Goal: Information Seeking & Learning: Learn about a topic

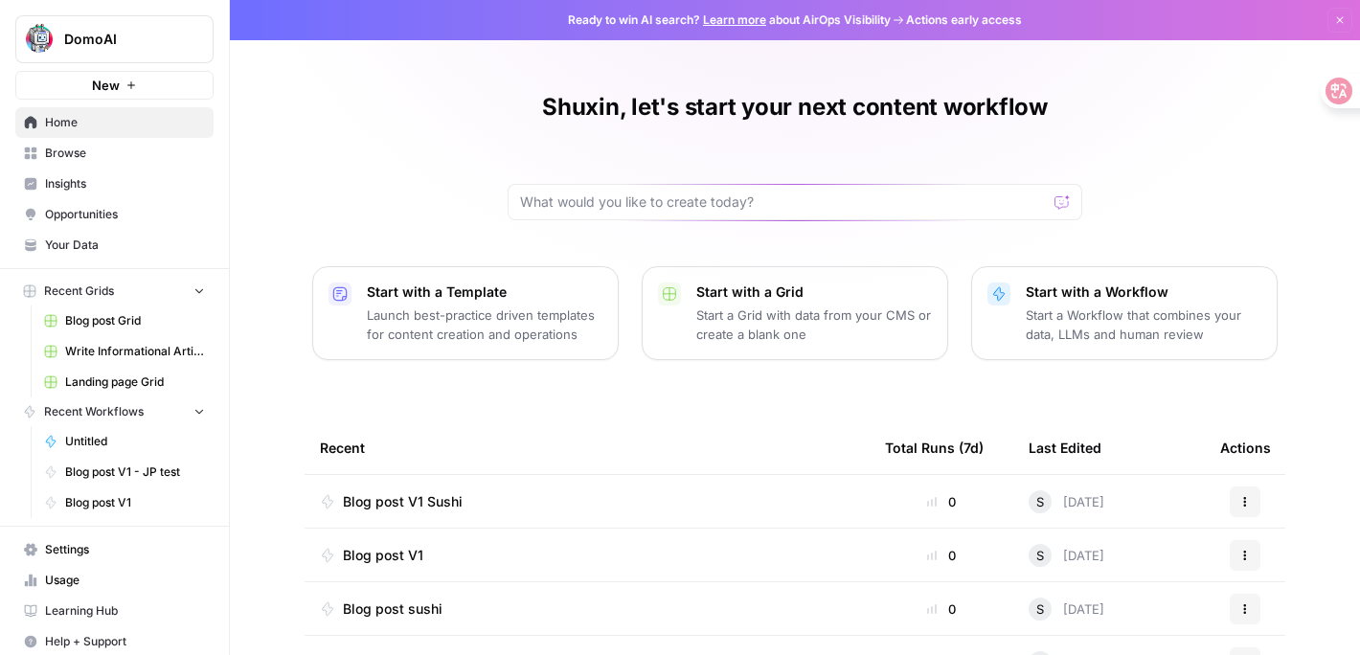
click at [38, 189] on link "Insights" at bounding box center [114, 184] width 198 height 31
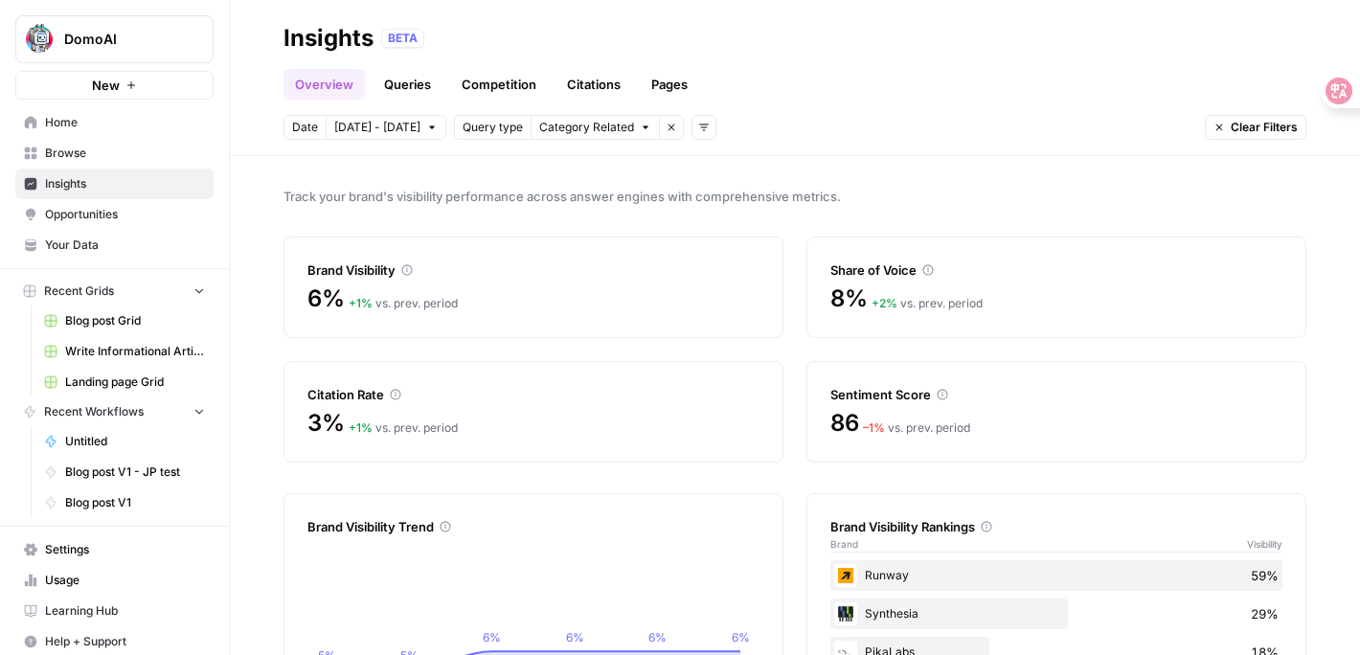
click at [389, 90] on link "Queries" at bounding box center [407, 84] width 70 height 31
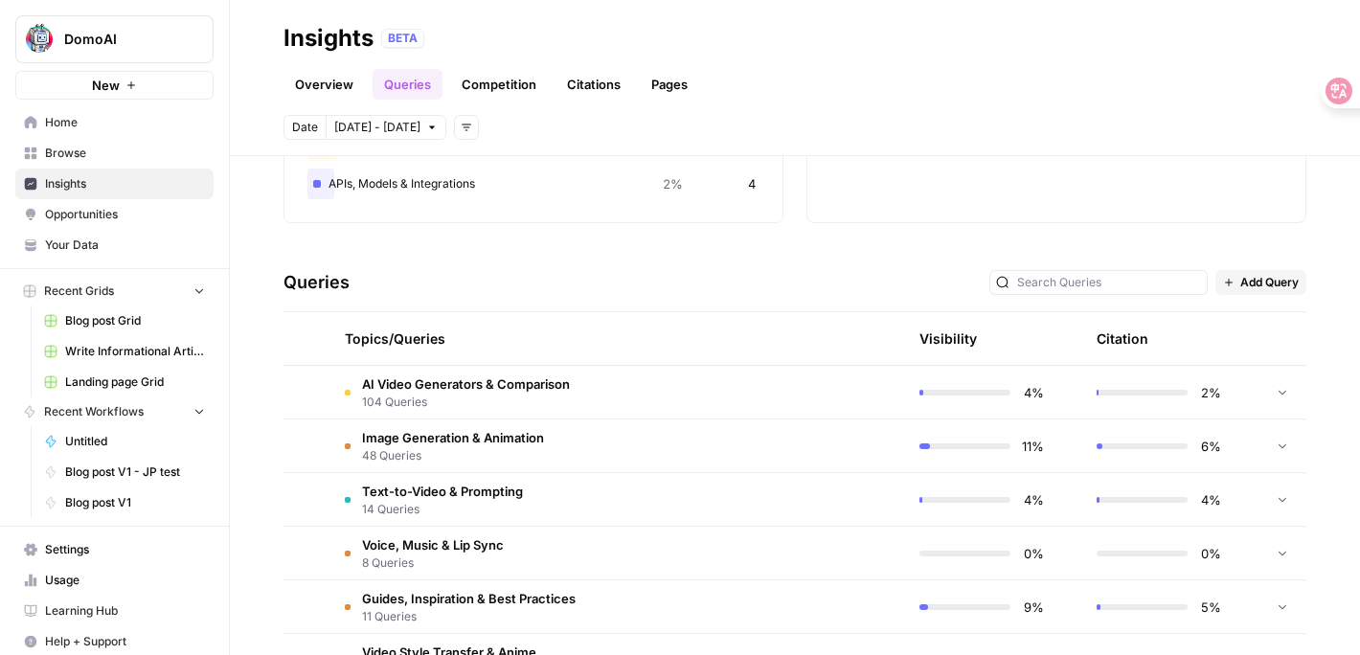
scroll to position [311, 0]
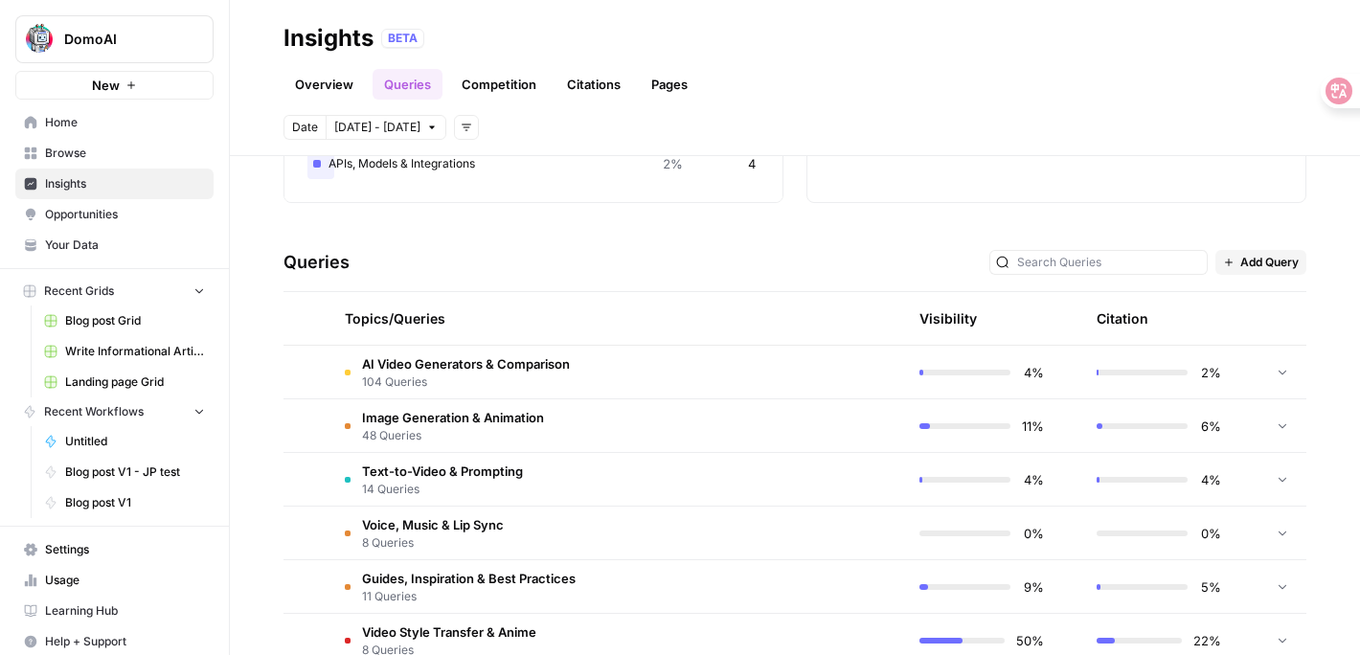
click at [495, 384] on span "104 Queries" at bounding box center [466, 381] width 208 height 17
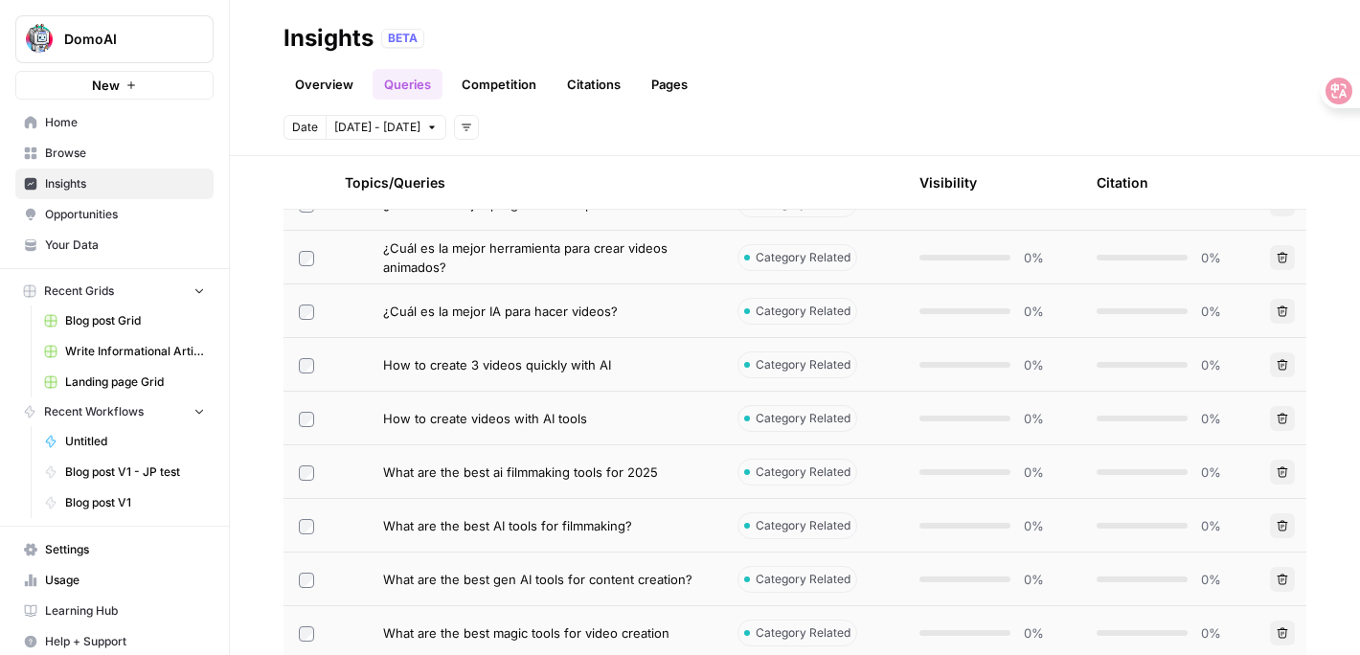
scroll to position [537, 0]
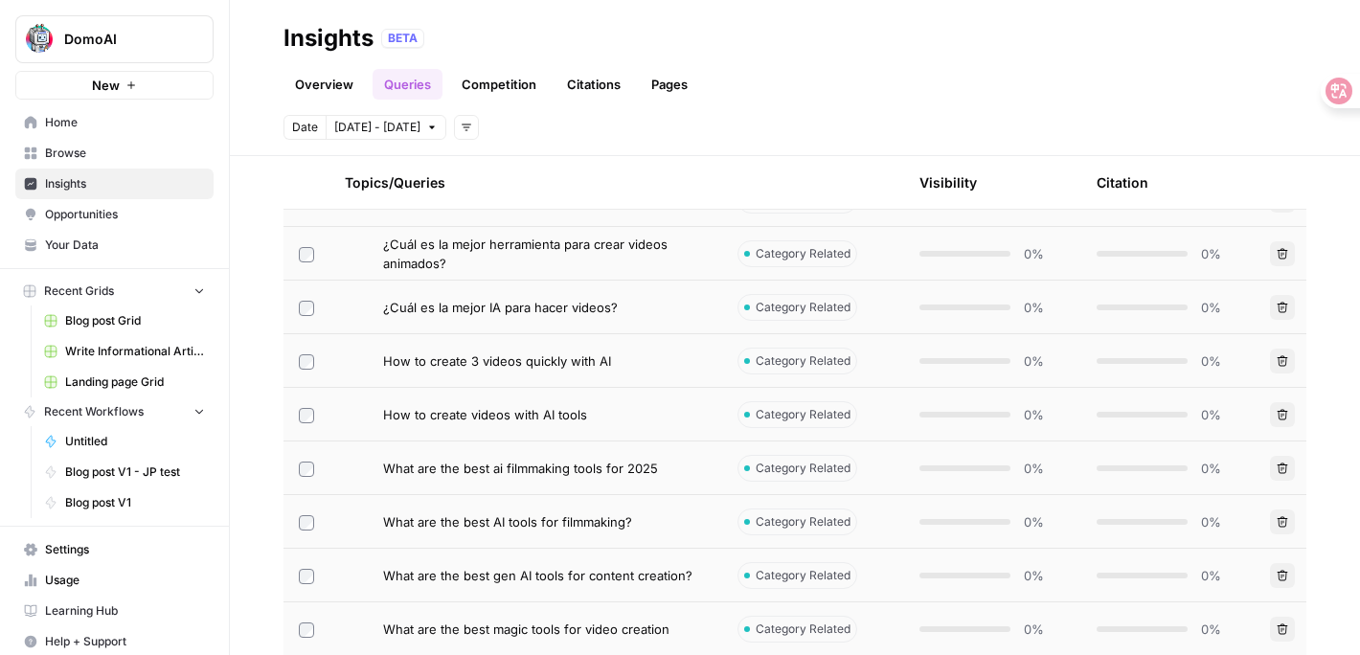
click at [501, 348] on td "How to create 3 videos quickly with AI" at bounding box center [525, 360] width 393 height 53
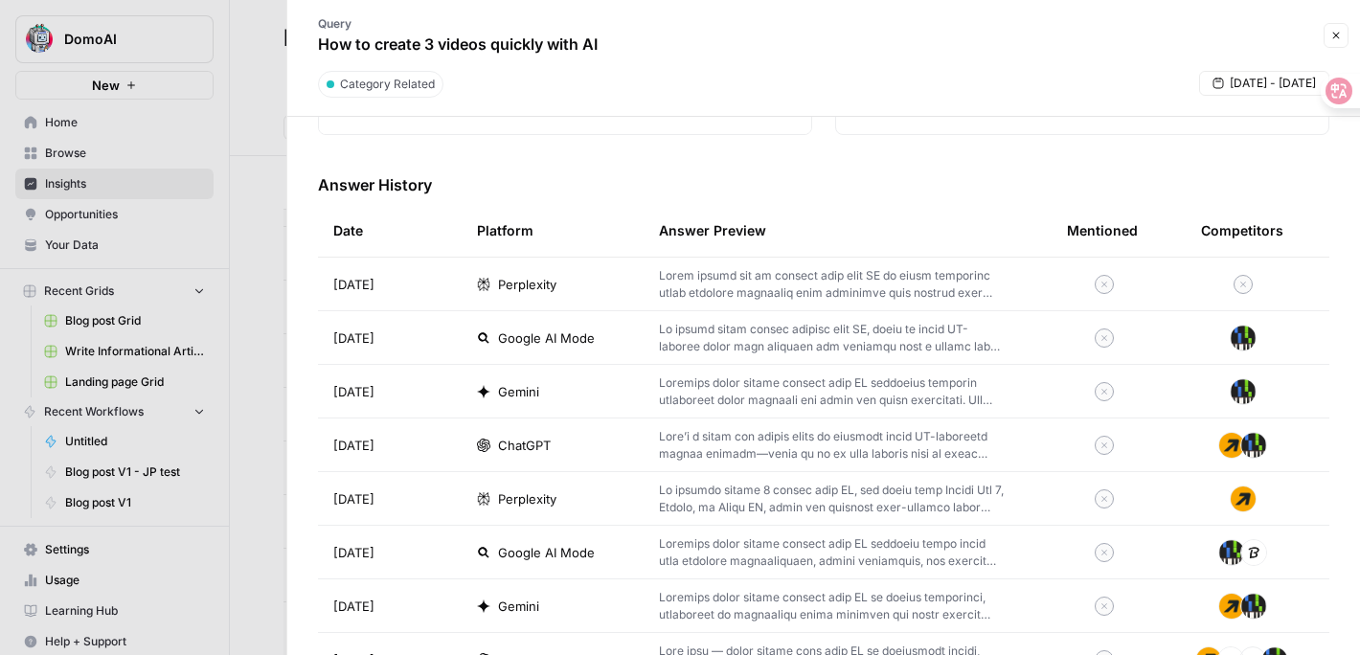
scroll to position [536, 0]
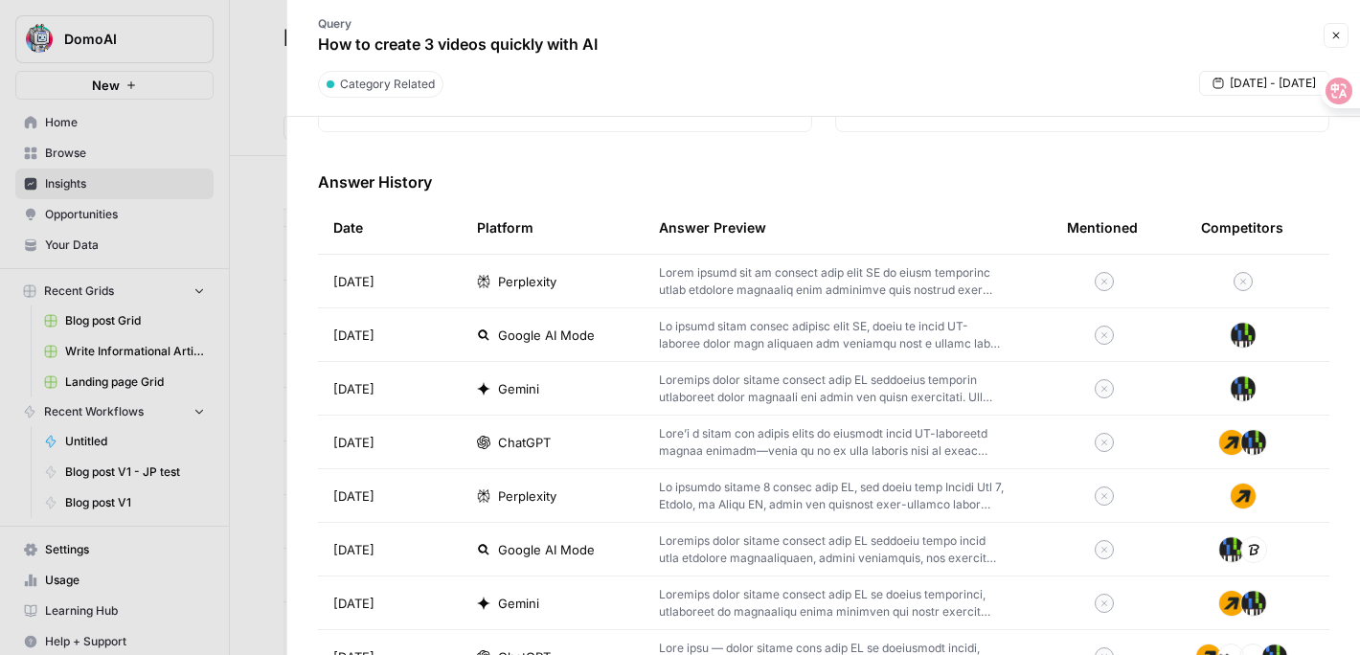
click at [552, 284] on span "Perplexity" at bounding box center [527, 281] width 58 height 19
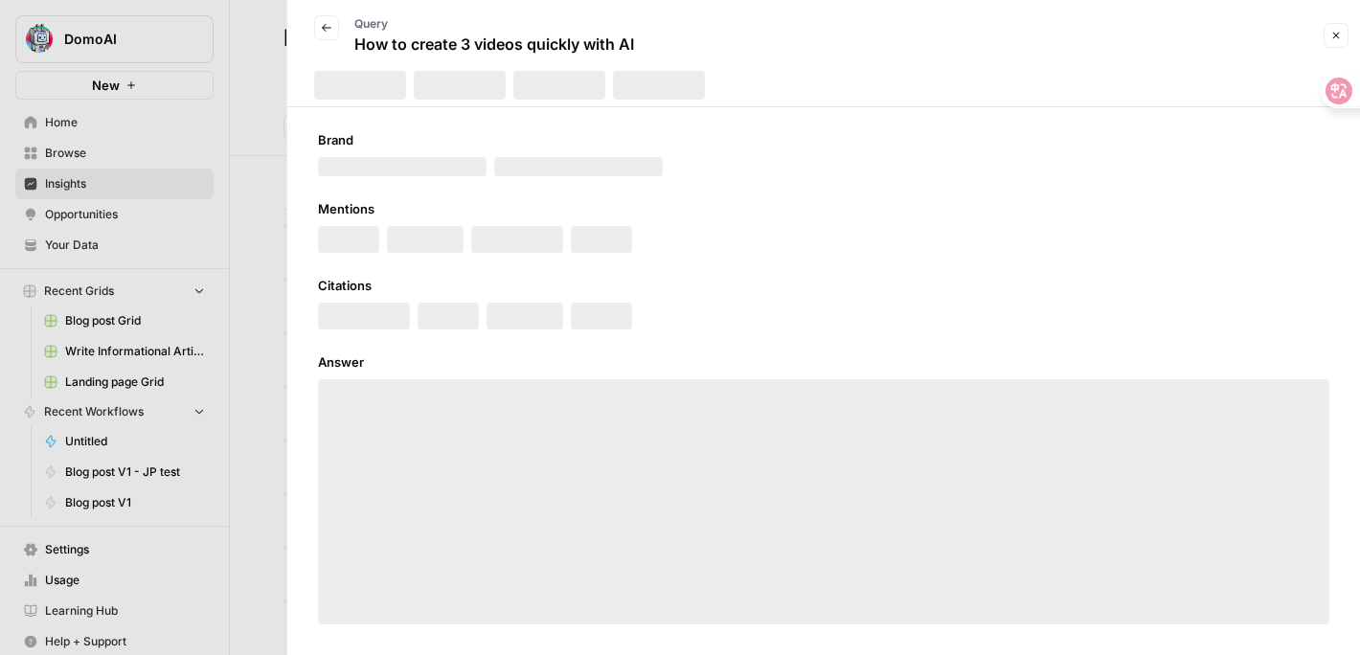
scroll to position [8, 0]
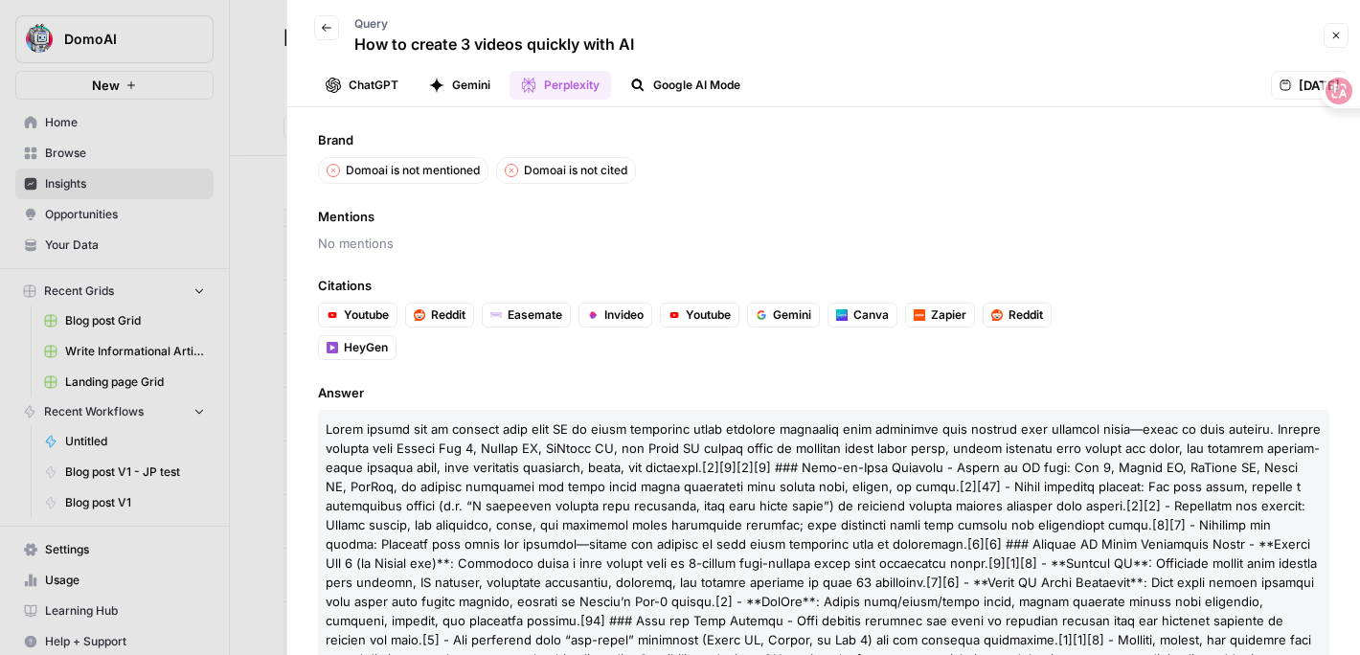
click at [369, 46] on p "How to create 3 videos quickly with AI" at bounding box center [494, 44] width 280 height 23
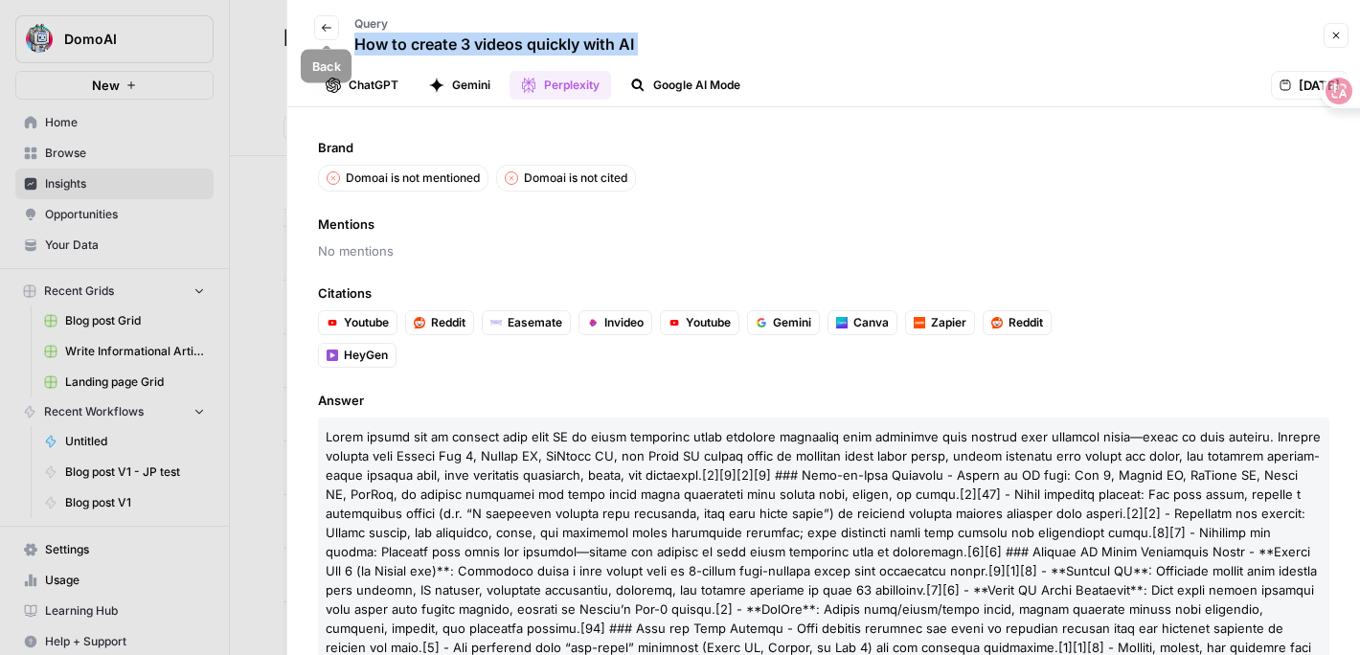
click at [326, 18] on button "Back" at bounding box center [326, 27] width 25 height 25
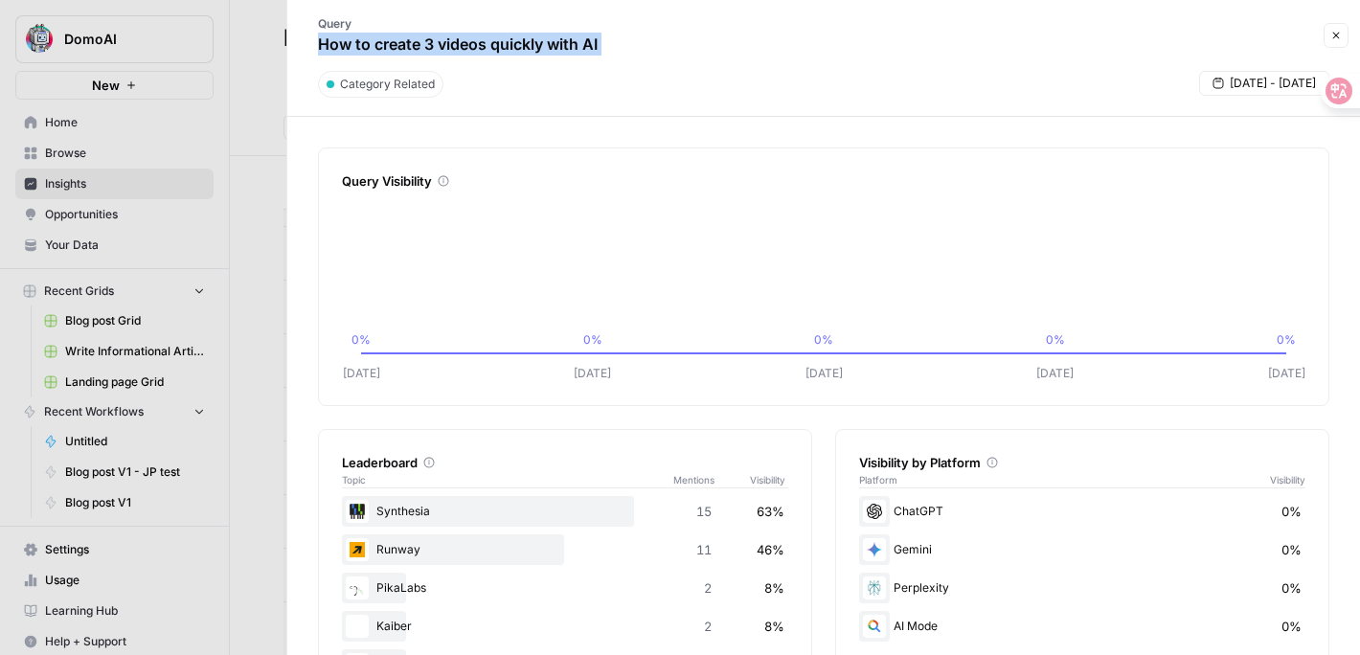
click at [422, 45] on p "How to create 3 videos quickly with AI" at bounding box center [458, 44] width 280 height 23
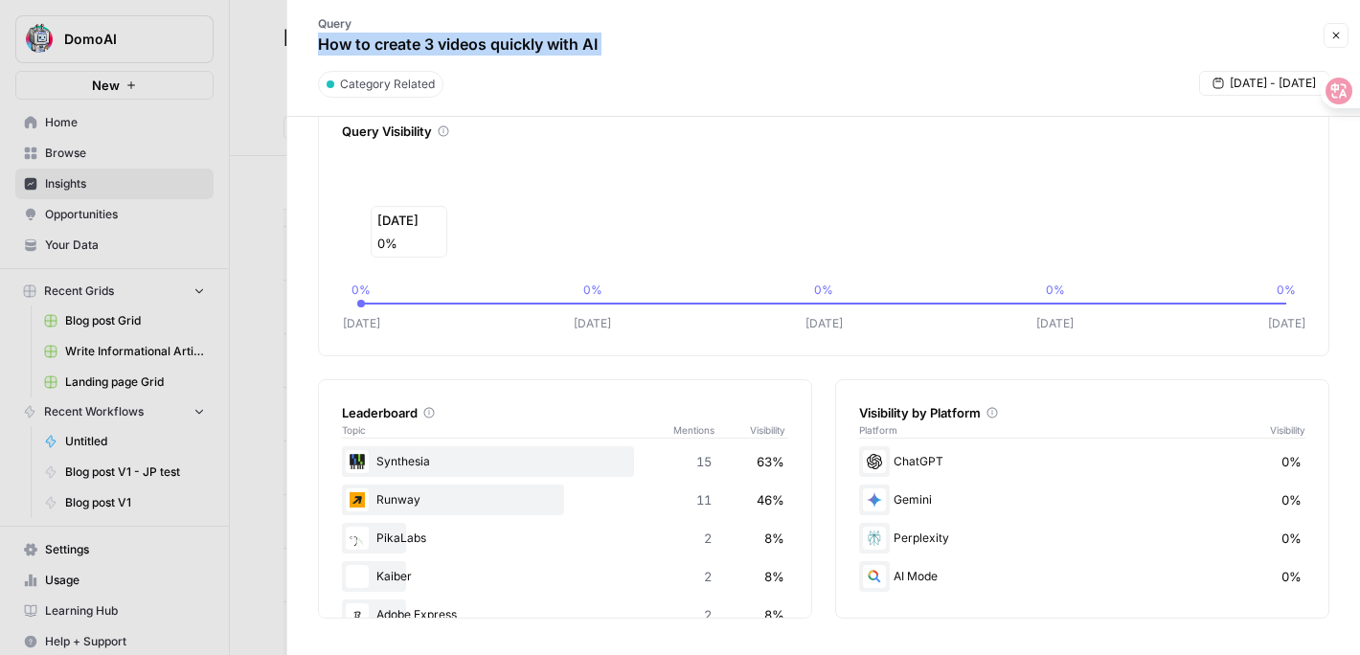
scroll to position [75, 0]
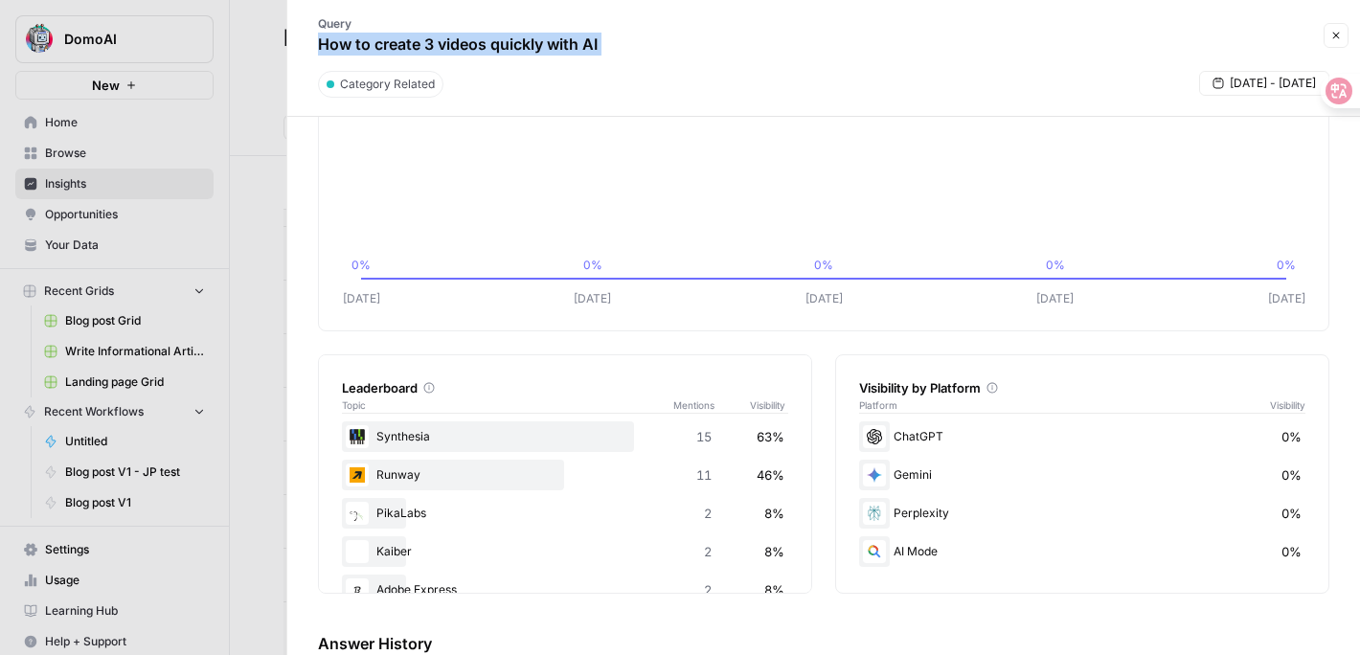
click at [260, 221] on div at bounding box center [680, 327] width 1360 height 655
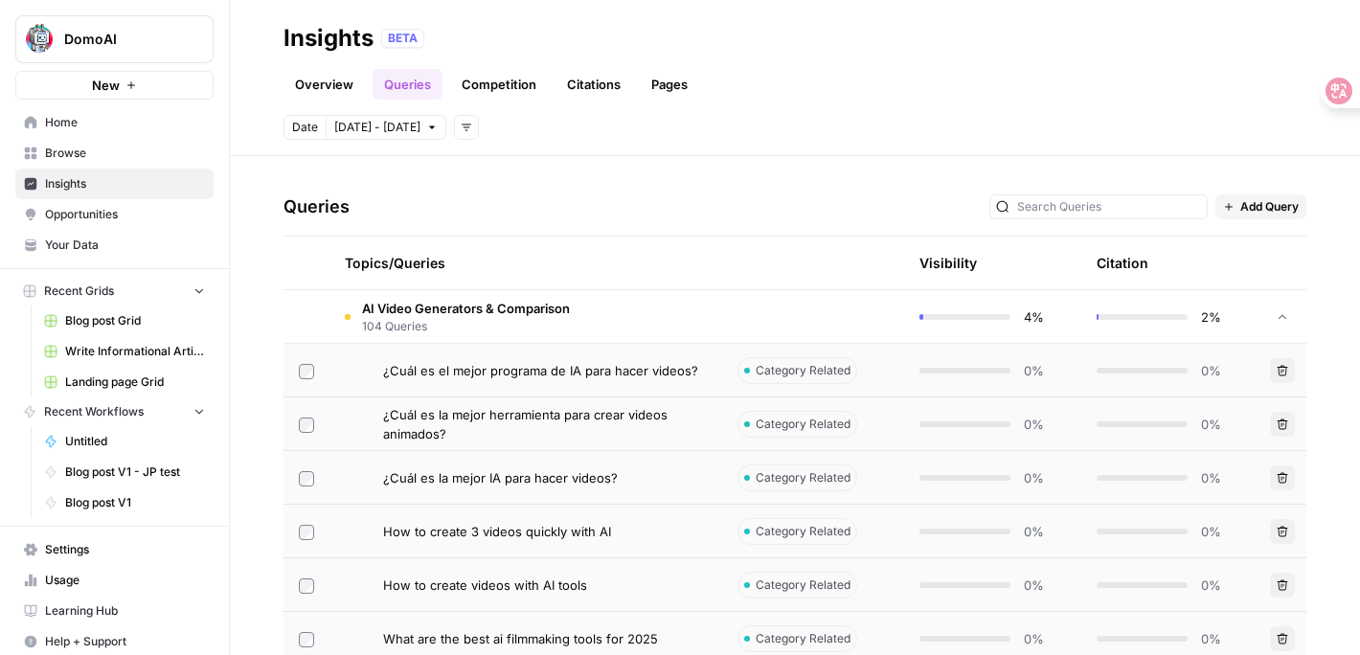
scroll to position [368, 0]
click at [483, 322] on span "104 Queries" at bounding box center [466, 325] width 208 height 17
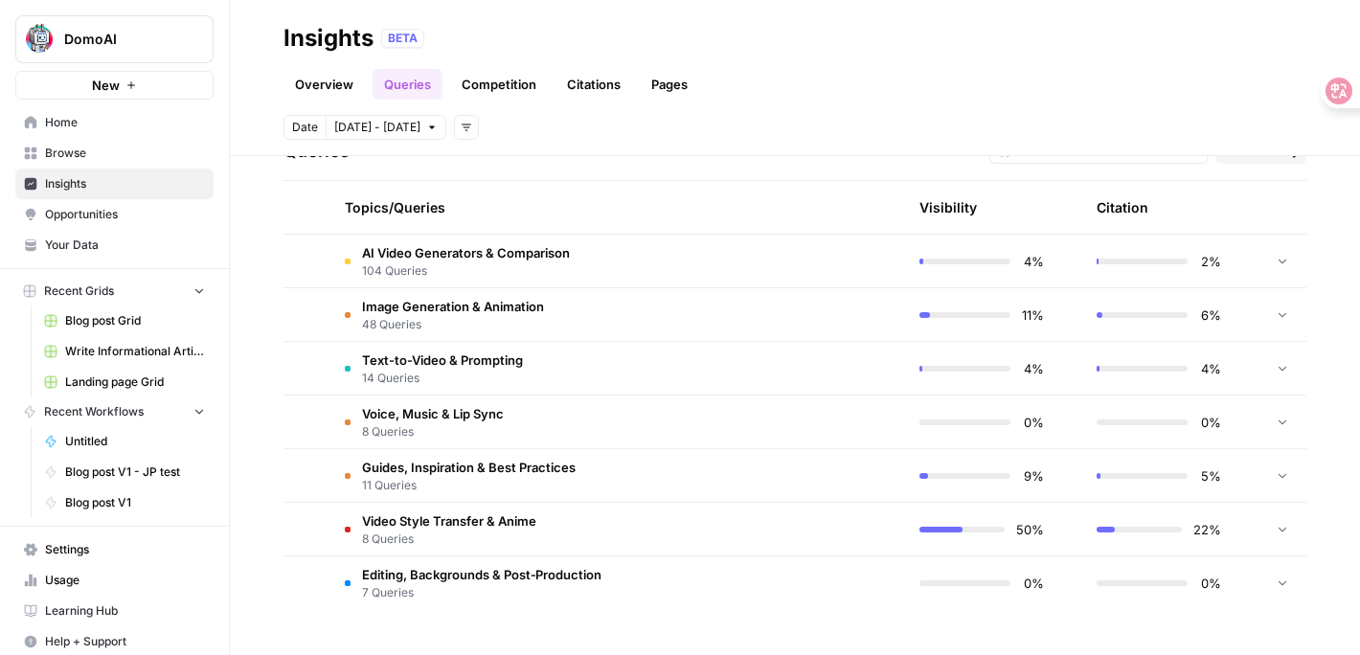
scroll to position [0, 0]
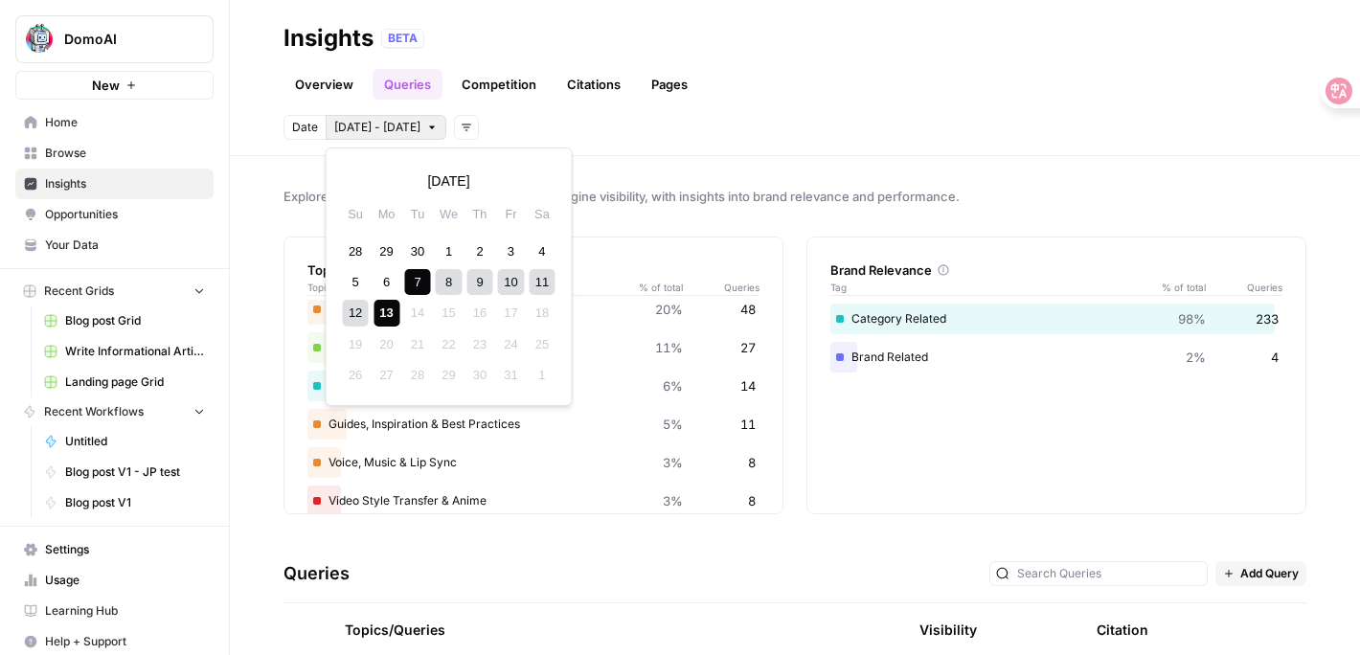
click at [426, 132] on icon "button" at bounding box center [431, 127] width 11 height 11
click at [450, 246] on div "1" at bounding box center [449, 251] width 26 height 26
click at [391, 311] on div "13" at bounding box center [386, 313] width 26 height 26
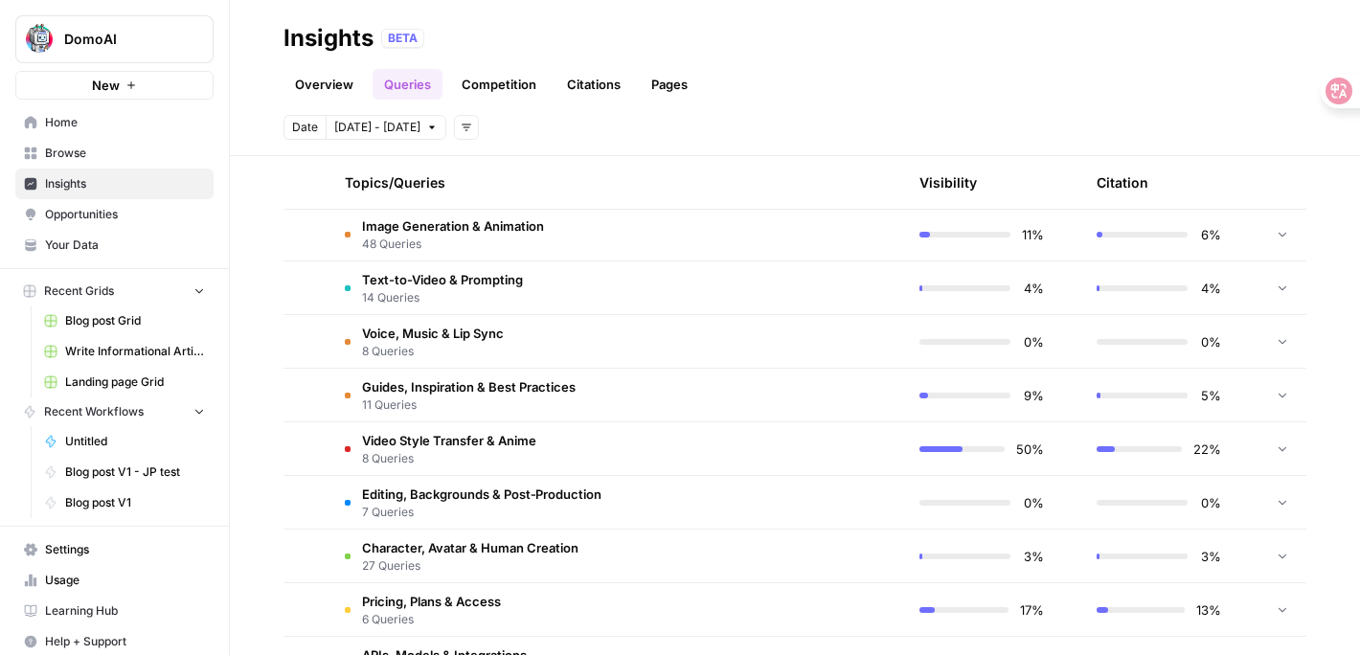
click at [434, 345] on span "8 Queries" at bounding box center [433, 351] width 142 height 17
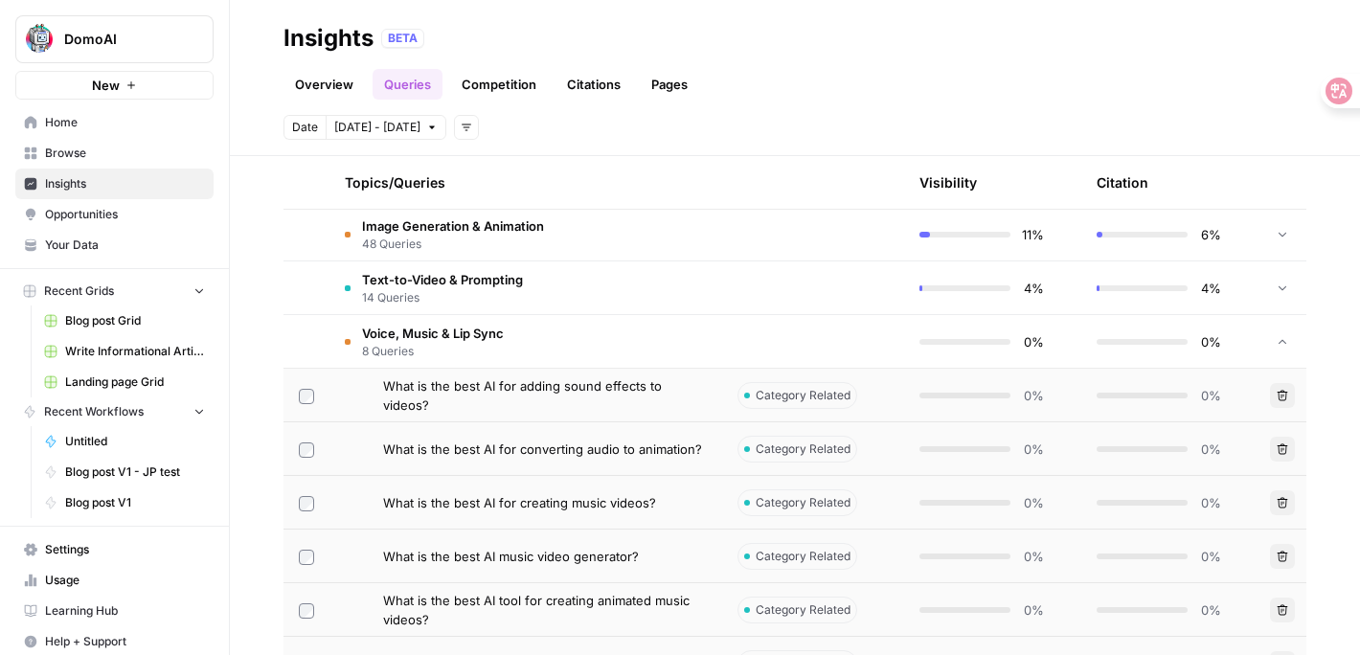
click at [520, 404] on td "What is the best AI for adding sound effects to videos?" at bounding box center [525, 395] width 393 height 53
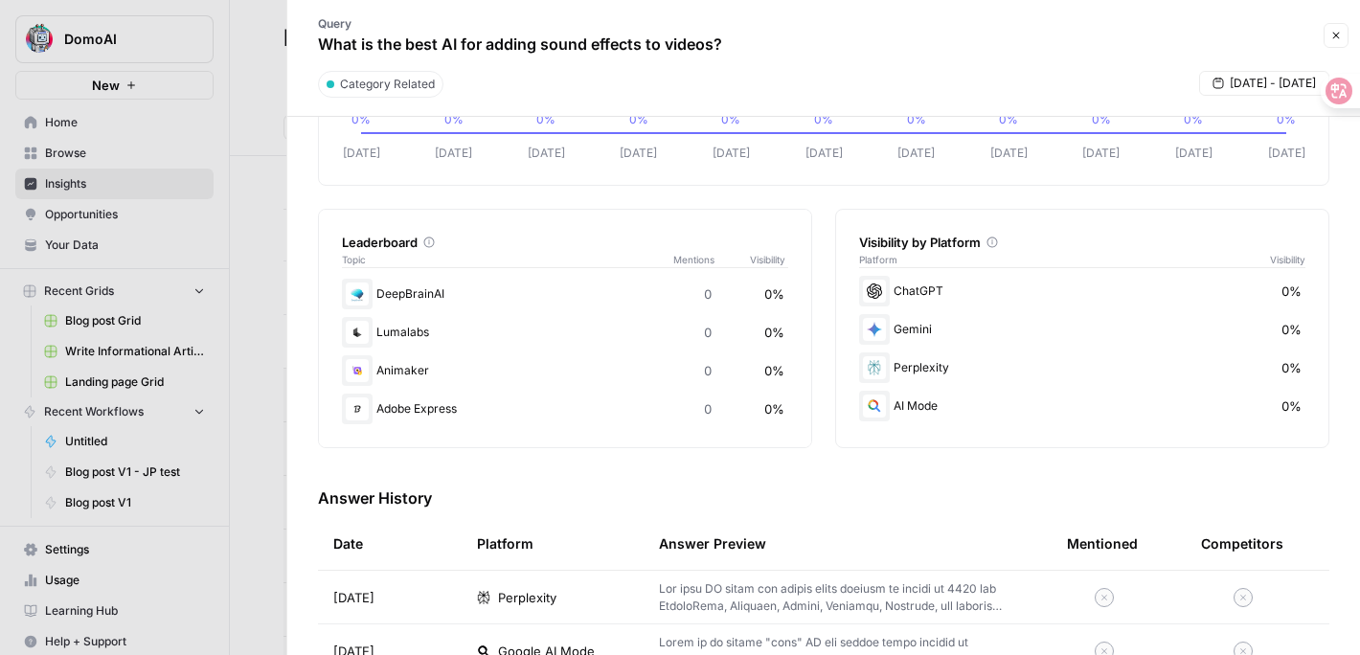
scroll to position [196, 0]
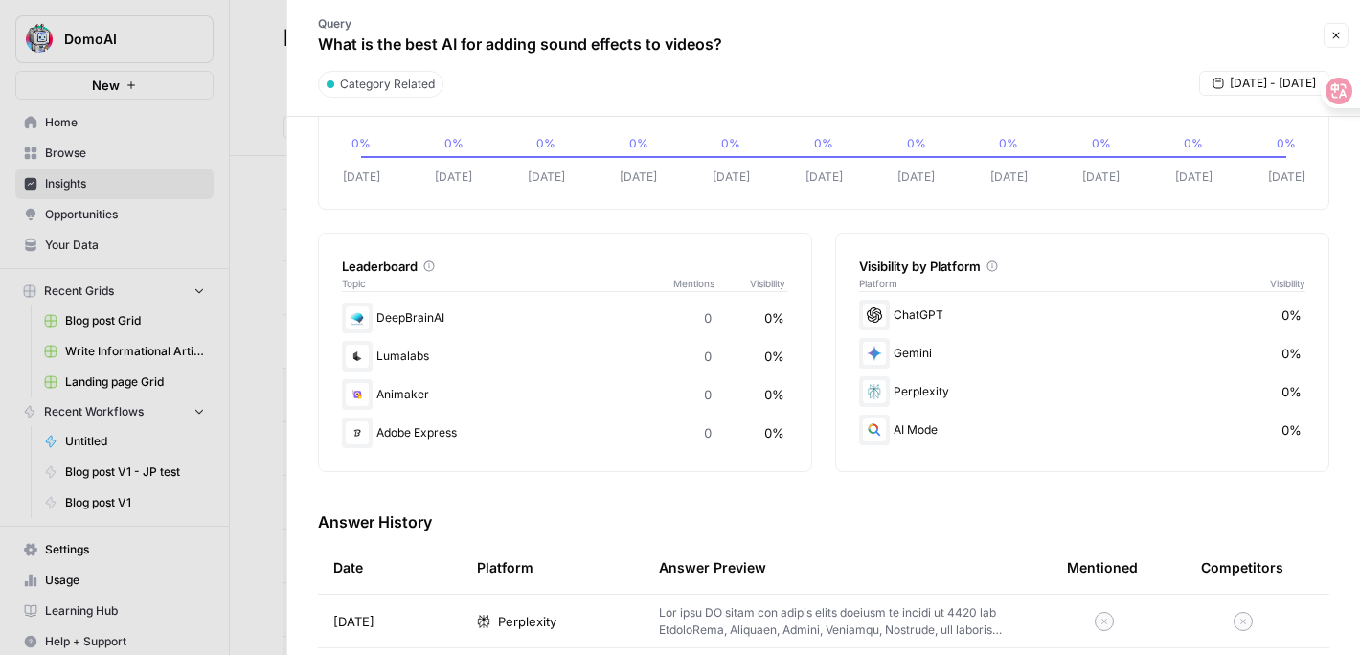
click at [530, 50] on p "What is the best AI for adding sound effects to videos?" at bounding box center [520, 44] width 404 height 23
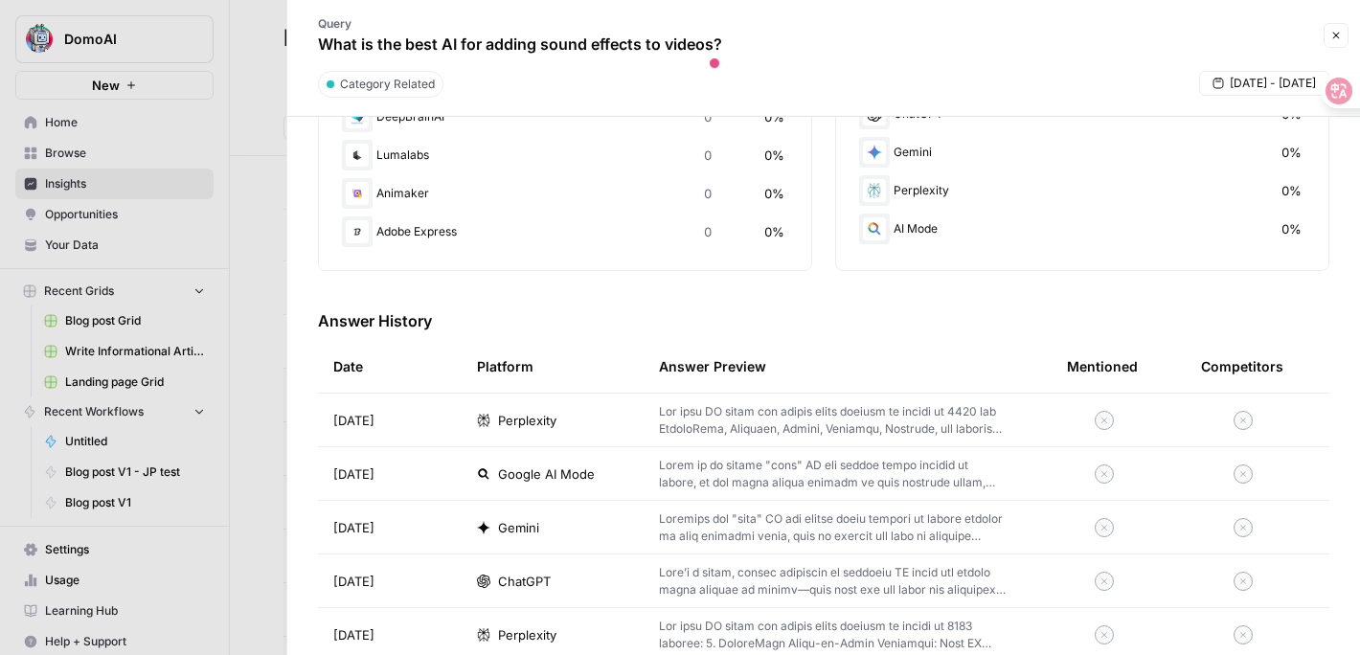
scroll to position [428, 0]
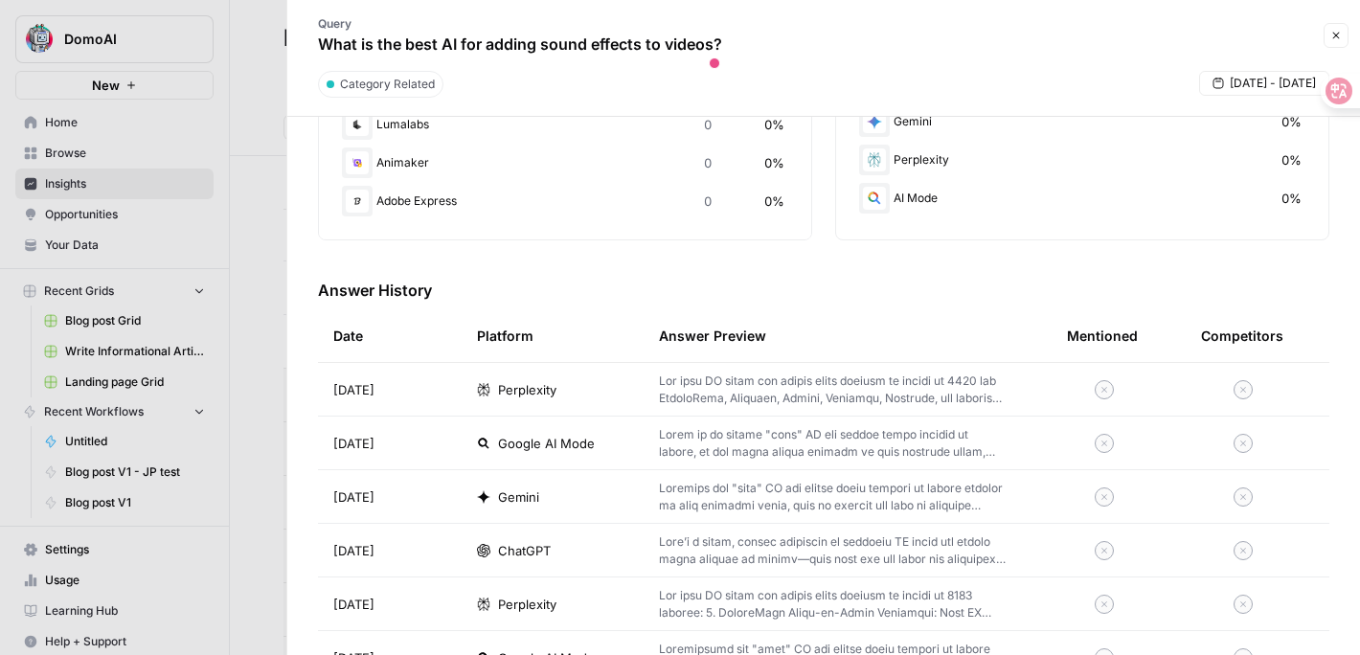
click at [737, 408] on td at bounding box center [847, 389] width 408 height 53
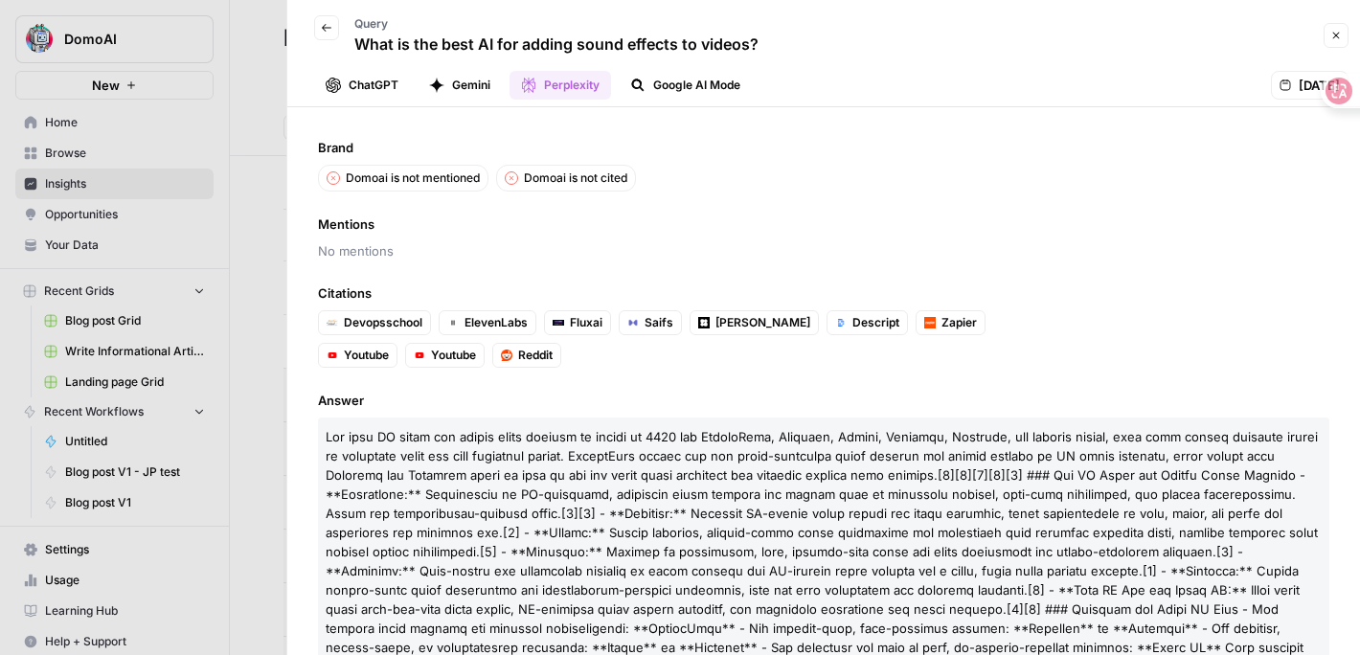
click at [314, 38] on div "Back" at bounding box center [326, 39] width 25 height 48
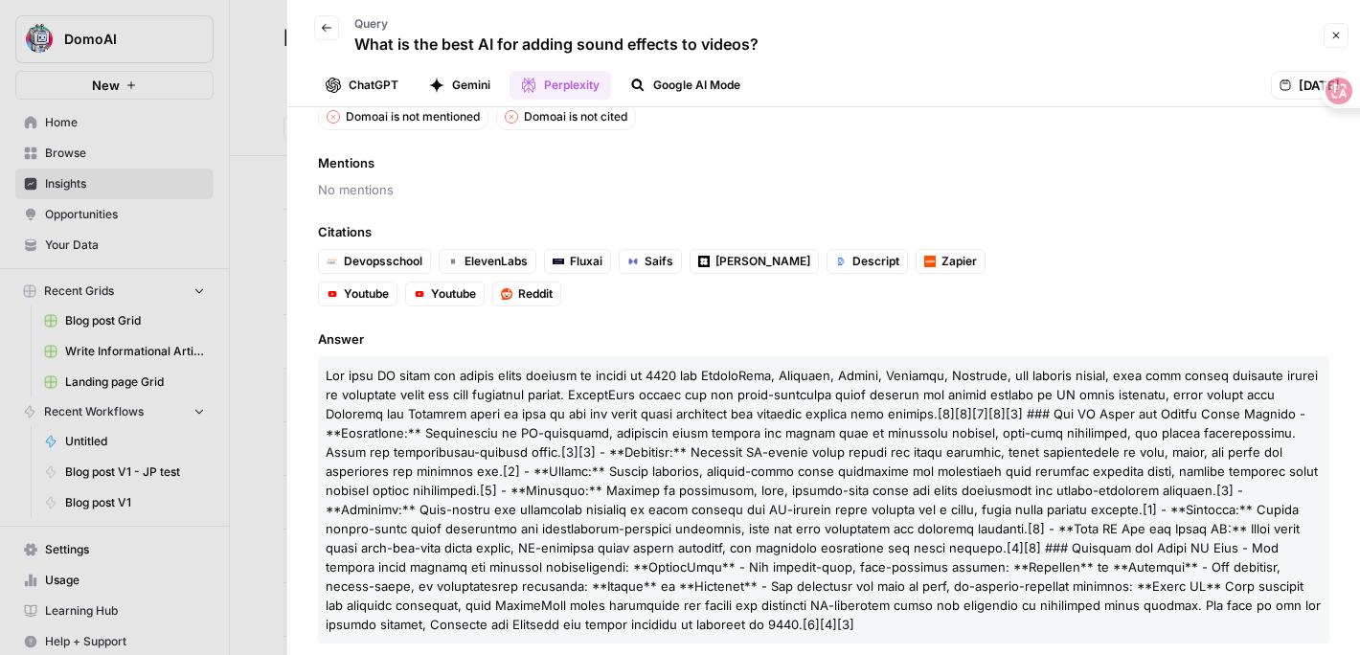
click at [1336, 34] on icon "button" at bounding box center [1336, 36] width 7 height 7
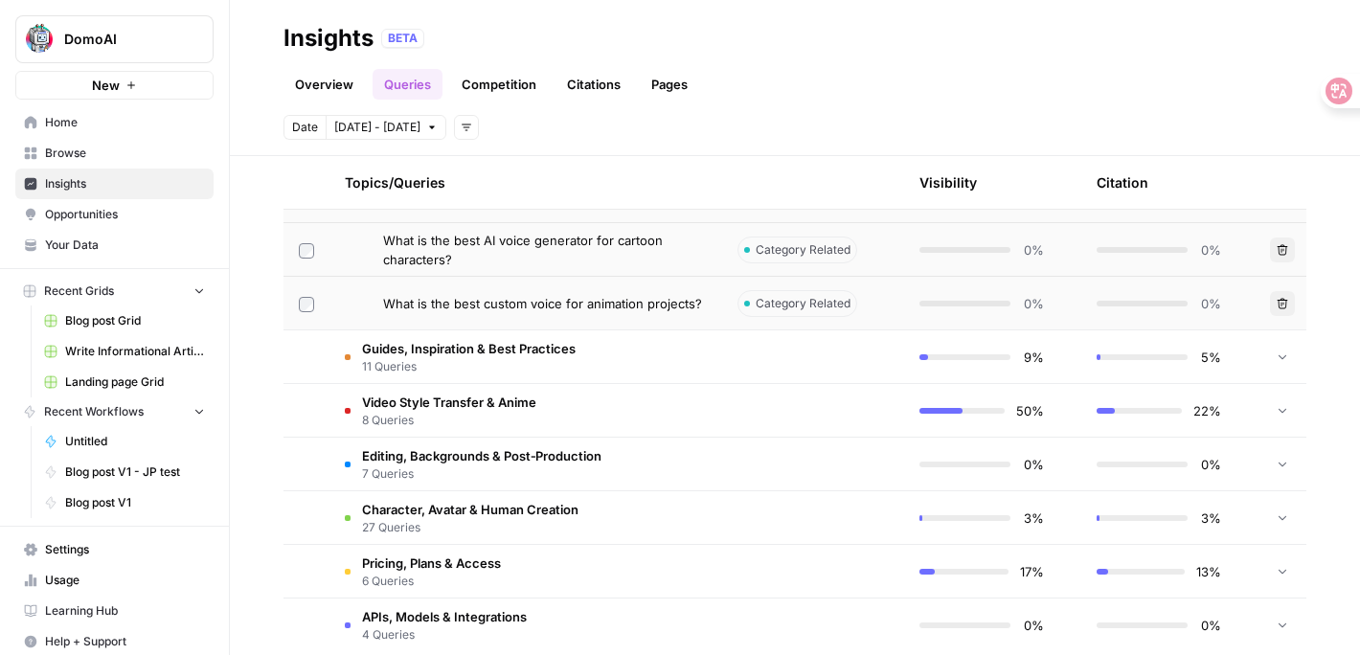
scroll to position [985, 0]
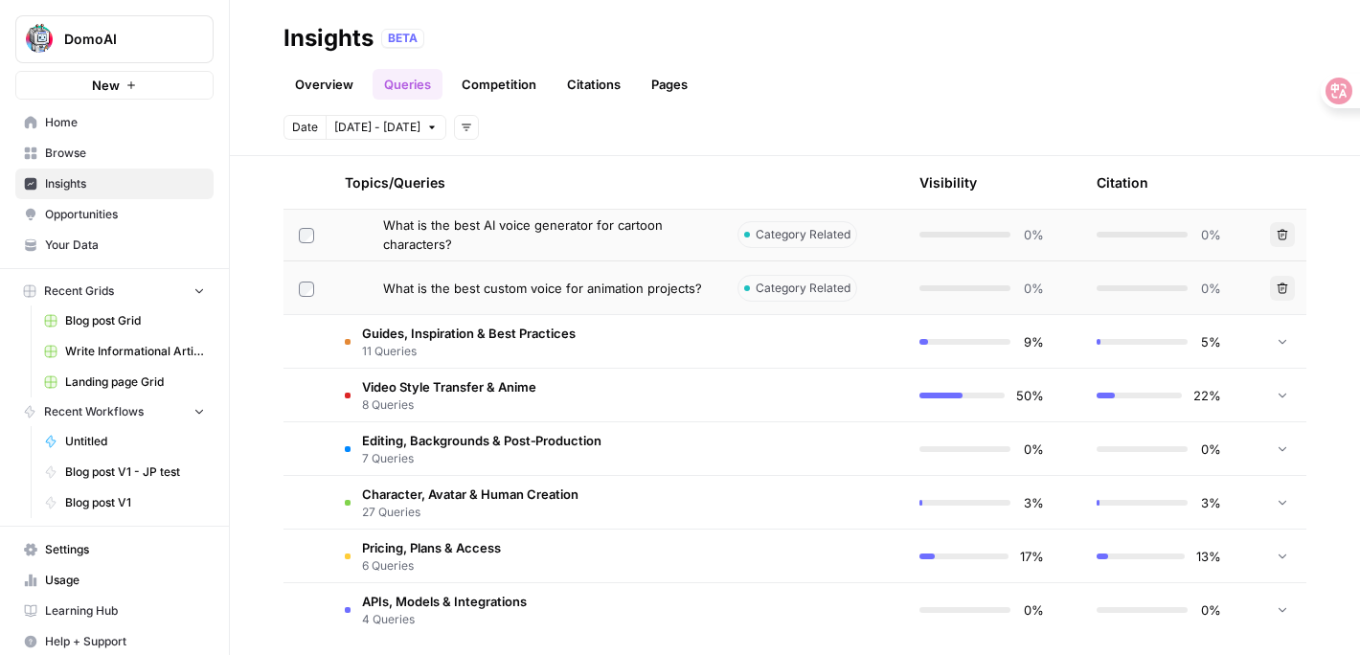
click at [368, 125] on span "Oct 1 - Oct 13" at bounding box center [377, 127] width 86 height 17
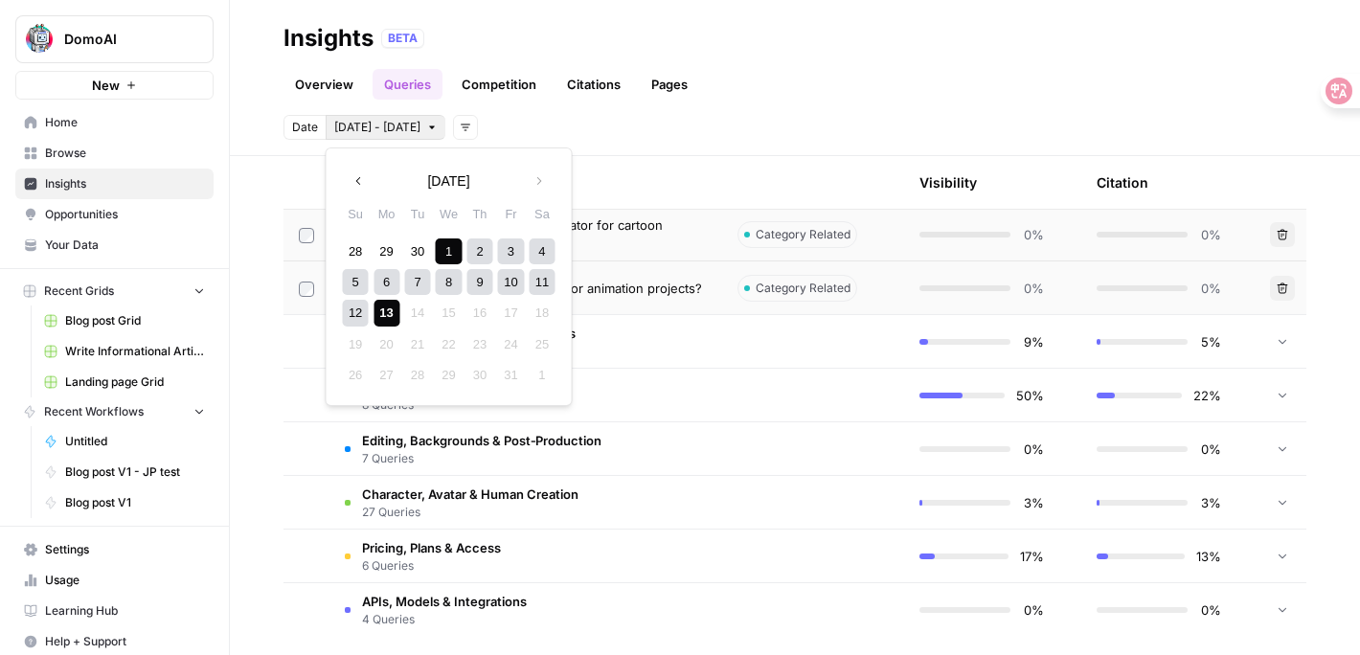
click at [451, 453] on span "7 Queries" at bounding box center [481, 458] width 239 height 17
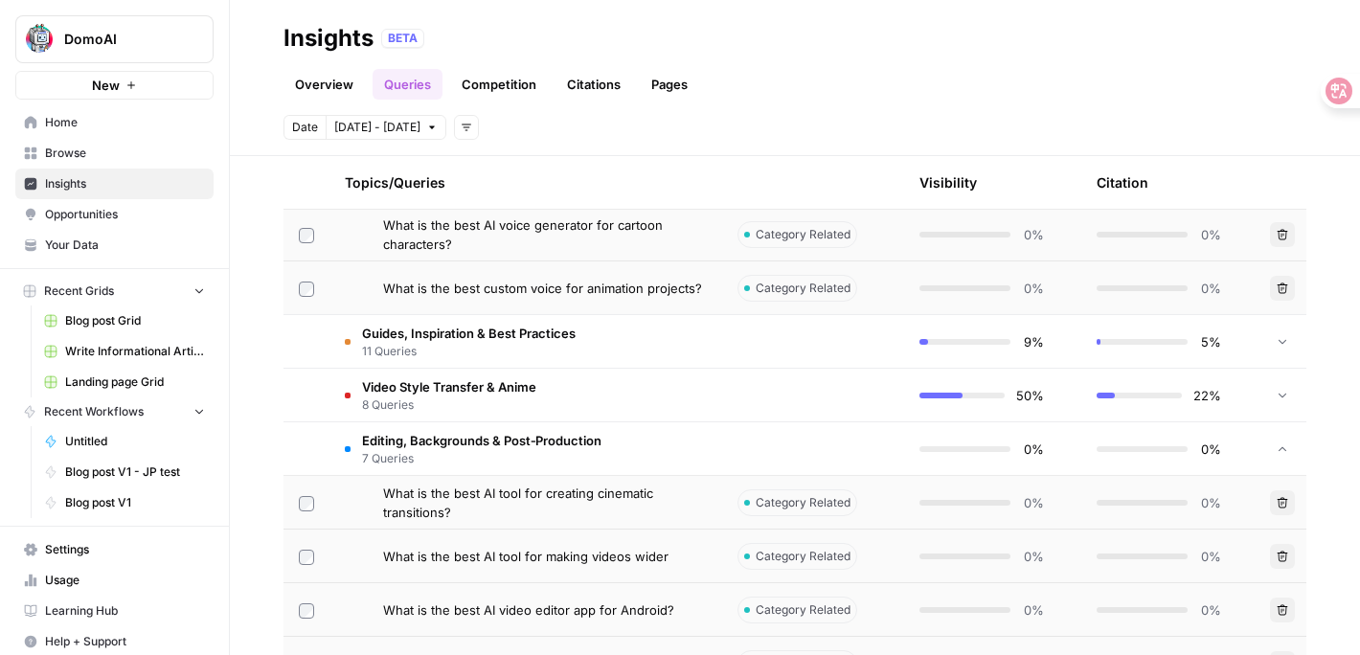
click at [460, 390] on span "Video Style Transfer & Anime" at bounding box center [449, 386] width 174 height 19
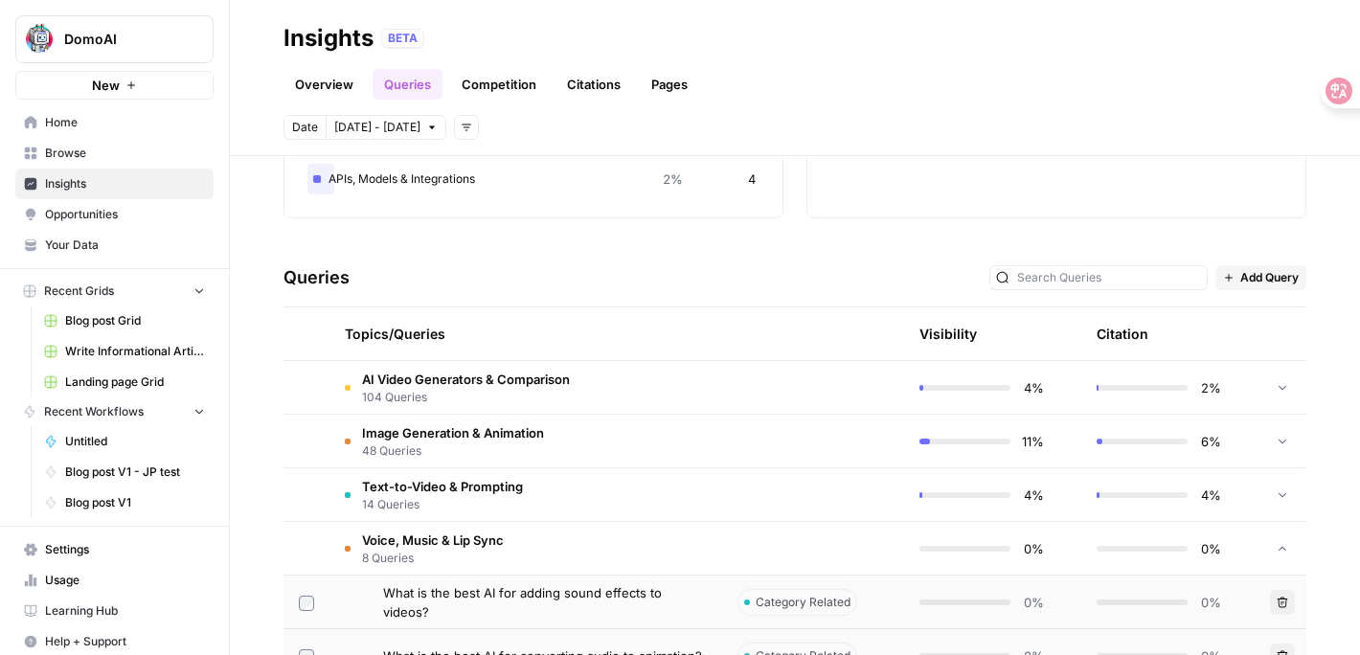
scroll to position [412, 0]
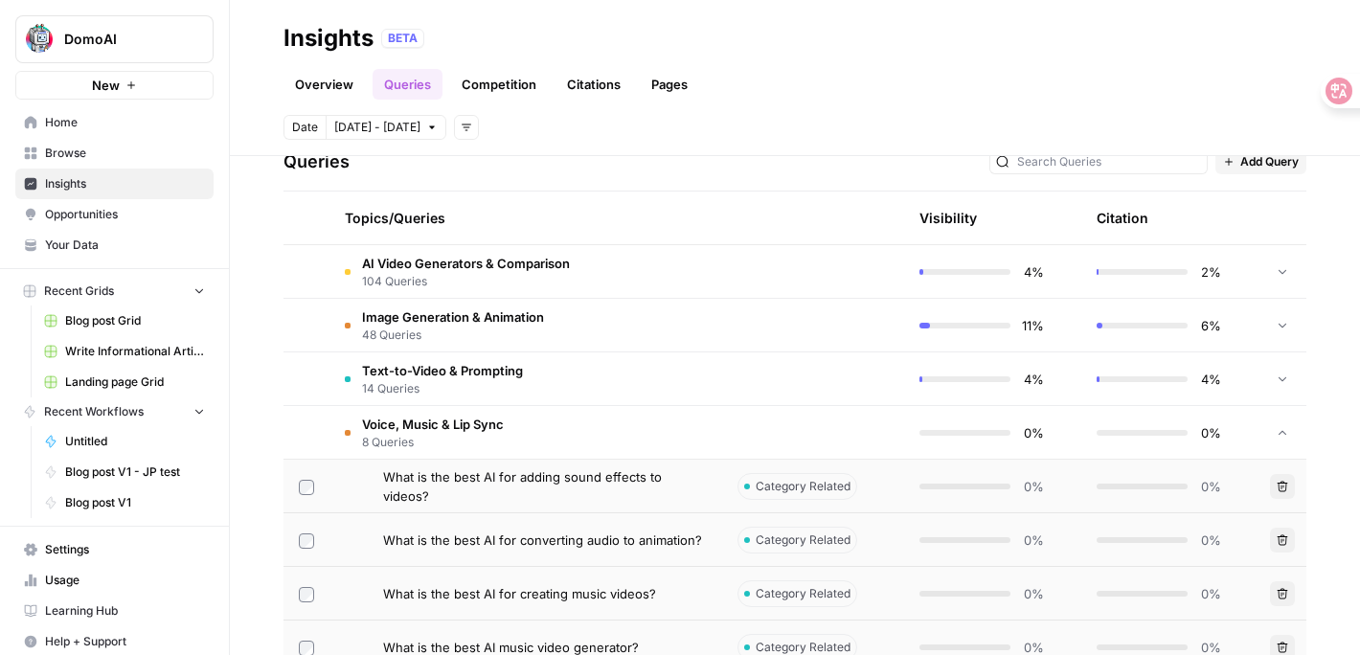
click at [460, 271] on span "AI Video Generators & Comparison" at bounding box center [466, 263] width 208 height 19
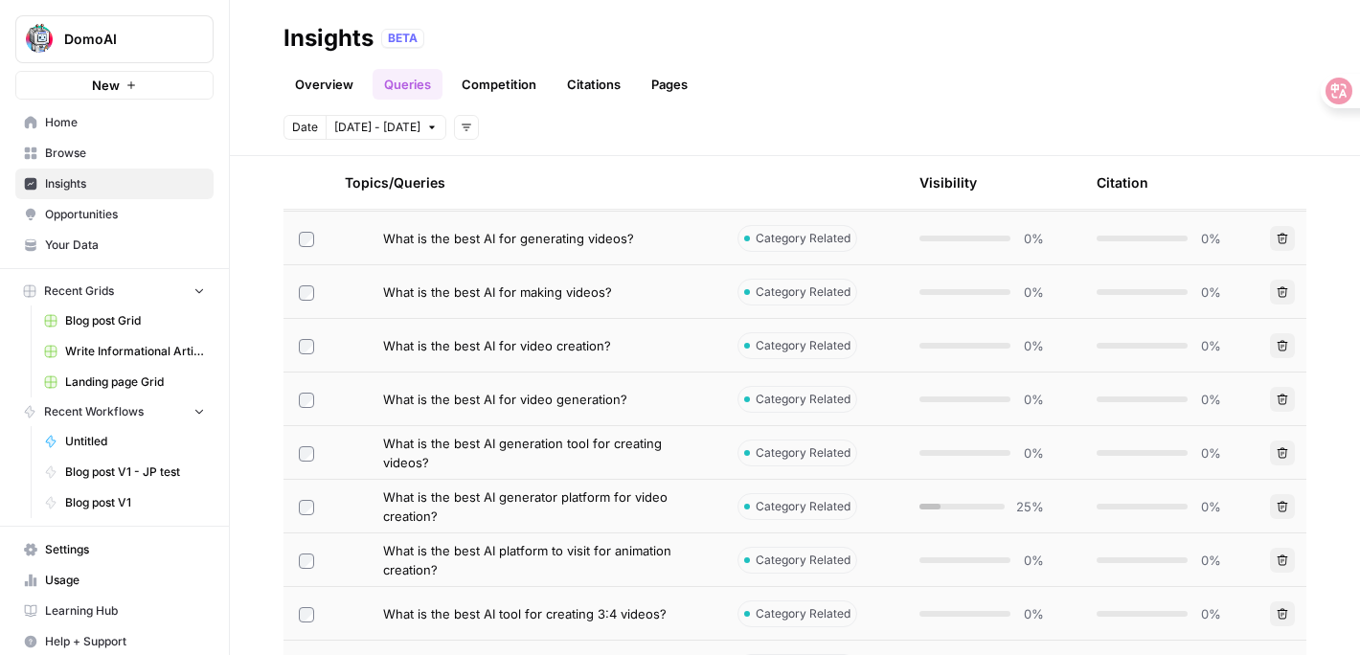
scroll to position [1910, 0]
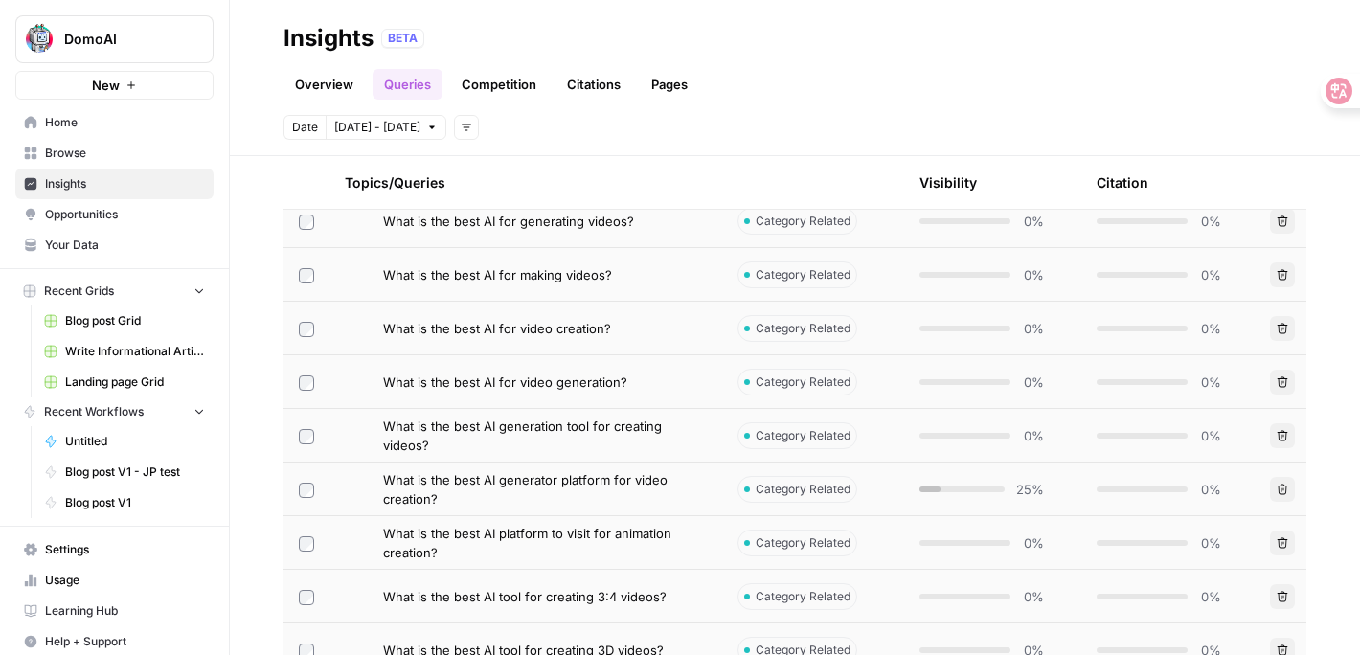
click at [489, 295] on td "What is the best AI for making videos?" at bounding box center [525, 274] width 393 height 53
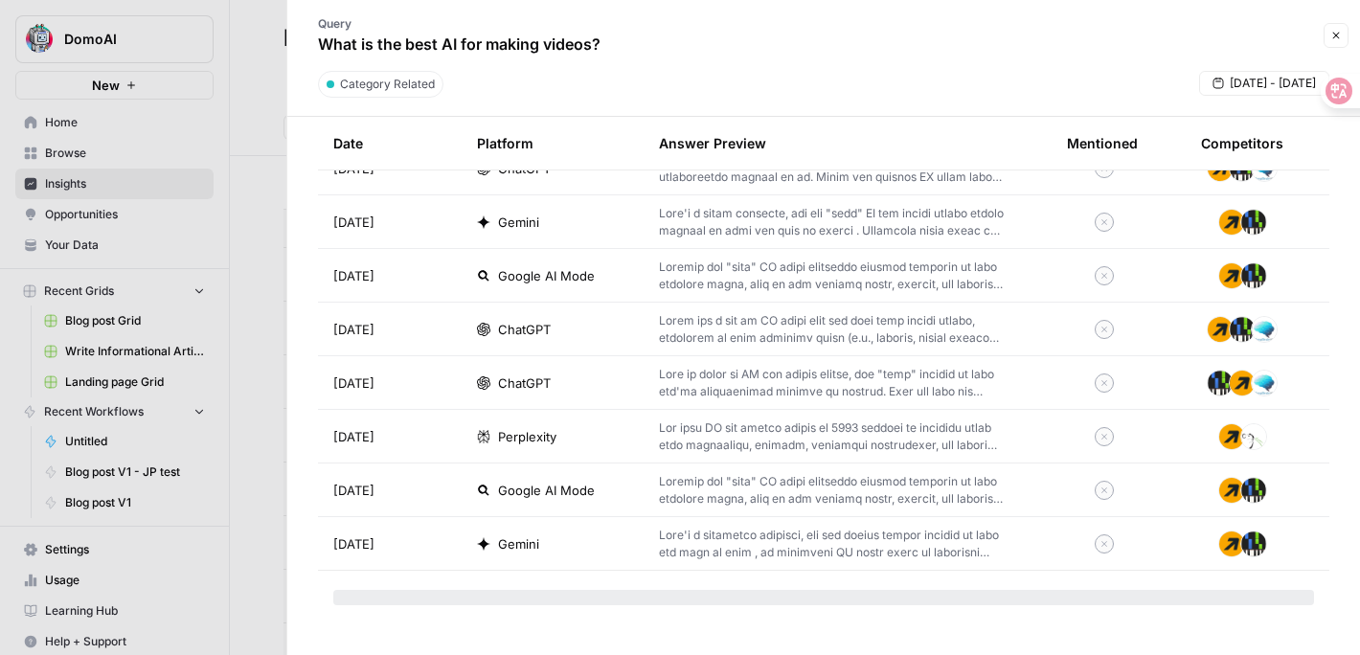
scroll to position [2367, 0]
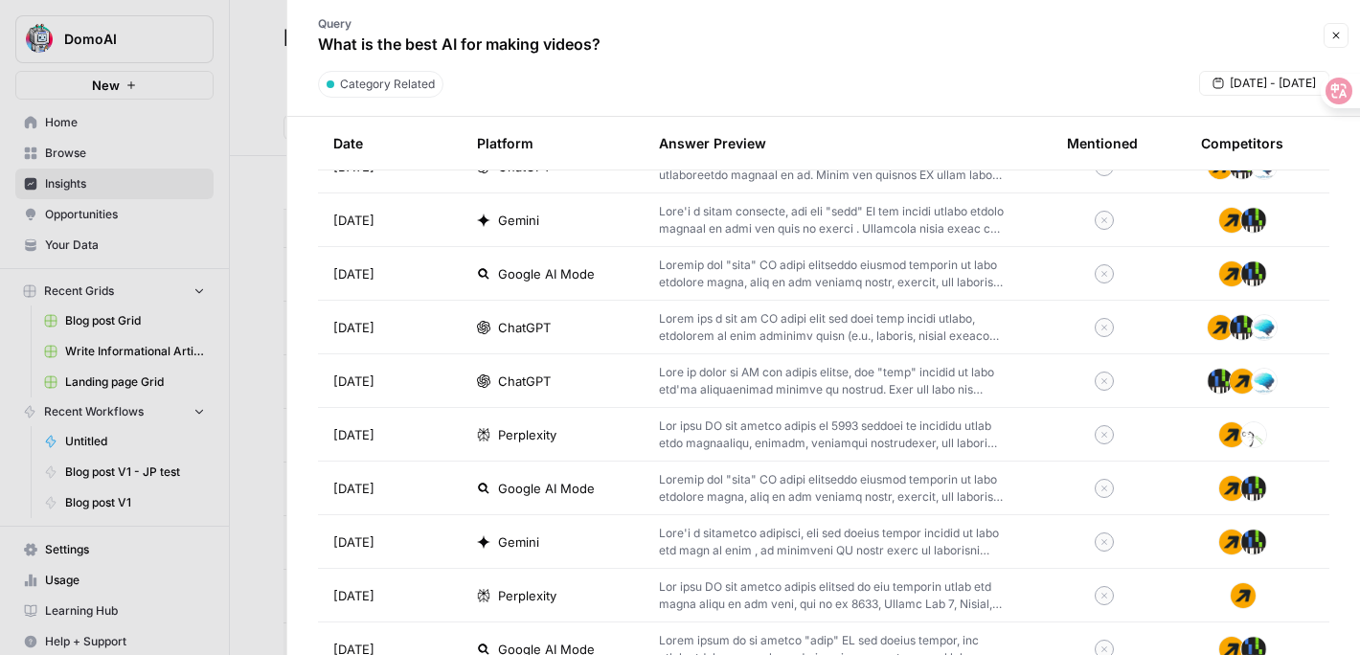
click at [631, 552] on td "Gemini" at bounding box center [553, 541] width 182 height 53
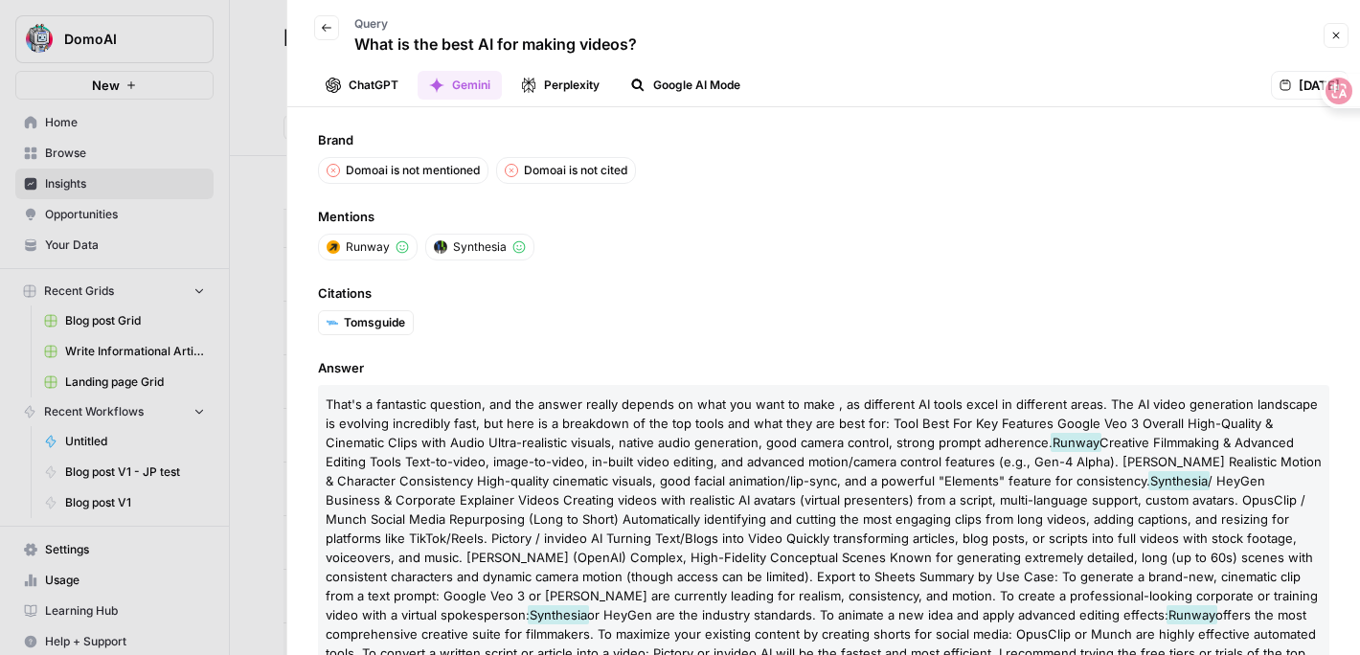
scroll to position [75, 0]
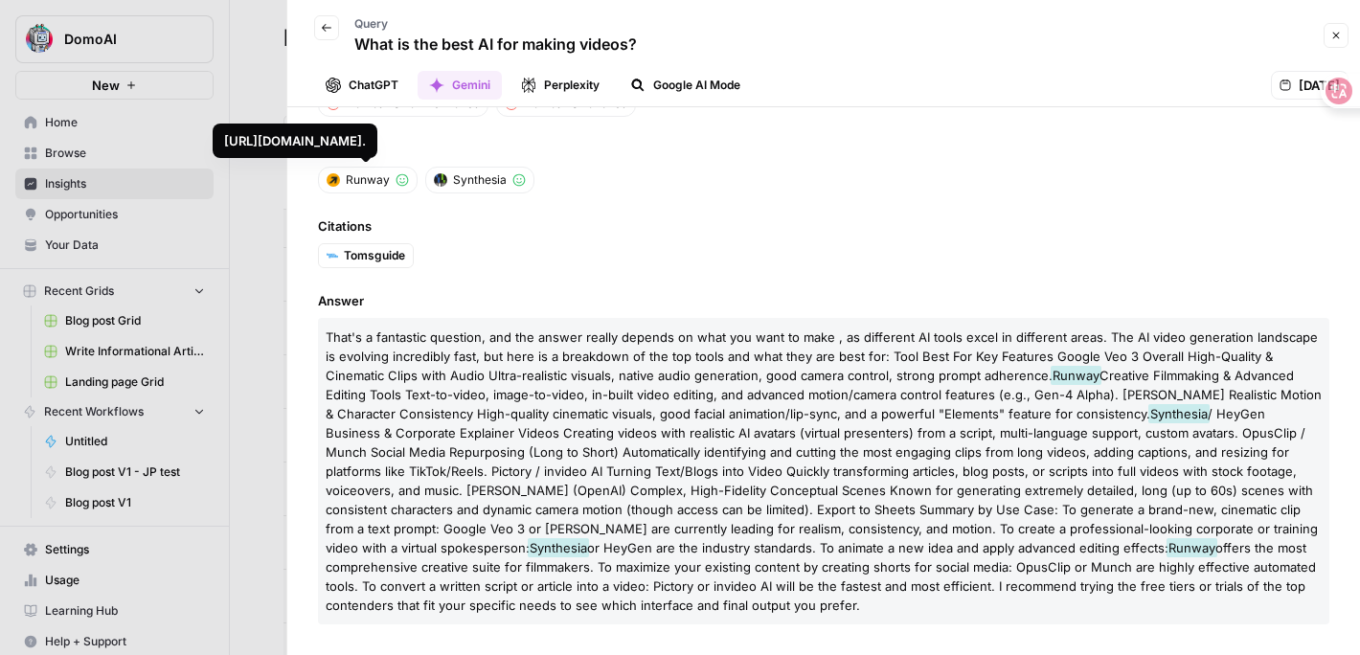
click at [364, 255] on span "Tomsguide" at bounding box center [374, 255] width 61 height 17
click at [566, 69] on header "Back Query What is the best AI for making videos? Close ChatGPT Gemini Perplexi…" at bounding box center [823, 53] width 1072 height 107
click at [601, 270] on div "Brand Domoai is not mentioned Domoai is not cited Mentions Runway Synthesia Cit…" at bounding box center [823, 381] width 1072 height 548
click at [370, 88] on button "ChatGPT" at bounding box center [362, 85] width 96 height 29
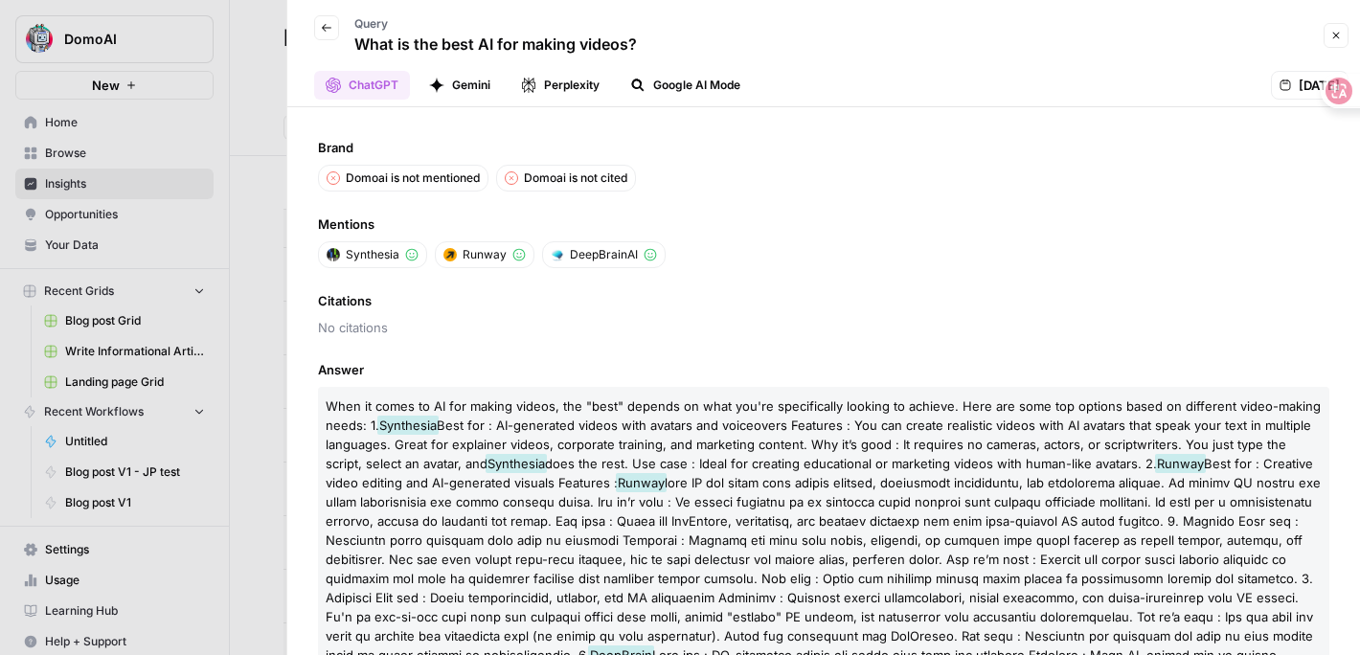
click at [653, 89] on button "Google AI Mode" at bounding box center [685, 85] width 133 height 29
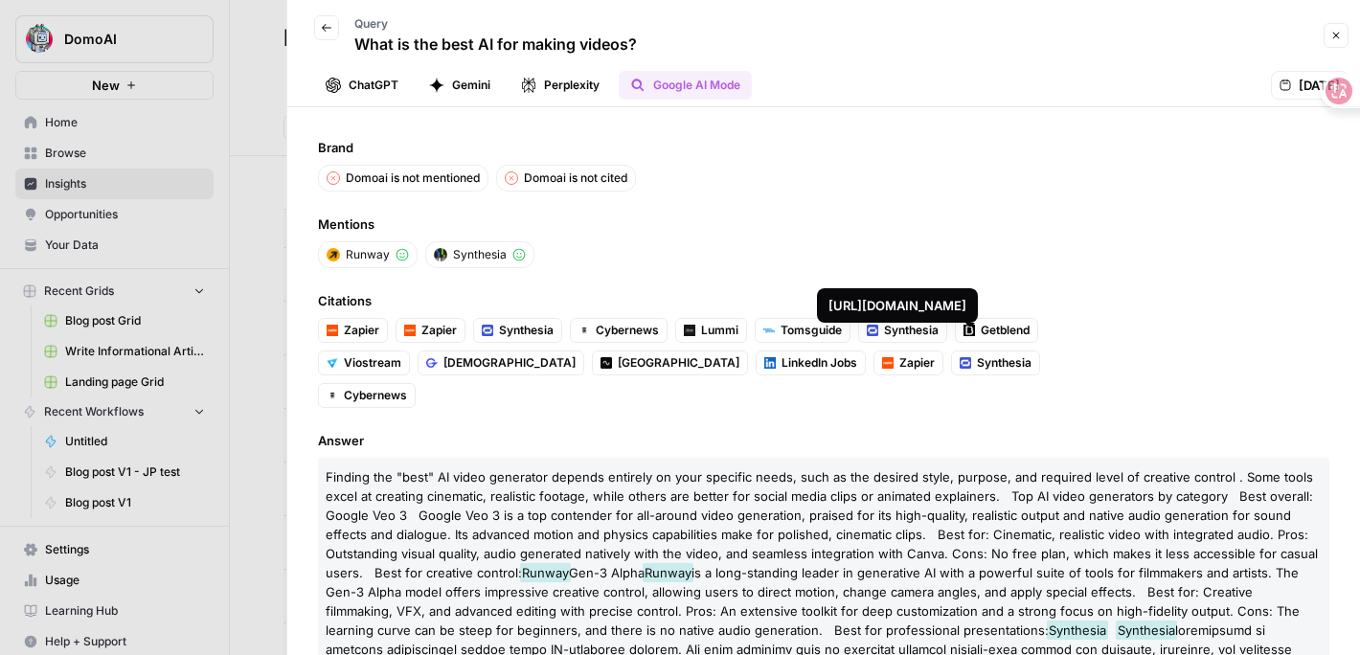
click at [966, 307] on div "https://cybernews.com/ai-tools/best-ai-video-generators/" at bounding box center [897, 305] width 138 height 19
click at [873, 372] on link "Zapier" at bounding box center [908, 362] width 70 height 25
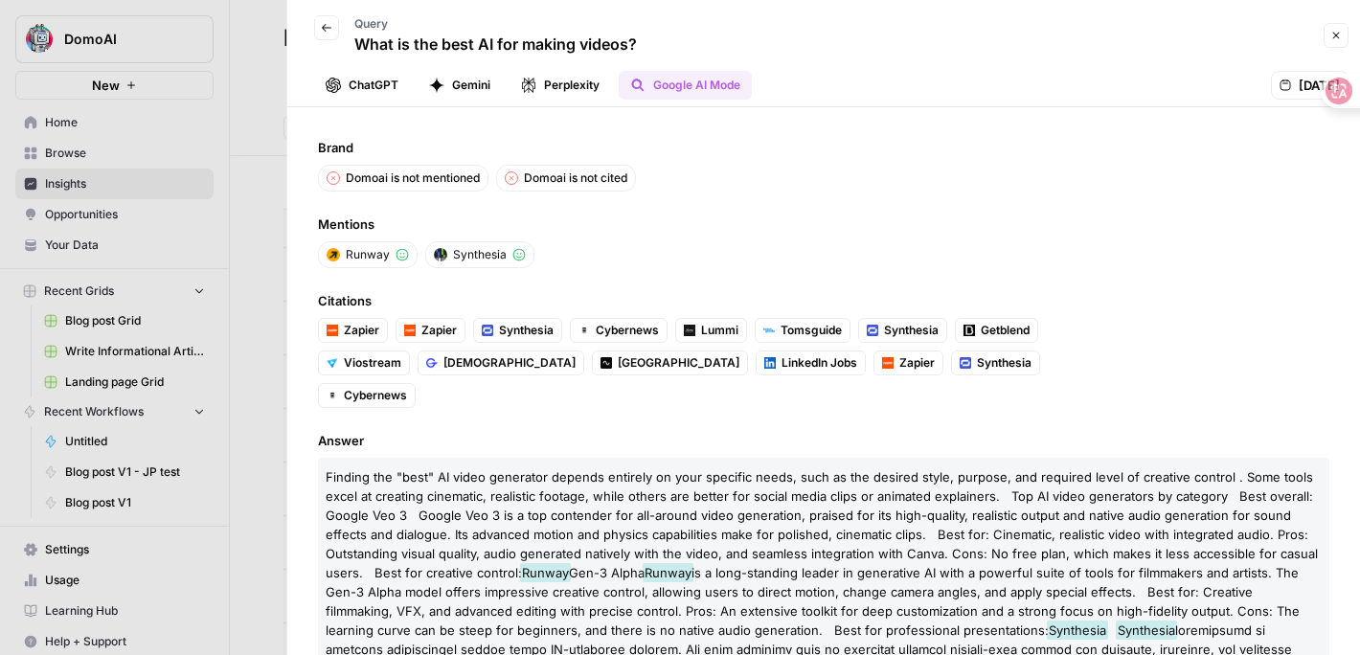
click at [318, 22] on button "Back" at bounding box center [326, 27] width 25 height 25
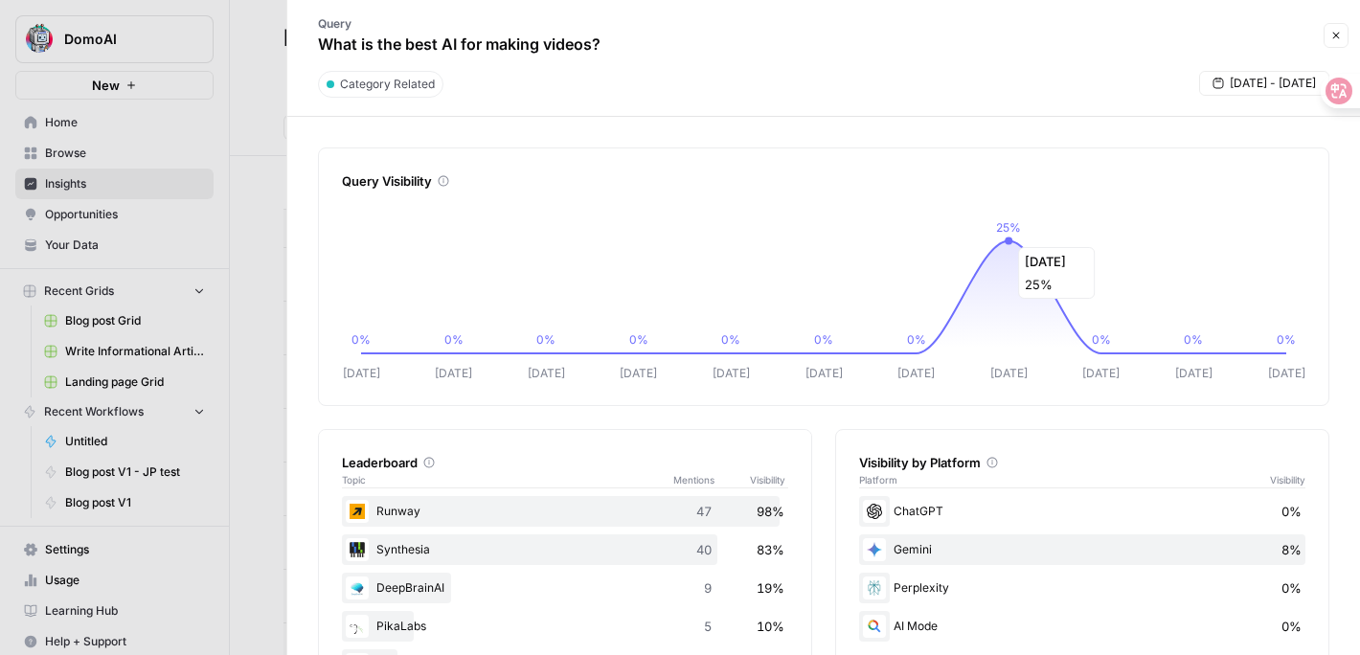
click at [1003, 237] on icon "Oct 01 Oct 02 Oct 03 Oct 04 Oct 05 Oct 06 Oct 07 Oct 08 Oct 09 Oct 11 Oct 12 0%…" at bounding box center [823, 288] width 963 height 188
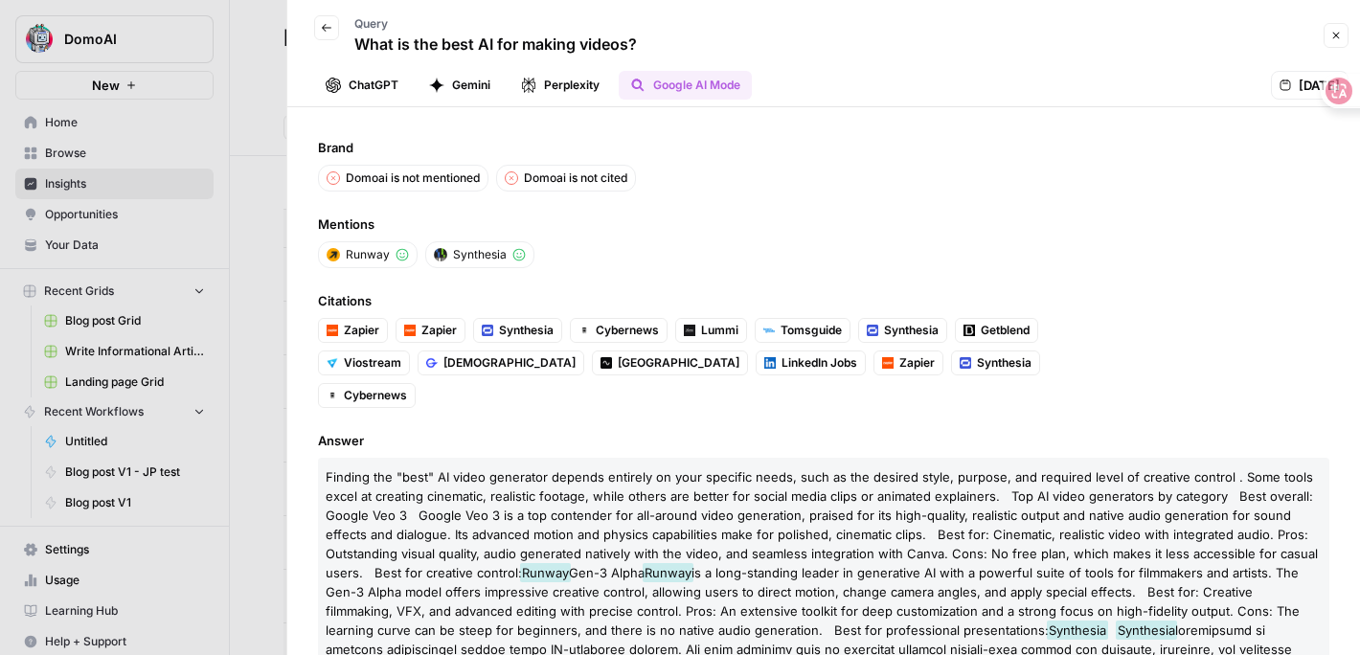
click at [341, 61] on div "Back Query What is the best AI for making videos?" at bounding box center [468, 36] width 338 height 56
click at [325, 31] on icon "button" at bounding box center [326, 27] width 11 height 11
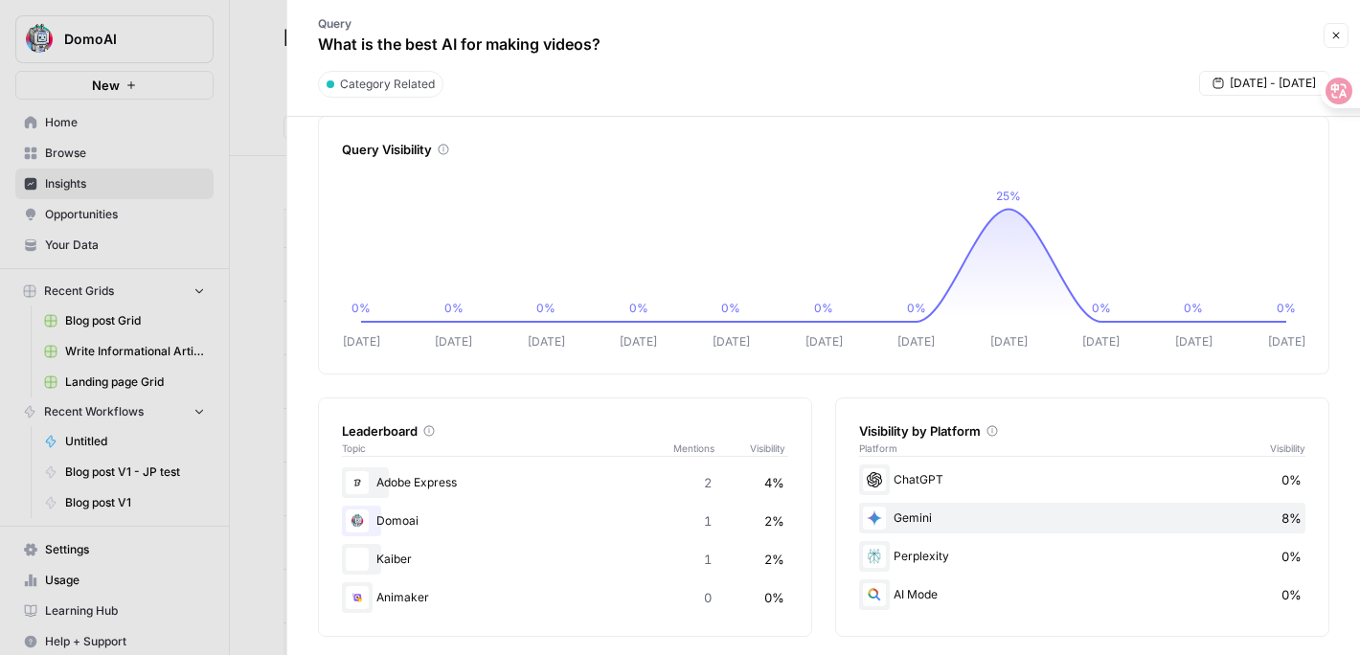
scroll to position [34, 0]
click at [549, 508] on div "Domoai 1 2%" at bounding box center [565, 519] width 446 height 31
click at [767, 514] on span "2%" at bounding box center [774, 518] width 20 height 19
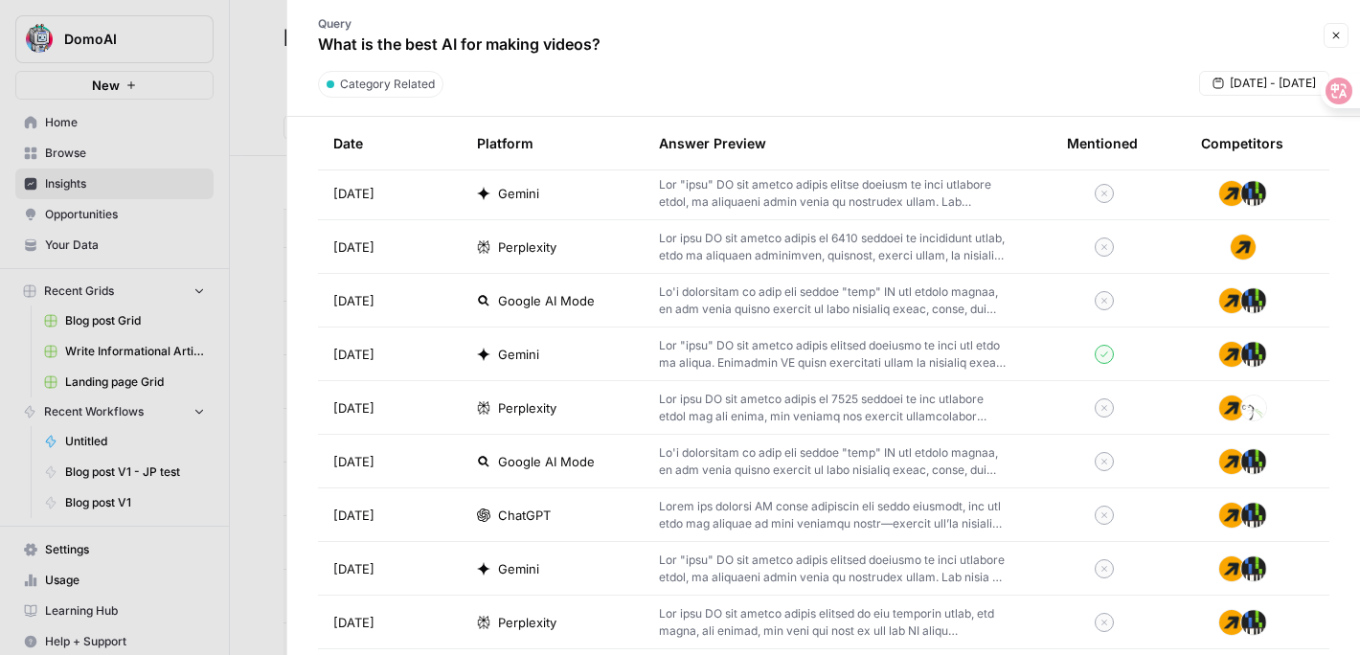
scroll to position [1274, 0]
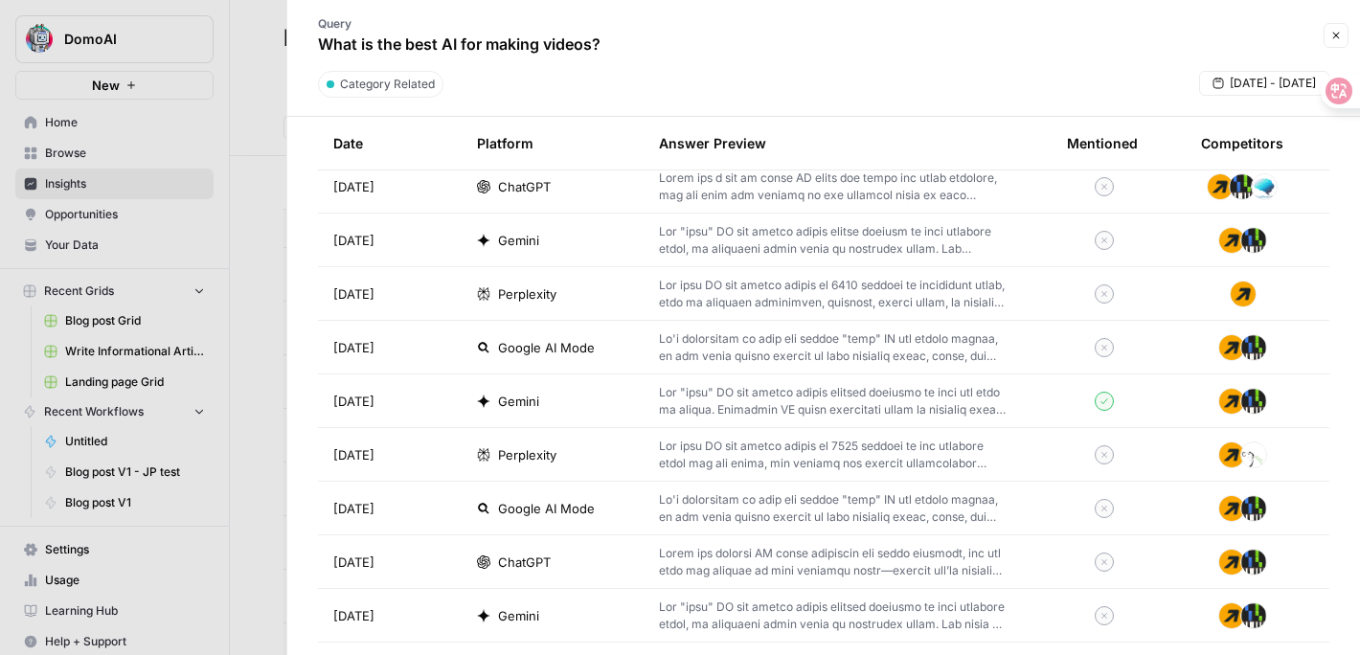
click at [805, 401] on p at bounding box center [832, 401] width 347 height 34
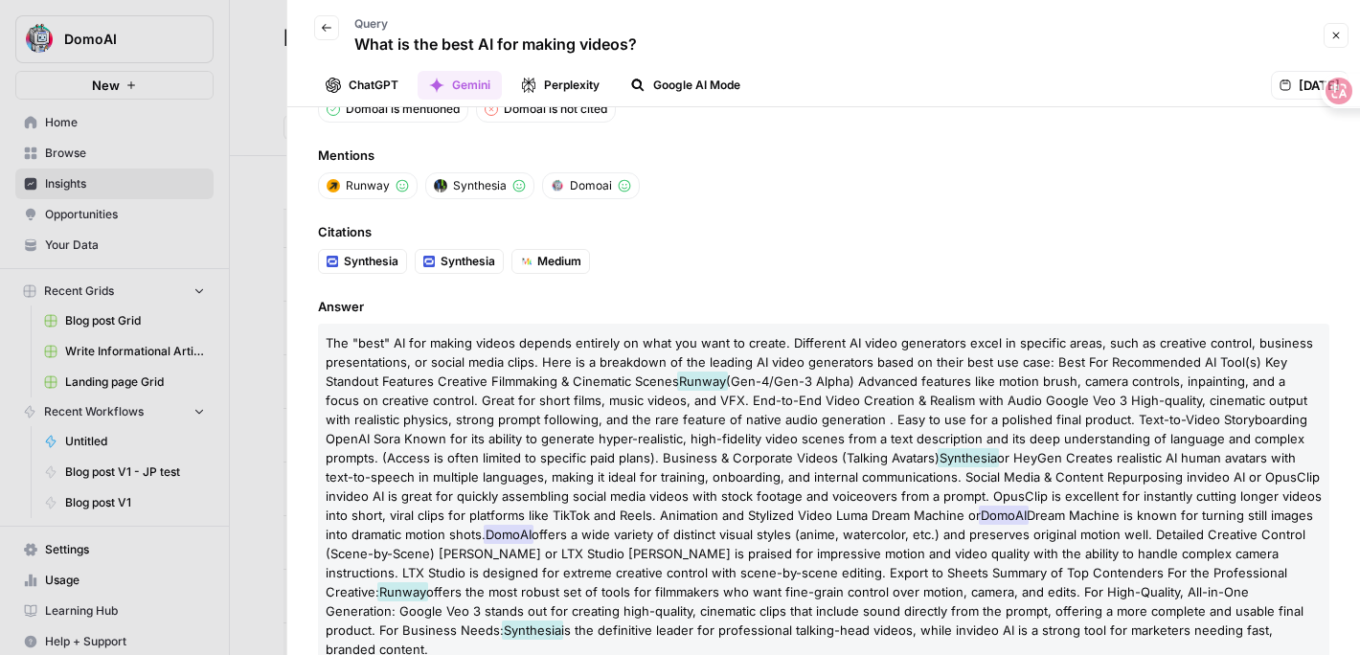
scroll to position [94, 0]
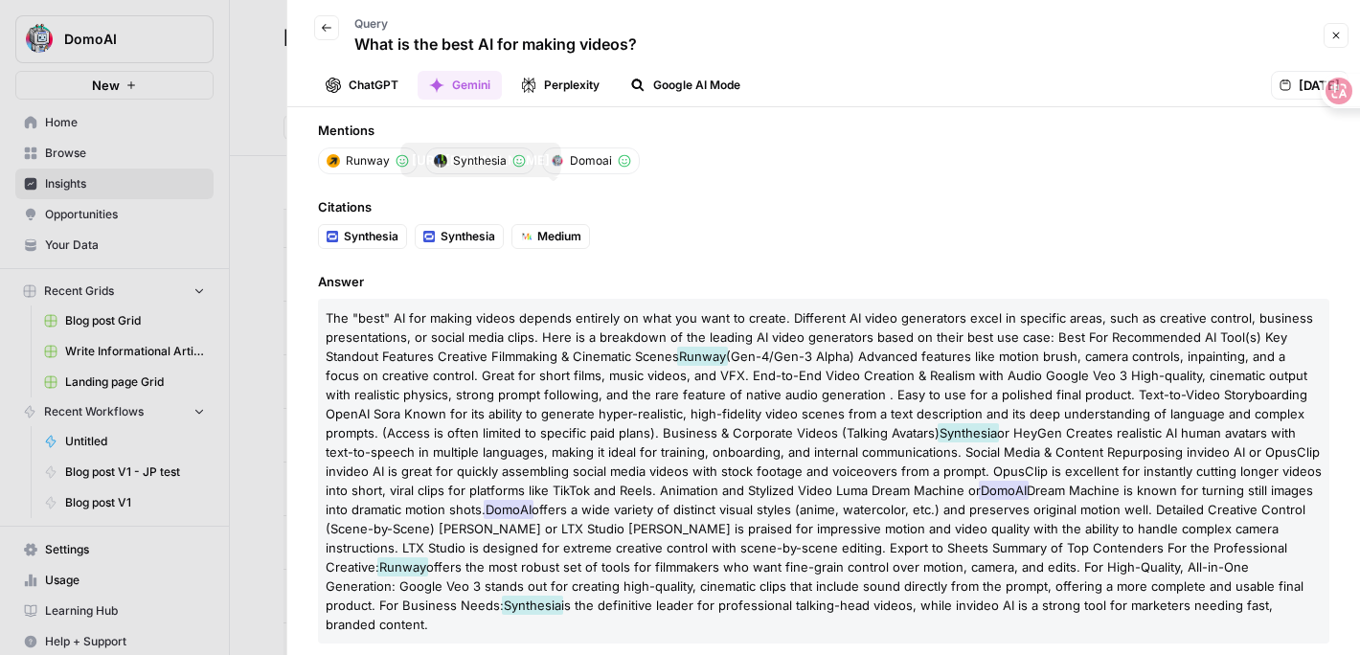
click at [536, 232] on link "Medium" at bounding box center [550, 236] width 79 height 25
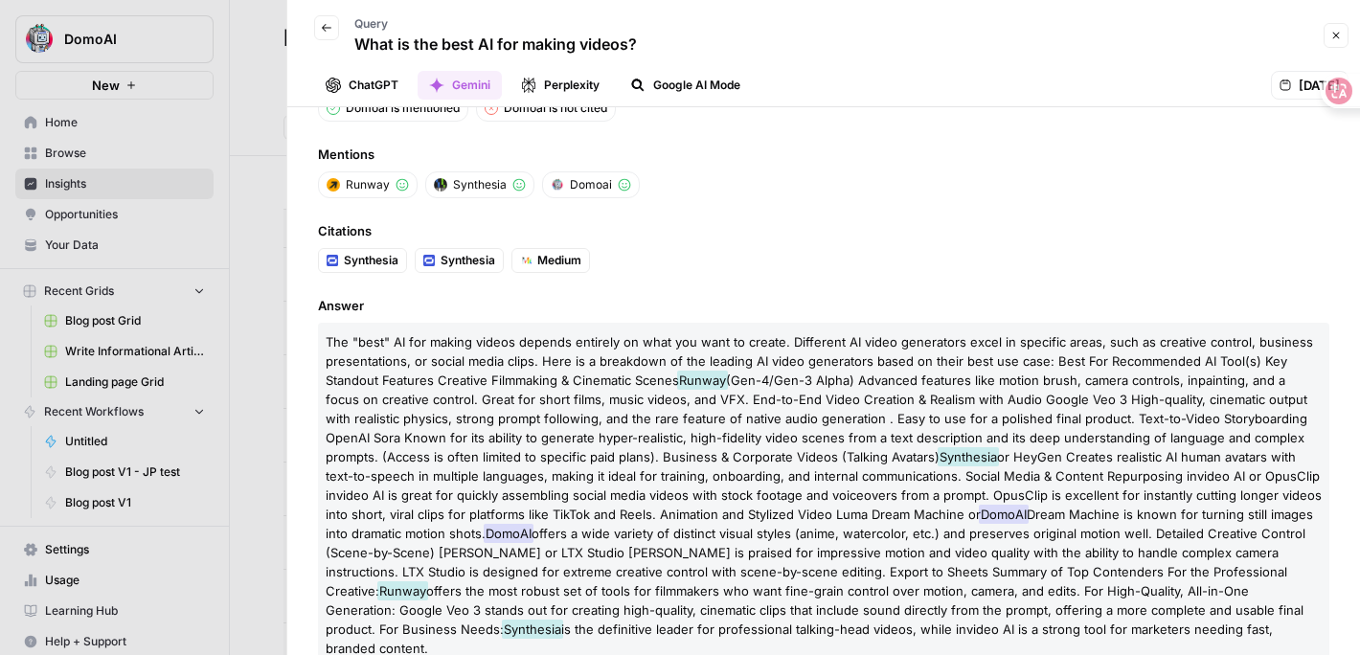
scroll to position [0, 0]
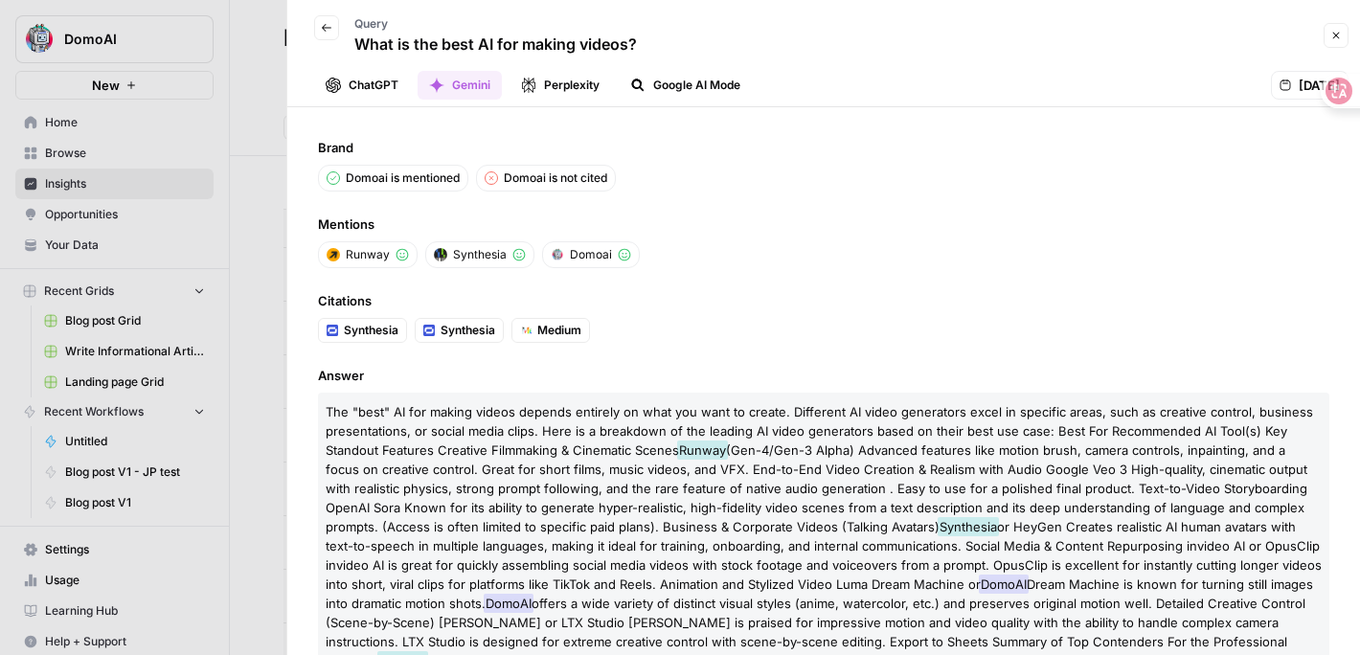
click at [326, 30] on icon "button" at bounding box center [326, 27] width 11 height 11
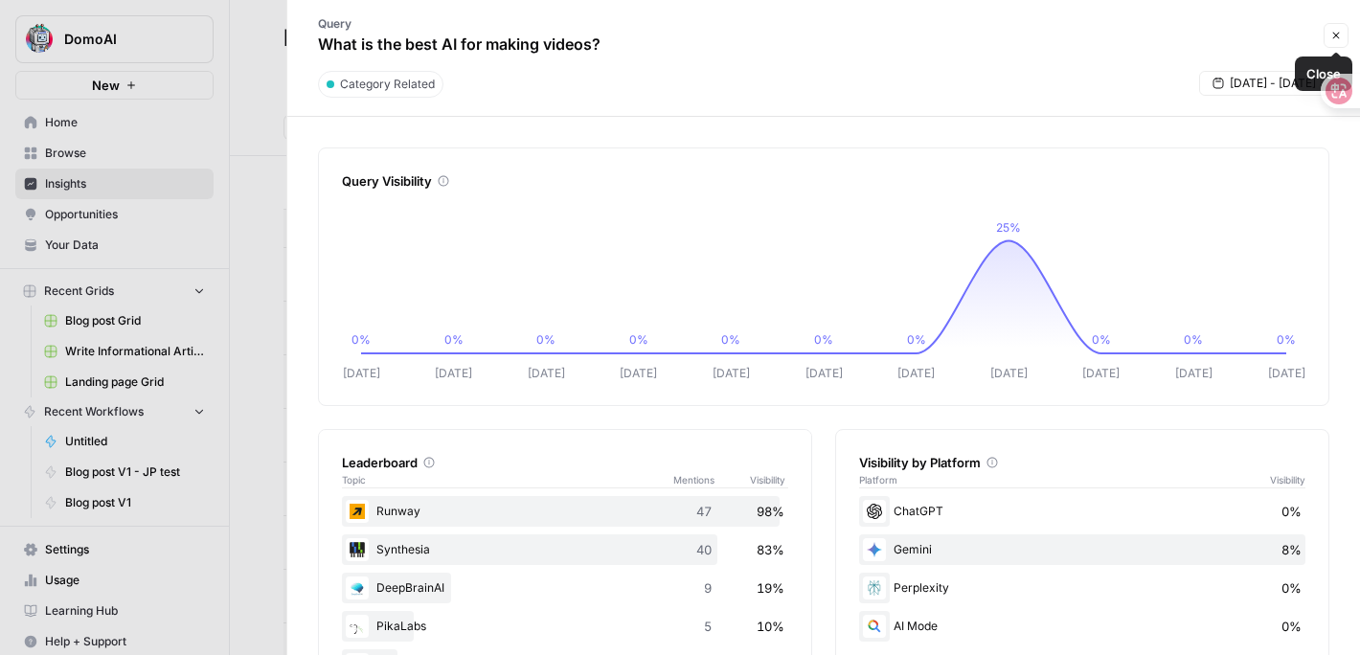
click at [1332, 42] on button "Close" at bounding box center [1335, 35] width 25 height 25
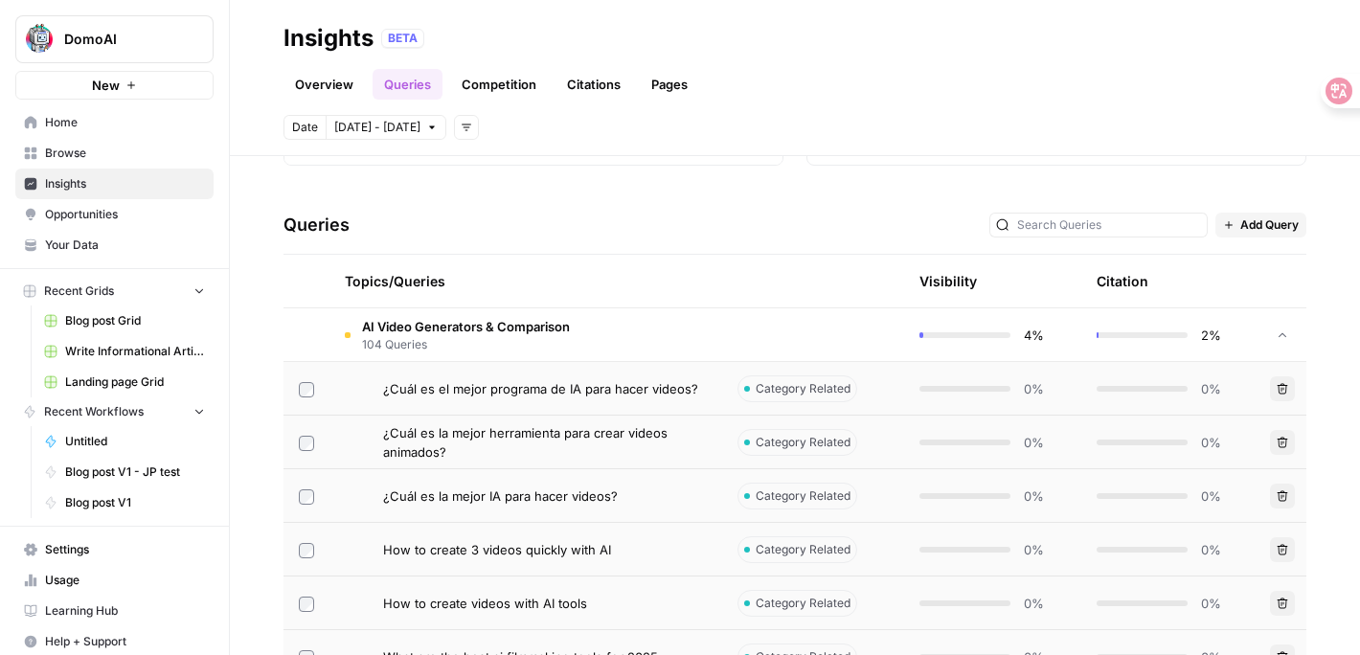
scroll to position [379, 0]
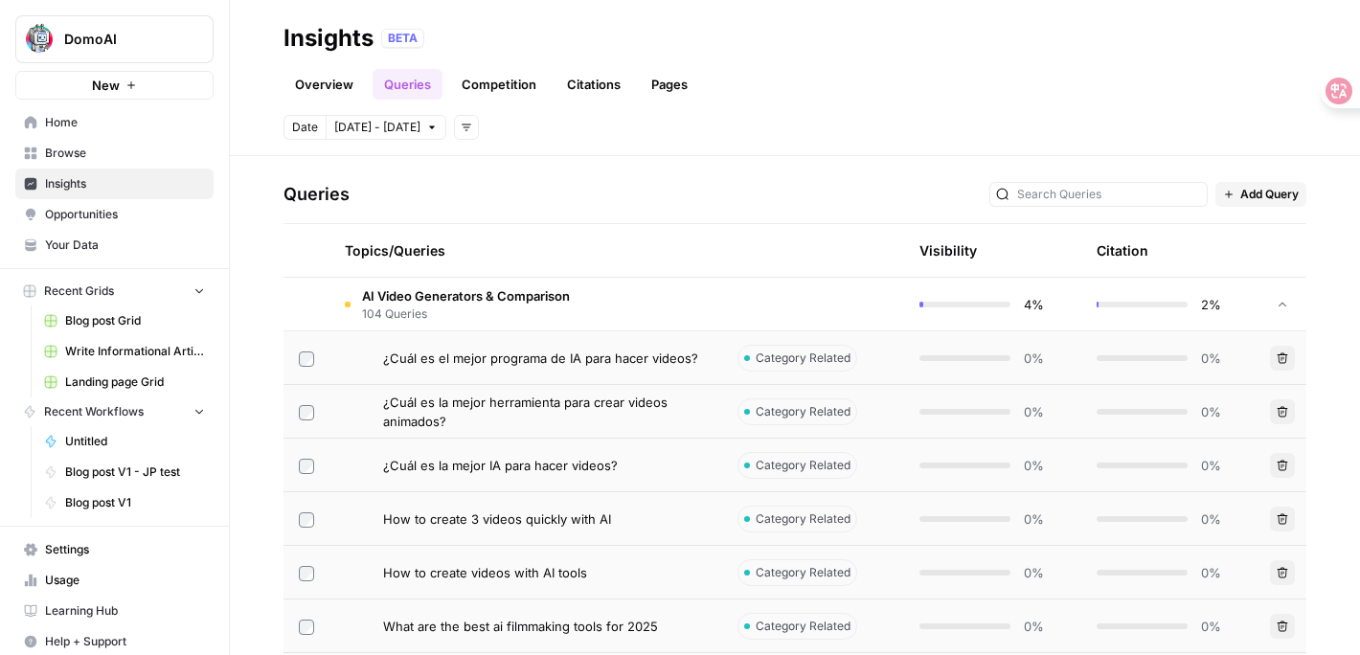
click at [1269, 192] on span "Add Query" at bounding box center [1269, 194] width 58 height 17
click at [1264, 234] on span "Add Query" at bounding box center [1286, 236] width 71 height 19
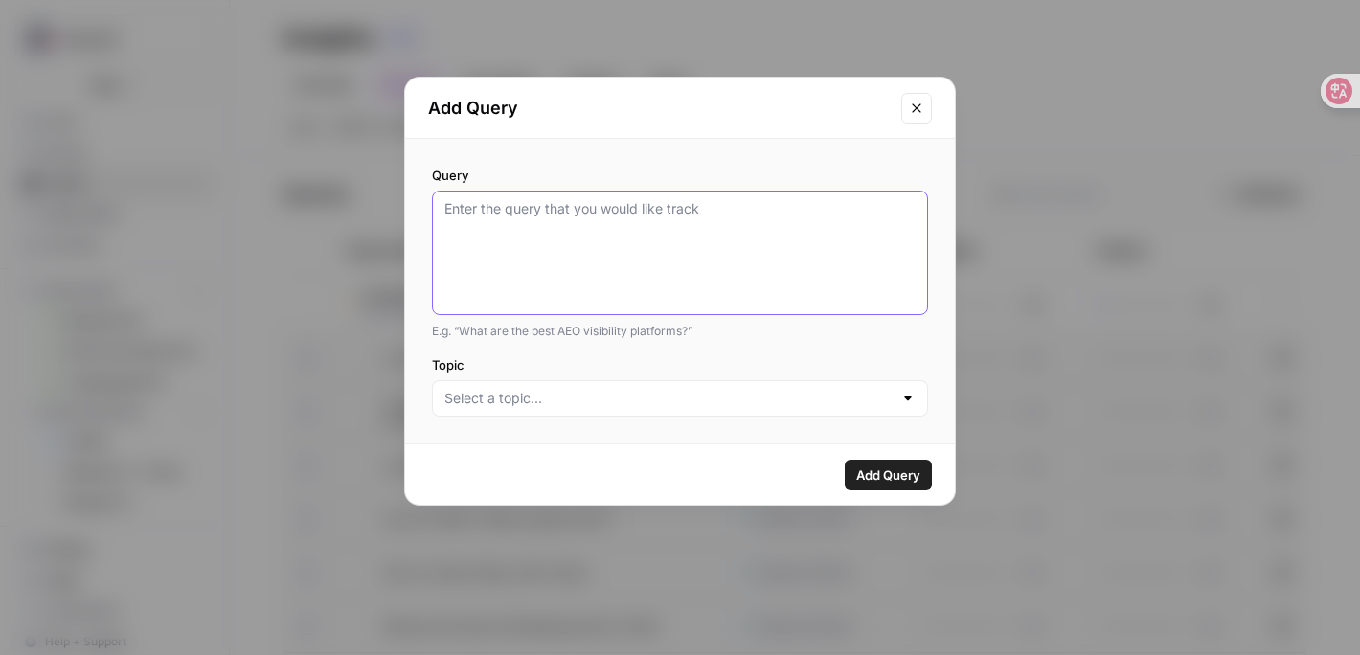
click at [554, 229] on textarea "Query" at bounding box center [679, 252] width 471 height 107
click at [913, 105] on icon "Close modal" at bounding box center [916, 107] width 9 height 9
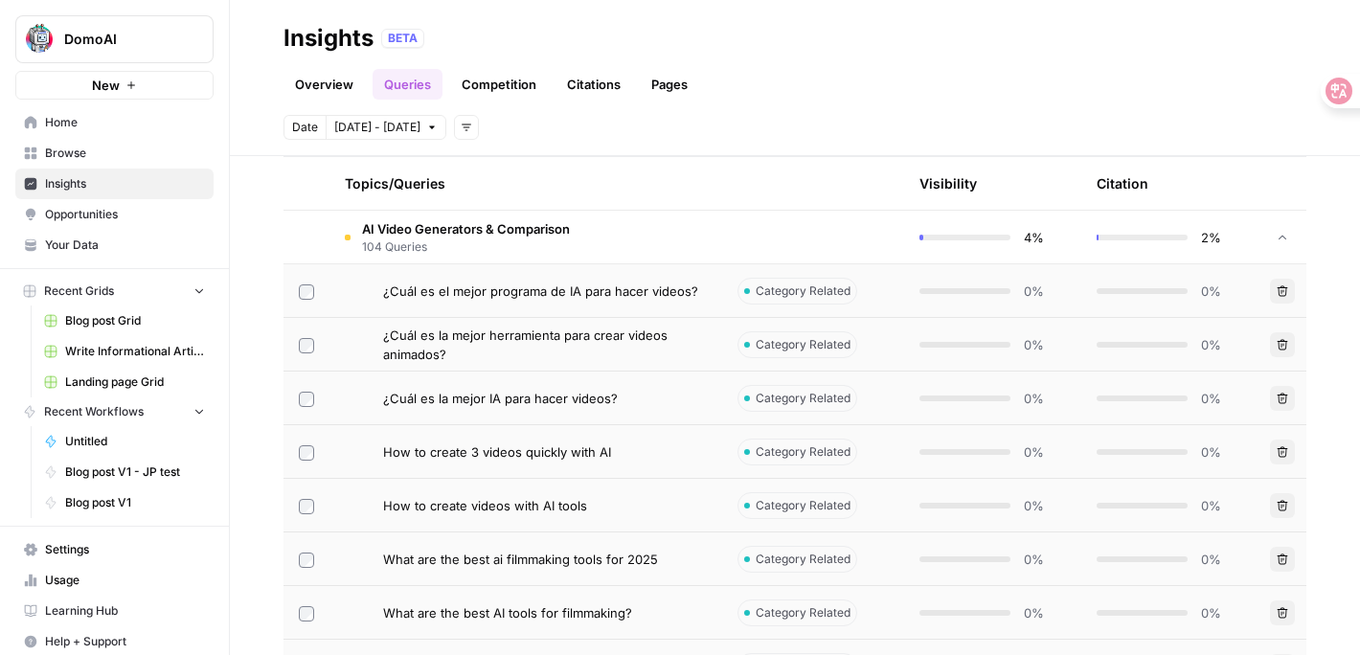
scroll to position [448, 0]
click at [796, 224] on td at bounding box center [813, 235] width 182 height 53
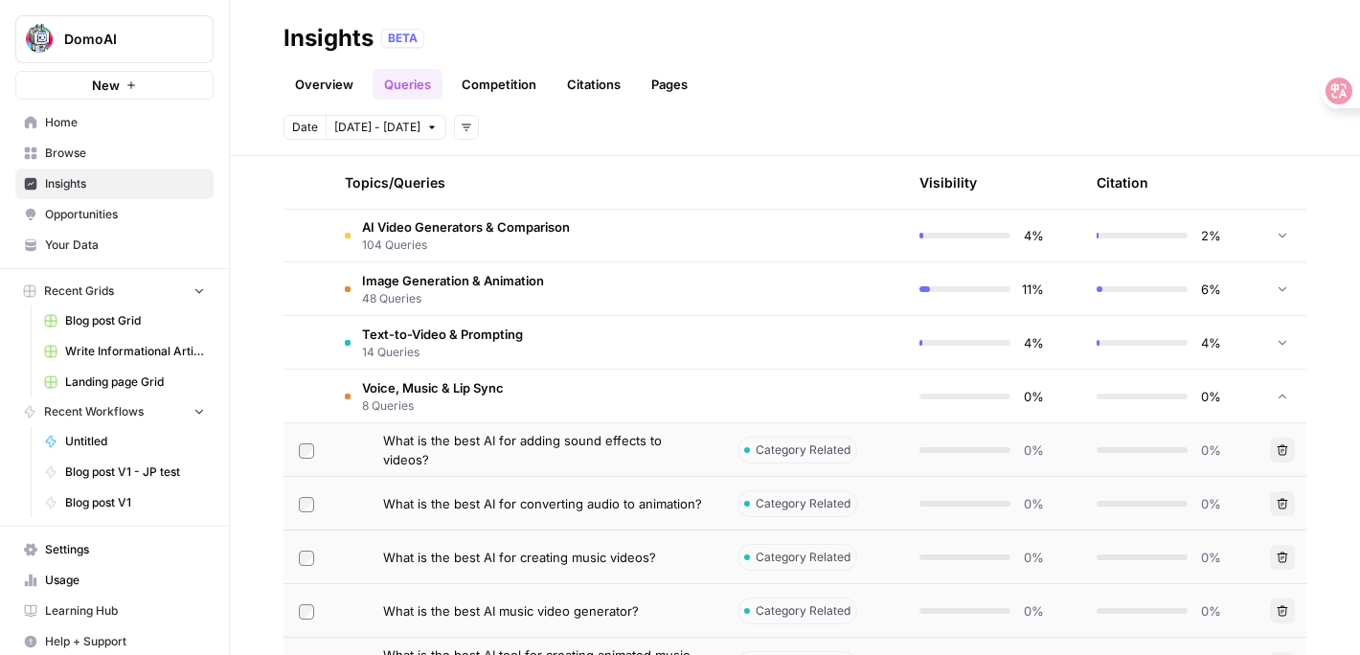
click at [435, 395] on div "Voice, Music & Lip Sync 8 Queries" at bounding box center [433, 396] width 142 height 36
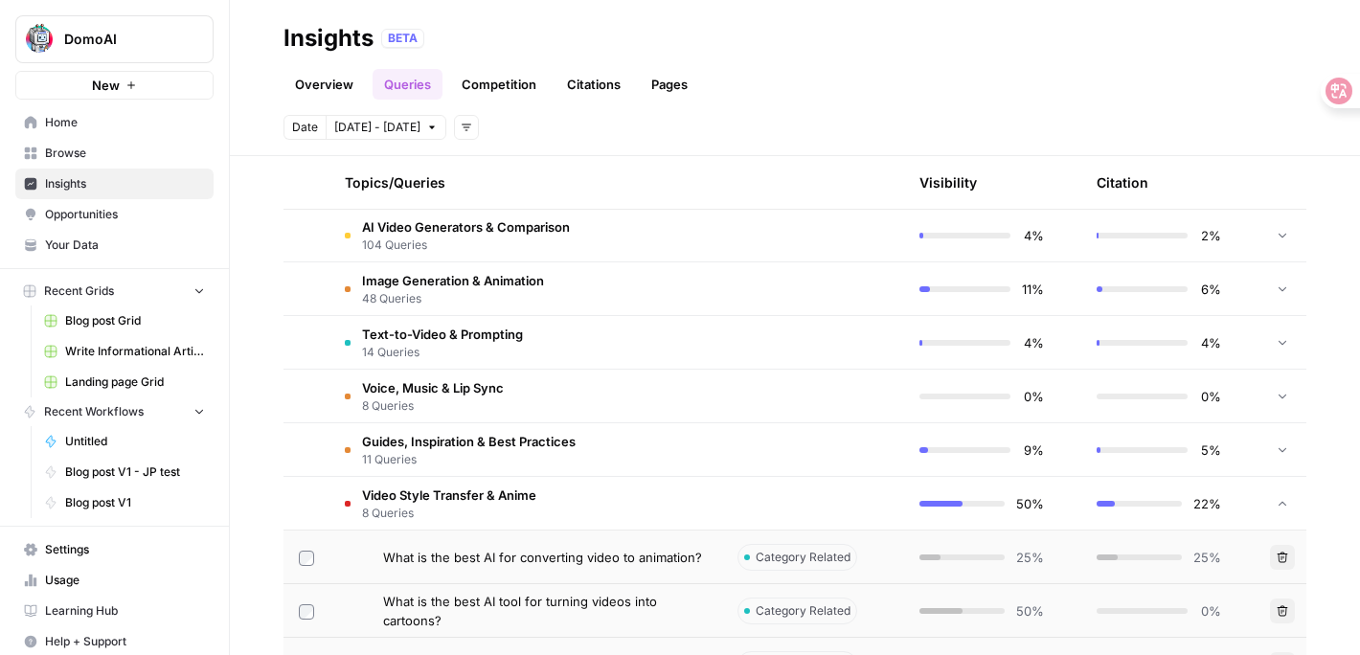
click at [477, 505] on span "8 Queries" at bounding box center [449, 513] width 174 height 17
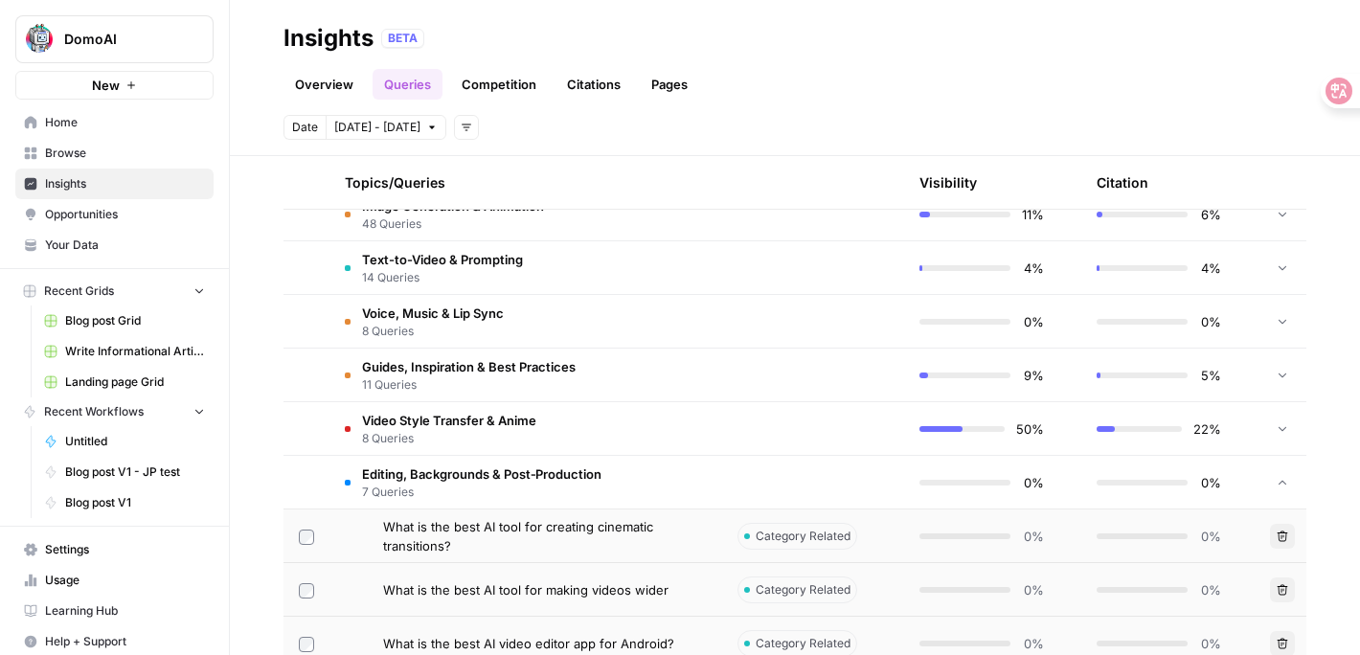
scroll to position [526, 0]
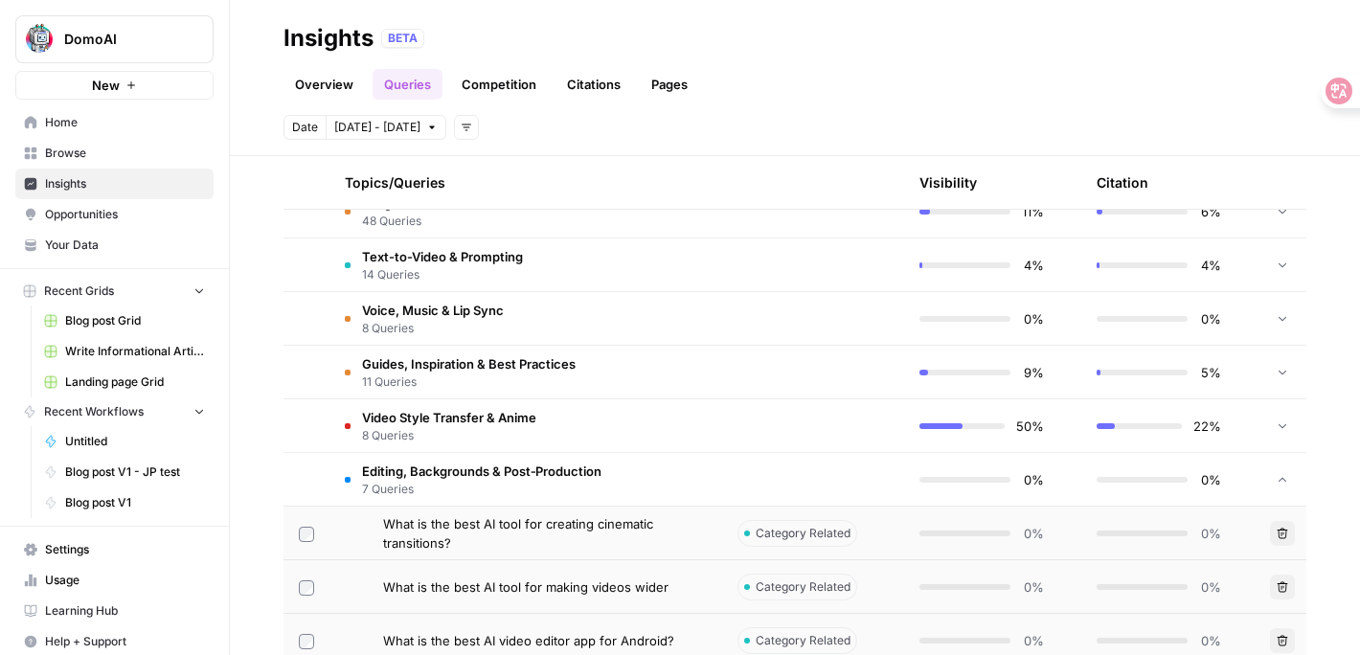
click at [468, 457] on td "Editing, Backgrounds & Post‑Production 7 Queries" at bounding box center [525, 479] width 393 height 53
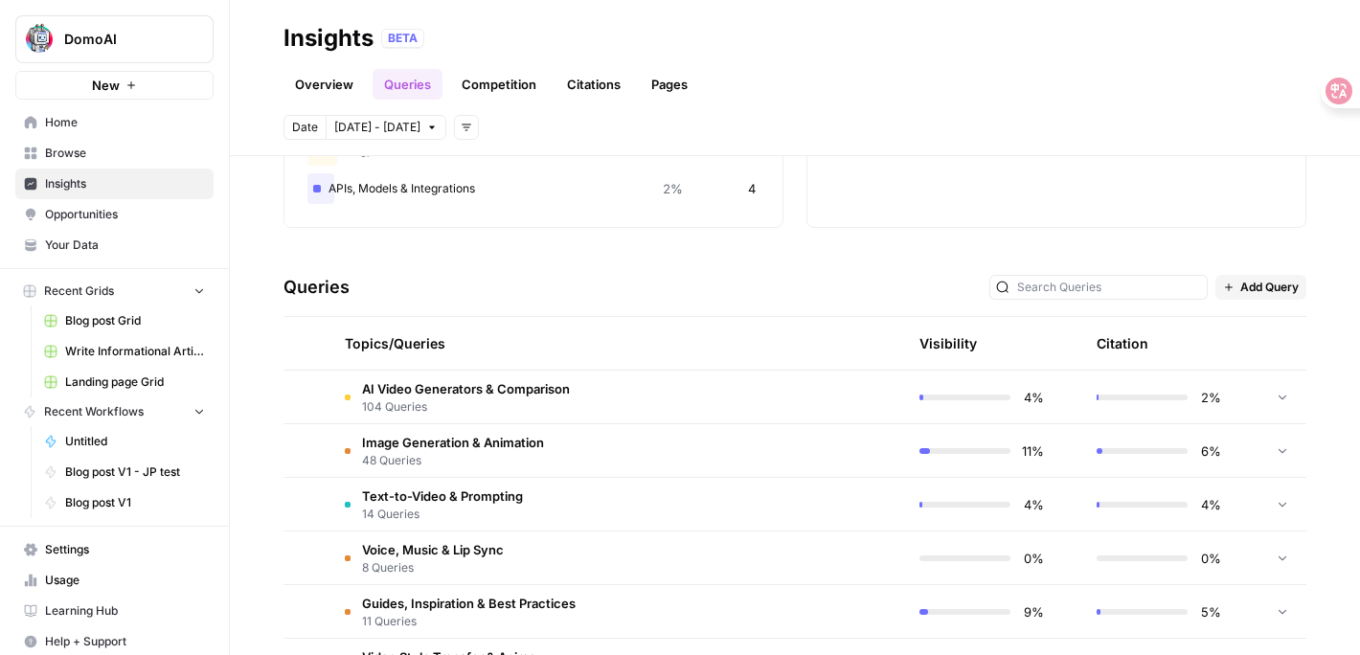
scroll to position [287, 0]
click at [112, 204] on link "Opportunities" at bounding box center [114, 214] width 198 height 31
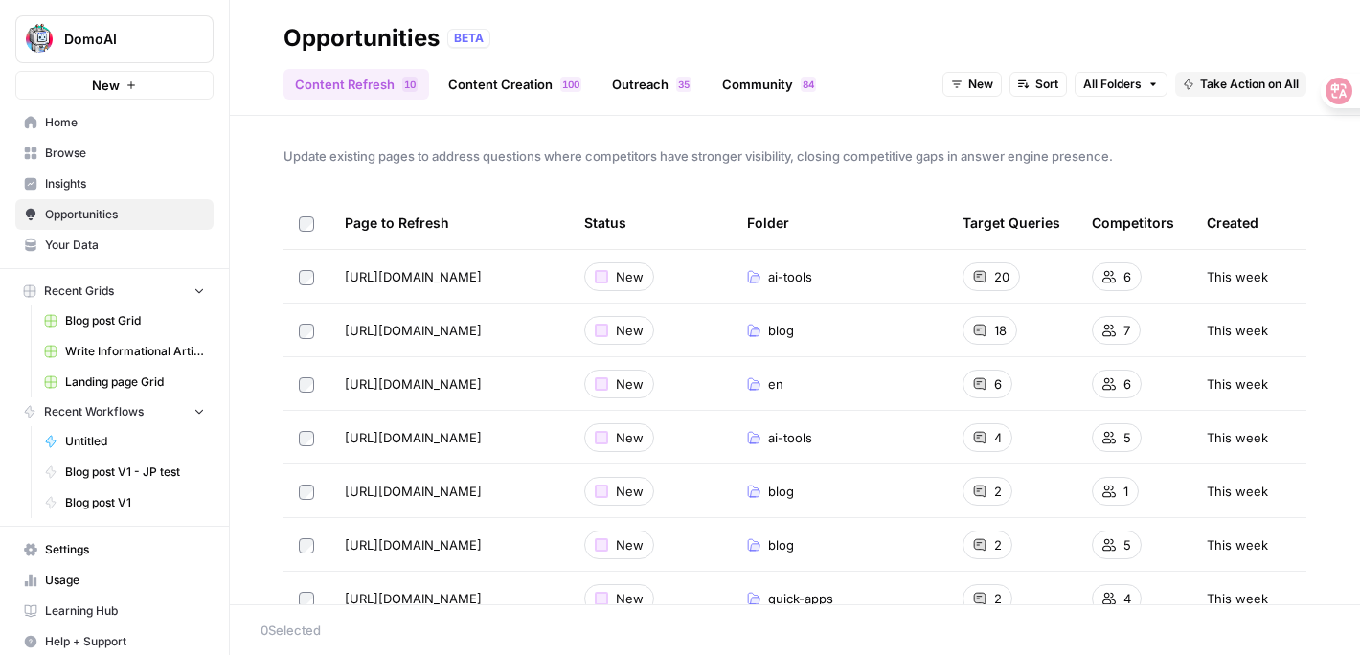
click at [496, 77] on link "Content Creation 0 0 1" at bounding box center [515, 84] width 156 height 31
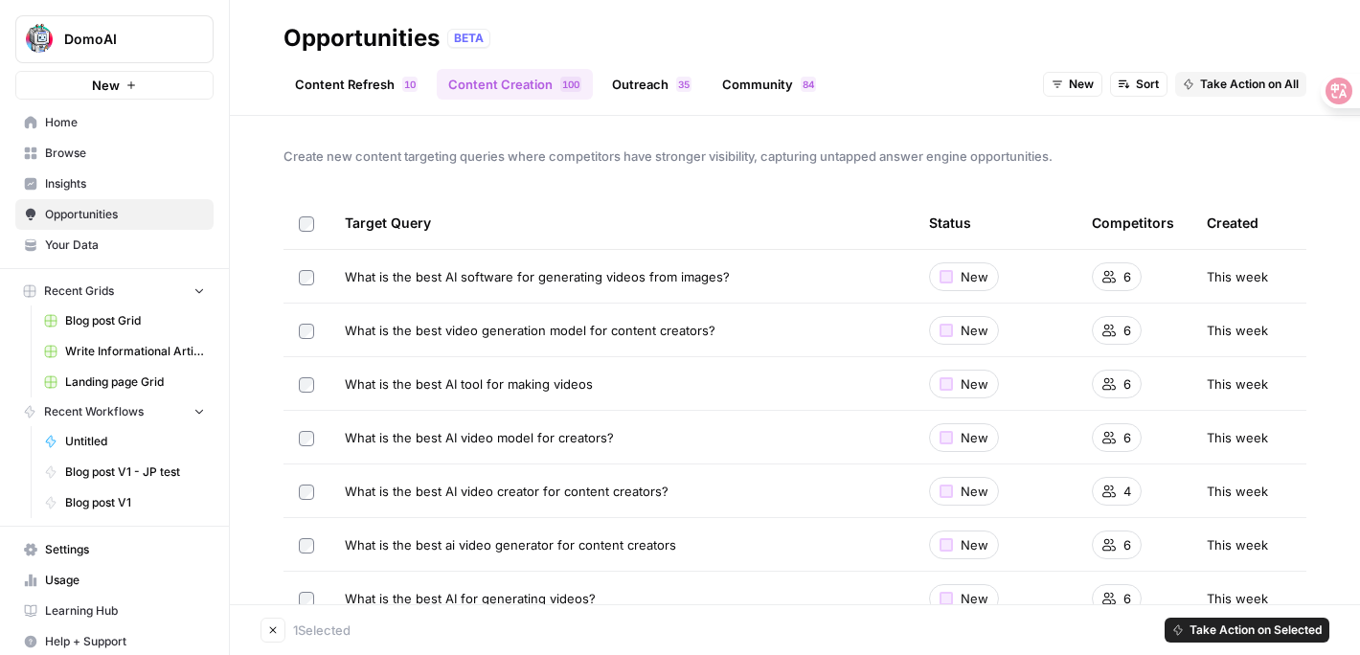
click at [301, 339] on td at bounding box center [306, 330] width 46 height 53
click at [1228, 628] on span "Take Action on Selected" at bounding box center [1255, 629] width 132 height 17
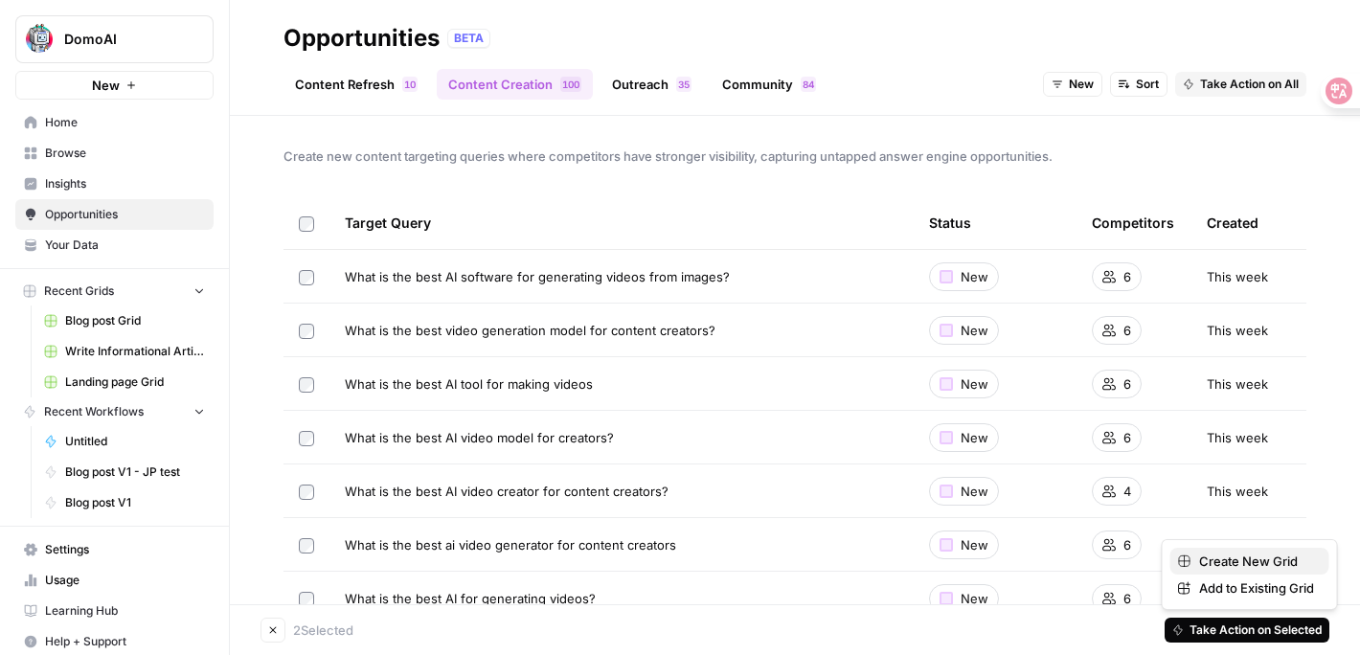
click at [1233, 558] on span "Create New Grid" at bounding box center [1256, 561] width 115 height 19
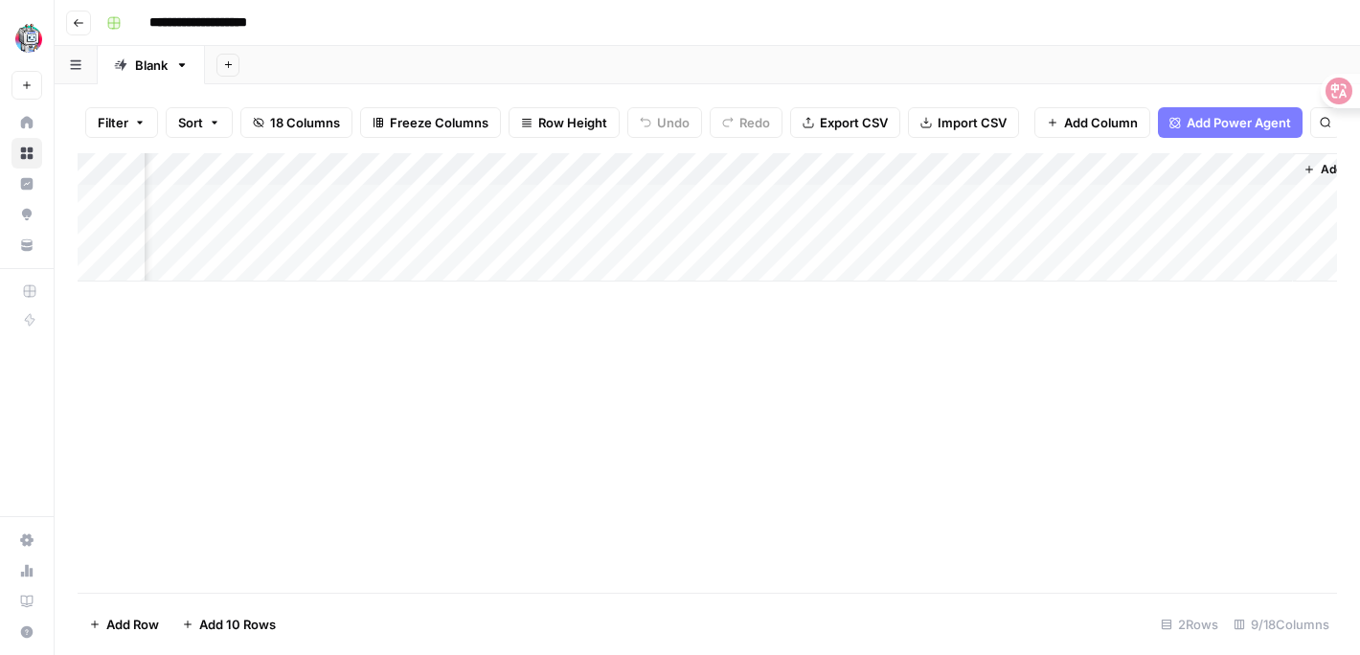
scroll to position [0, 985]
click at [77, 11] on button "Go back" at bounding box center [78, 23] width 25 height 25
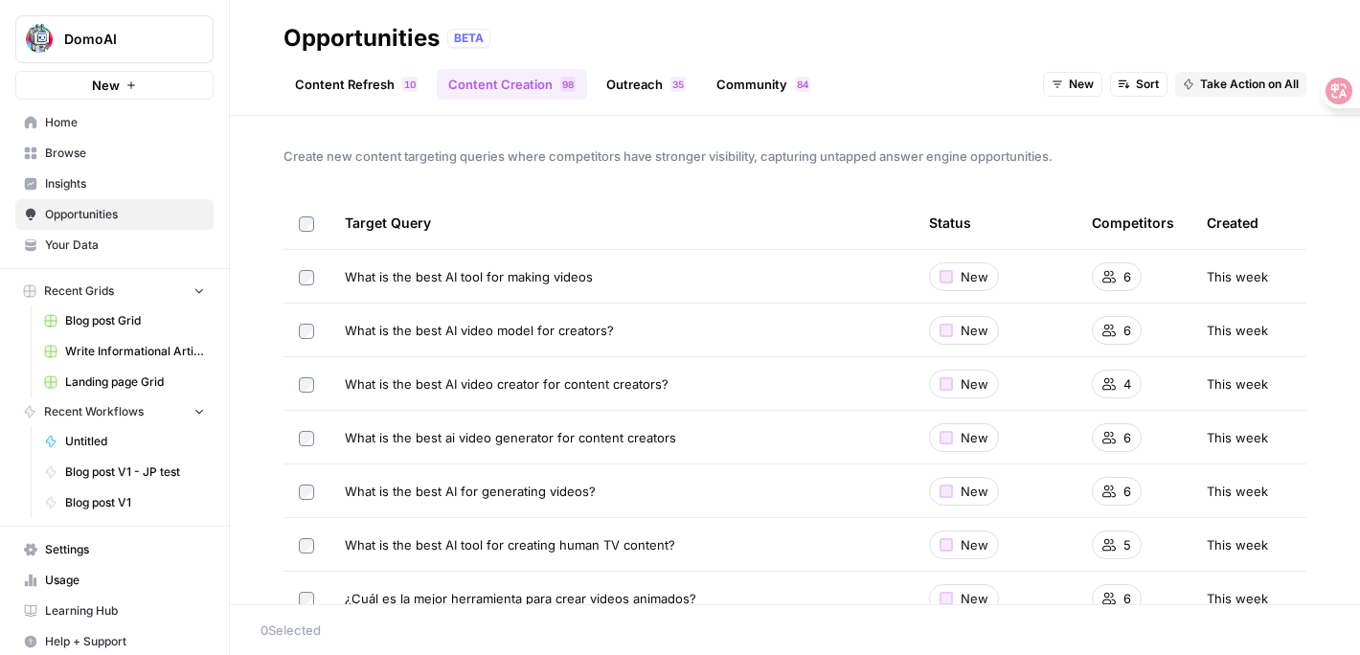
click at [640, 89] on link "Outreach 5 3" at bounding box center [646, 84] width 102 height 31
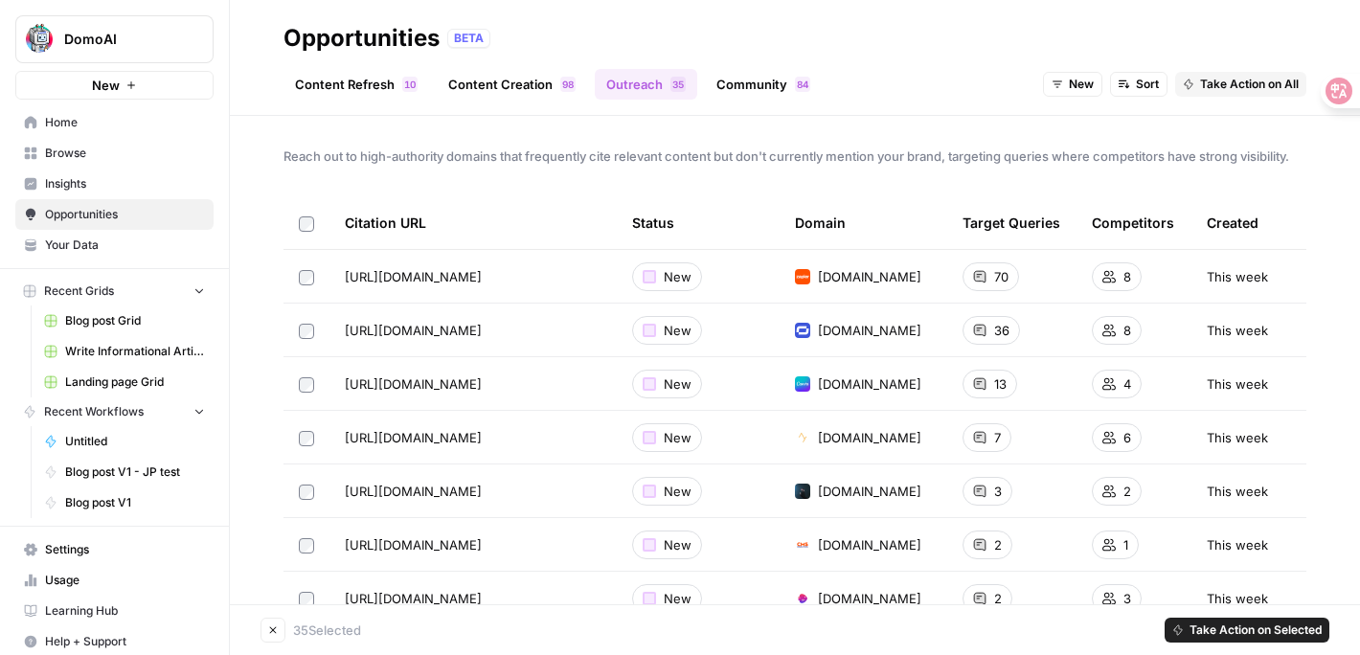
click at [1273, 621] on span "Take Action on Selected" at bounding box center [1255, 629] width 132 height 17
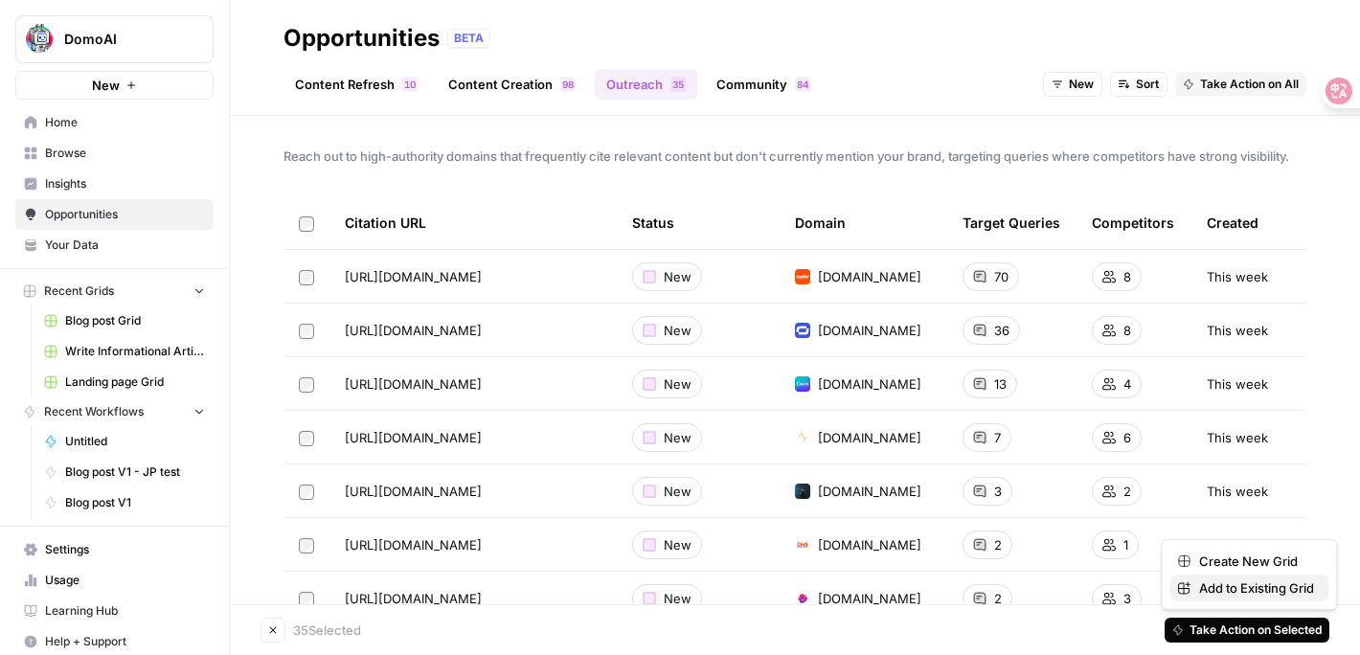
click at [1227, 590] on span "Add to Existing Grid" at bounding box center [1256, 587] width 115 height 19
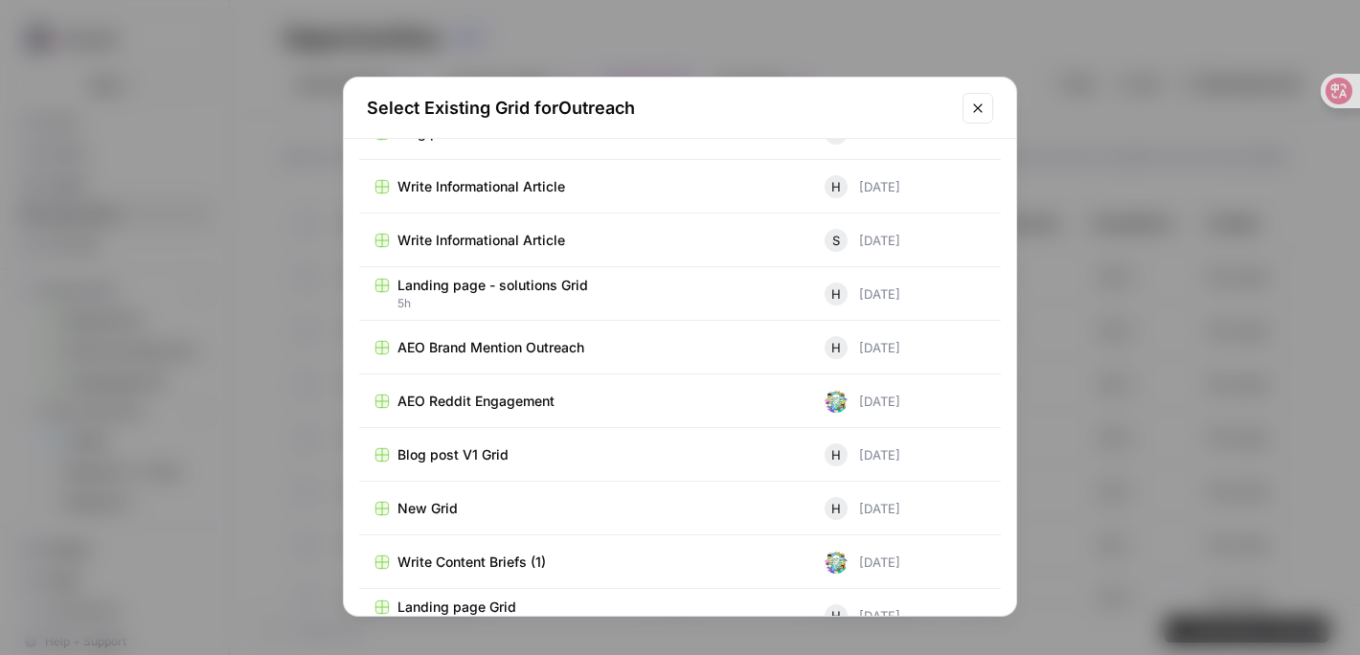
scroll to position [210, 0]
click at [538, 350] on span "AEO Brand Mention Outreach" at bounding box center [490, 346] width 187 height 19
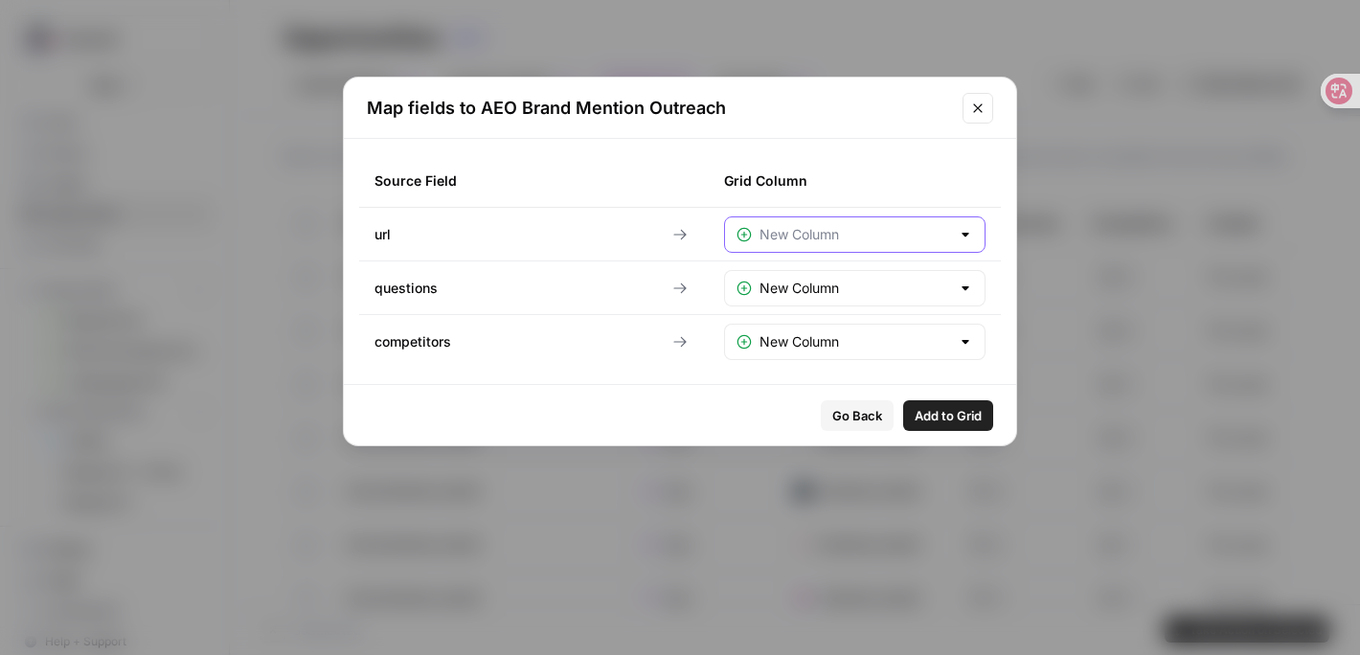
click at [825, 237] on input "text" at bounding box center [854, 234] width 191 height 19
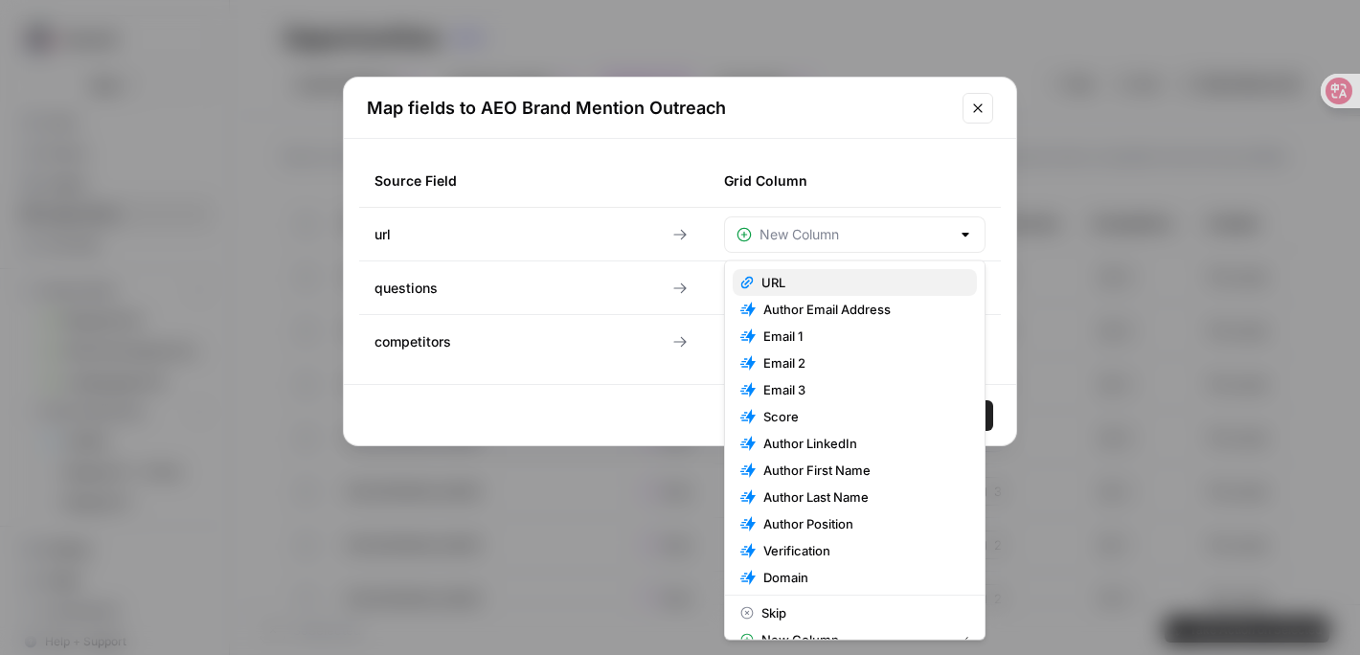
click at [796, 273] on span "URL" at bounding box center [861, 282] width 200 height 19
type input "URL"
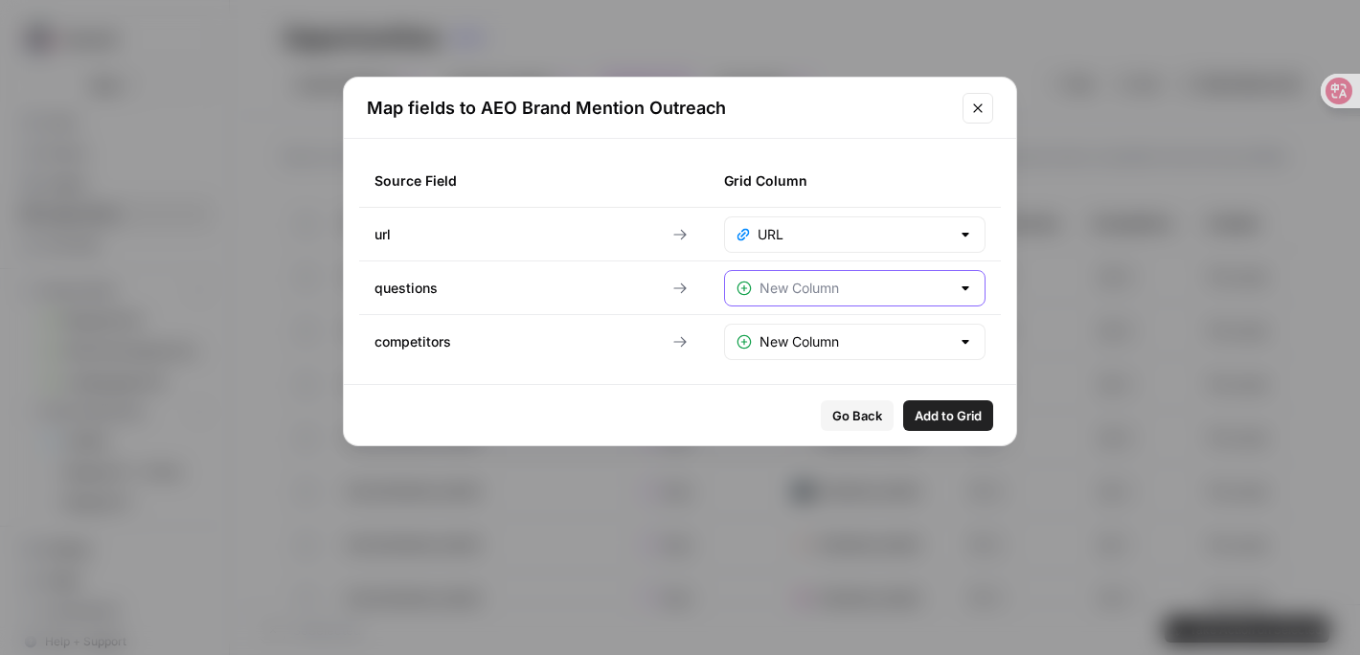
click at [795, 279] on input "text" at bounding box center [854, 288] width 191 height 19
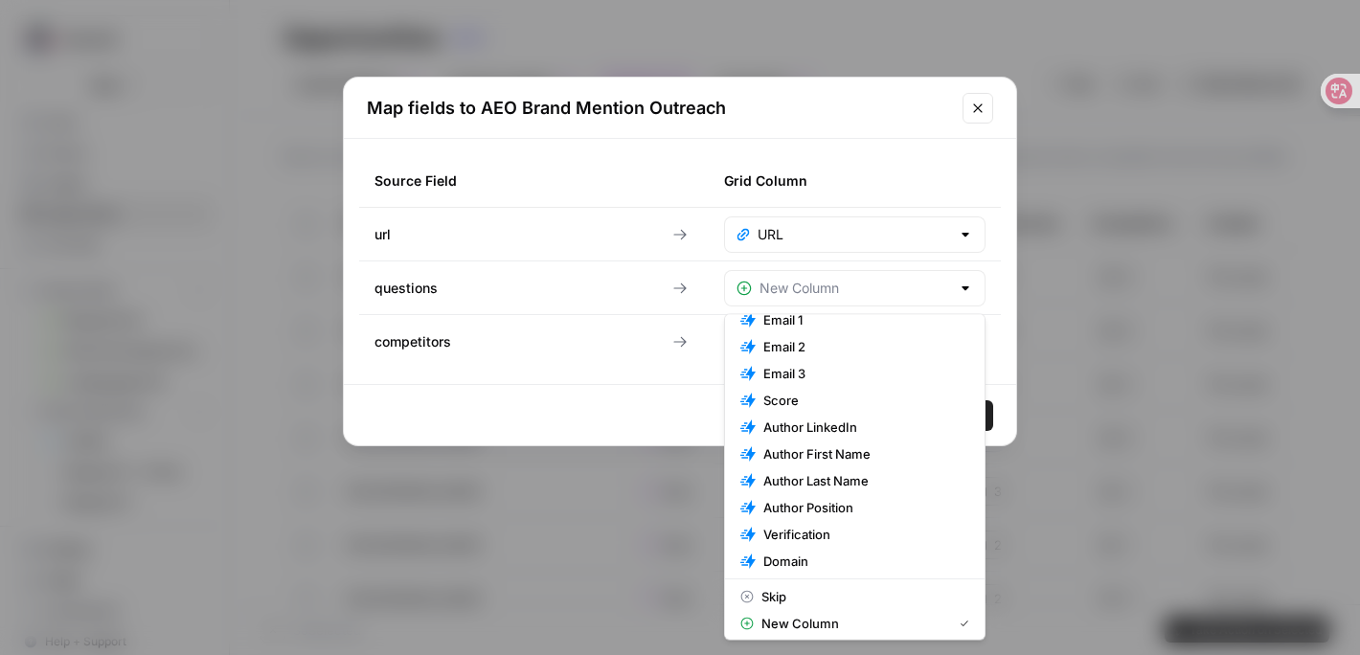
scroll to position [75, 0]
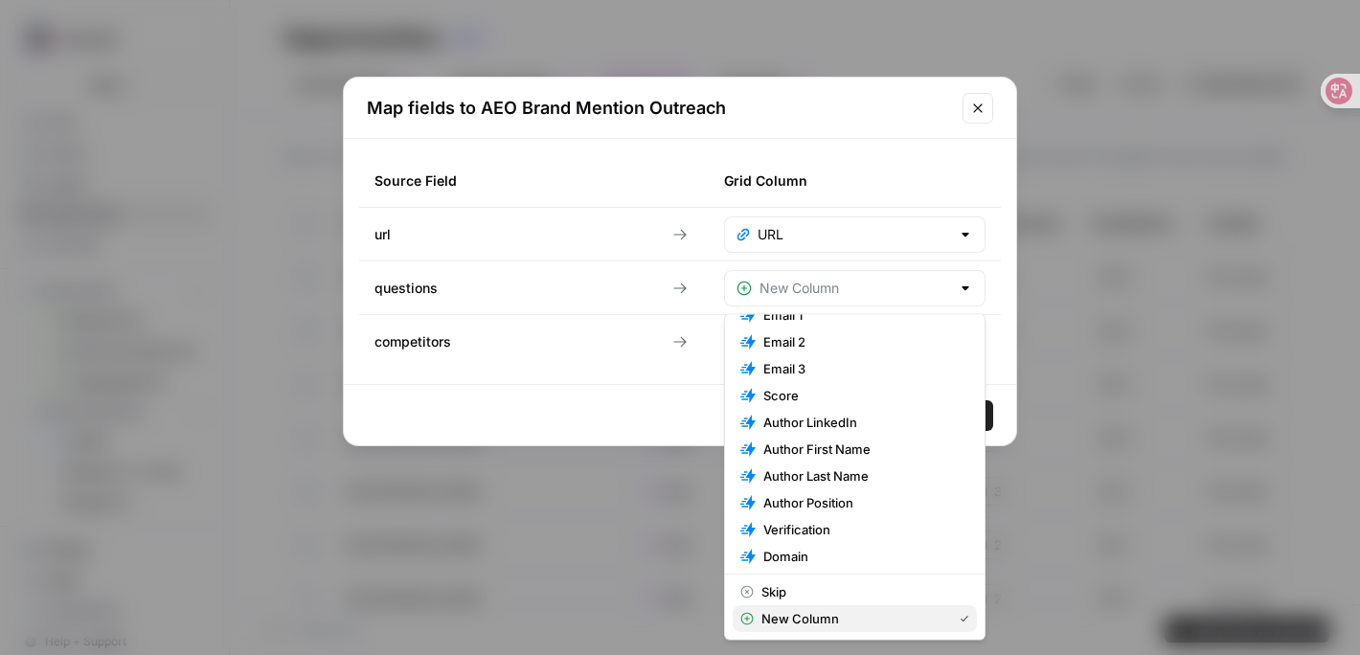
click at [801, 612] on span "New Column" at bounding box center [852, 618] width 183 height 19
type input "New Column"
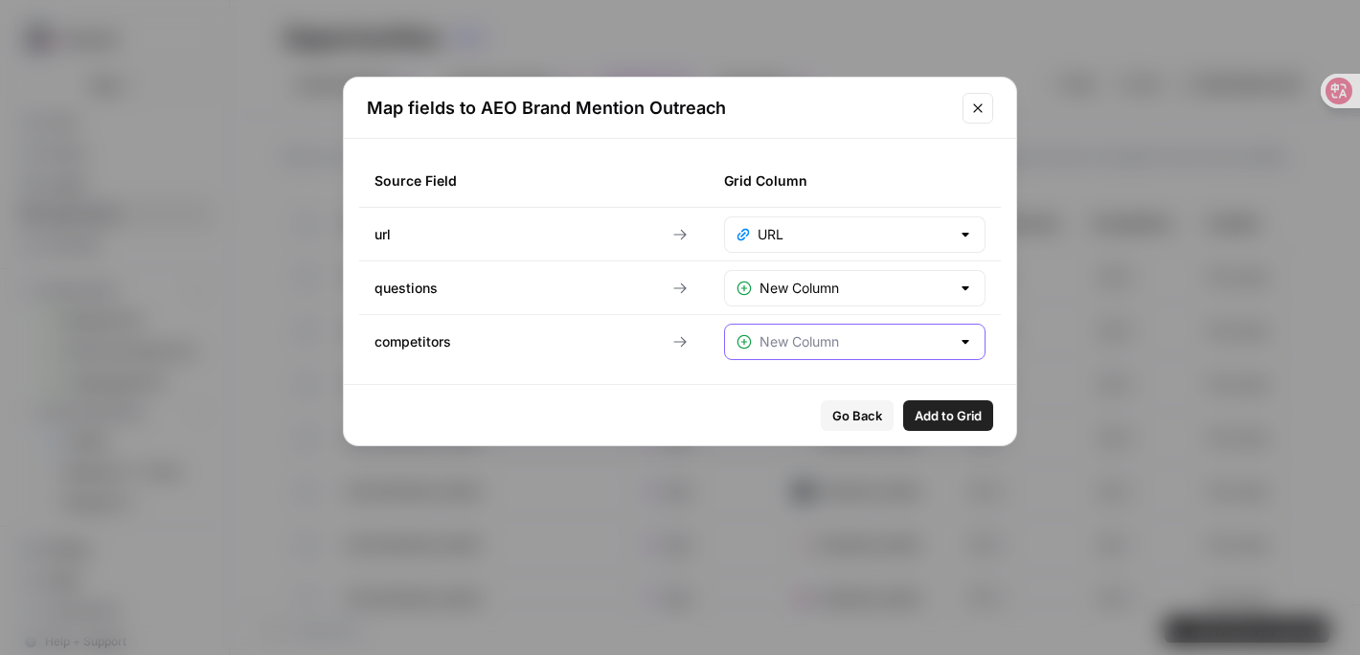
click at [819, 344] on input "text" at bounding box center [854, 341] width 191 height 19
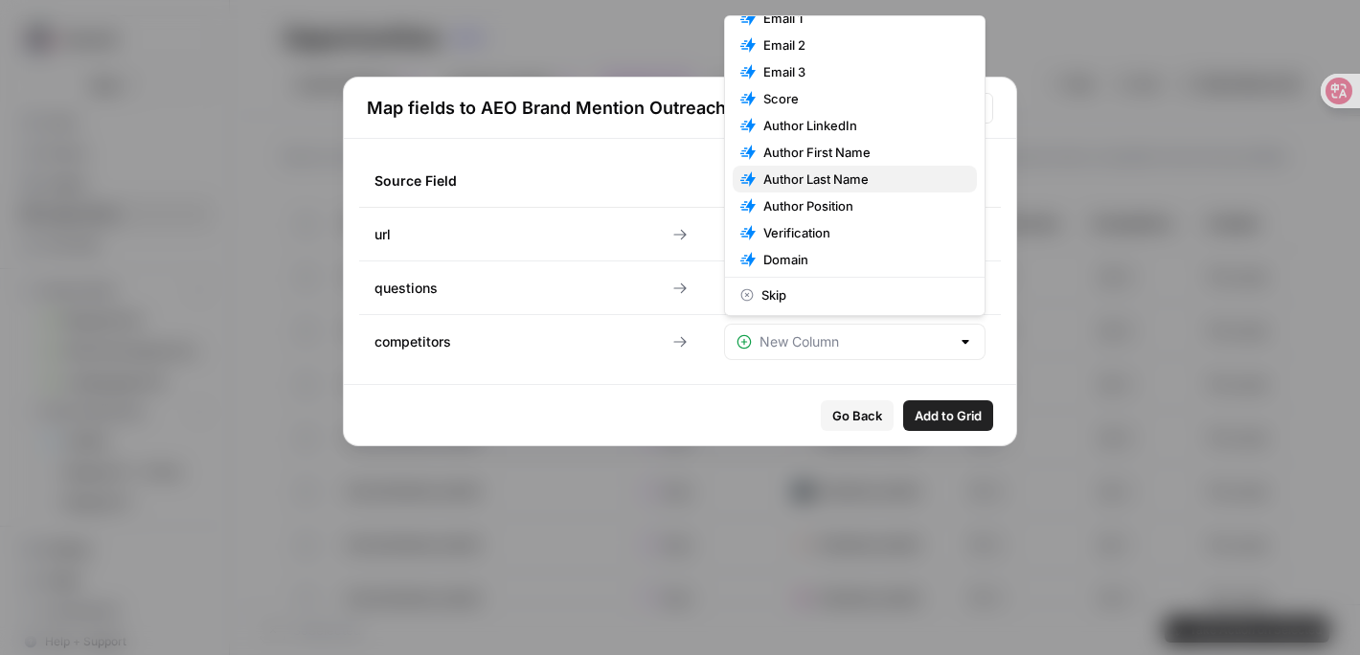
scroll to position [101, 0]
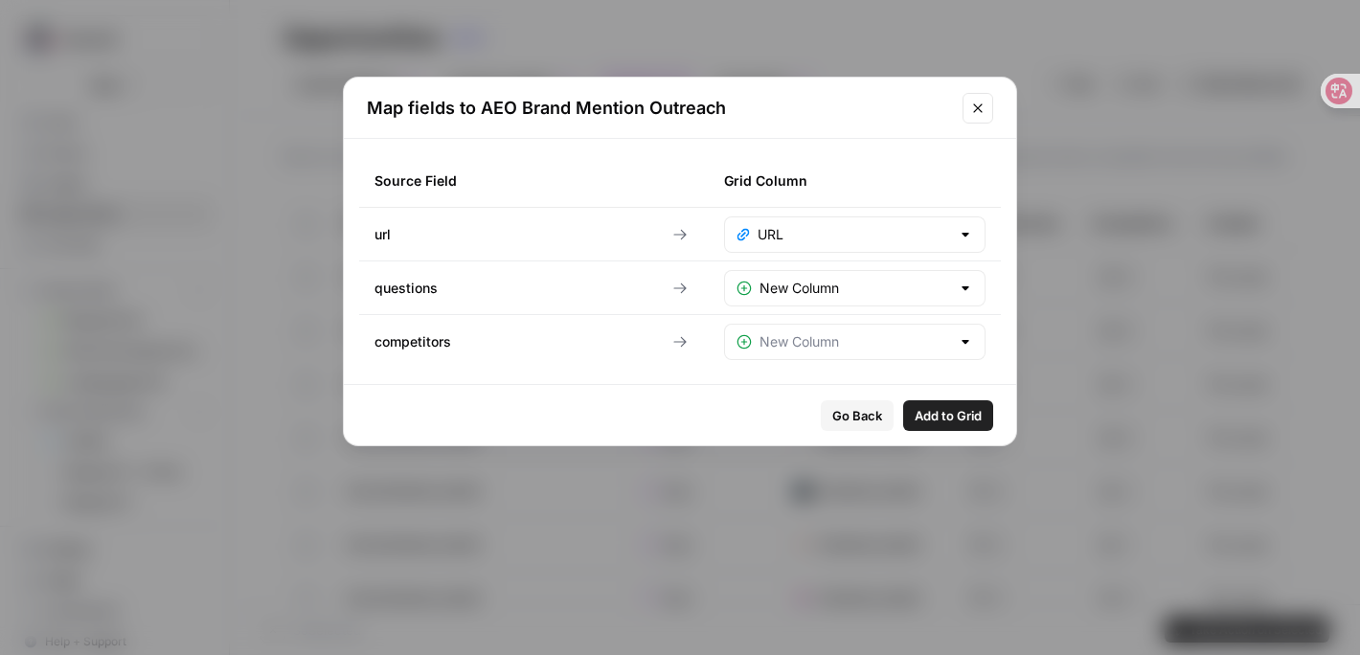
click at [769, 393] on div "Go Back Add to Grid" at bounding box center [680, 415] width 672 height 60
click at [782, 237] on input "text" at bounding box center [853, 234] width 192 height 19
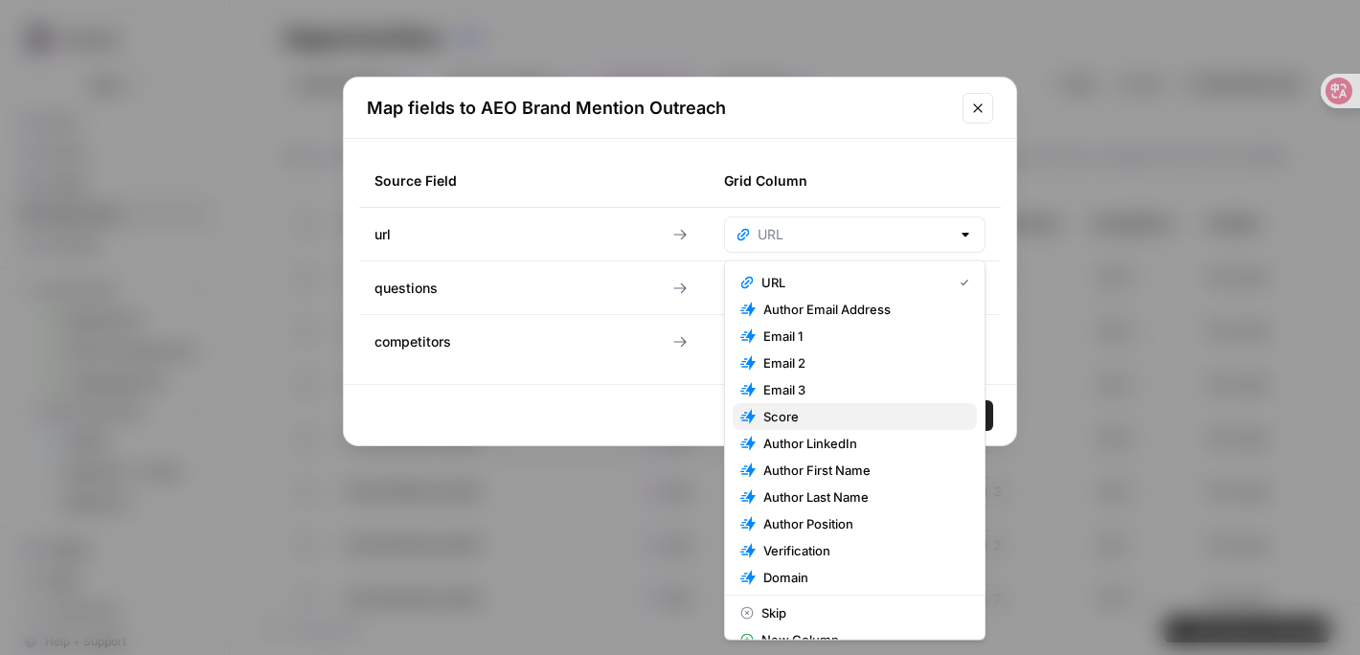
scroll to position [21, 0]
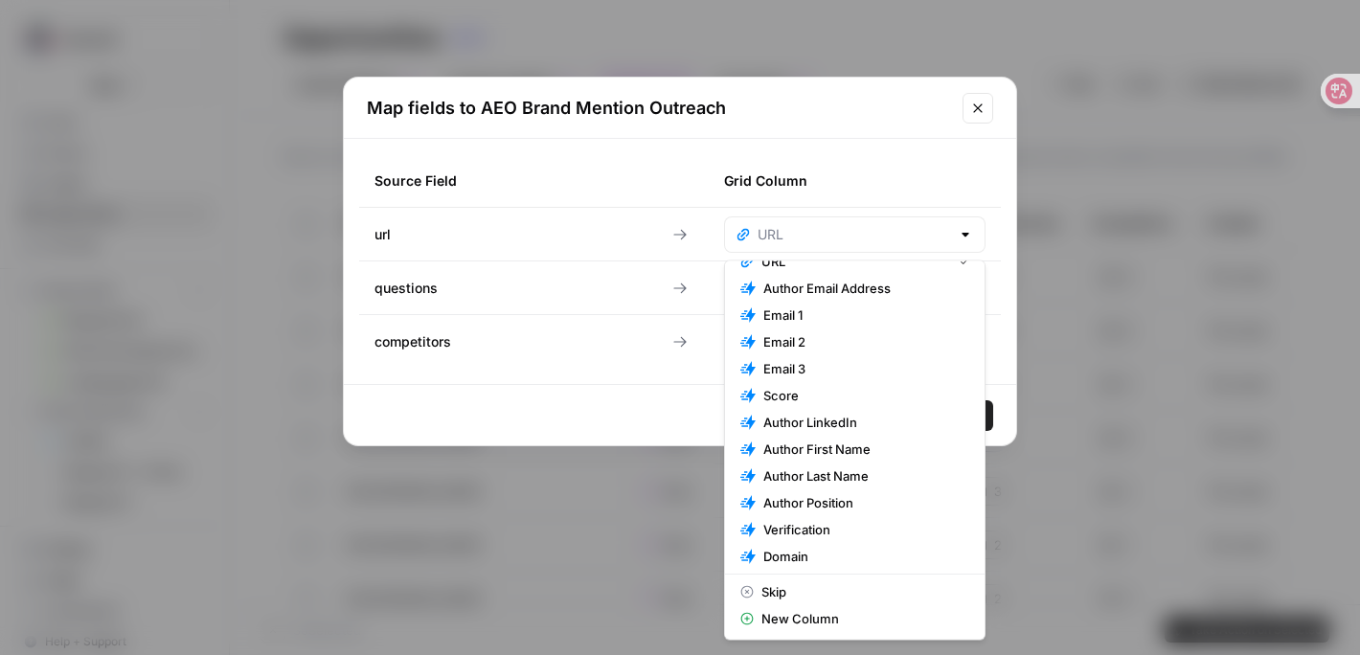
click at [576, 349] on td "competitors" at bounding box center [505, 342] width 292 height 54
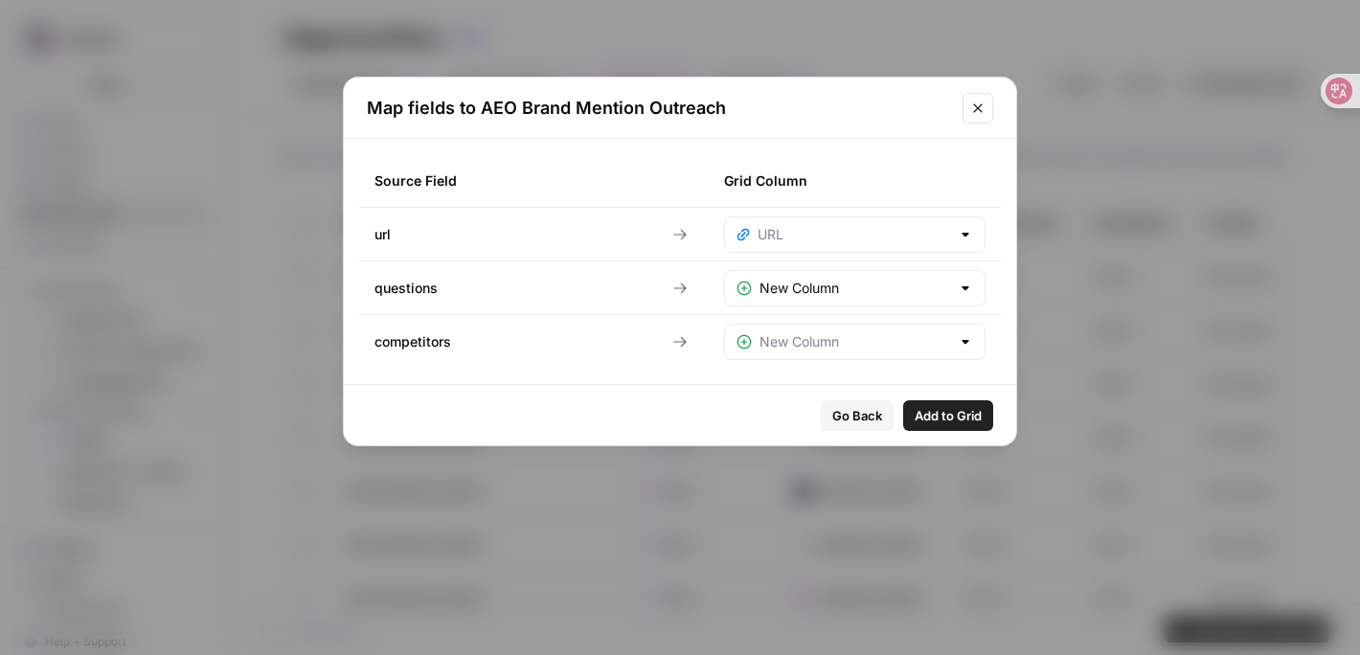
click at [943, 417] on span "Add to Grid" at bounding box center [947, 415] width 67 height 19
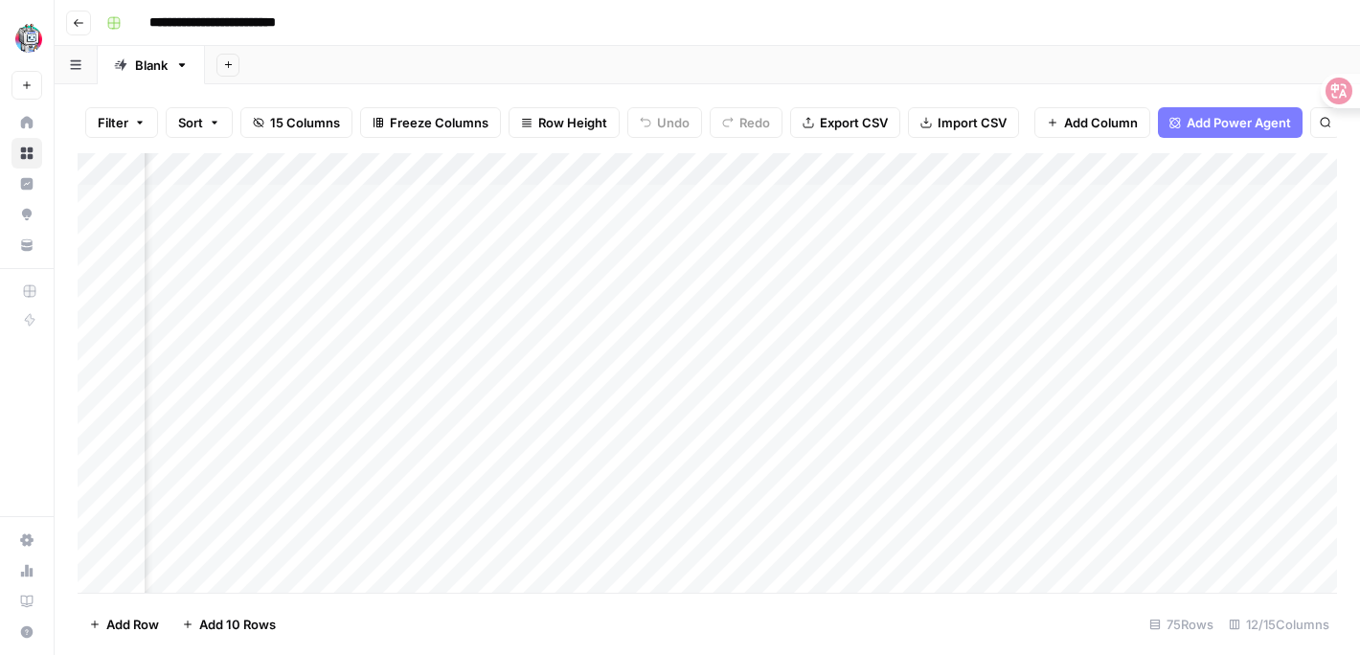
scroll to position [0, 671]
click at [730, 227] on div "Add Column" at bounding box center [707, 372] width 1259 height 439
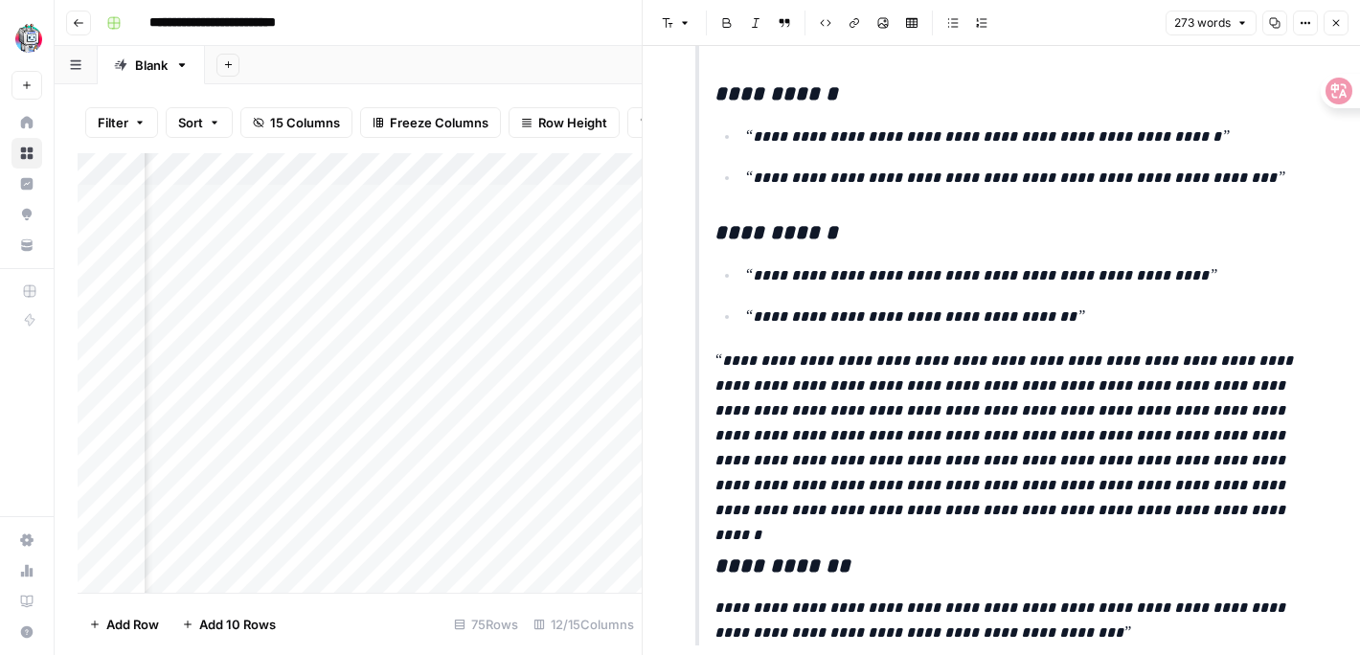
scroll to position [774, 0]
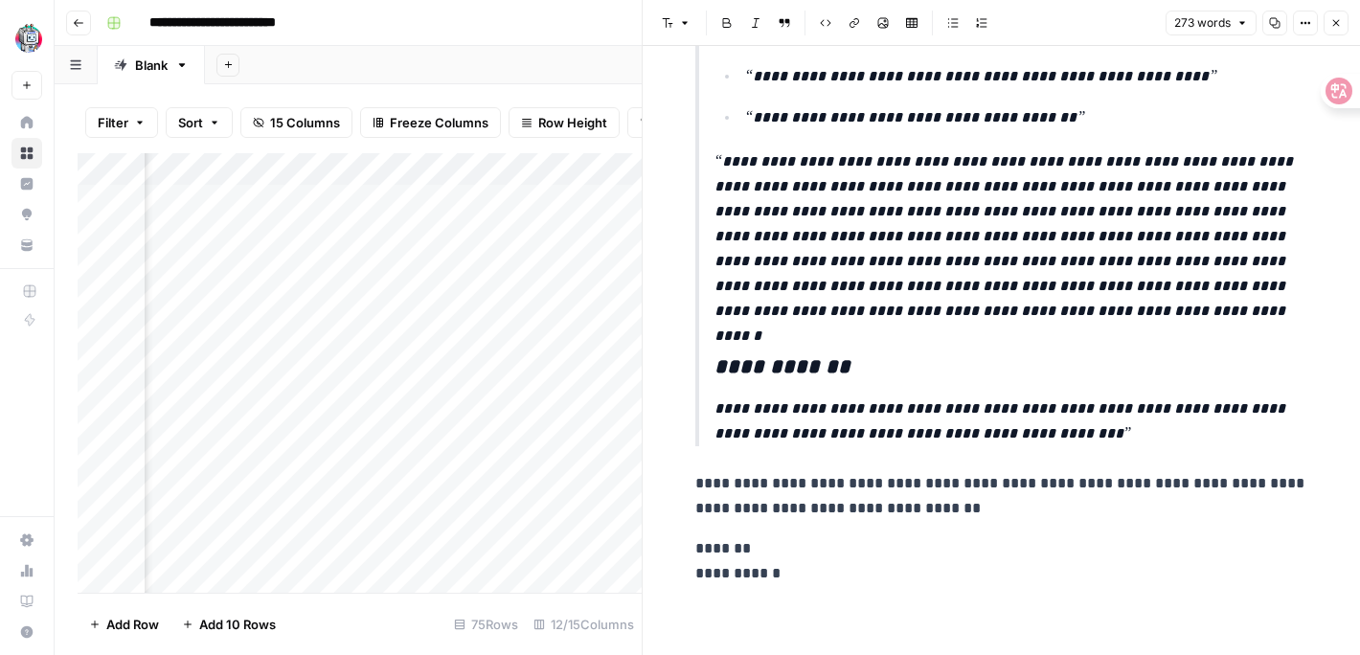
click at [1337, 23] on icon "button" at bounding box center [1335, 22] width 11 height 11
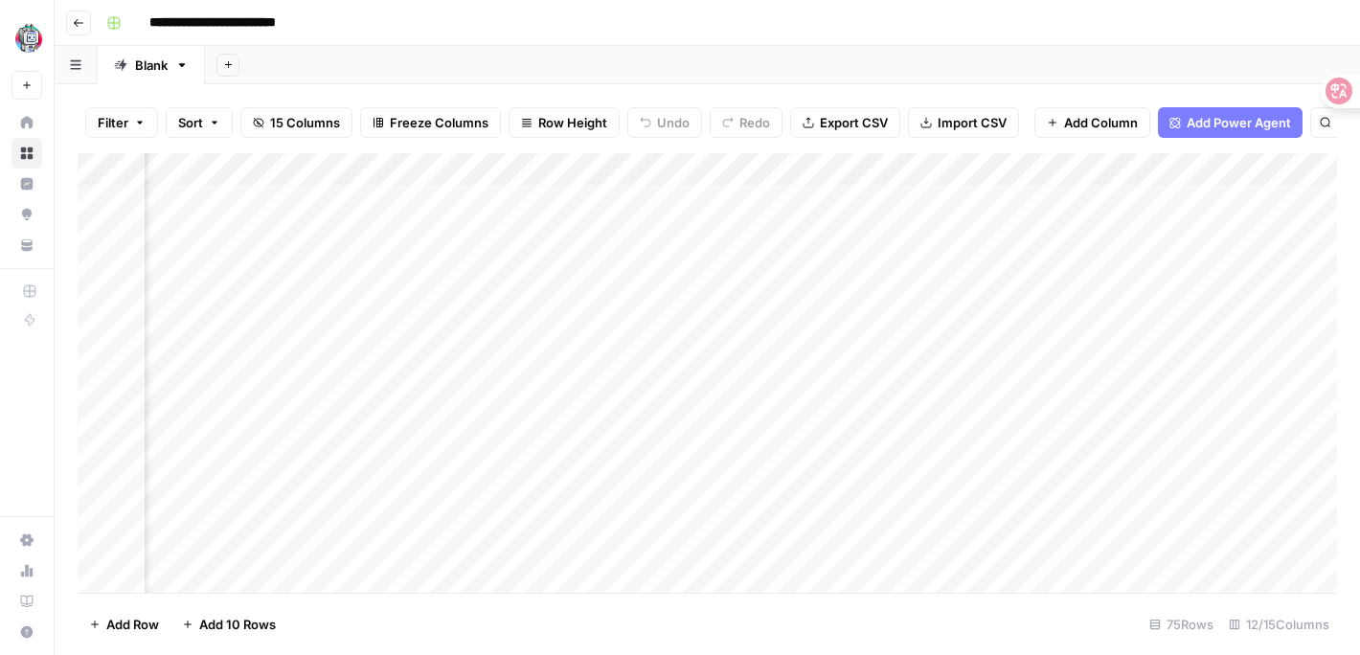
scroll to position [0, 361]
click at [554, 240] on div "Add Column" at bounding box center [707, 372] width 1259 height 439
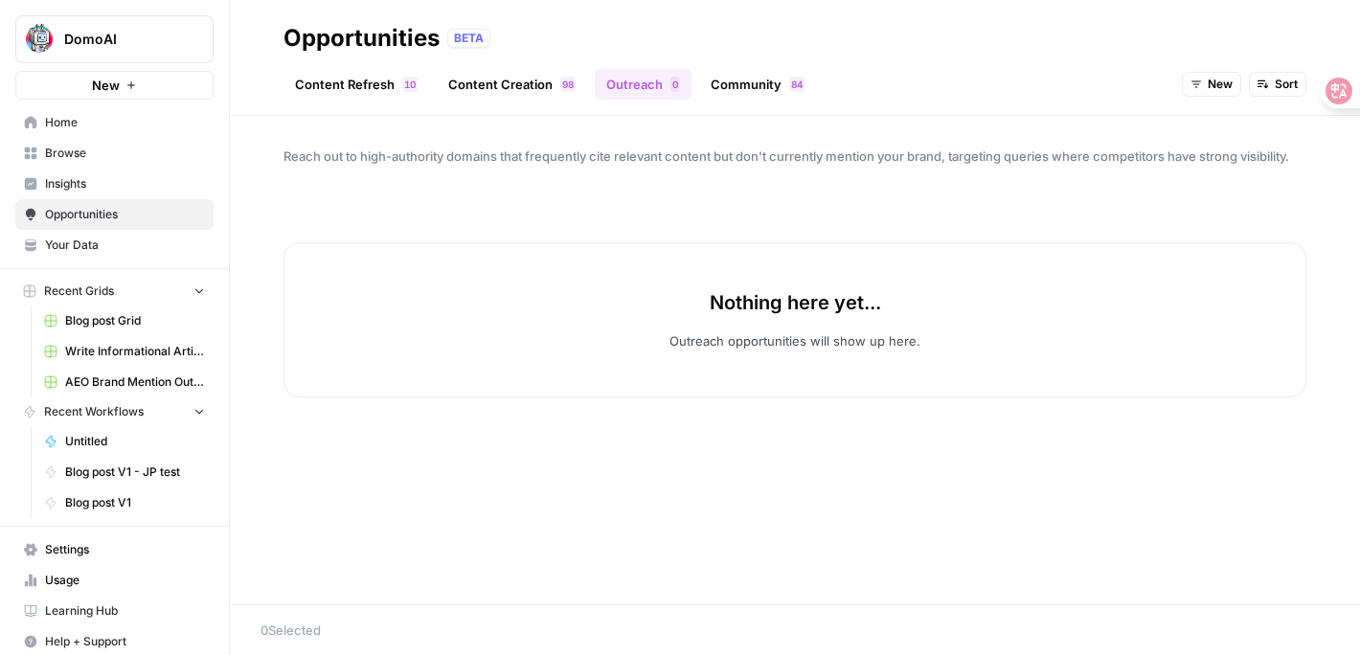
click at [112, 203] on link "Opportunities" at bounding box center [114, 214] width 198 height 31
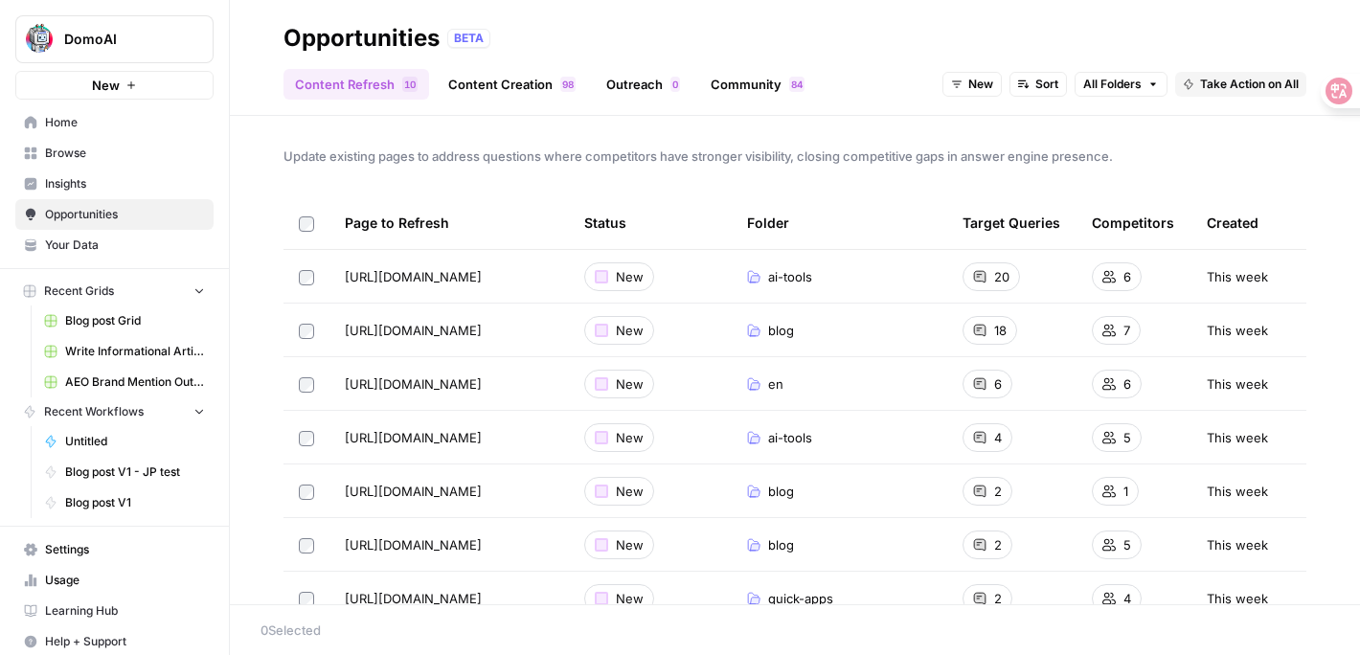
click at [113, 180] on span "Insights" at bounding box center [125, 183] width 160 height 17
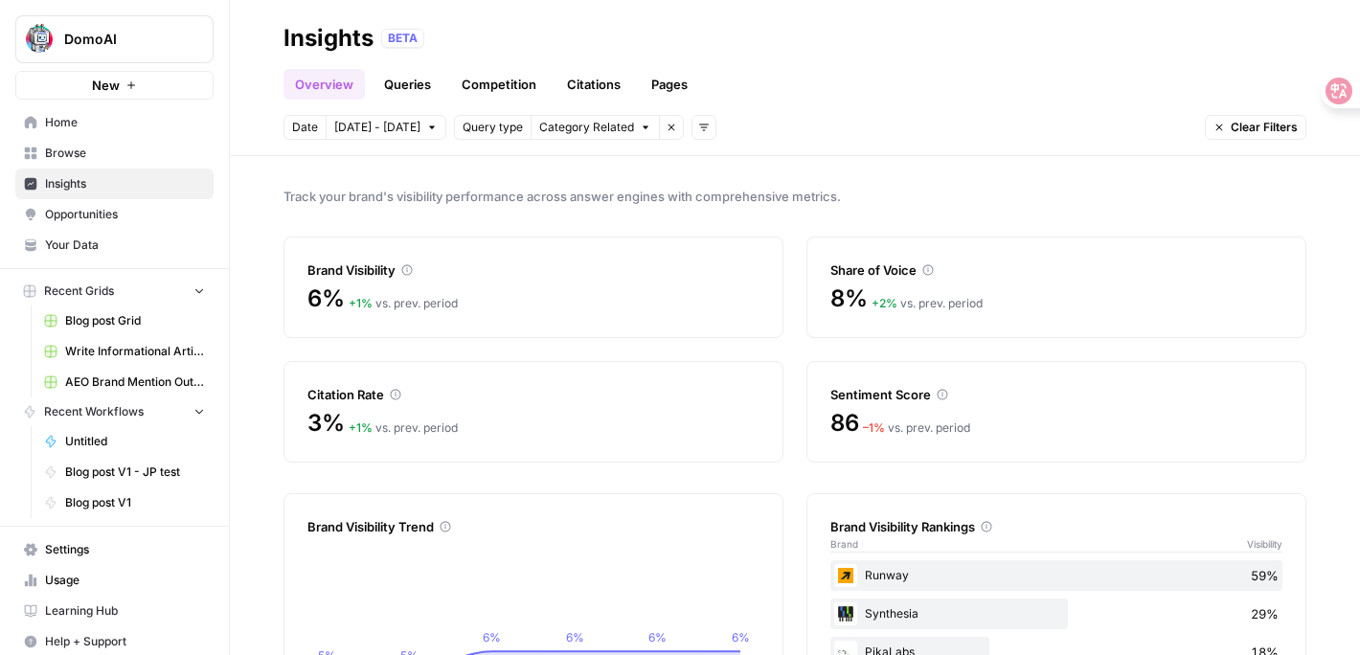
click at [95, 219] on span "Opportunities" at bounding box center [125, 214] width 160 height 17
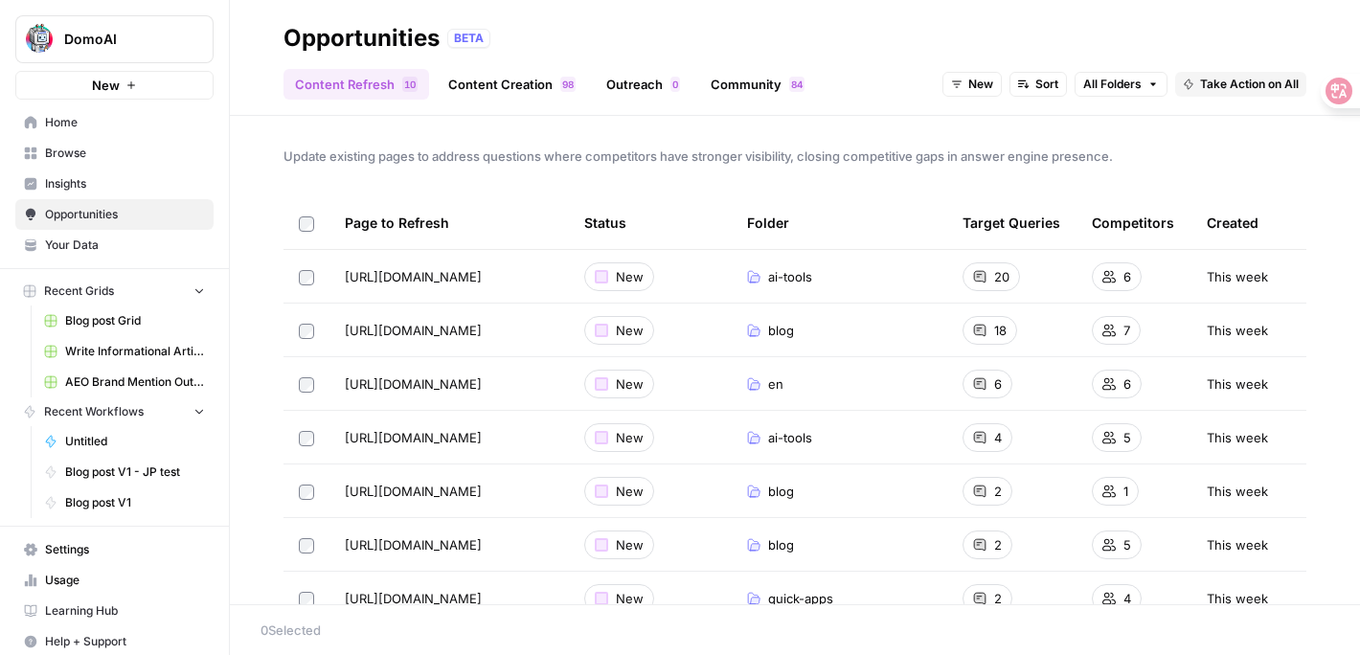
click at [640, 96] on link "Outreach 0" at bounding box center [643, 84] width 97 height 31
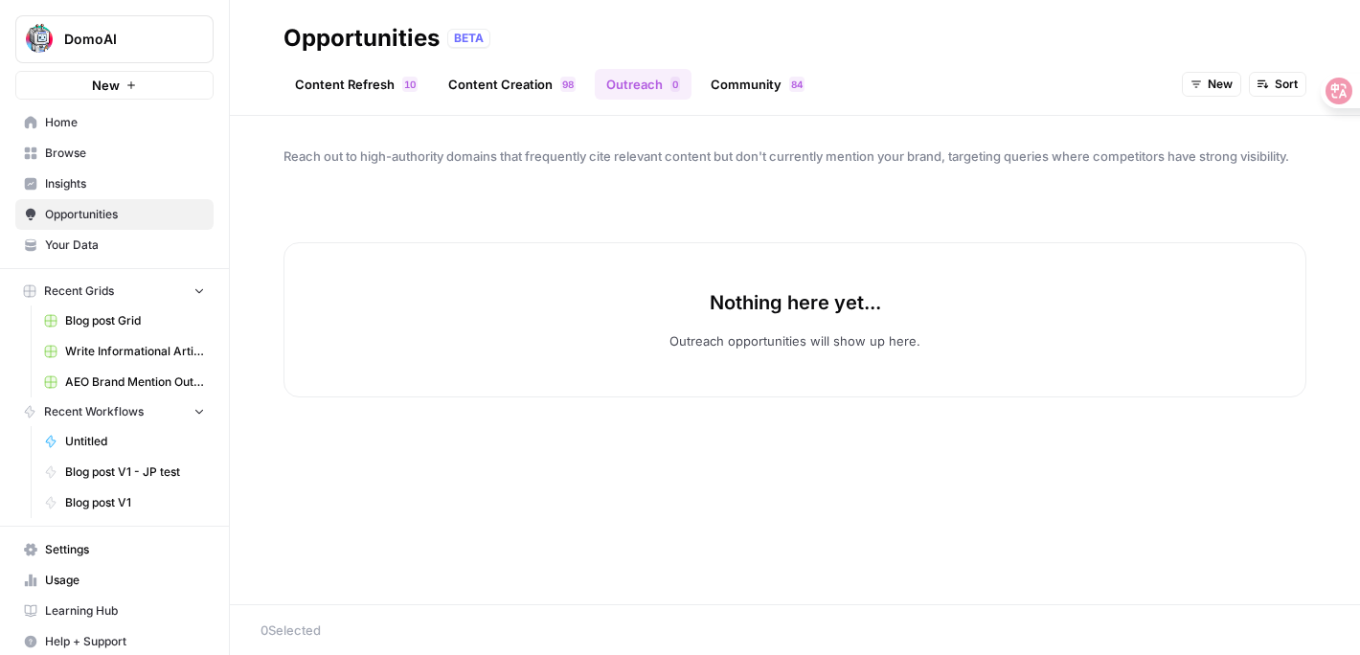
click at [735, 287] on div "Nothing here yet... Outreach opportunities will show up here." at bounding box center [794, 319] width 1023 height 155
click at [737, 332] on p "Outreach opportunities will show up here." at bounding box center [794, 340] width 251 height 19
click at [1230, 76] on span "New" at bounding box center [1219, 84] width 25 height 17
click at [954, 132] on div "Reach out to high-authority domains that frequently cite relevant content but d…" at bounding box center [795, 360] width 1130 height 488
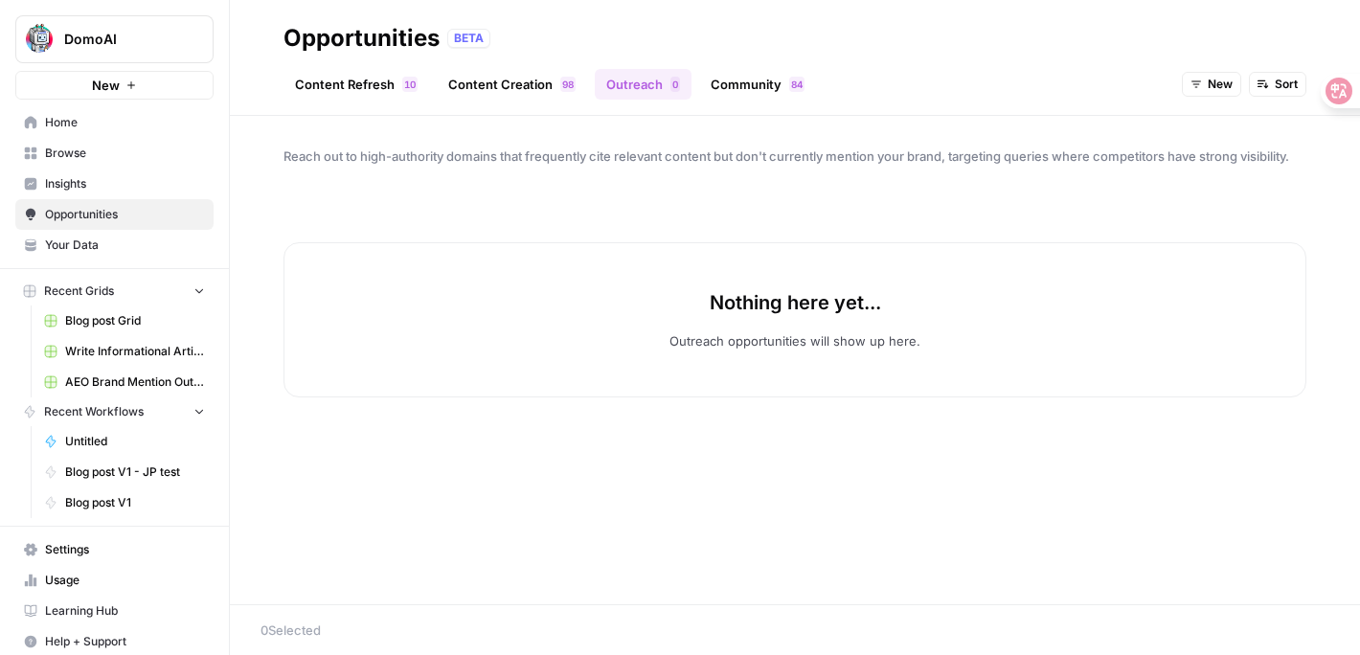
click at [79, 194] on link "Insights" at bounding box center [114, 184] width 198 height 31
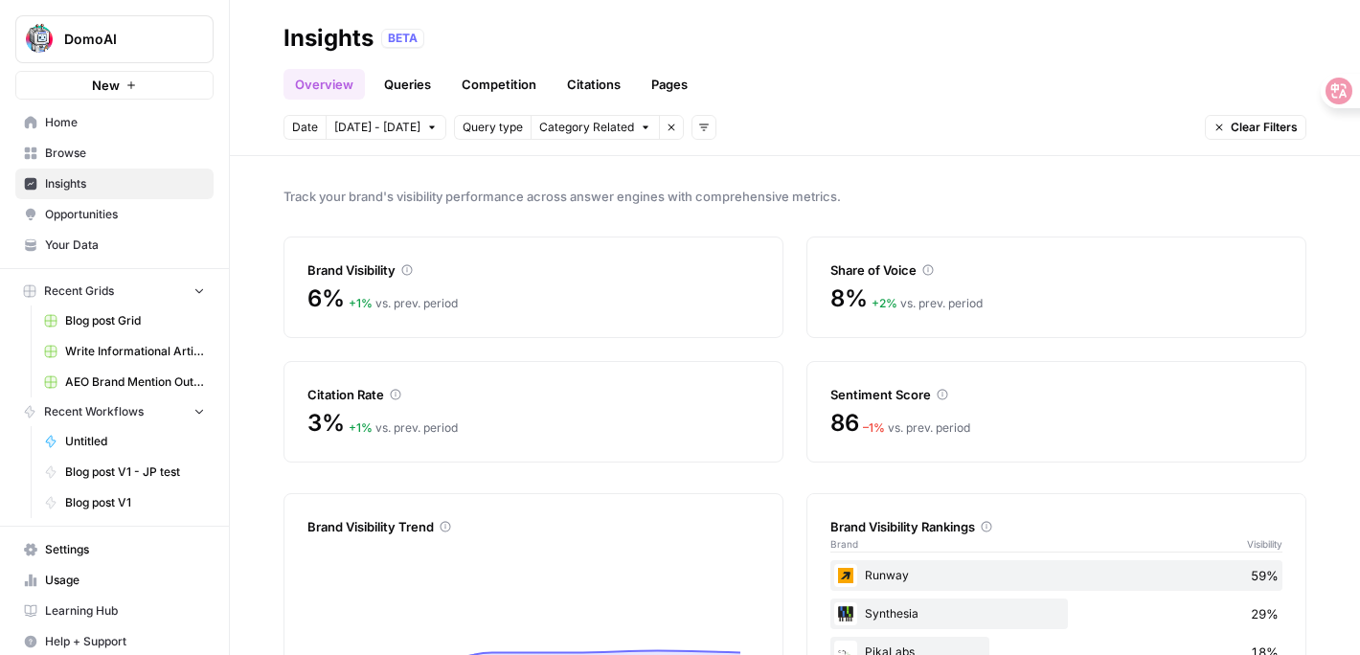
click at [79, 223] on link "Opportunities" at bounding box center [114, 214] width 198 height 31
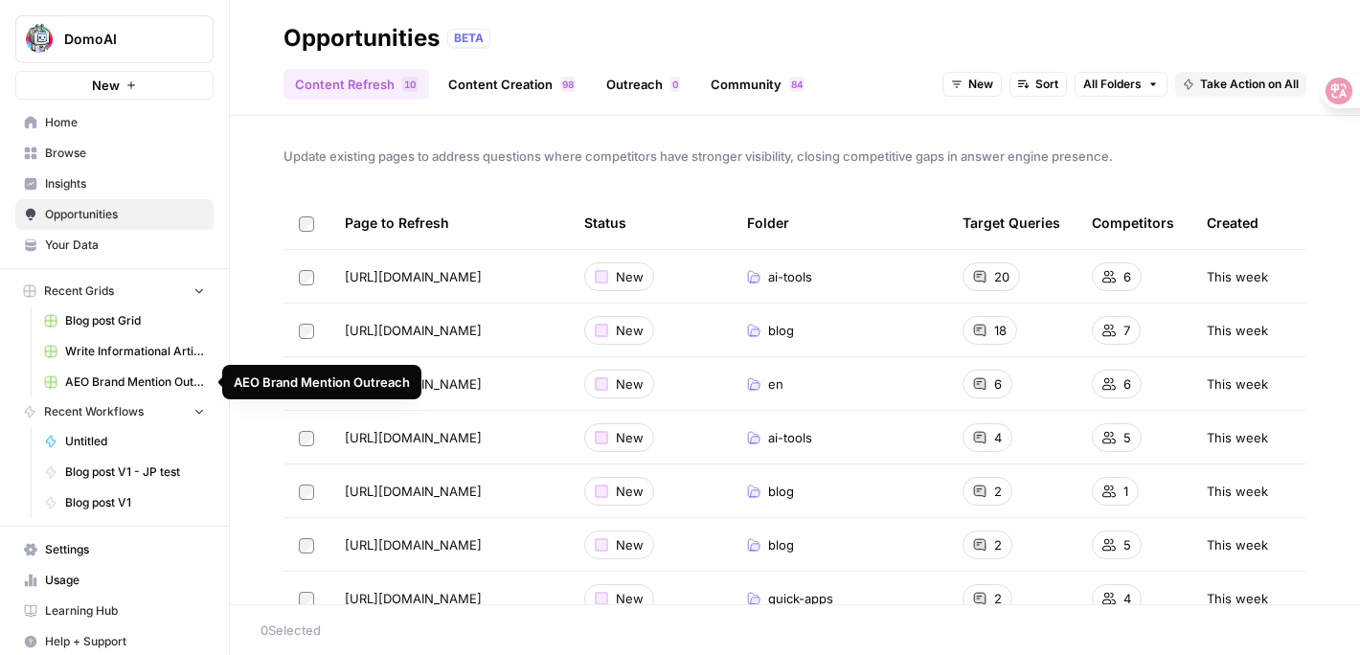
click at [91, 377] on span "AEO Brand Mention Outreach" at bounding box center [135, 381] width 140 height 17
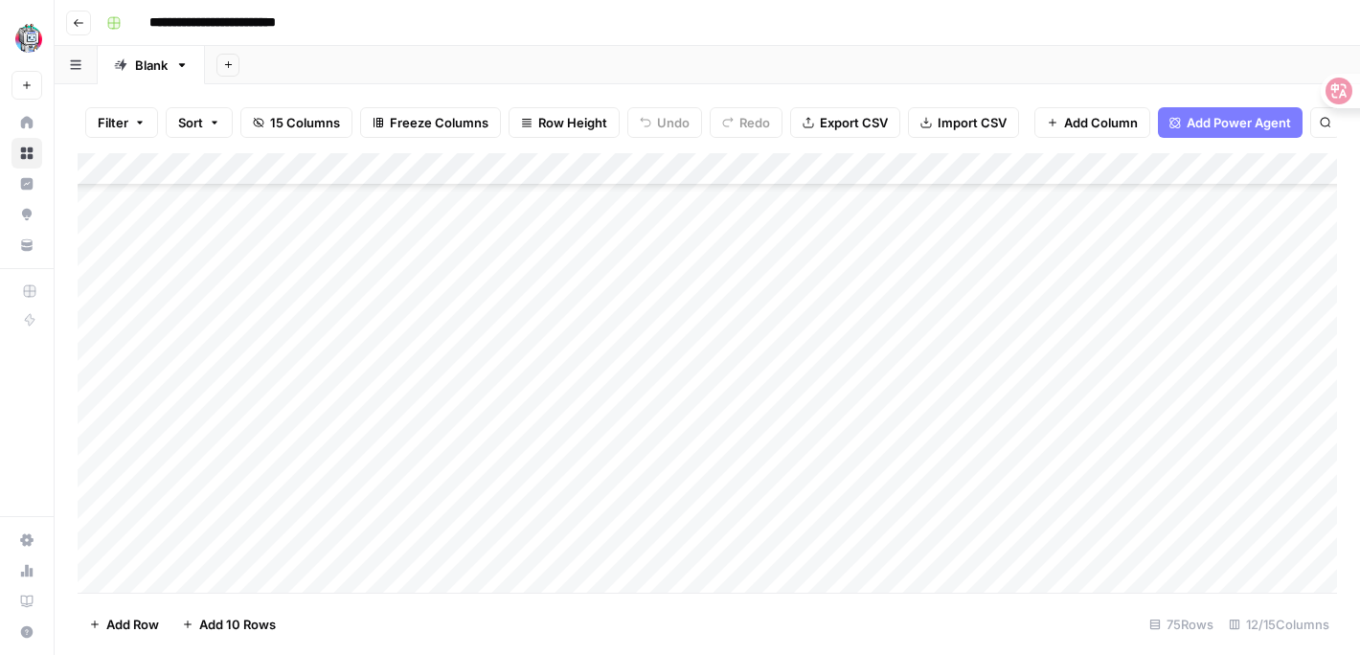
scroll to position [433, 0]
click at [311, 350] on div "Add Column" at bounding box center [707, 372] width 1259 height 439
drag, startPoint x: 575, startPoint y: 170, endPoint x: 647, endPoint y: 182, distance: 72.7
click at [647, 182] on div "Add Column" at bounding box center [707, 372] width 1259 height 439
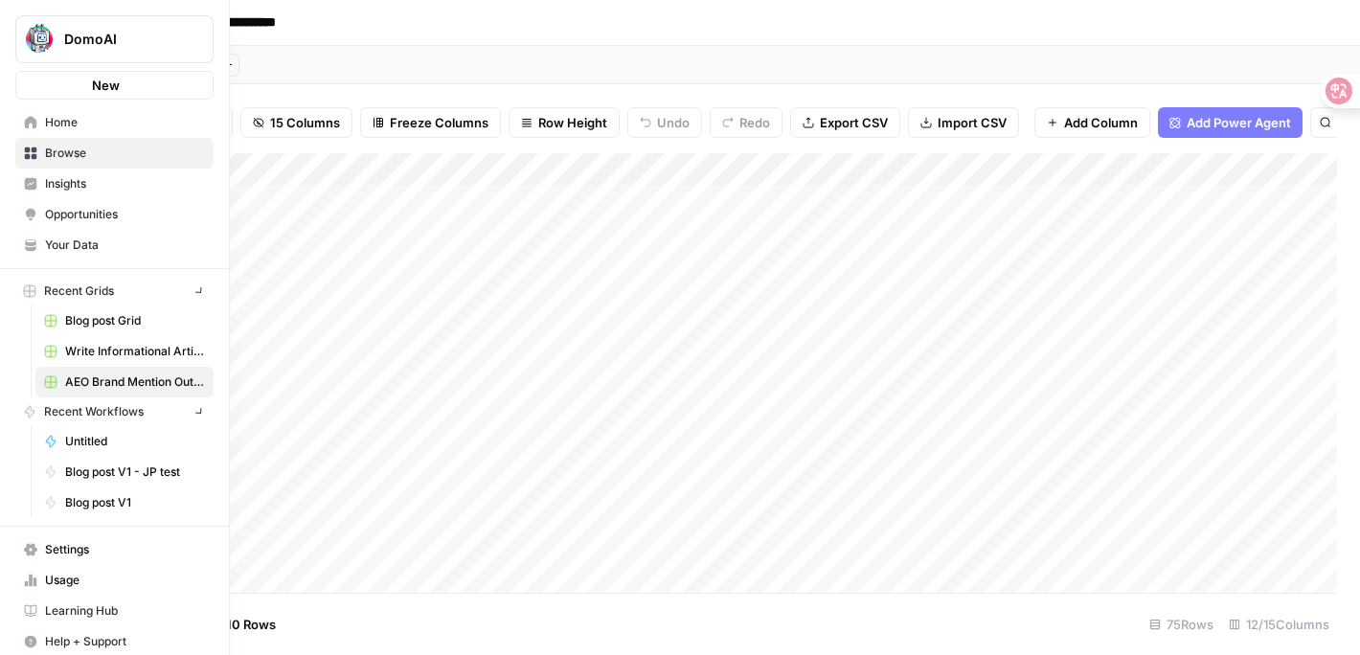
click at [37, 143] on link "Browse" at bounding box center [114, 153] width 198 height 31
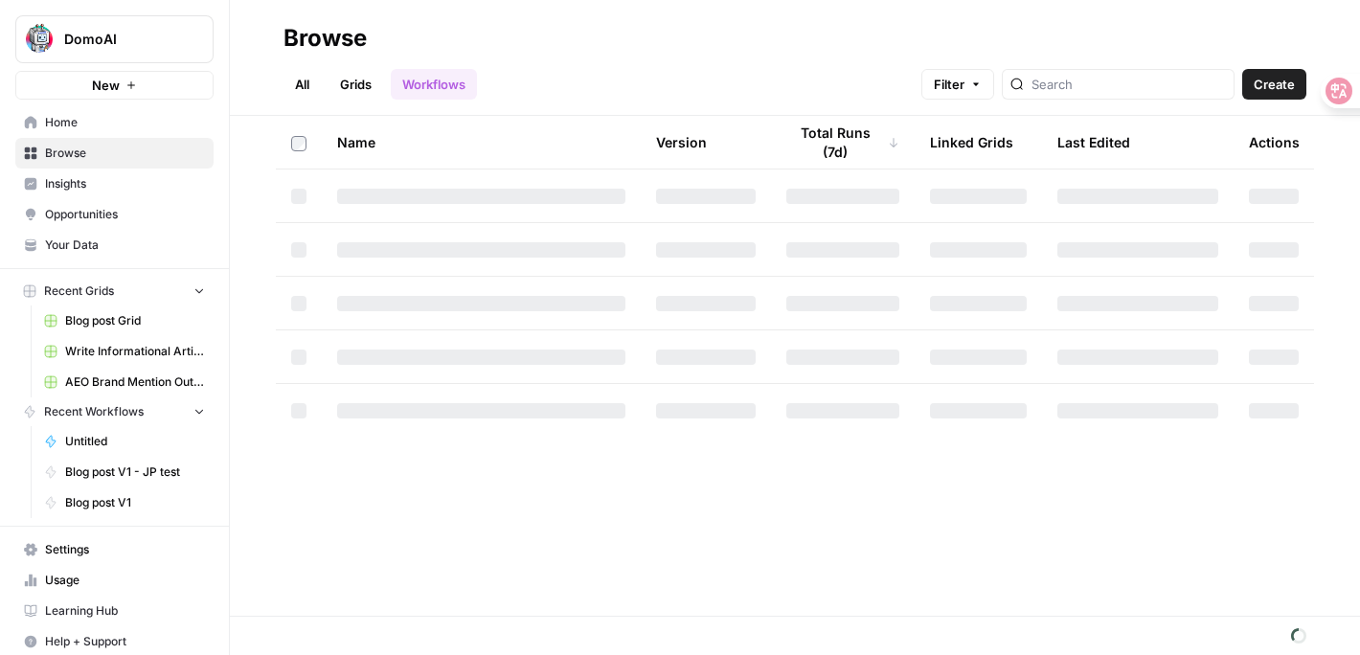
click at [65, 186] on span "Insights" at bounding box center [125, 183] width 160 height 17
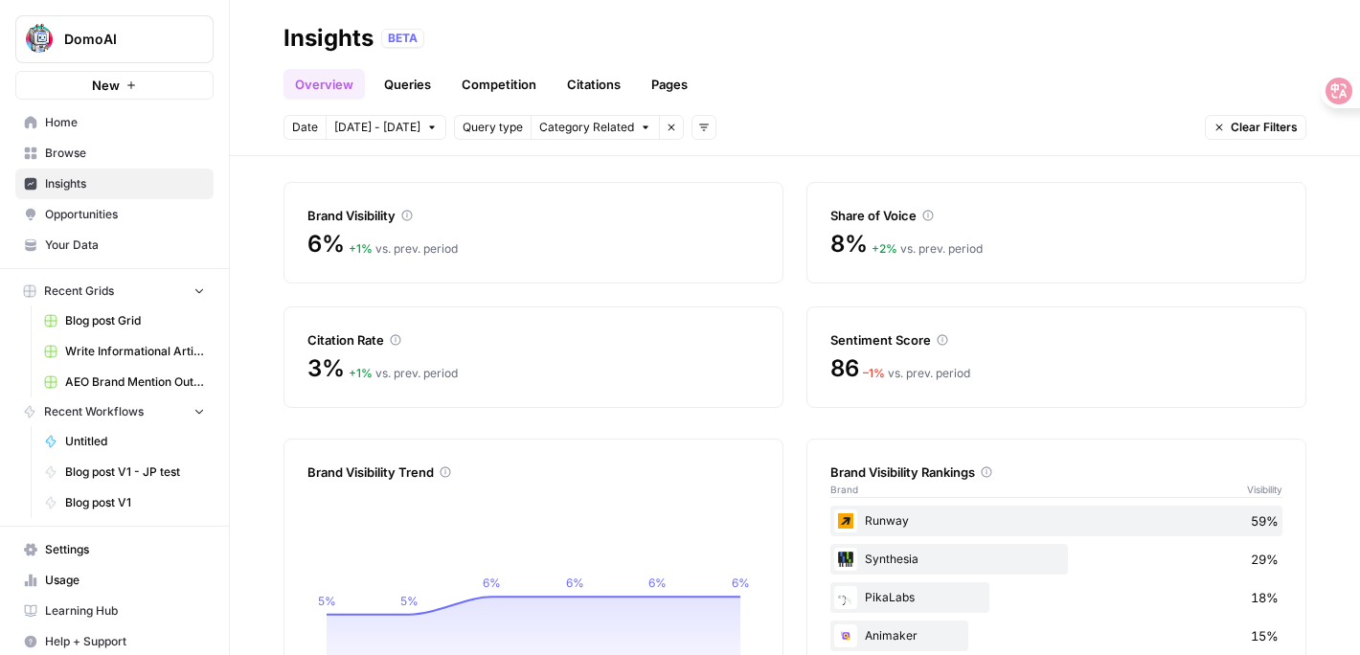
scroll to position [185, 0]
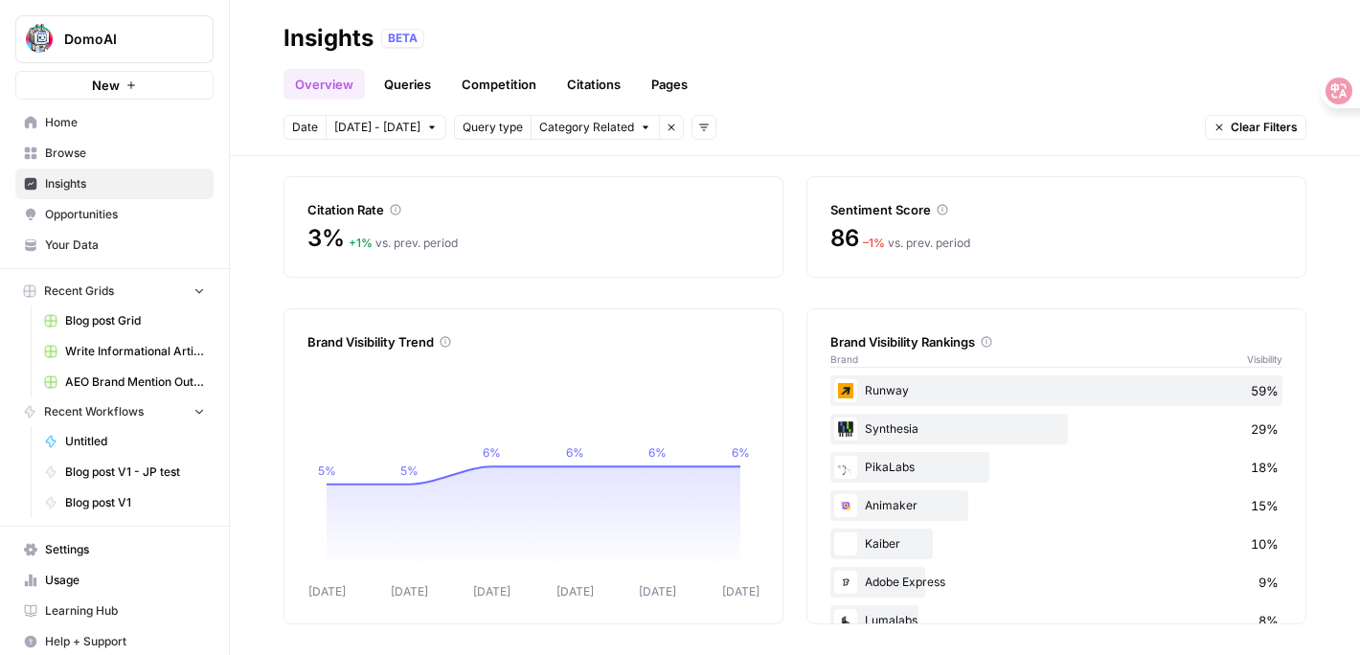
click at [75, 213] on span "Opportunities" at bounding box center [125, 214] width 160 height 17
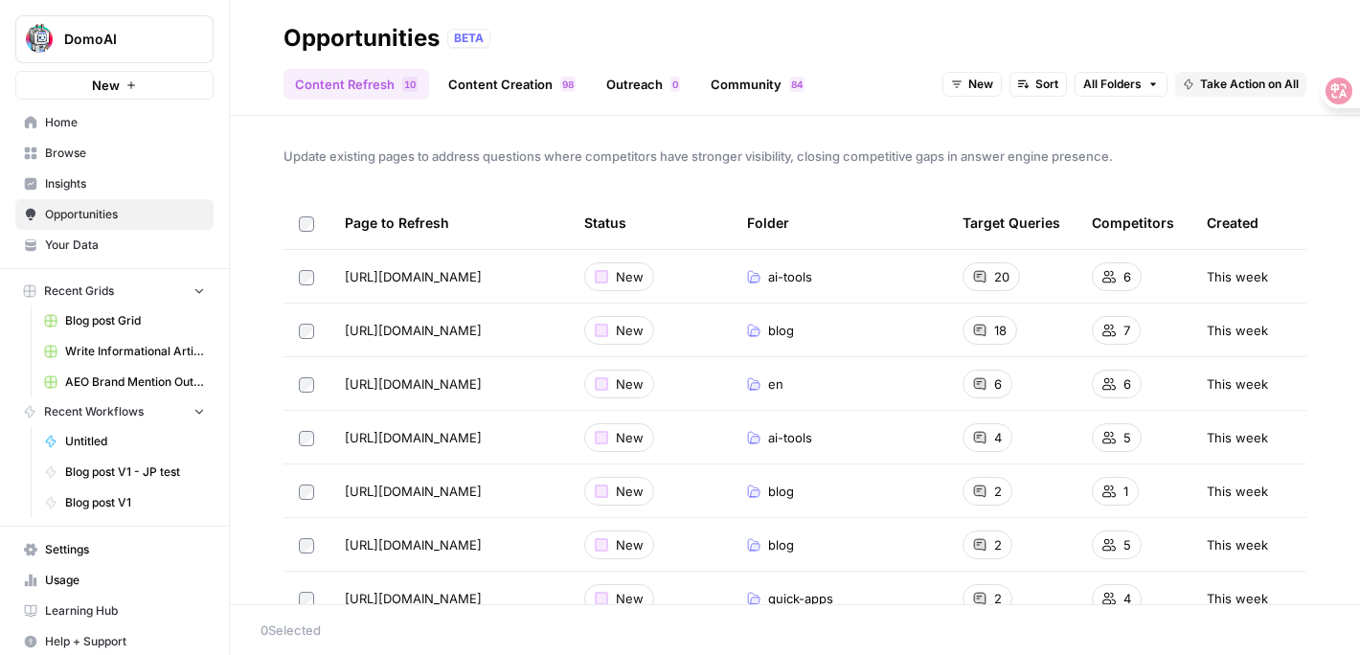
click at [646, 81] on link "Outreach 0" at bounding box center [643, 84] width 97 height 31
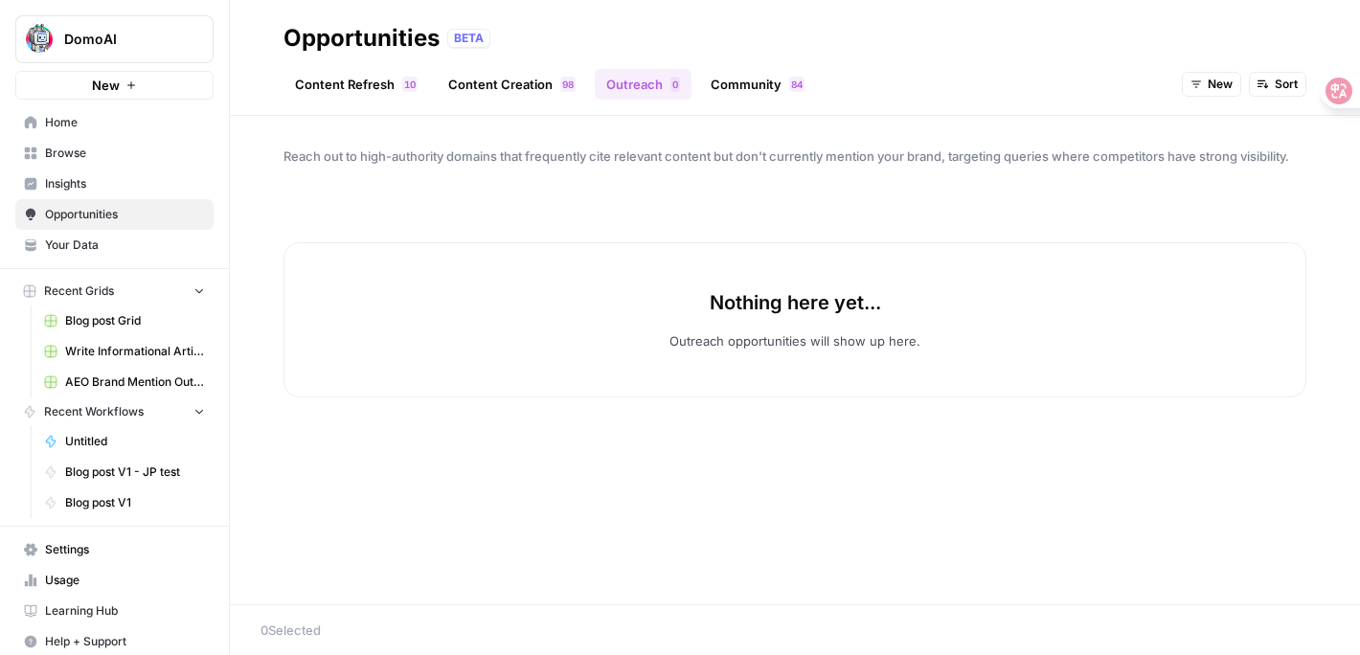
click at [117, 175] on span "Insights" at bounding box center [125, 183] width 160 height 17
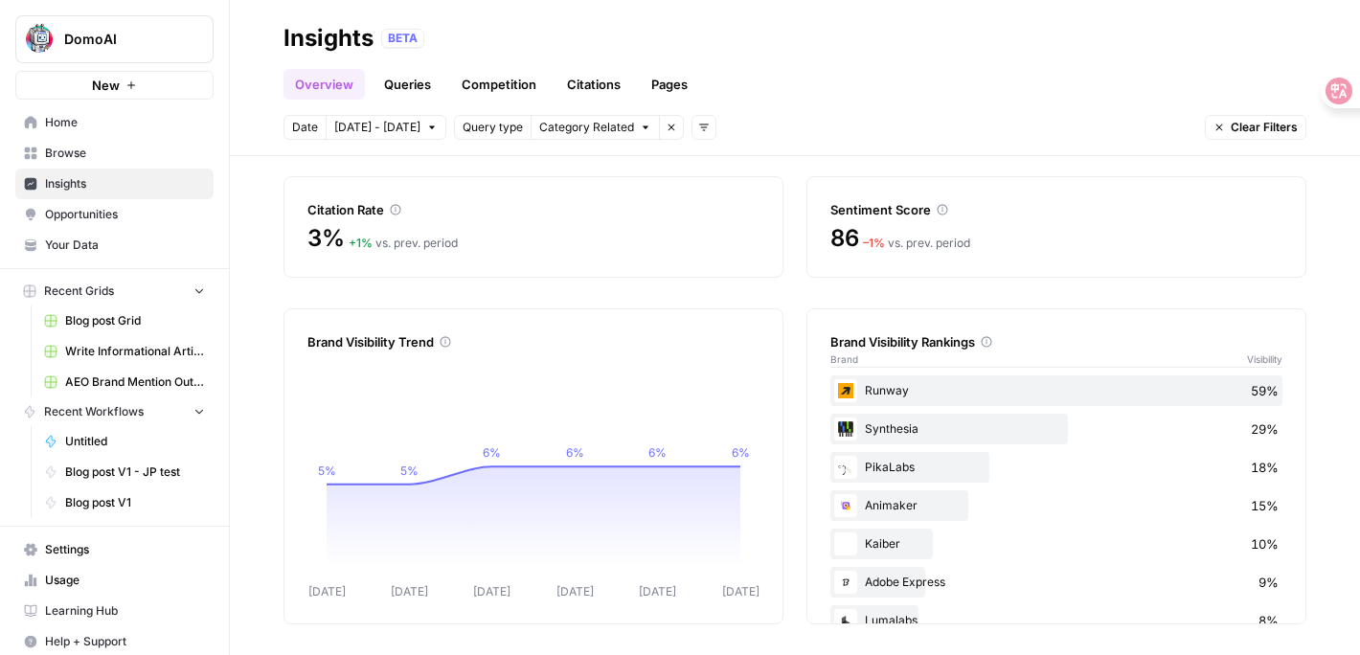
click at [417, 92] on link "Queries" at bounding box center [407, 84] width 70 height 31
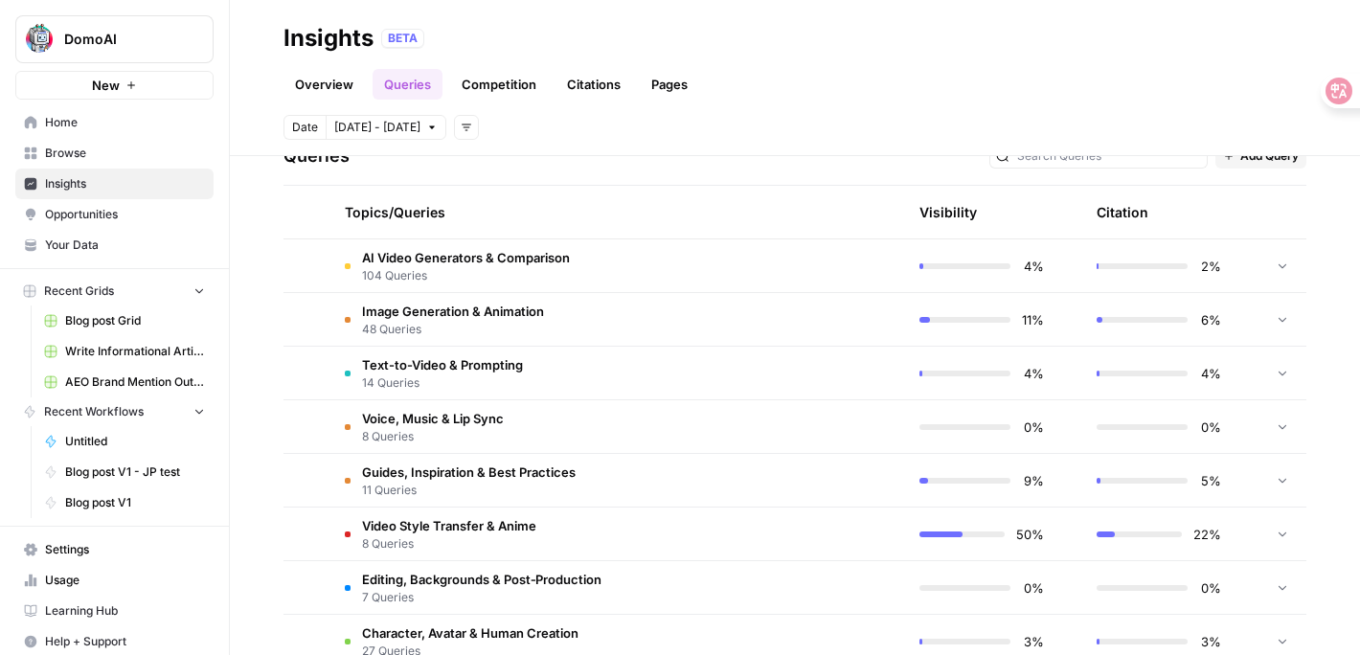
scroll to position [398, 0]
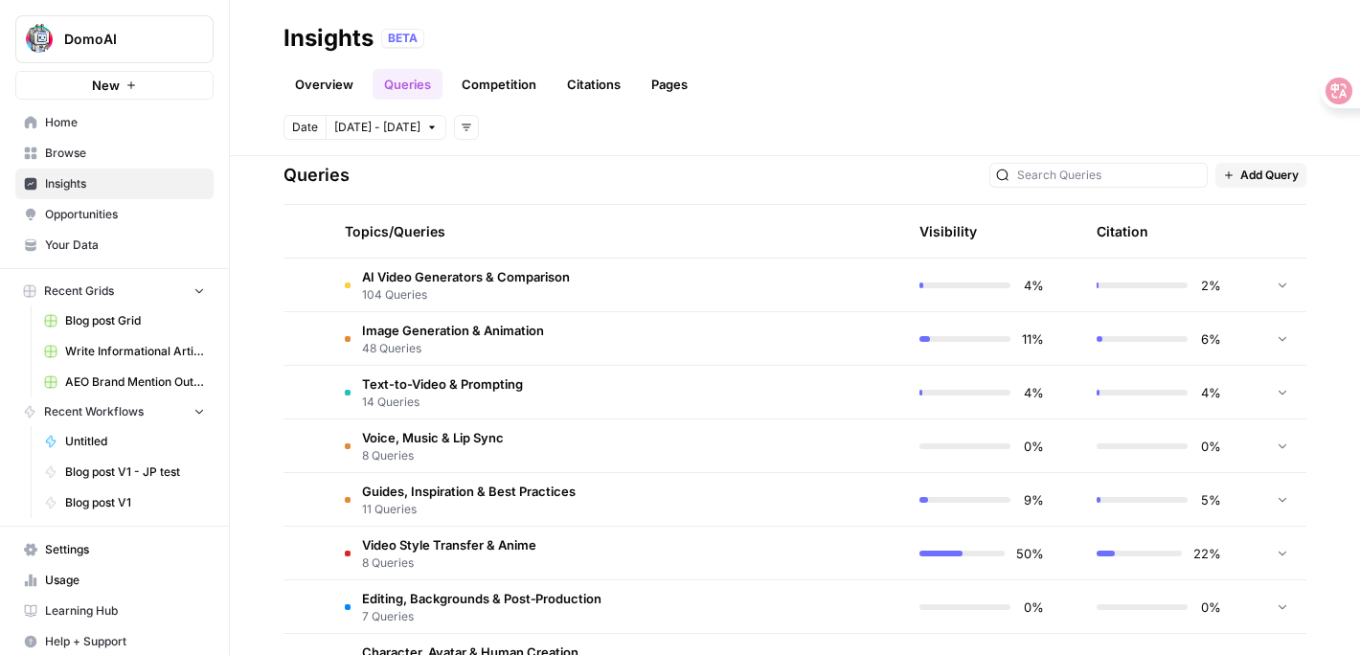
click at [432, 278] on span "AI Video Generators & Comparison" at bounding box center [466, 276] width 208 height 19
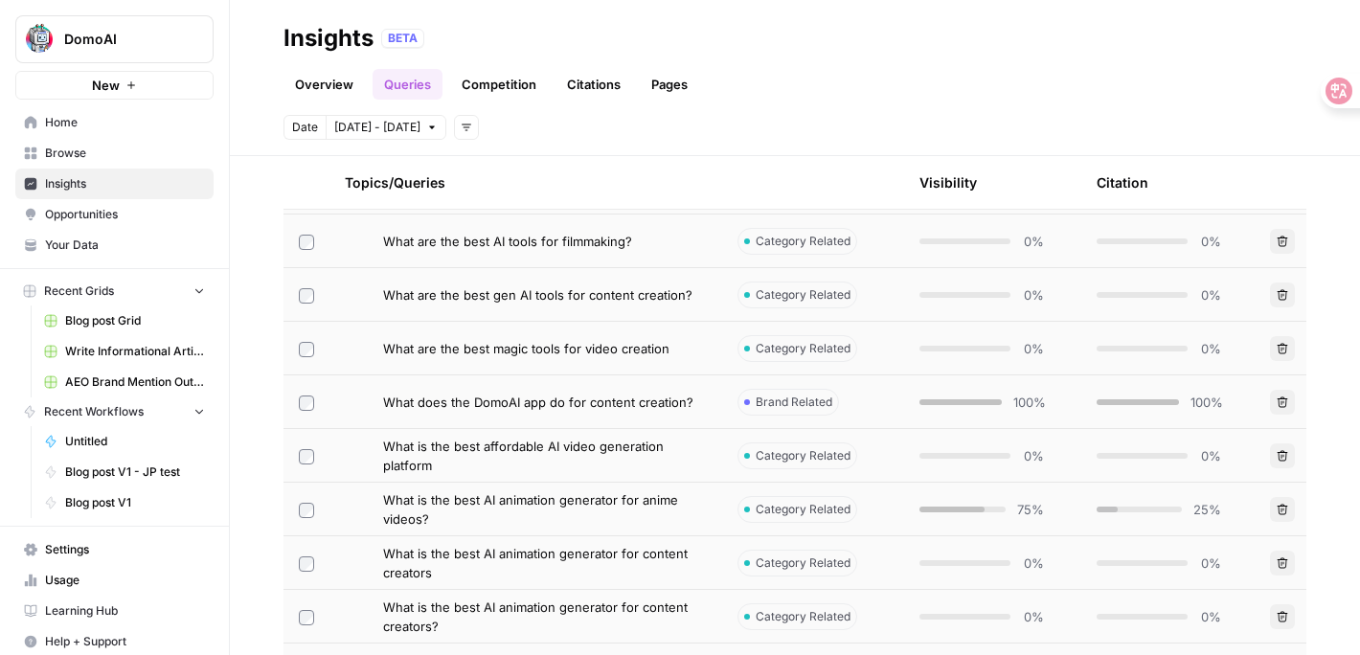
scroll to position [838, 0]
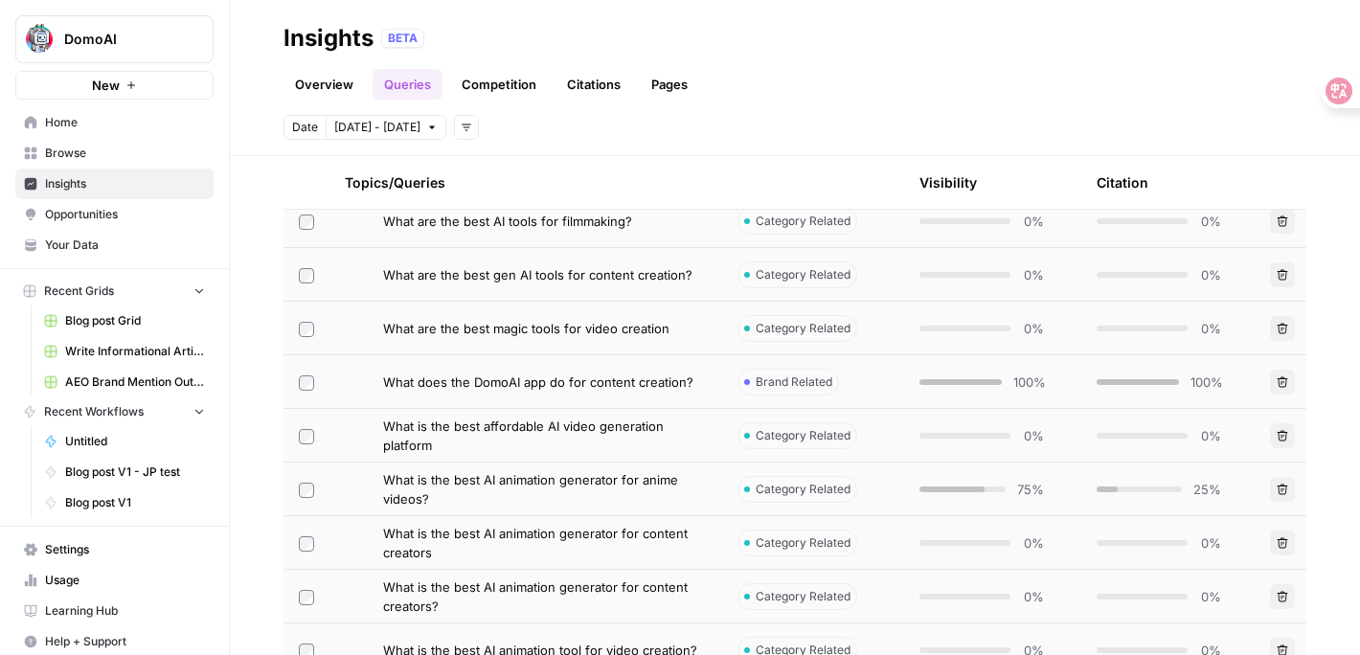
click at [562, 497] on span "What is the best AI animation generator for anime videos?" at bounding box center [545, 489] width 324 height 38
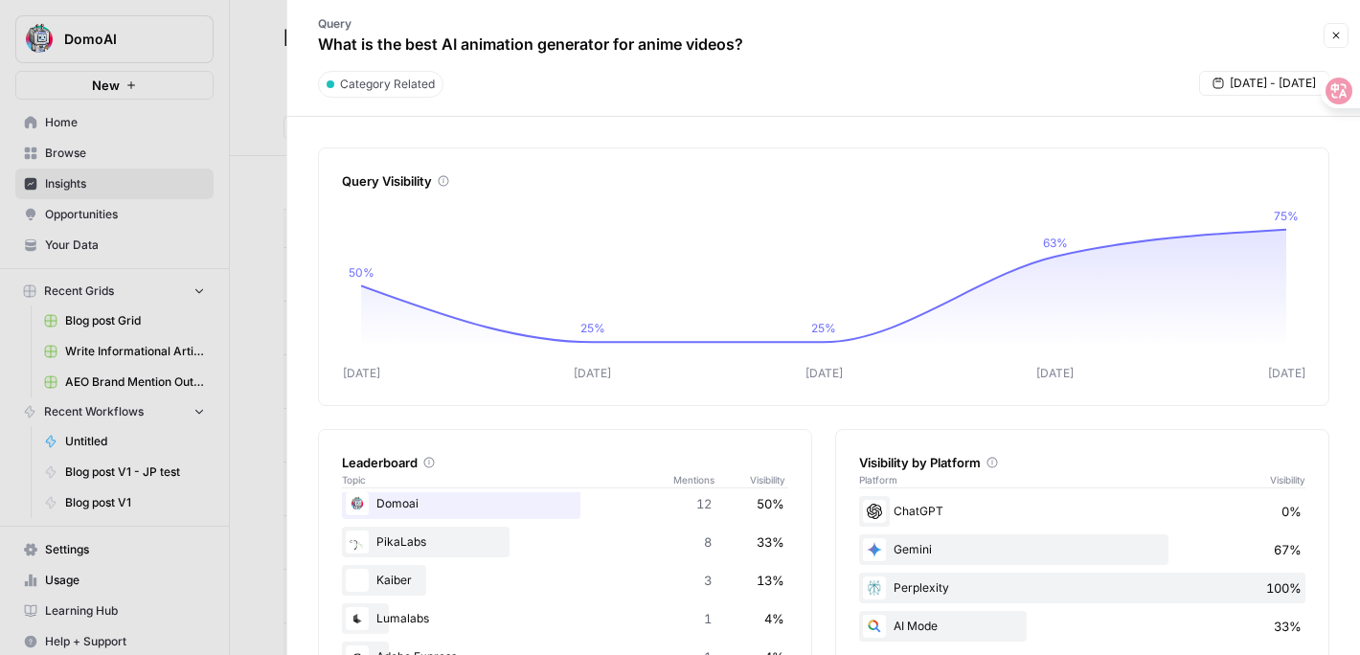
click at [1348, 38] on header "Query What is the best AI animation generator for anime videos? Close Category …" at bounding box center [823, 58] width 1072 height 117
click at [1337, 41] on button "Close" at bounding box center [1335, 35] width 25 height 25
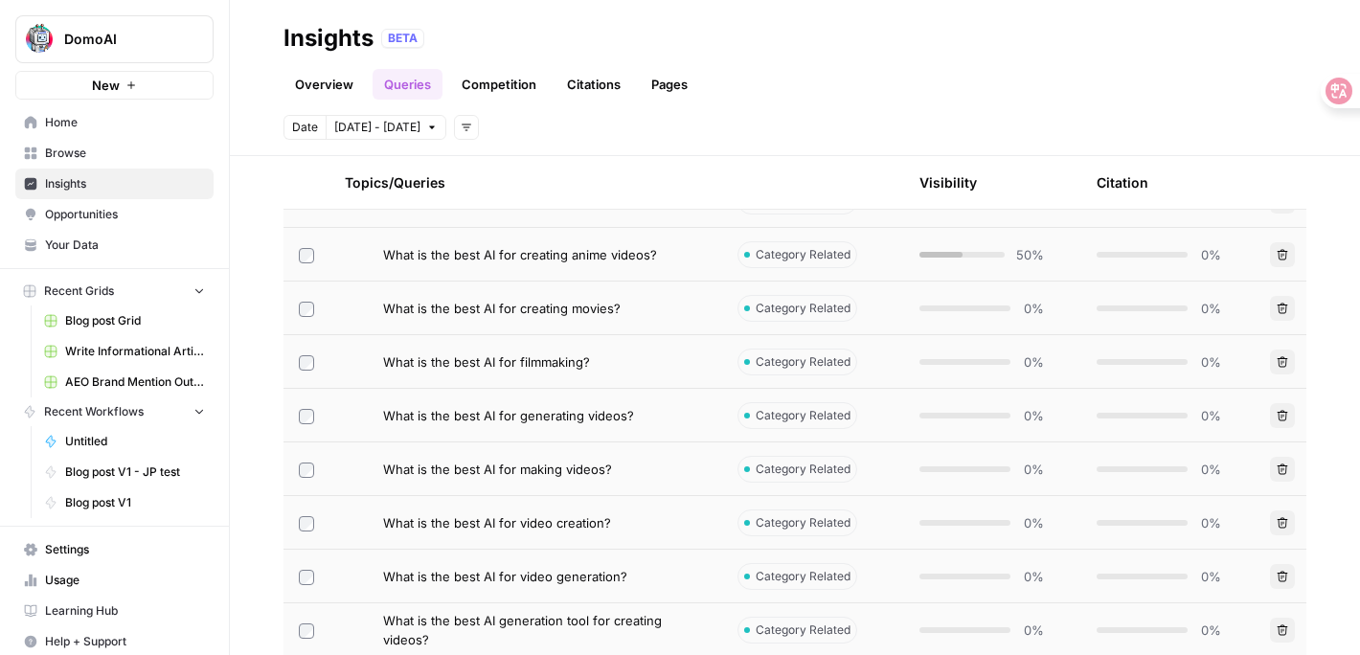
scroll to position [1807, 0]
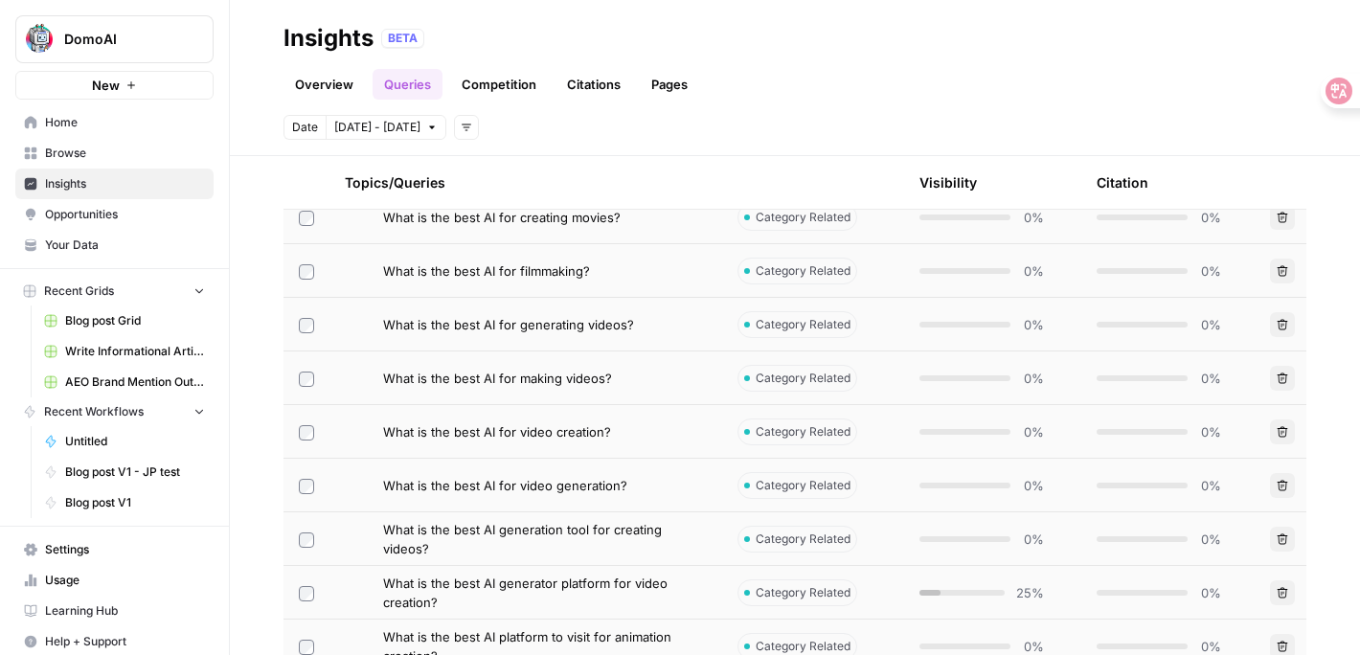
click at [486, 268] on span "What is the best AI for filmmaking?" at bounding box center [486, 270] width 207 height 19
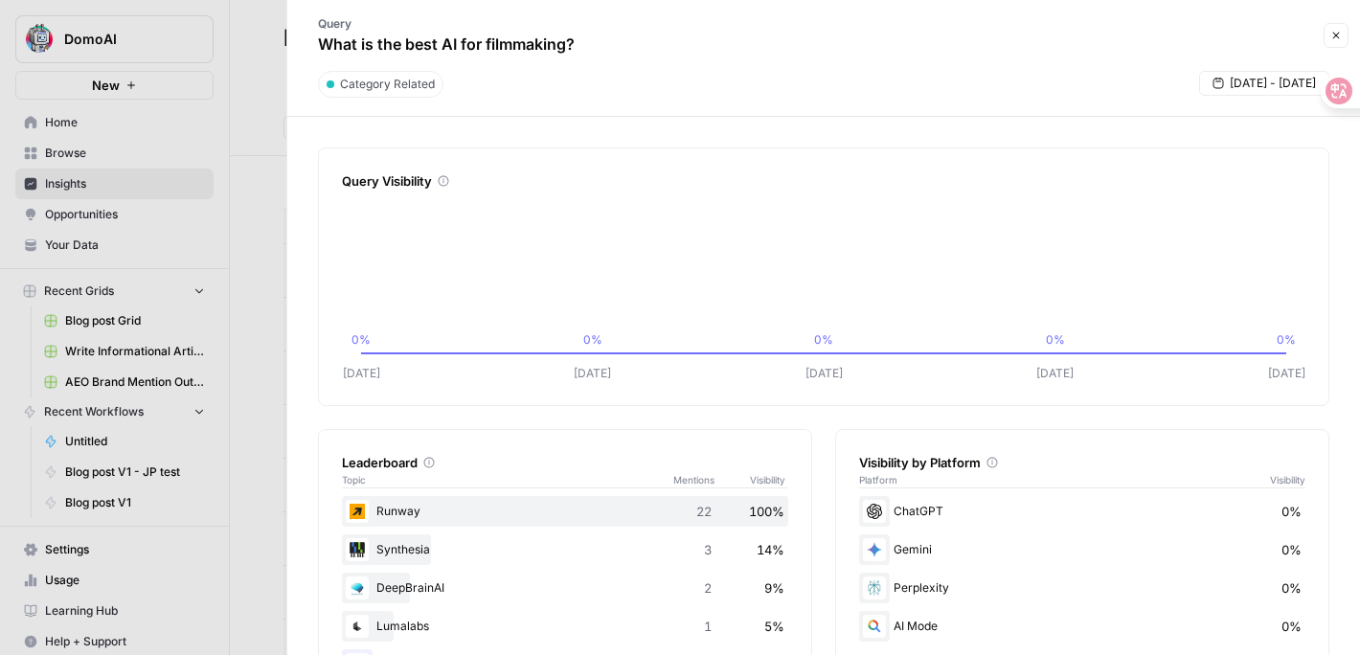
click at [1344, 35] on button "Close" at bounding box center [1335, 35] width 25 height 25
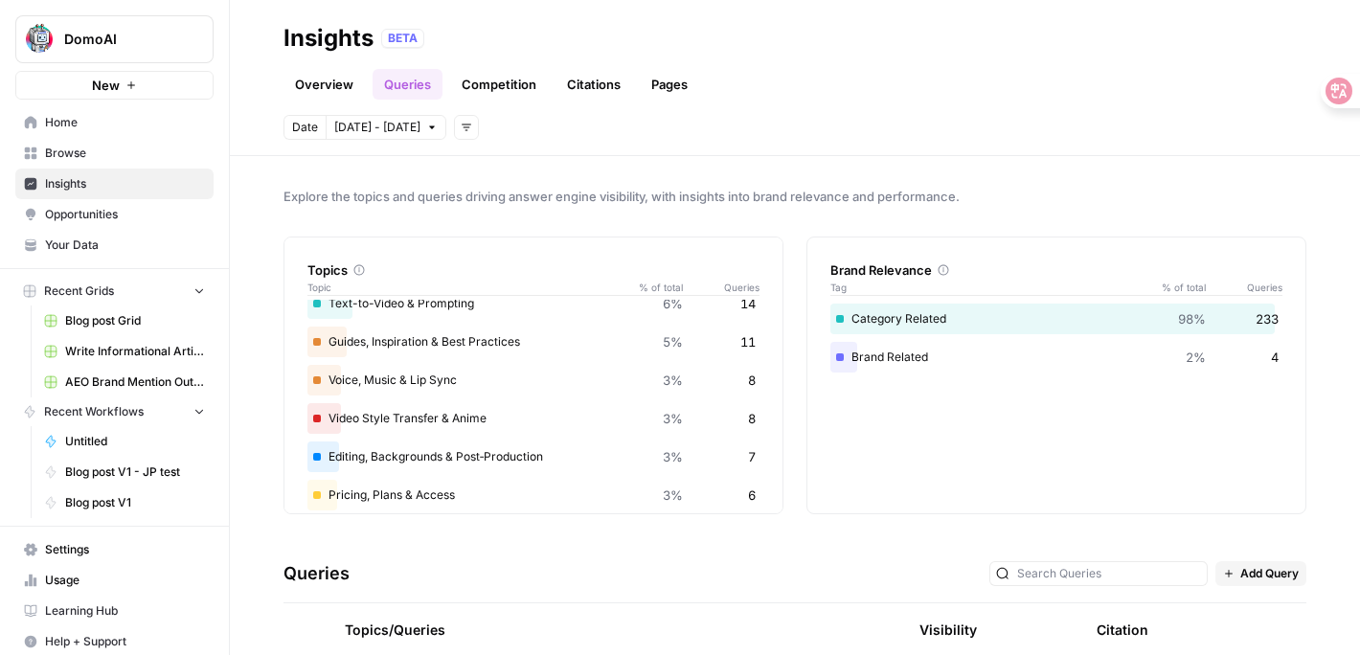
scroll to position [88, 0]
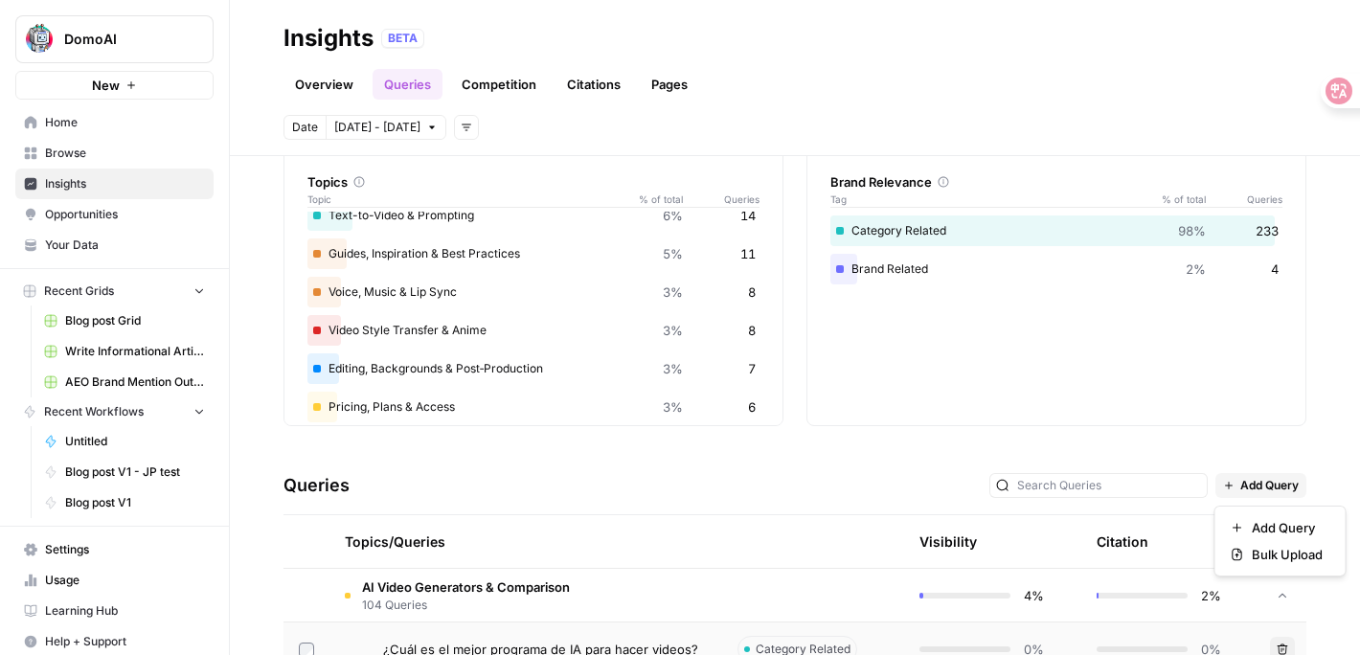
click at [1229, 487] on icon "button" at bounding box center [1228, 485] width 11 height 11
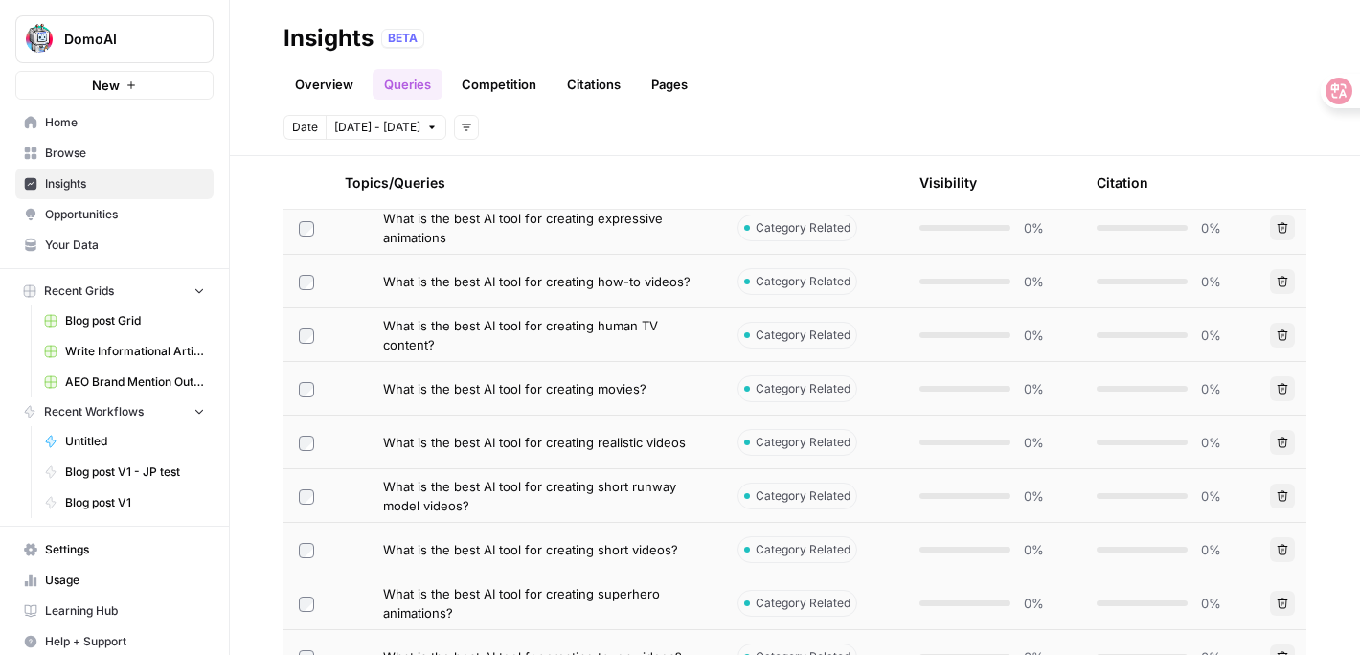
scroll to position [2704, 0]
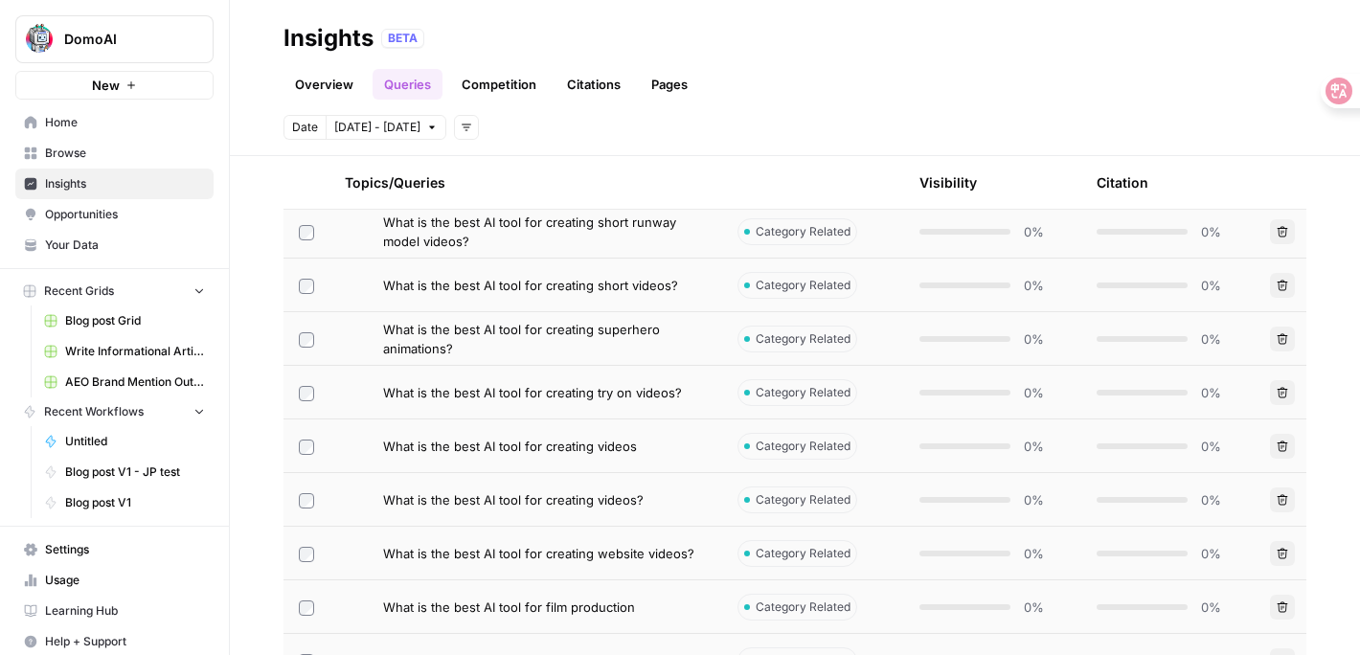
click at [596, 353] on span "What is the best AI tool for creating superhero animations?" at bounding box center [545, 339] width 324 height 38
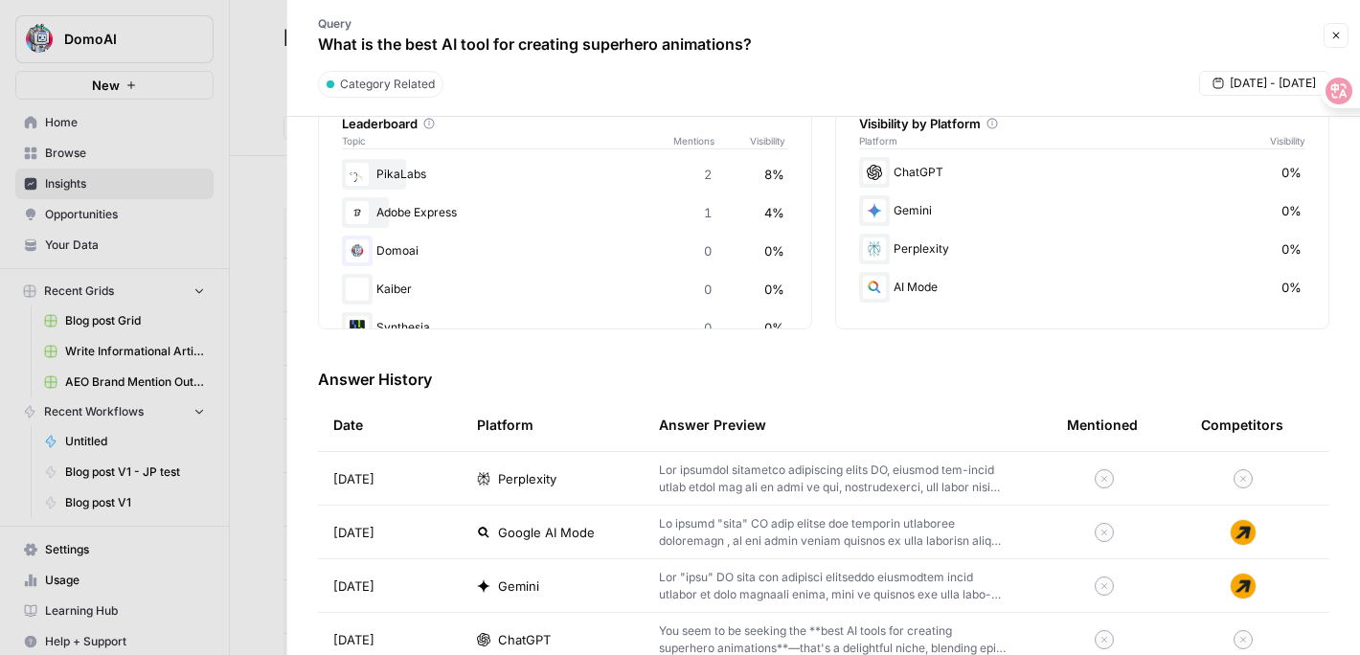
scroll to position [76, 0]
click at [579, 327] on div "Synthesia 0 0%" at bounding box center [565, 326] width 446 height 31
click at [126, 218] on div at bounding box center [680, 327] width 1360 height 655
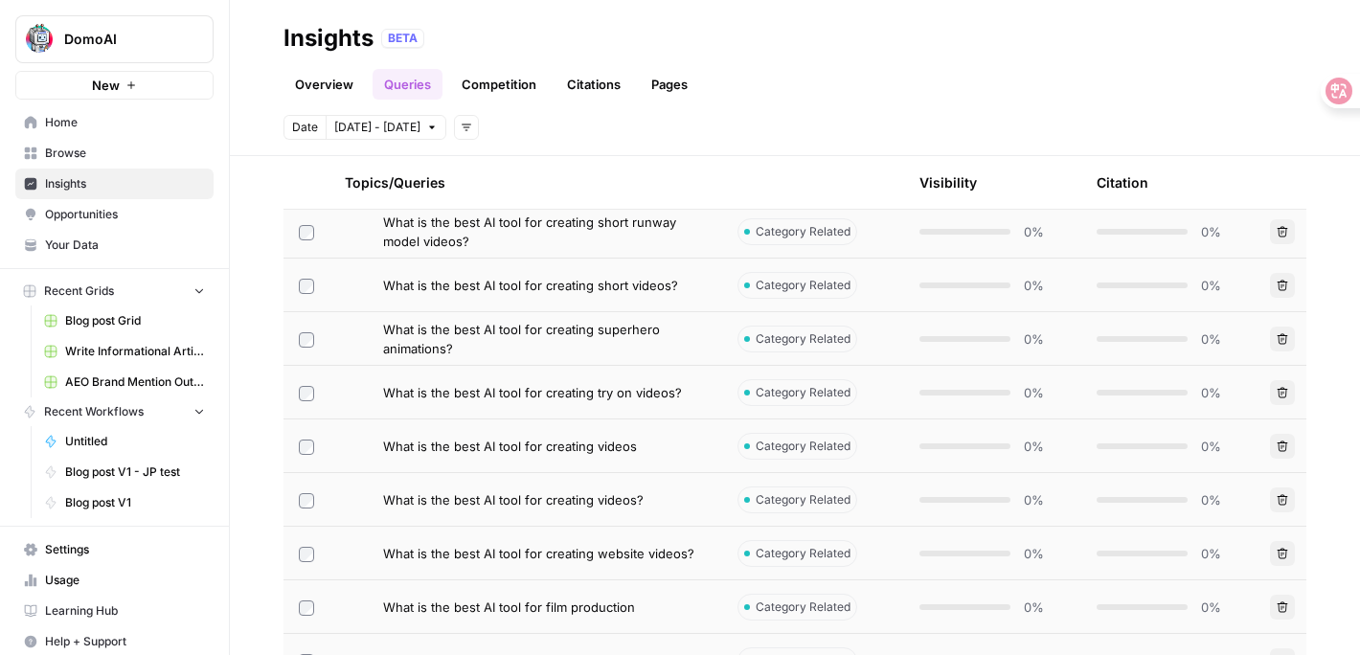
click at [100, 220] on span "Opportunities" at bounding box center [125, 214] width 160 height 17
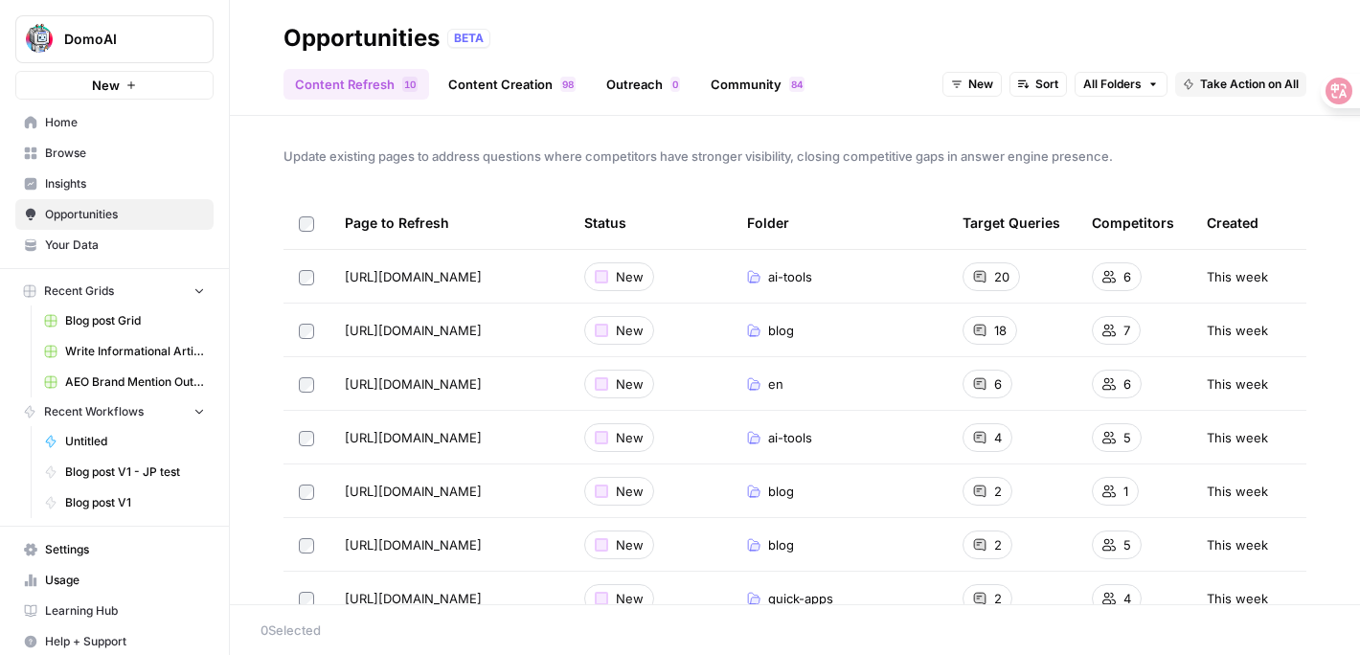
click at [620, 88] on link "Outreach 0" at bounding box center [643, 84] width 97 height 31
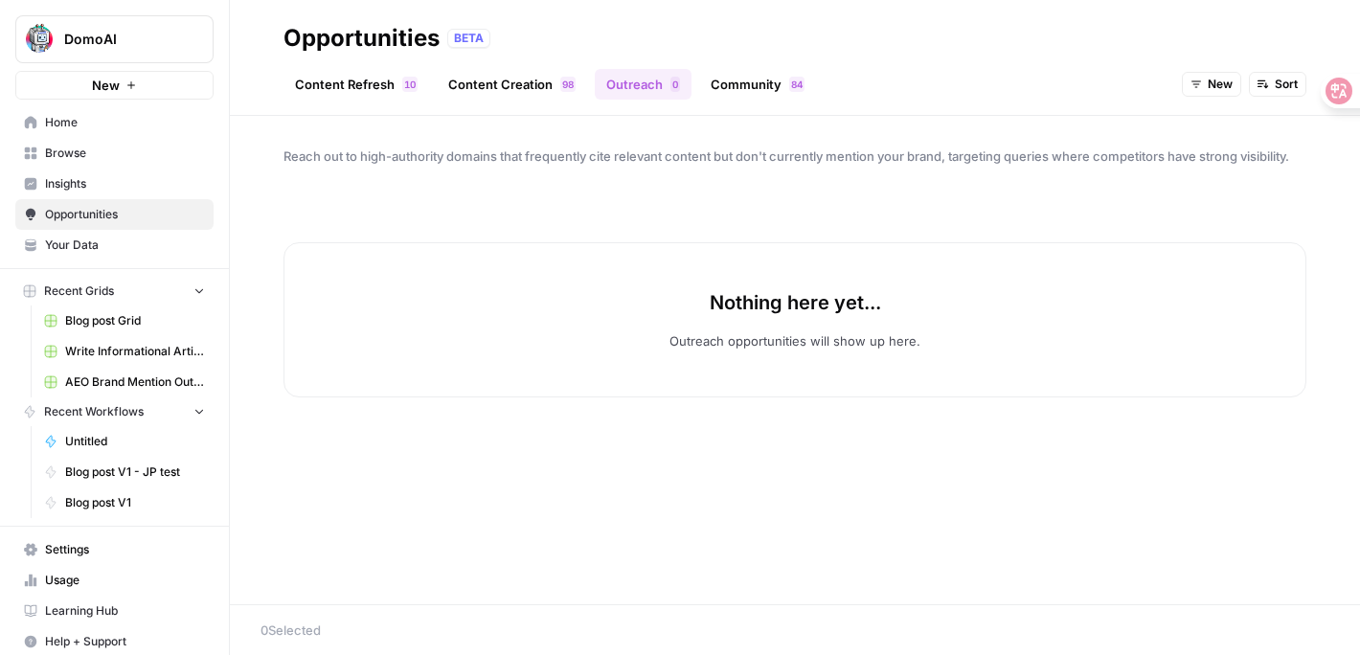
click at [140, 387] on span "AEO Brand Mention Outreach" at bounding box center [135, 381] width 140 height 17
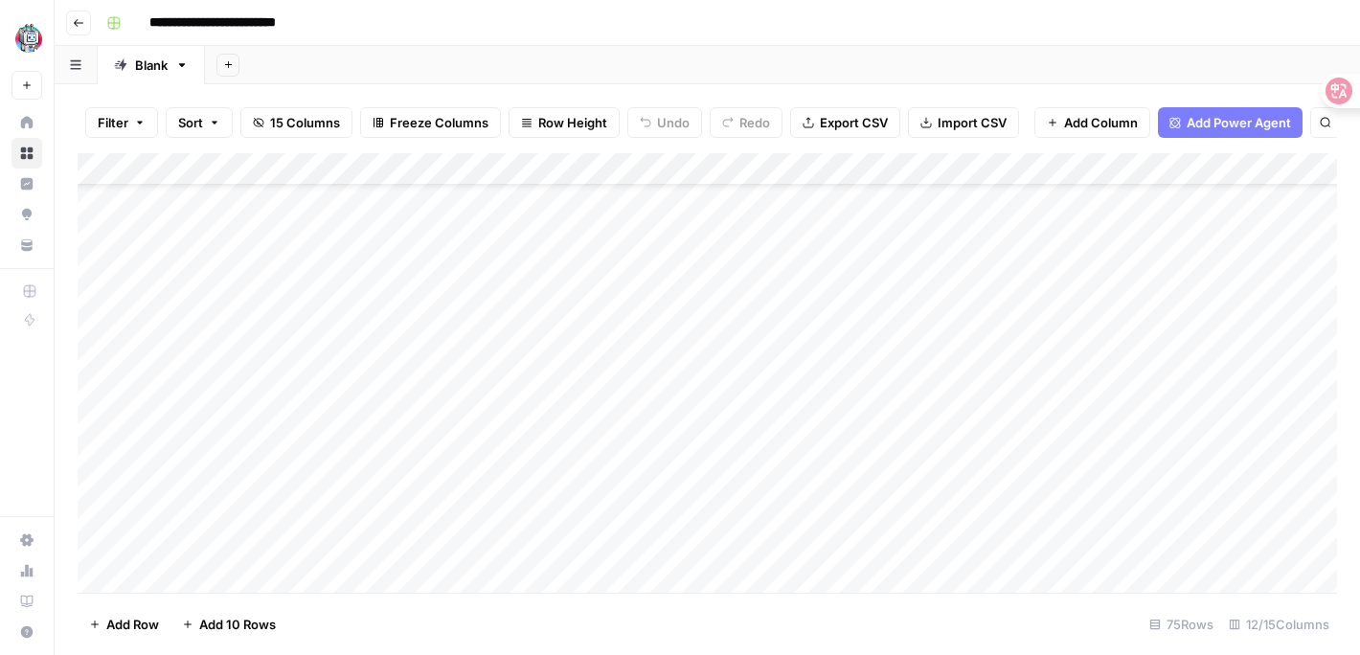
scroll to position [78, 0]
click at [629, 385] on div "Add Column" at bounding box center [707, 372] width 1259 height 439
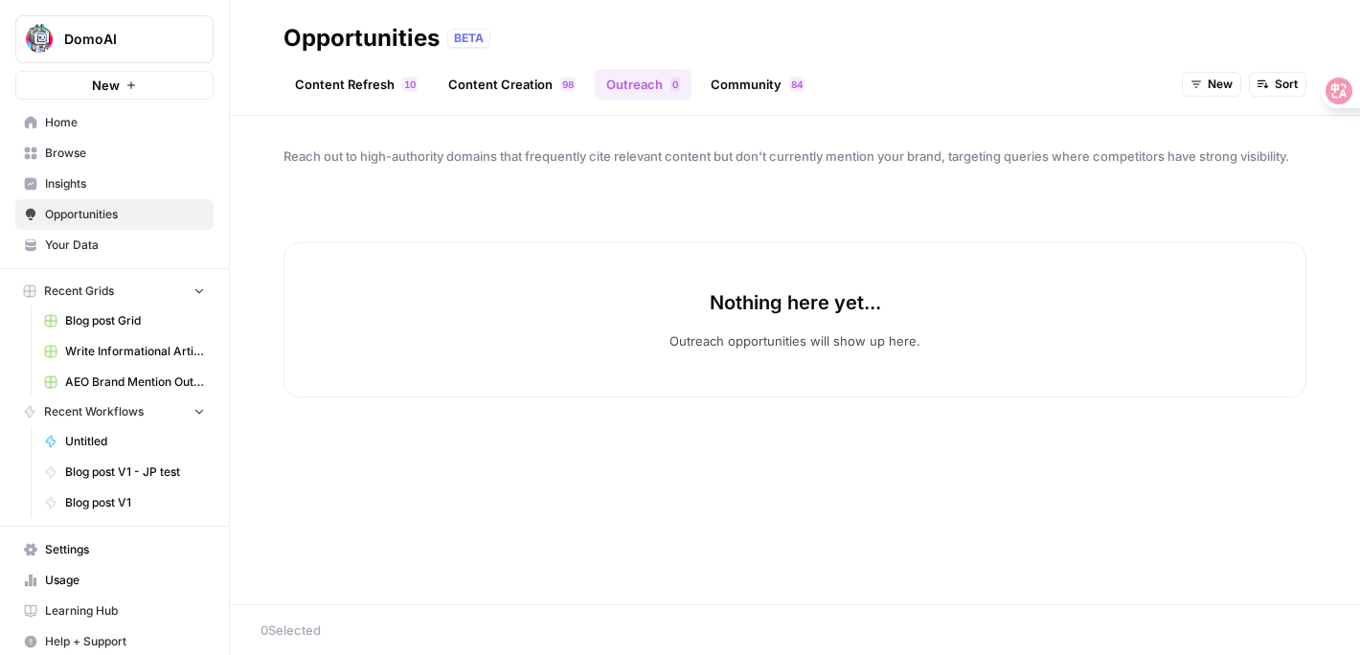
click at [129, 177] on span "Insights" at bounding box center [125, 183] width 160 height 17
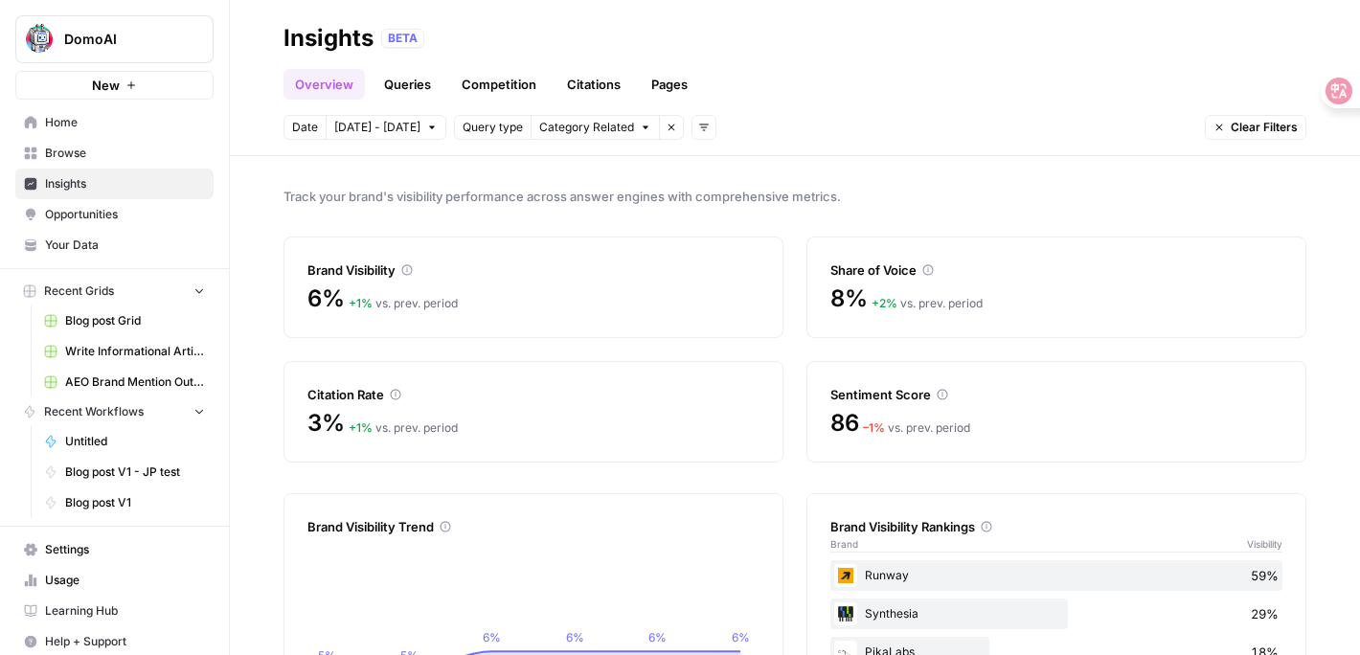
click at [402, 85] on link "Queries" at bounding box center [407, 84] width 70 height 31
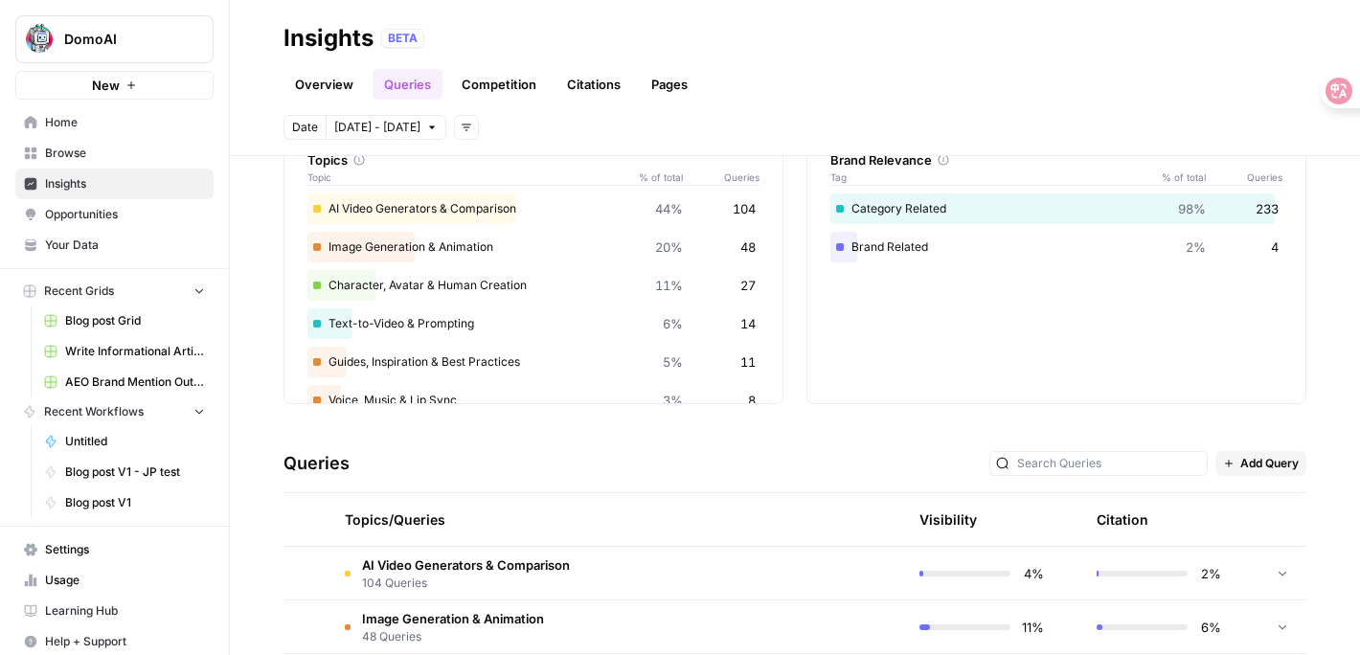
click at [362, 212] on div "AI Video Generators & Comparison 44% 104" at bounding box center [533, 208] width 452 height 31
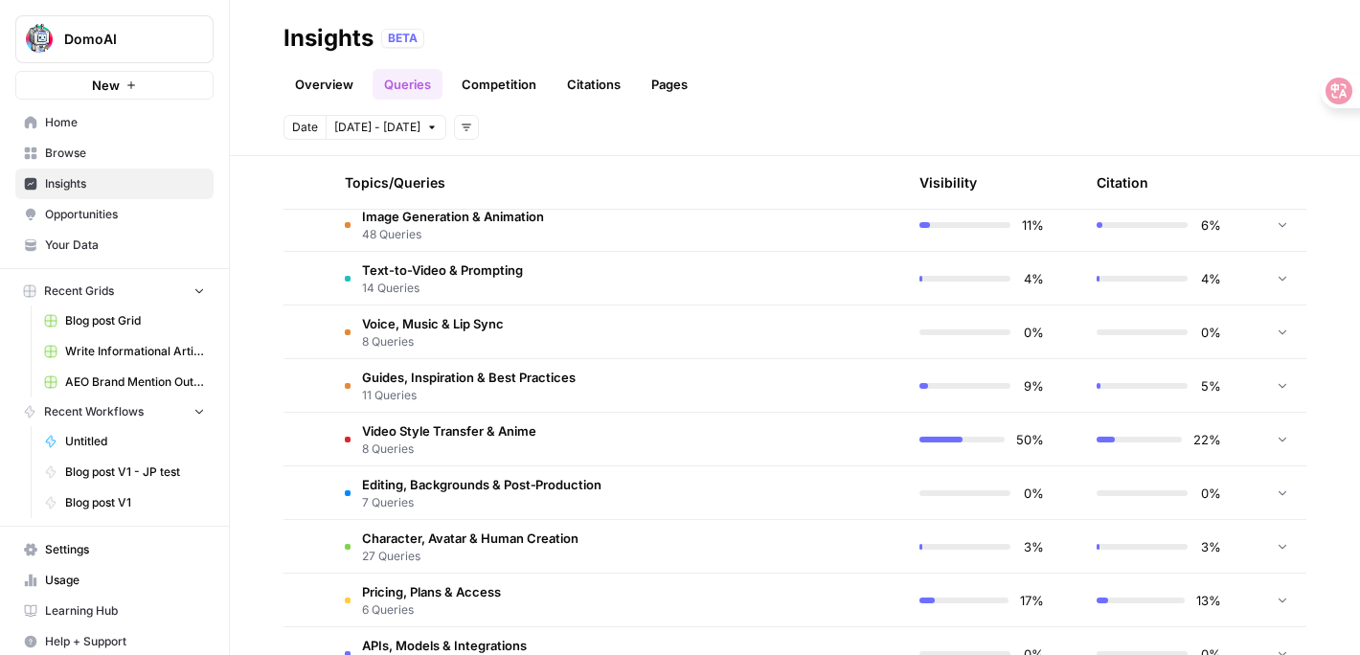
scroll to position [517, 0]
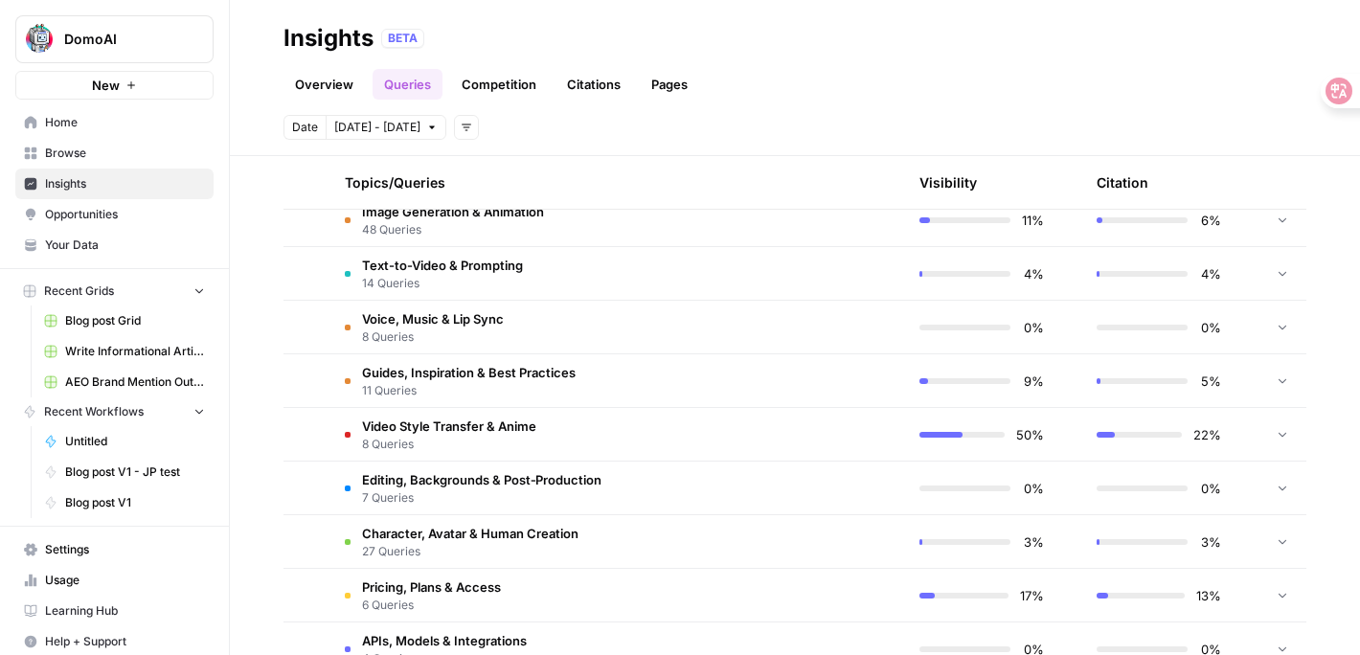
click at [424, 529] on span "Character, Avatar & Human Creation" at bounding box center [470, 533] width 216 height 19
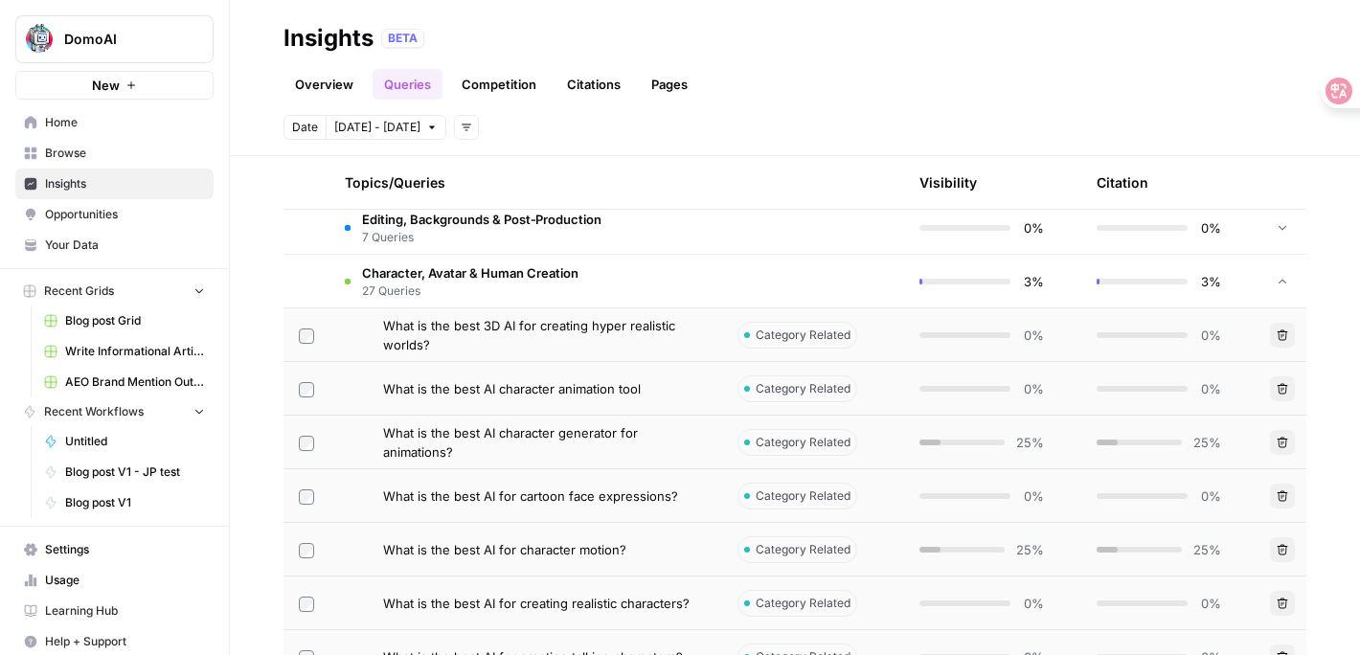
scroll to position [780, 0]
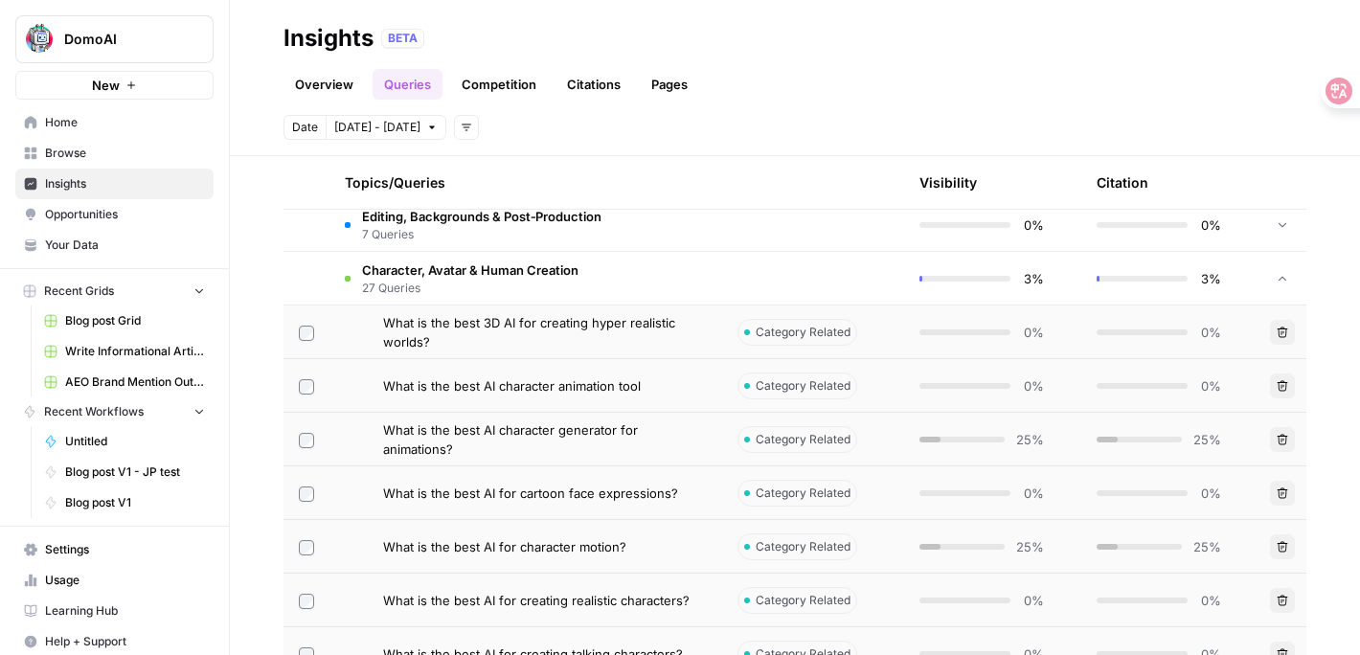
click at [448, 267] on span "Character, Avatar & Human Creation" at bounding box center [470, 269] width 216 height 19
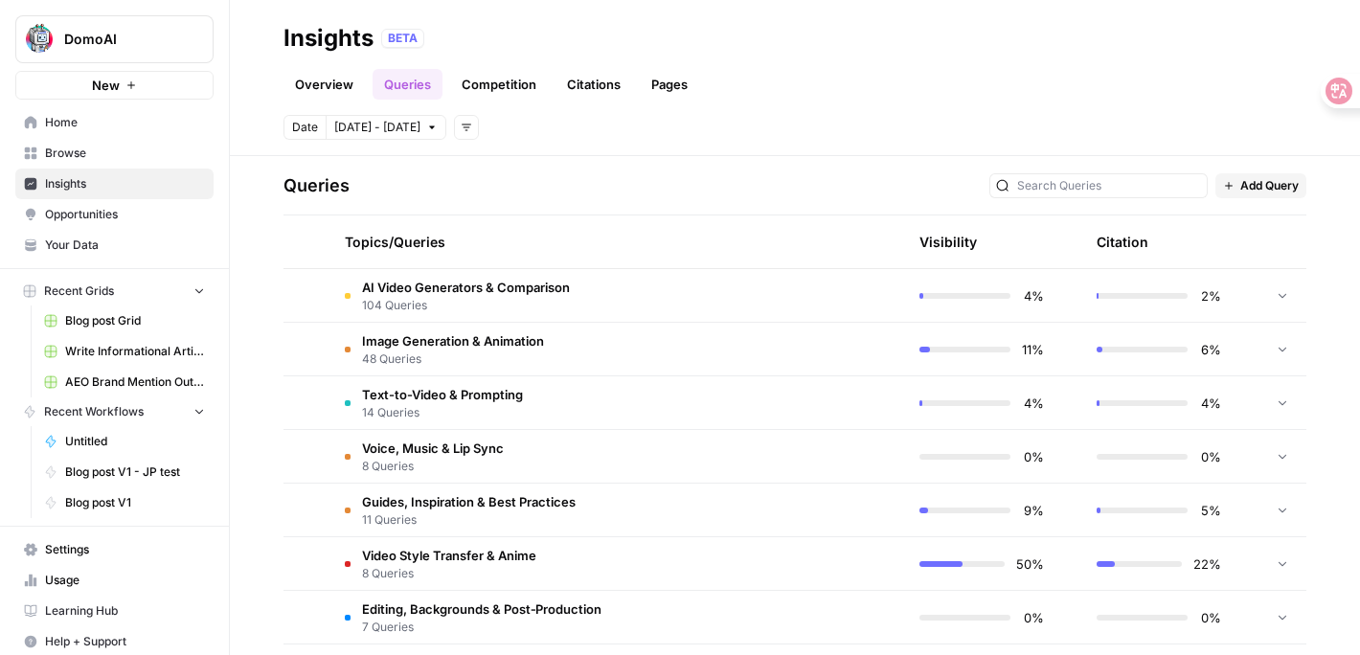
scroll to position [372, 0]
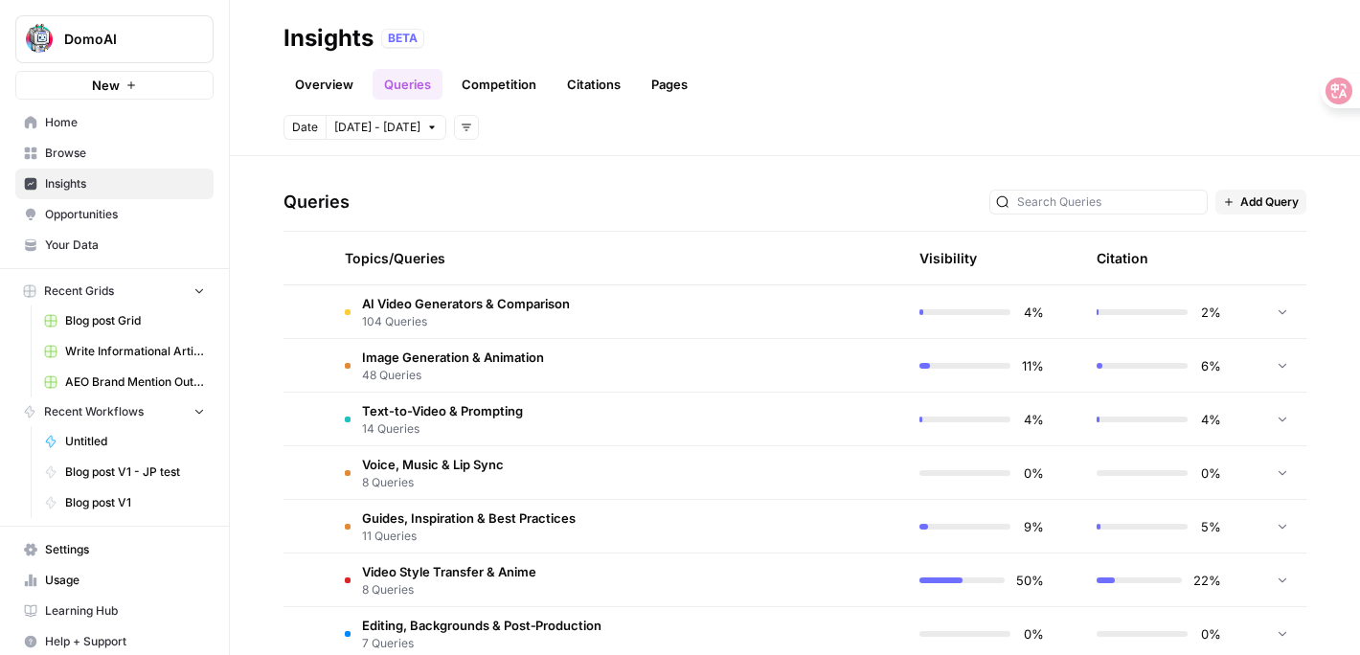
click at [440, 423] on span "14 Queries" at bounding box center [442, 428] width 161 height 17
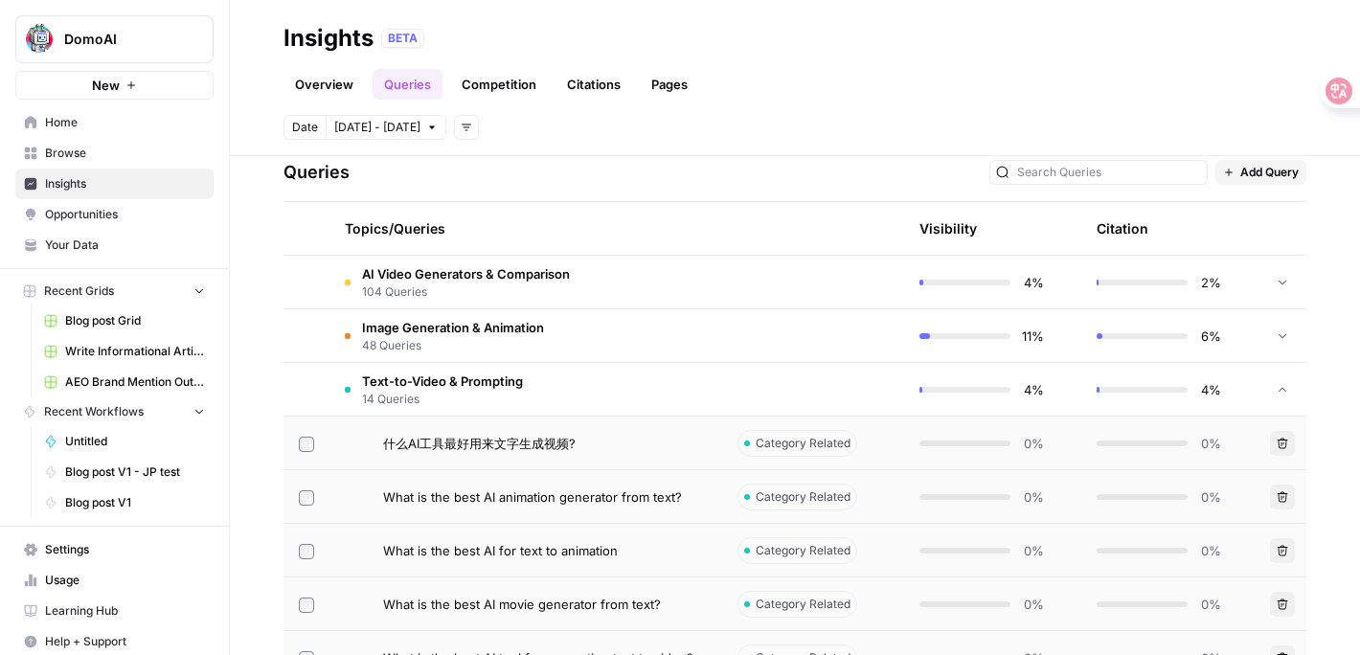
scroll to position [400, 0]
click at [475, 490] on span "What is the best AI animation generator from text?" at bounding box center [532, 497] width 299 height 19
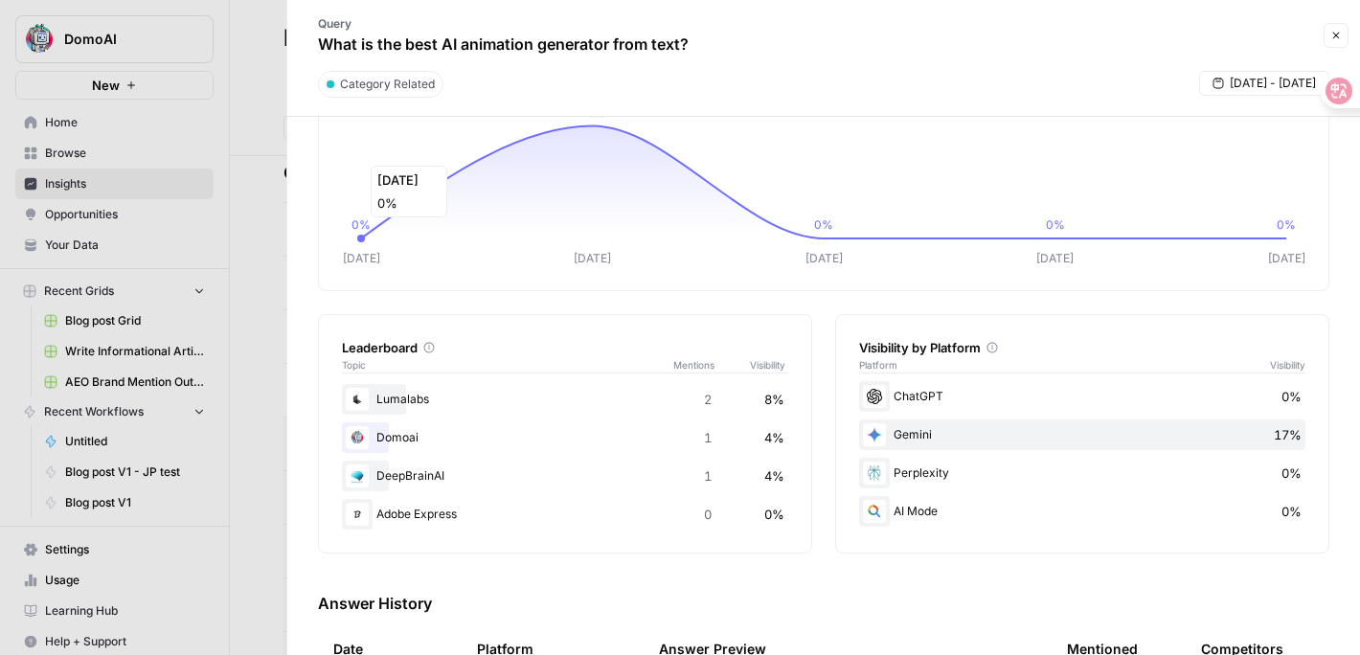
scroll to position [117, 0]
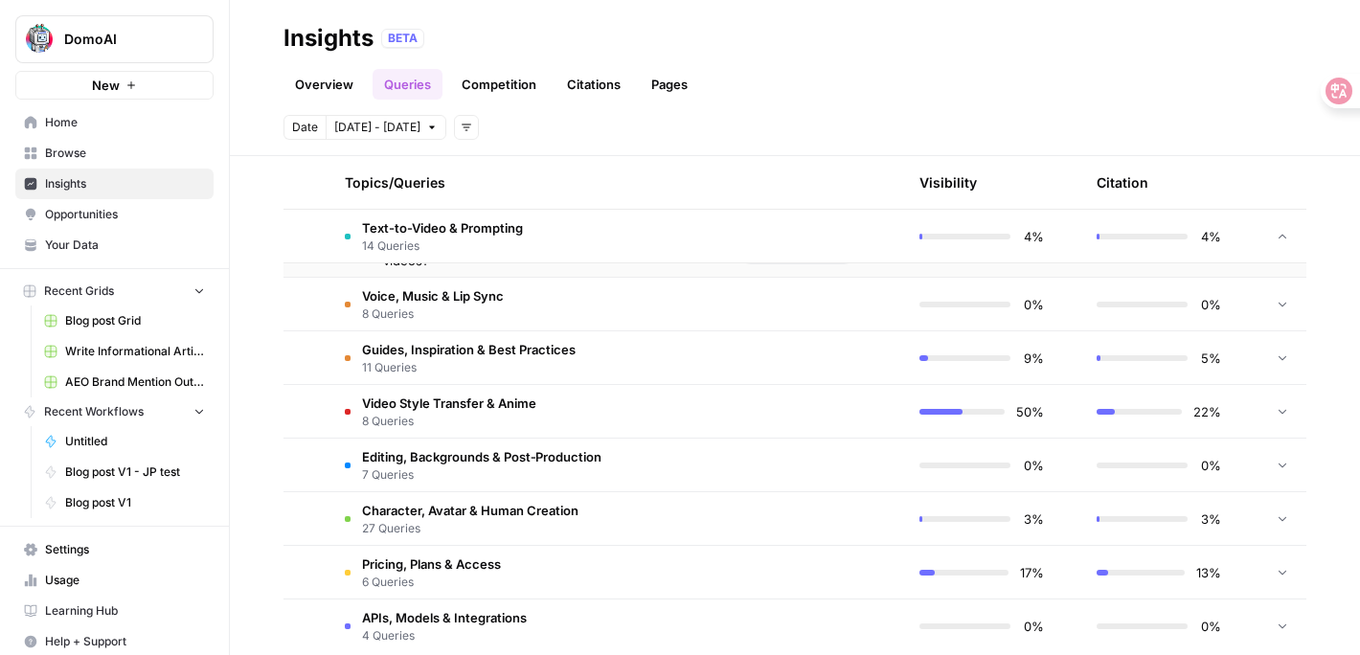
scroll to position [1319, 0]
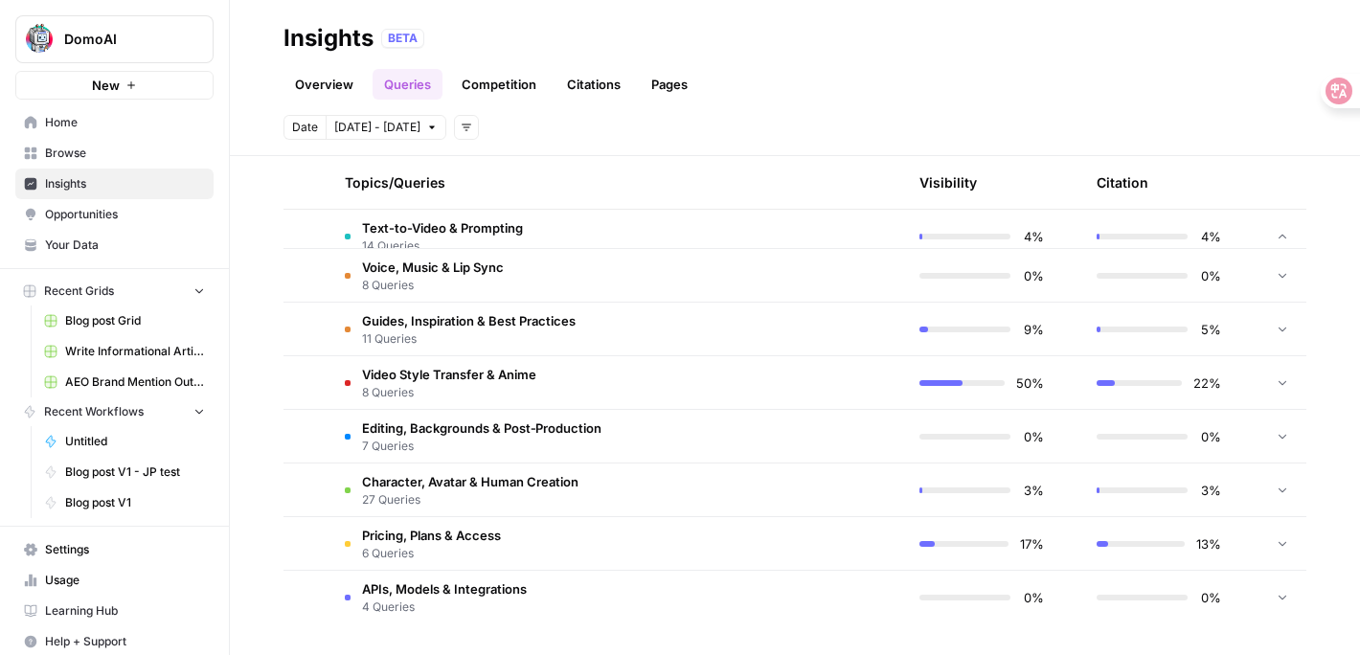
click at [492, 277] on span "8 Queries" at bounding box center [433, 285] width 142 height 17
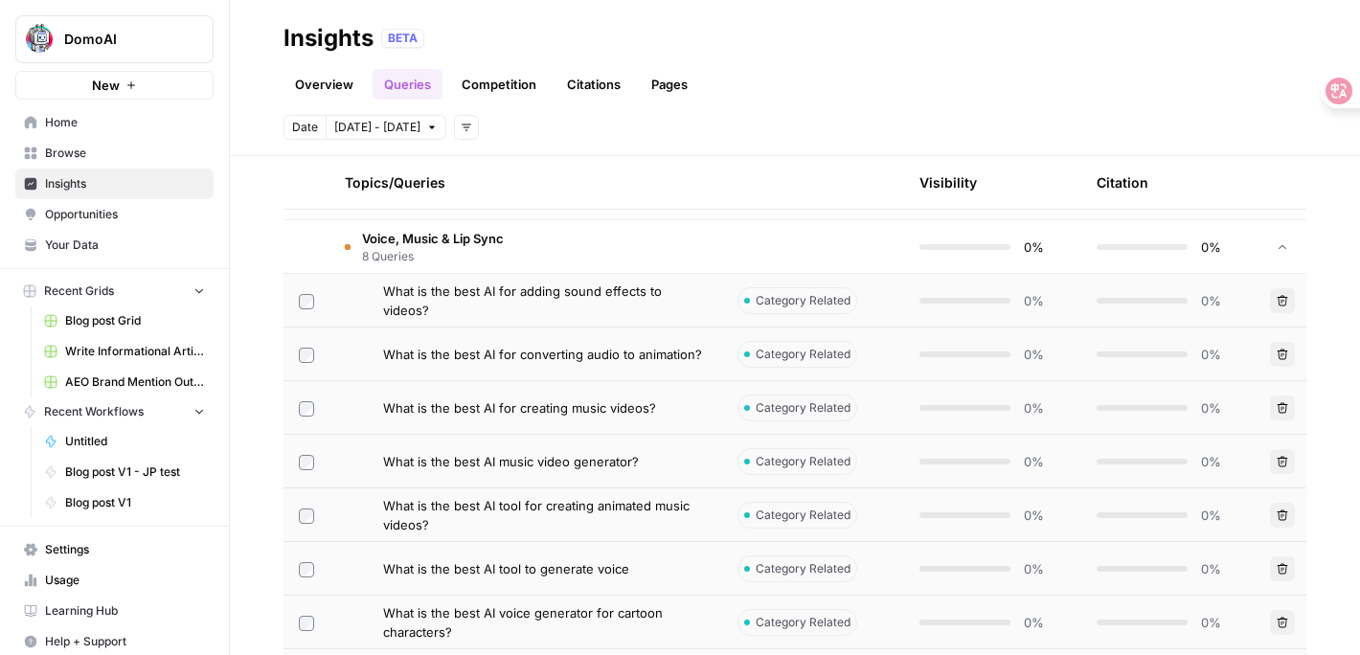
scroll to position [1341, 0]
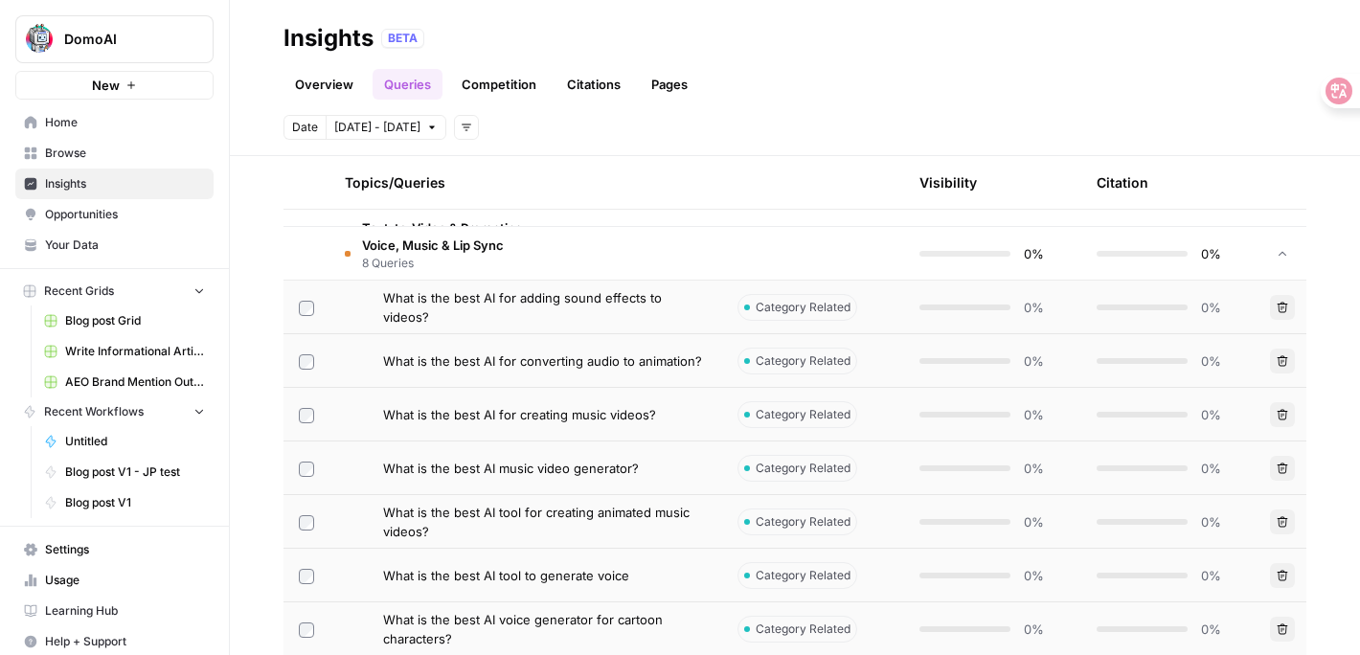
click at [455, 291] on td "What is the best AI for adding sound effects to videos?" at bounding box center [525, 307] width 393 height 53
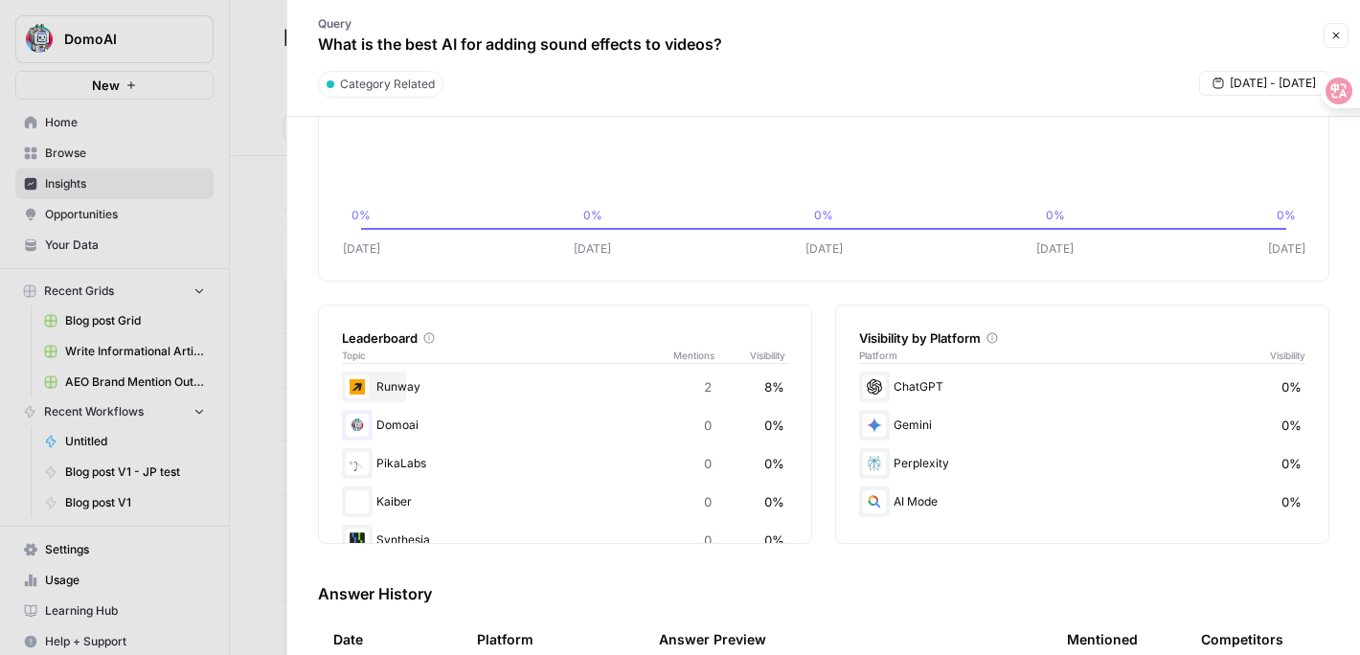
scroll to position [189, 0]
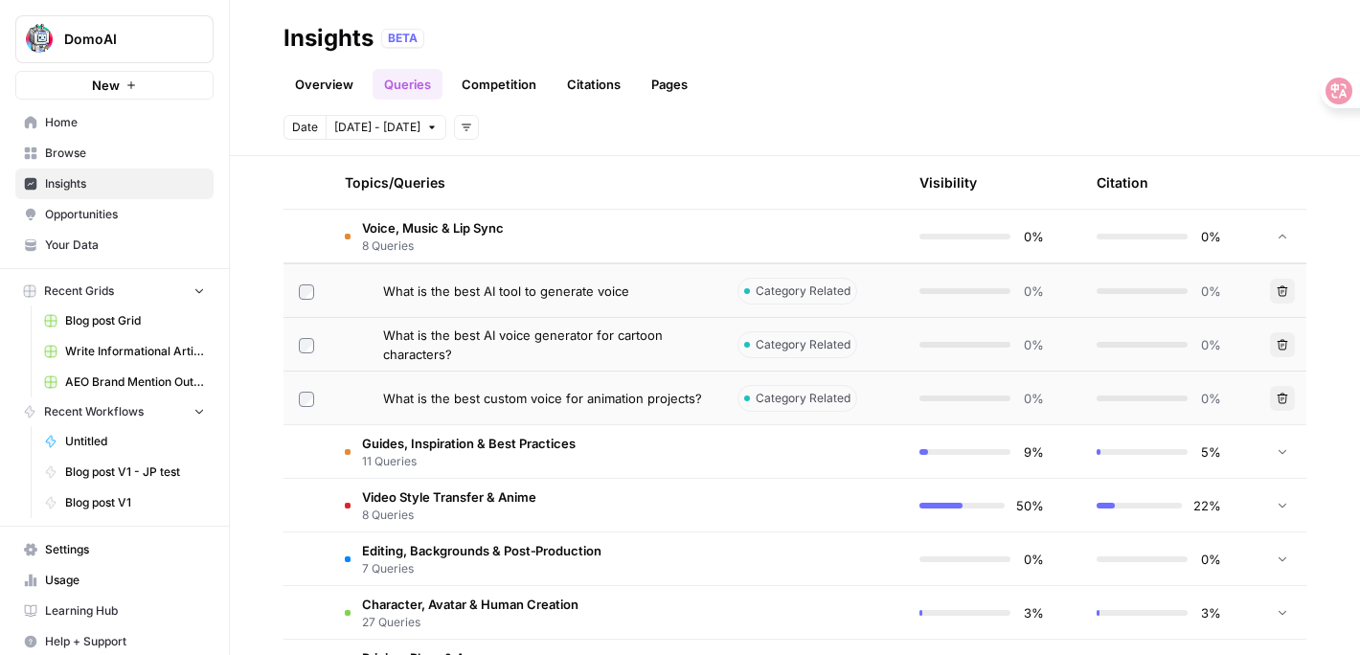
scroll to position [1748, 0]
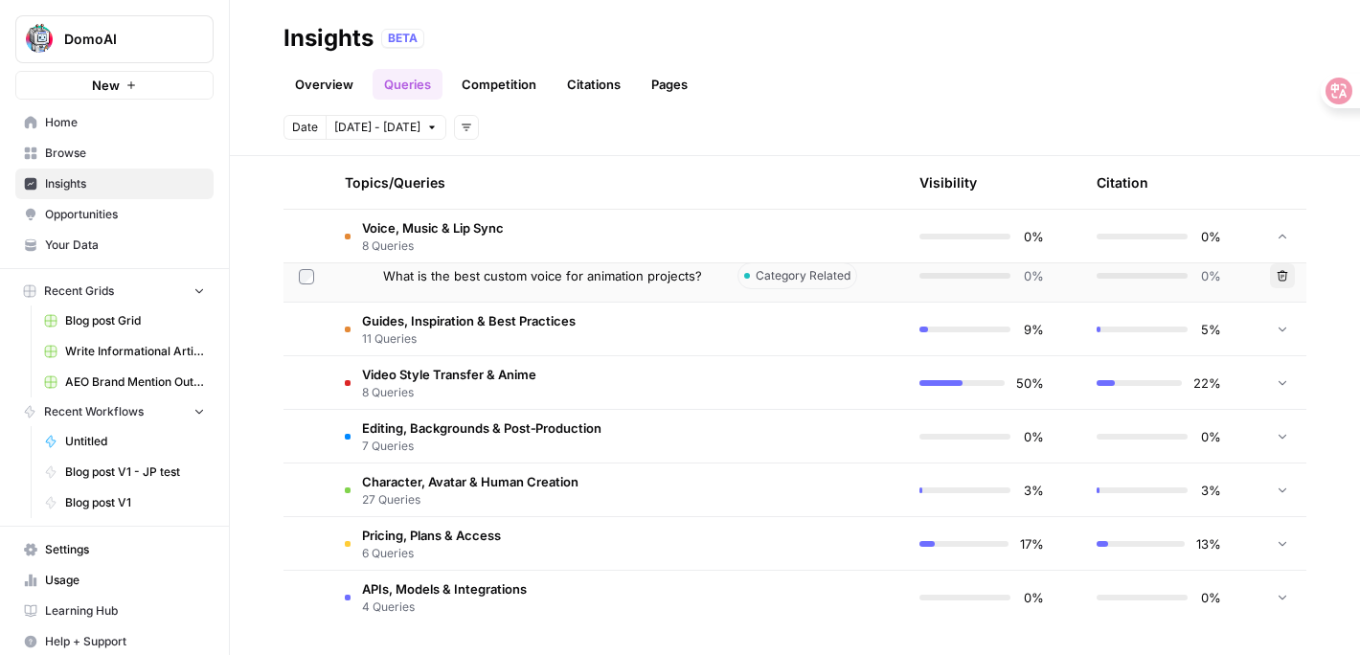
click at [408, 340] on span "11 Queries" at bounding box center [469, 338] width 214 height 17
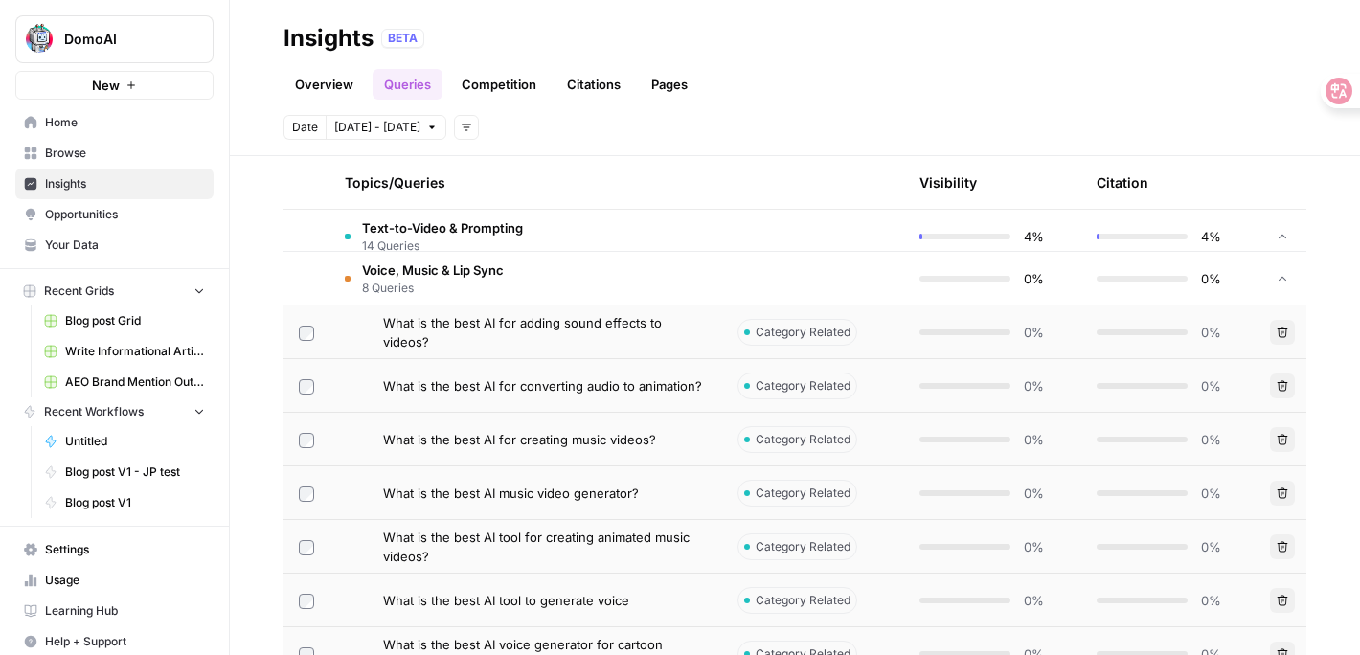
scroll to position [1273, 0]
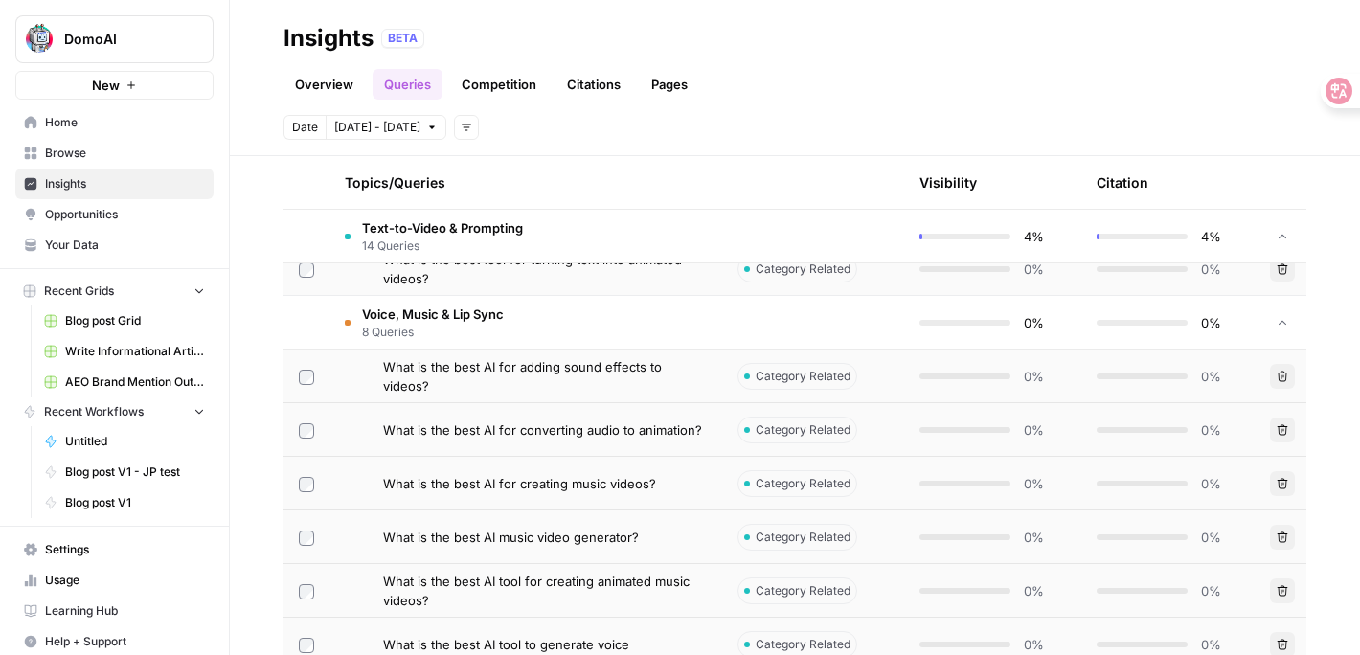
click at [436, 400] on td "What is the best AI for adding sound effects to videos?" at bounding box center [525, 375] width 393 height 53
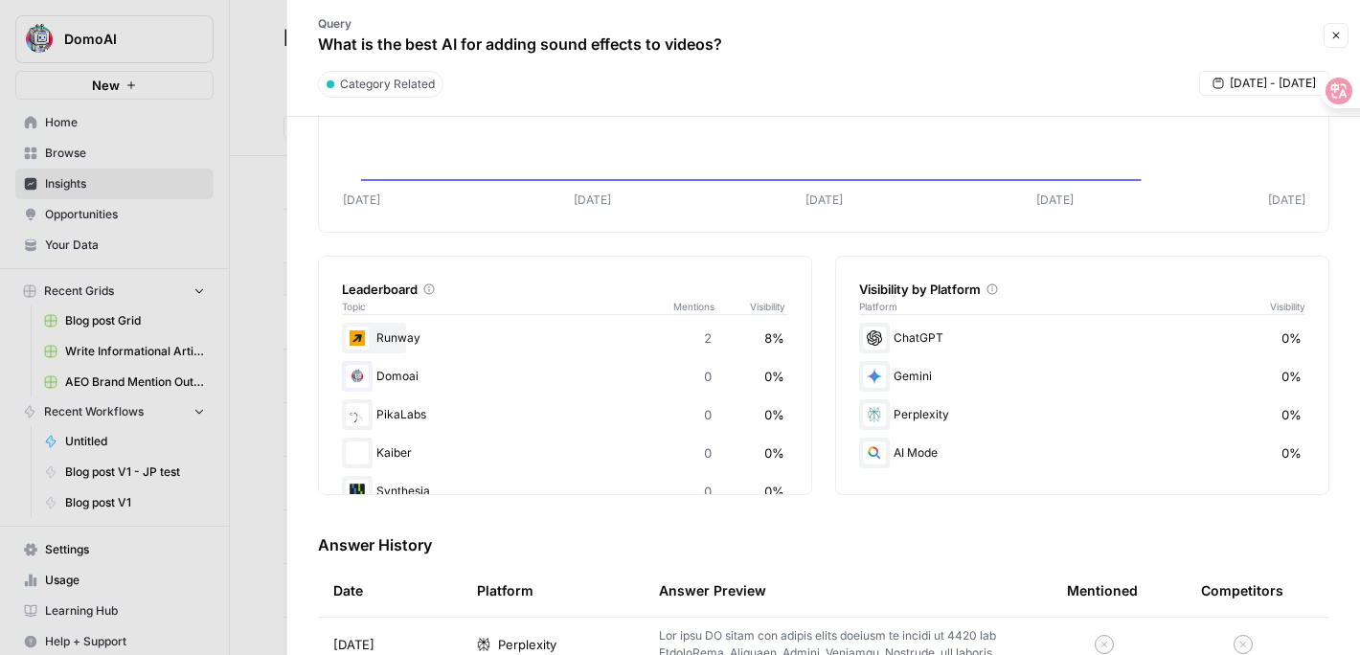
scroll to position [201, 0]
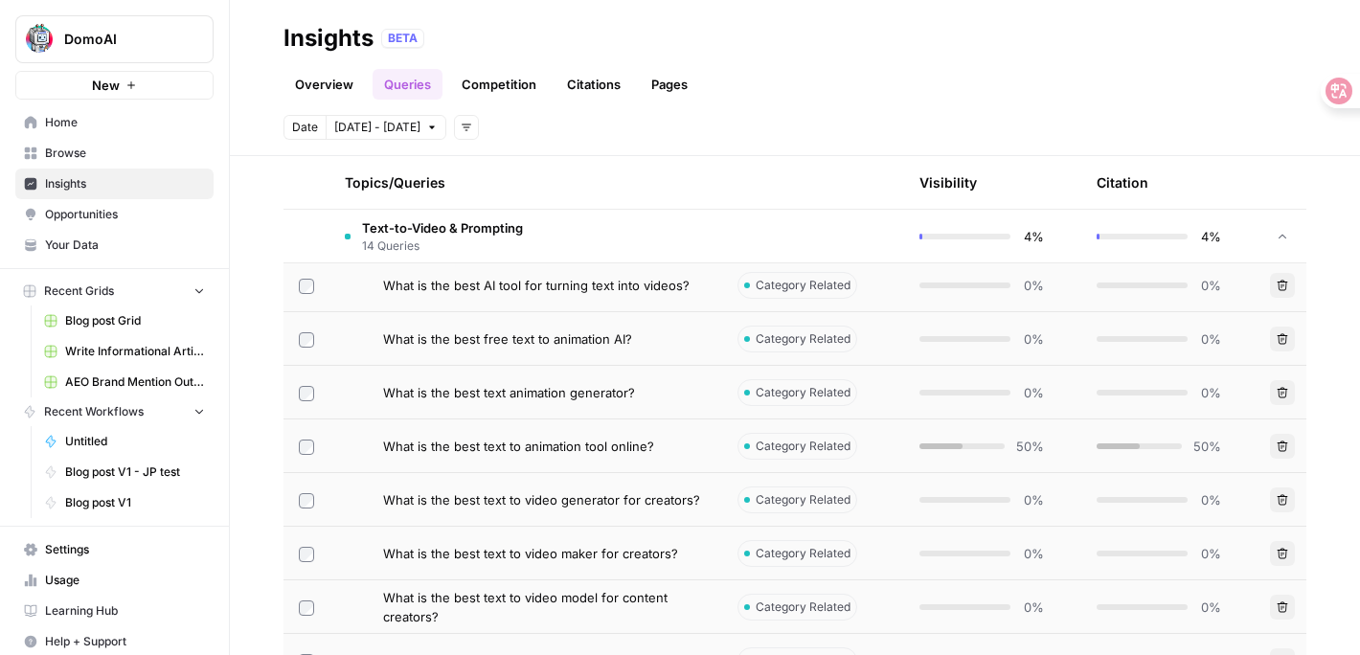
scroll to position [707, 0]
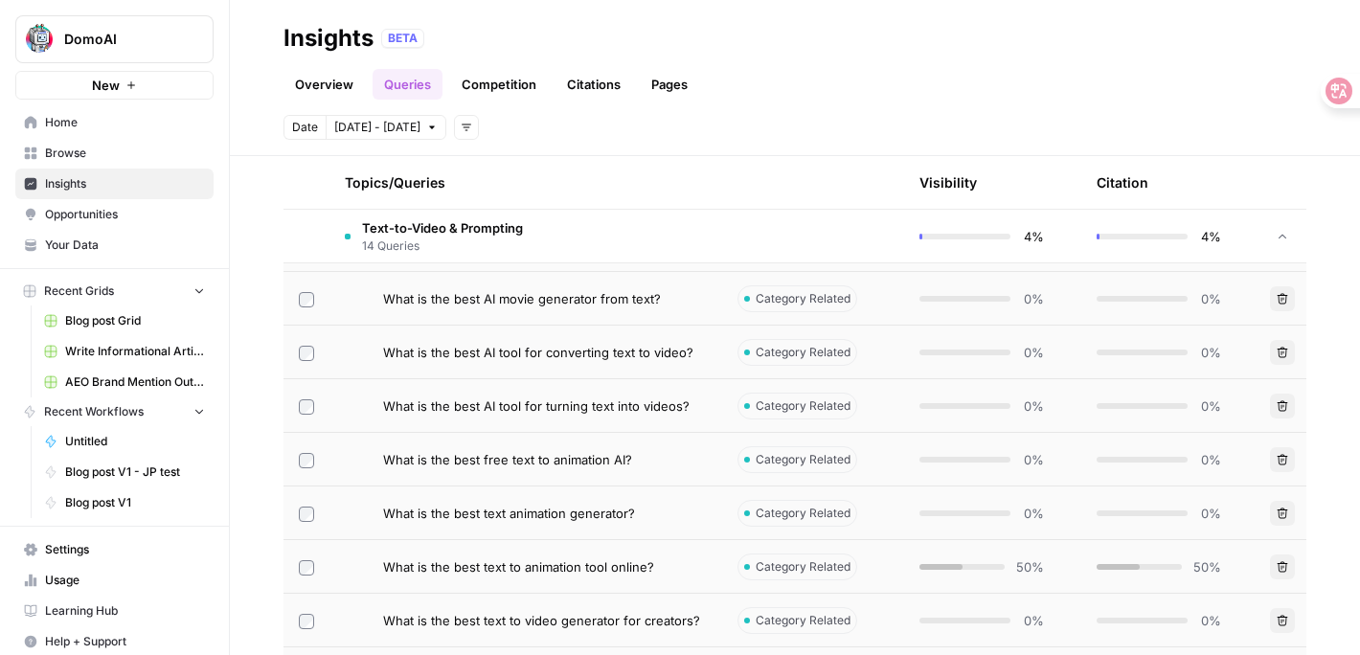
click at [476, 364] on td "What is the best AI tool for converting text to video?" at bounding box center [525, 352] width 393 height 53
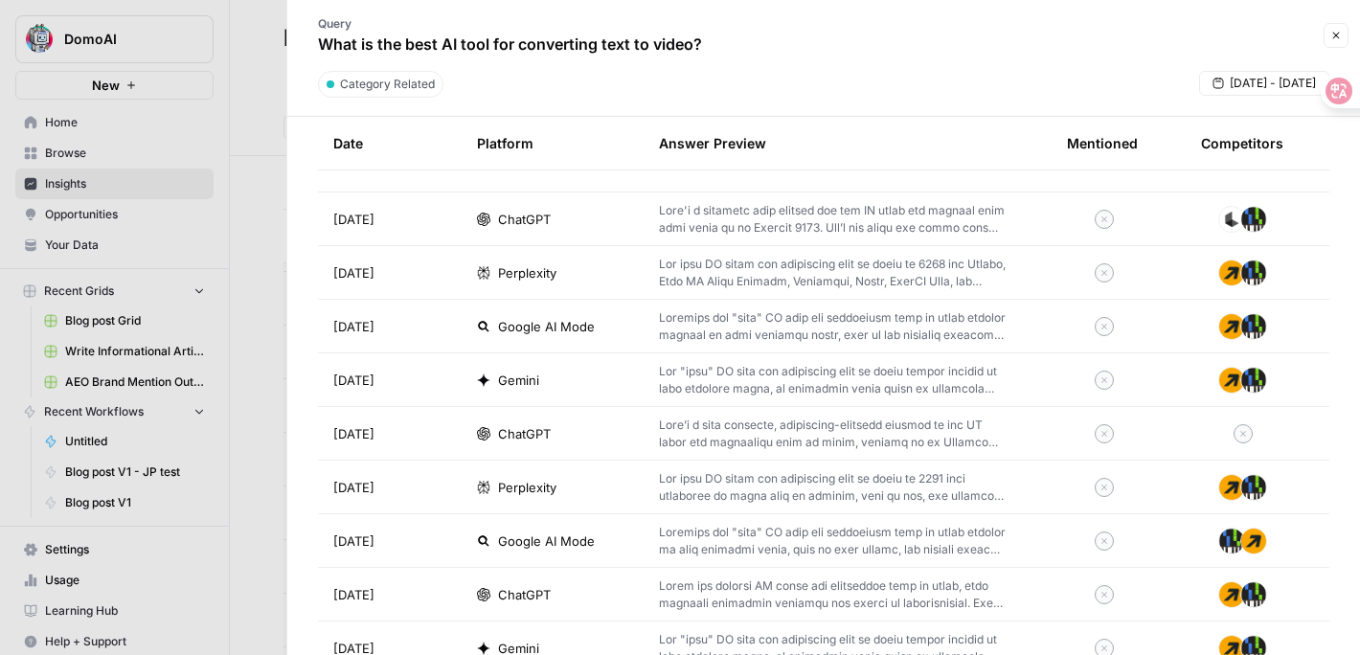
scroll to position [1293, 0]
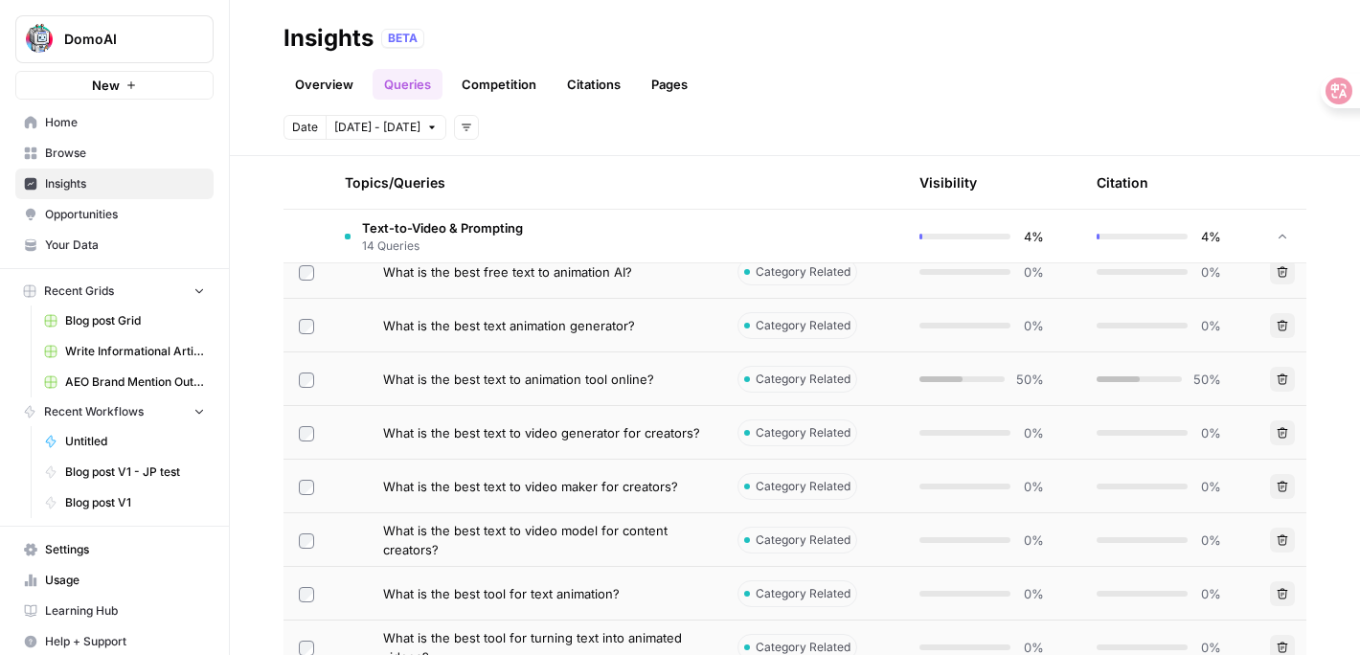
scroll to position [899, 0]
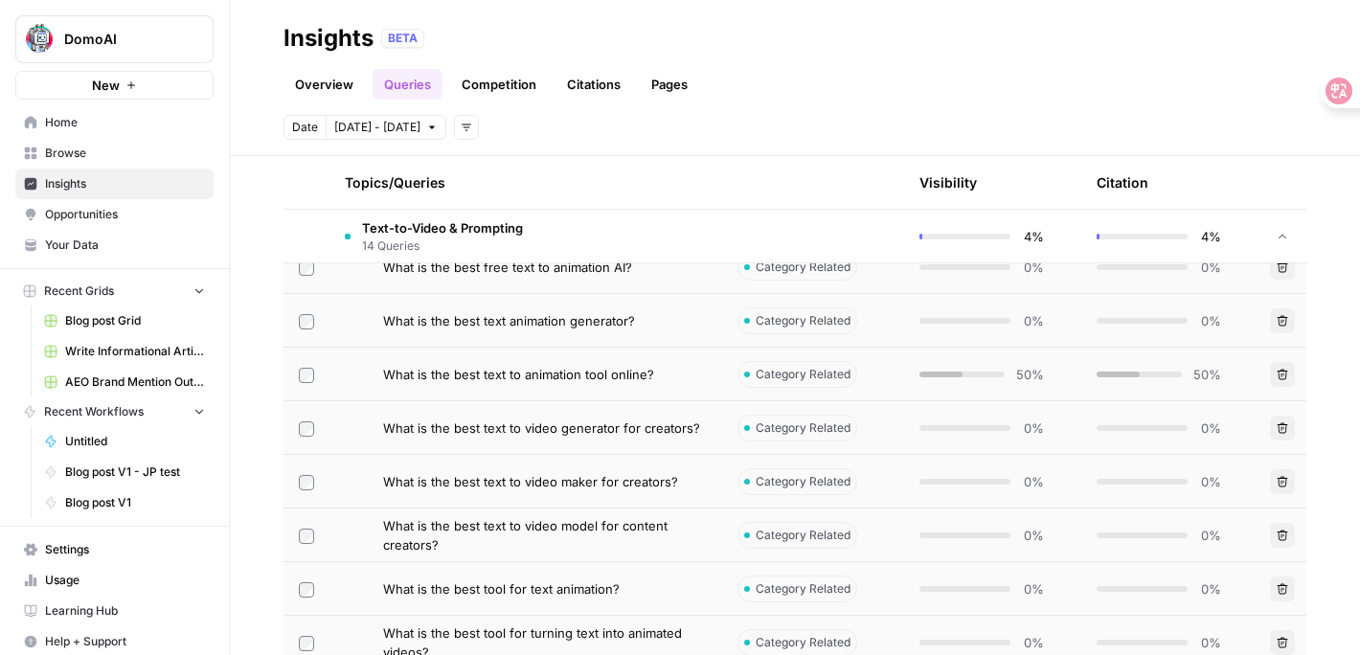
click at [393, 439] on td "What is the best text to video generator for creators?" at bounding box center [525, 427] width 393 height 53
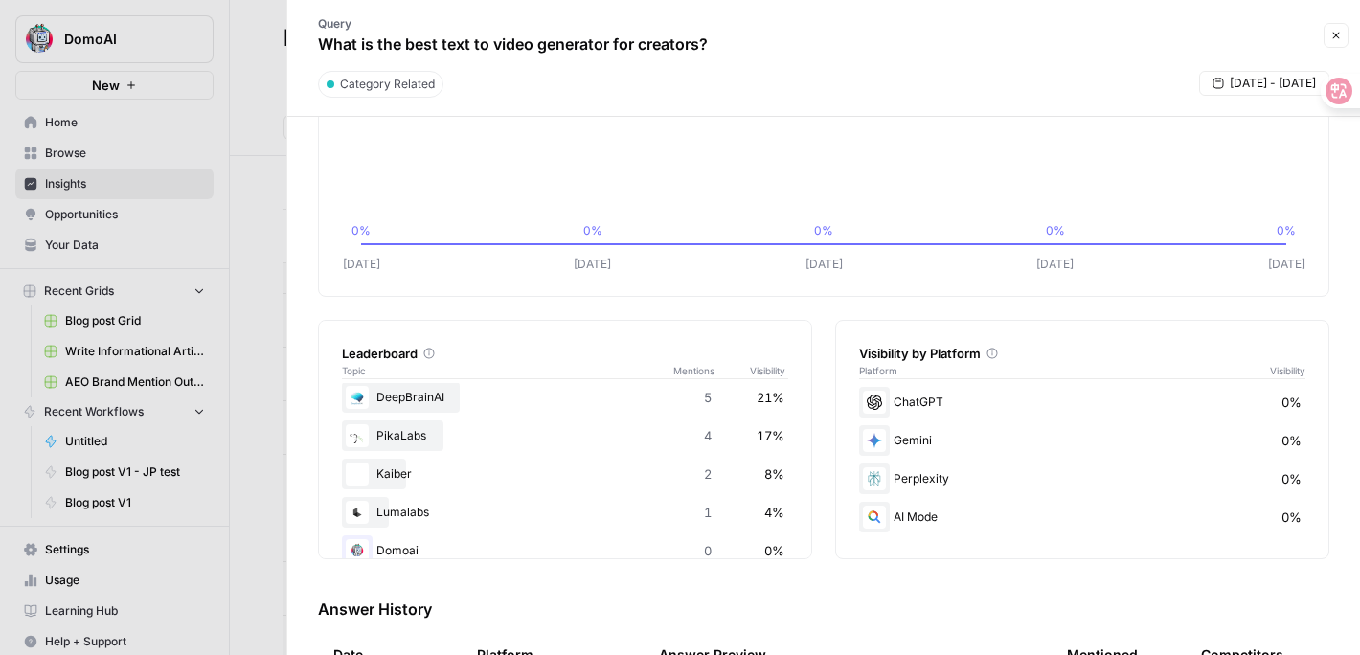
scroll to position [82, 0]
click at [399, 442] on div "PikaLabs 4 17%" at bounding box center [565, 434] width 446 height 31
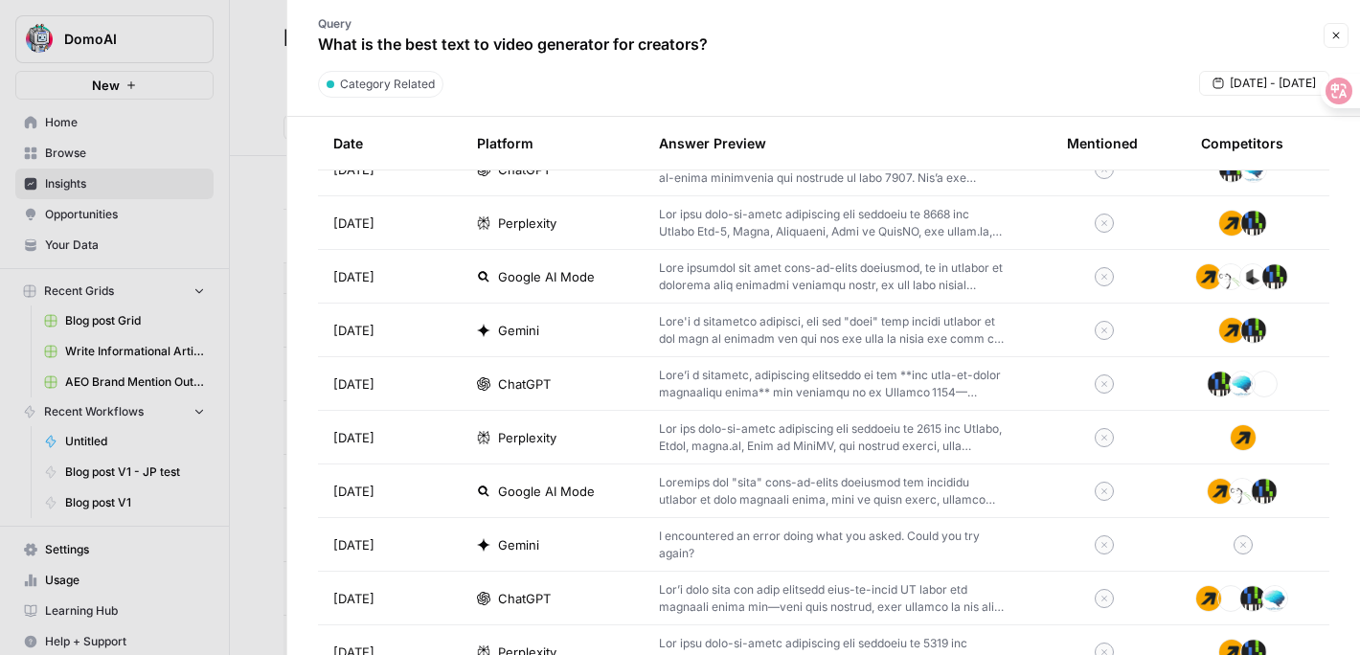
scroll to position [536, 0]
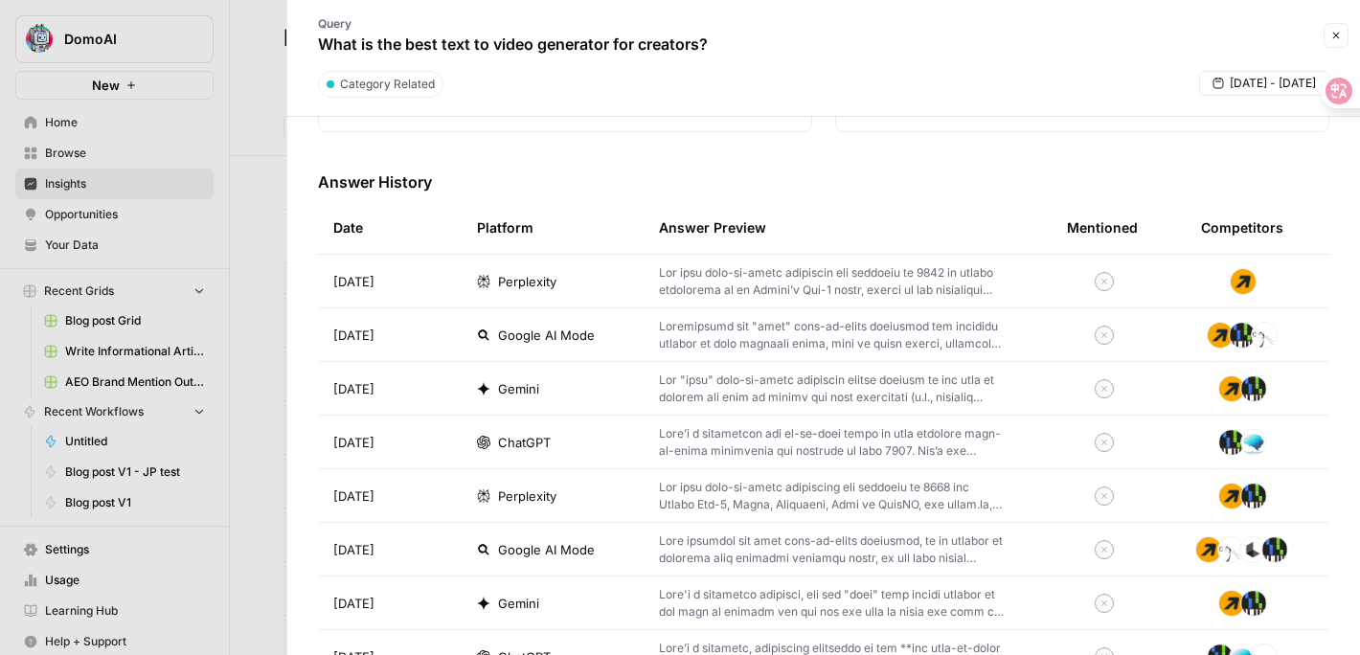
click at [654, 426] on td at bounding box center [847, 442] width 408 height 53
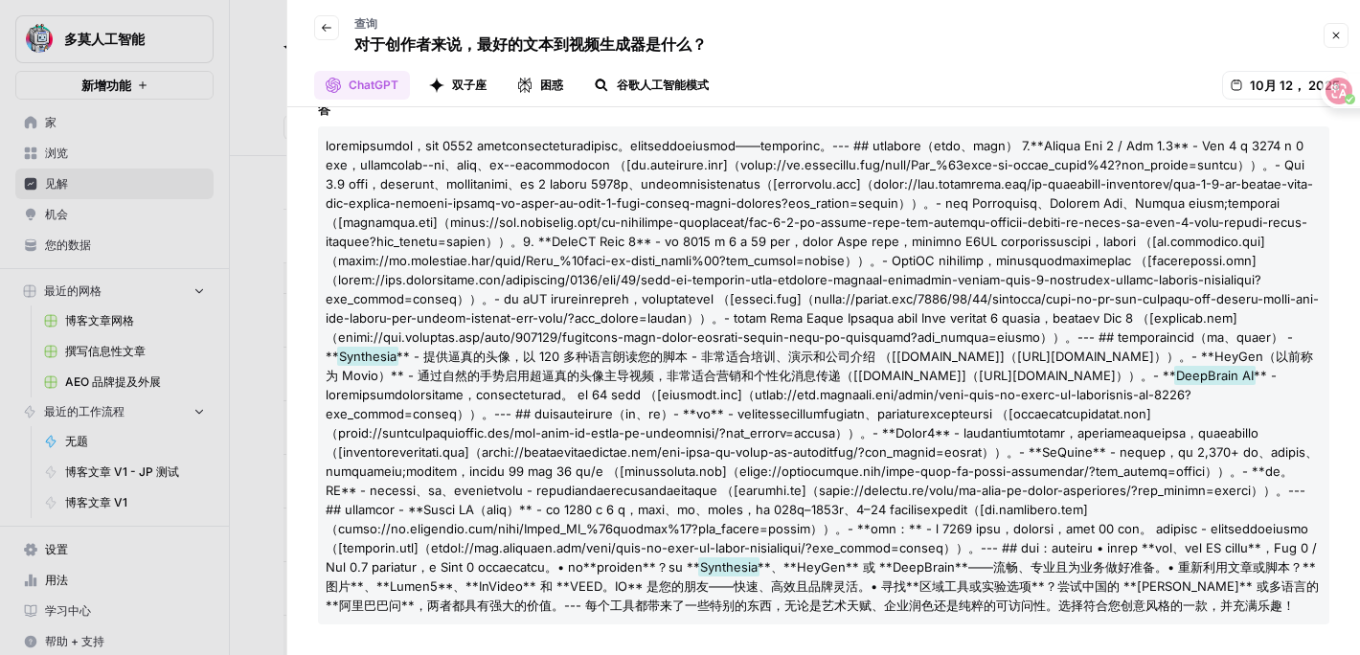
scroll to position [394, 0]
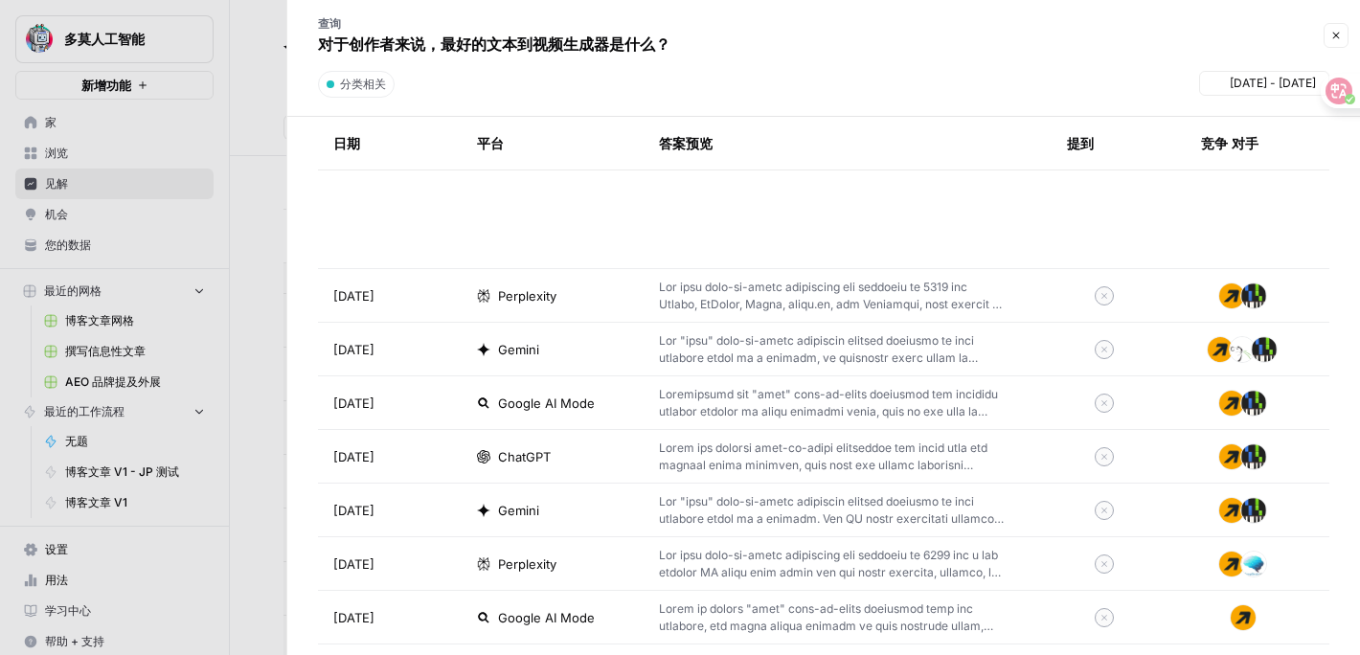
scroll to position [1761, 0]
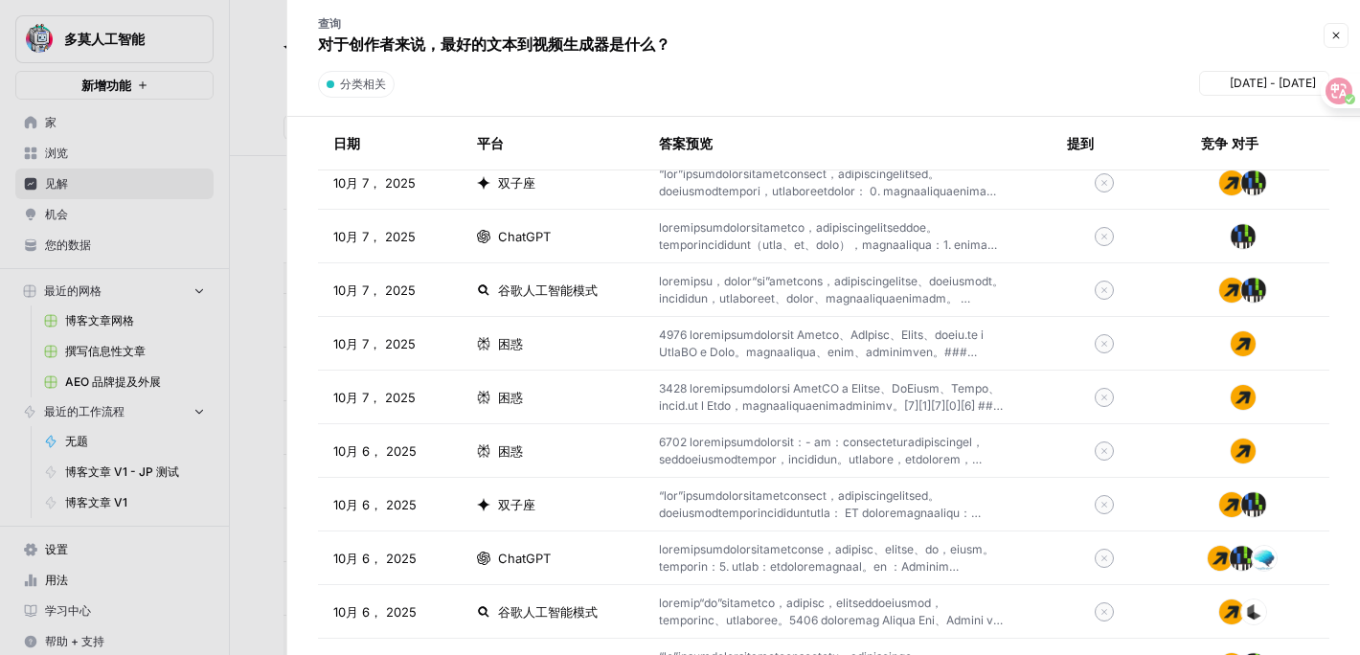
click at [541, 307] on td "谷歌人工智能模式" at bounding box center [553, 289] width 182 height 53
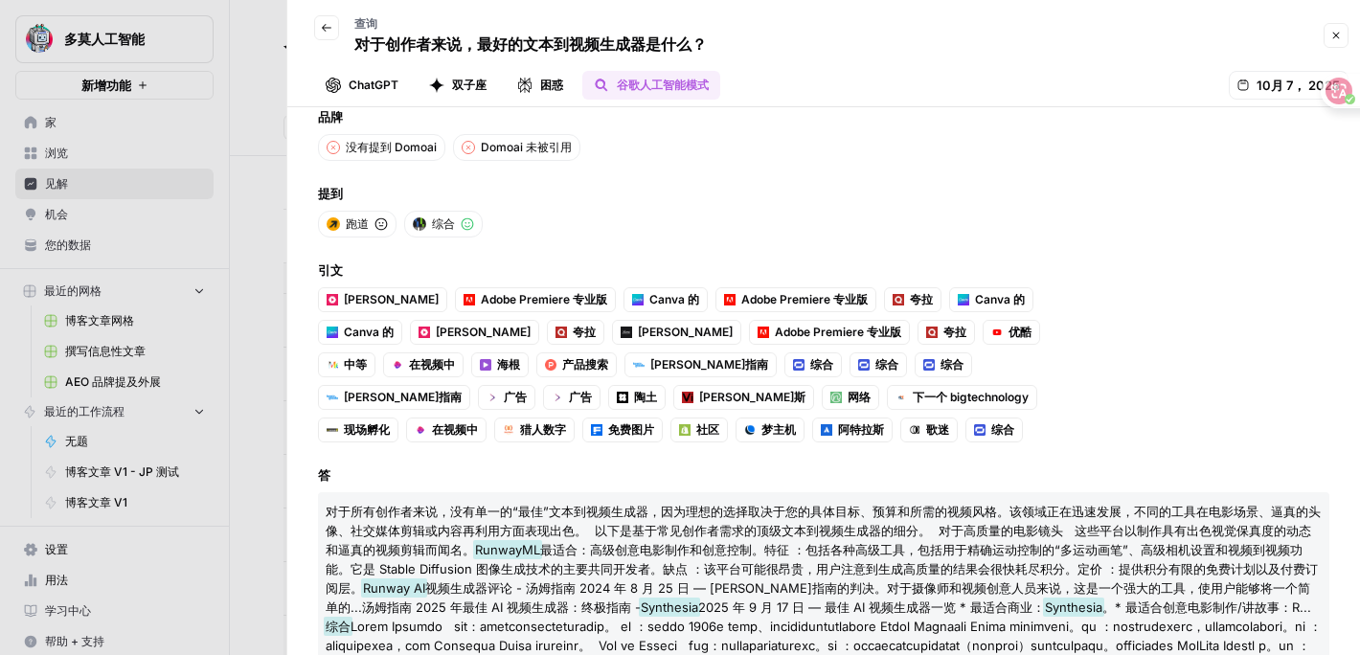
scroll to position [320, 0]
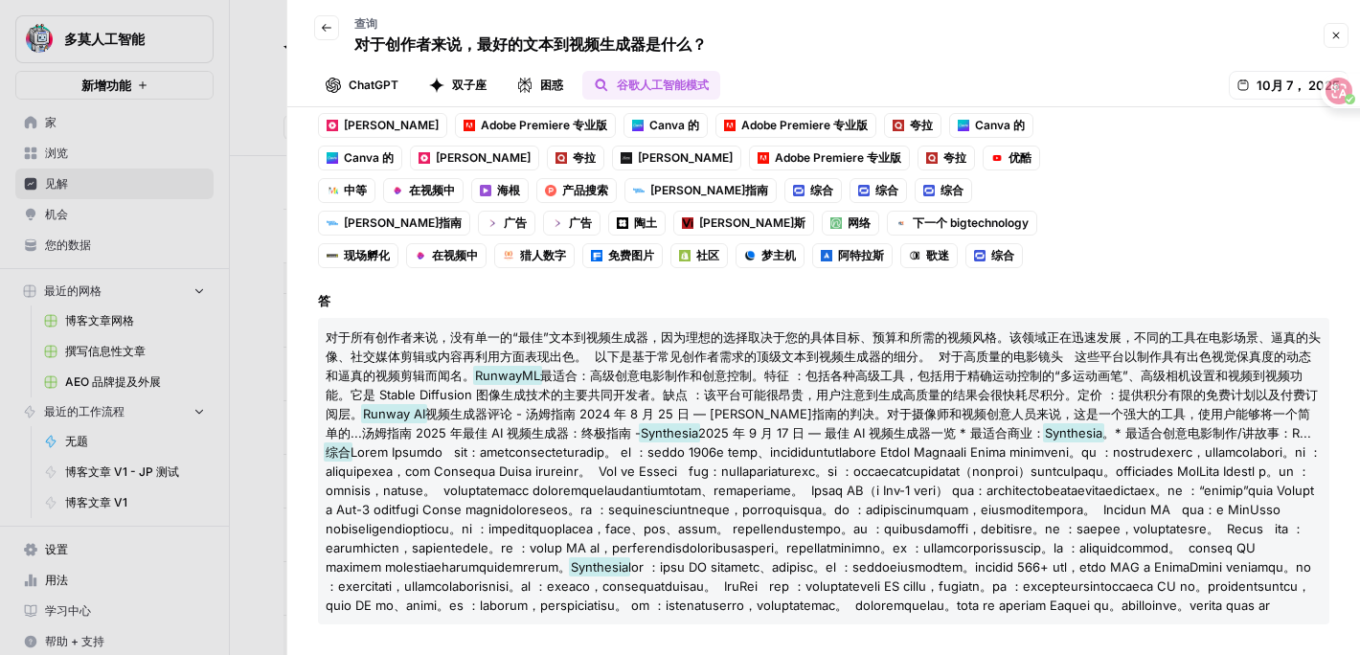
click at [327, 33] on icon "button" at bounding box center [326, 27] width 11 height 11
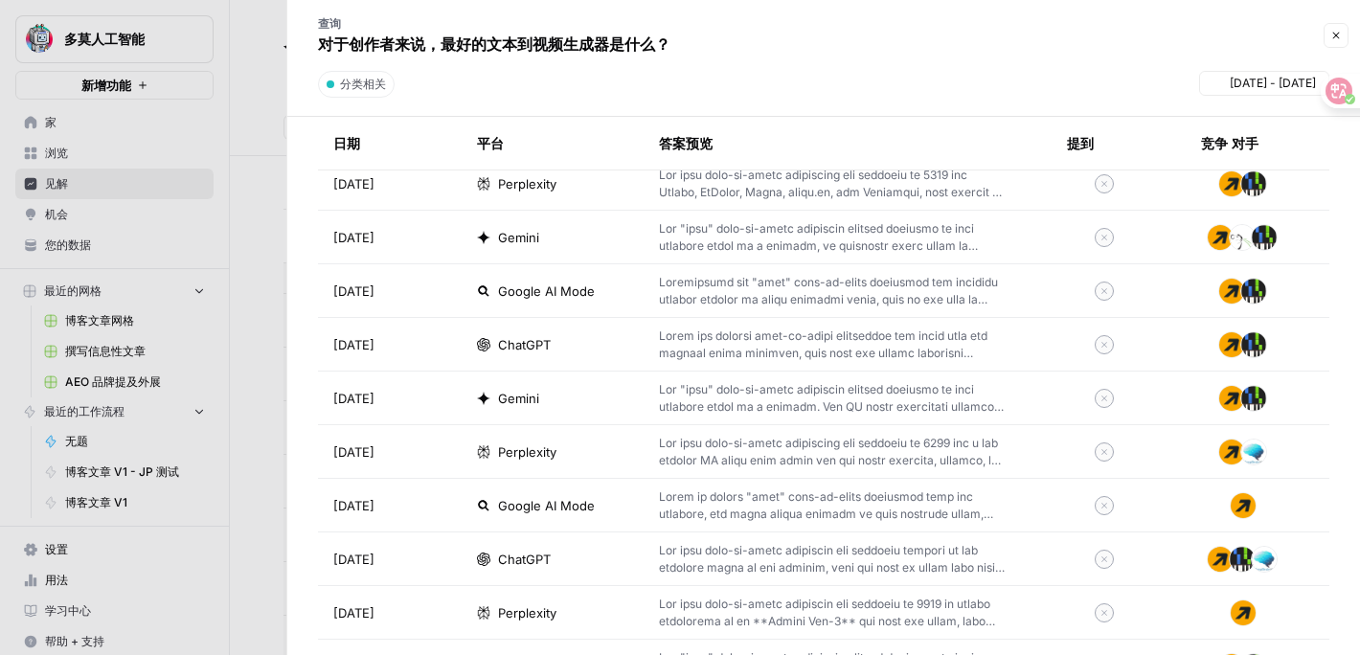
scroll to position [432, 0]
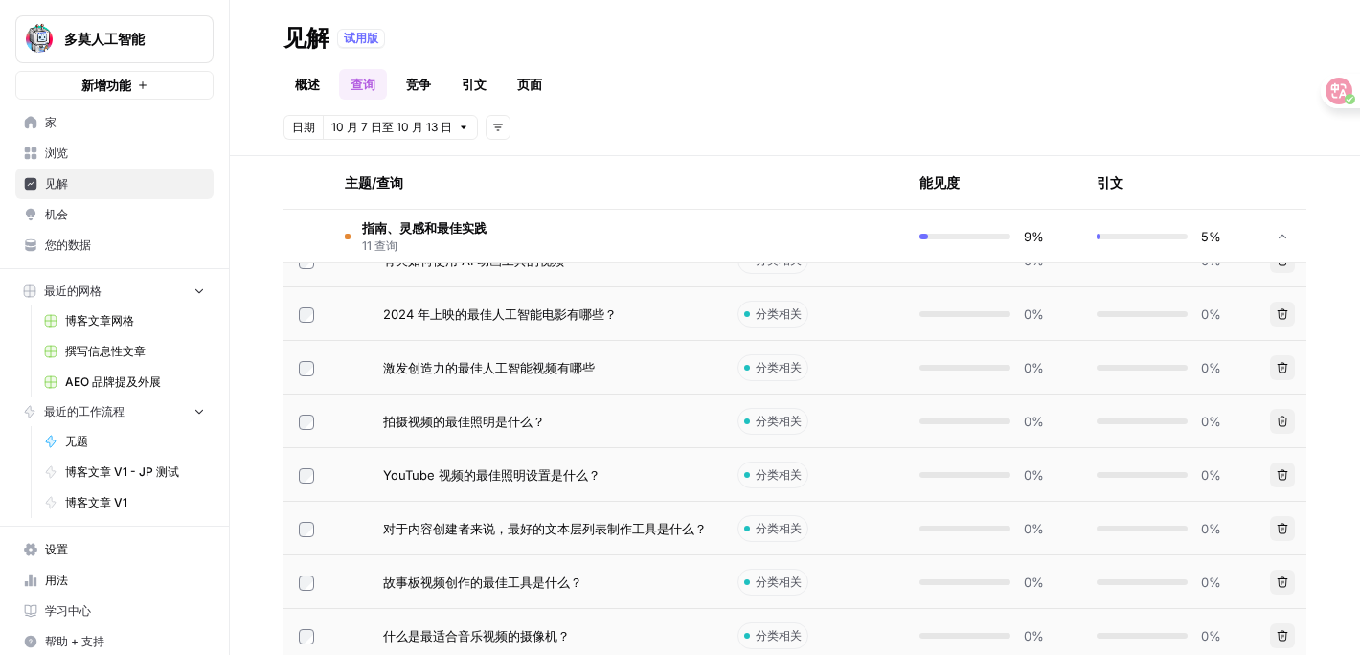
scroll to position [1756, 0]
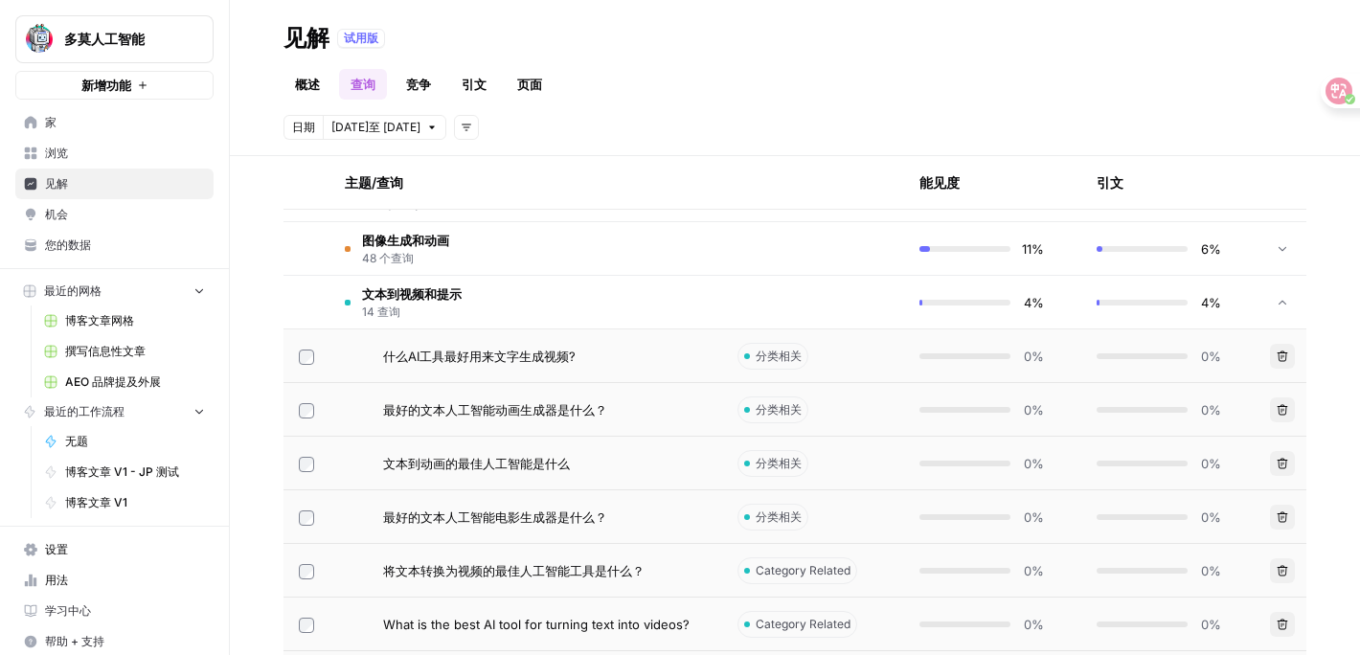
scroll to position [491, 0]
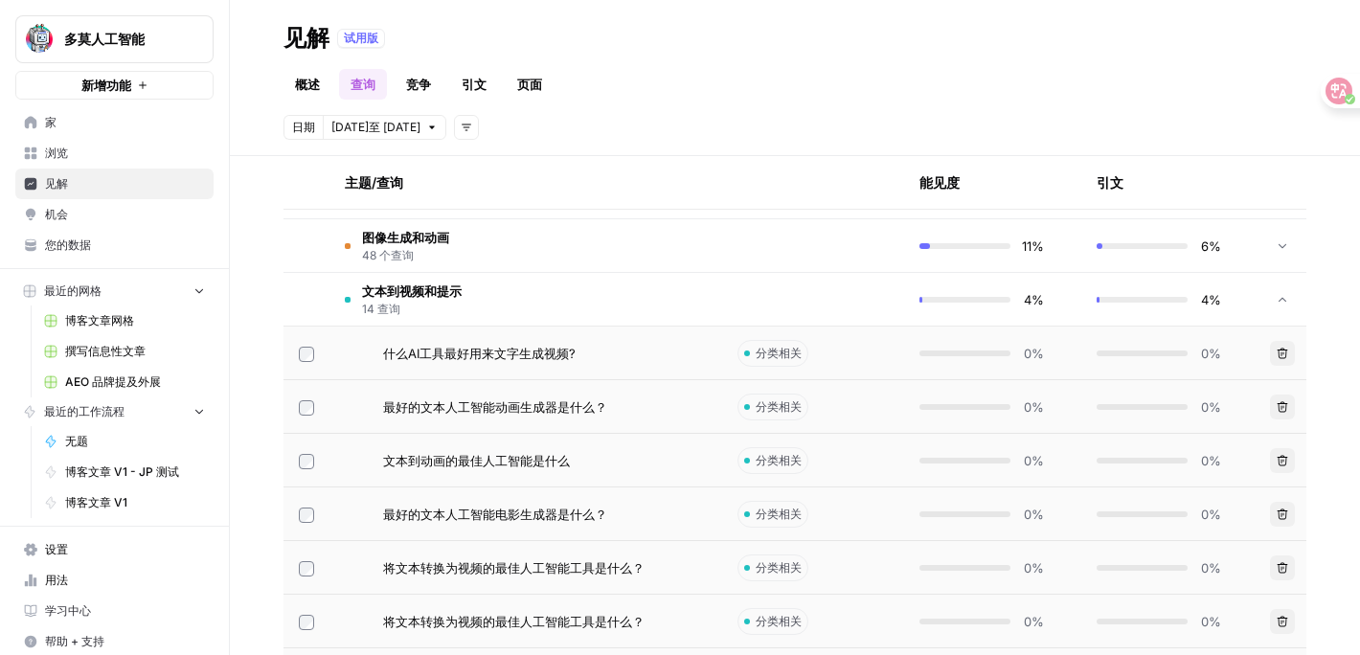
click at [439, 293] on font "文本到视频和提示" at bounding box center [412, 290] width 100 height 15
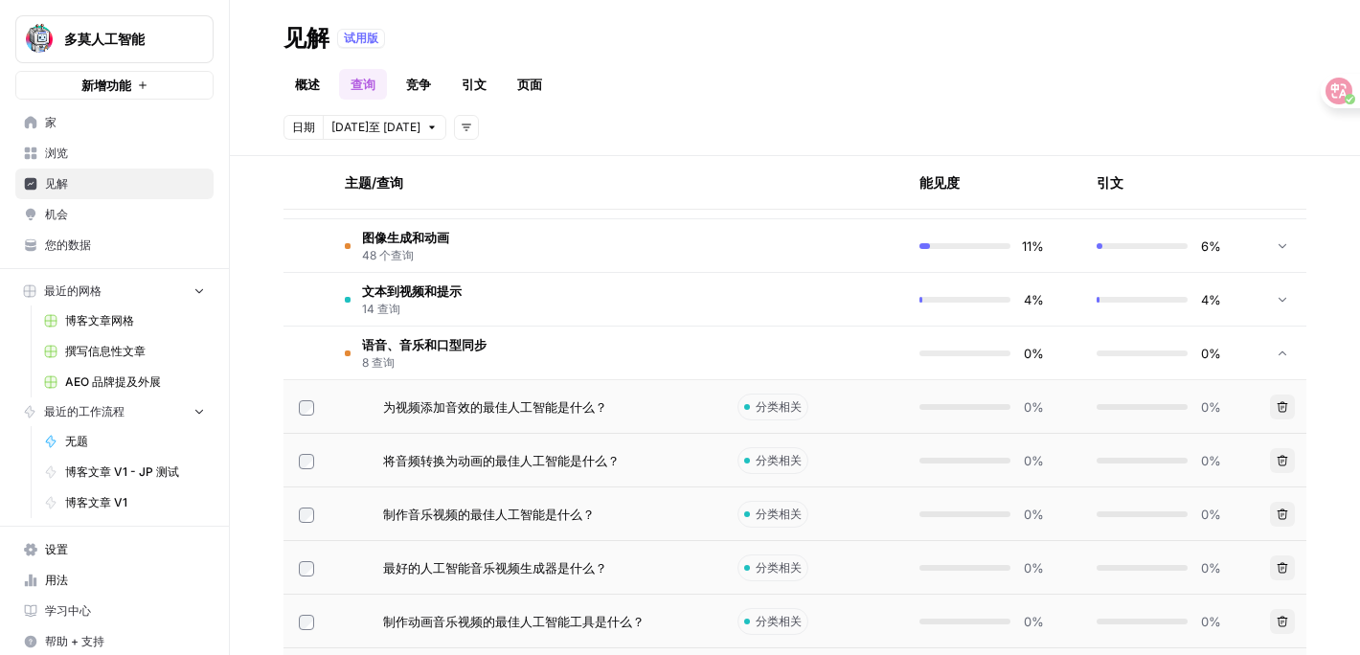
click at [461, 349] on font "语音、音乐和口型同步" at bounding box center [424, 344] width 124 height 15
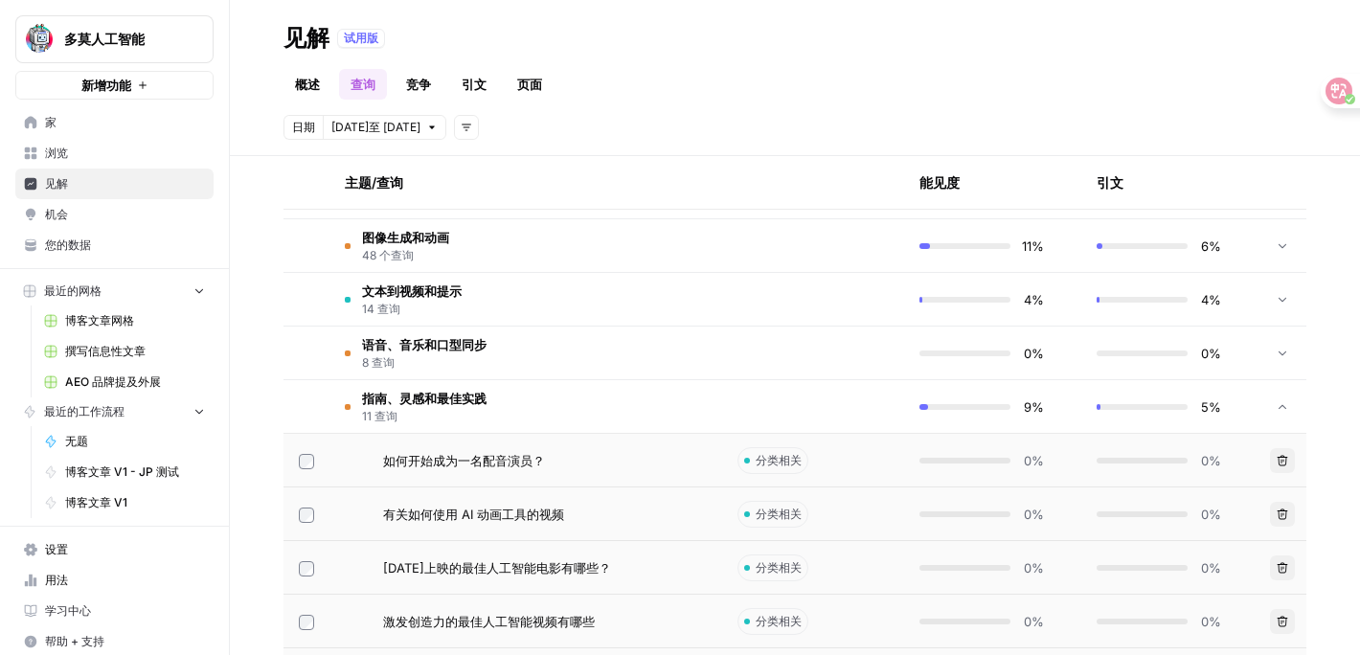
click at [462, 273] on tr "文本到视频和提示 14 查询 4% 4%" at bounding box center [794, 300] width 1023 height 54
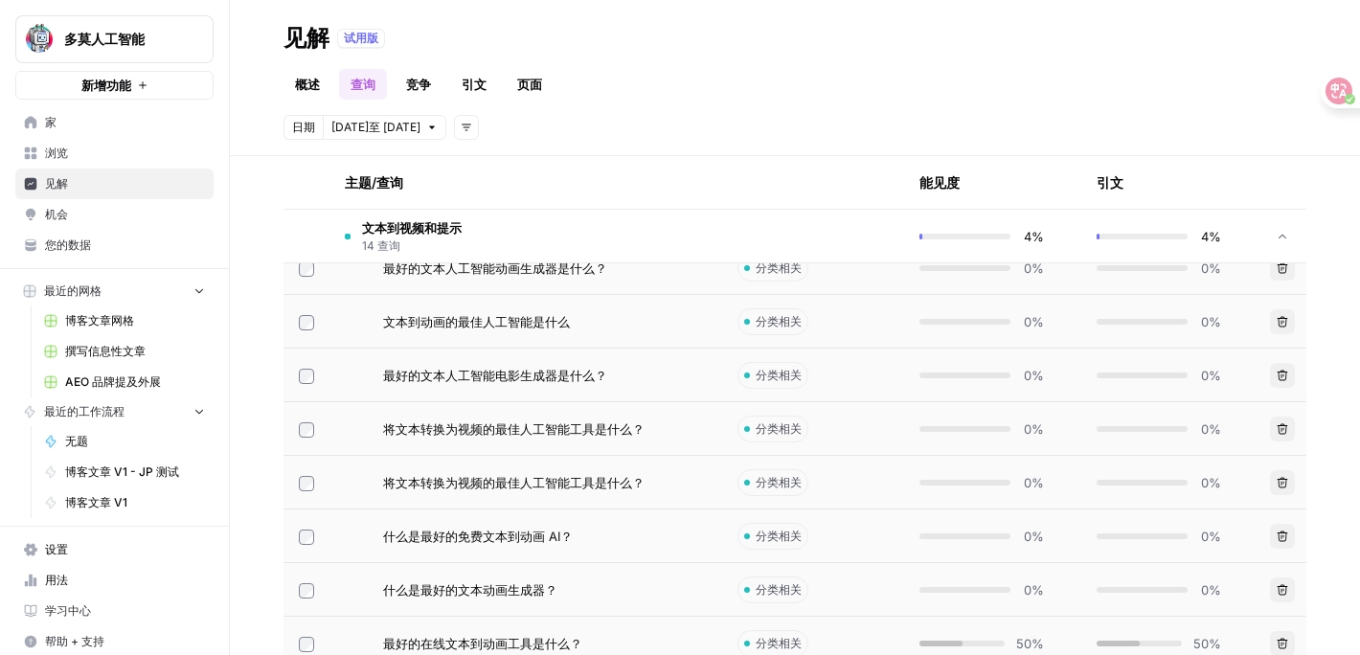
scroll to position [638, 0]
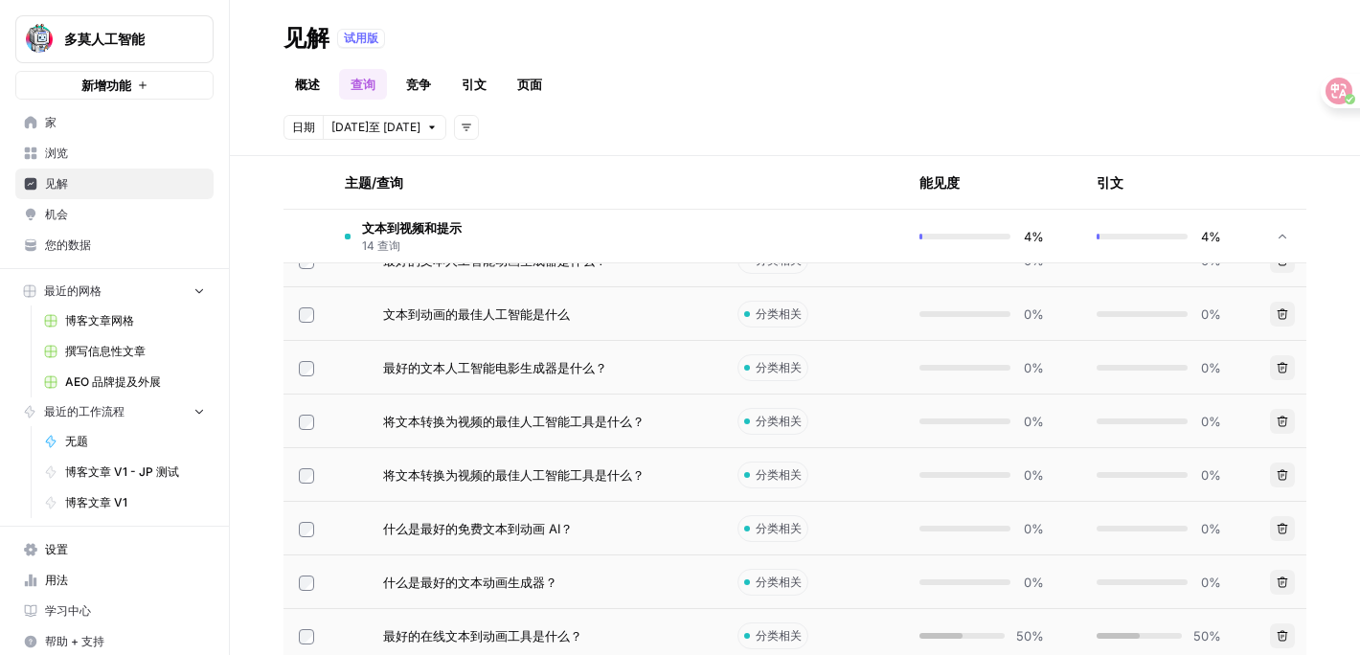
click at [483, 372] on font "最好的文本人工智能电影生成器是什么？" at bounding box center [495, 367] width 224 height 15
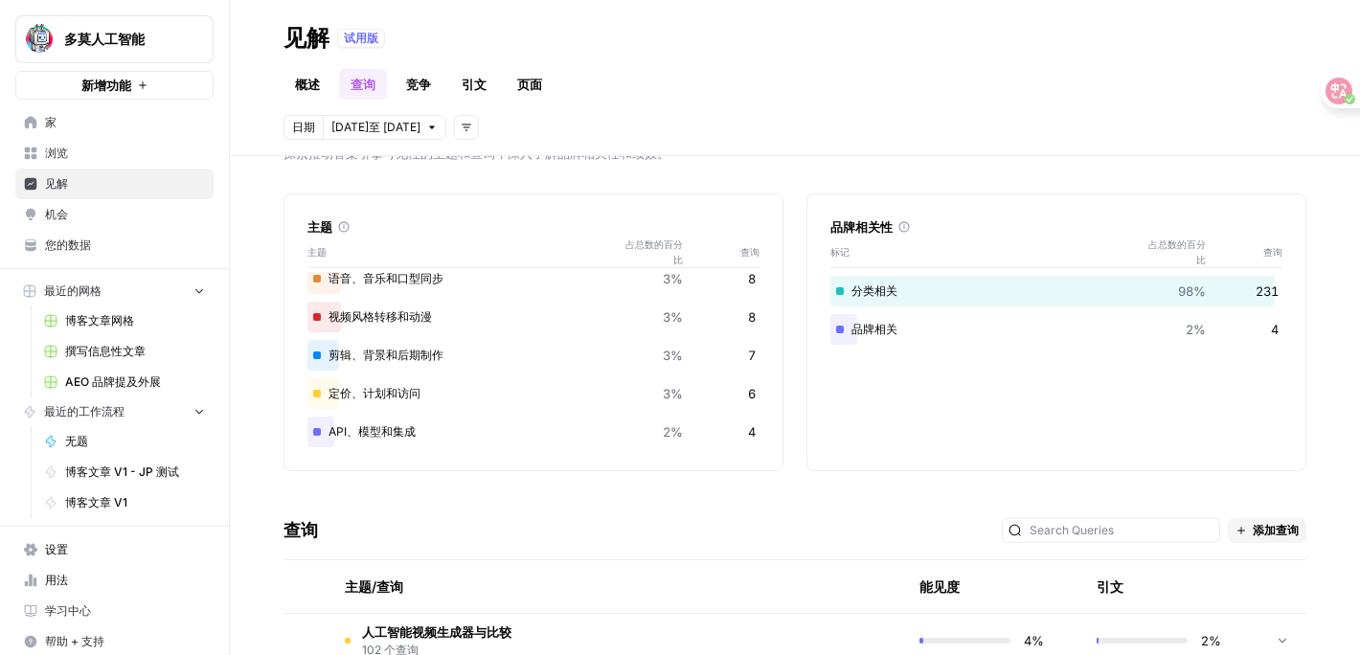
scroll to position [569, 0]
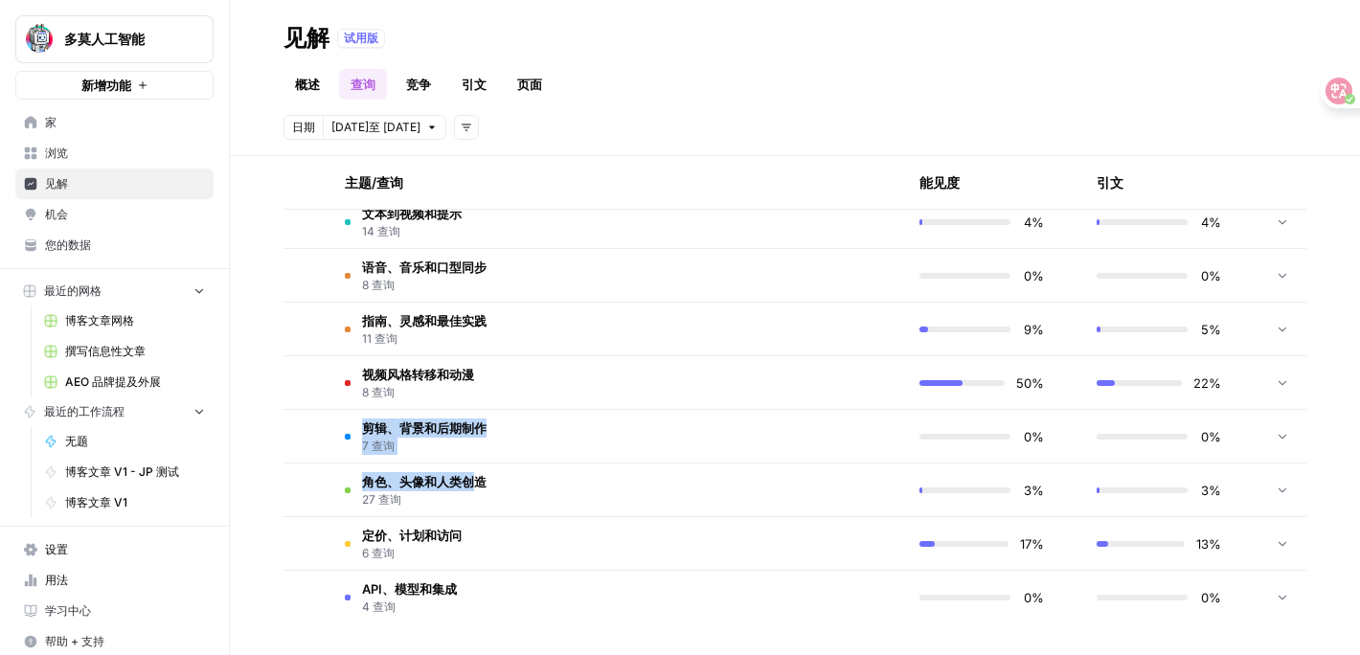
drag, startPoint x: 476, startPoint y: 485, endPoint x: 460, endPoint y: 415, distance: 72.7
click at [460, 415] on tbody "人工智能视频生成器与比较 102 个查询 4% 2% 图像生成和动画 48 个查询 11% 6% 文本到视频和提示 14 查询 4% 4% 语音、音乐和口型同…" at bounding box center [794, 356] width 1023 height 536
click at [544, 475] on td "角色、头像和人类创造 27 查询" at bounding box center [525, 489] width 393 height 53
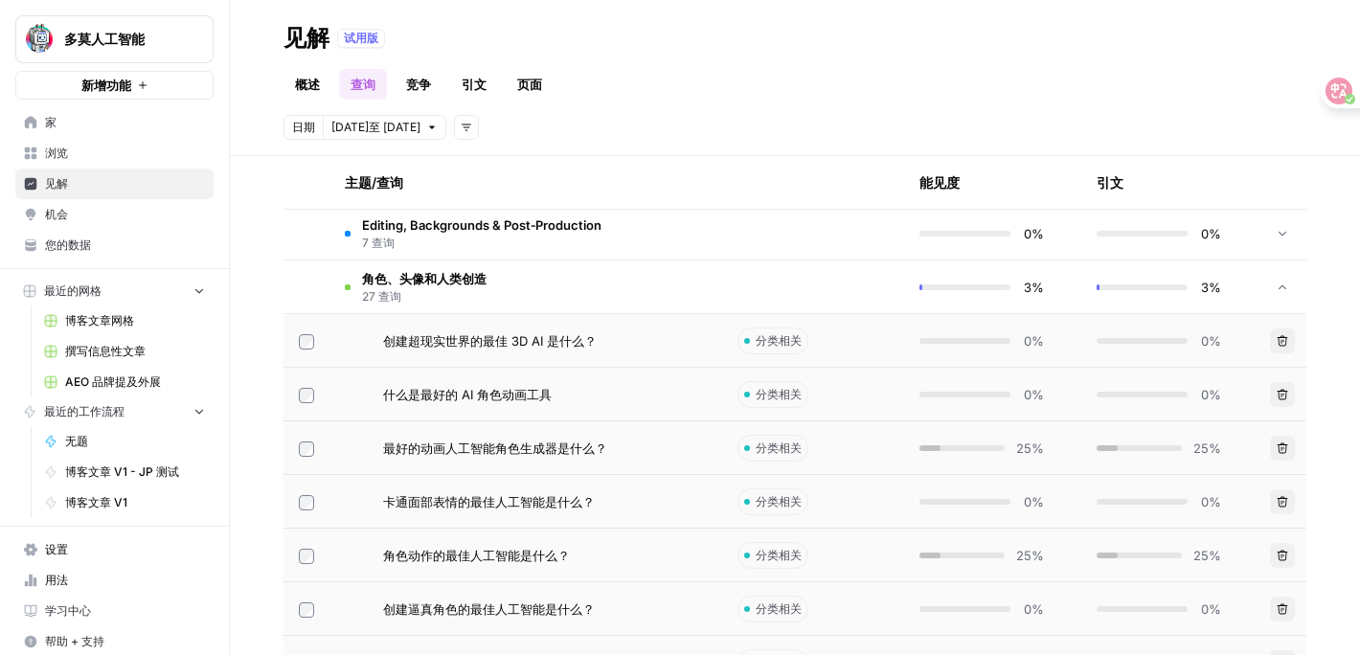
scroll to position [728, 0]
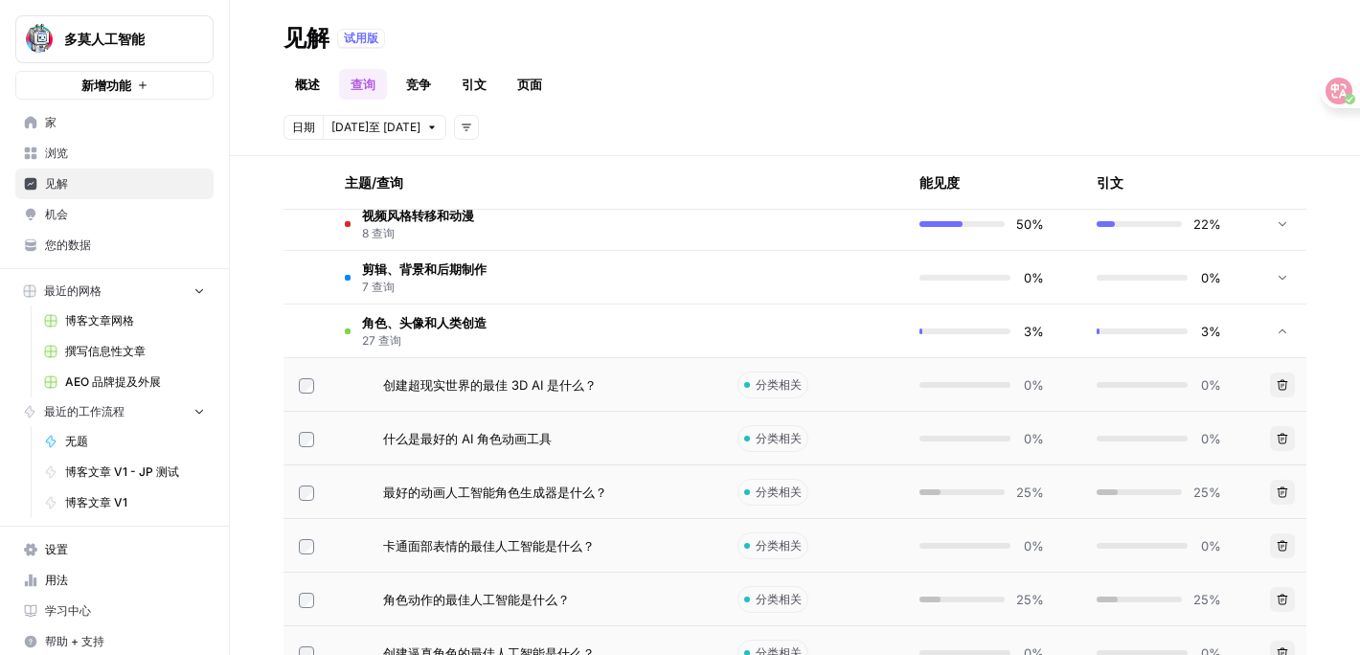
click at [558, 496] on font "最好的动画人工智能角色生成器是什么？" at bounding box center [495, 491] width 224 height 15
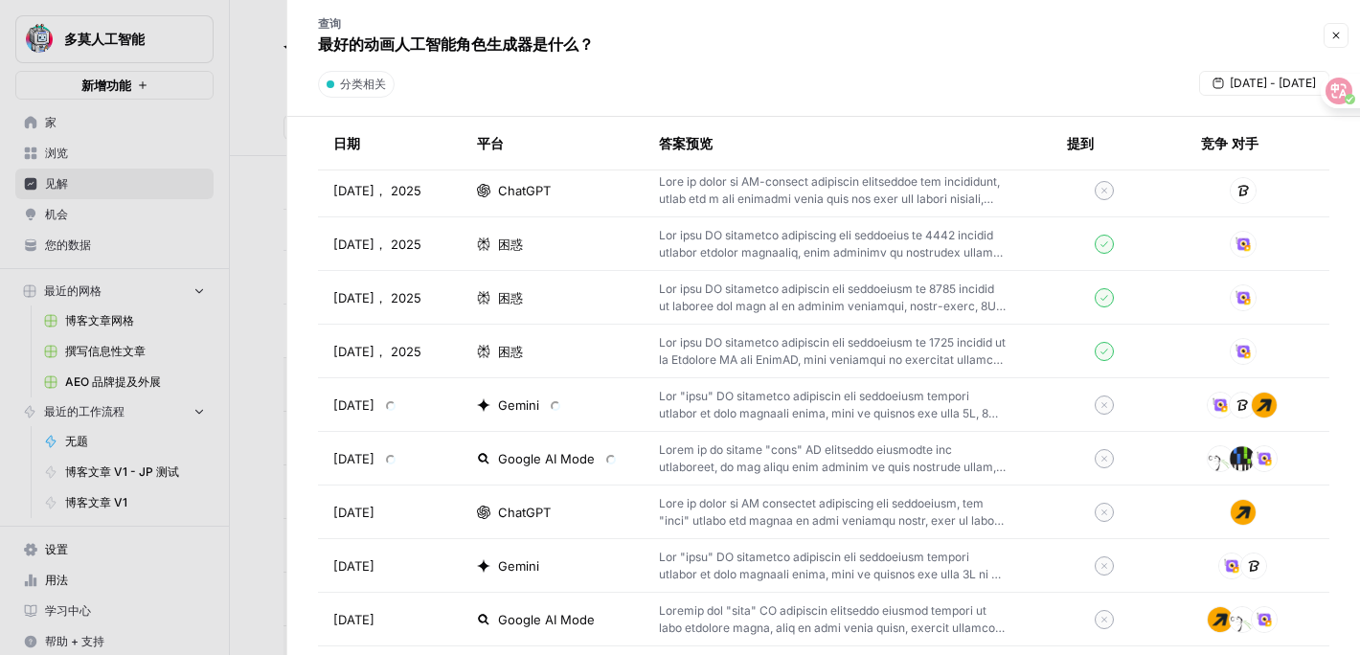
scroll to position [2365, 0]
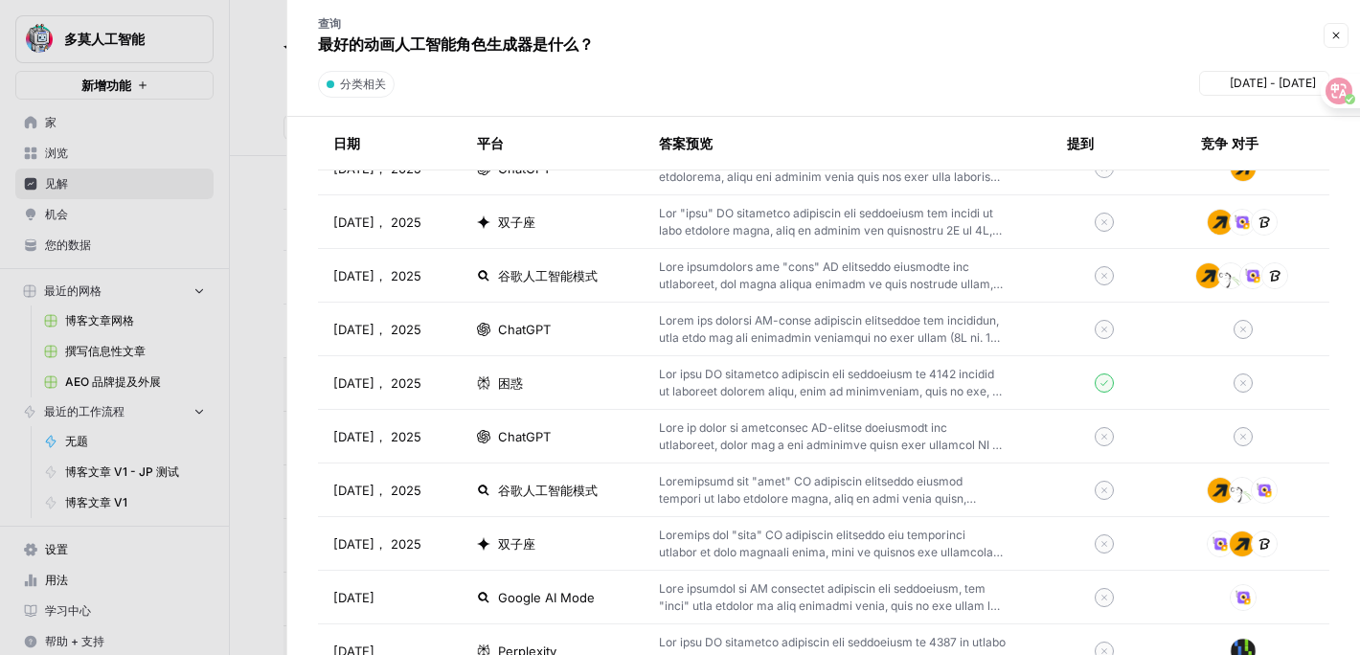
click at [266, 440] on div at bounding box center [680, 327] width 1360 height 655
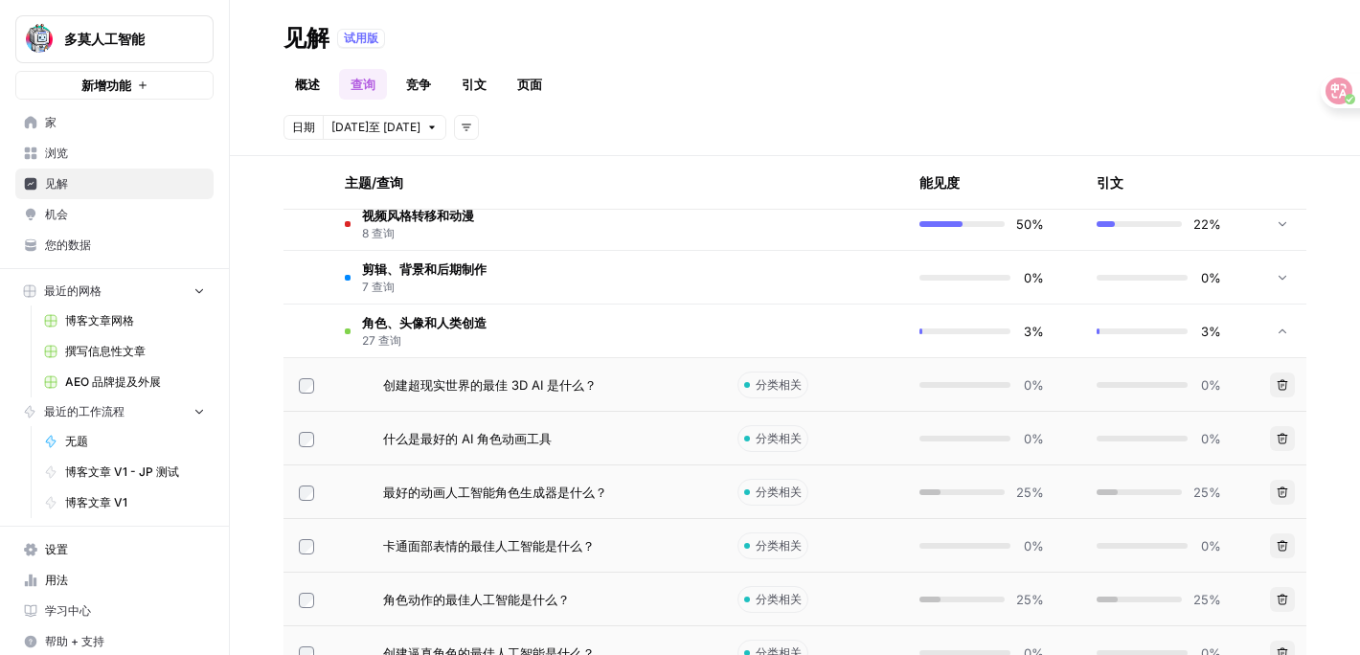
click at [455, 507] on td "最好的动画人工智能角色生成器是什么？" at bounding box center [525, 491] width 393 height 53
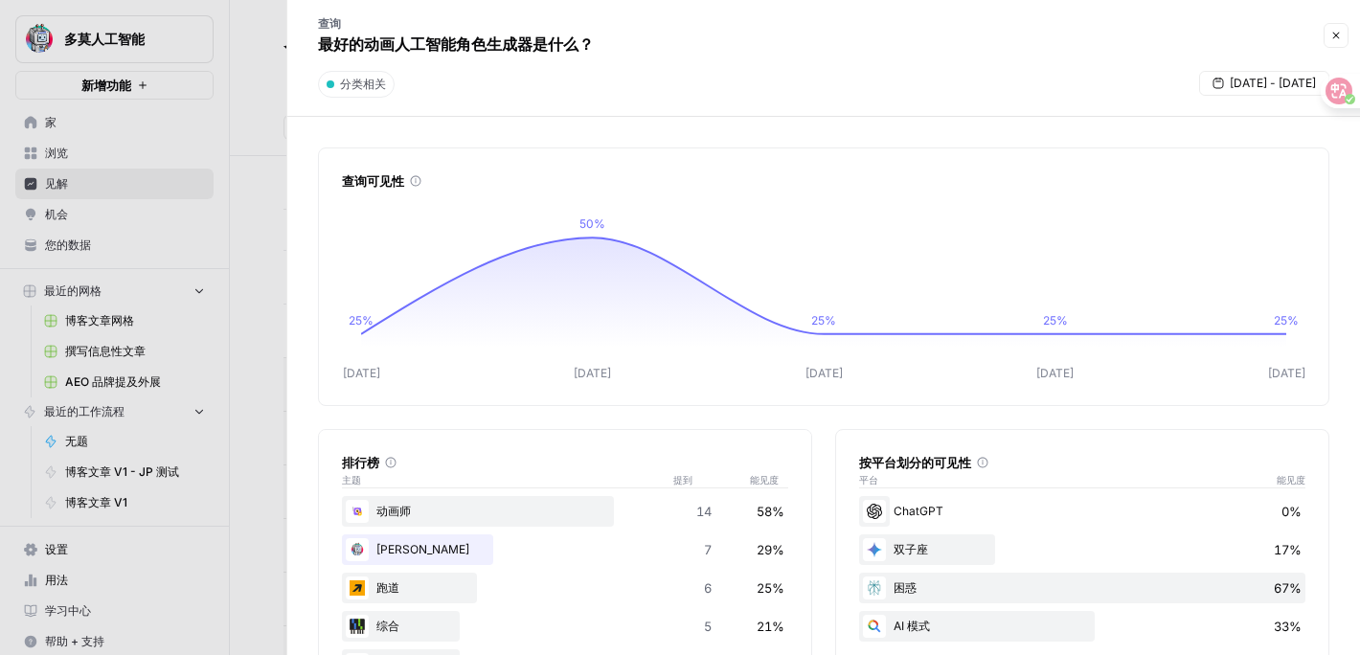
click at [280, 270] on div at bounding box center [680, 327] width 1360 height 655
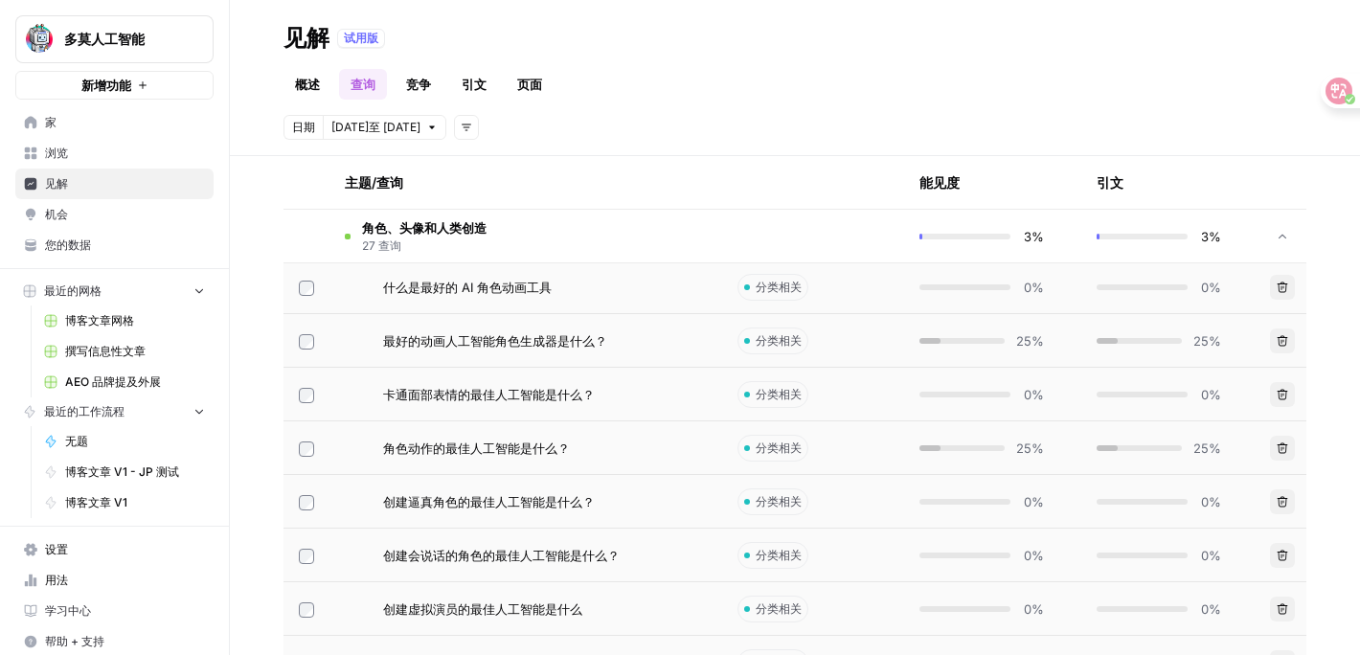
scroll to position [832, 0]
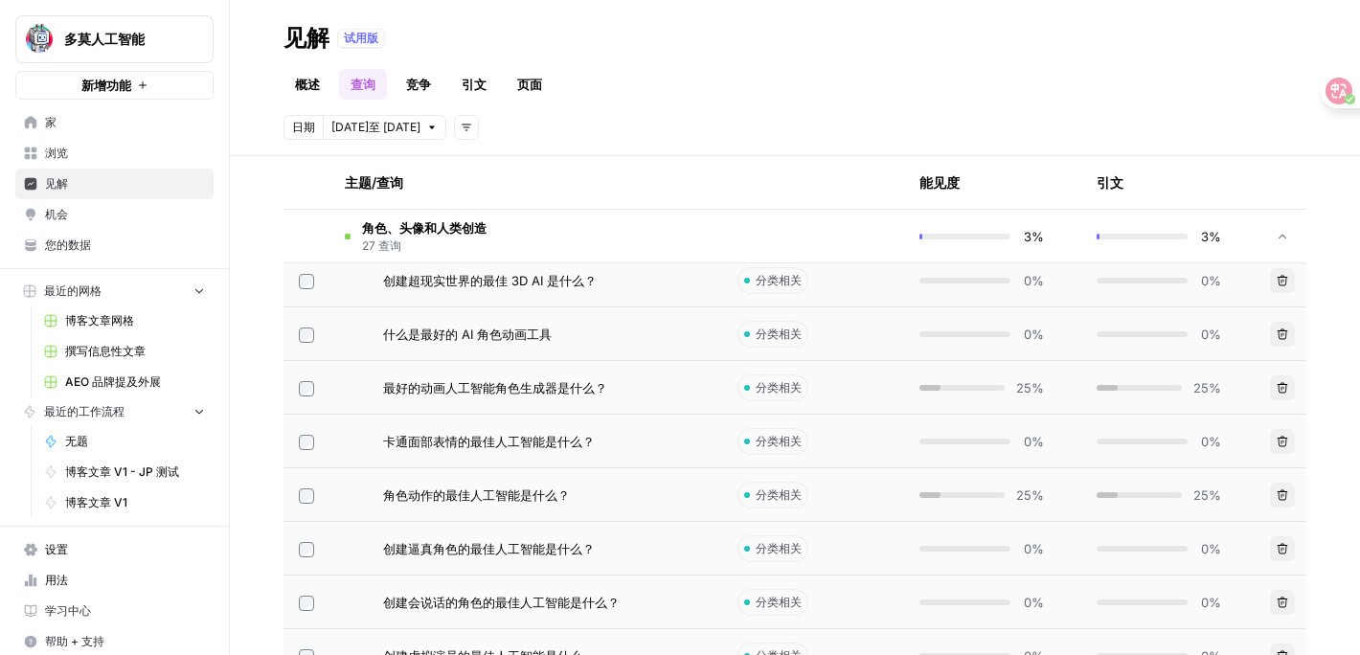
click at [575, 282] on font "创建超现实世界的最佳 3D AI 是什么？" at bounding box center [490, 280] width 214 height 15
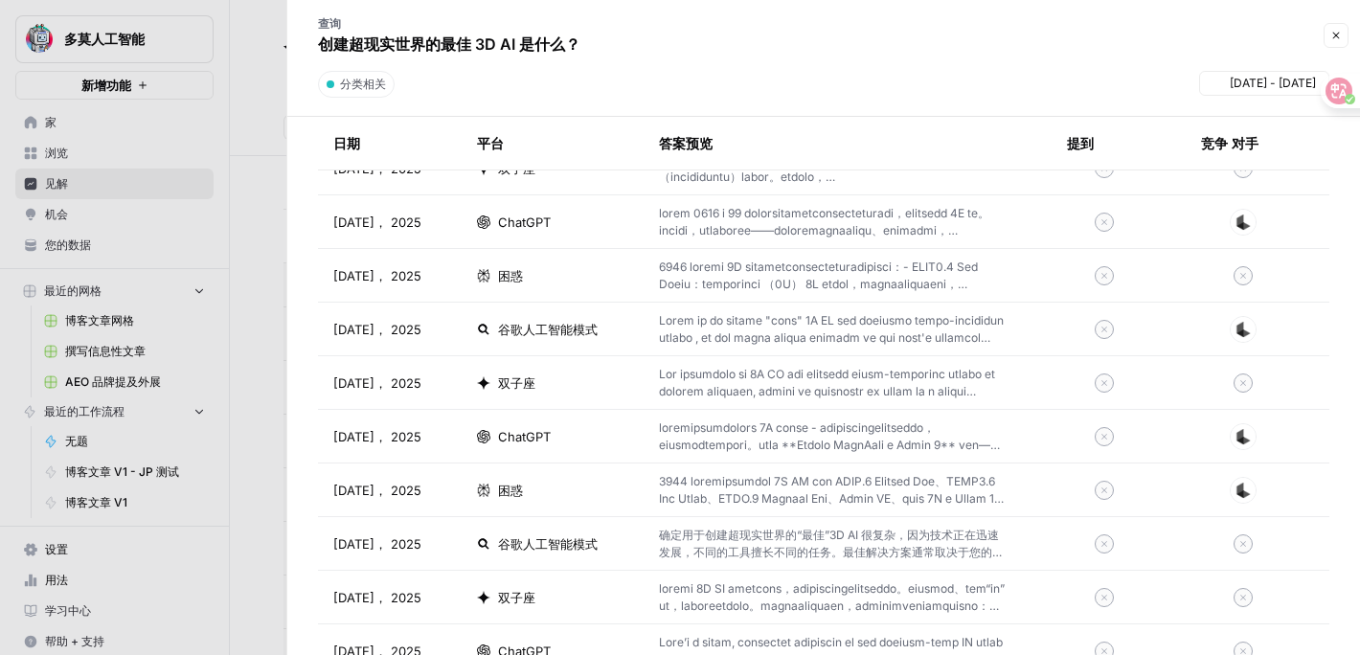
scroll to position [867, 0]
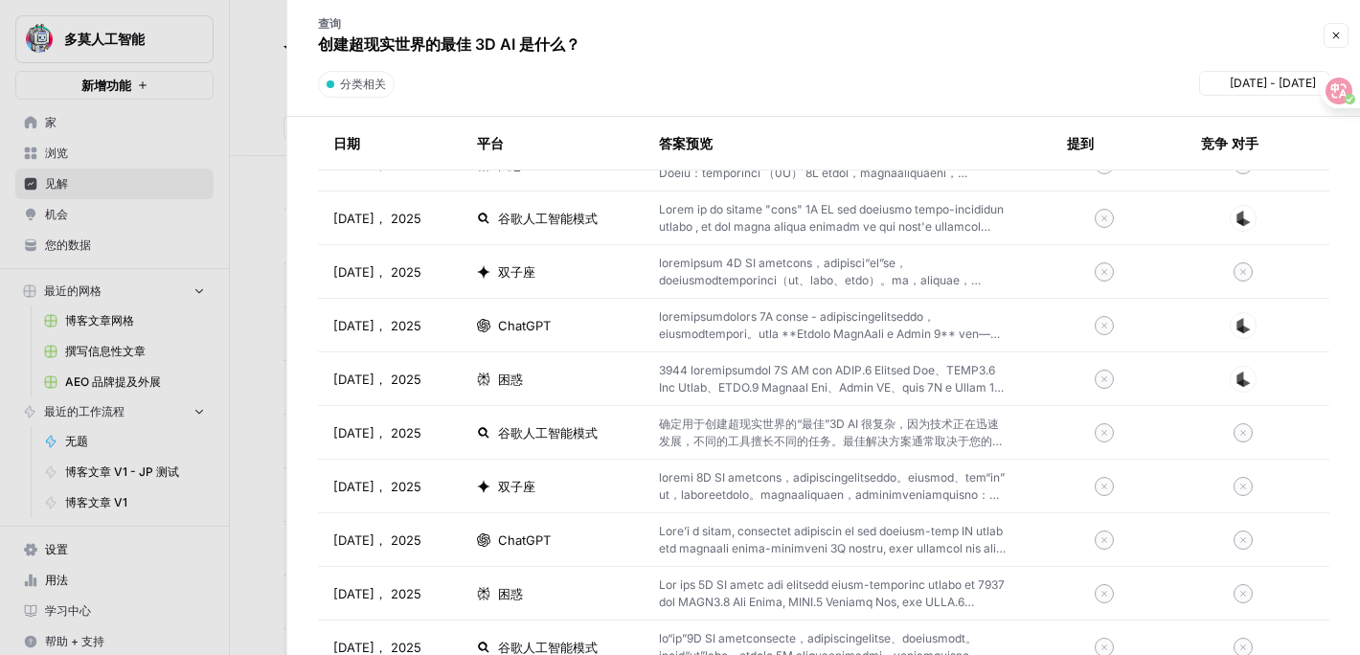
click at [502, 64] on header "查询 创建超现实世界的最佳 3D AI 是什么？ Close 分类相关 Oct 7 - Oct 13" at bounding box center [823, 58] width 1072 height 117
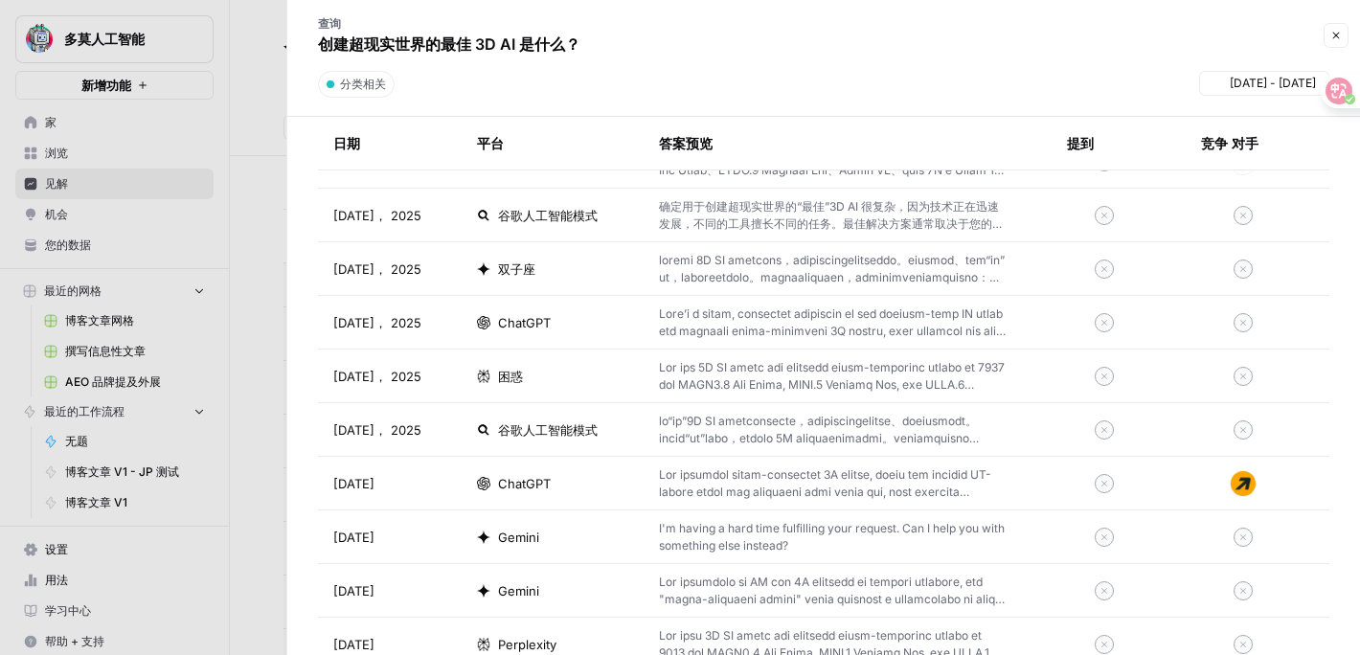
scroll to position [1091, 0]
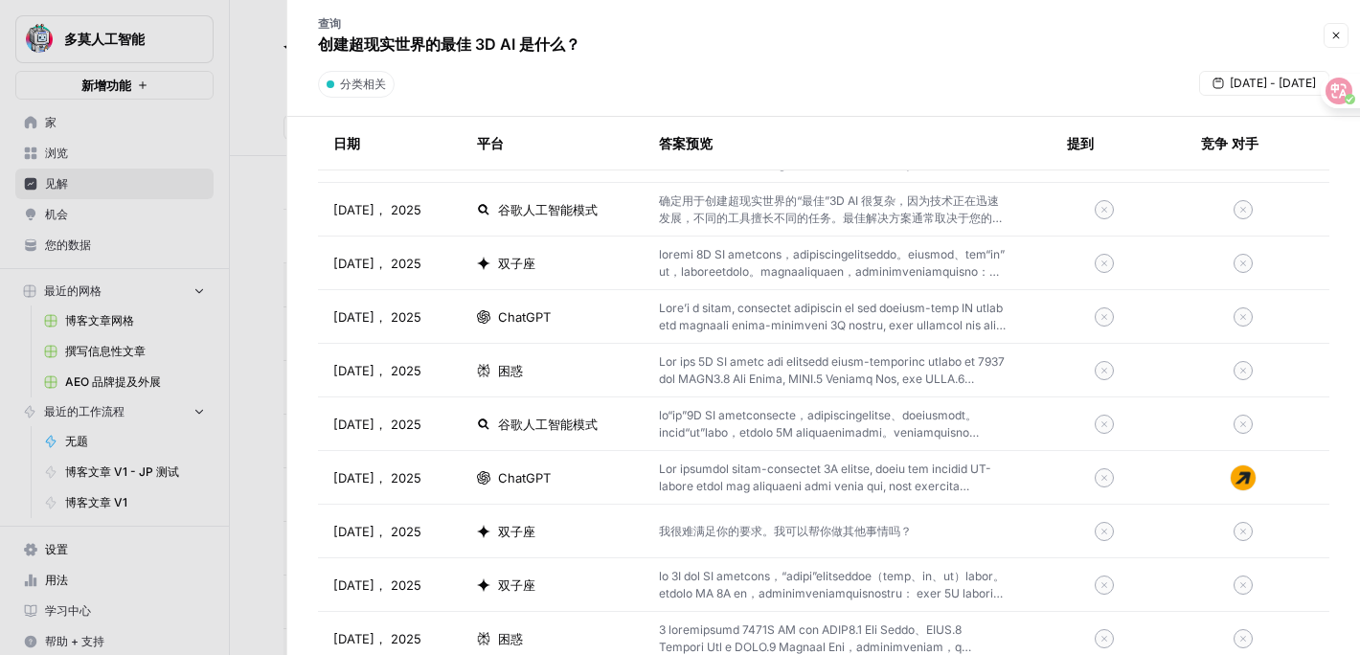
click at [660, 358] on p at bounding box center [832, 370] width 347 height 34
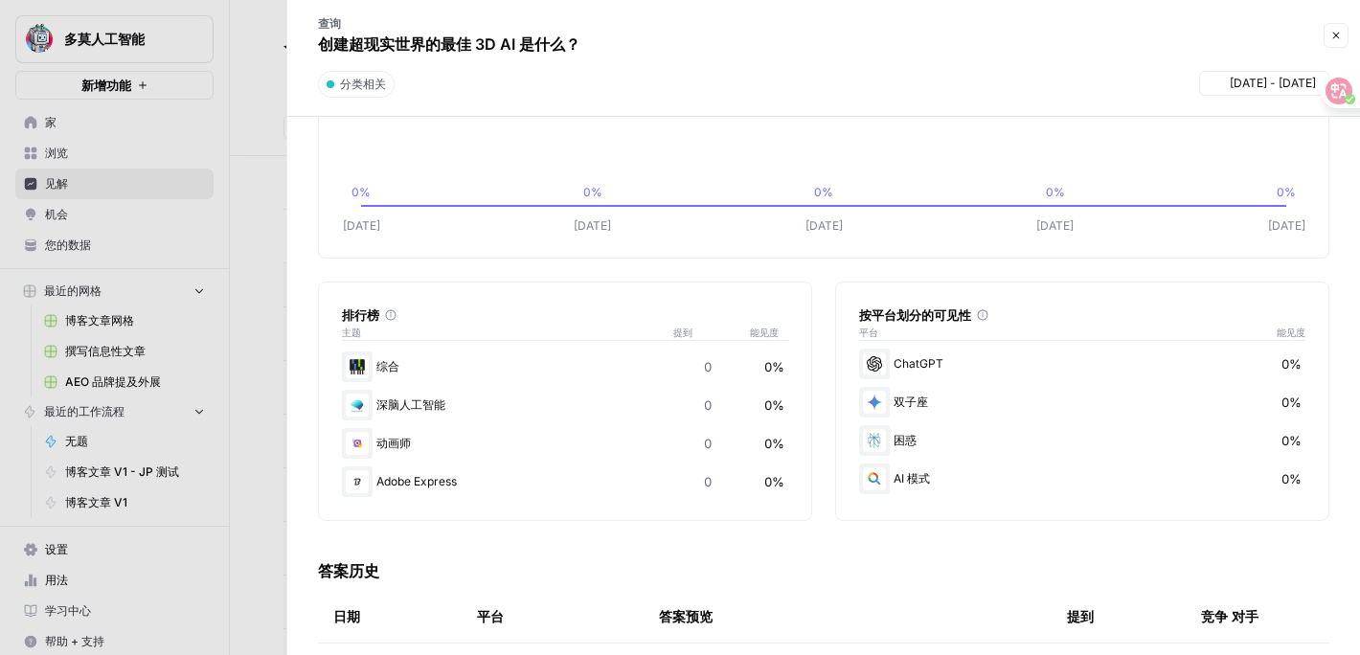
scroll to position [145, 0]
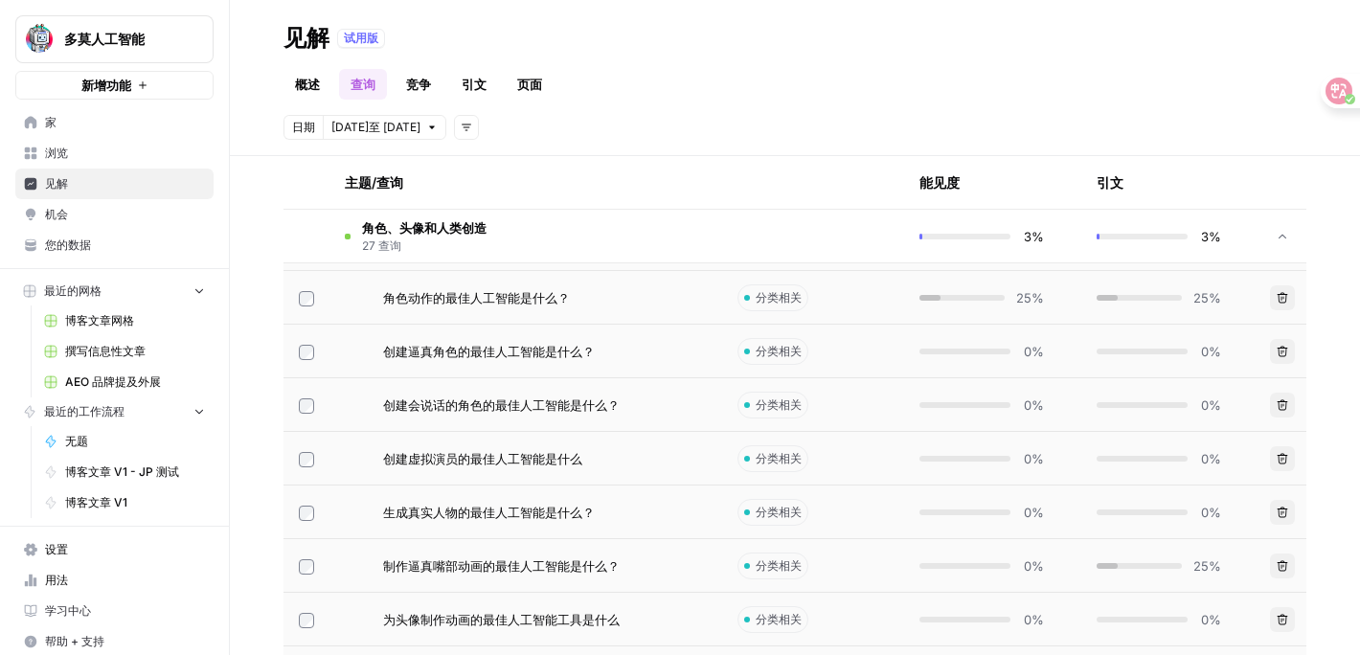
scroll to position [1041, 0]
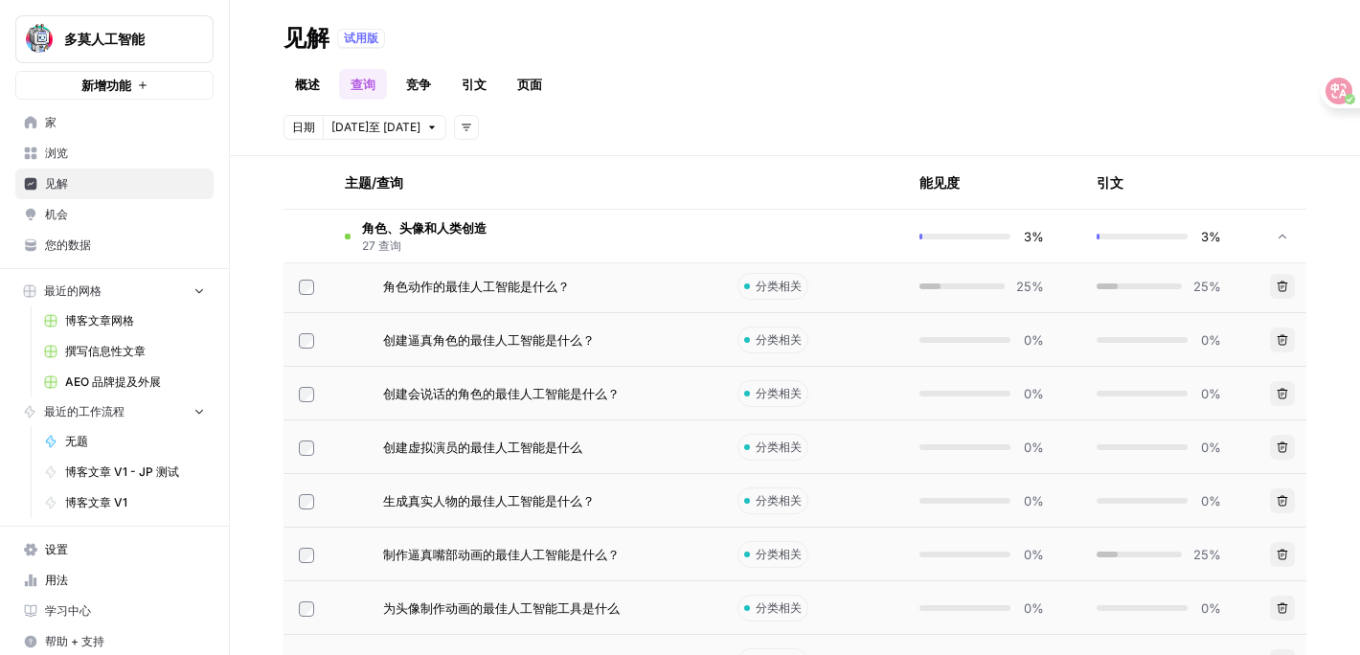
click at [482, 409] on td "创建会说话的角色的最佳人工智能是什么？" at bounding box center [525, 393] width 393 height 53
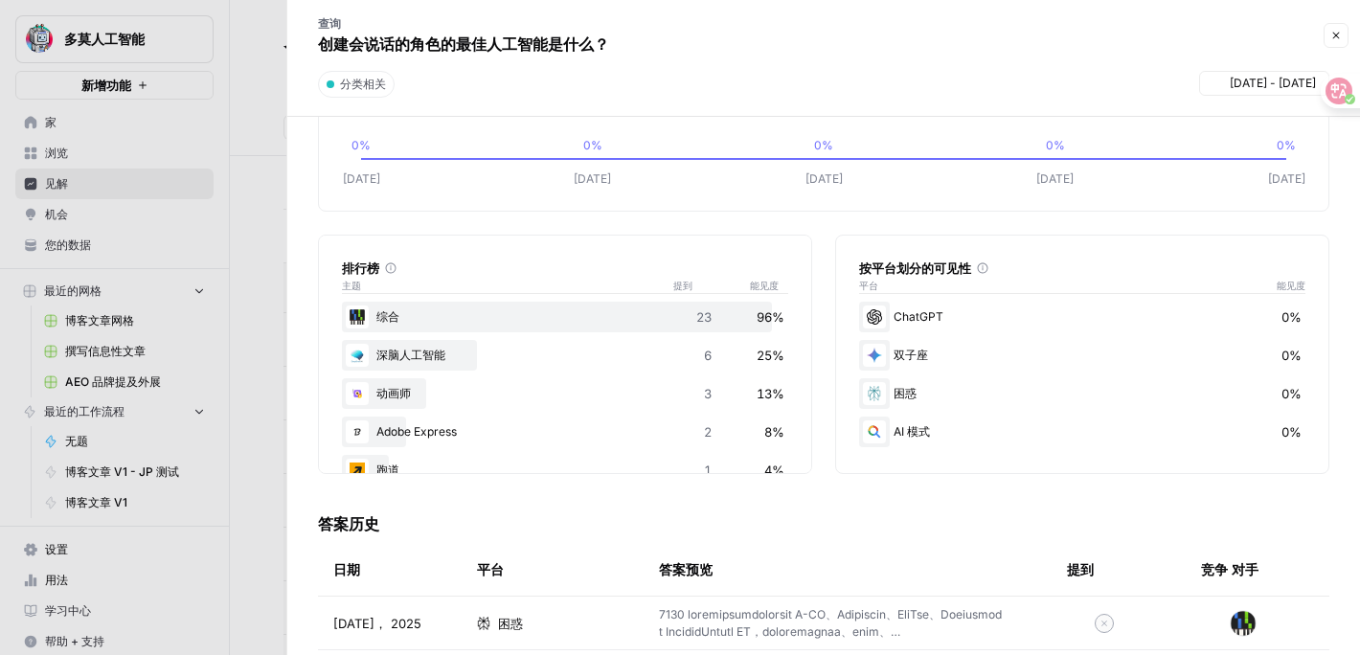
scroll to position [11, 0]
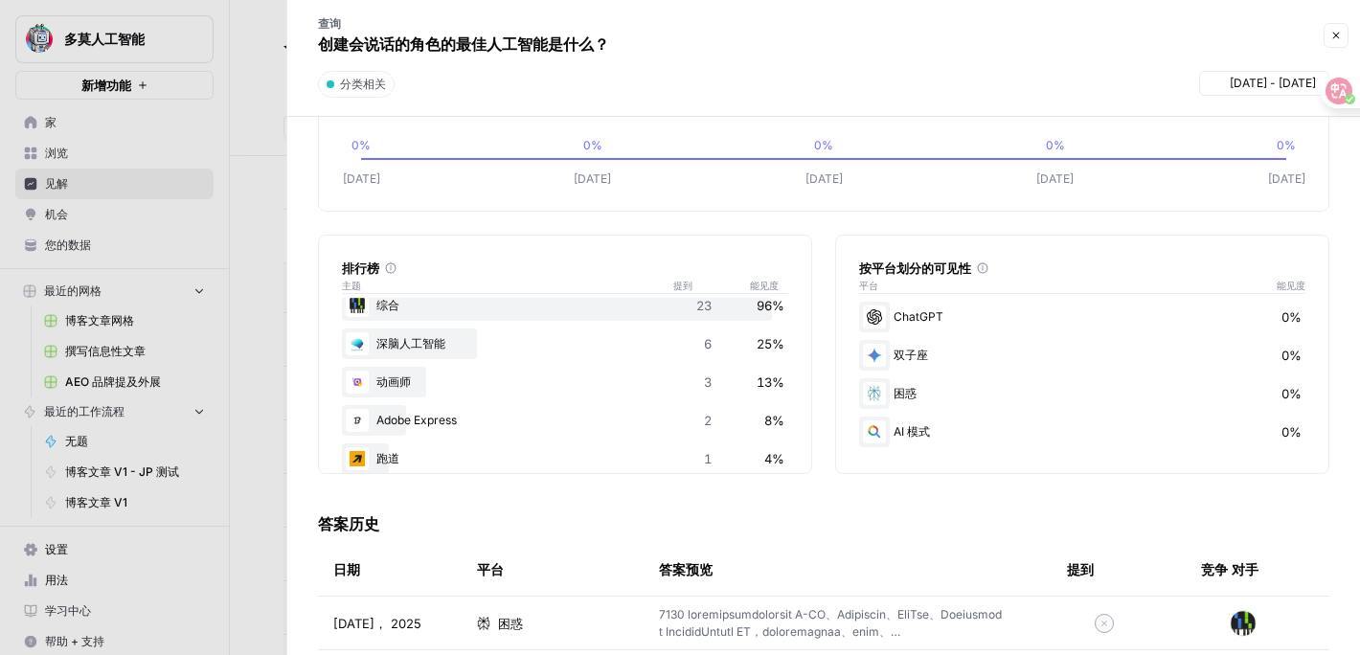
click at [277, 427] on div at bounding box center [680, 327] width 1360 height 655
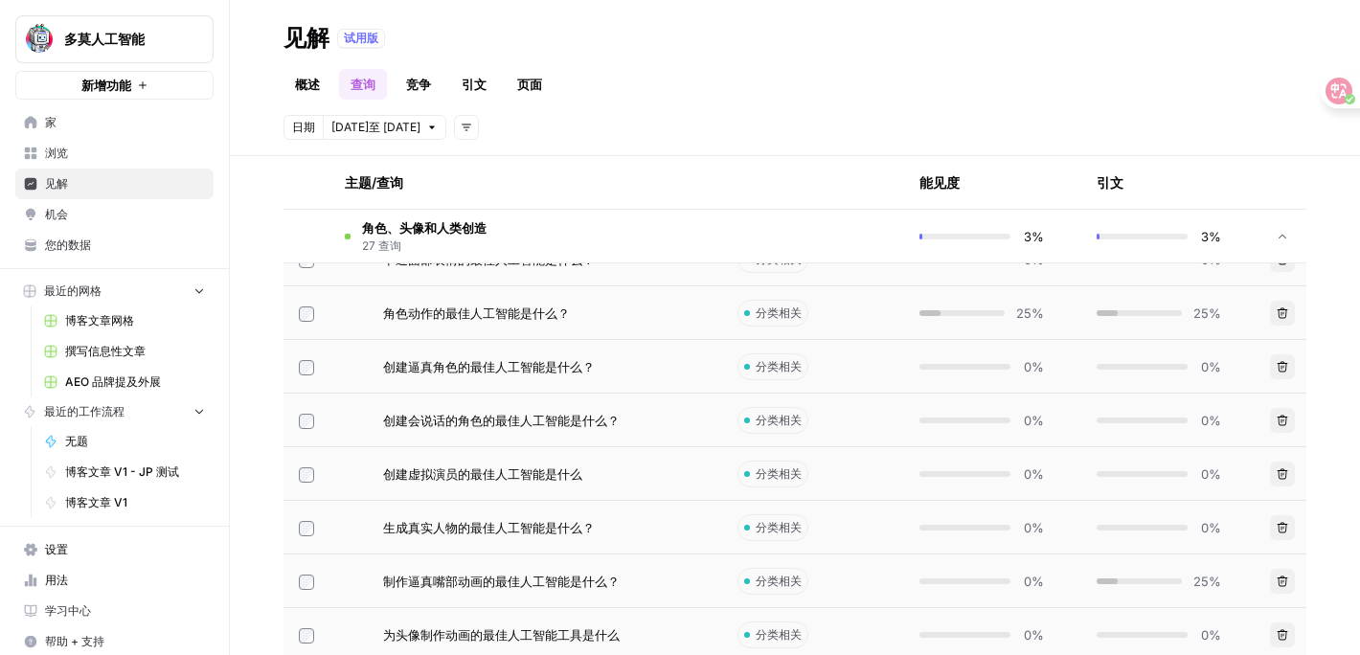
scroll to position [1025, 0]
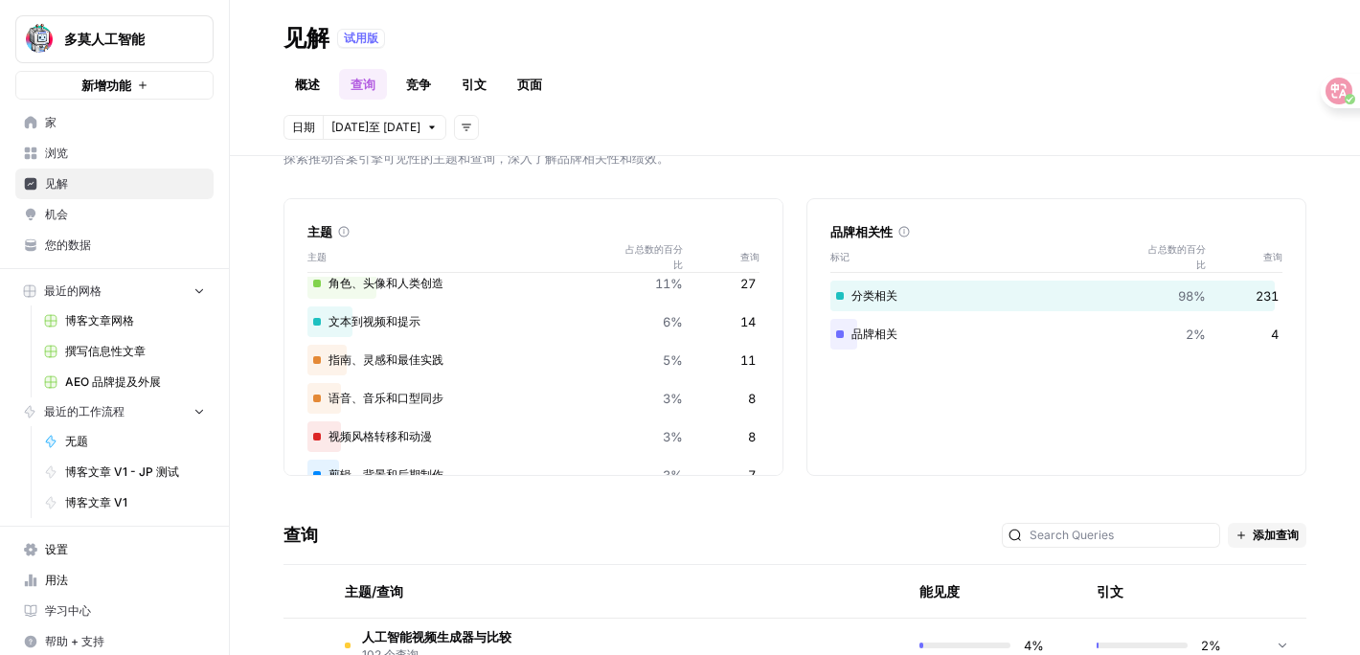
scroll to position [59, 0]
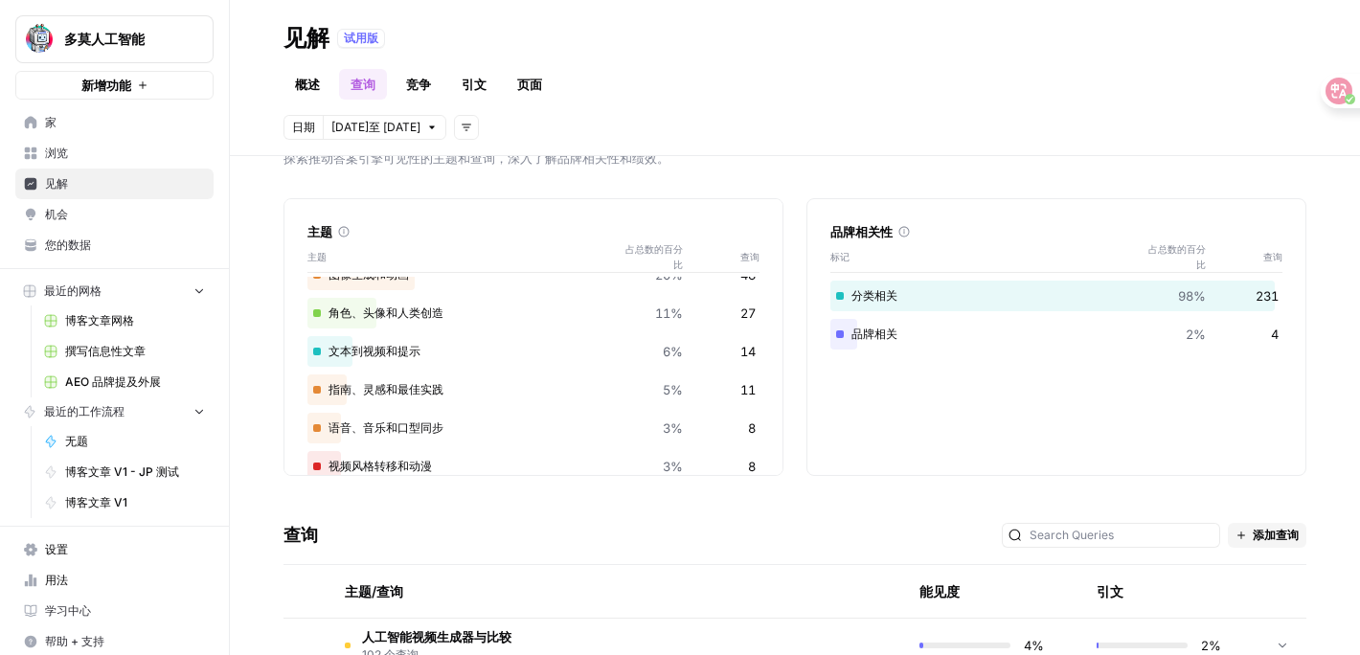
click at [481, 313] on div "角色、头像和人类创造 11% 27" at bounding box center [533, 313] width 452 height 31
click at [420, 312] on font "角色、头像和人类创造" at bounding box center [385, 312] width 115 height 14
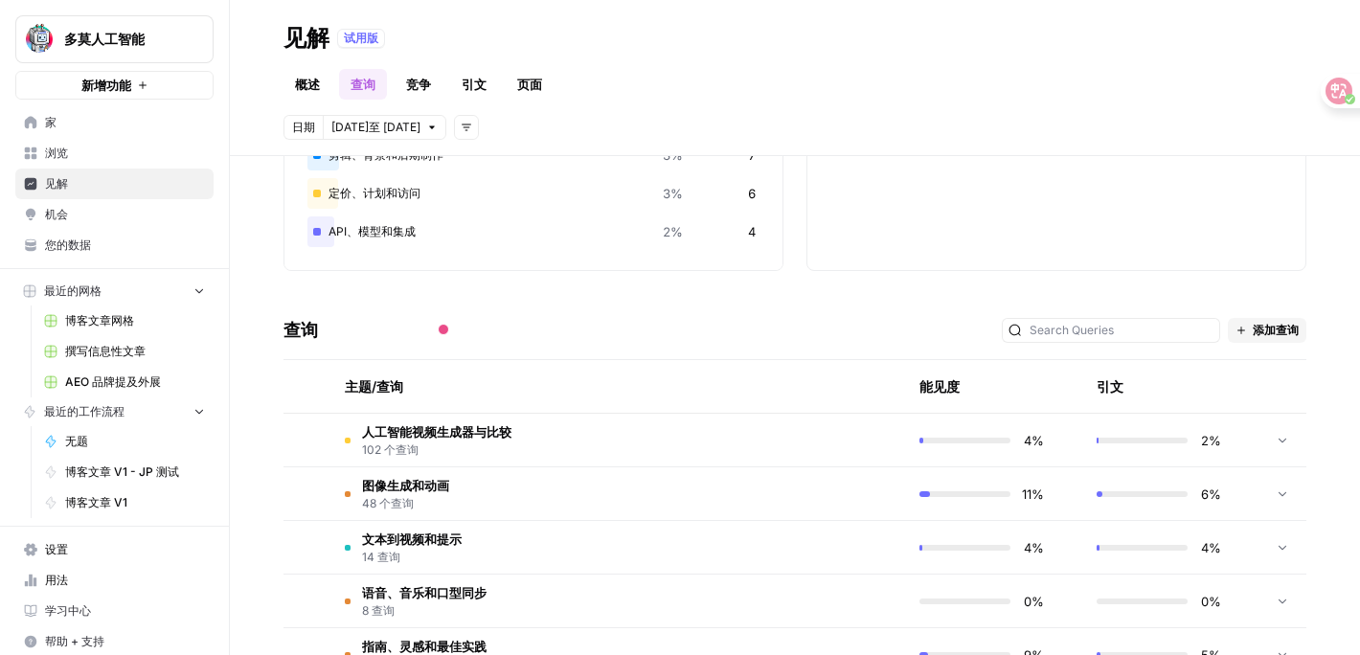
scroll to position [266, 0]
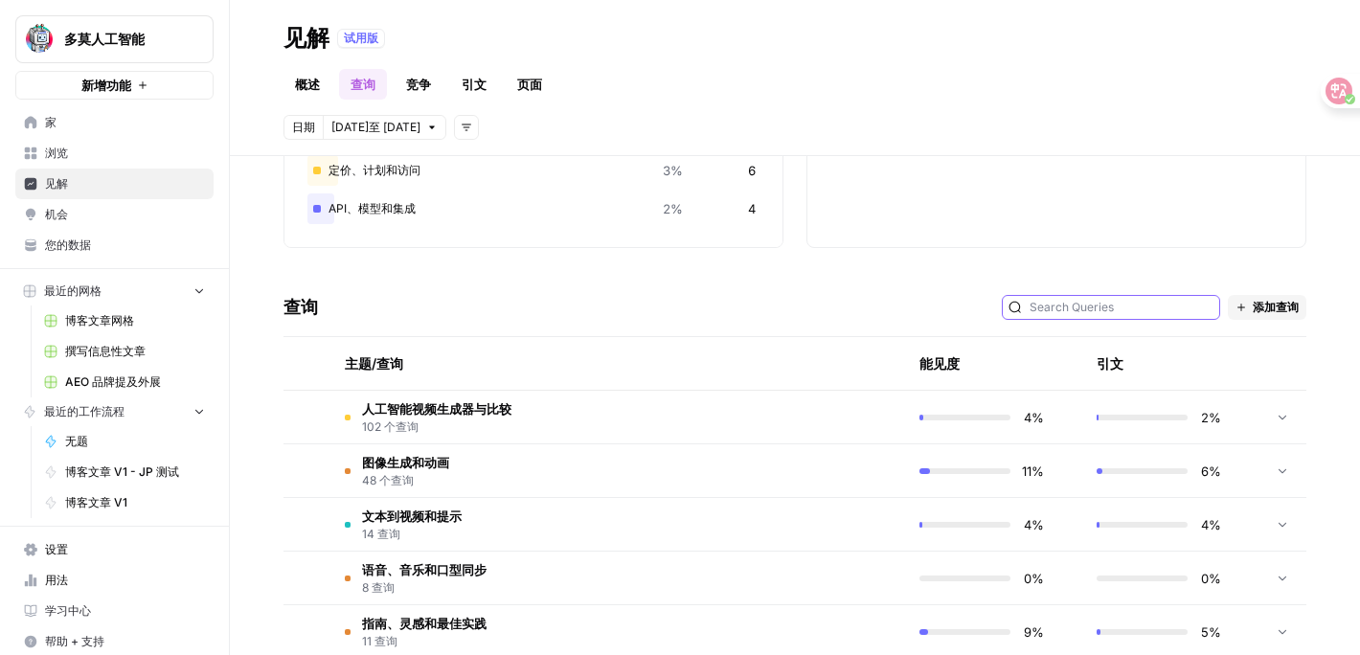
click at [1127, 299] on input "text" at bounding box center [1121, 307] width 184 height 19
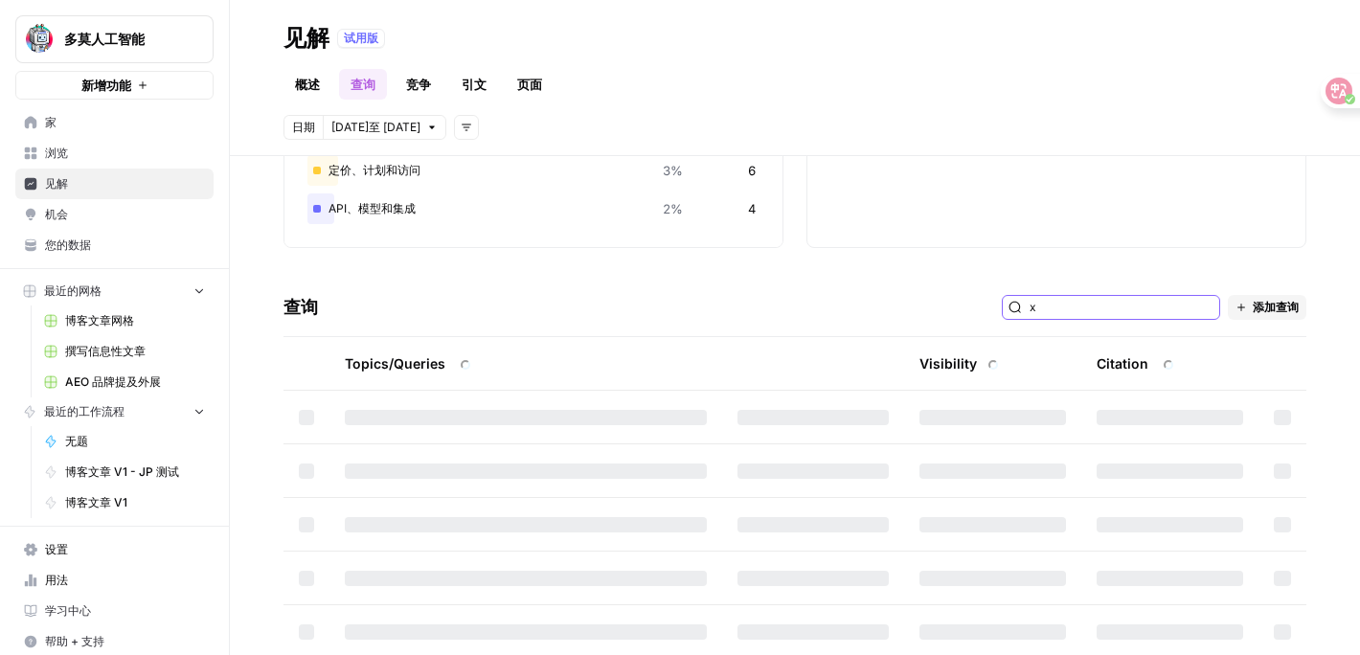
type input "x"
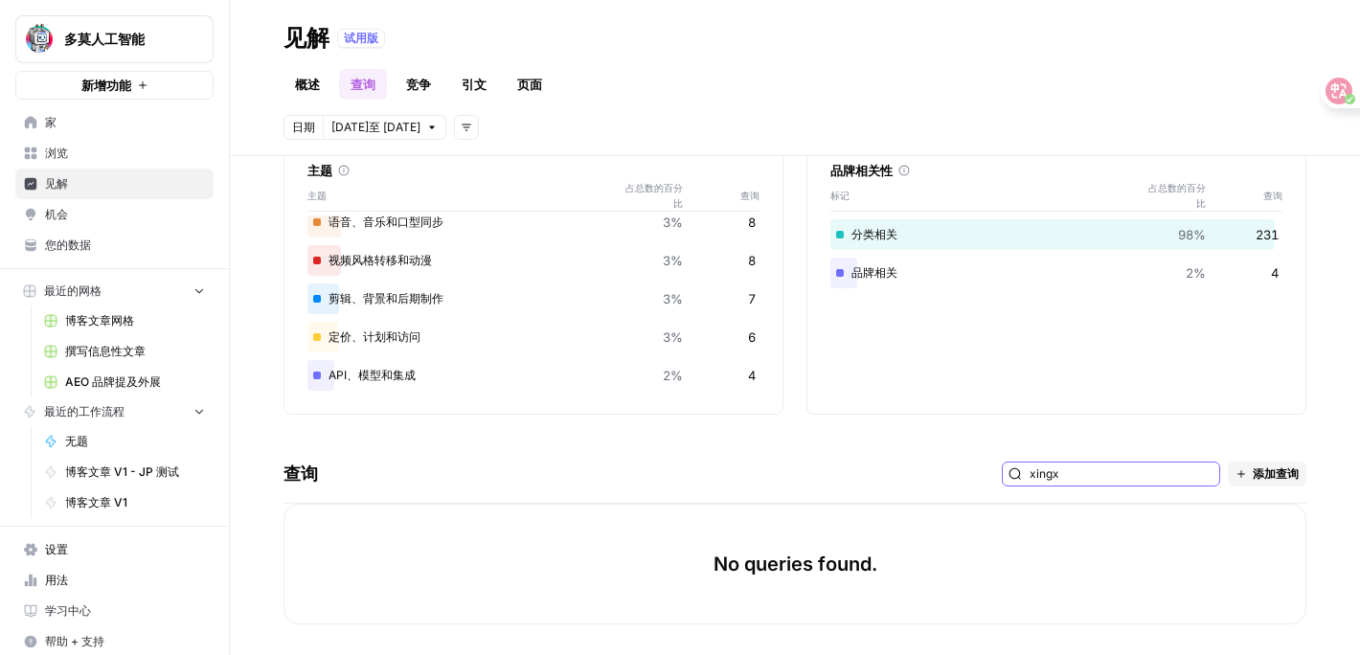
scroll to position [100, 0]
type input "x"
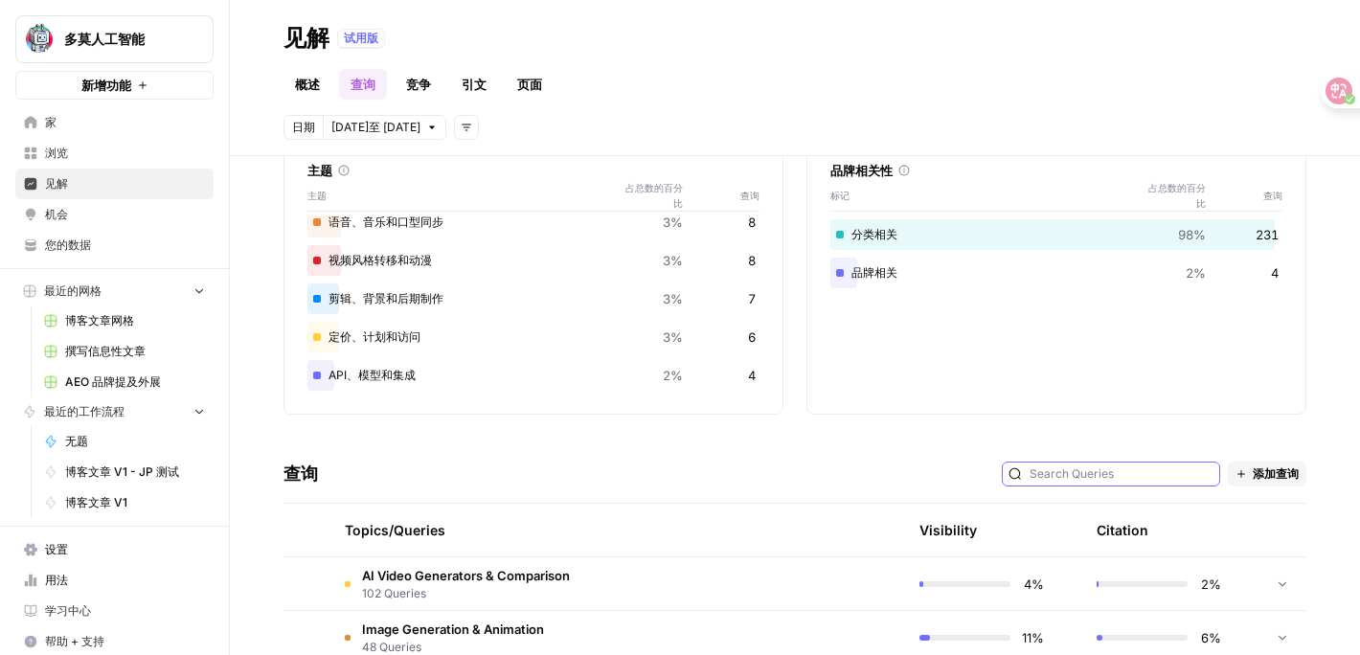
scroll to position [266, 0]
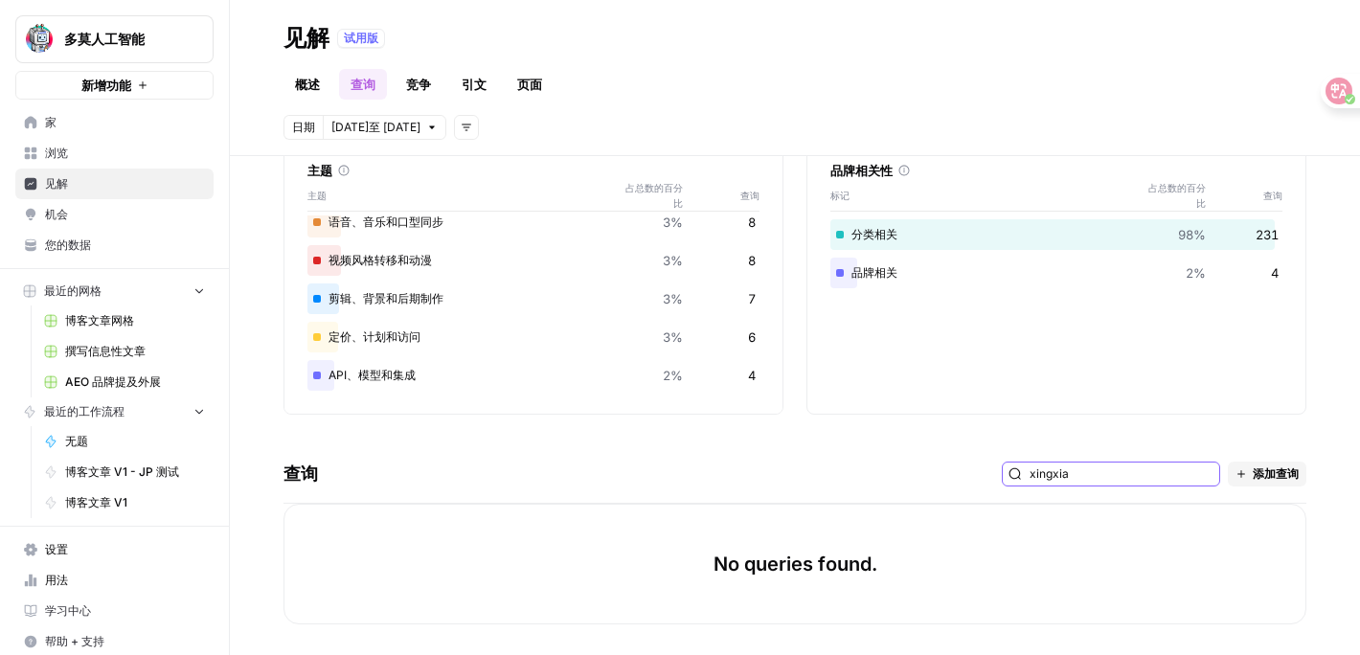
scroll to position [100, 0]
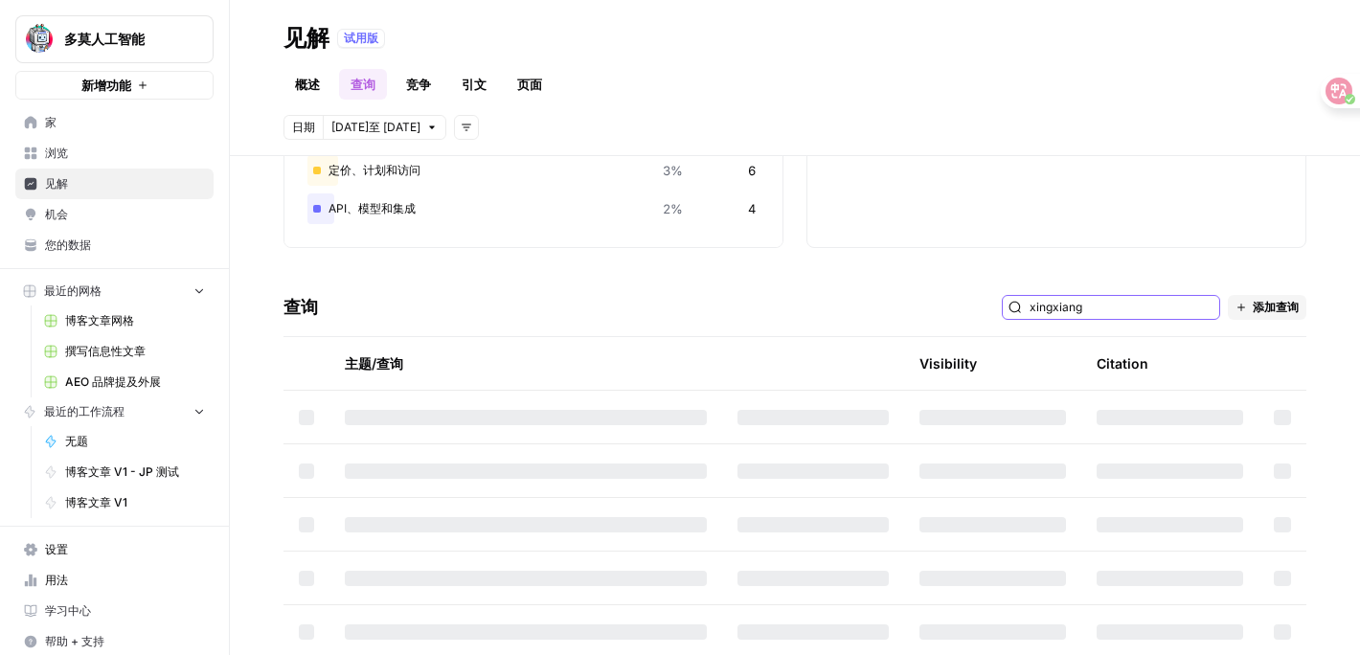
scroll to position [100, 0]
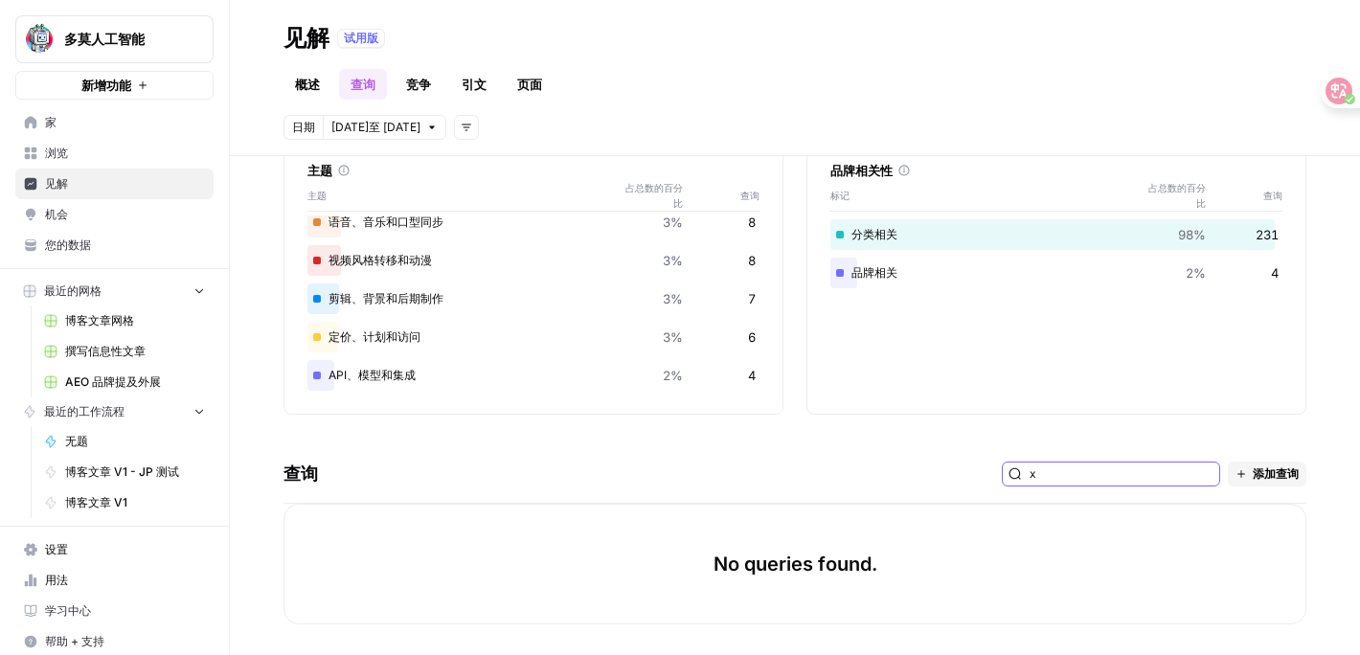
type input "x"
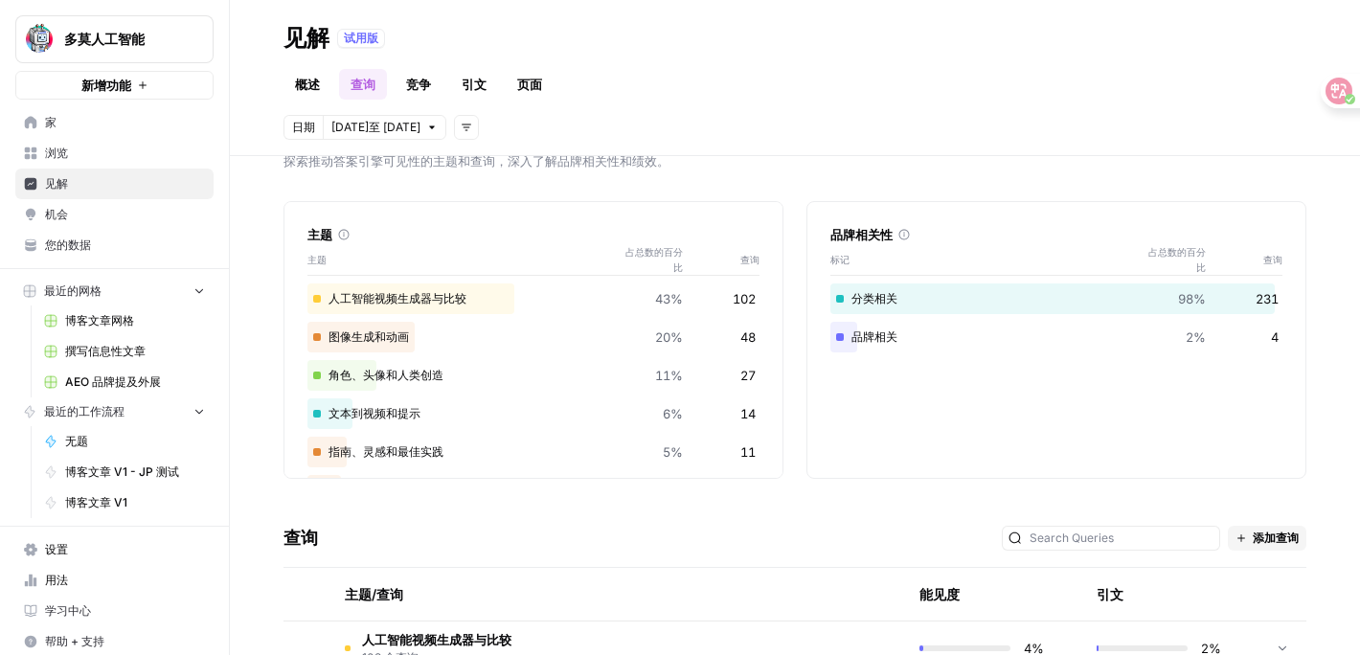
click at [389, 376] on font "角色、头像和人类创造" at bounding box center [385, 375] width 115 height 14
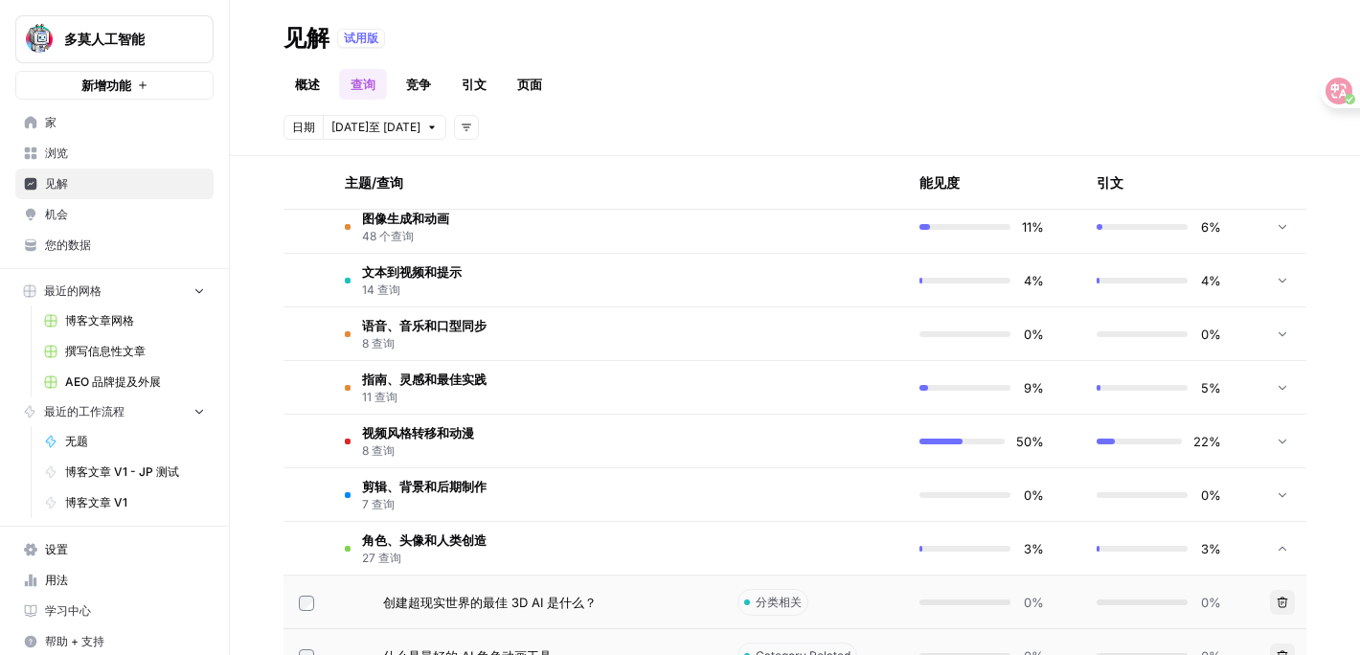
scroll to position [523, 0]
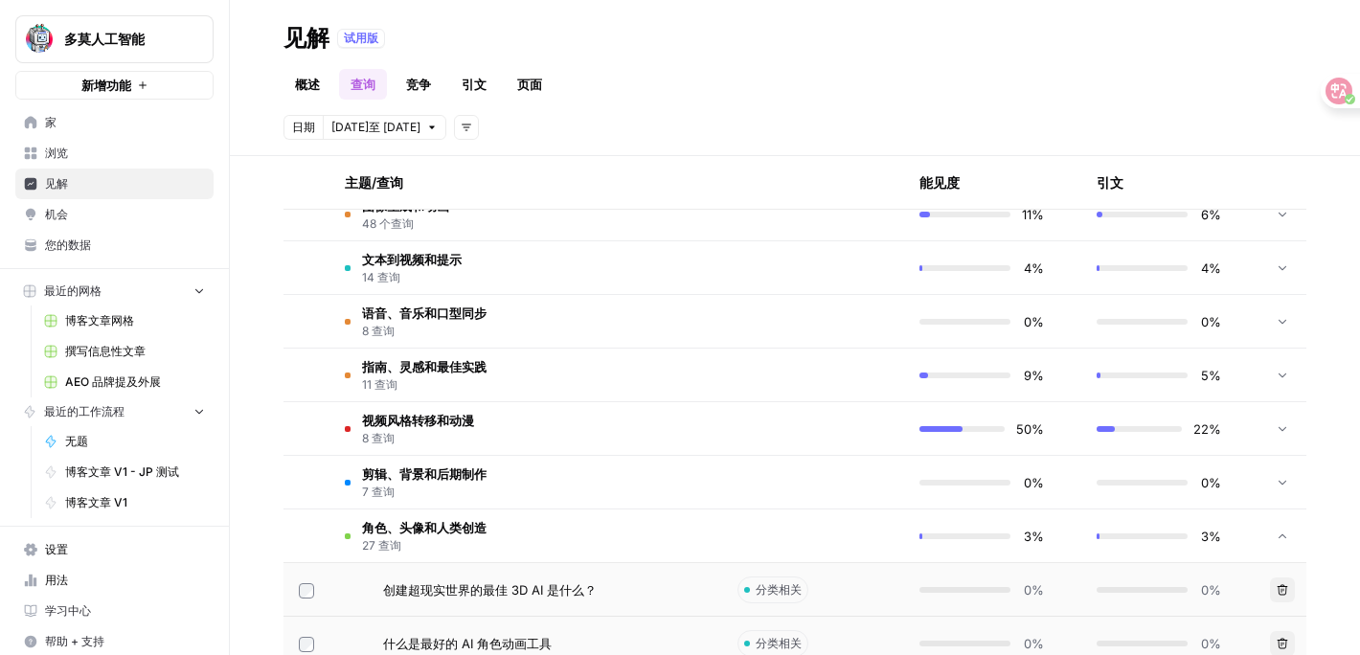
click at [426, 385] on span "11 查询" at bounding box center [424, 384] width 124 height 17
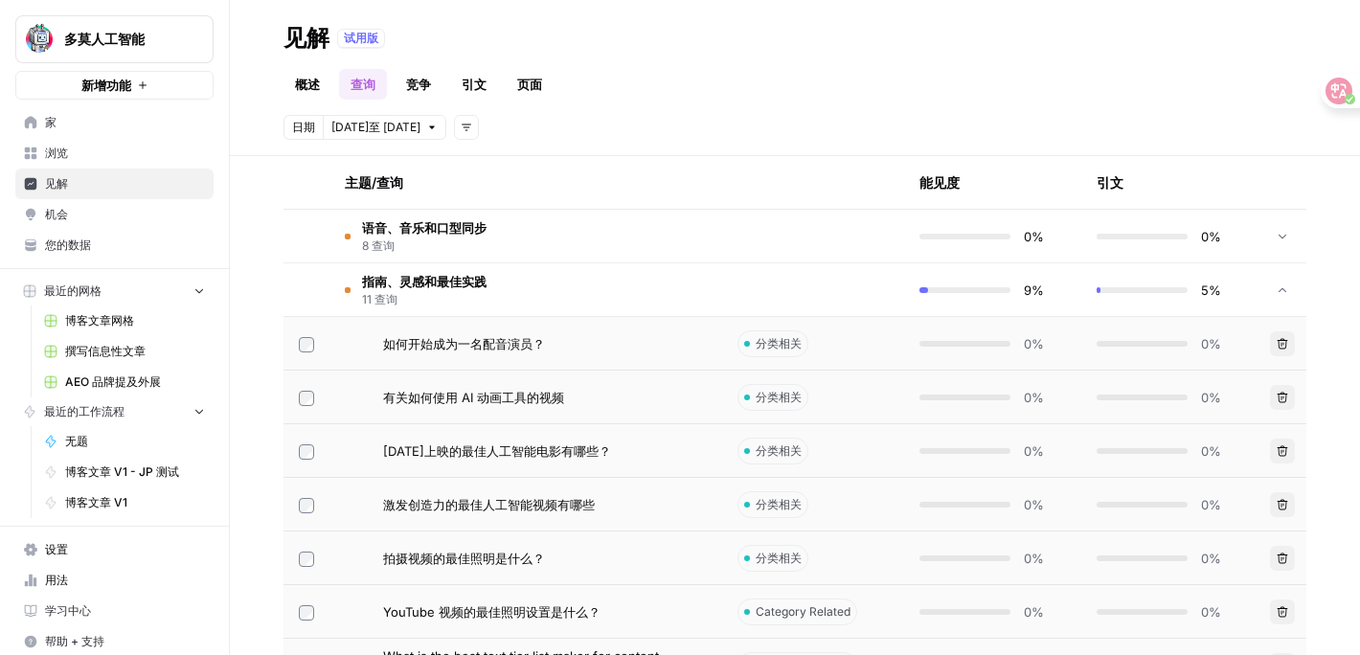
scroll to position [610, 0]
click at [417, 383] on td "有关如何使用 AI 动画工具的视频" at bounding box center [525, 395] width 393 height 53
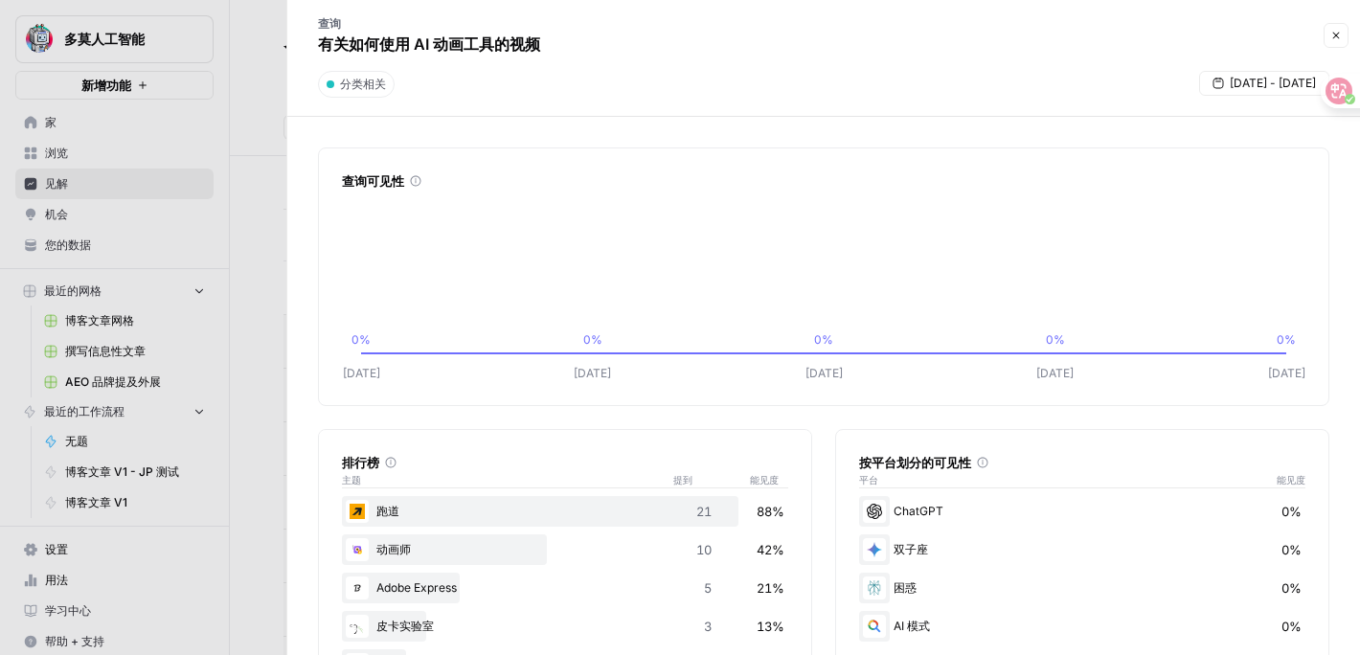
click at [267, 382] on div at bounding box center [680, 327] width 1360 height 655
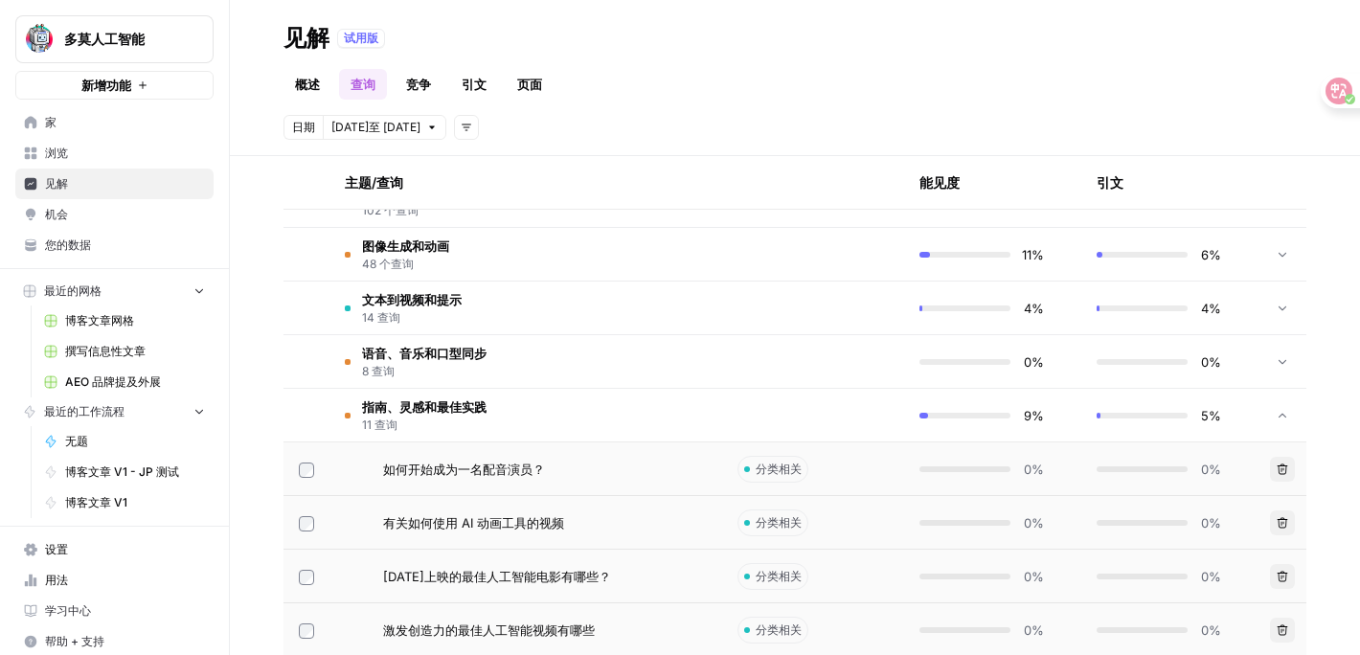
scroll to position [420, 0]
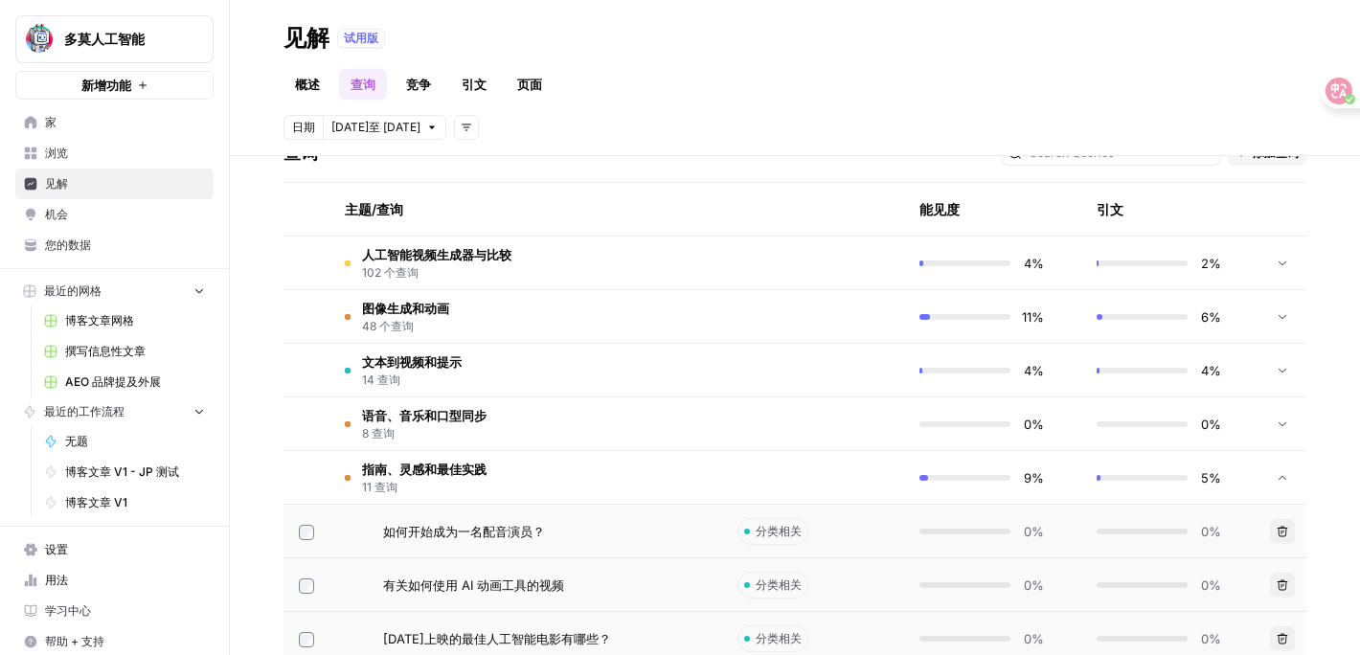
click at [365, 484] on font "11 查询" at bounding box center [379, 487] width 35 height 14
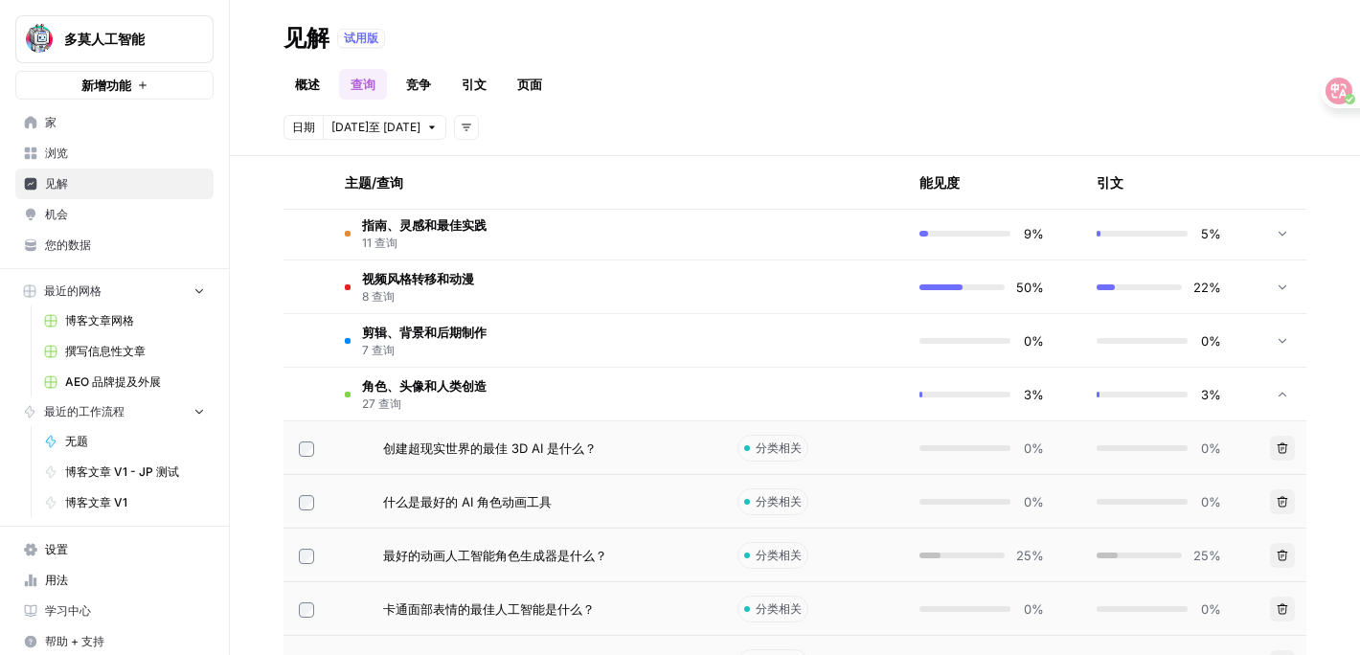
scroll to position [648, 0]
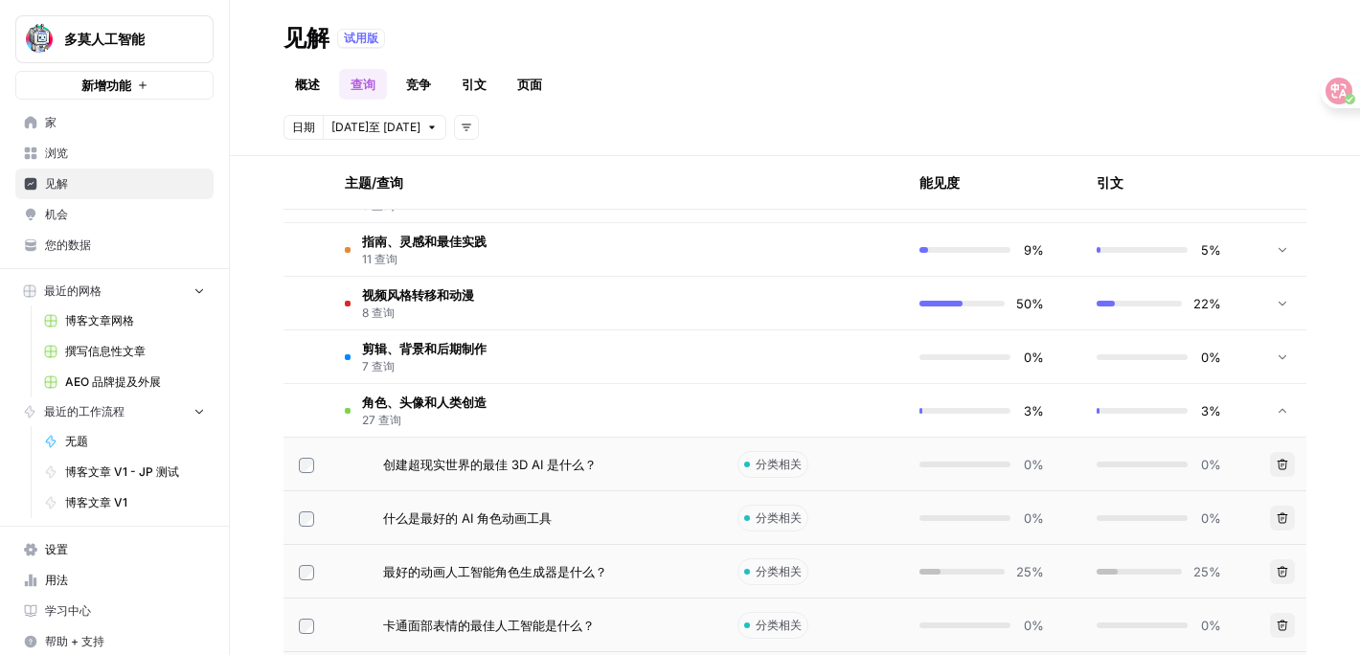
click at [429, 401] on font "角色、头像和人类创造" at bounding box center [424, 401] width 124 height 15
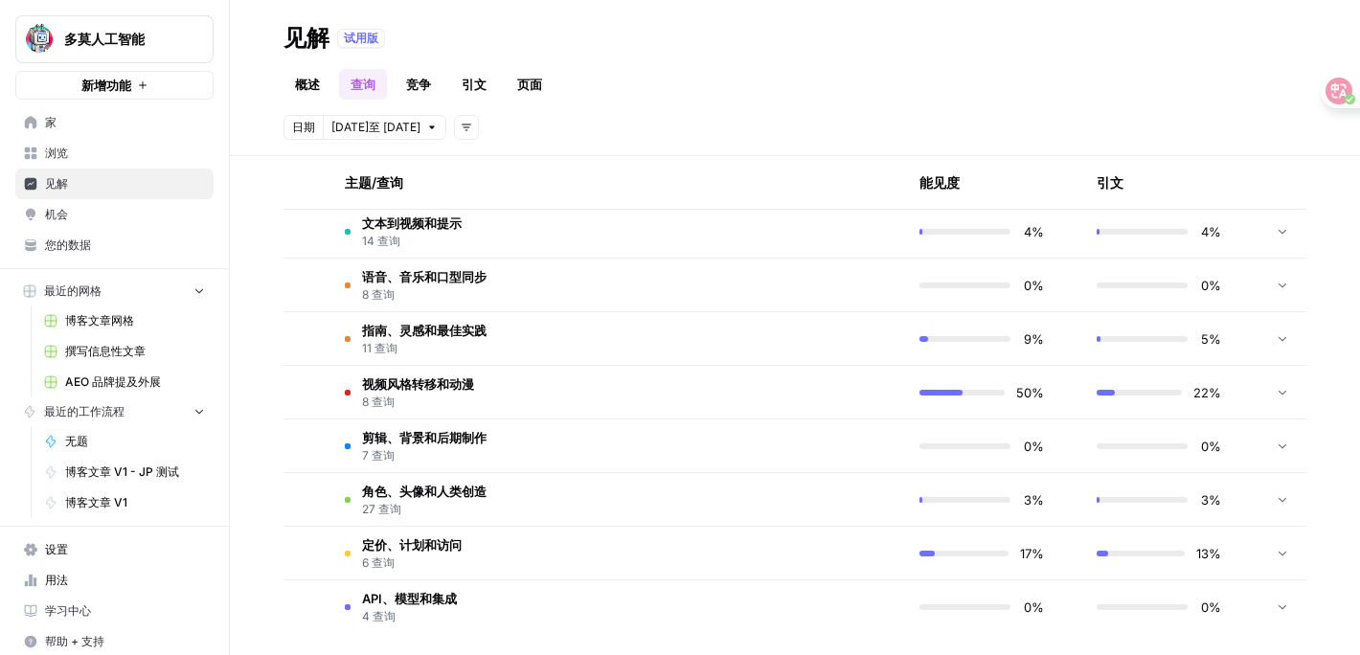
scroll to position [558, 0]
click at [428, 430] on span "剪辑、背景和后期制作" at bounding box center [424, 438] width 124 height 19
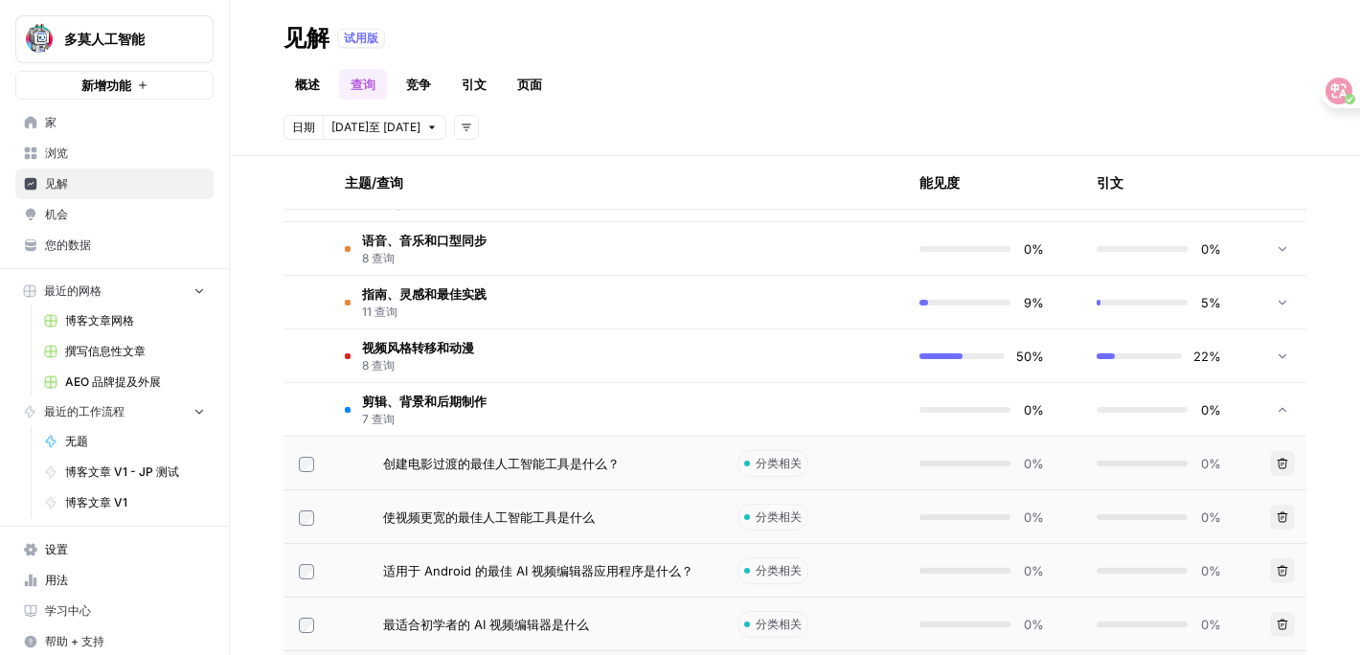
scroll to position [602, 0]
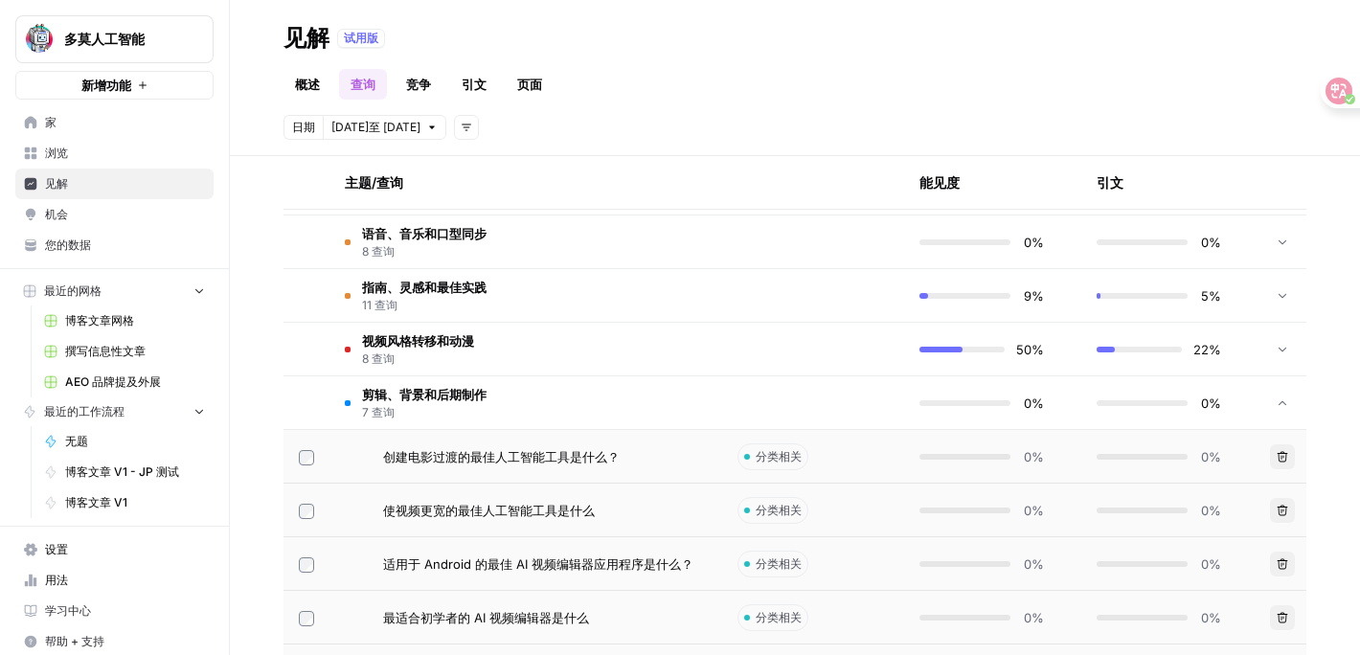
click at [435, 453] on font "创建电影过渡的最佳人工智能工具是什么？" at bounding box center [501, 456] width 237 height 15
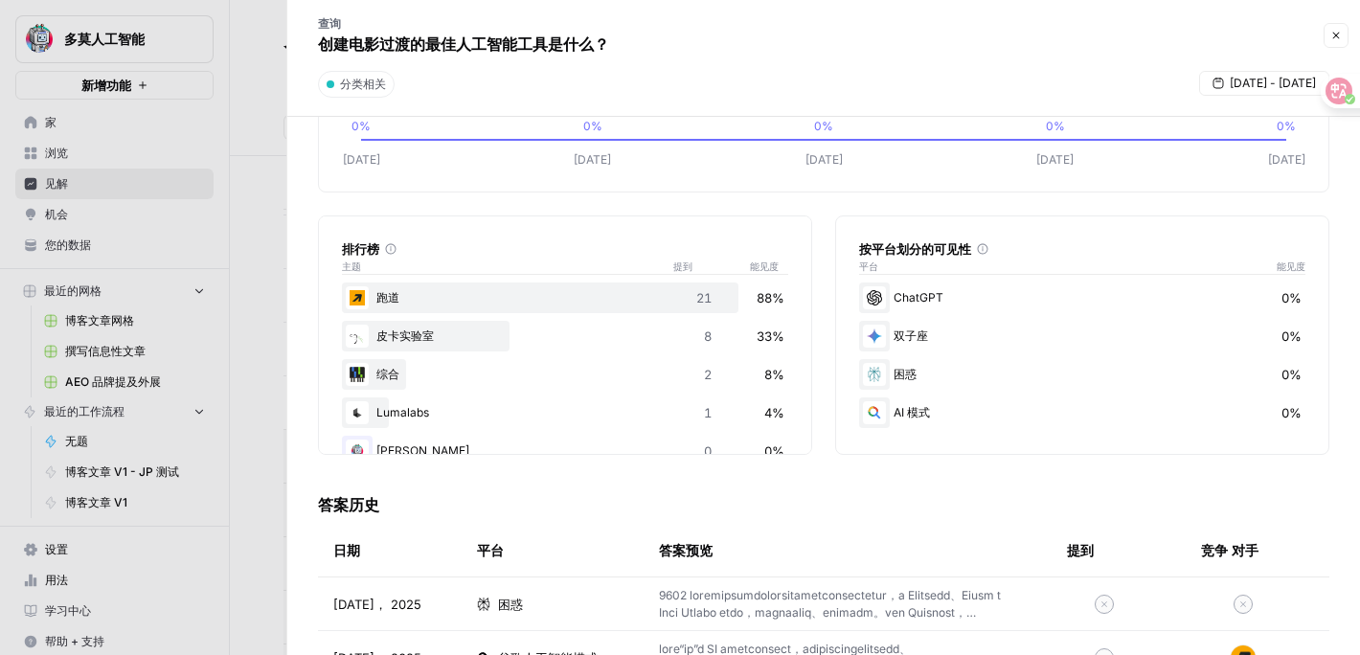
click at [266, 374] on div at bounding box center [680, 327] width 1360 height 655
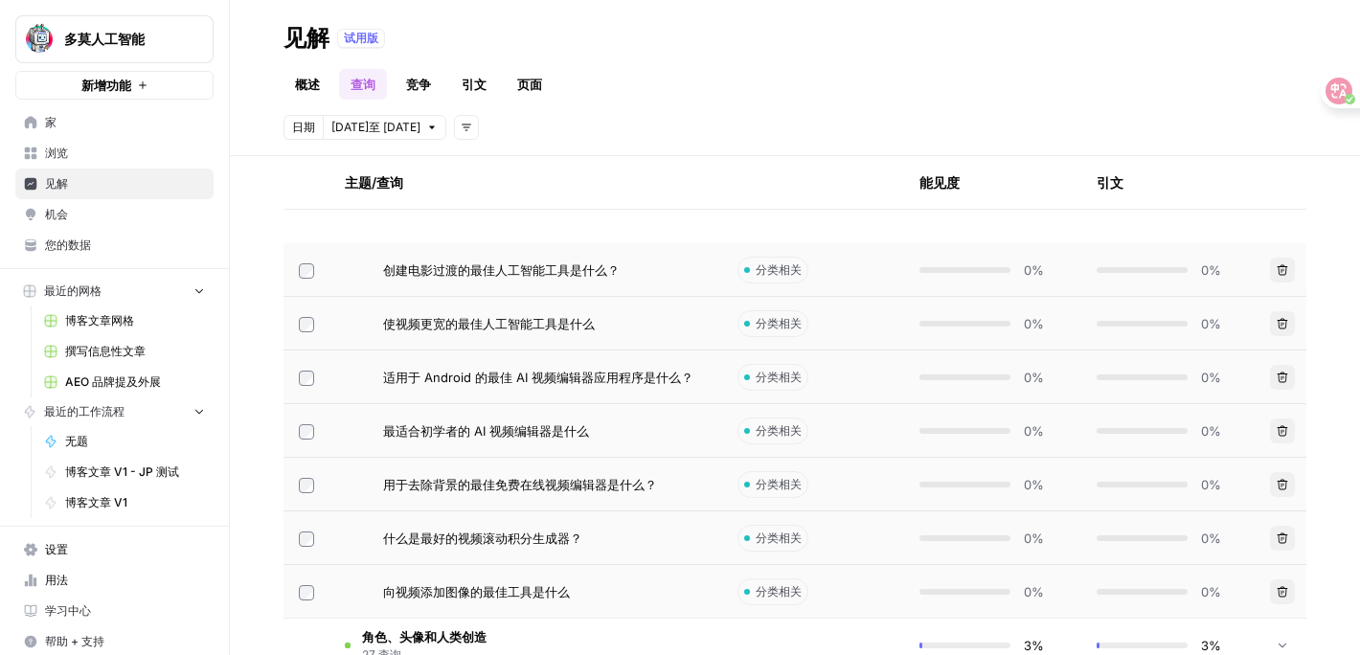
scroll to position [770, 0]
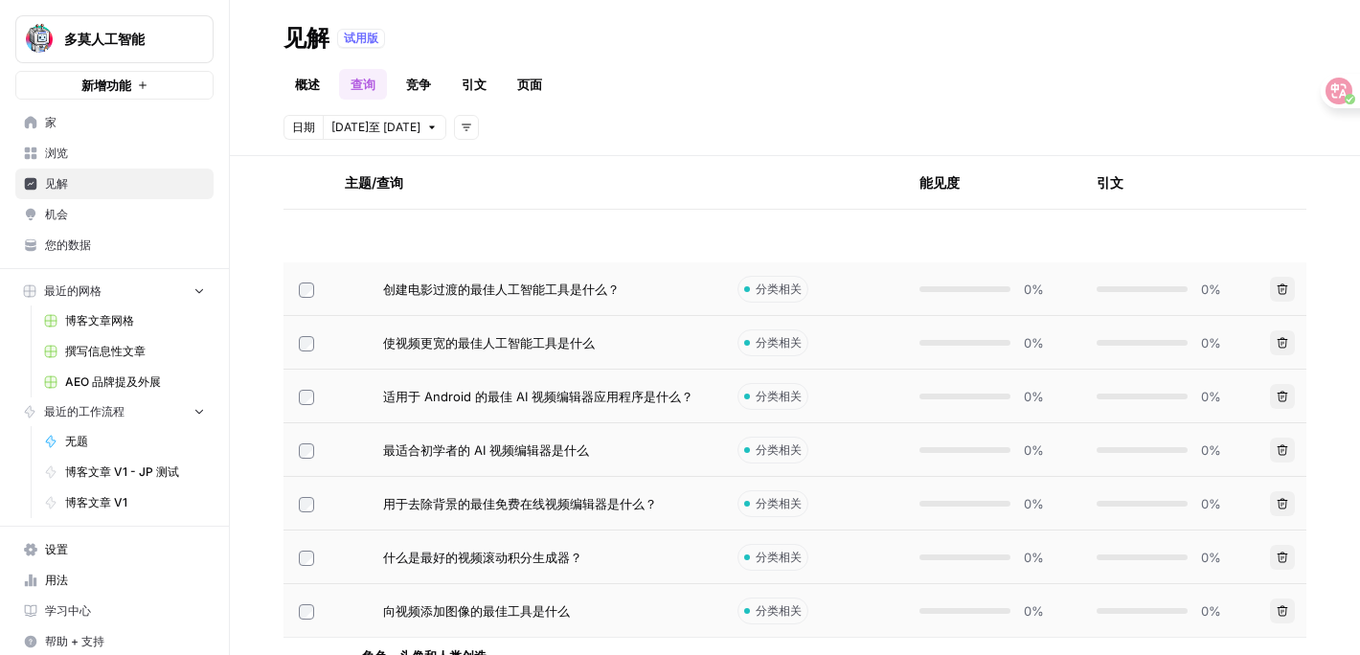
click at [401, 349] on font "使视频更宽的最佳人工智能工具是什么" at bounding box center [489, 342] width 212 height 15
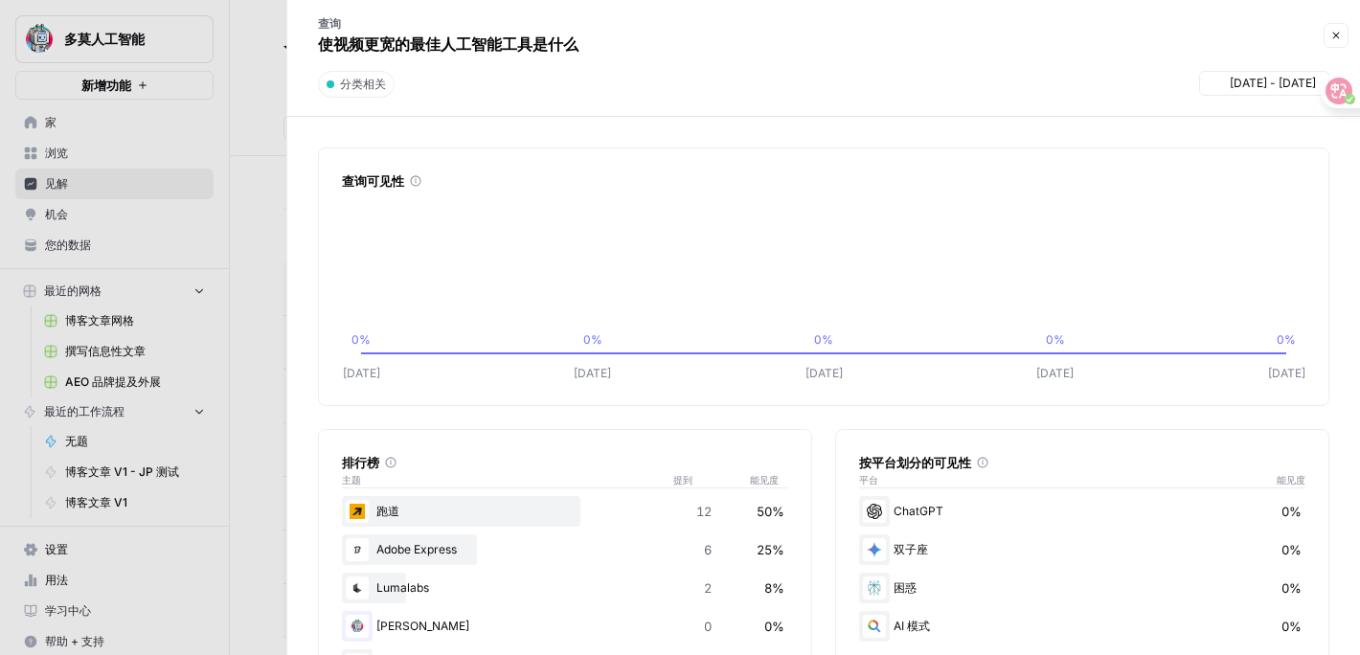
click at [258, 495] on div at bounding box center [680, 327] width 1360 height 655
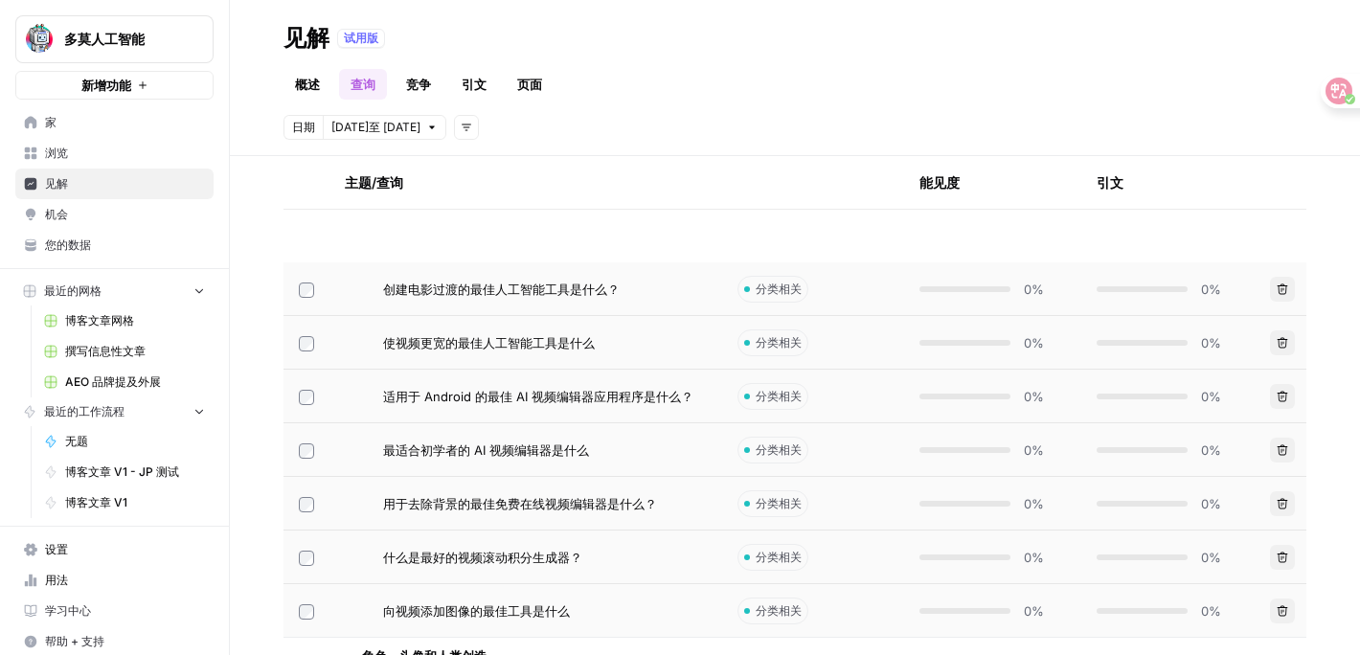
scroll to position [775, 0]
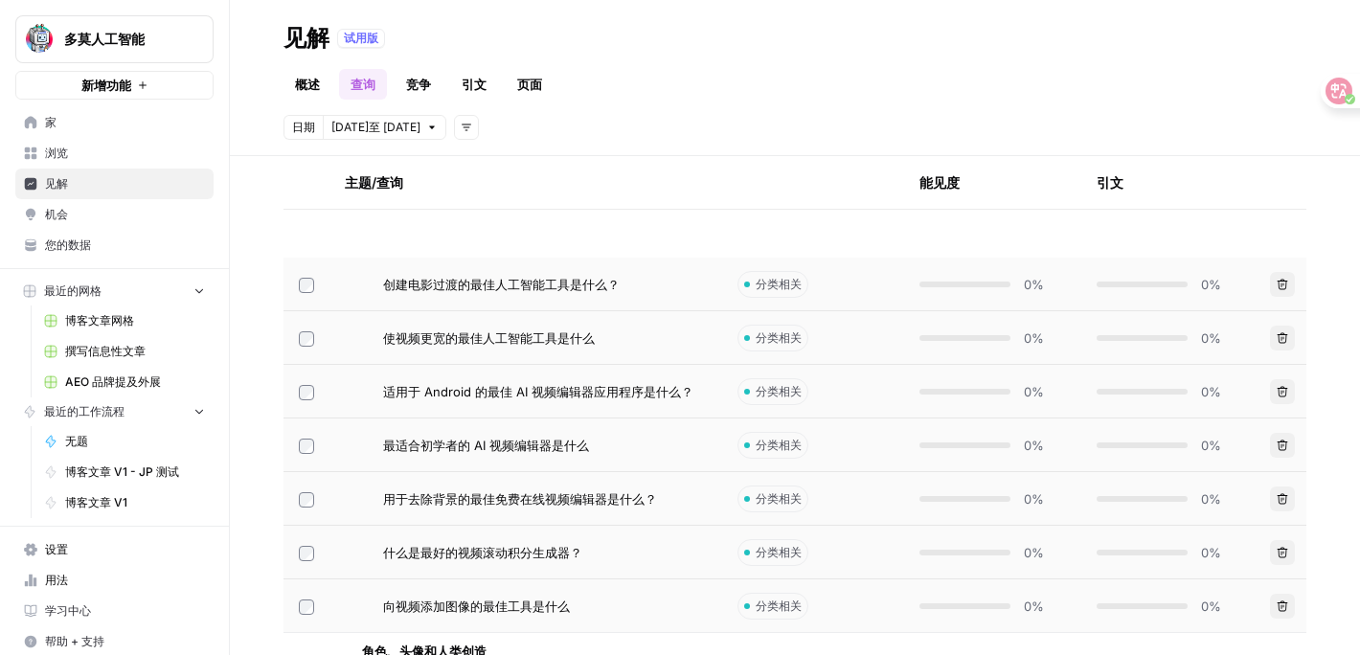
click at [487, 500] on font "用于去除背景的最佳免费在线视频编辑器是什么？" at bounding box center [520, 498] width 274 height 15
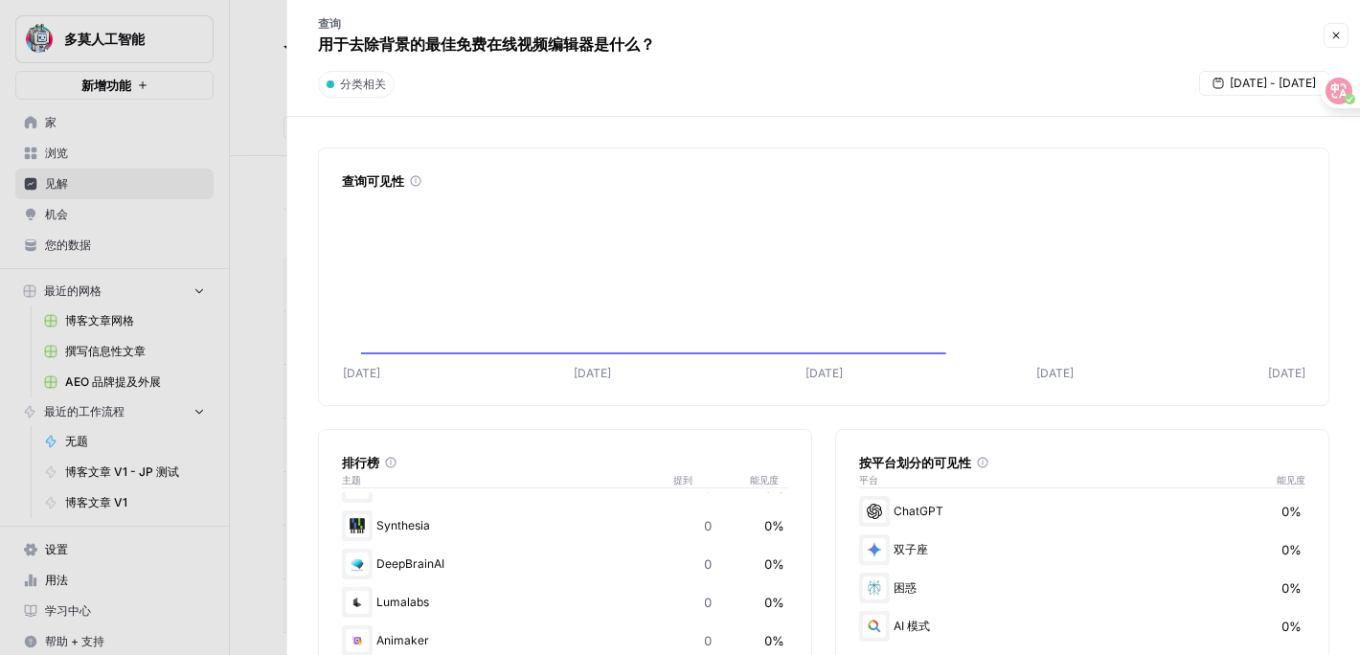
scroll to position [189, 0]
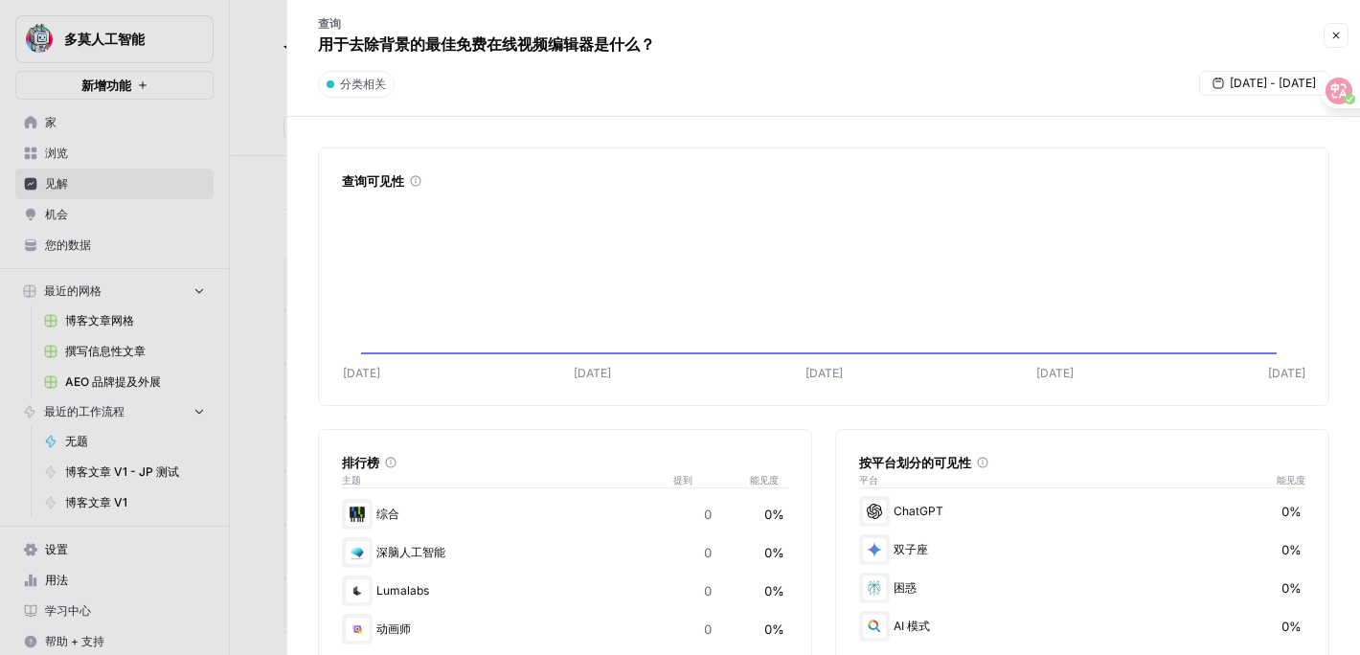
click at [257, 534] on div at bounding box center [680, 327] width 1360 height 655
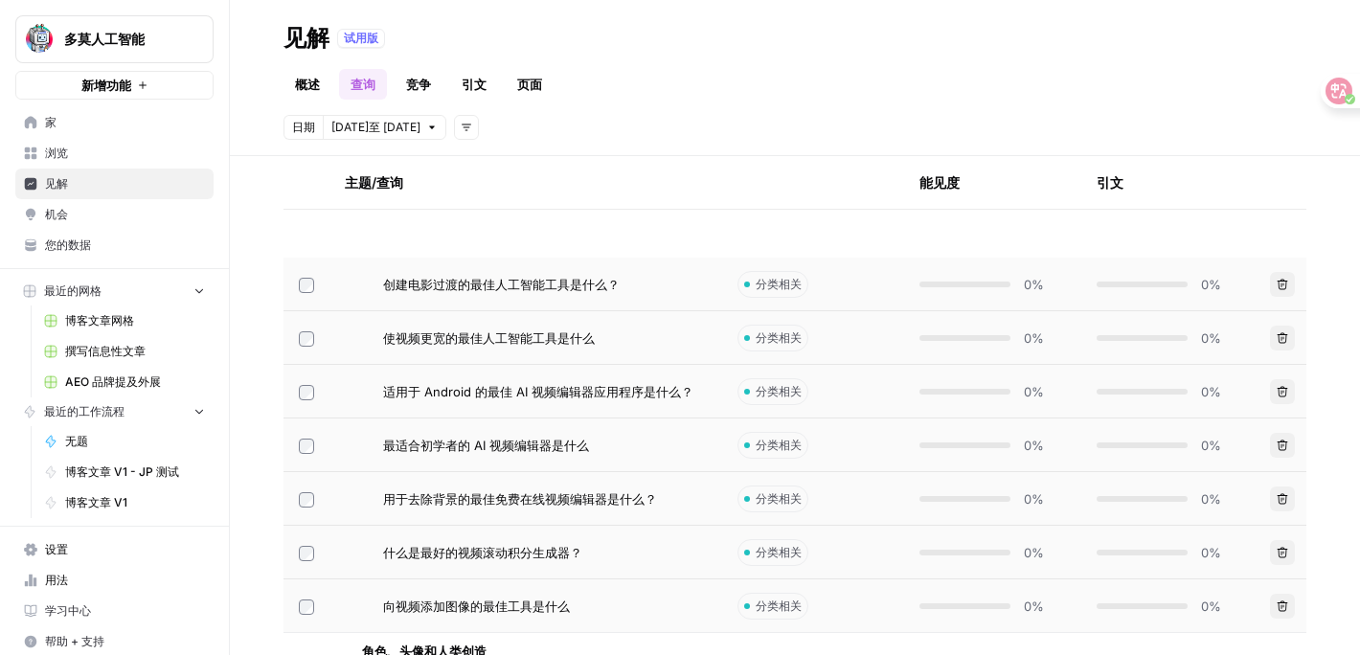
click at [445, 545] on font "什么是最好的视频滚动积分生成器？" at bounding box center [482, 552] width 199 height 15
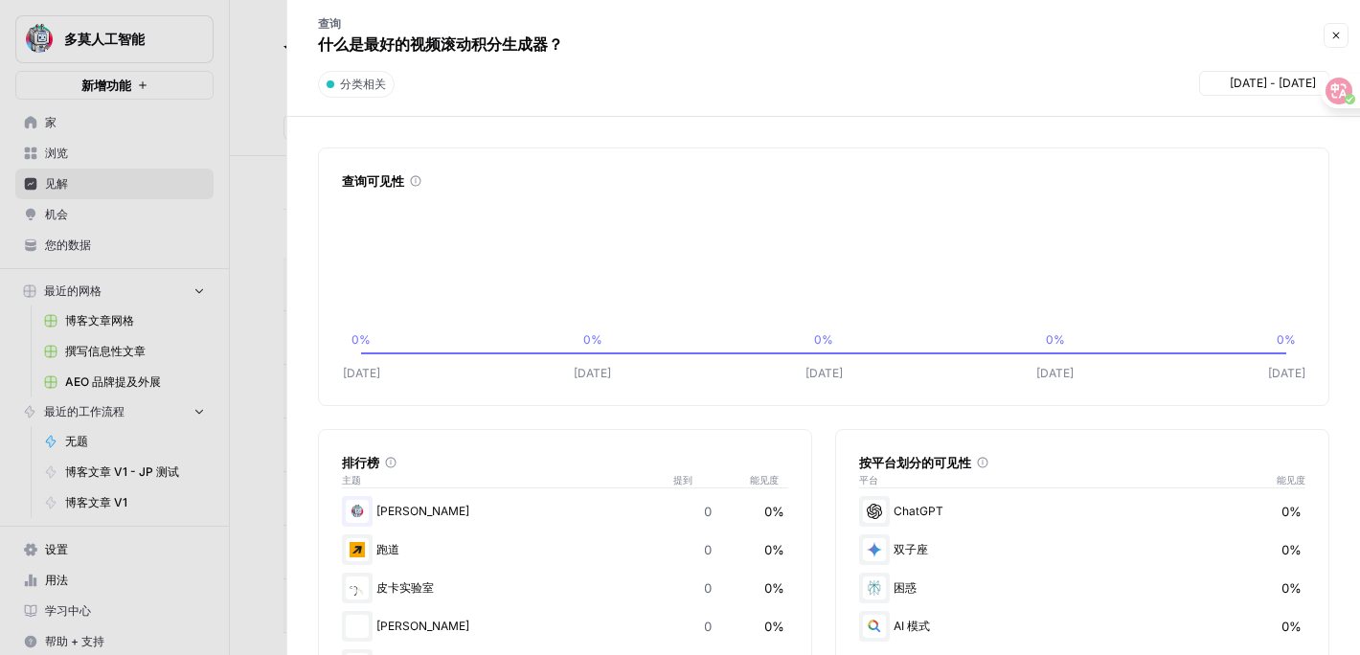
click at [232, 452] on div at bounding box center [680, 327] width 1360 height 655
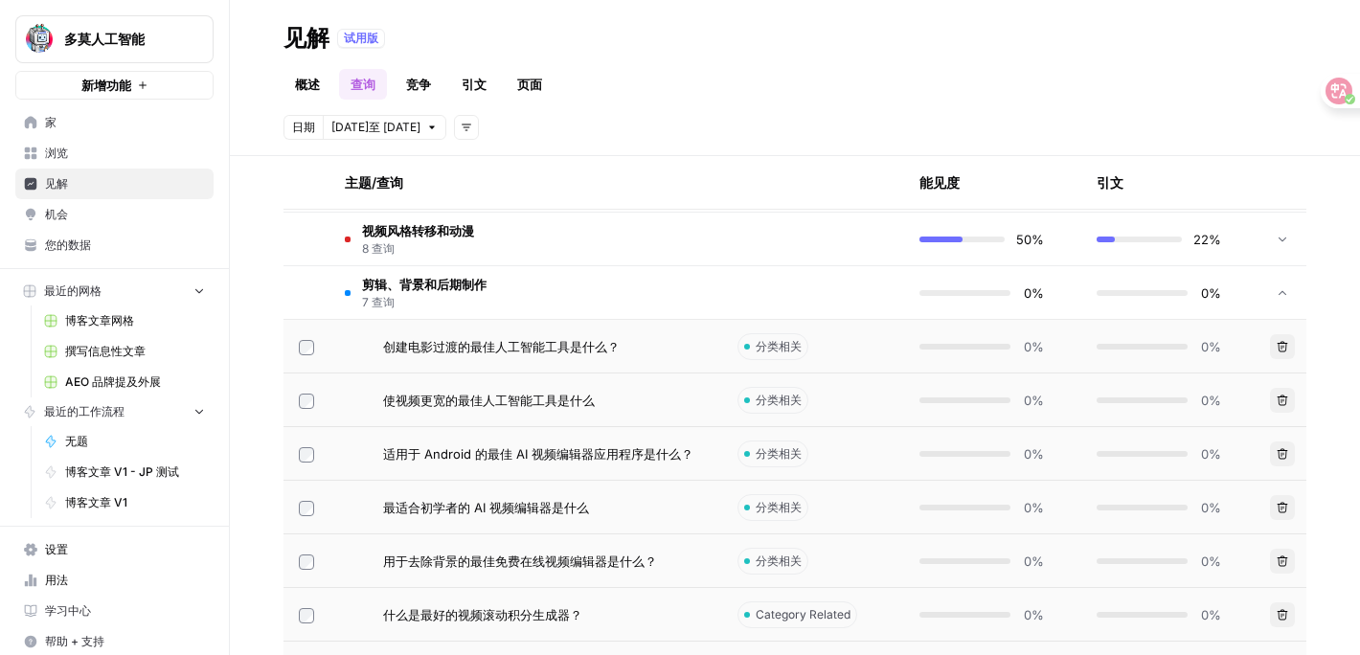
scroll to position [732, 0]
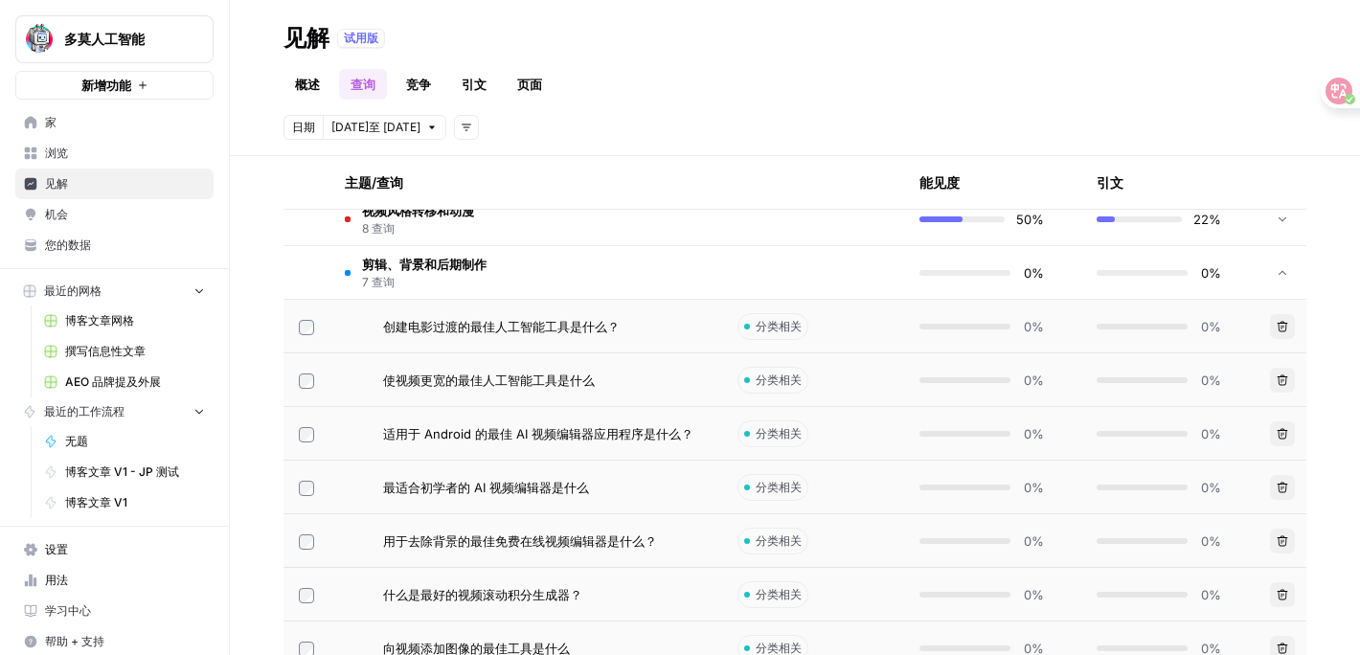
click at [439, 385] on font "使视频更宽的最佳人工智能工具是什么" at bounding box center [489, 379] width 212 height 15
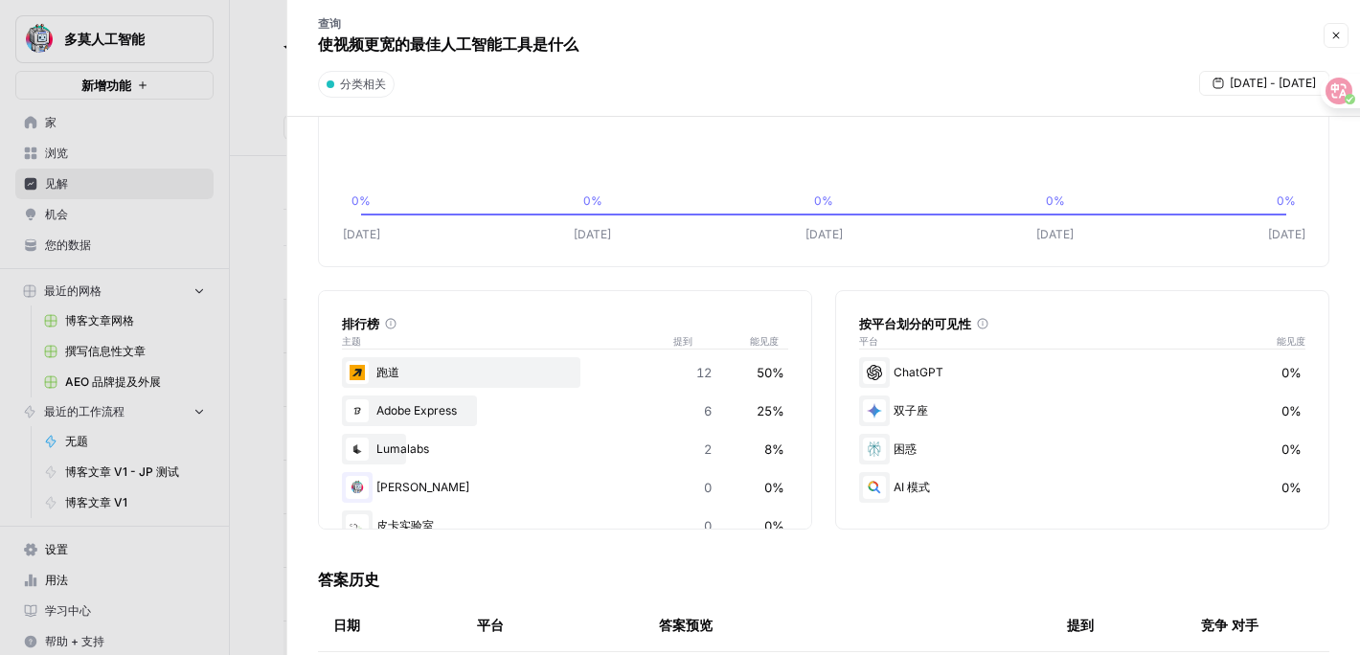
click at [251, 350] on div at bounding box center [680, 327] width 1360 height 655
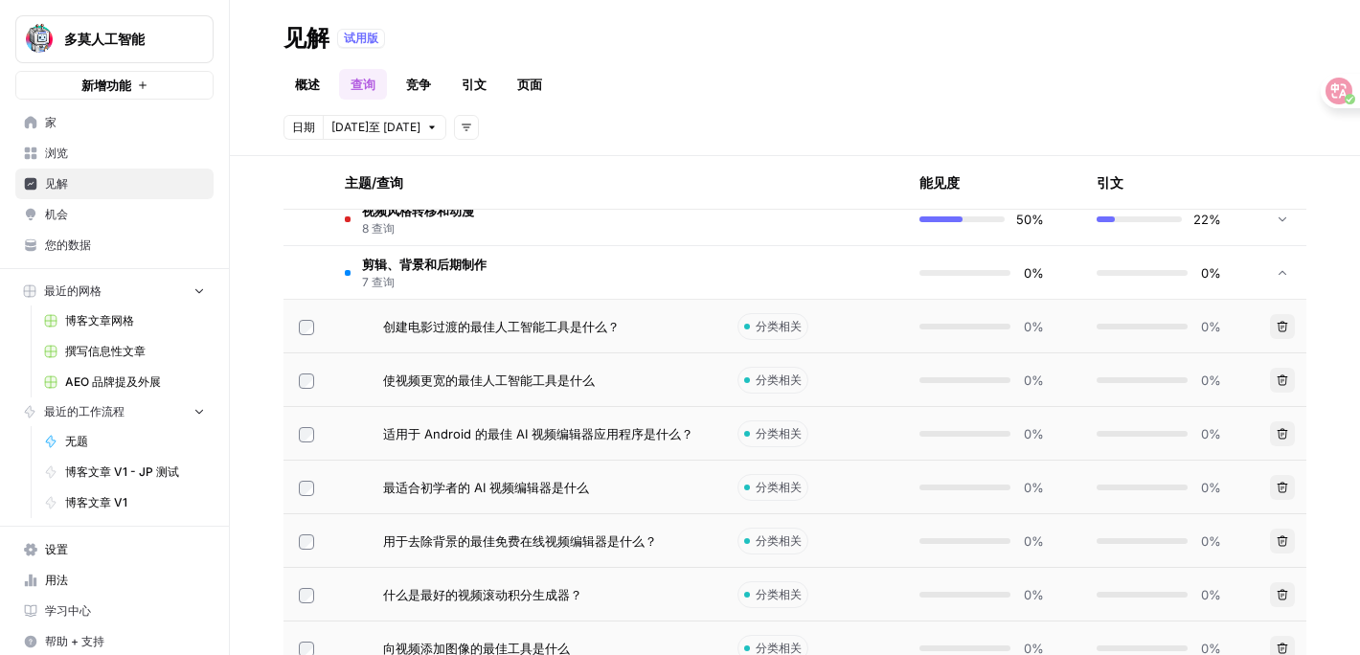
click at [517, 334] on span "创建电影过渡的最佳人工智能工具是什么？" at bounding box center [501, 326] width 237 height 19
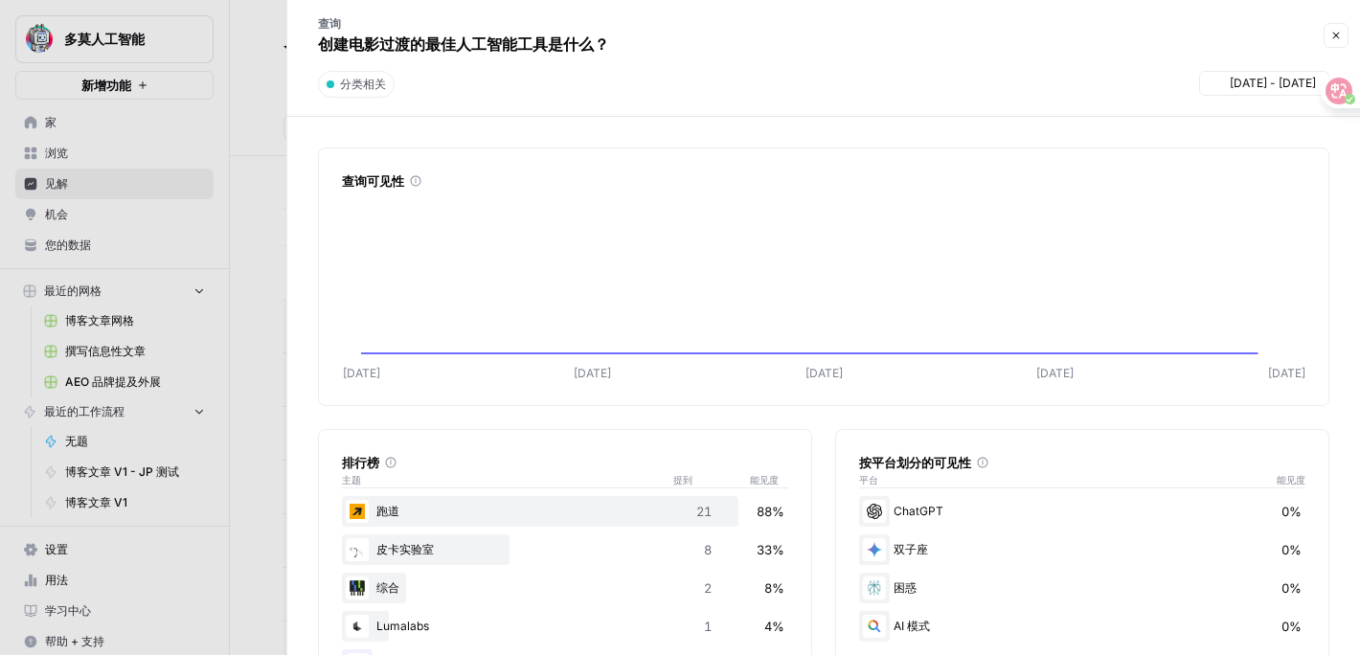
scroll to position [65, 0]
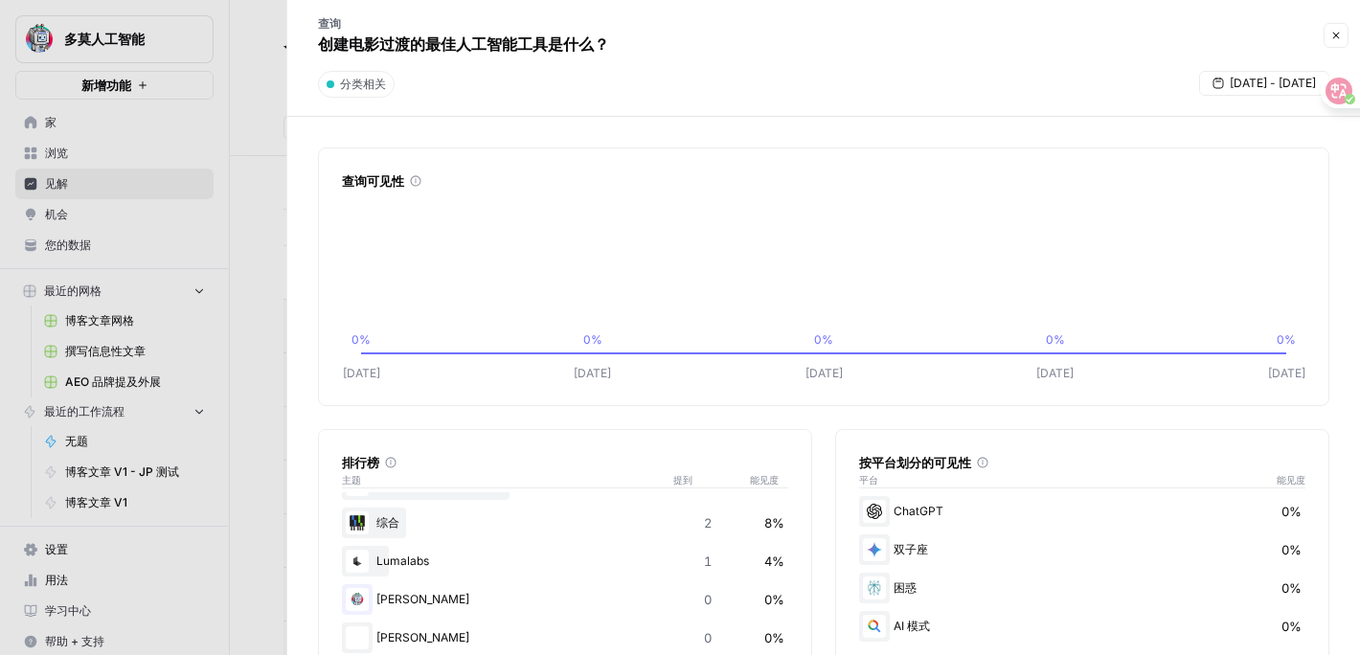
click at [241, 437] on div at bounding box center [680, 327] width 1360 height 655
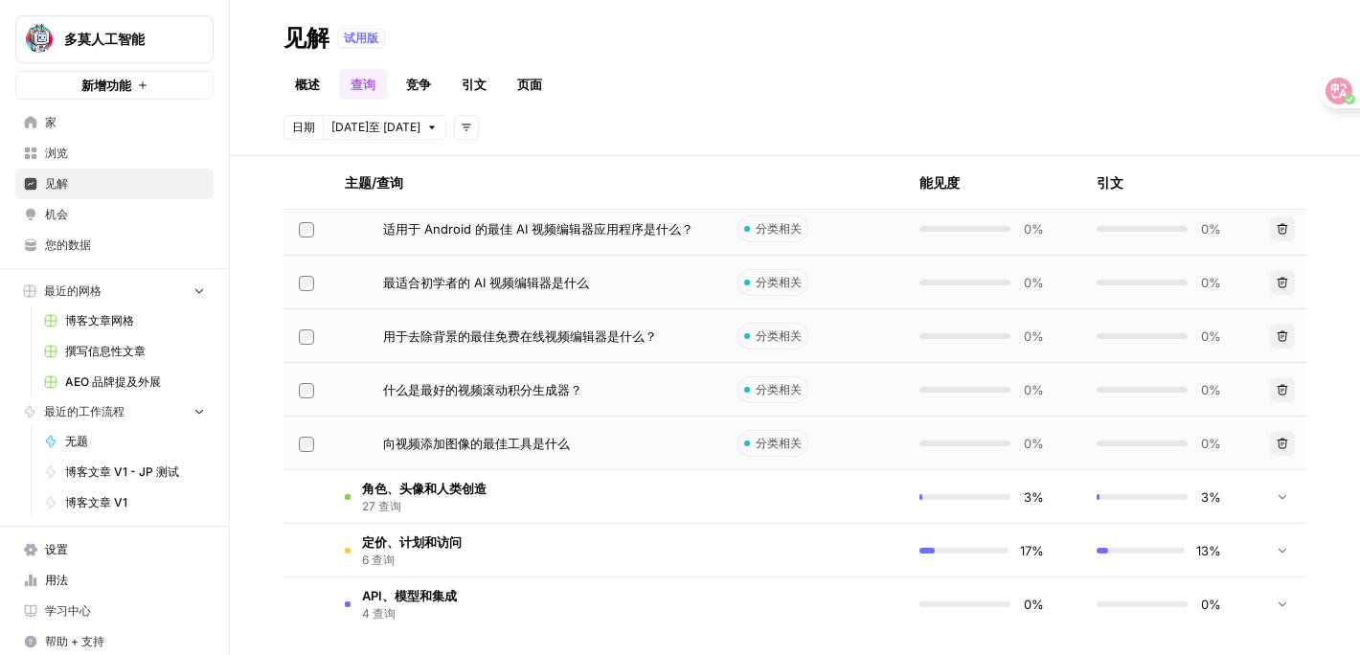
scroll to position [944, 0]
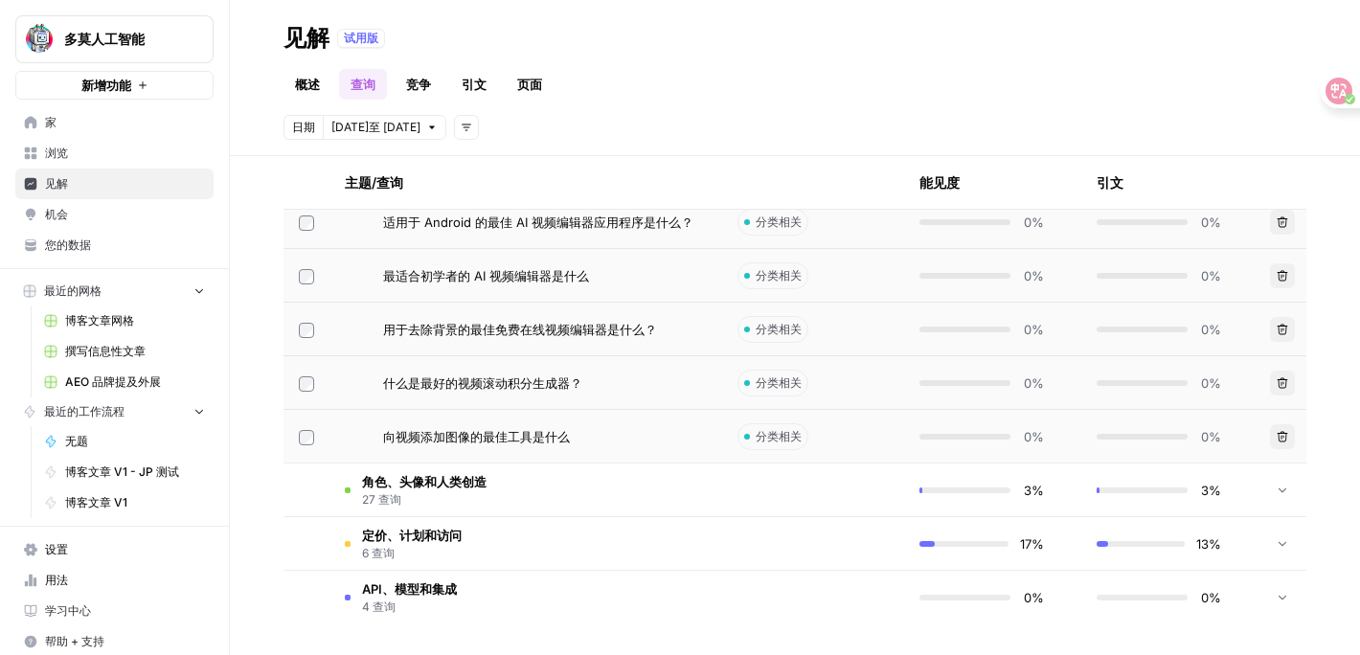
click at [429, 445] on span "向视频添加图像的最佳工具是什么" at bounding box center [476, 436] width 187 height 19
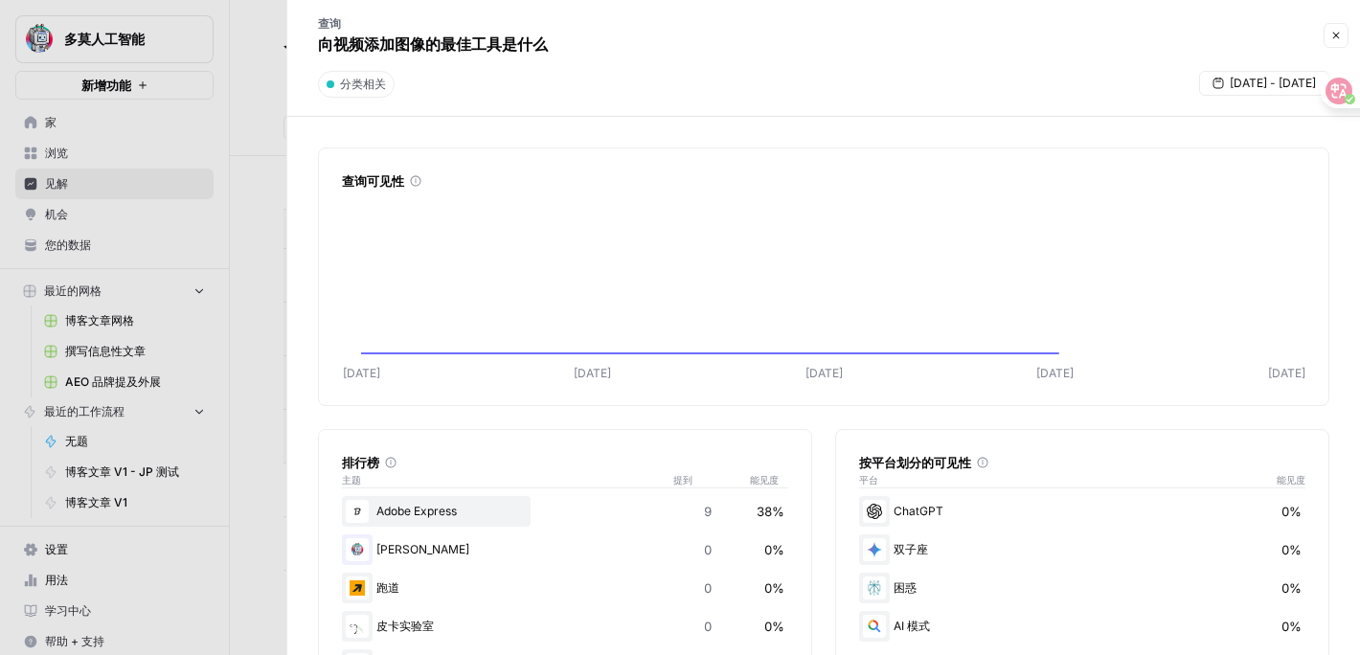
click at [256, 418] on div at bounding box center [680, 327] width 1360 height 655
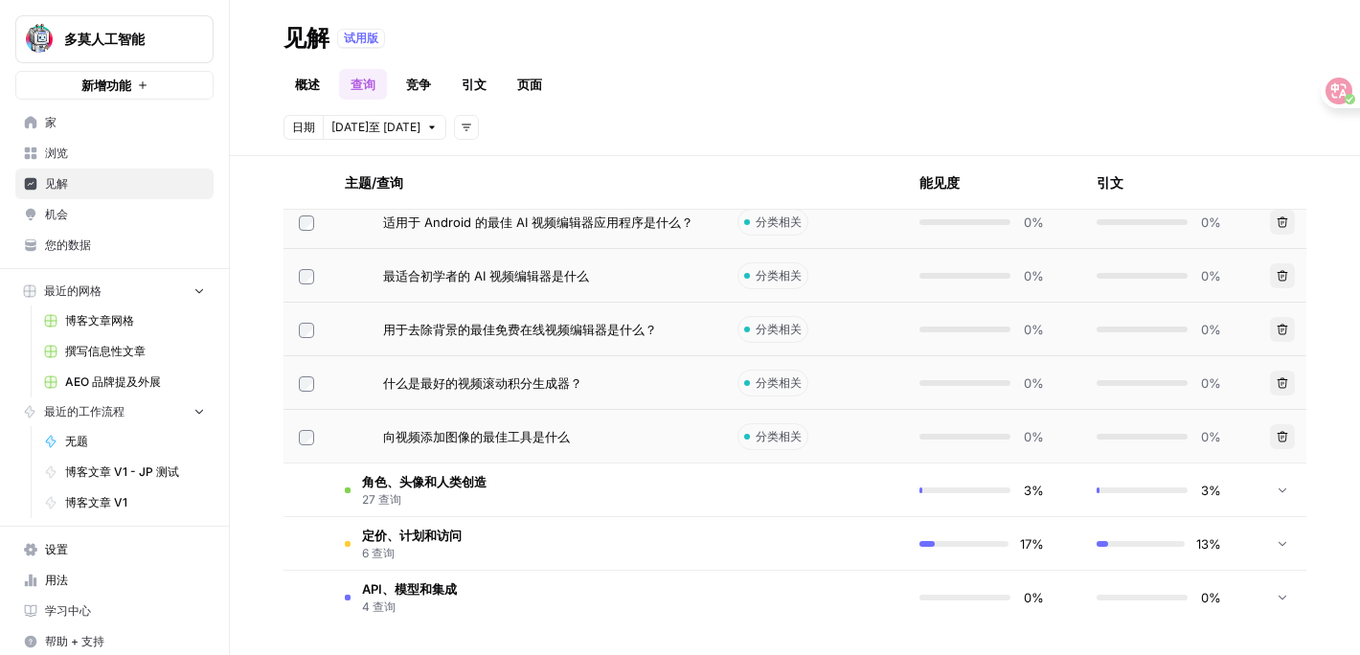
click at [546, 299] on td "最适合初学者的 AI 视频编辑器是什么" at bounding box center [525, 275] width 393 height 53
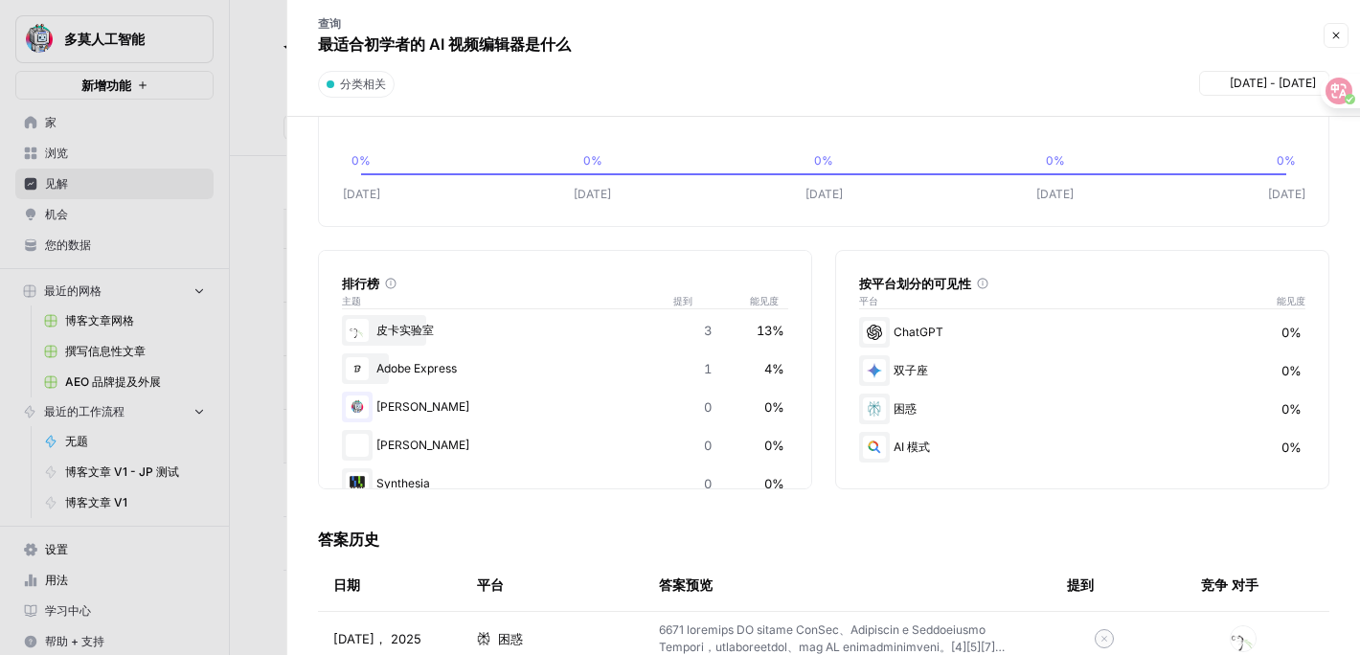
scroll to position [61, 0]
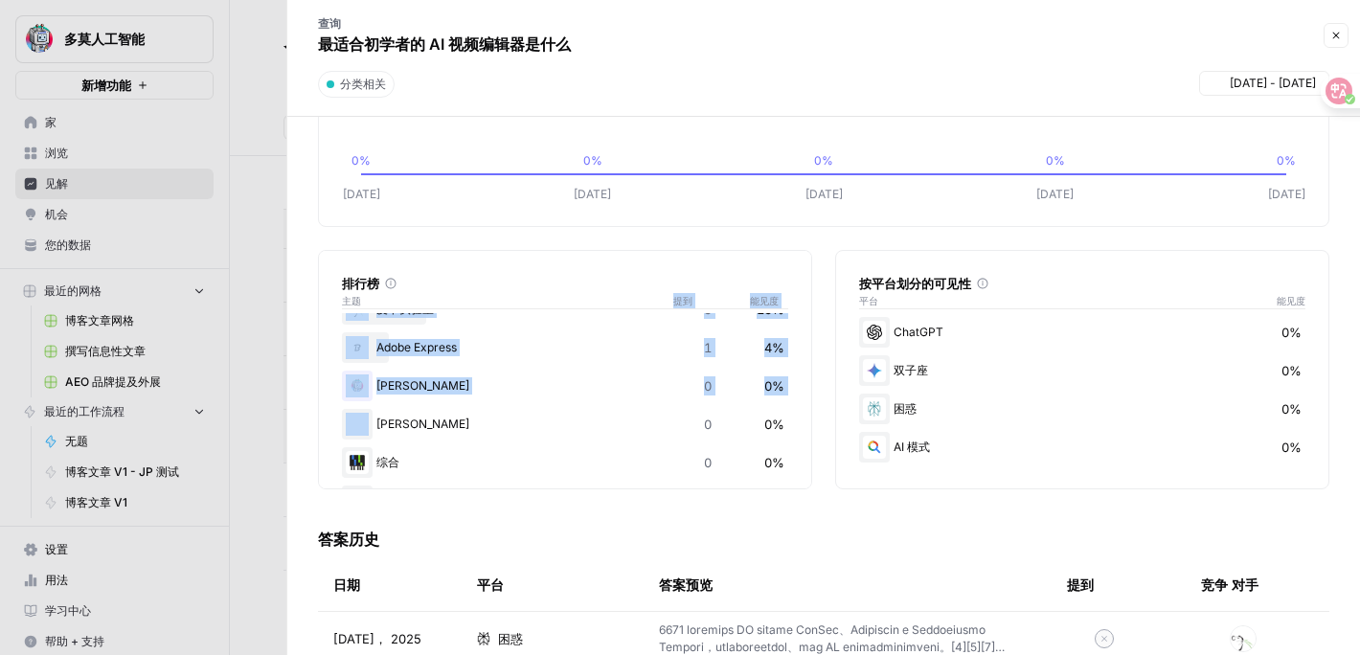
drag, startPoint x: 673, startPoint y: 298, endPoint x: 717, endPoint y: 415, distance: 124.8
click at [717, 415] on div "排行榜 主题 提到 能见度 跑道 4 17% 皮卡实验室 3 13% Adobe Express 1 4% 多莫艾 0 0% 凯伯 0 0% 综合 0 0% …" at bounding box center [565, 369] width 494 height 239
click at [677, 296] on font "提到" at bounding box center [682, 300] width 19 height 11
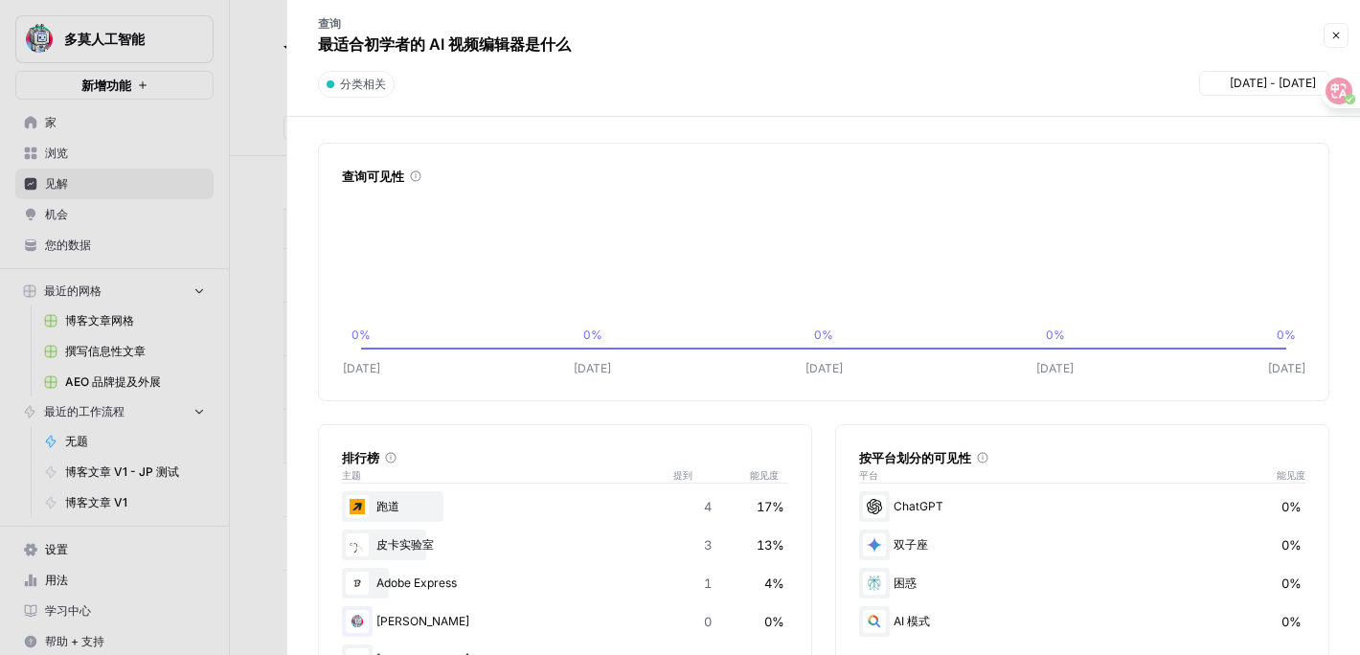
scroll to position [0, 0]
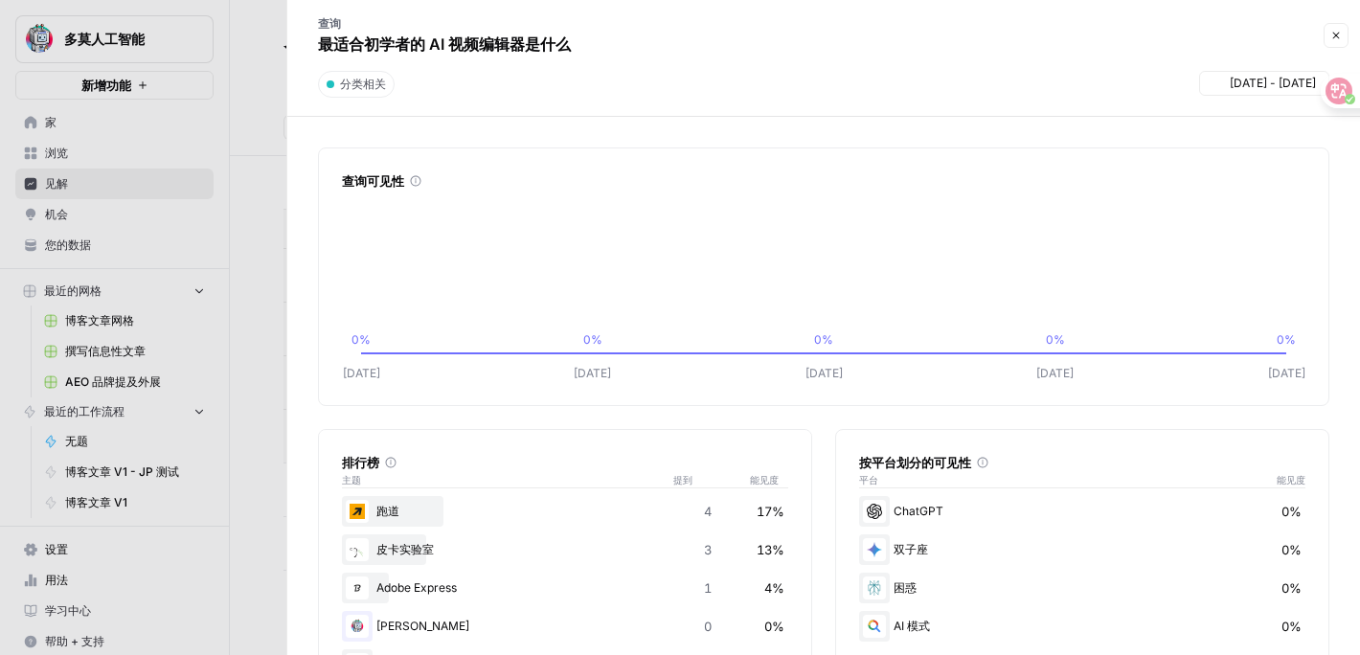
click at [585, 50] on div "查询 最适合初学者的 AI 视频编辑器是什么" at bounding box center [444, 36] width 291 height 56
click at [557, 46] on font "最适合初学者的 AI 视频编辑器是什么" at bounding box center [444, 43] width 253 height 19
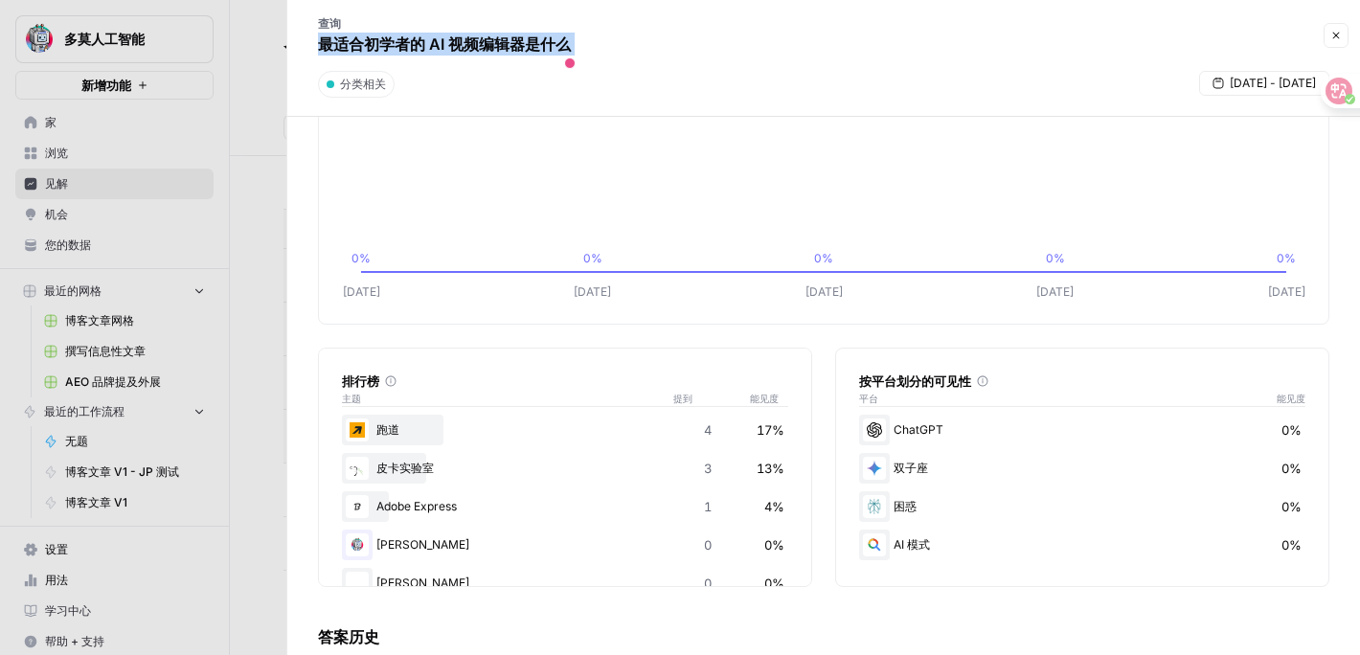
scroll to position [95, 0]
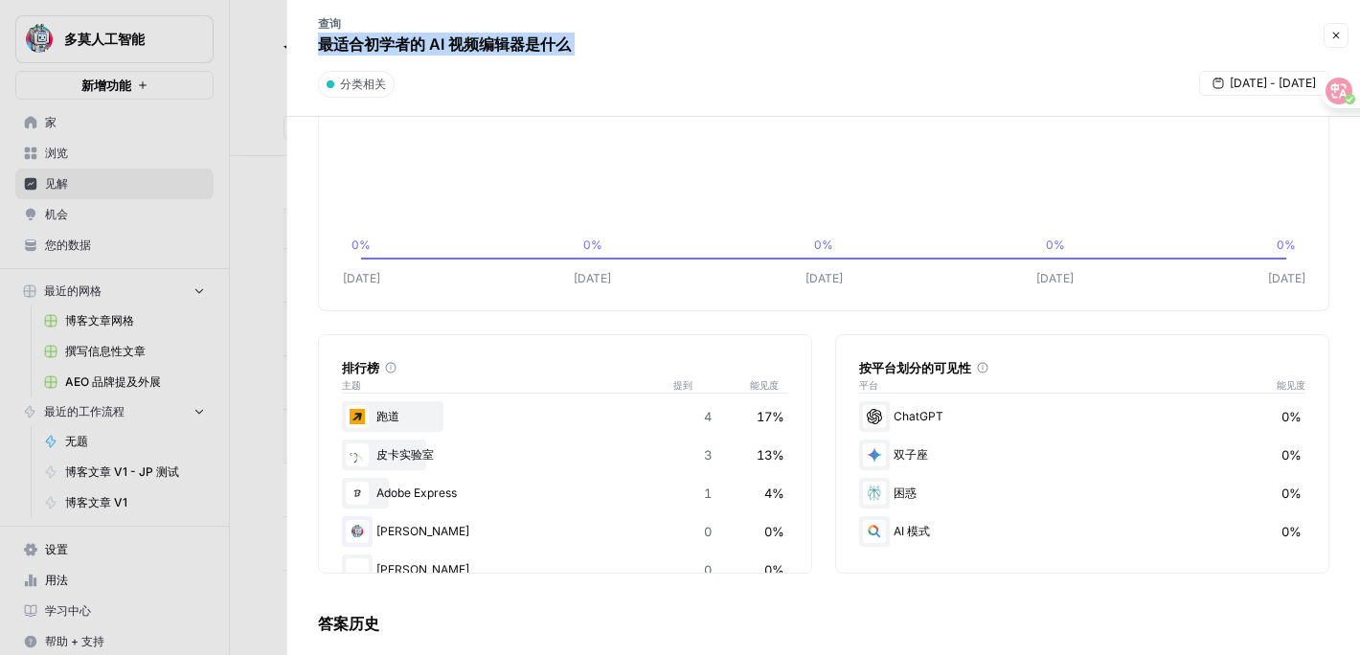
click at [1338, 41] on button "Close" at bounding box center [1335, 35] width 25 height 25
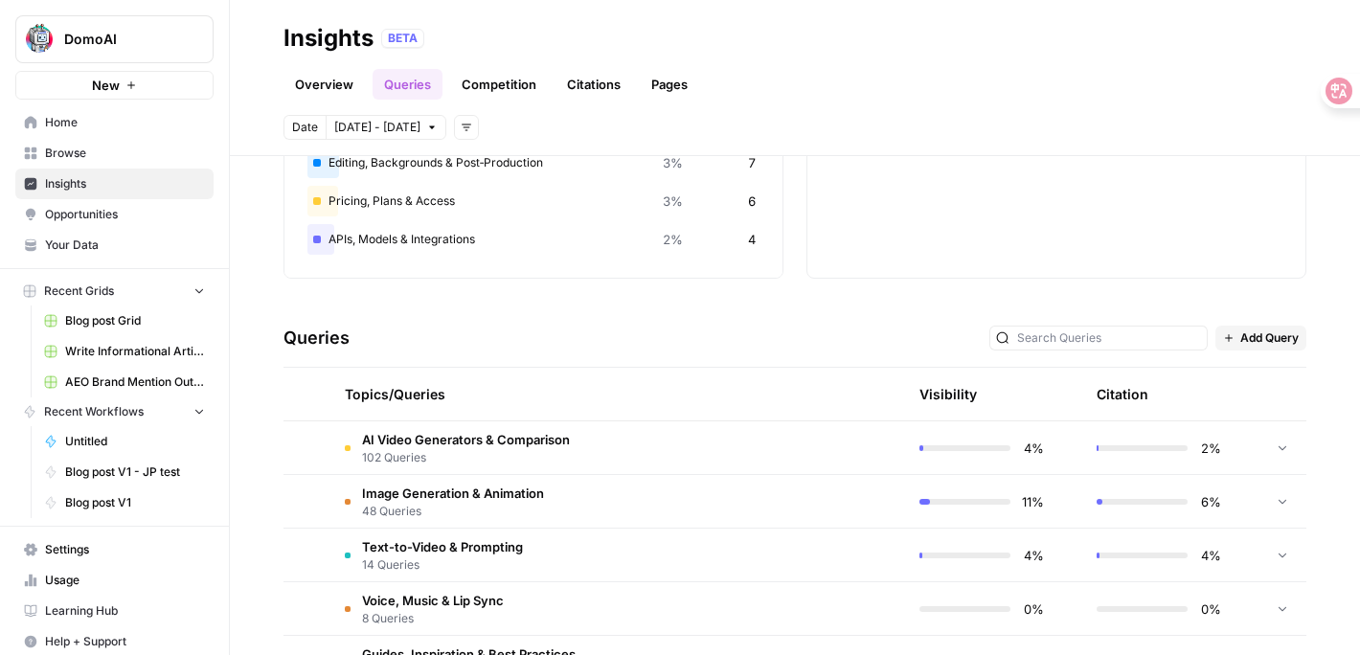
scroll to position [334, 0]
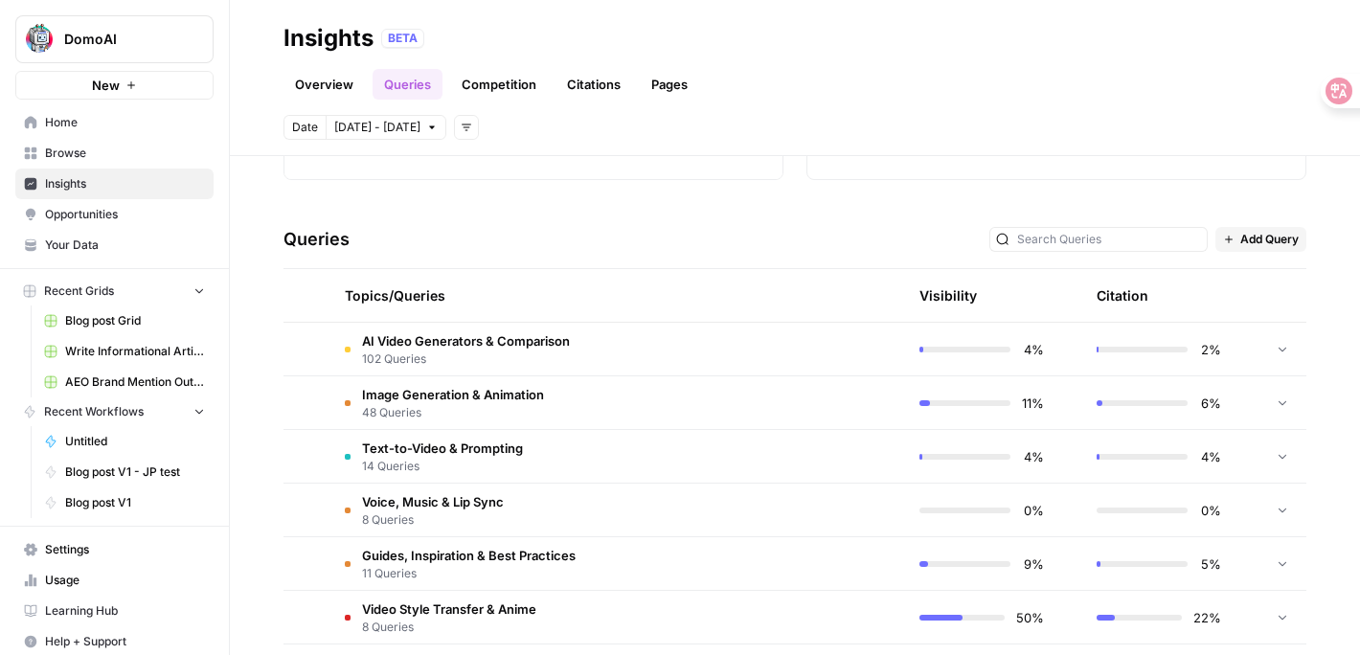
click at [418, 341] on span "AI Video Generators & Comparison" at bounding box center [466, 340] width 208 height 19
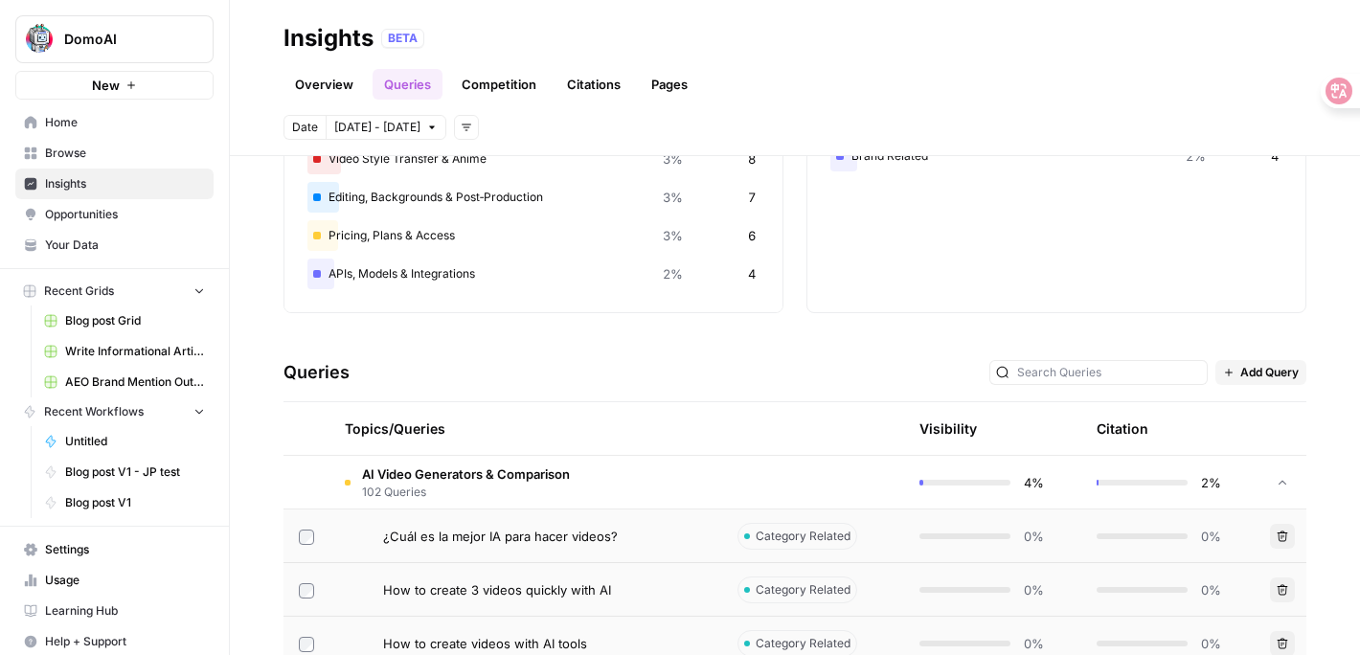
scroll to position [203, 0]
click at [386, 468] on span "AI Video Generators & Comparison" at bounding box center [466, 471] width 208 height 19
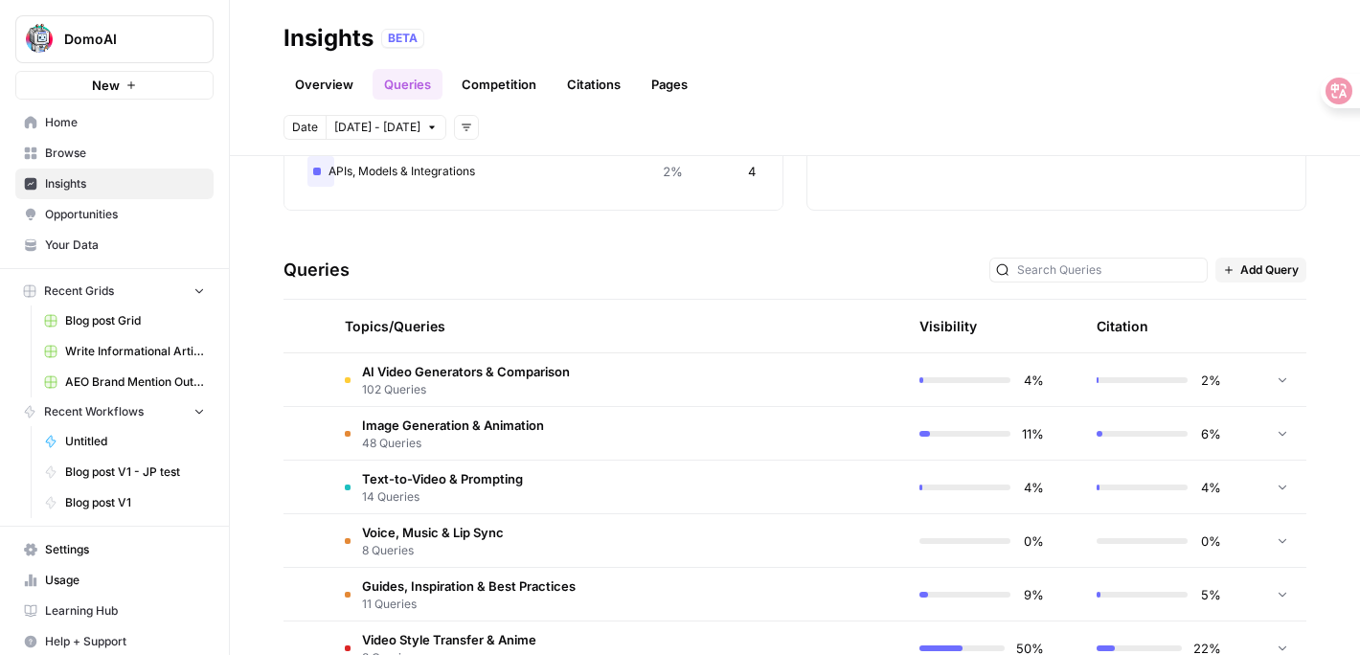
scroll to position [305, 0]
click at [402, 427] on span "Image Generation & Animation" at bounding box center [453, 423] width 182 height 19
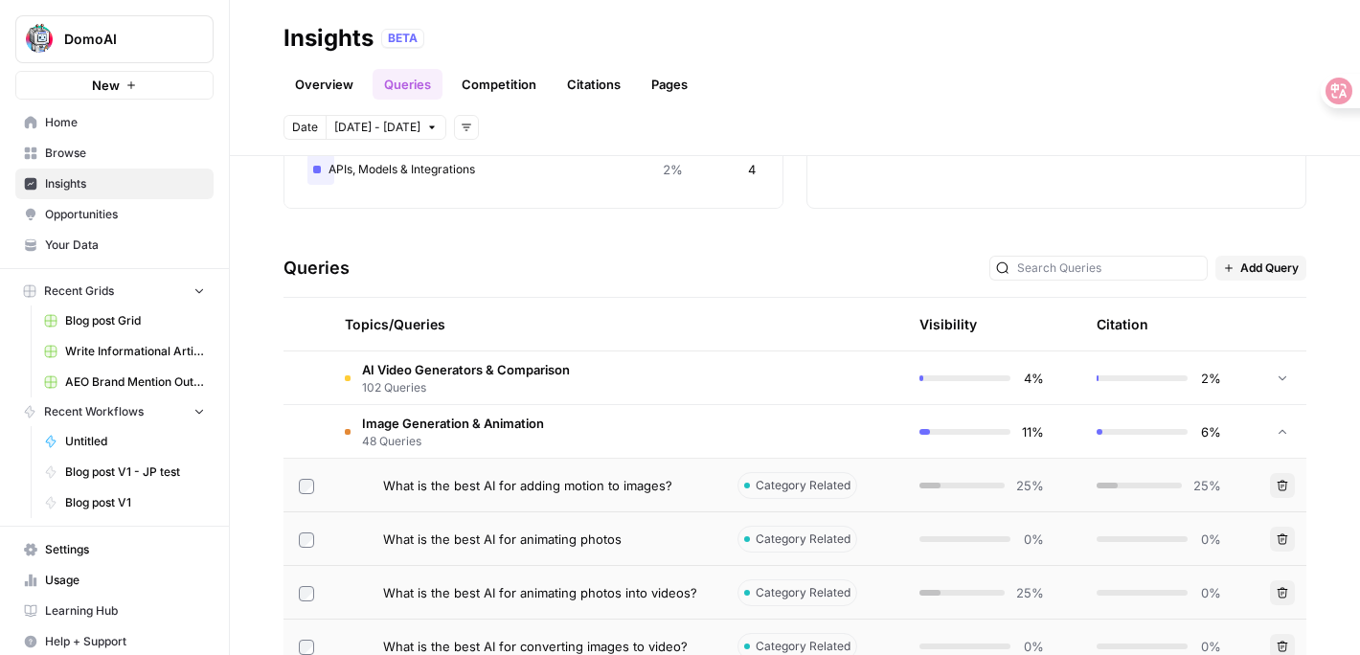
click at [402, 427] on span "Image Generation & Animation" at bounding box center [453, 423] width 182 height 19
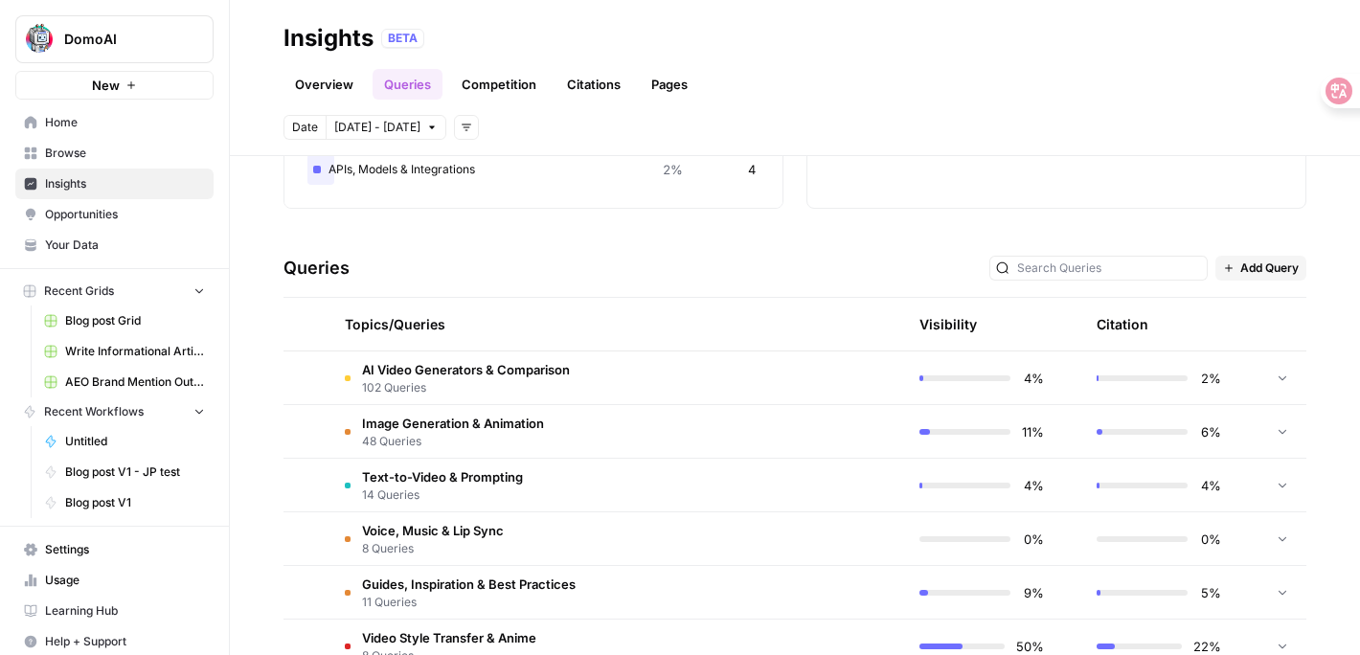
click at [402, 427] on span "Image Generation & Animation" at bounding box center [453, 423] width 182 height 19
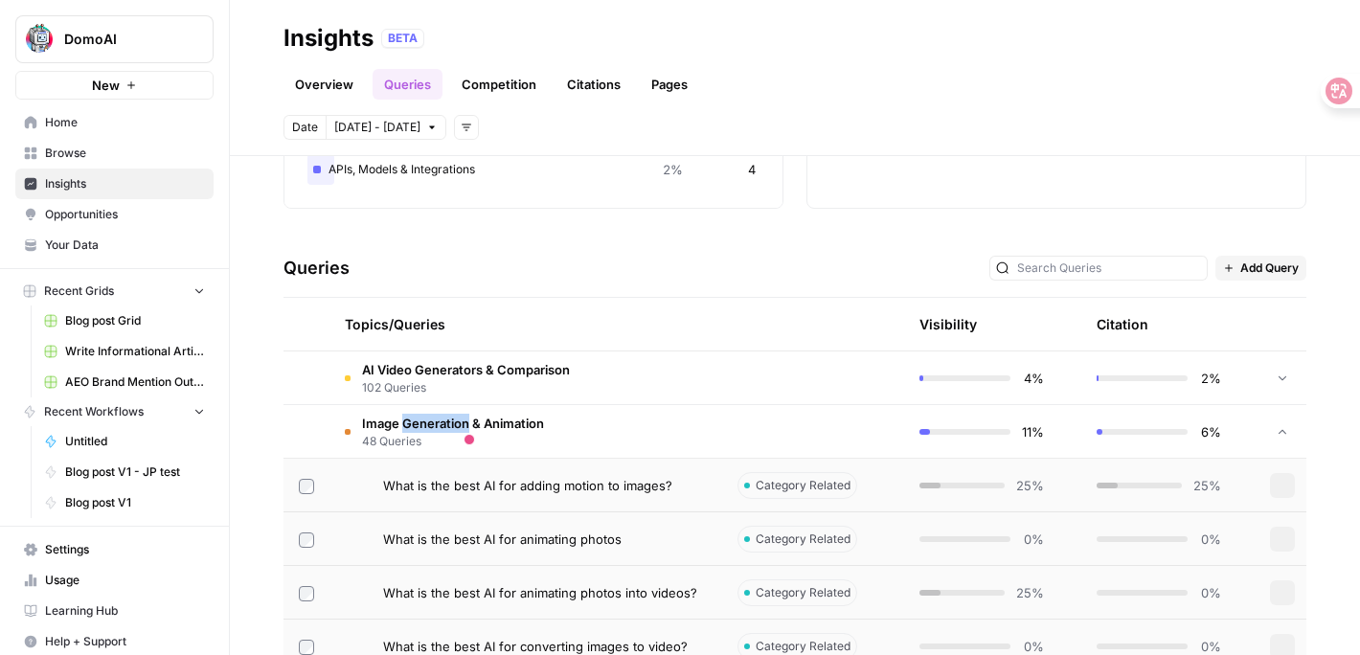
click at [402, 427] on span "Image Generation & Animation" at bounding box center [453, 423] width 182 height 19
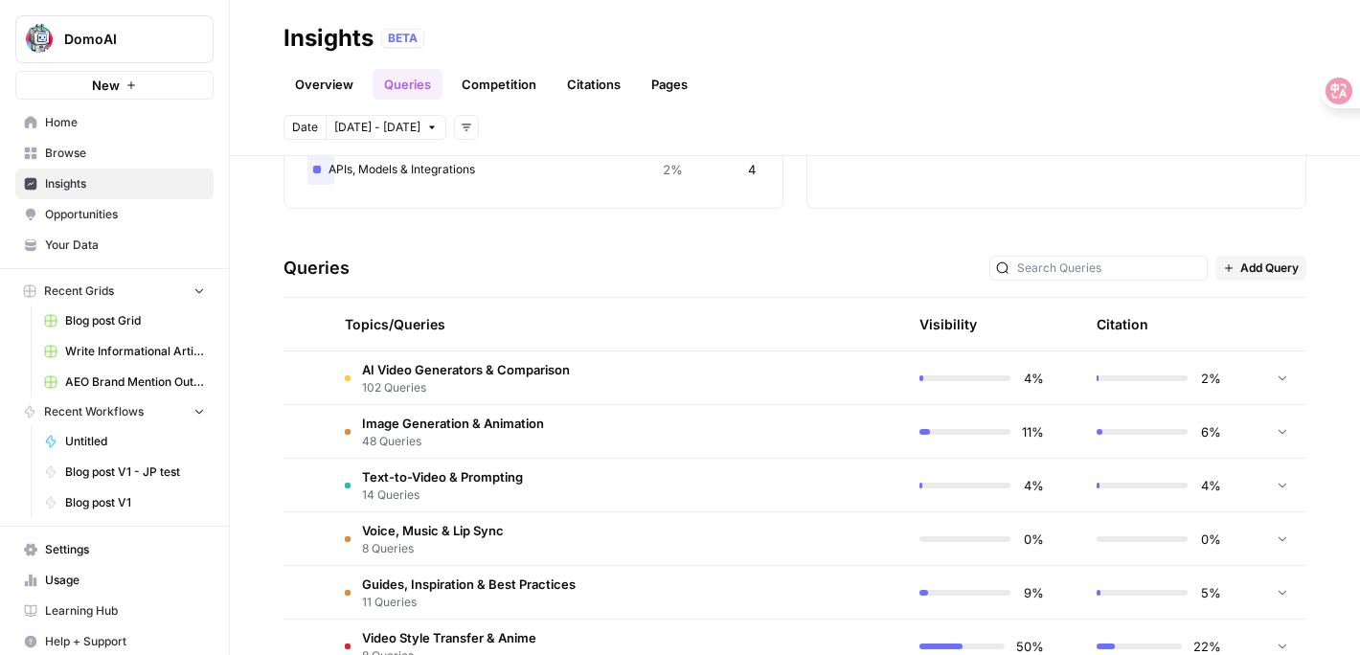
click at [386, 428] on span "Image Generation & Animation" at bounding box center [453, 423] width 182 height 19
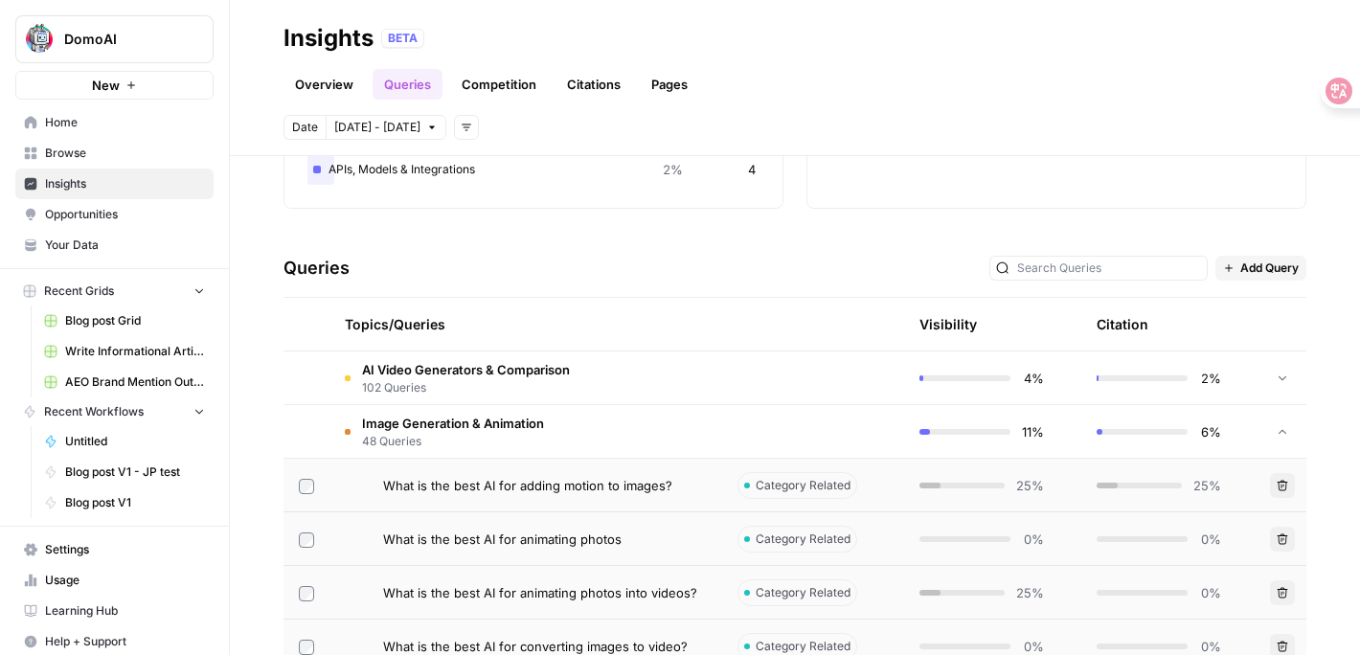
click at [388, 418] on span "Image Generation & Animation" at bounding box center [453, 423] width 182 height 19
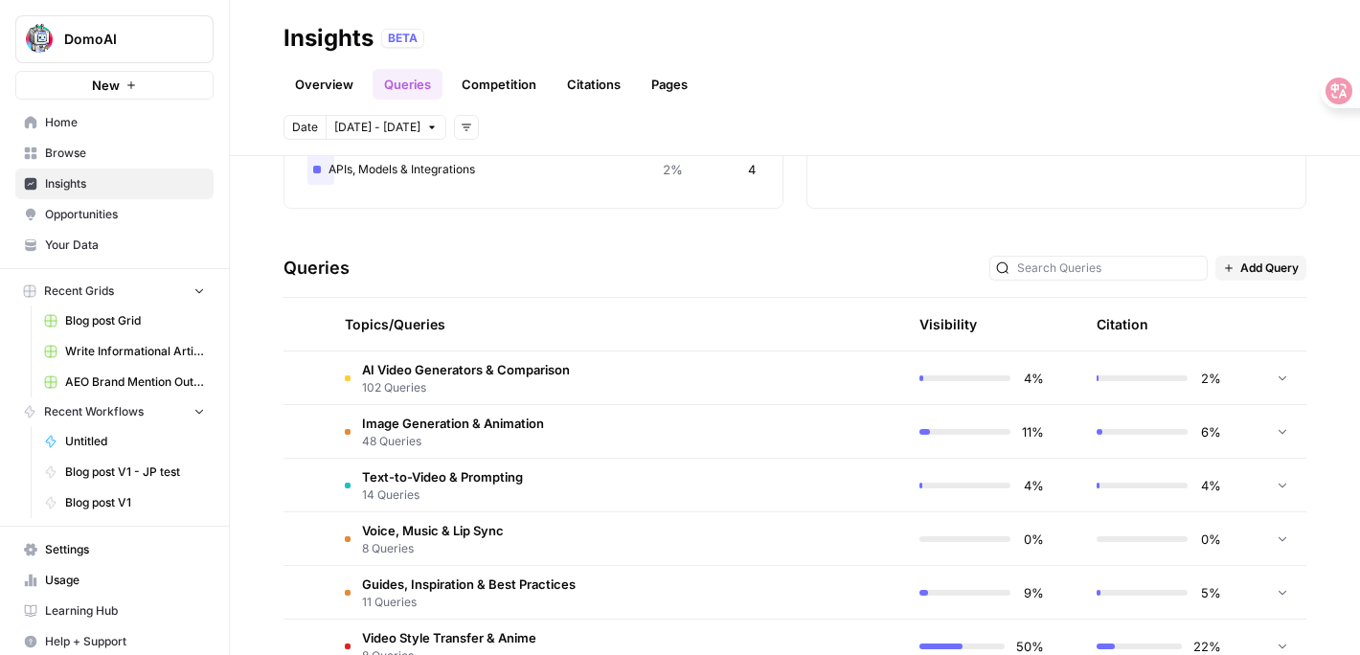
click at [396, 386] on span "102 Queries" at bounding box center [466, 387] width 208 height 17
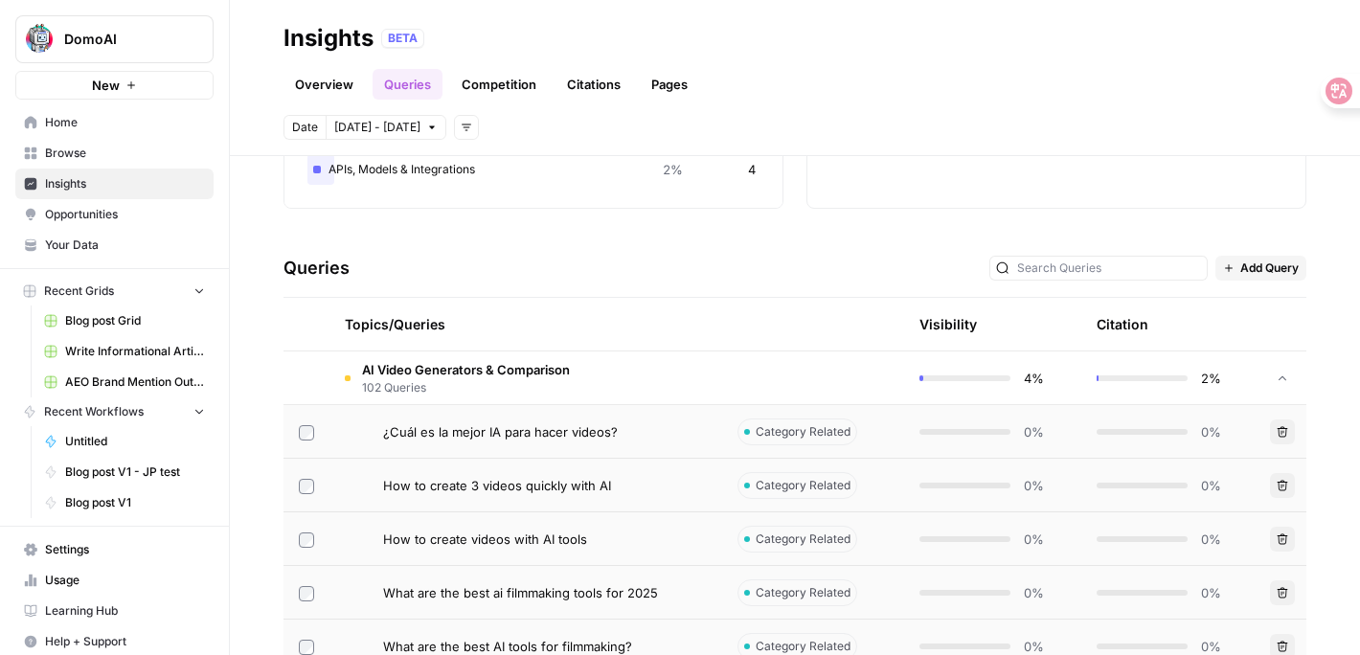
click at [396, 386] on span "102 Queries" at bounding box center [466, 387] width 208 height 17
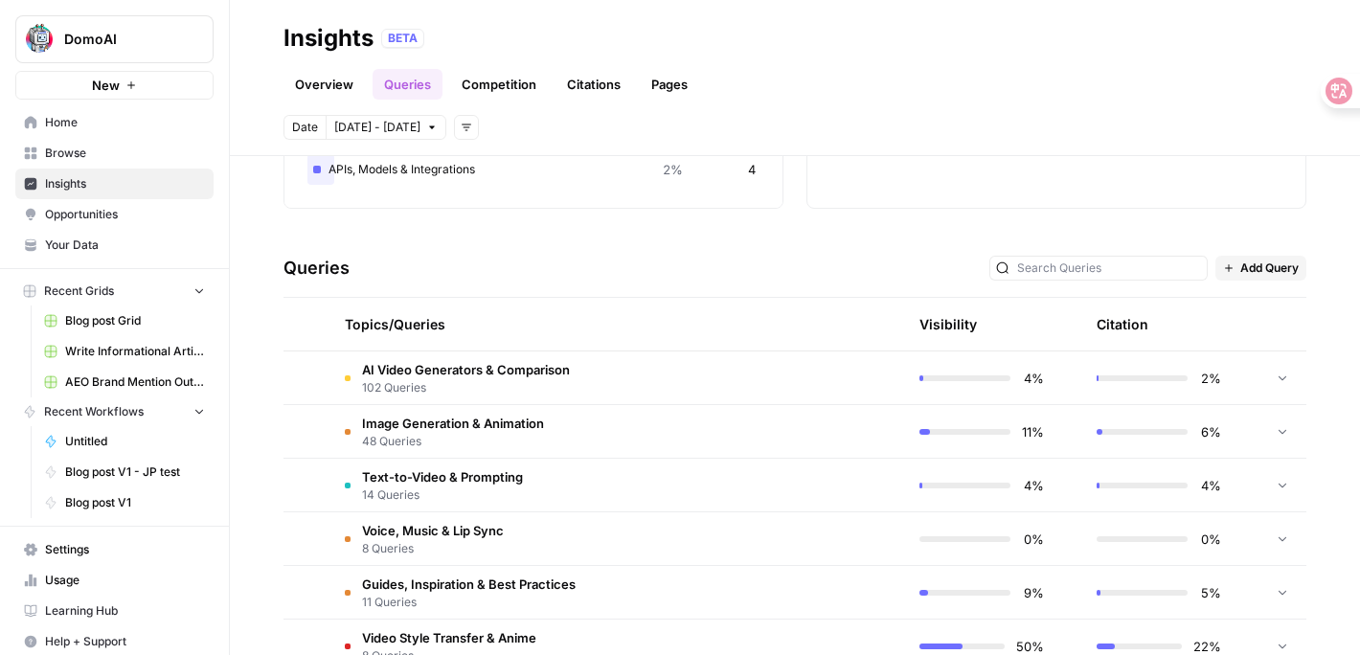
click at [434, 439] on span "48 Queries" at bounding box center [453, 441] width 182 height 17
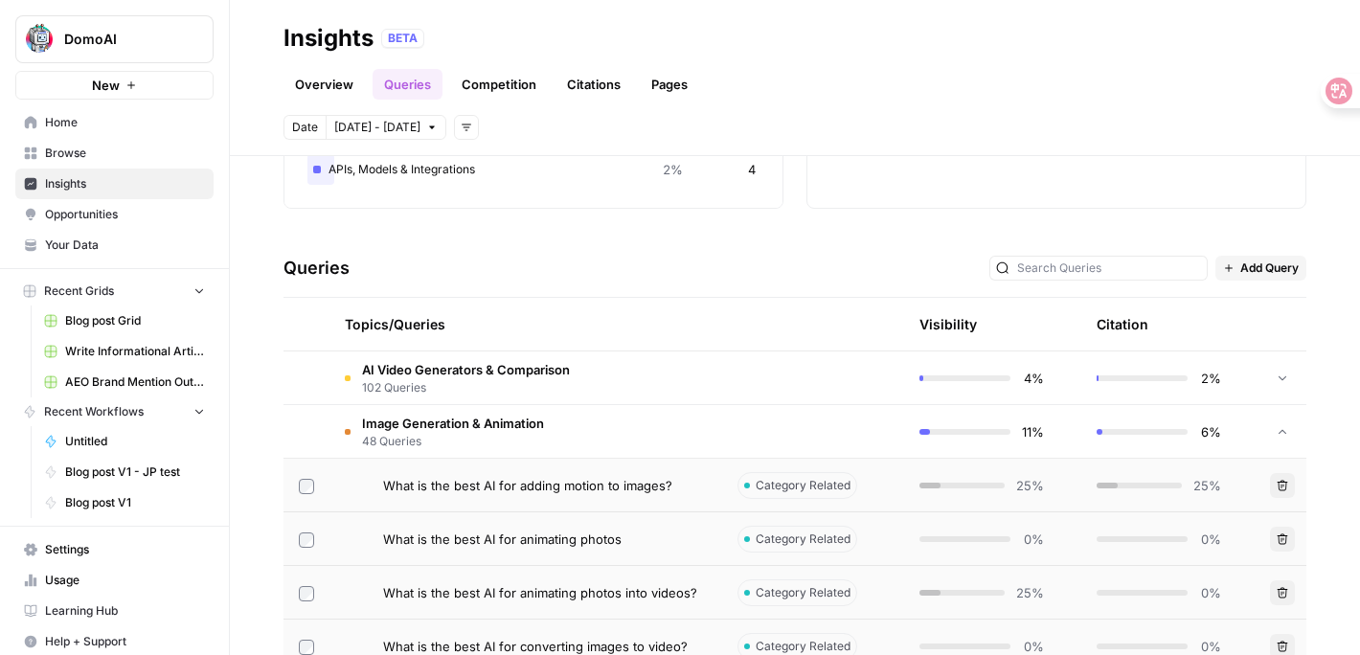
click at [434, 439] on span "48 Queries" at bounding box center [453, 441] width 182 height 17
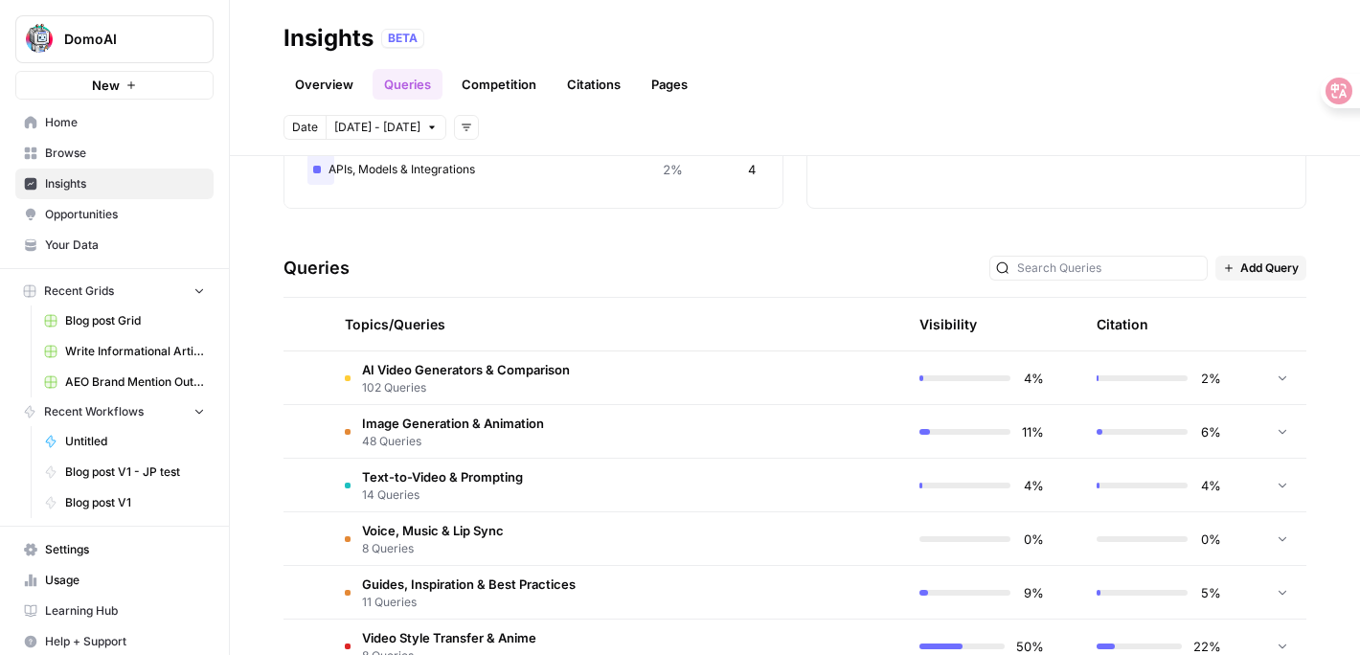
click at [492, 362] on span "AI Video Generators & Comparison" at bounding box center [466, 369] width 208 height 19
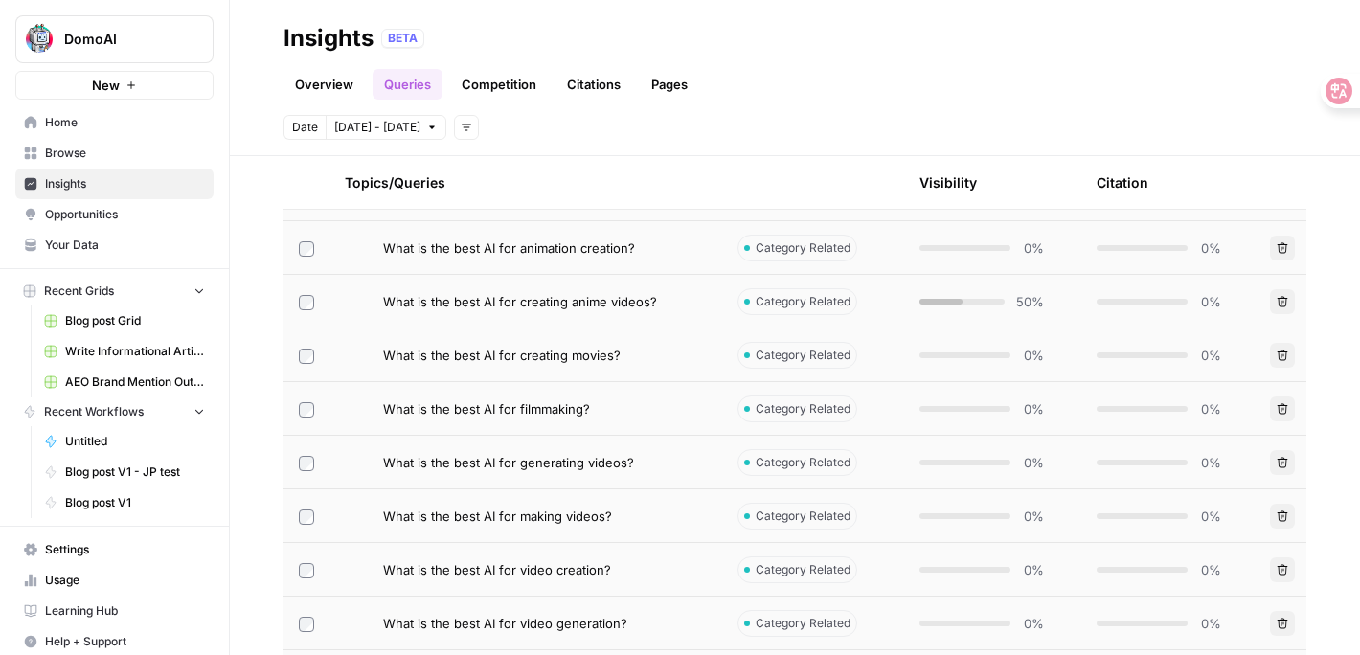
scroll to position [1563, 0]
drag, startPoint x: 360, startPoint y: 311, endPoint x: 507, endPoint y: 314, distance: 146.5
click at [507, 314] on td "What is the best AI for creating anime videos?" at bounding box center [525, 300] width 393 height 53
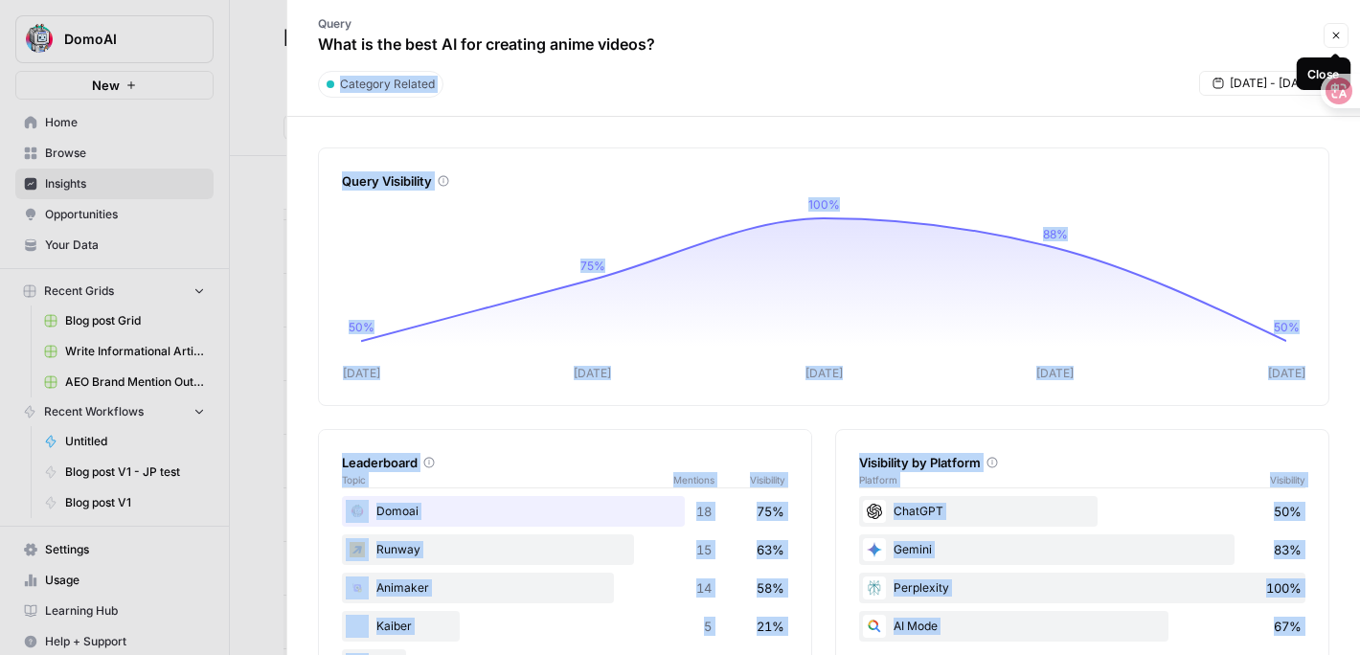
drag, startPoint x: 1341, startPoint y: 34, endPoint x: 1325, endPoint y: 32, distance: 15.6
click at [1325, 32] on html "DomoAI New Home Browse Insights Opportunities Your Data Recent Grids Blog post …" at bounding box center [680, 327] width 1360 height 655
click at [1325, 32] on button "Close" at bounding box center [1335, 35] width 25 height 25
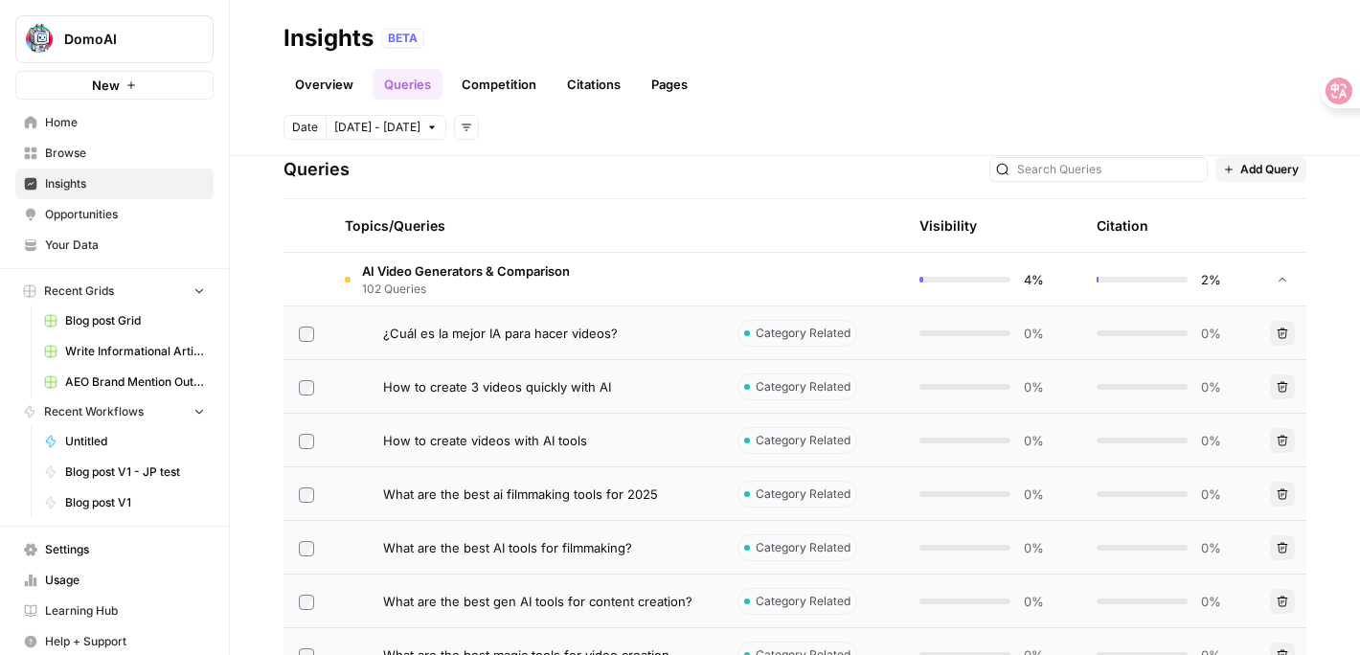
scroll to position [405, 0]
click at [1323, 638] on button "Delete" at bounding box center [1316, 632] width 25 height 25
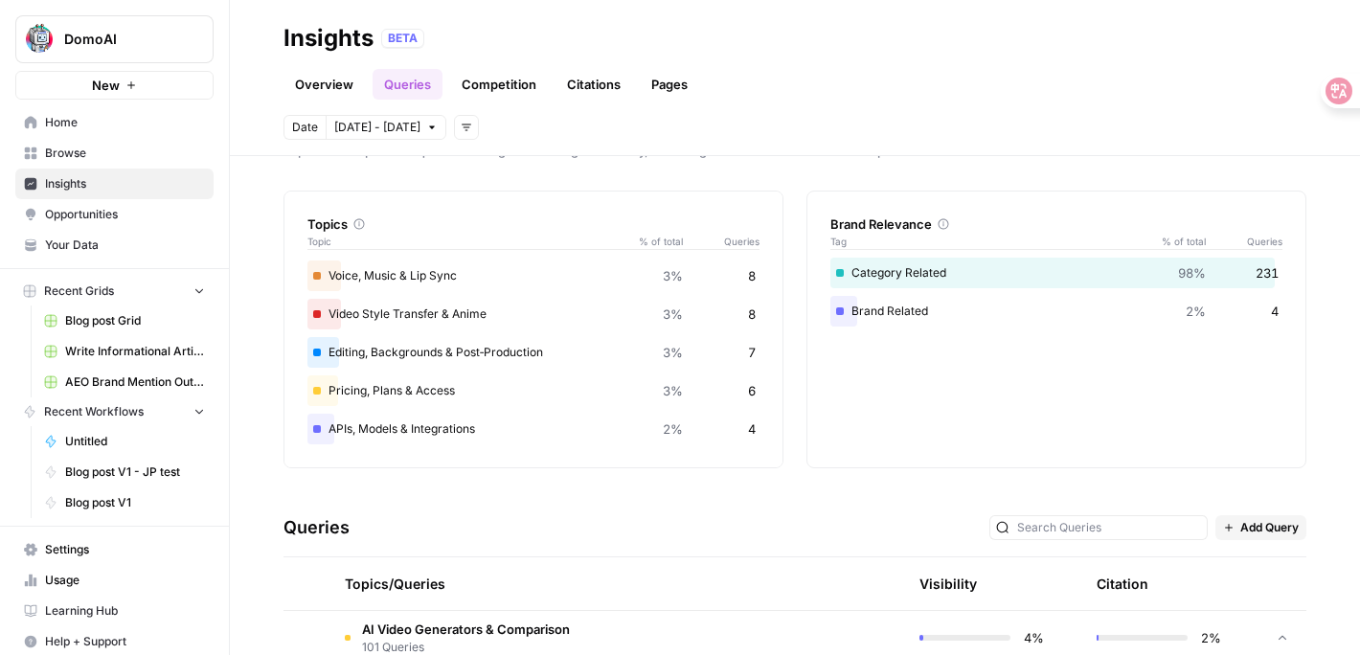
scroll to position [0, 0]
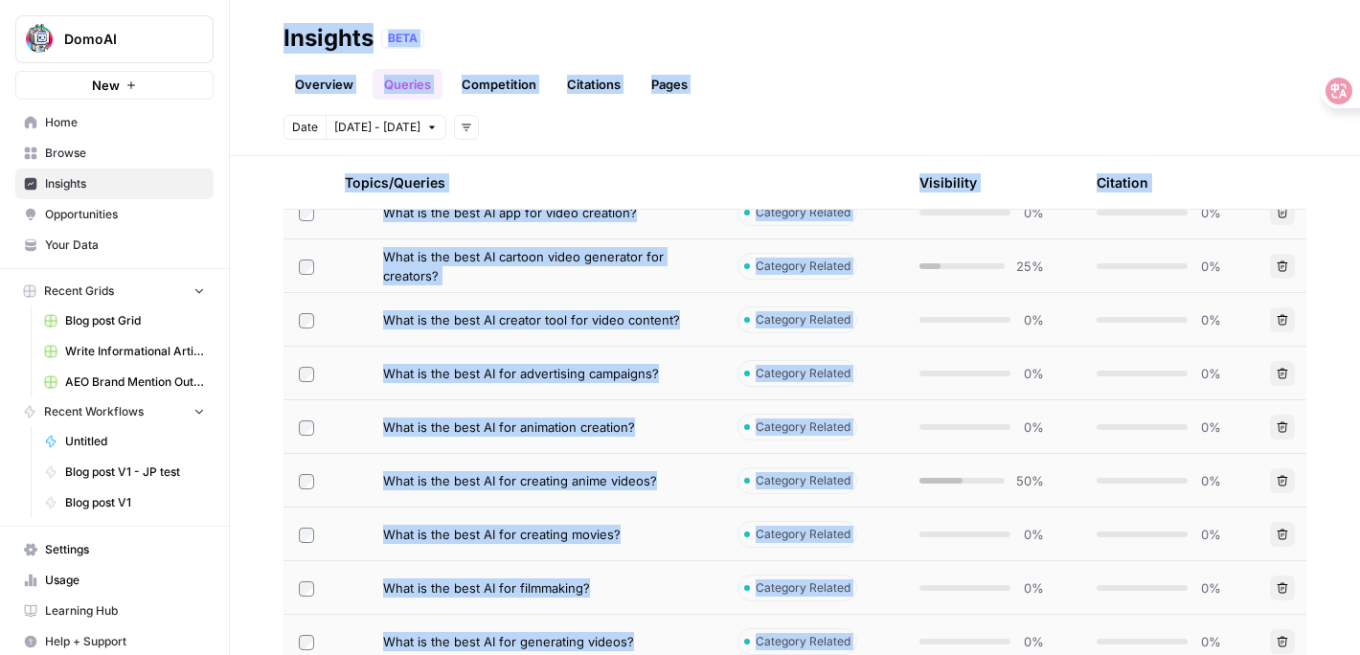
scroll to position [1333, 0]
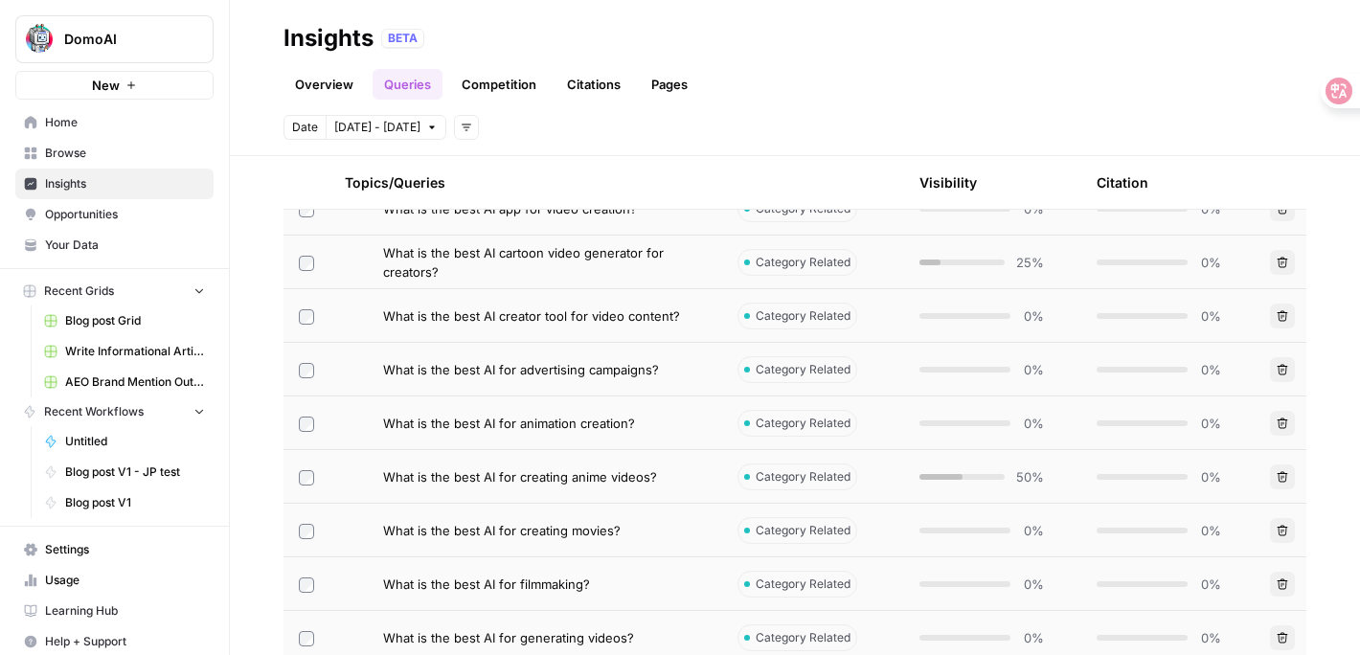
click at [587, 332] on td "What is the best AI creator tool for video content?" at bounding box center [525, 315] width 393 height 53
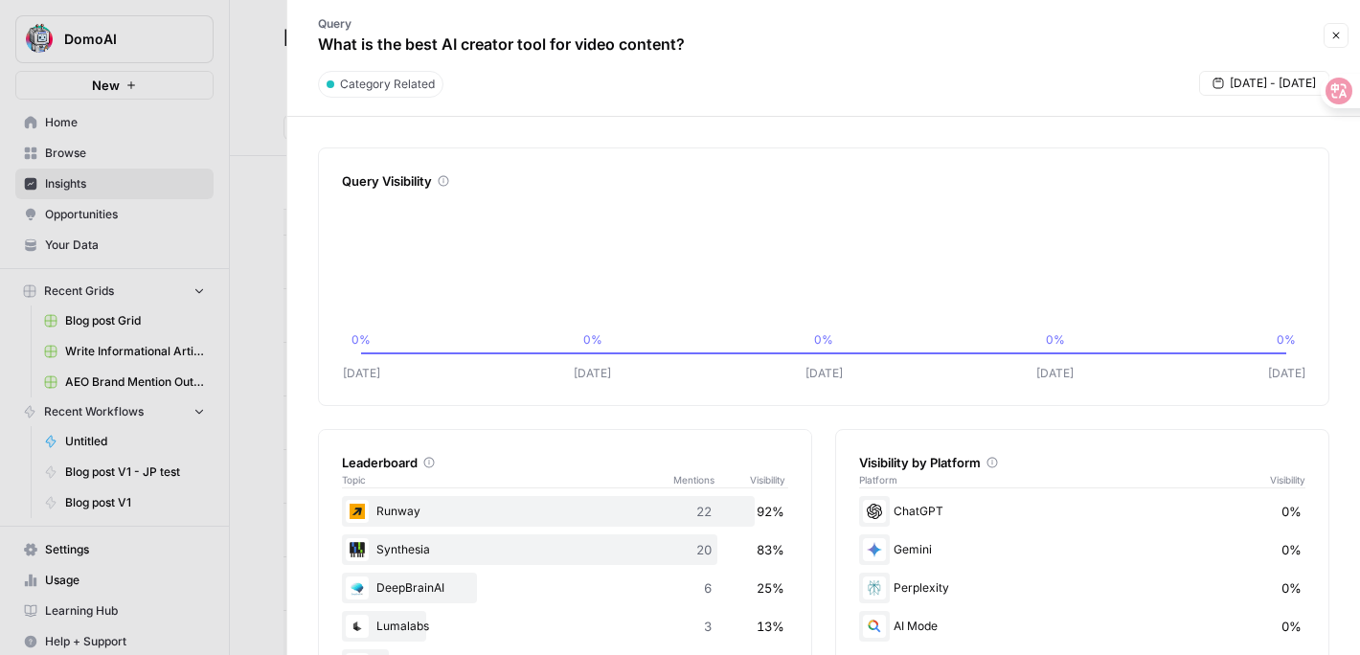
click at [257, 452] on div at bounding box center [680, 327] width 1360 height 655
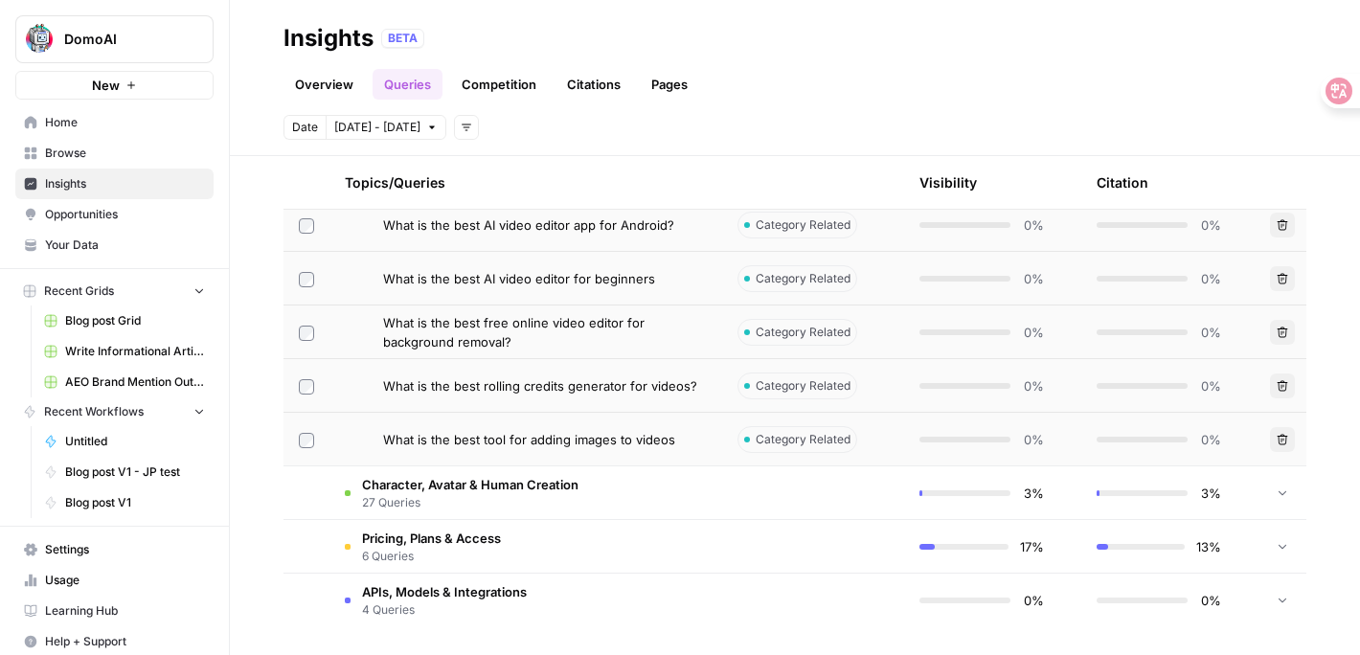
scroll to position [6360, 0]
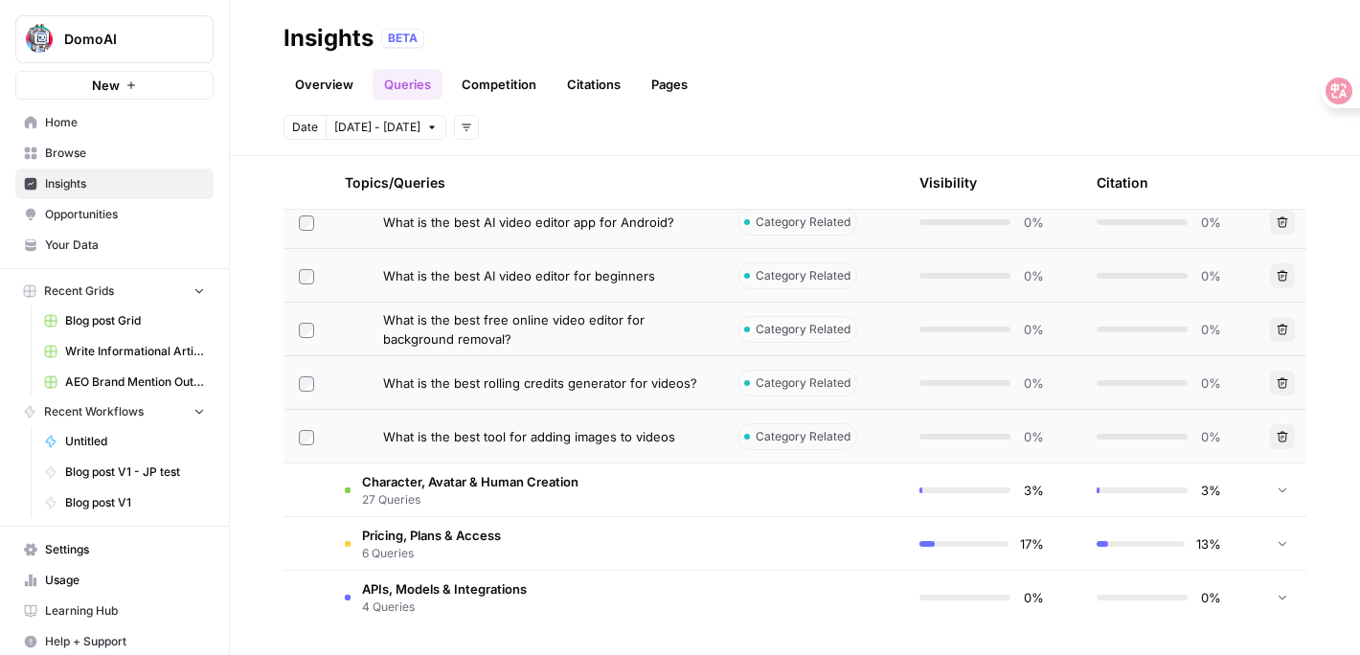
click at [447, 492] on span "27 Queries" at bounding box center [470, 499] width 216 height 17
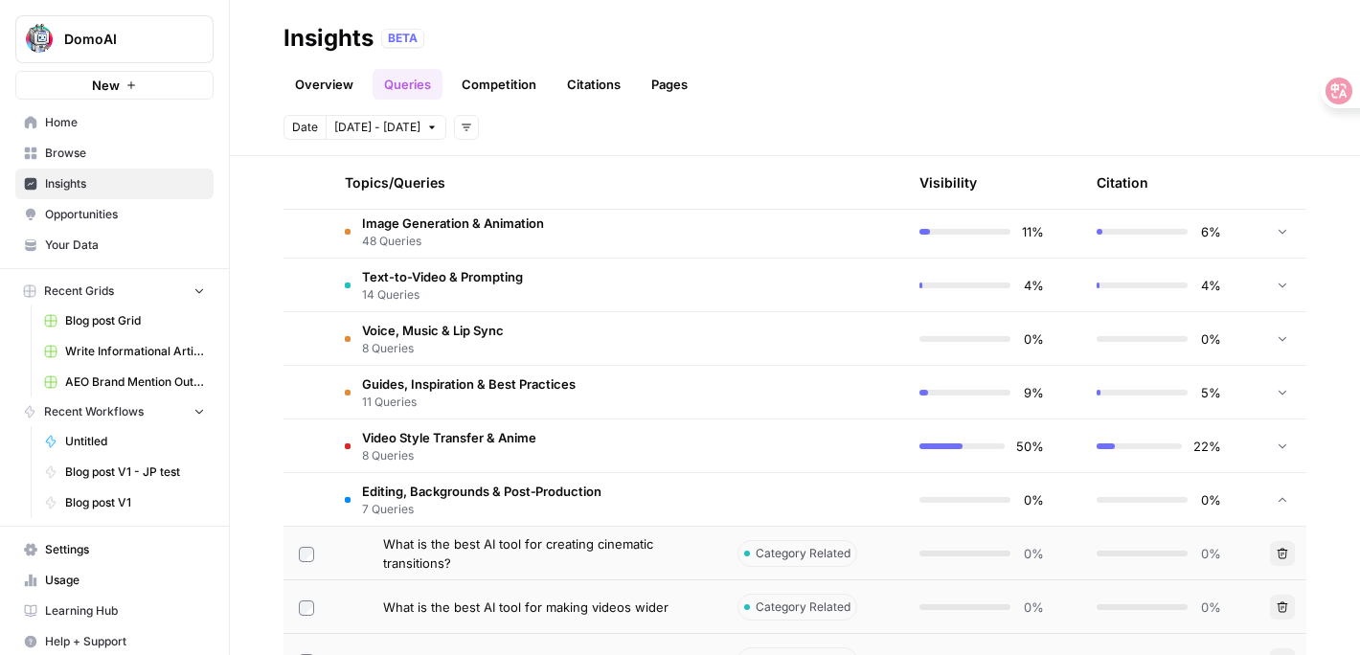
scroll to position [5963, 0]
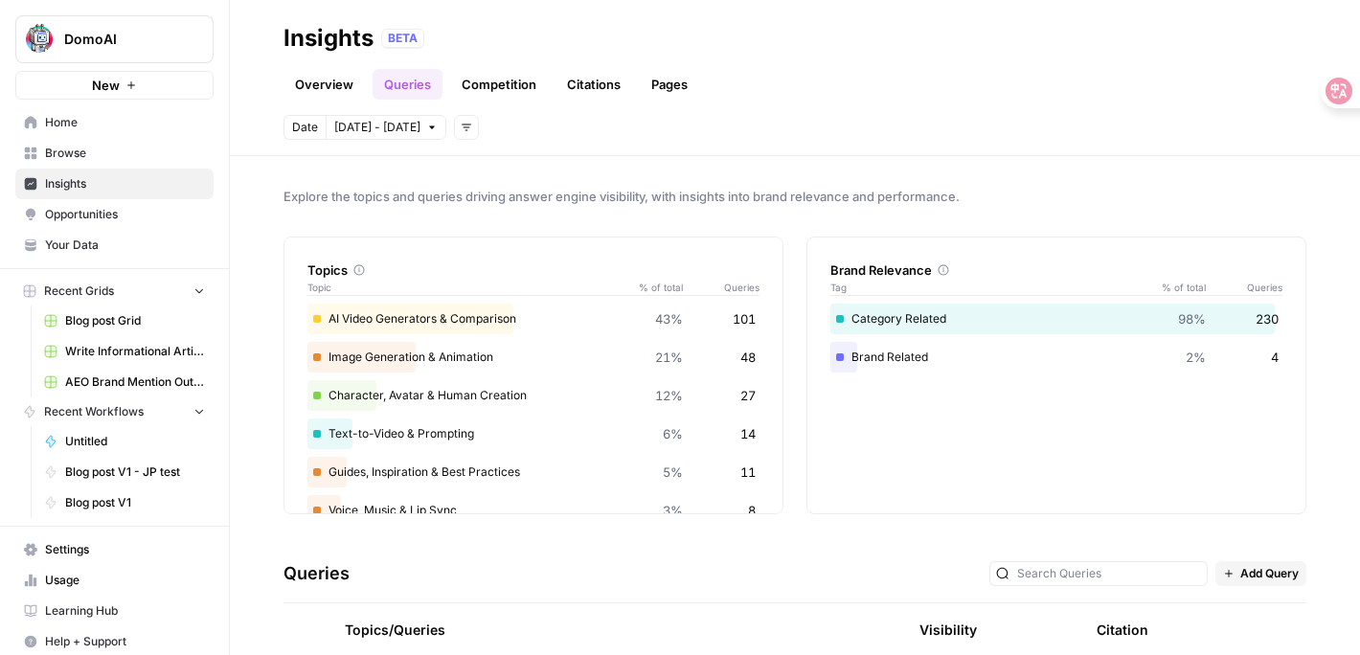
scroll to position [189, 0]
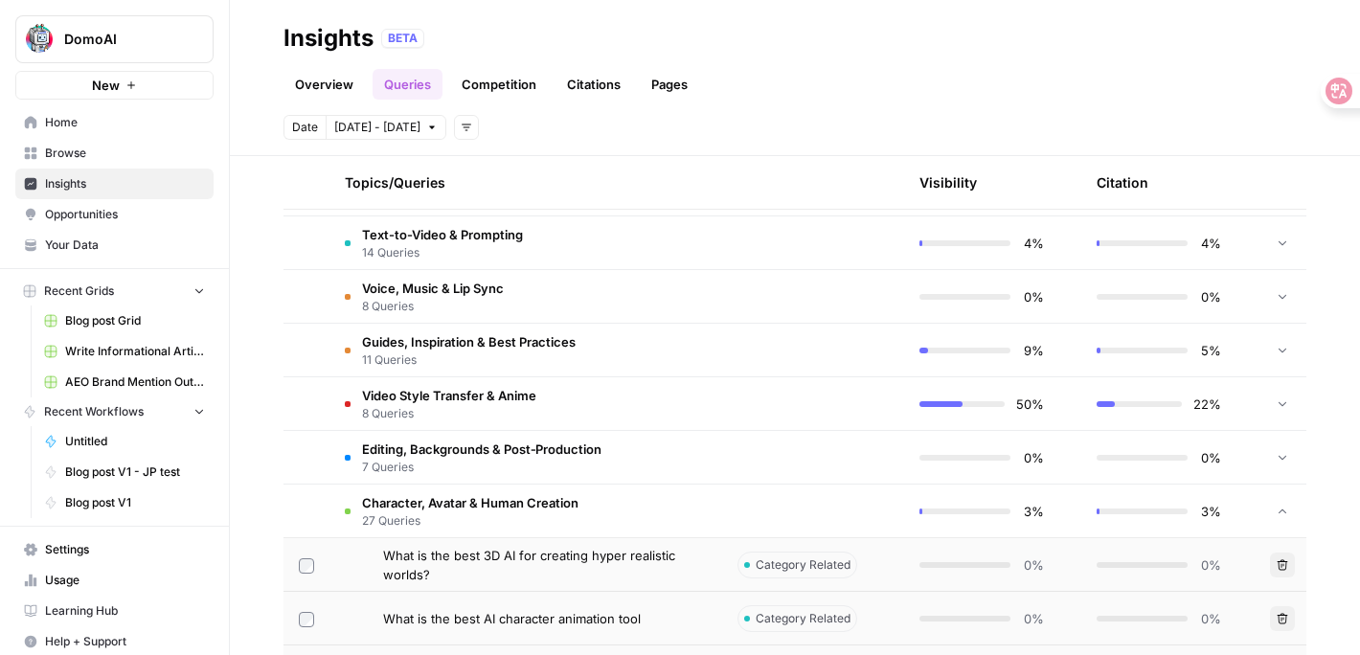
click at [439, 509] on span "Character, Avatar & Human Creation" at bounding box center [470, 502] width 216 height 19
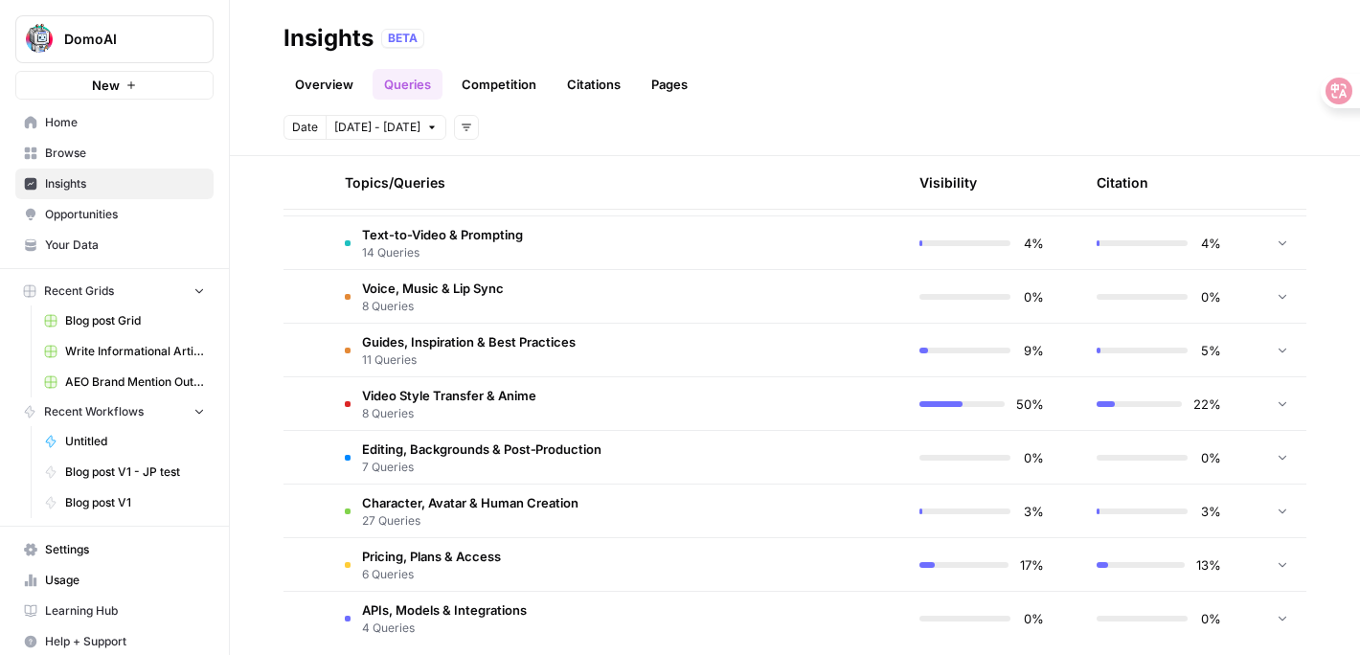
scroll to position [5984, 0]
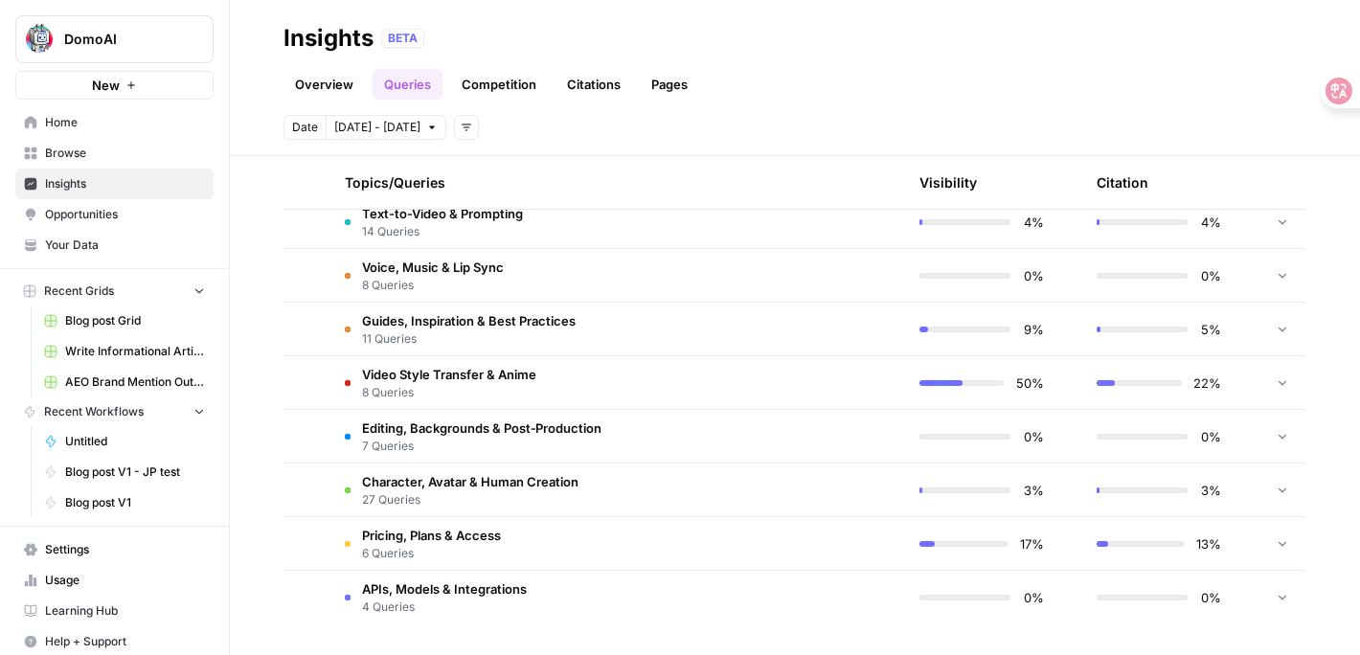
click at [444, 595] on span "APIs, Models & Integrations" at bounding box center [444, 588] width 165 height 19
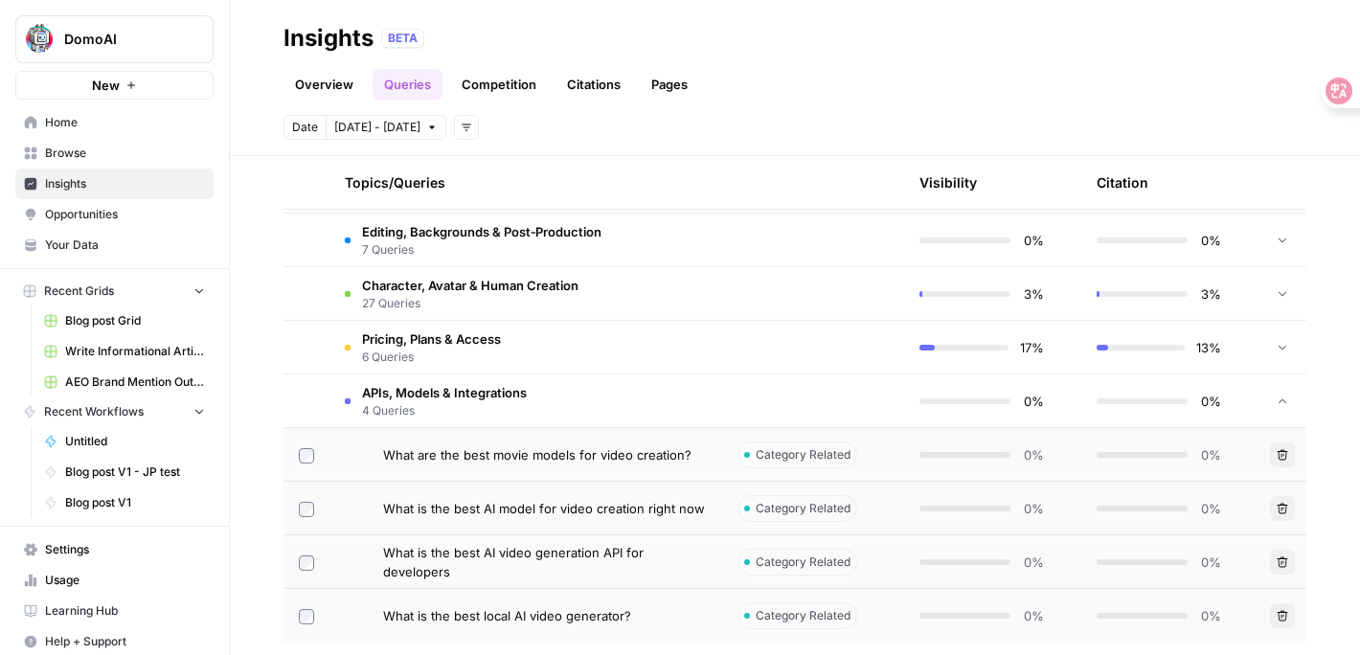
scroll to position [6199, 0]
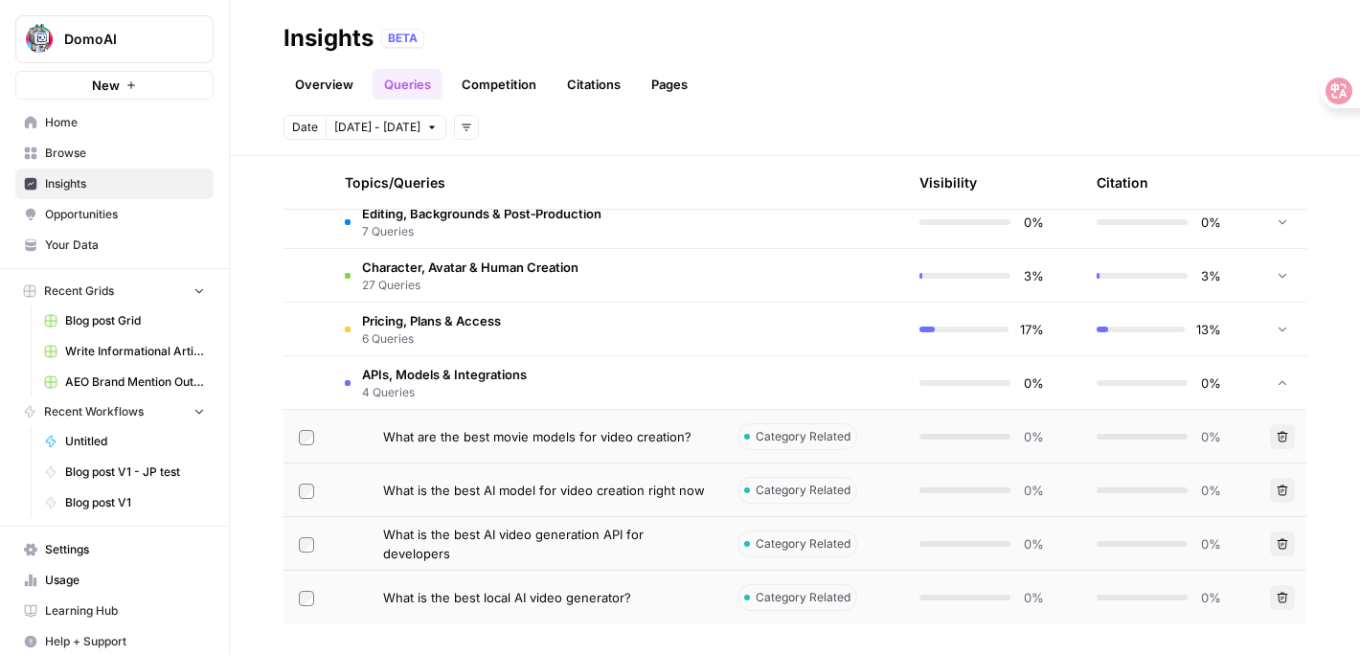
click at [455, 372] on span "APIs, Models & Integrations" at bounding box center [444, 374] width 165 height 19
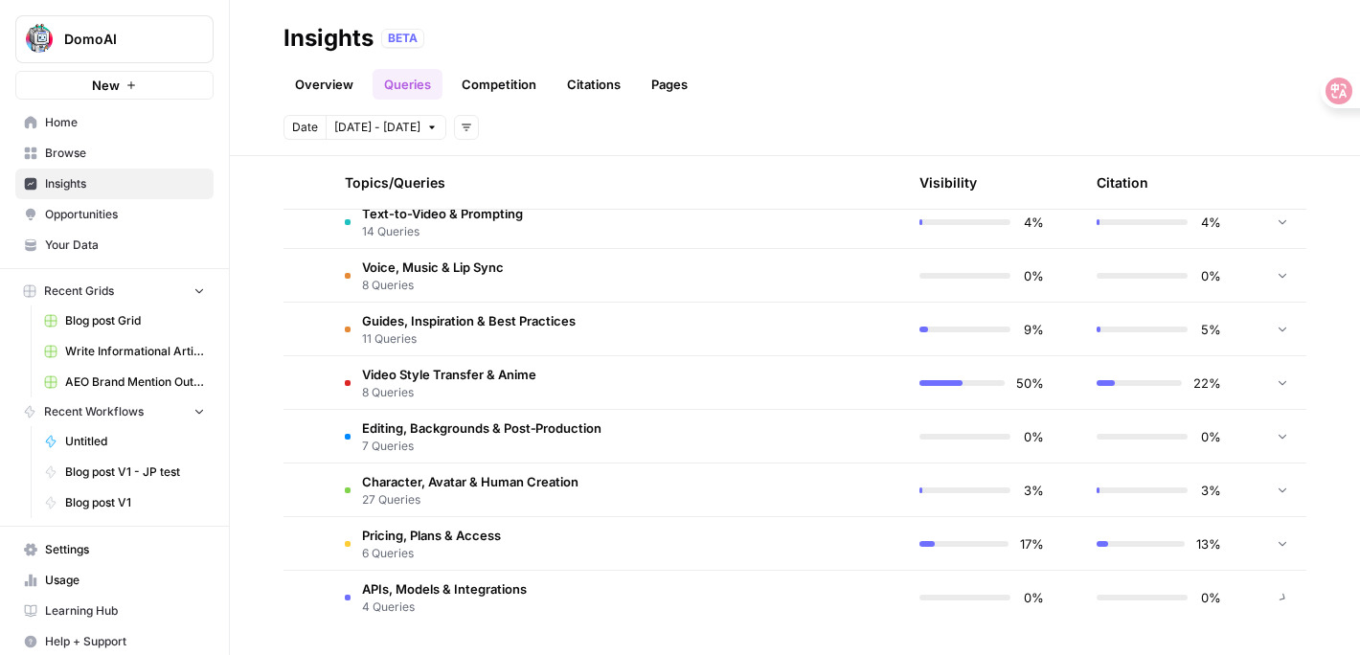
scroll to position [5984, 0]
click at [475, 483] on span "Character, Avatar & Human Creation" at bounding box center [470, 481] width 216 height 19
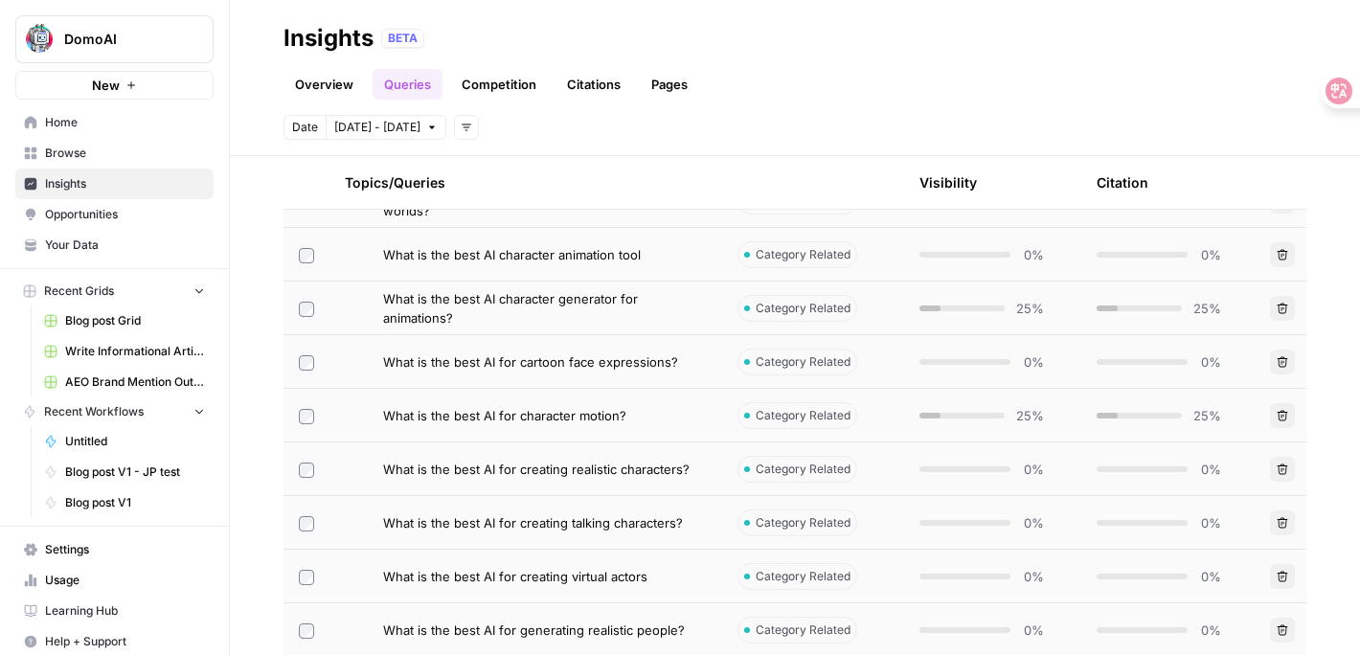
scroll to position [6330, 0]
click at [513, 362] on span "What is the best AI for cartoon face expressions?" at bounding box center [530, 358] width 295 height 19
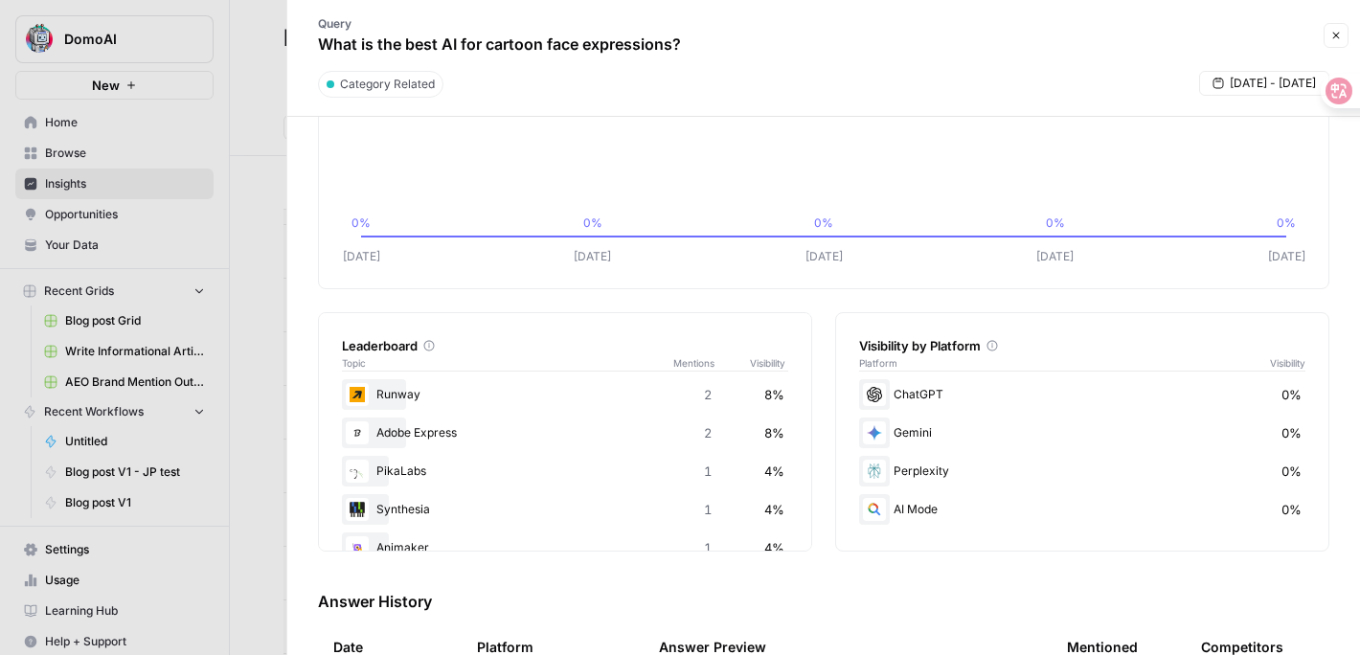
click at [265, 332] on div at bounding box center [680, 327] width 1360 height 655
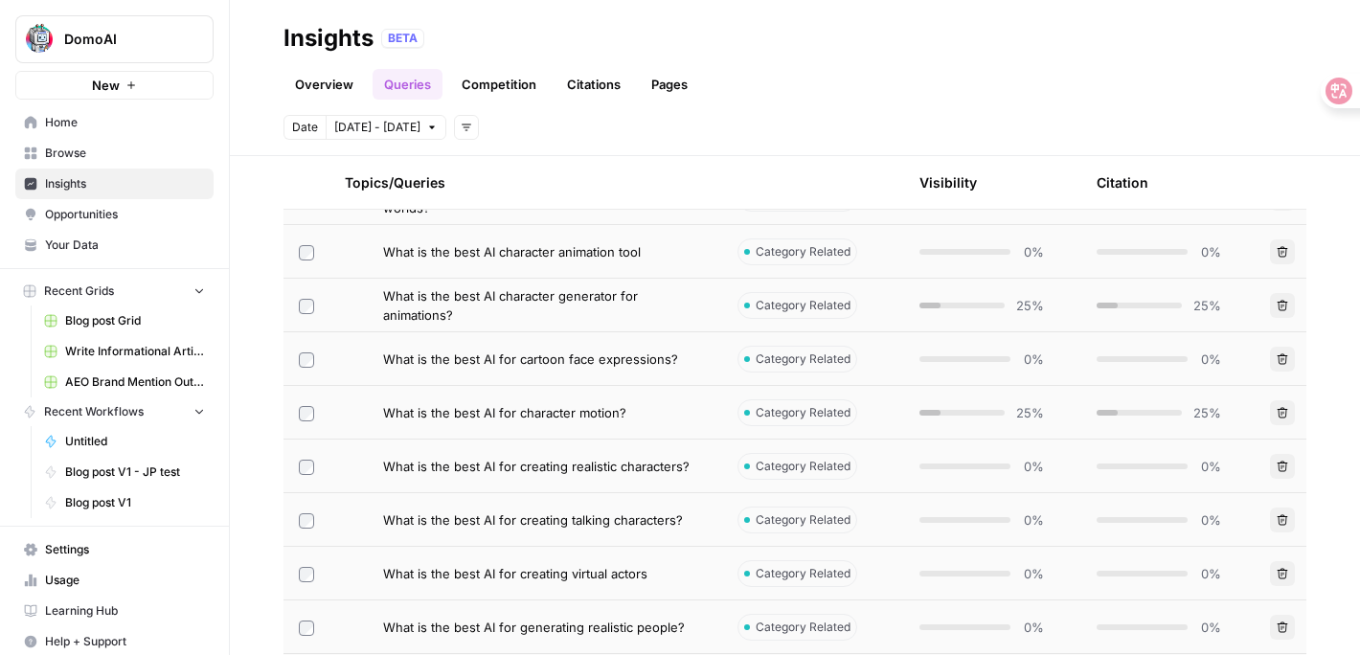
click at [450, 400] on td "What is the best AI for character motion?" at bounding box center [525, 412] width 393 height 53
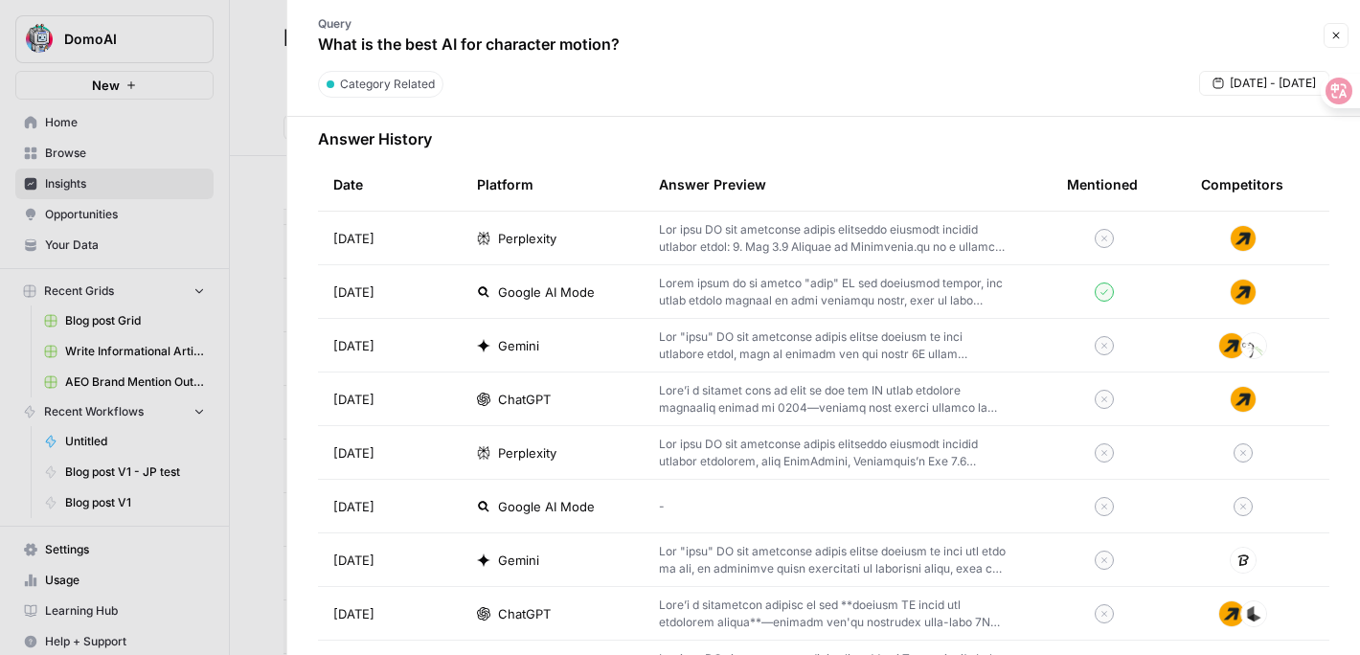
scroll to position [566, 0]
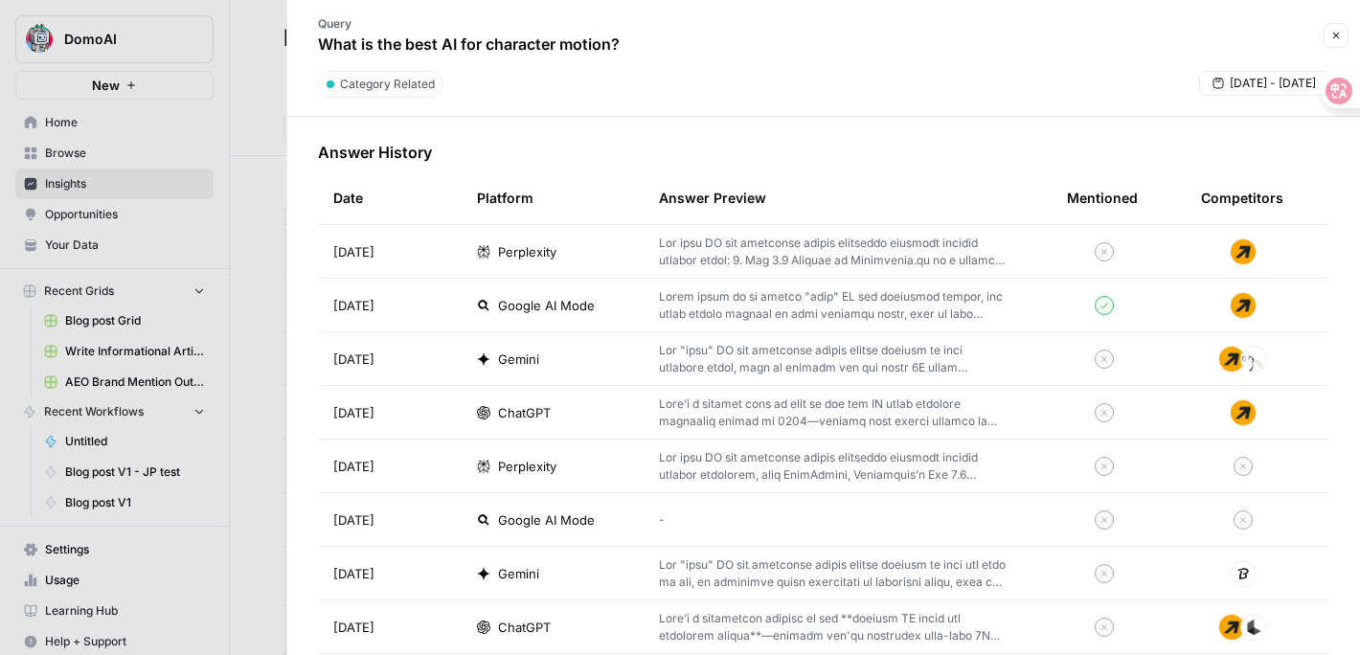
click at [728, 255] on p at bounding box center [832, 252] width 347 height 34
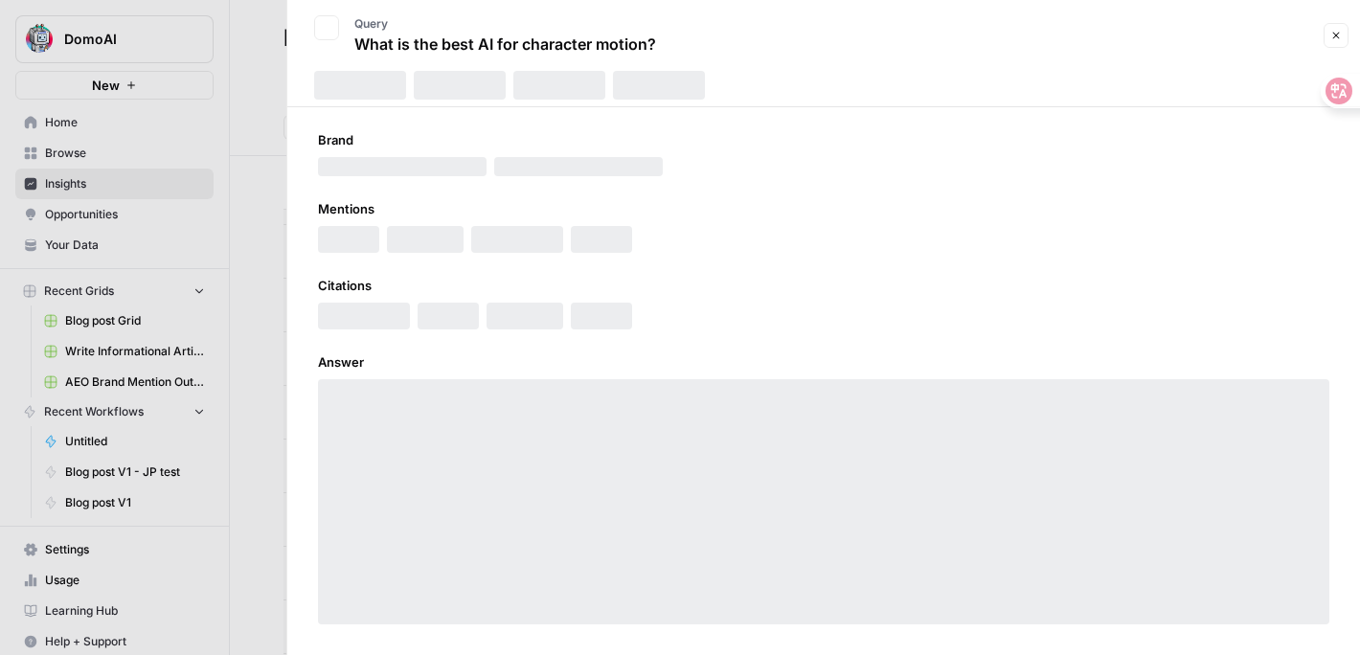
scroll to position [8, 0]
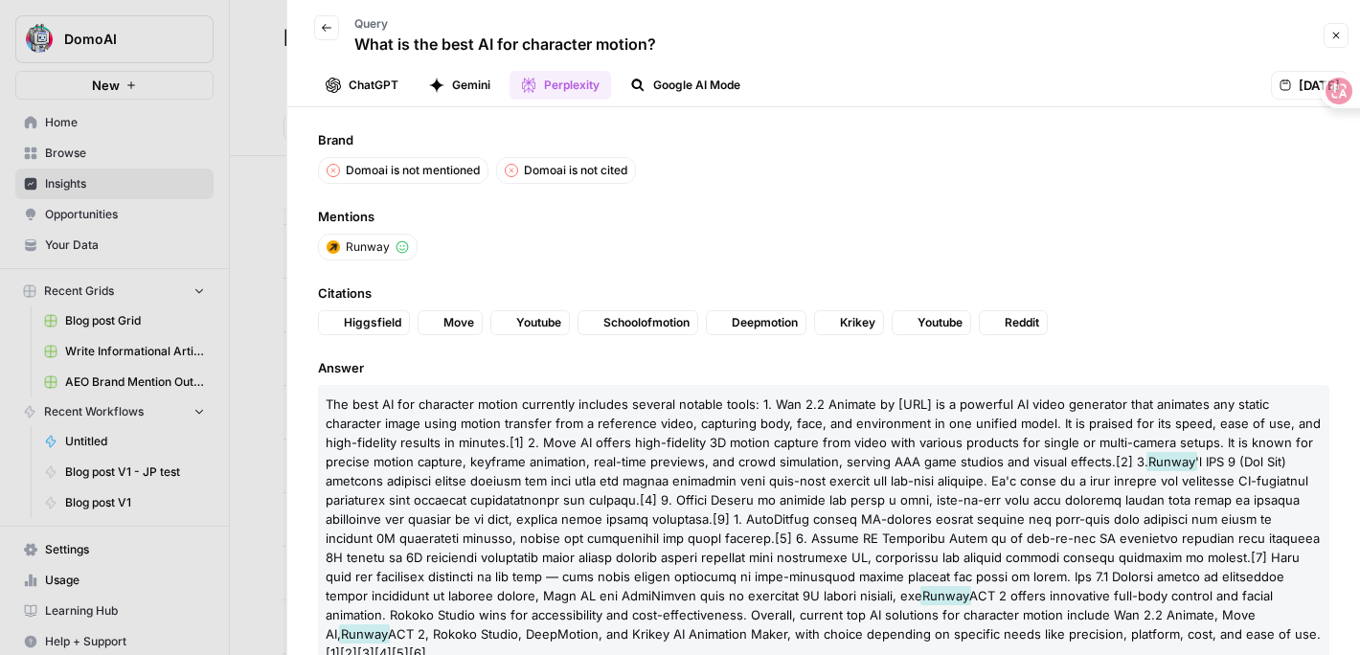
click at [329, 23] on icon "button" at bounding box center [326, 27] width 11 height 11
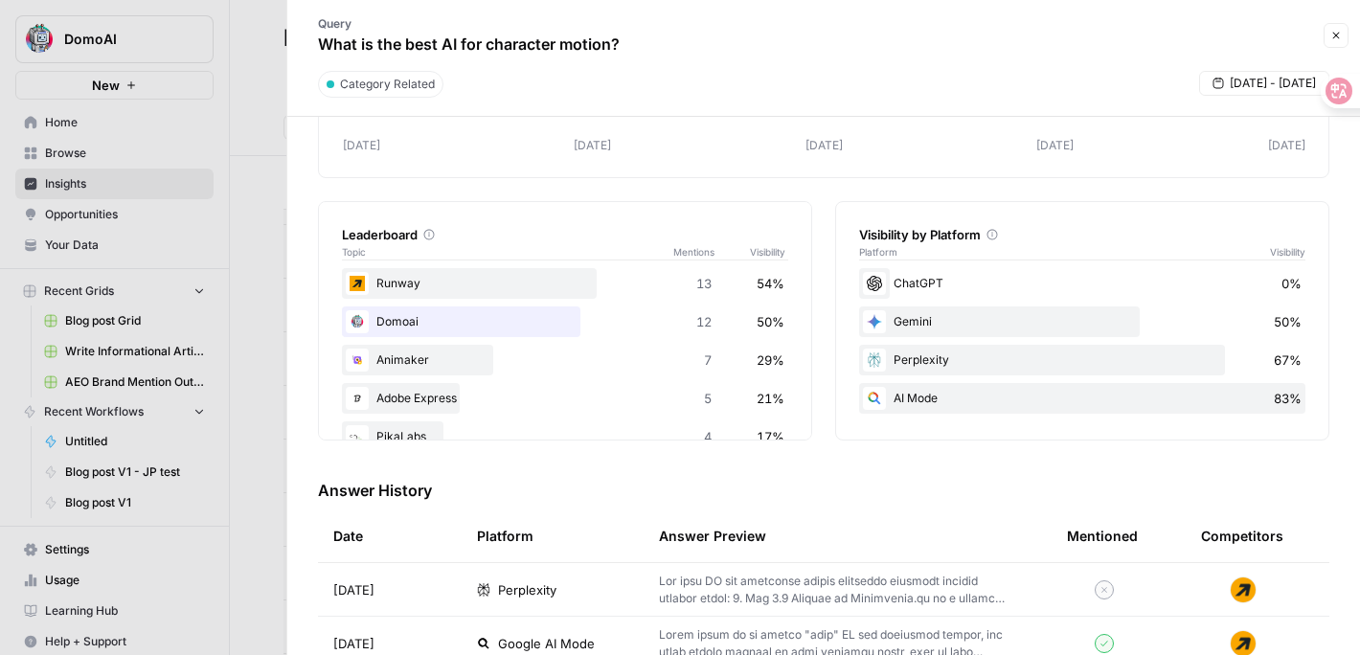
scroll to position [261, 0]
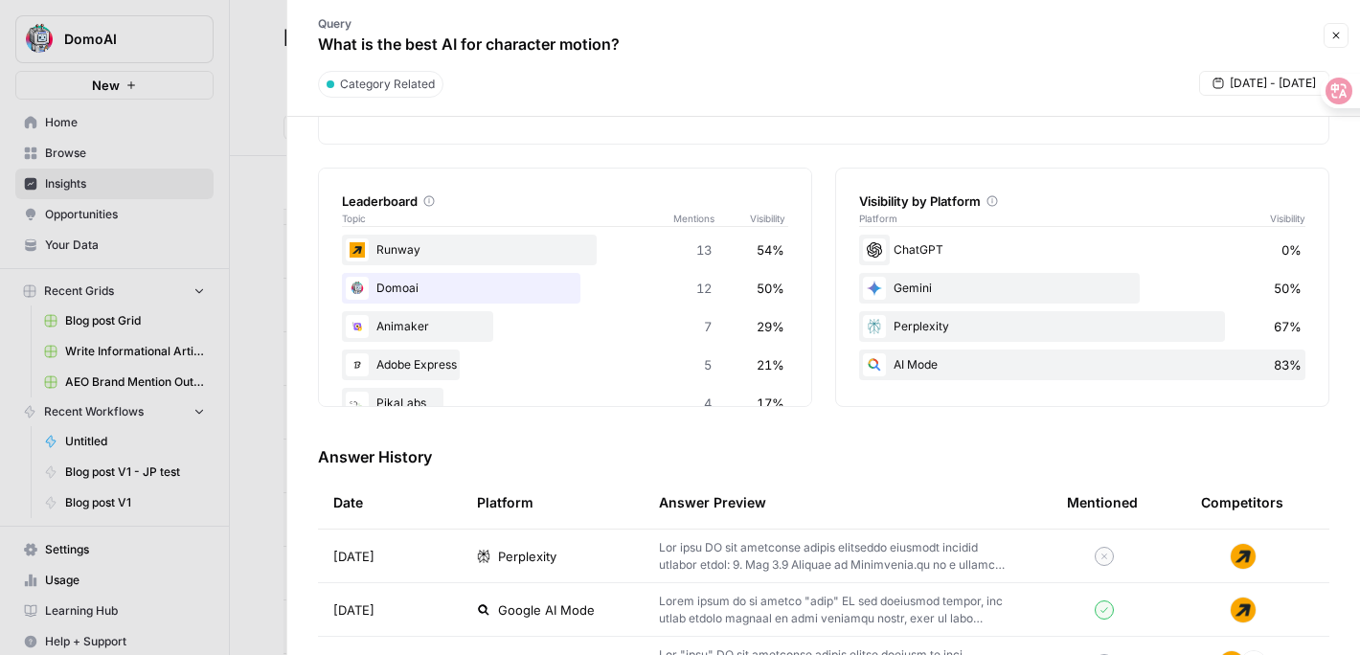
click at [734, 293] on div "Domoai 12 50%" at bounding box center [565, 288] width 446 height 31
click at [769, 289] on span "50%" at bounding box center [770, 288] width 28 height 19
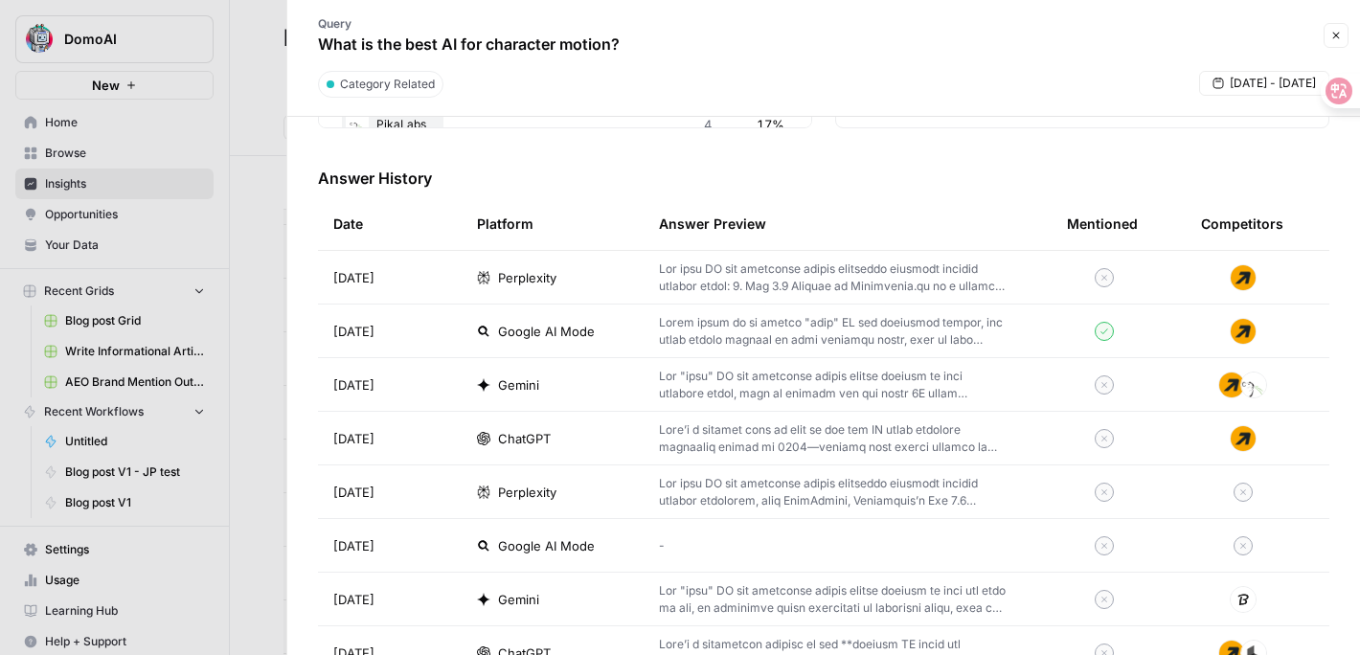
scroll to position [537, 0]
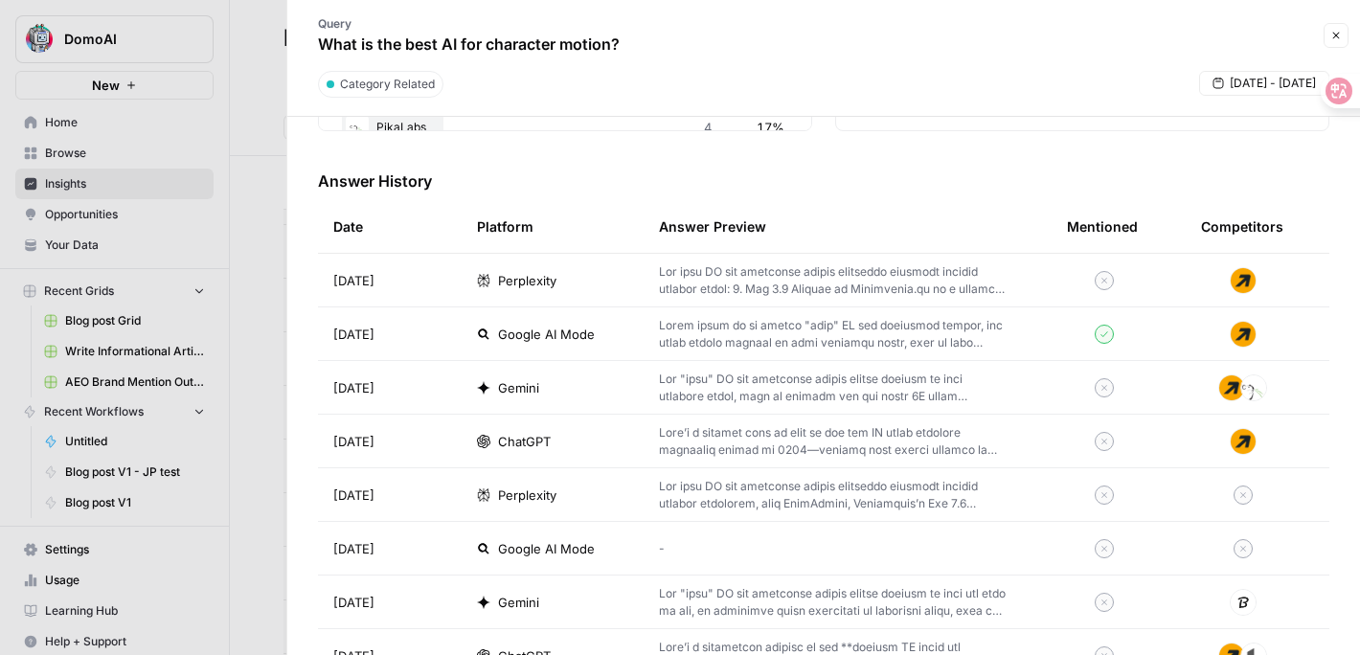
click at [803, 332] on p at bounding box center [832, 334] width 347 height 34
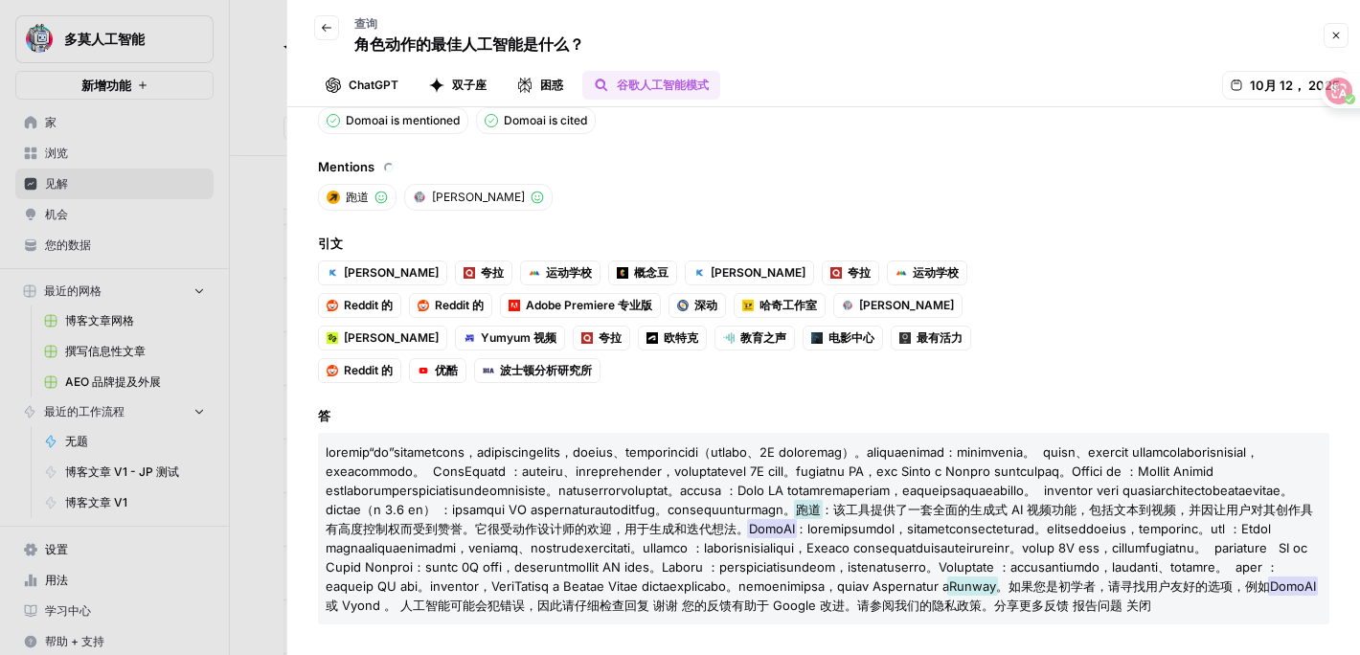
scroll to position [101, 0]
click at [320, 28] on button "Back" at bounding box center [326, 27] width 25 height 25
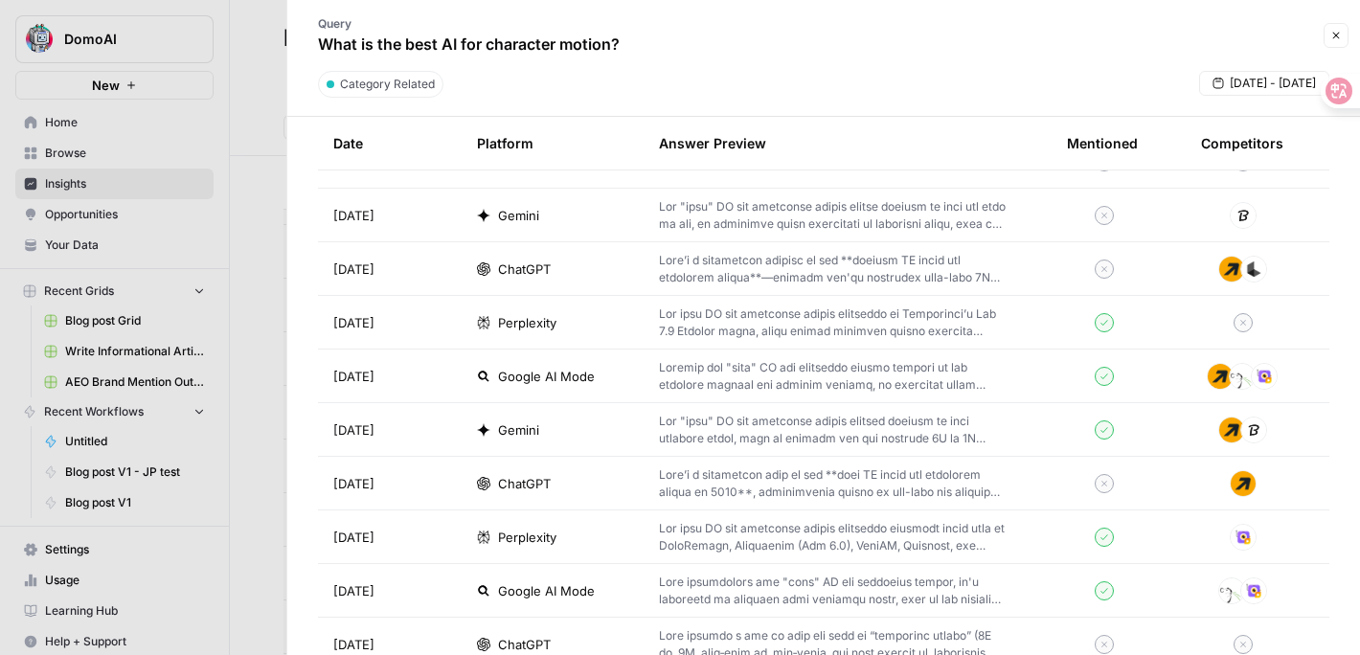
scroll to position [923, 0]
click at [839, 375] on p at bounding box center [832, 377] width 347 height 34
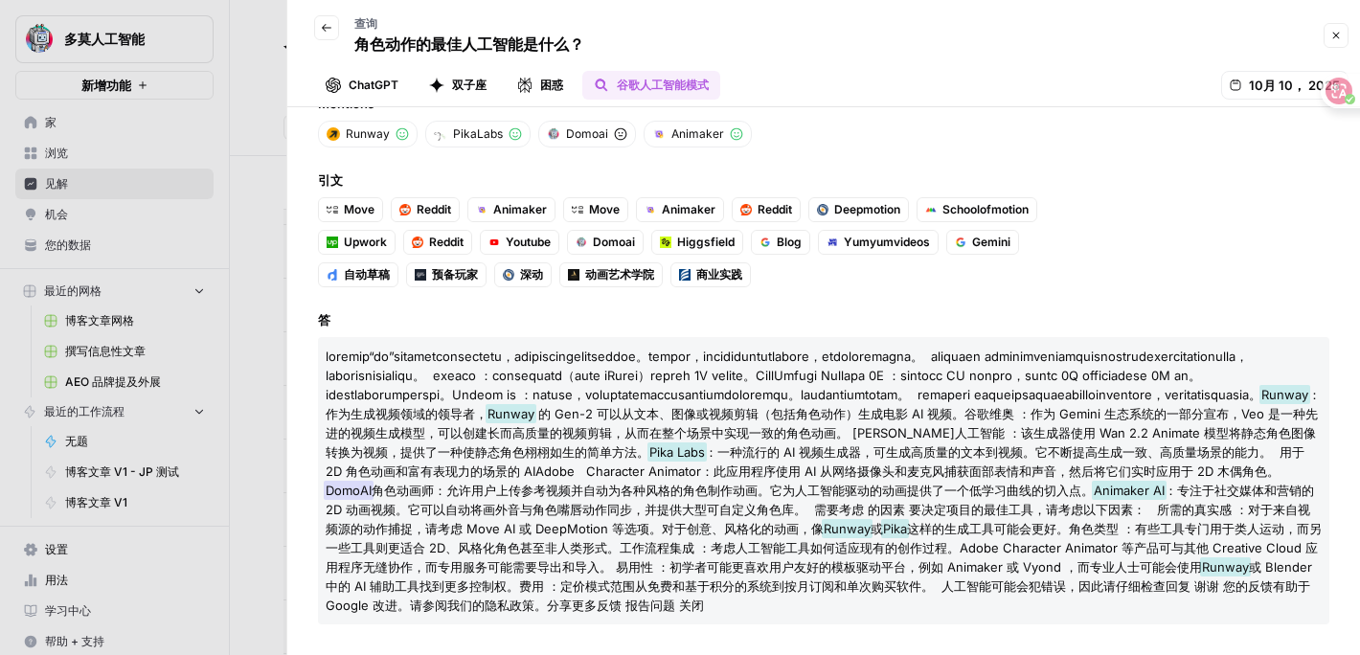
scroll to position [159, 0]
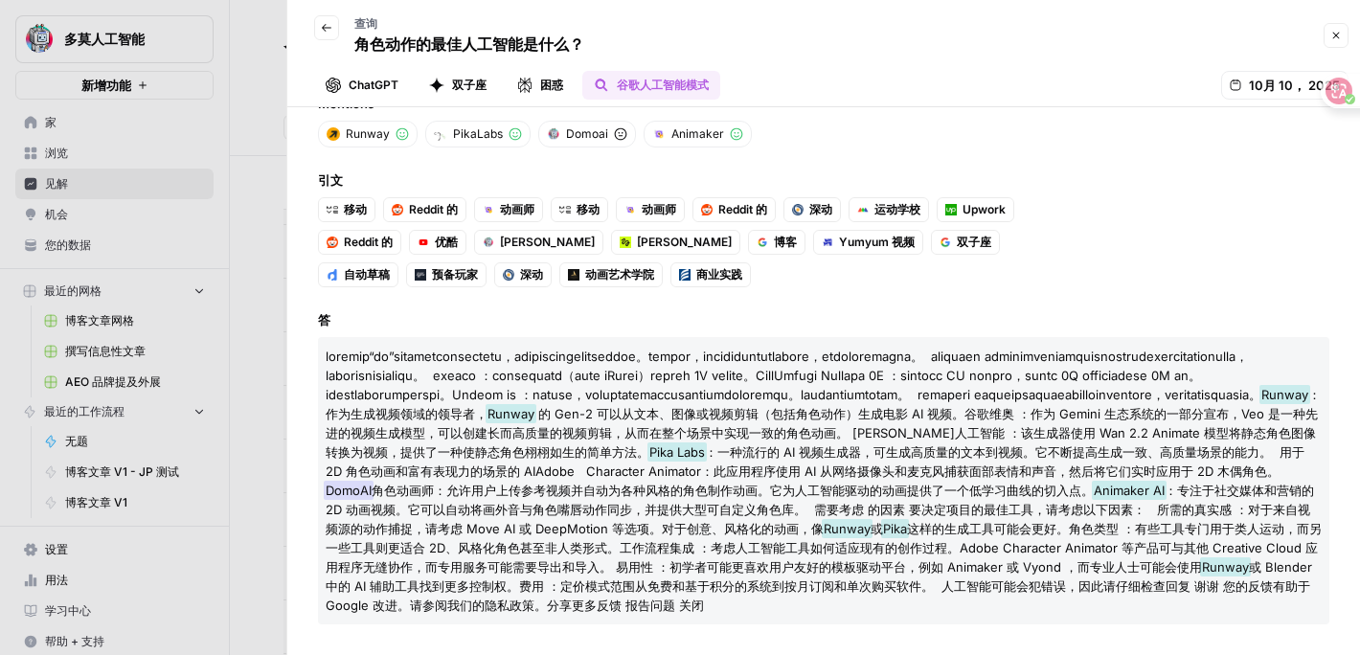
click at [328, 29] on icon "button" at bounding box center [326, 27] width 11 height 11
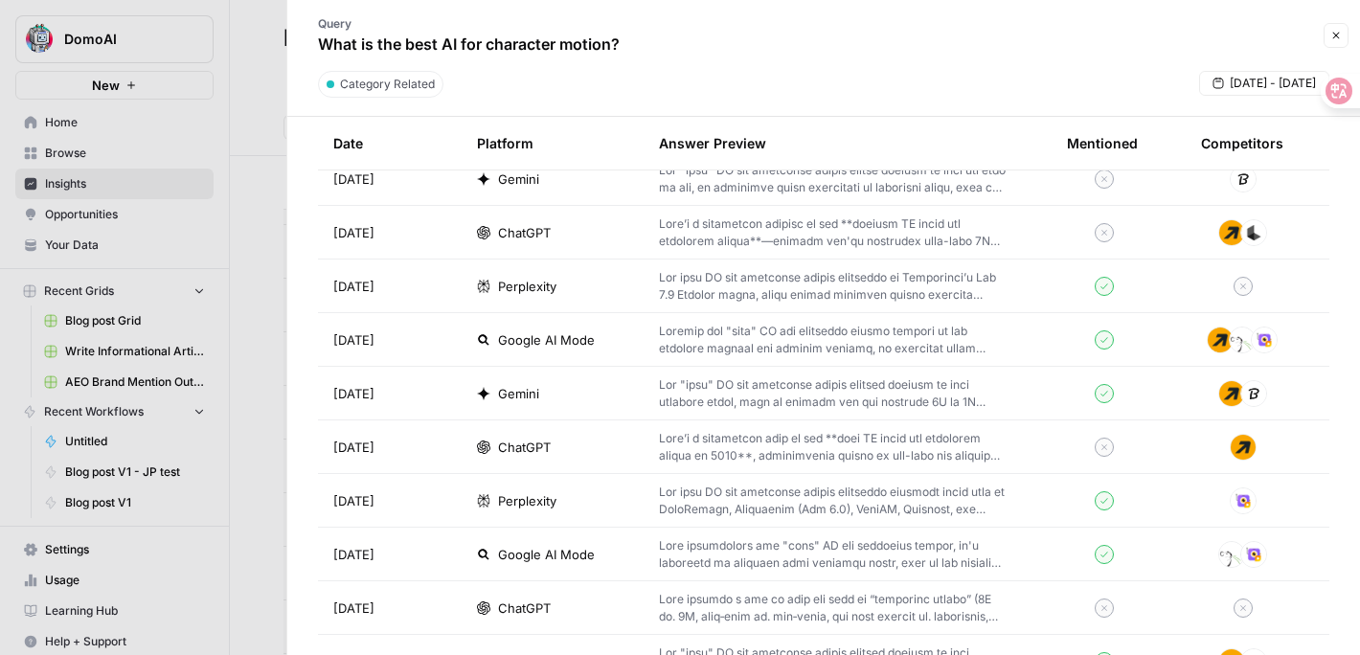
scroll to position [965, 0]
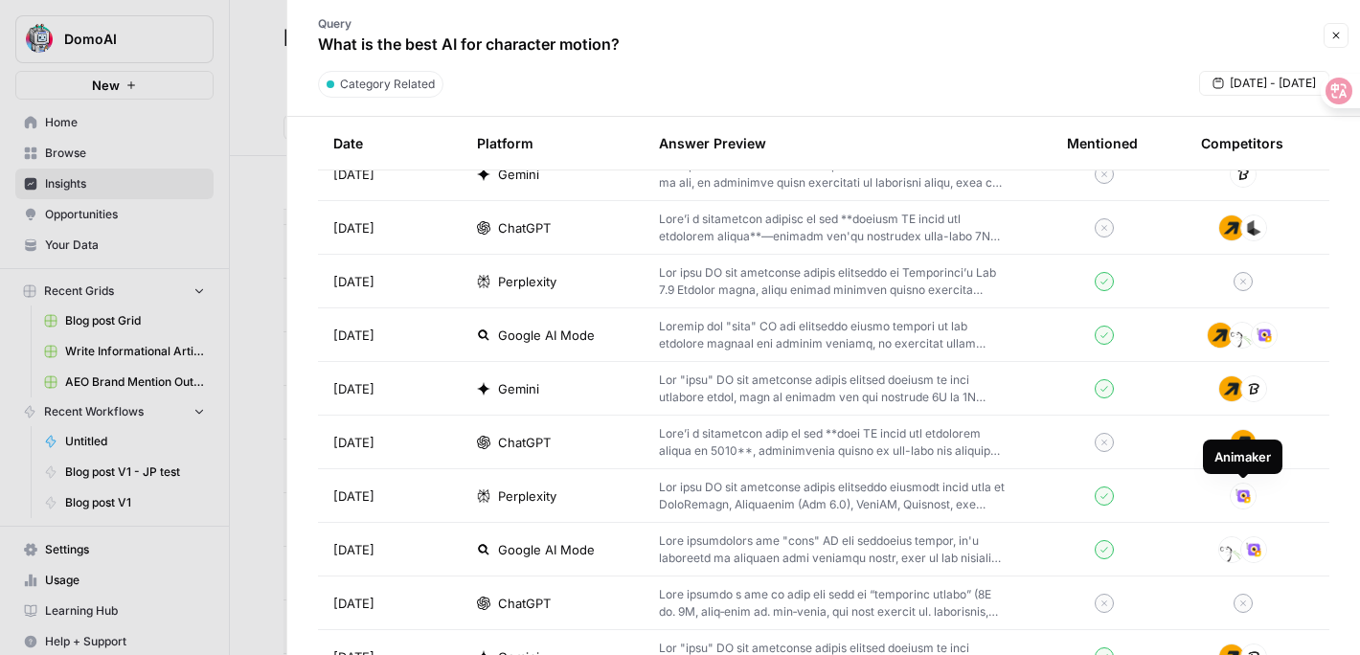
click at [1247, 498] on img at bounding box center [1242, 496] width 27 height 27
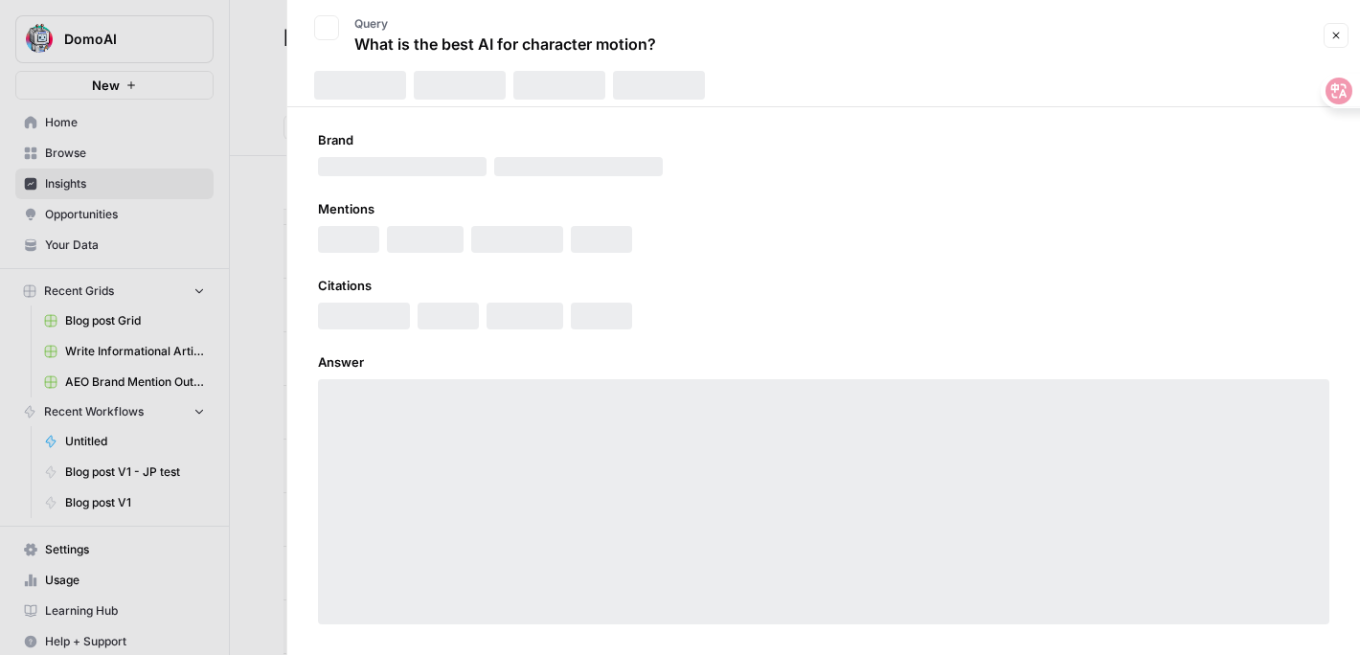
scroll to position [8, 0]
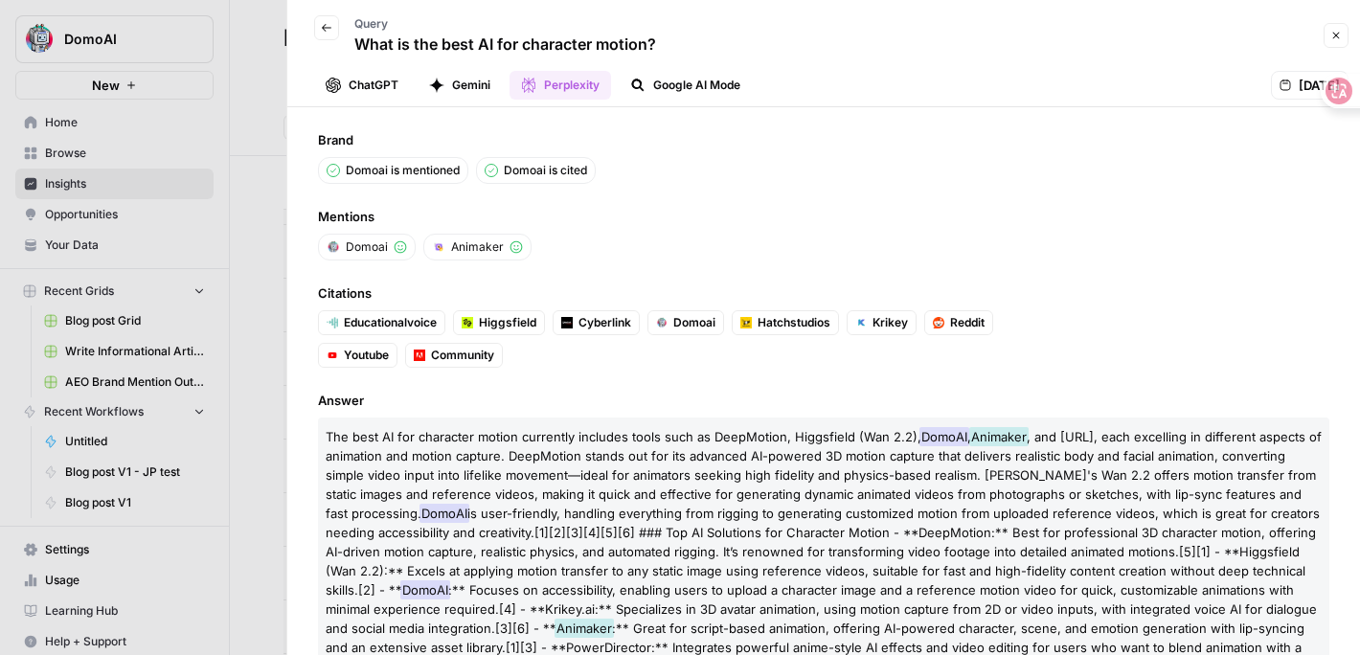
click at [459, 246] on span "Animaker" at bounding box center [477, 246] width 53 height 17
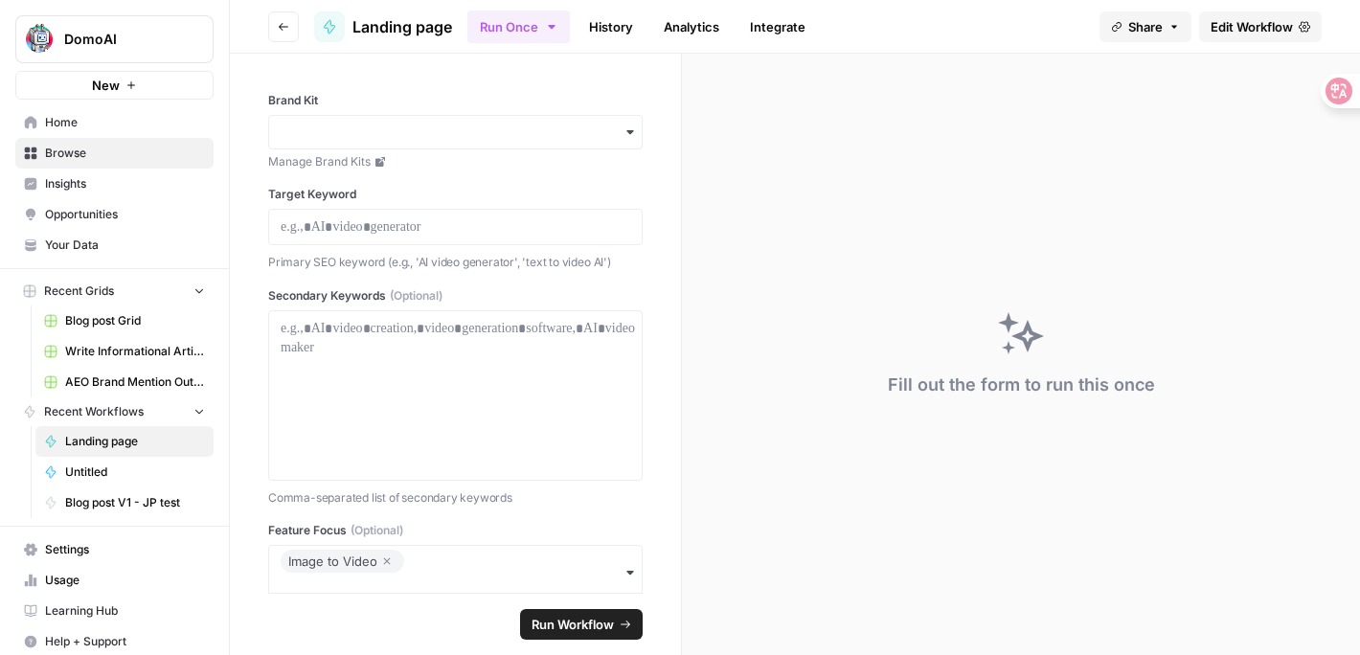
click at [89, 197] on link "Insights" at bounding box center [114, 184] width 198 height 31
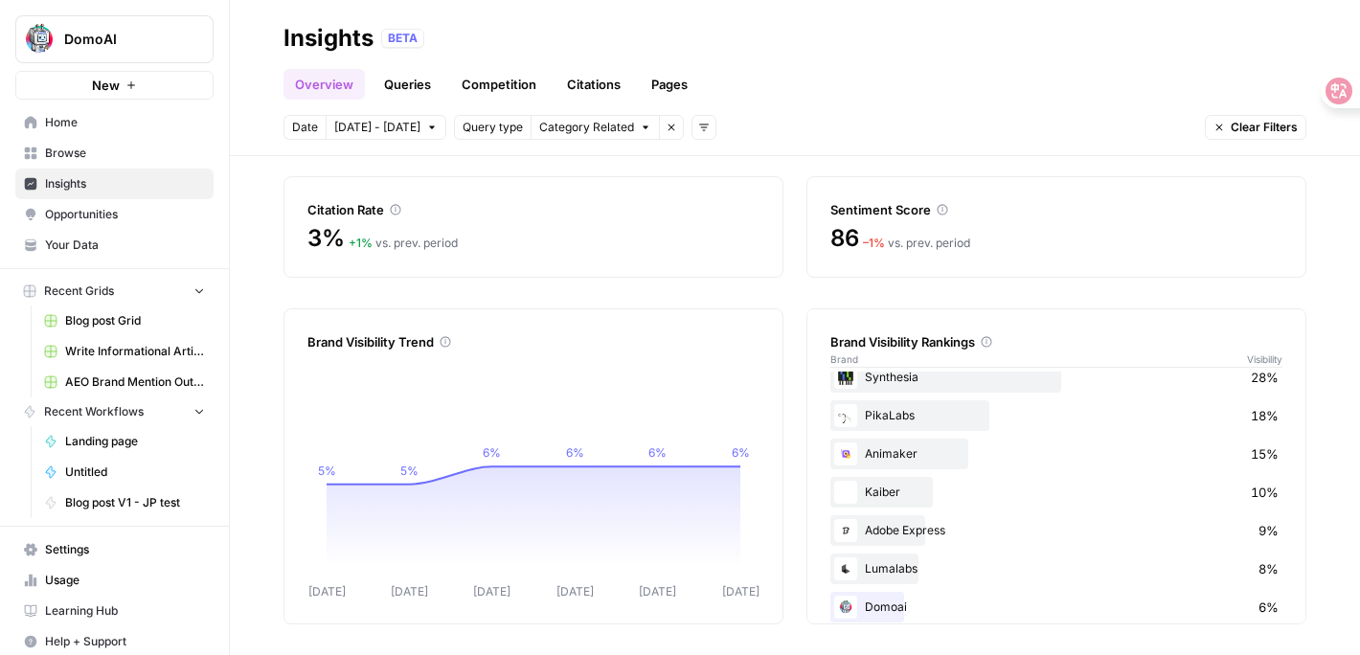
scroll to position [112, 0]
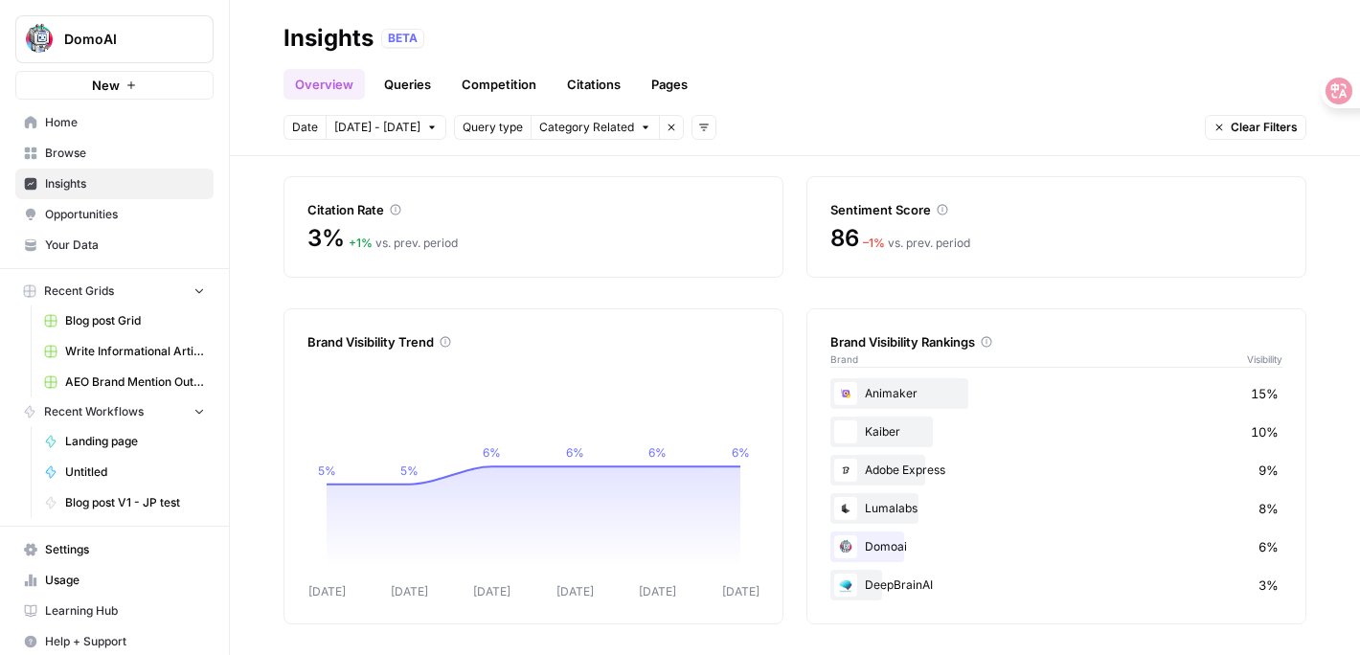
click at [423, 81] on link "Queries" at bounding box center [407, 84] width 70 height 31
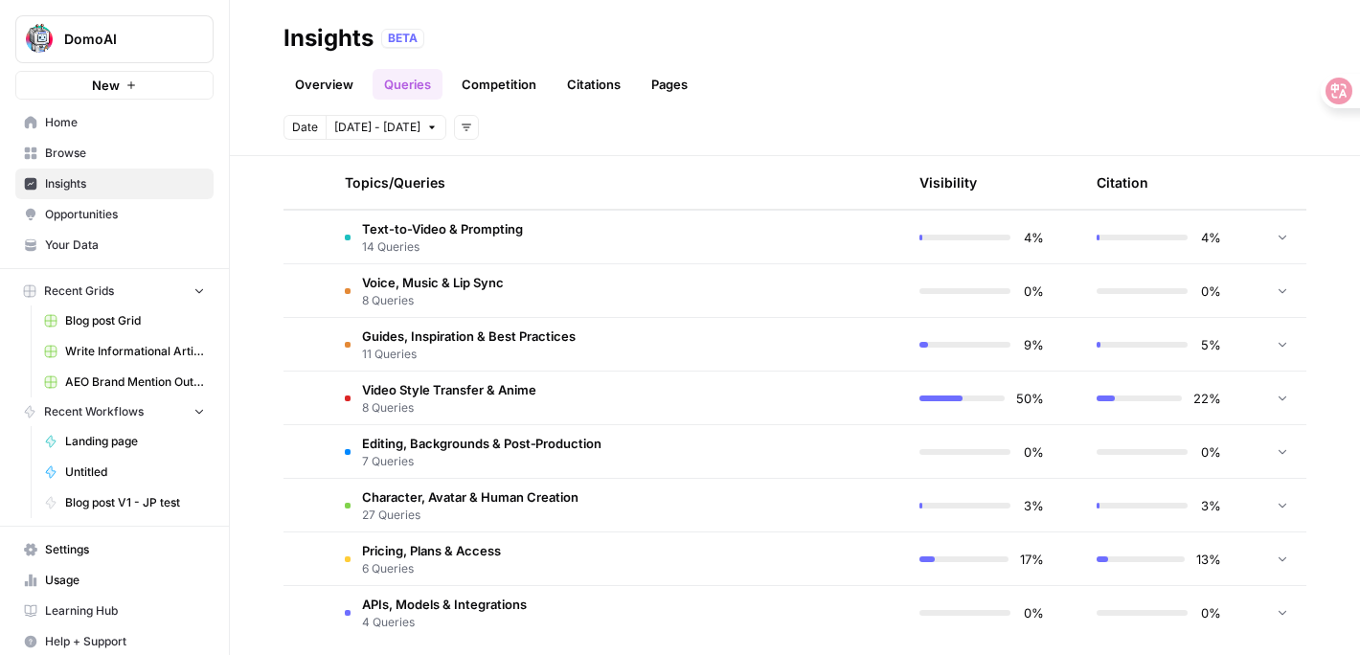
scroll to position [569, 0]
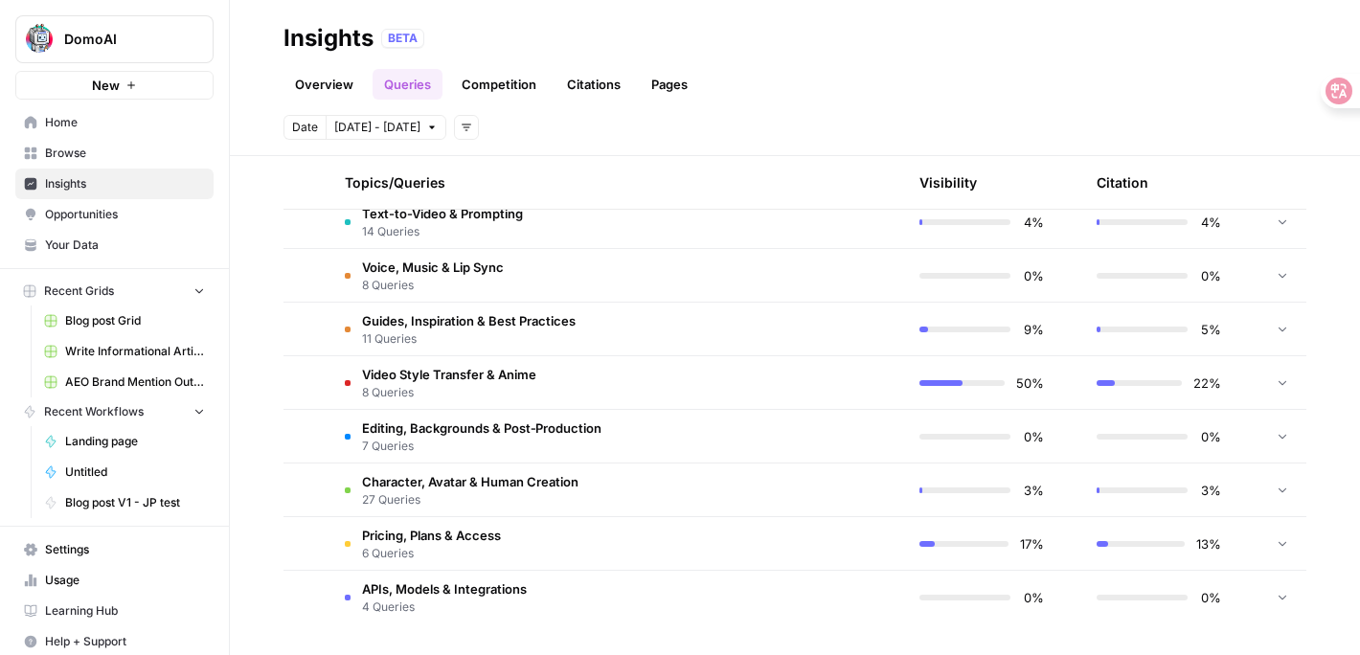
click at [430, 478] on span "Character, Avatar & Human Creation" at bounding box center [470, 481] width 216 height 19
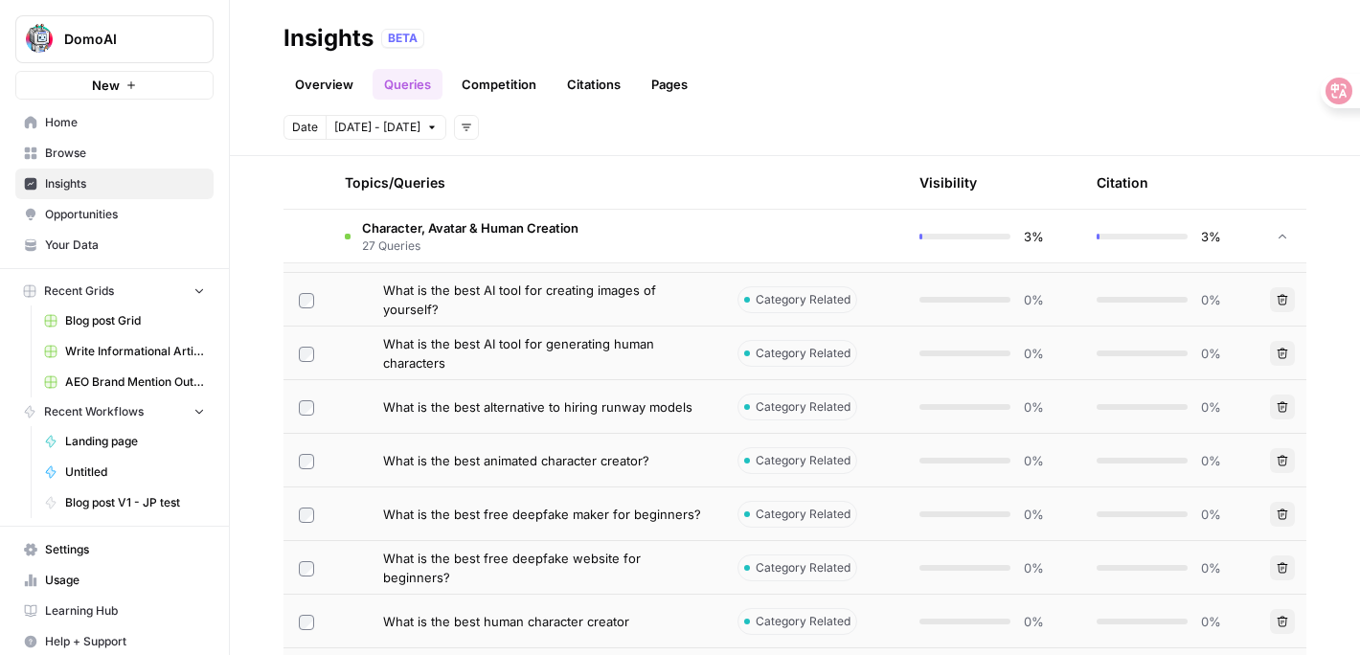
scroll to position [1672, 0]
click at [521, 409] on span "What is the best alternative to hiring runway models" at bounding box center [537, 405] width 309 height 19
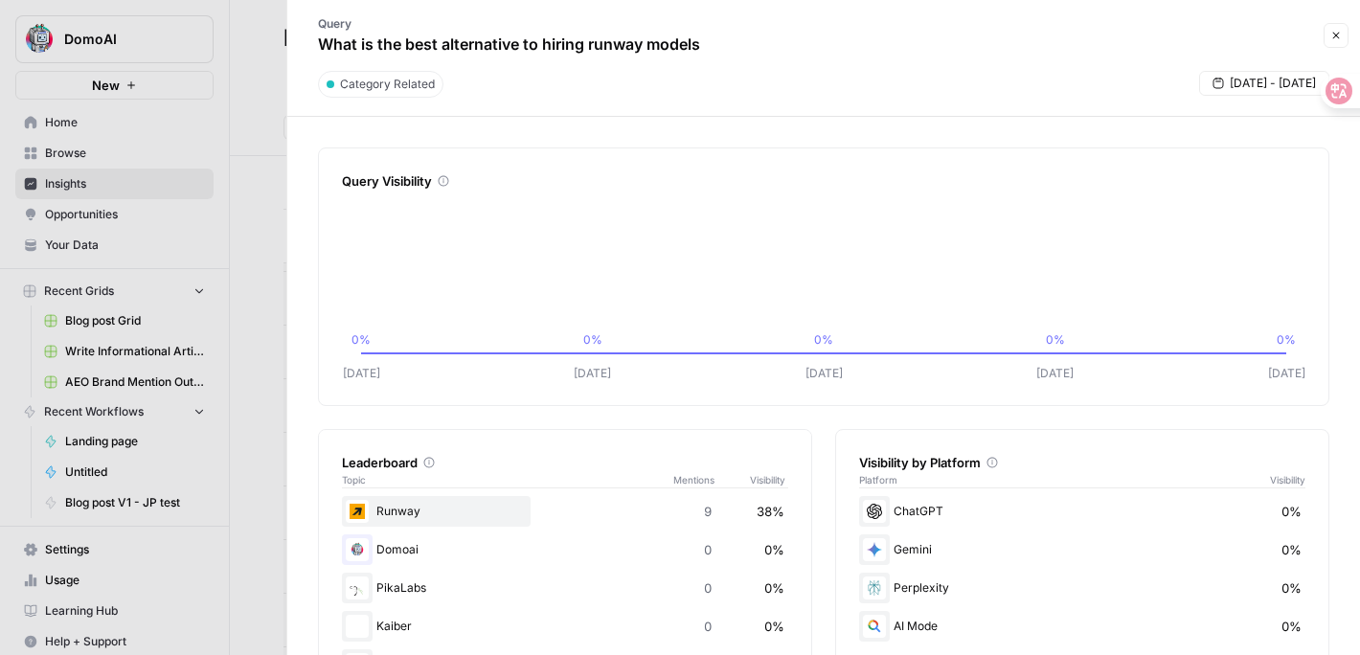
click at [277, 479] on div at bounding box center [680, 327] width 1360 height 655
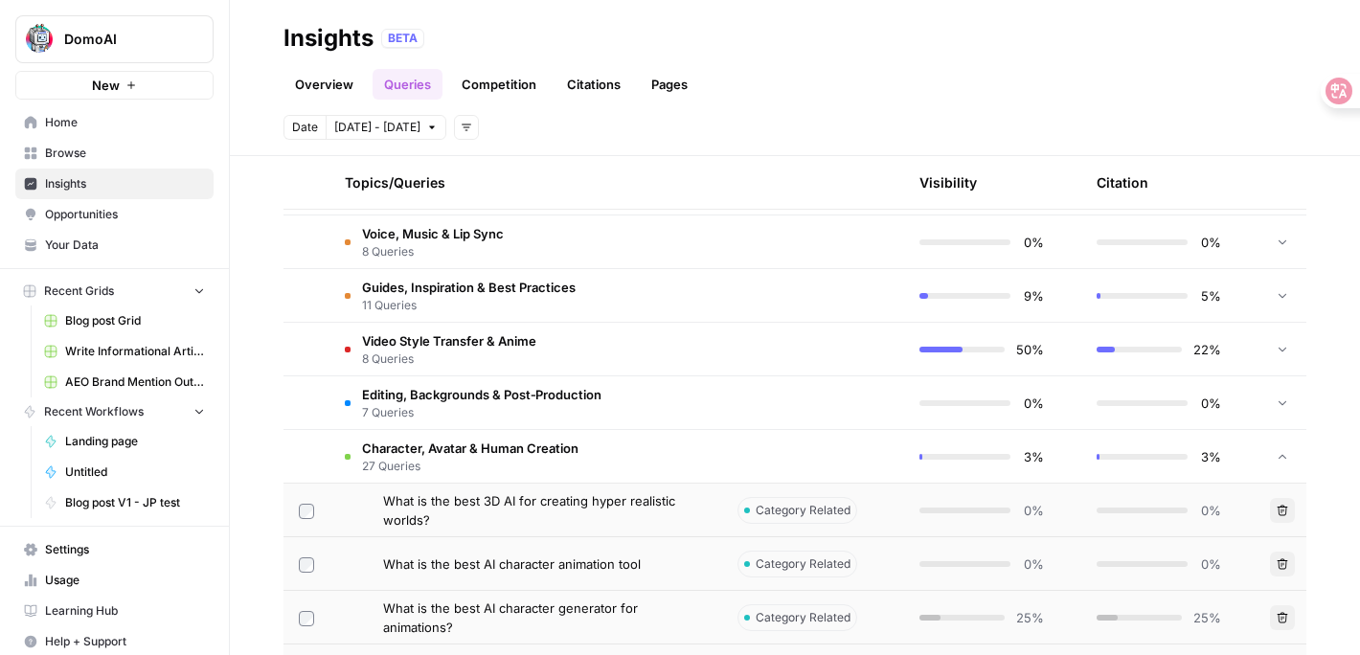
scroll to position [534, 0]
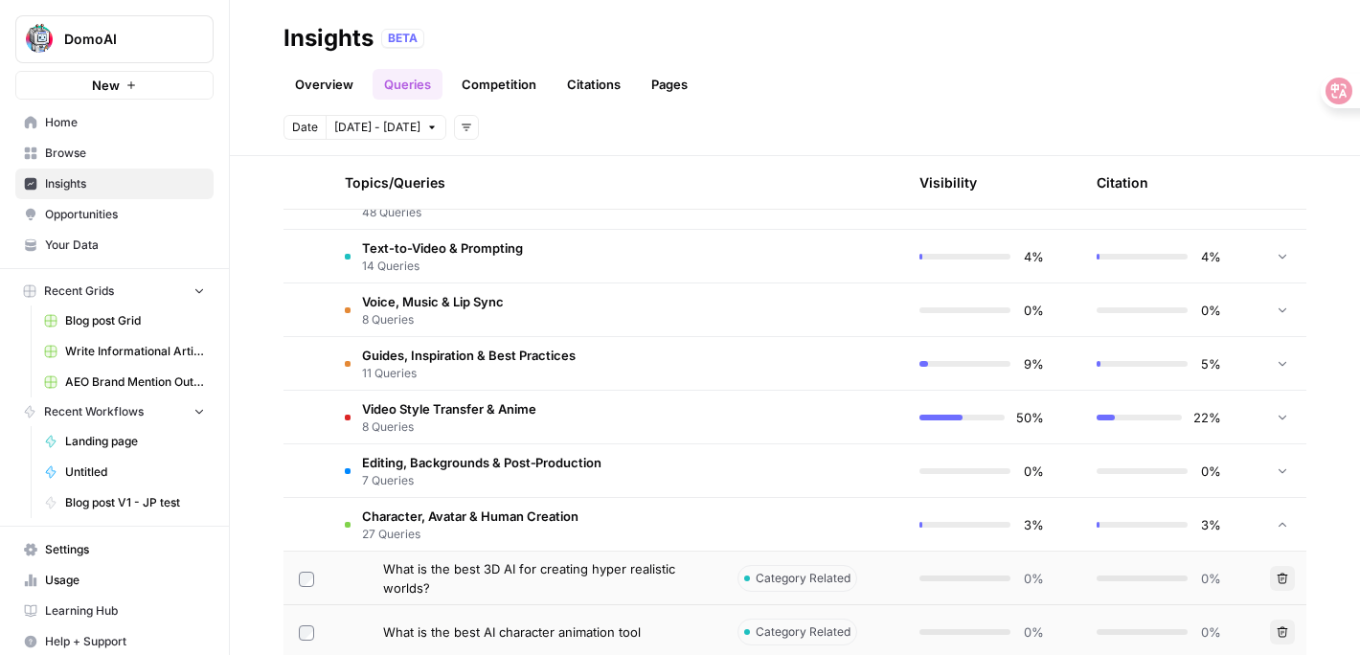
click at [512, 530] on span "27 Queries" at bounding box center [470, 534] width 216 height 17
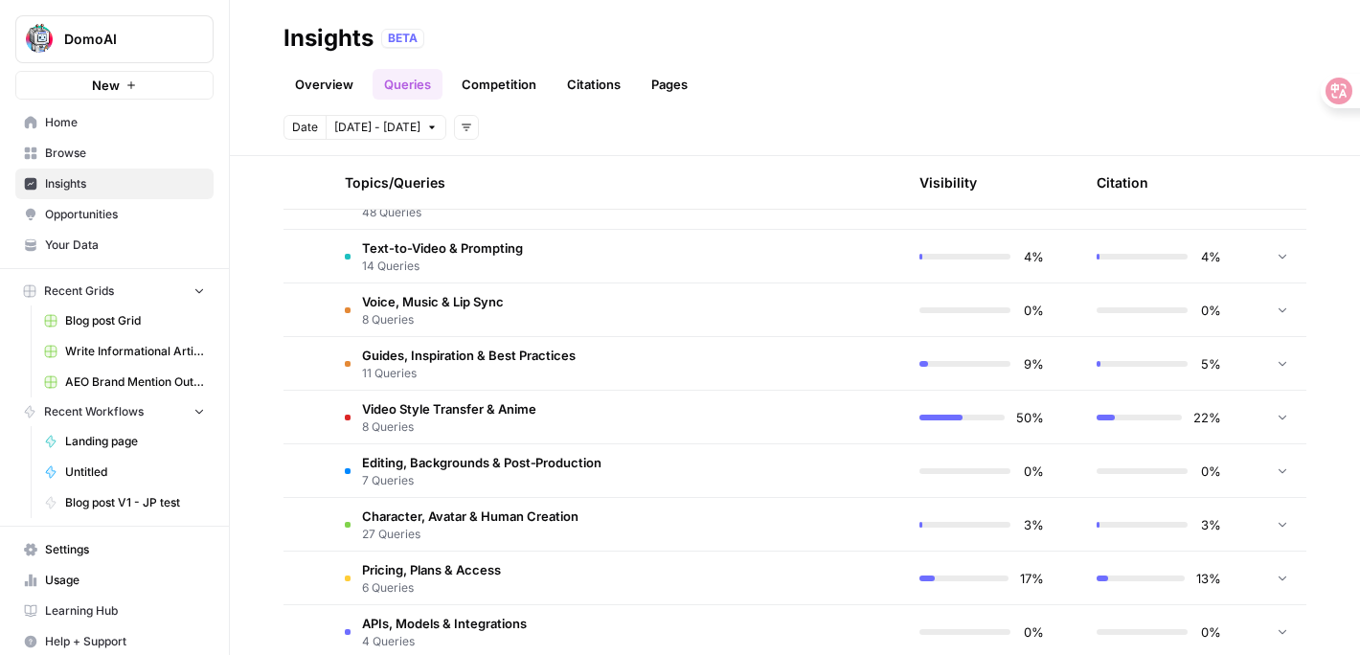
click at [533, 291] on td "Voice, Music & Lip Sync 8 Queries" at bounding box center [525, 309] width 393 height 53
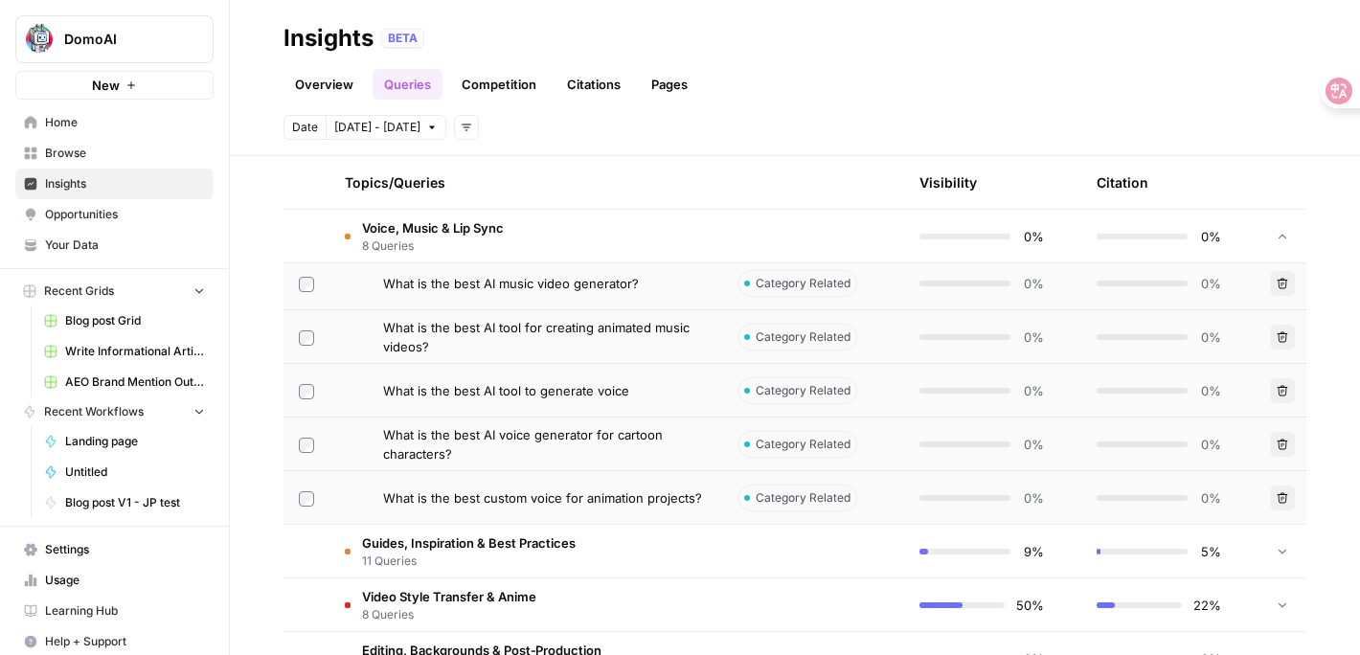
scroll to position [707, 0]
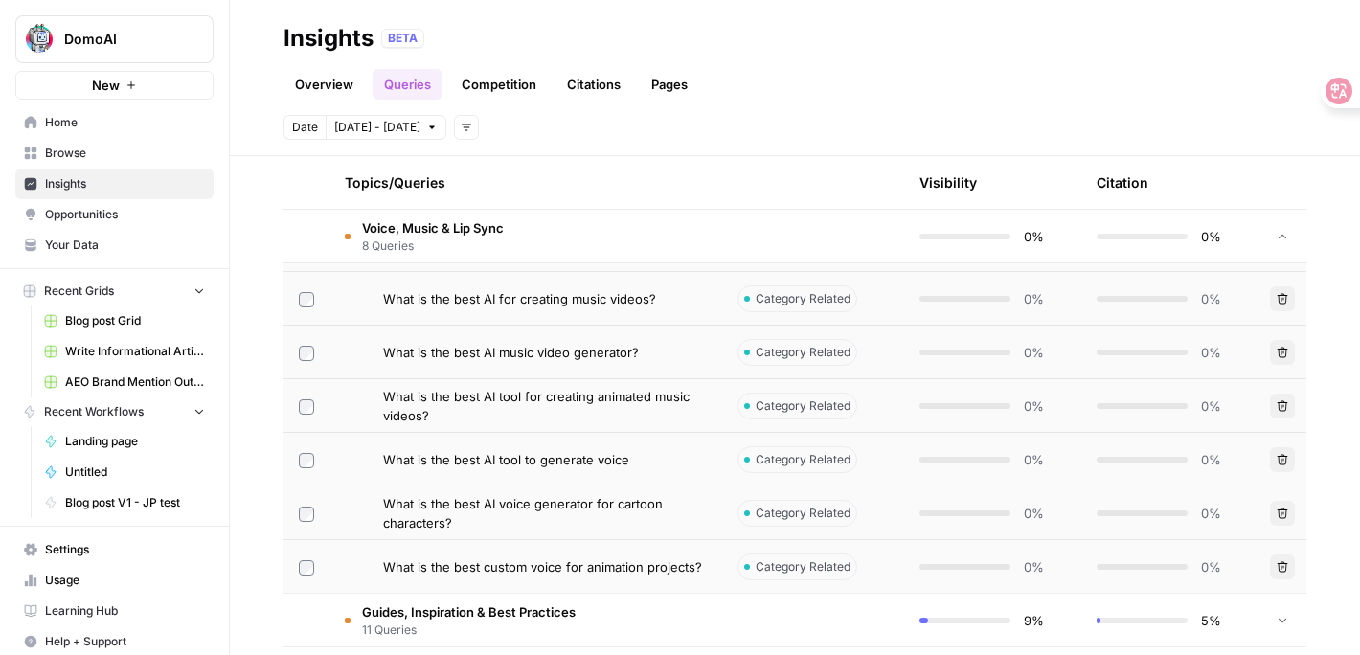
click at [530, 456] on span "What is the best AI tool to generate voice" at bounding box center [506, 459] width 246 height 19
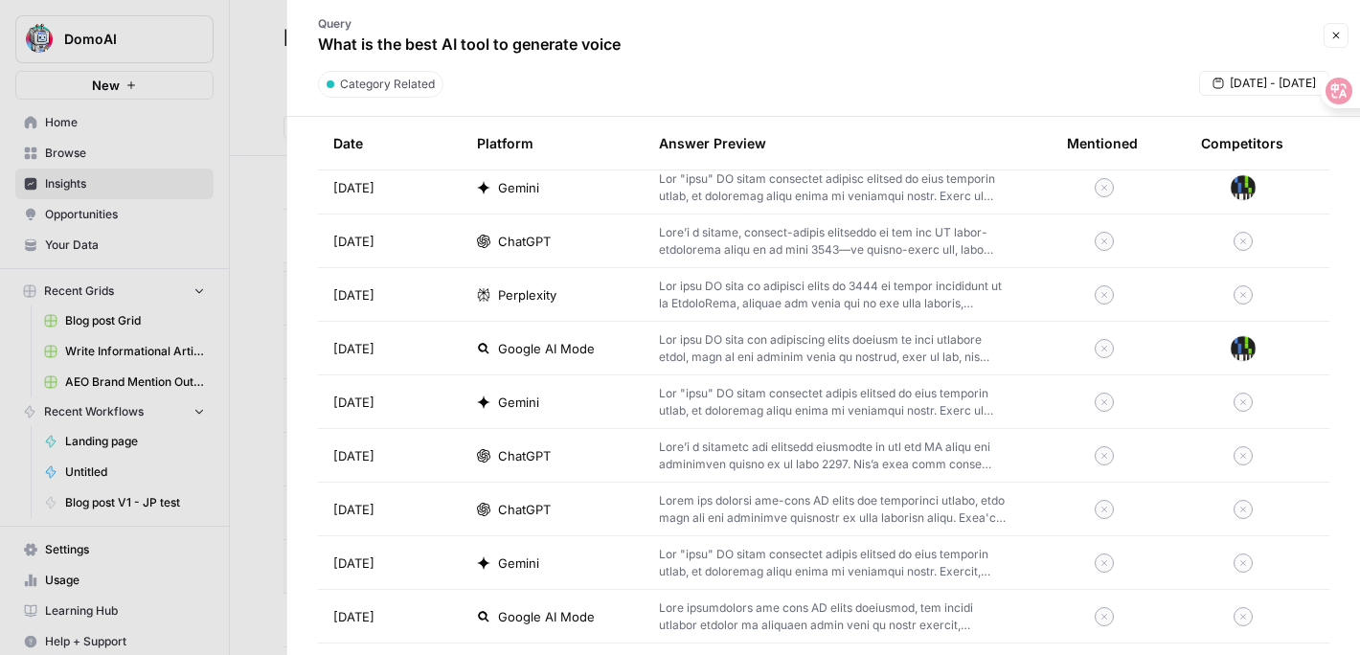
scroll to position [975, 0]
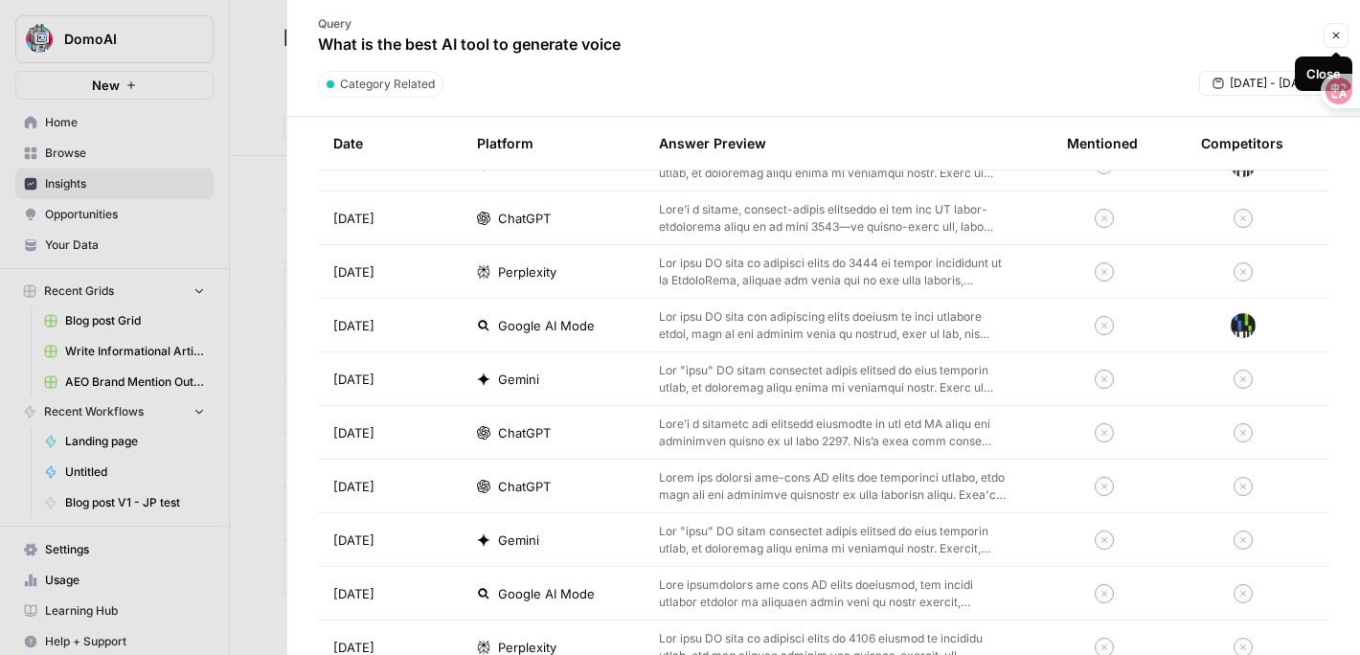
click at [1342, 37] on button "Close" at bounding box center [1335, 35] width 25 height 25
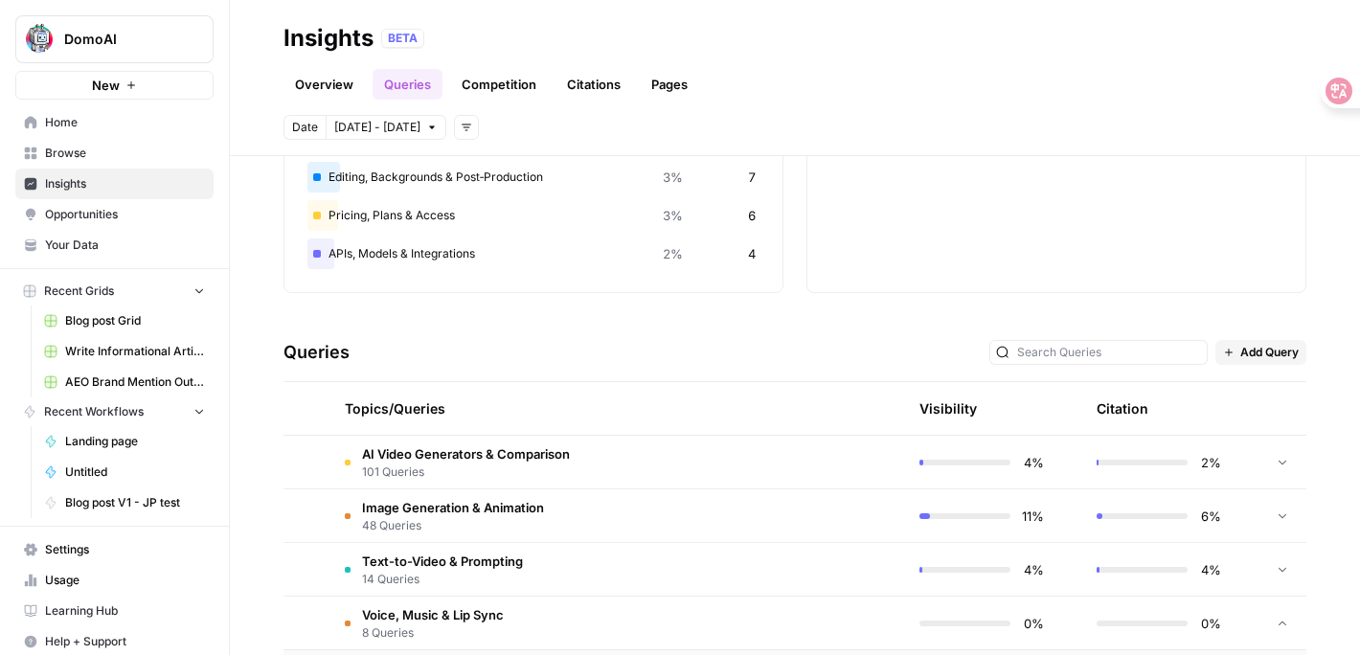
scroll to position [254, 0]
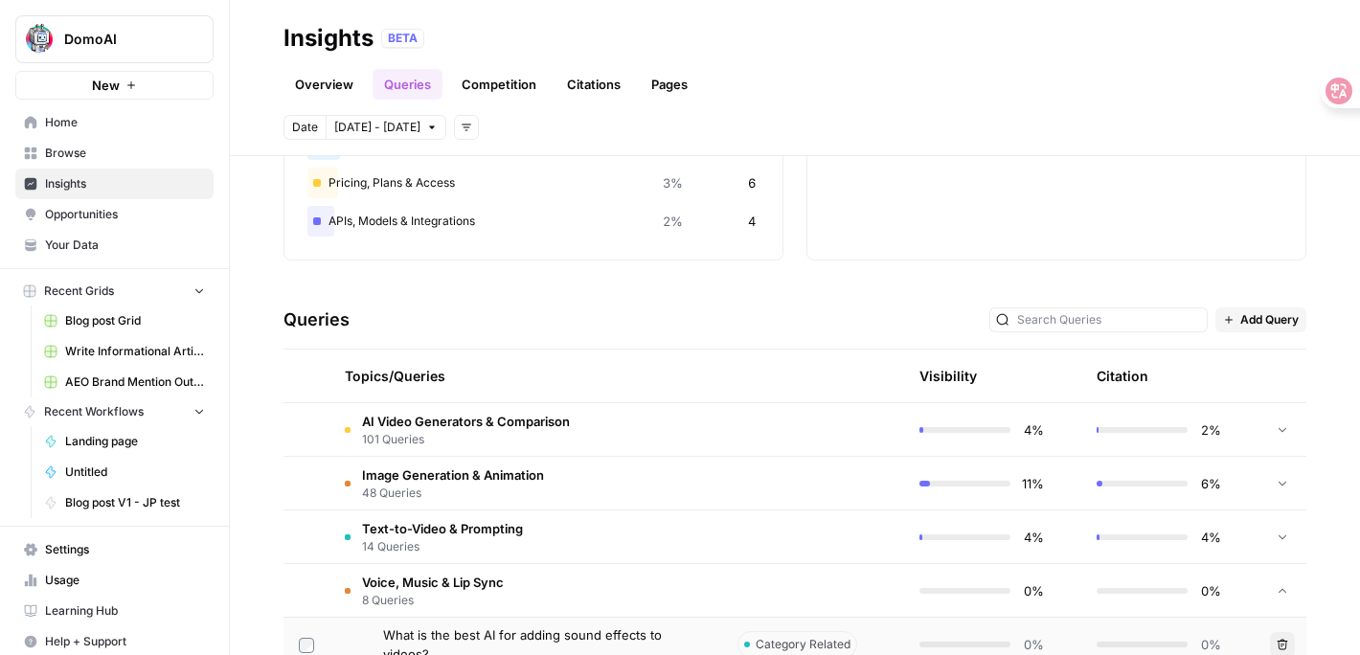
click at [641, 432] on td "AI Video Generators & Comparison 101 Queries" at bounding box center [525, 429] width 393 height 53
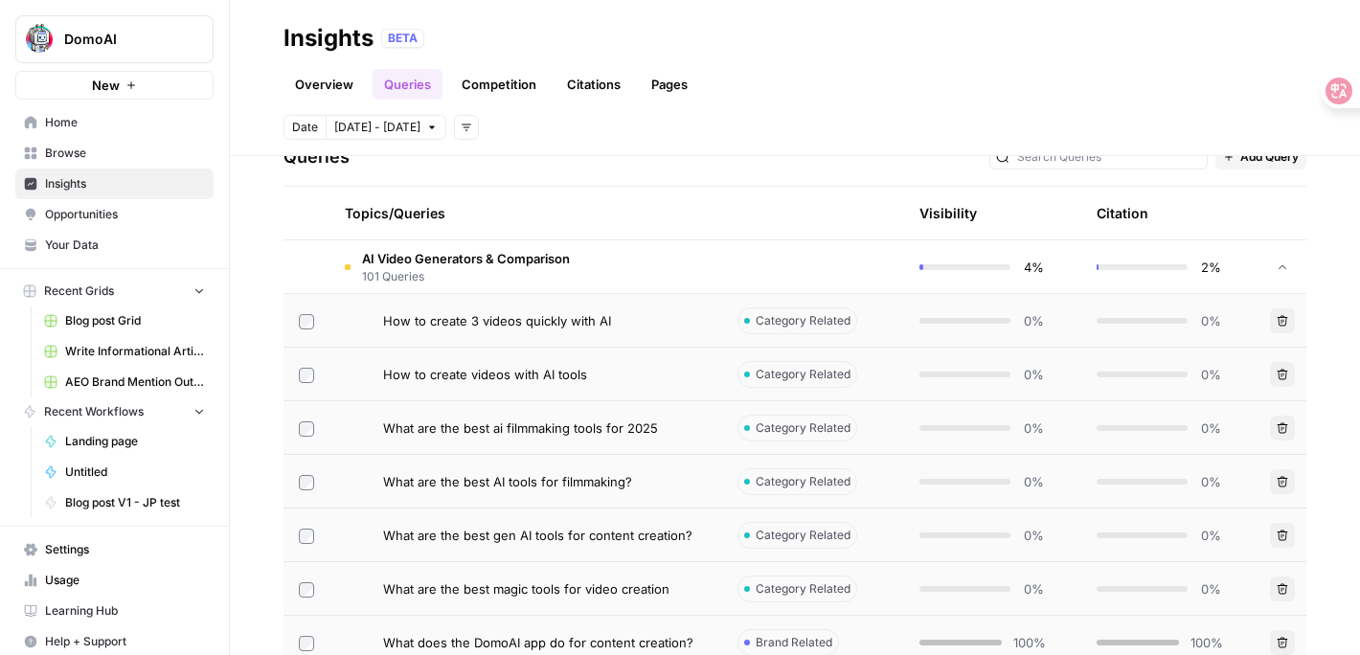
scroll to position [424, 0]
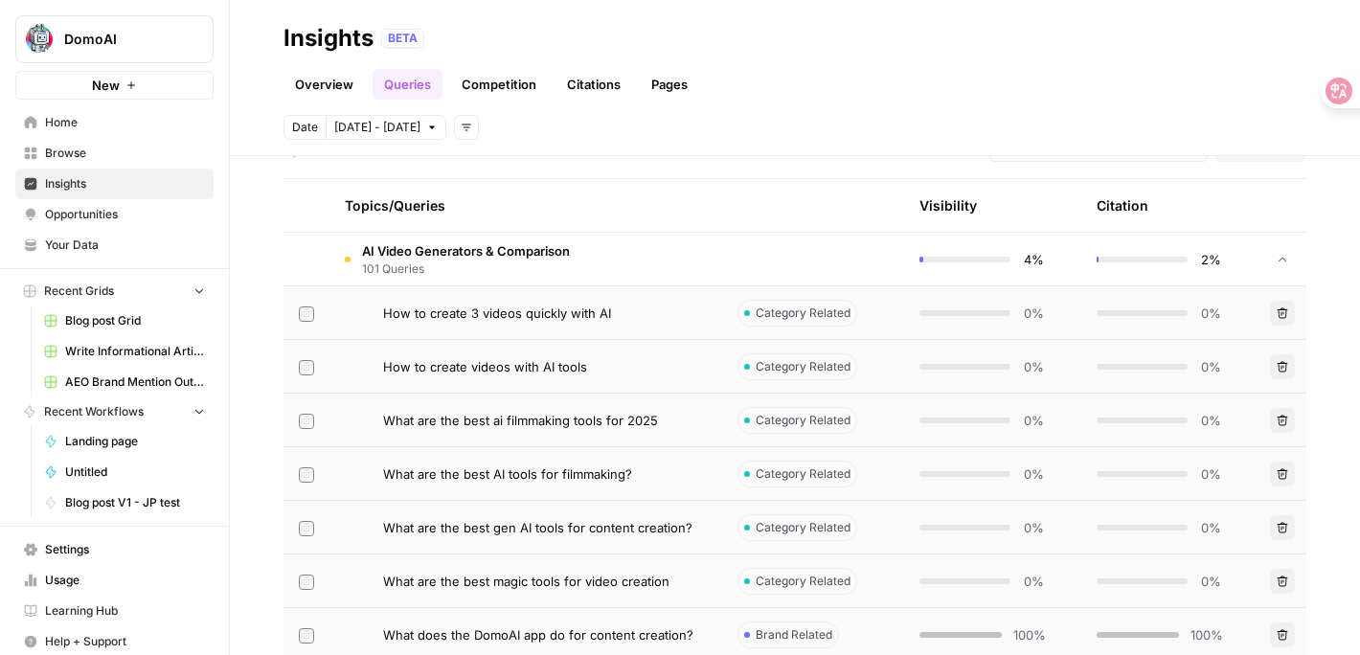
click at [631, 316] on div "How to create 3 videos quickly with AI" at bounding box center [545, 313] width 324 height 19
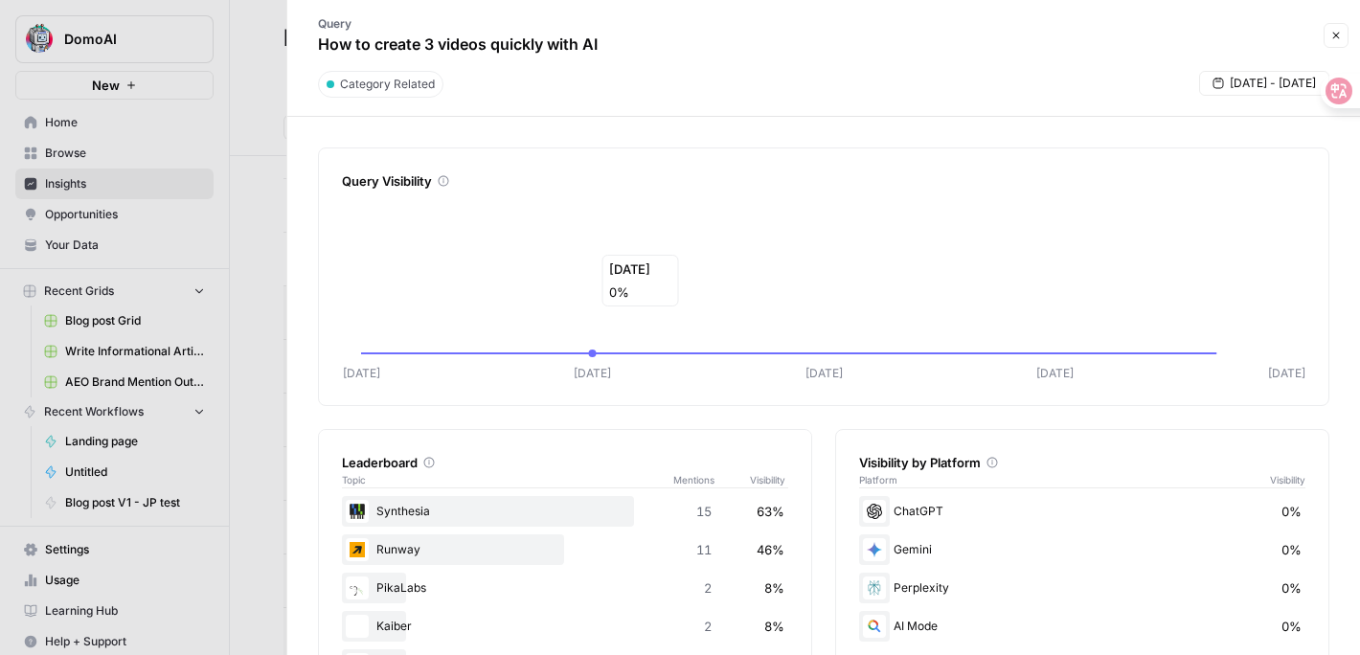
scroll to position [11, 0]
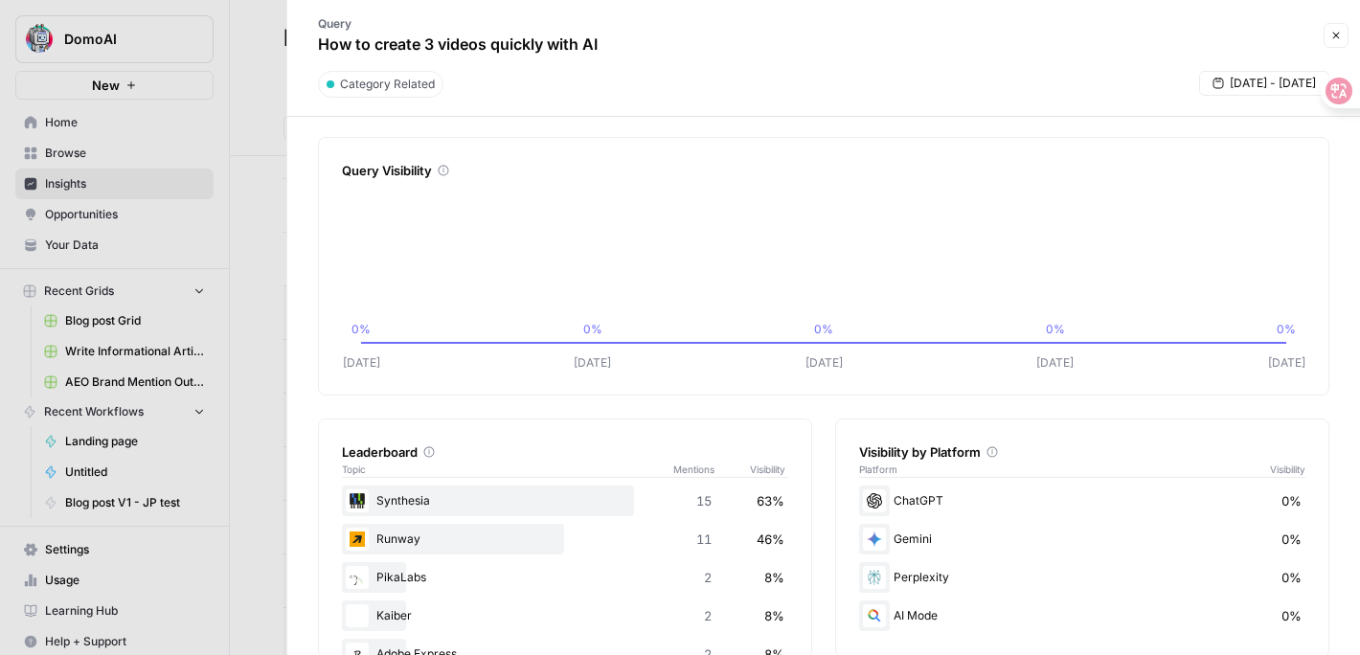
click at [253, 391] on div at bounding box center [680, 327] width 1360 height 655
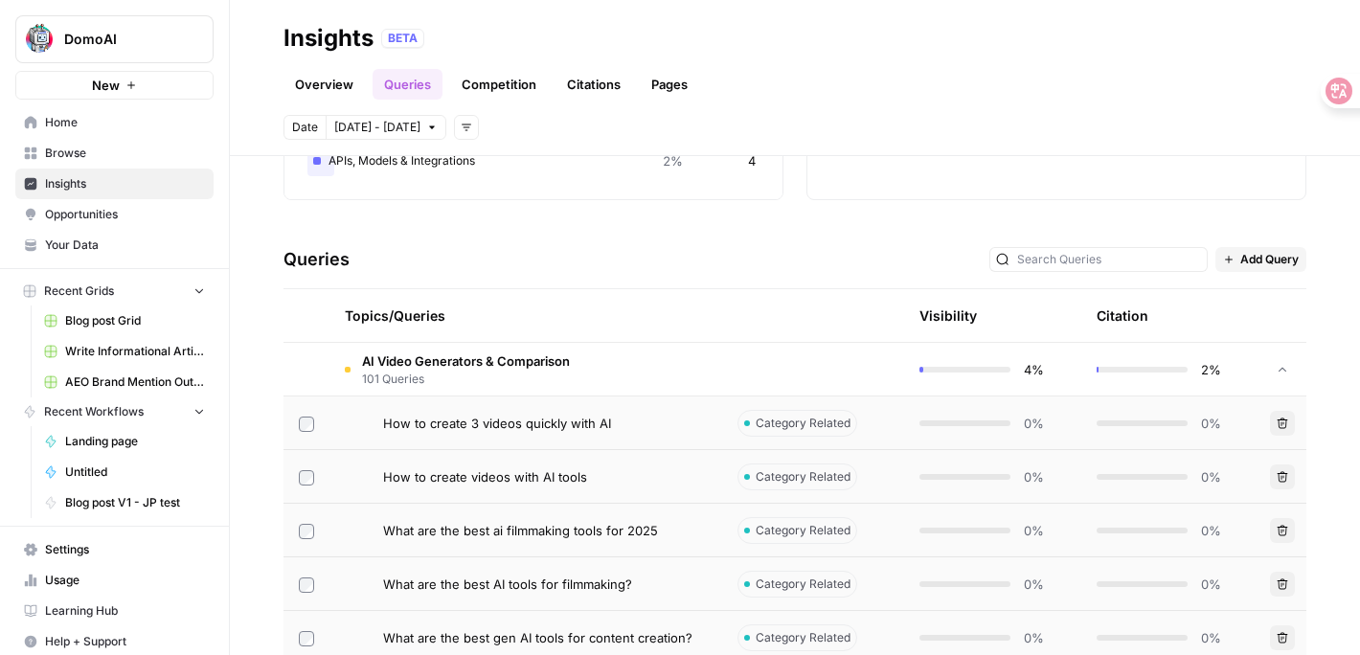
scroll to position [318, 0]
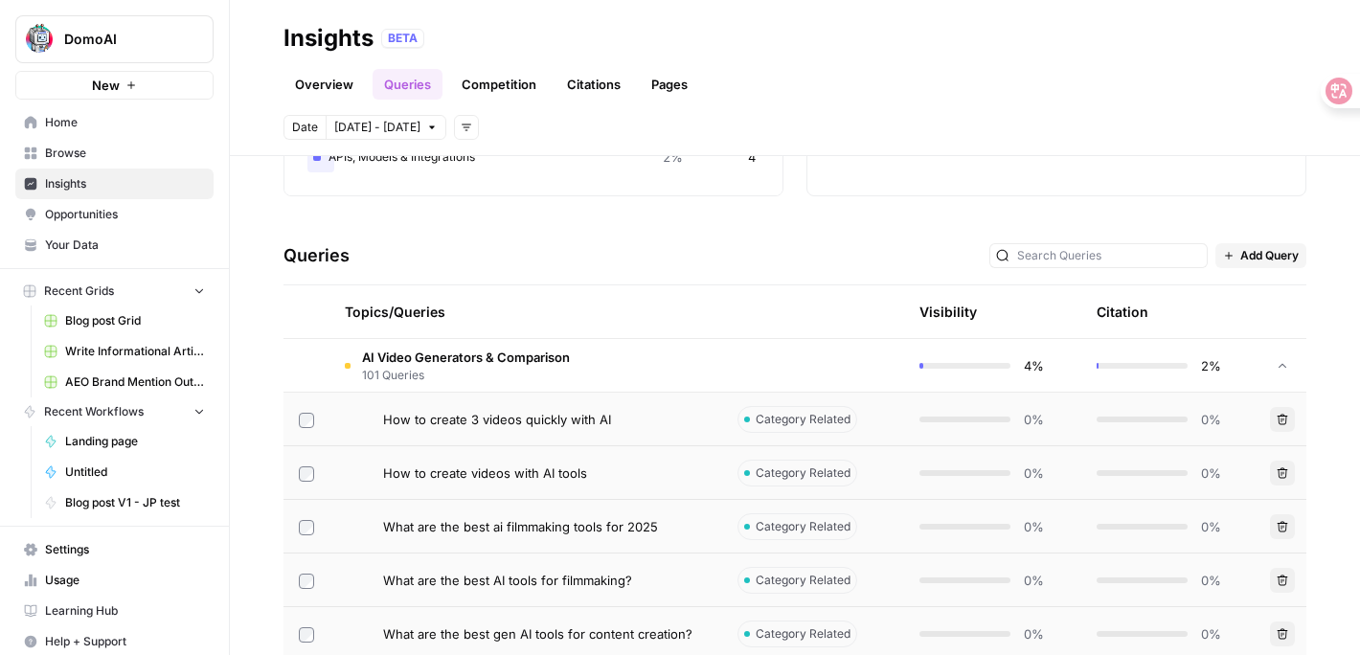
click at [375, 315] on div "Topics/Queries" at bounding box center [526, 311] width 362 height 53
click at [375, 373] on span "101 Queries" at bounding box center [466, 375] width 208 height 17
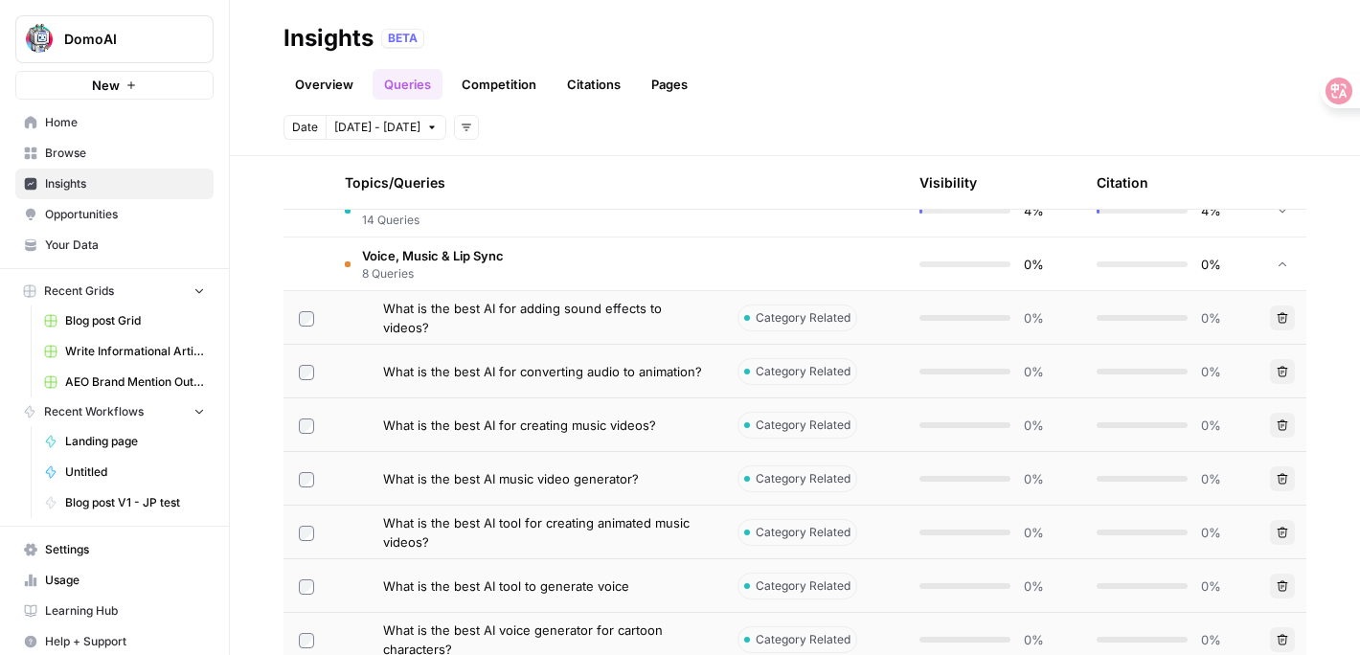
click at [394, 280] on span "8 Queries" at bounding box center [433, 273] width 142 height 17
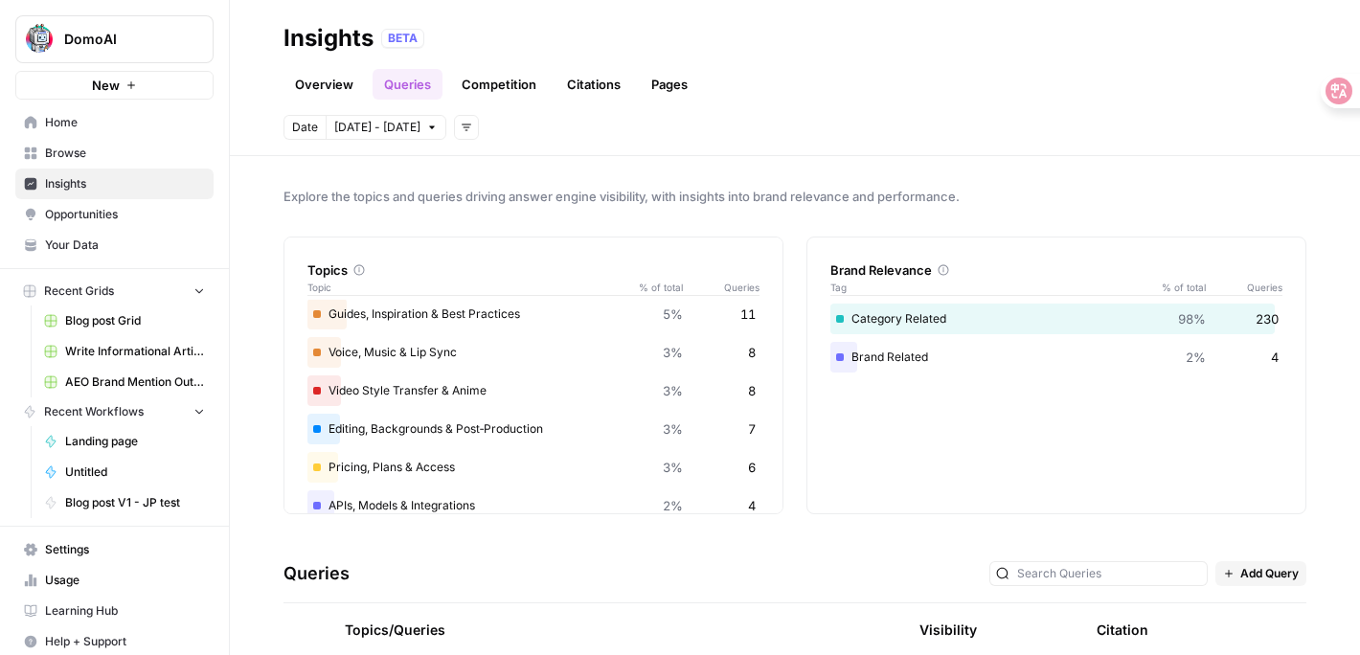
scroll to position [151, 0]
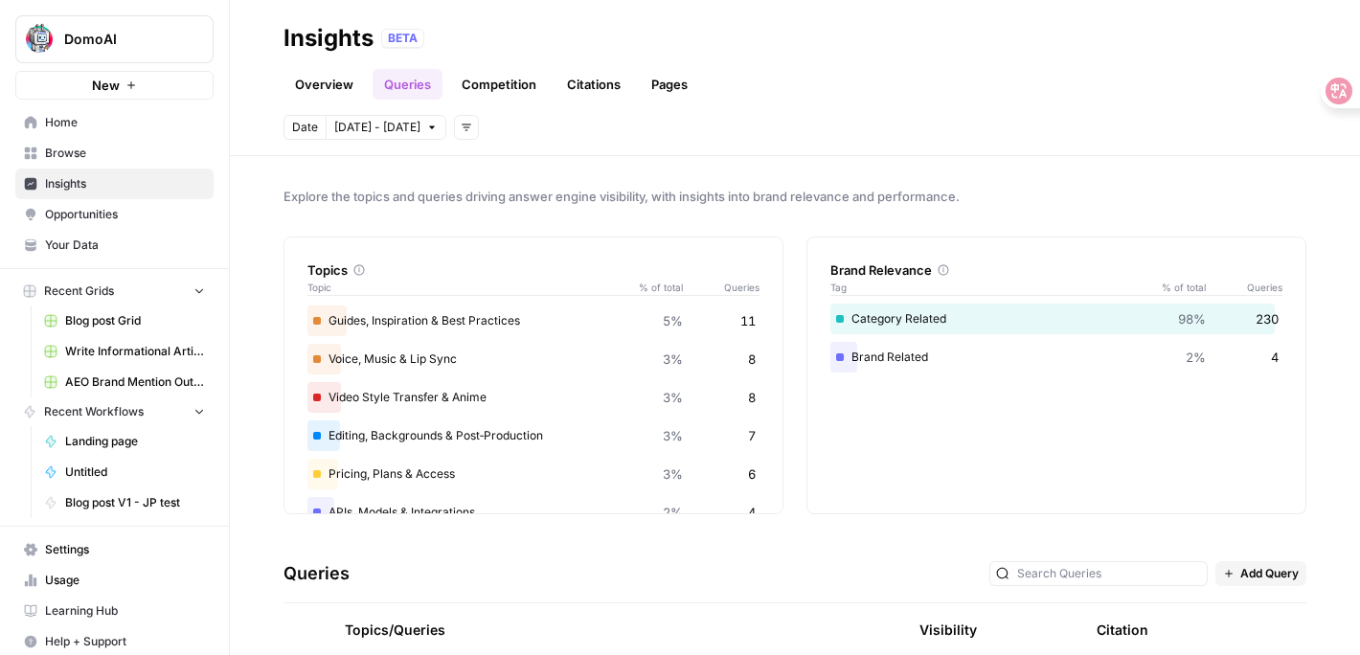
click at [376, 360] on div "Voice, Music & Lip Sync 3% 8" at bounding box center [533, 359] width 452 height 31
click at [459, 360] on div "Voice, Music & Lip Sync 3% 8" at bounding box center [533, 359] width 452 height 31
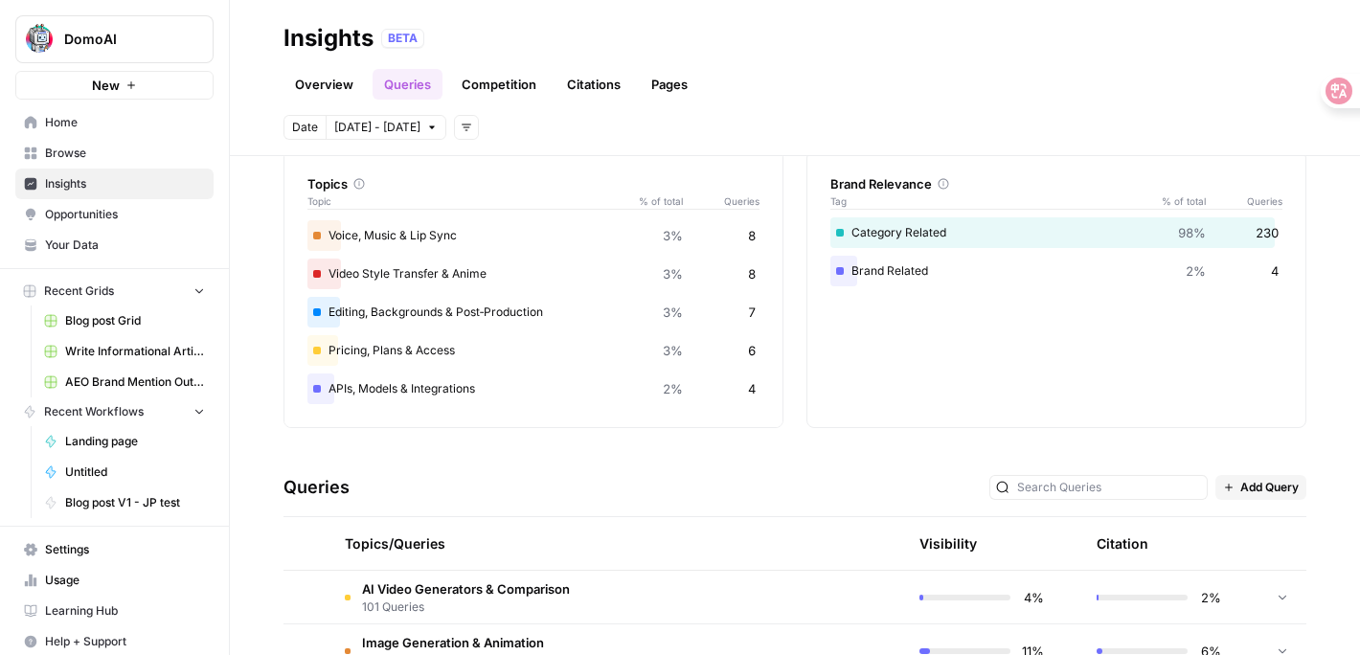
scroll to position [569, 0]
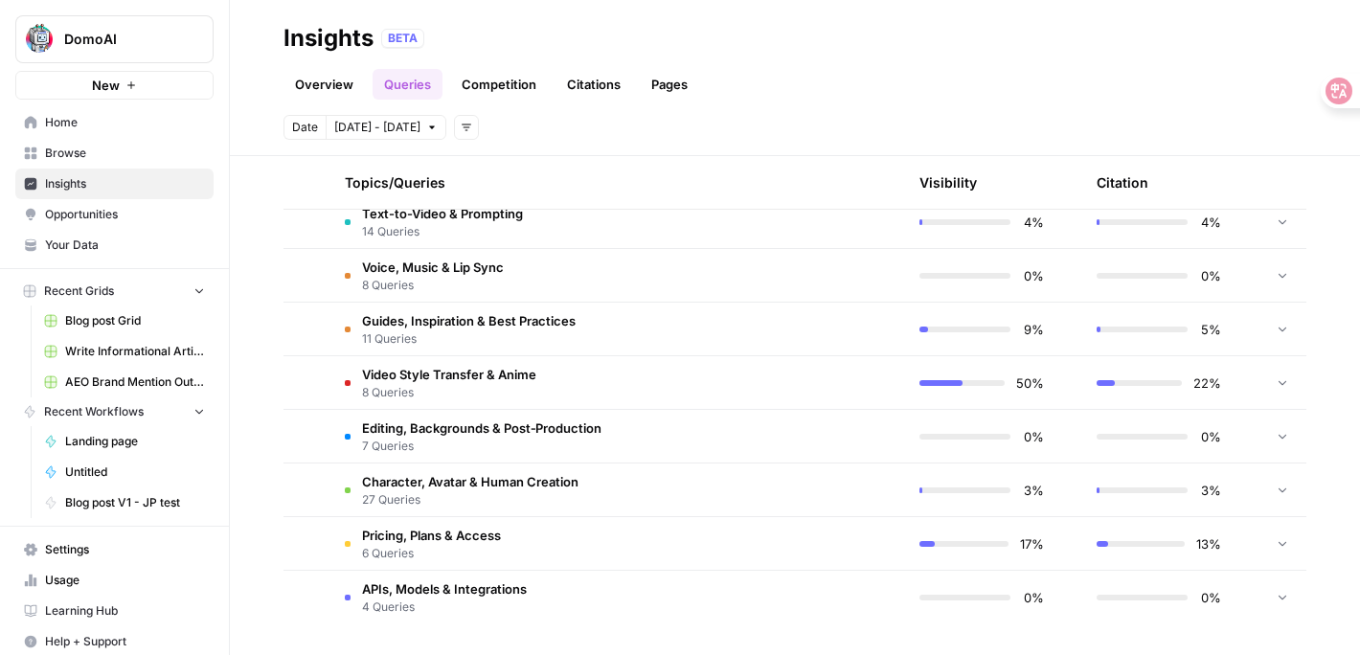
click at [527, 507] on span "27 Queries" at bounding box center [470, 499] width 216 height 17
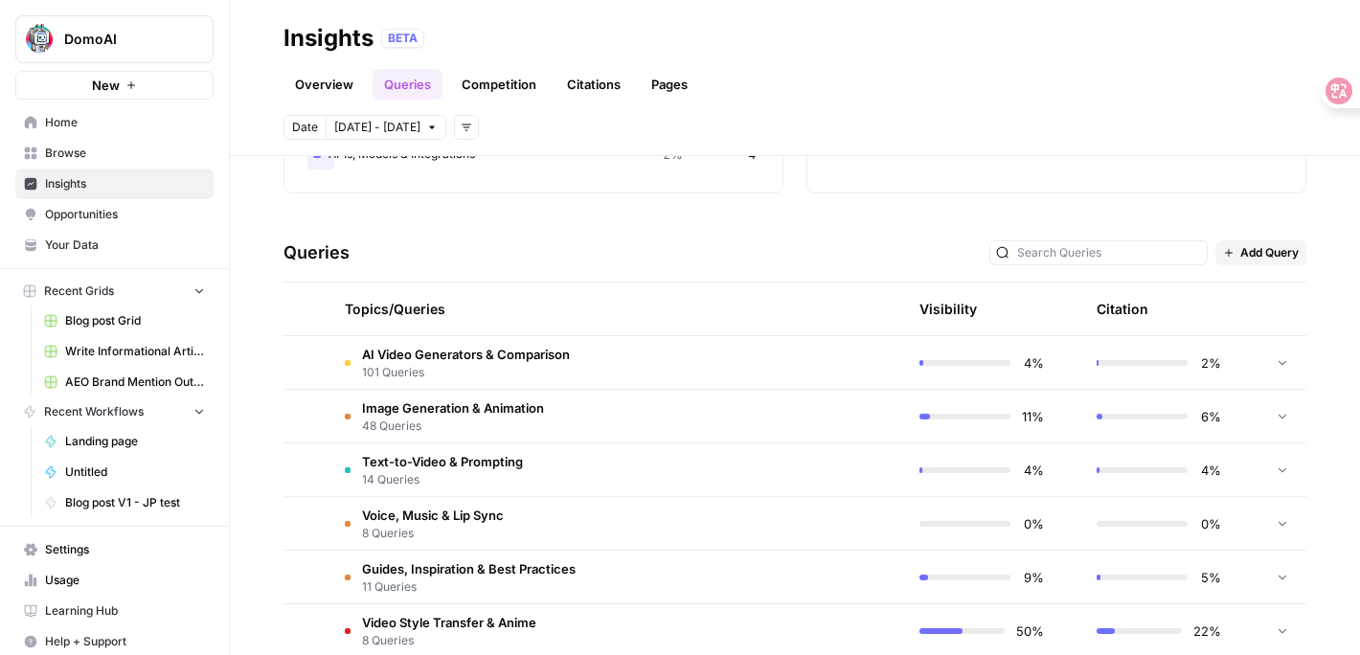
scroll to position [278, 0]
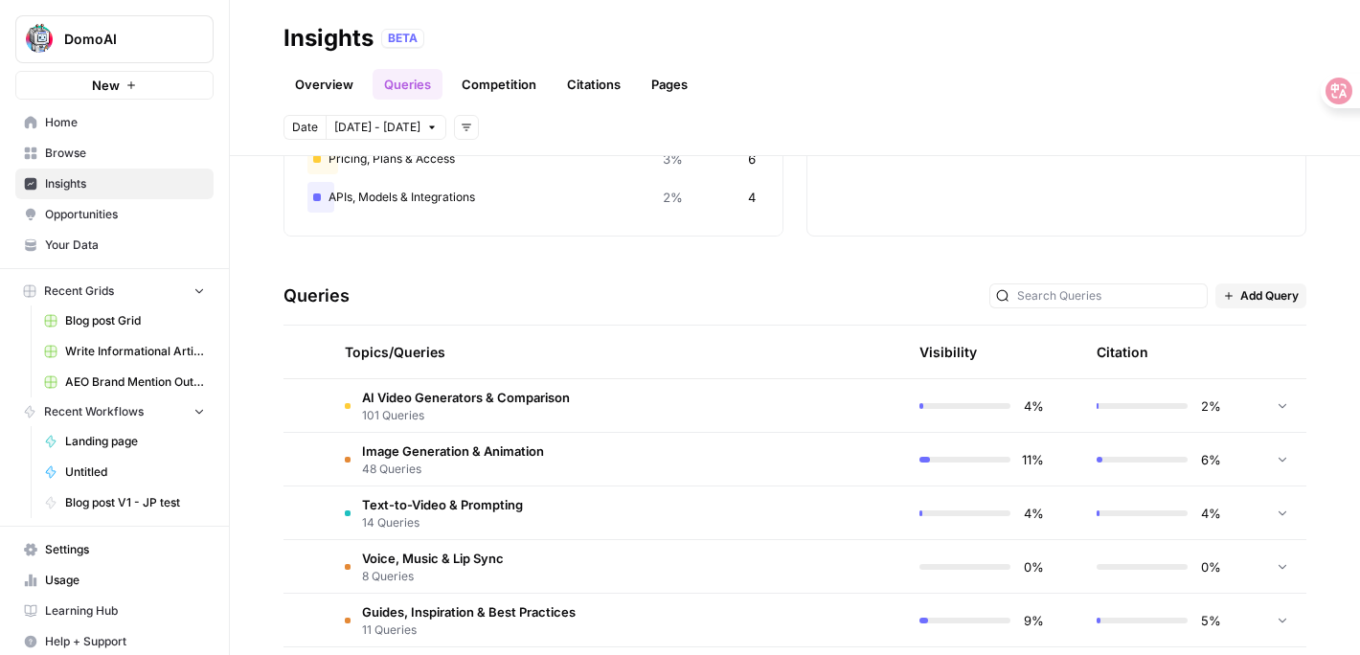
click at [447, 564] on span "Voice, Music & Lip Sync" at bounding box center [433, 558] width 142 height 19
click at [448, 564] on span "Voice, Music & Lip Sync" at bounding box center [433, 558] width 142 height 19
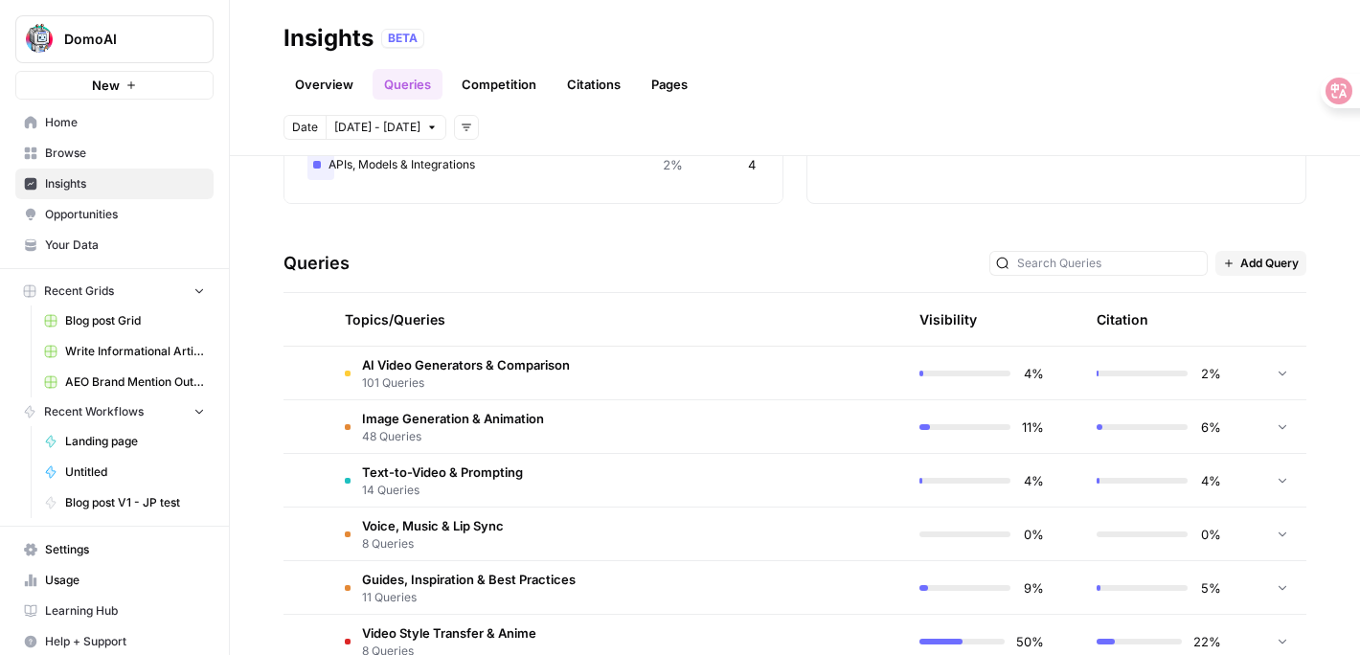
scroll to position [334, 0]
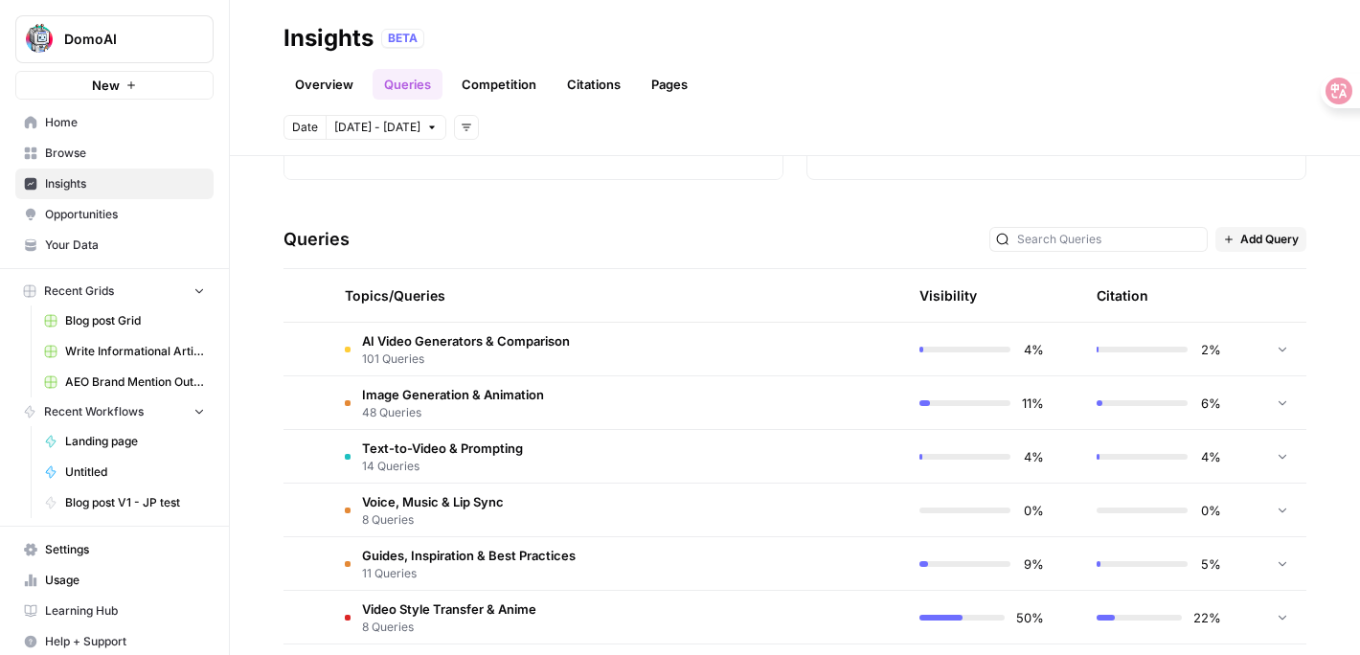
click at [448, 565] on span "11 Queries" at bounding box center [469, 573] width 214 height 17
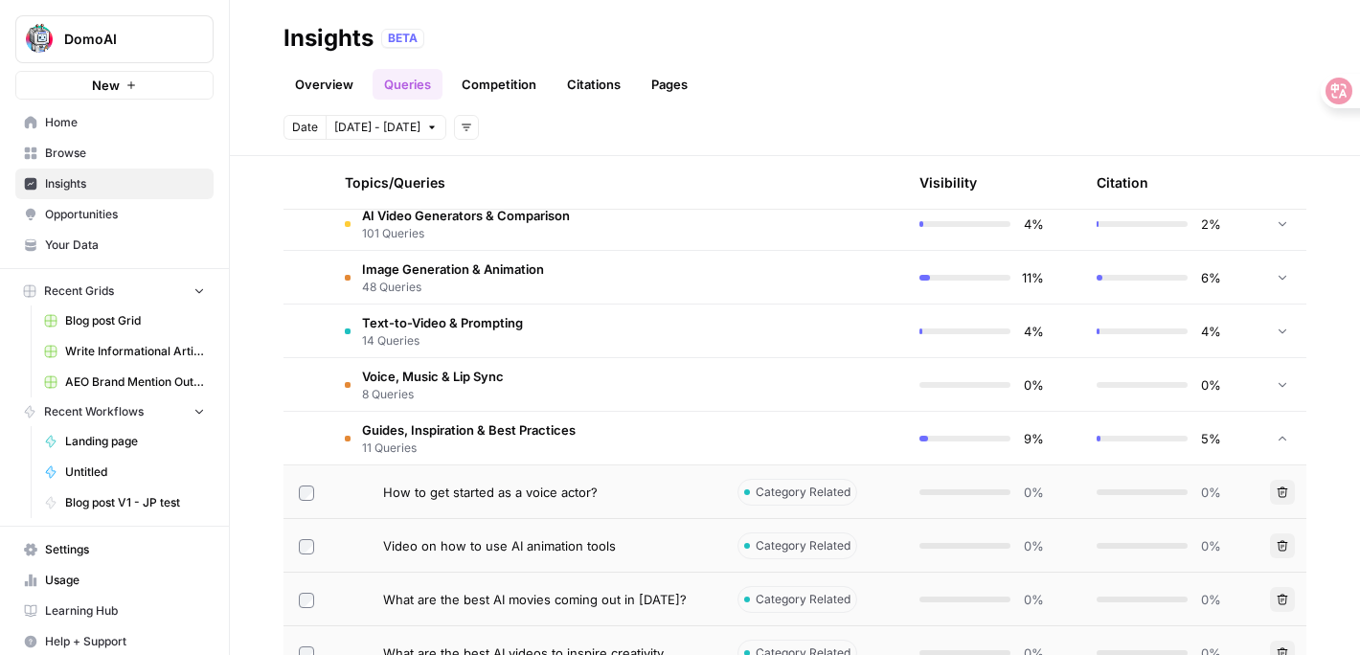
scroll to position [467, 0]
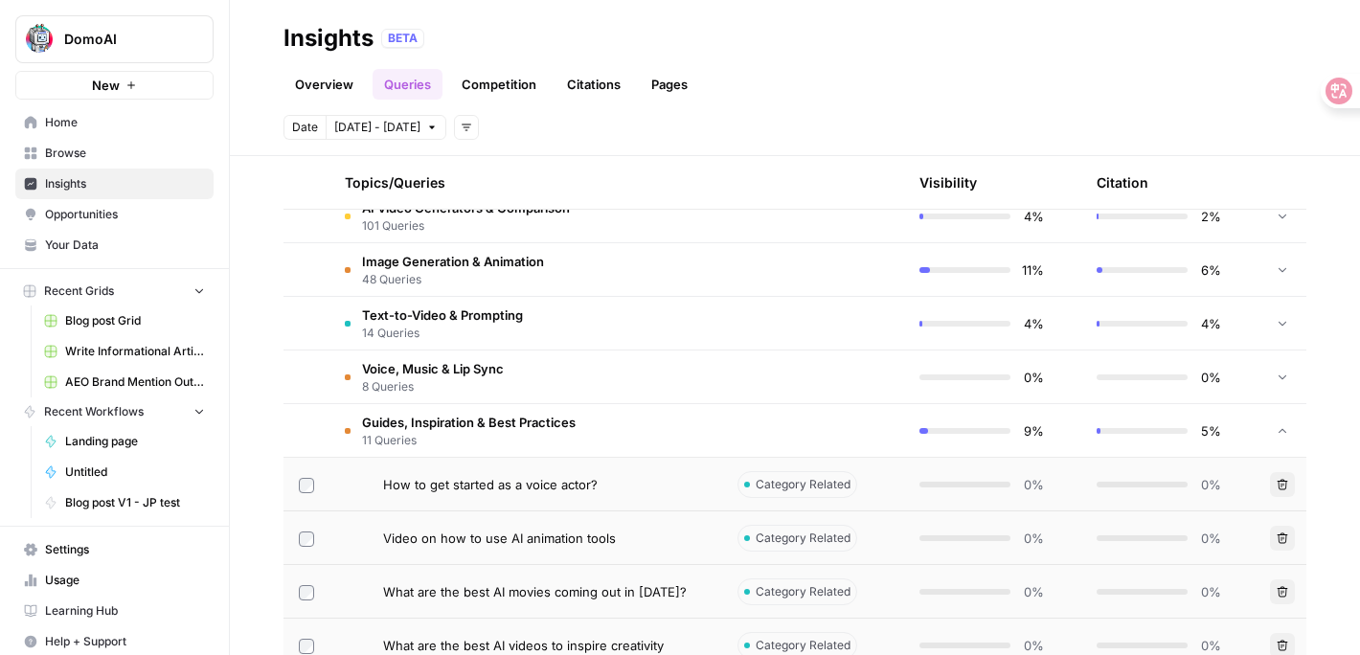
click at [437, 440] on span "11 Queries" at bounding box center [469, 440] width 214 height 17
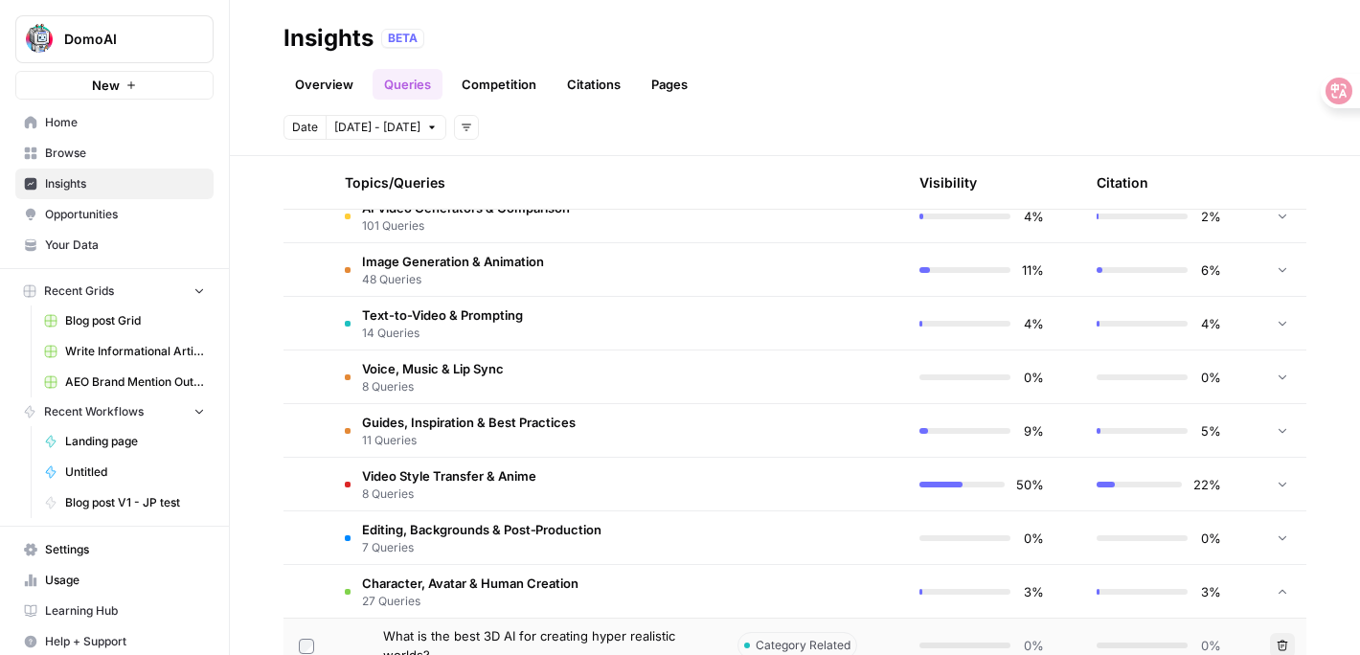
click at [446, 338] on span "14 Queries" at bounding box center [442, 333] width 161 height 17
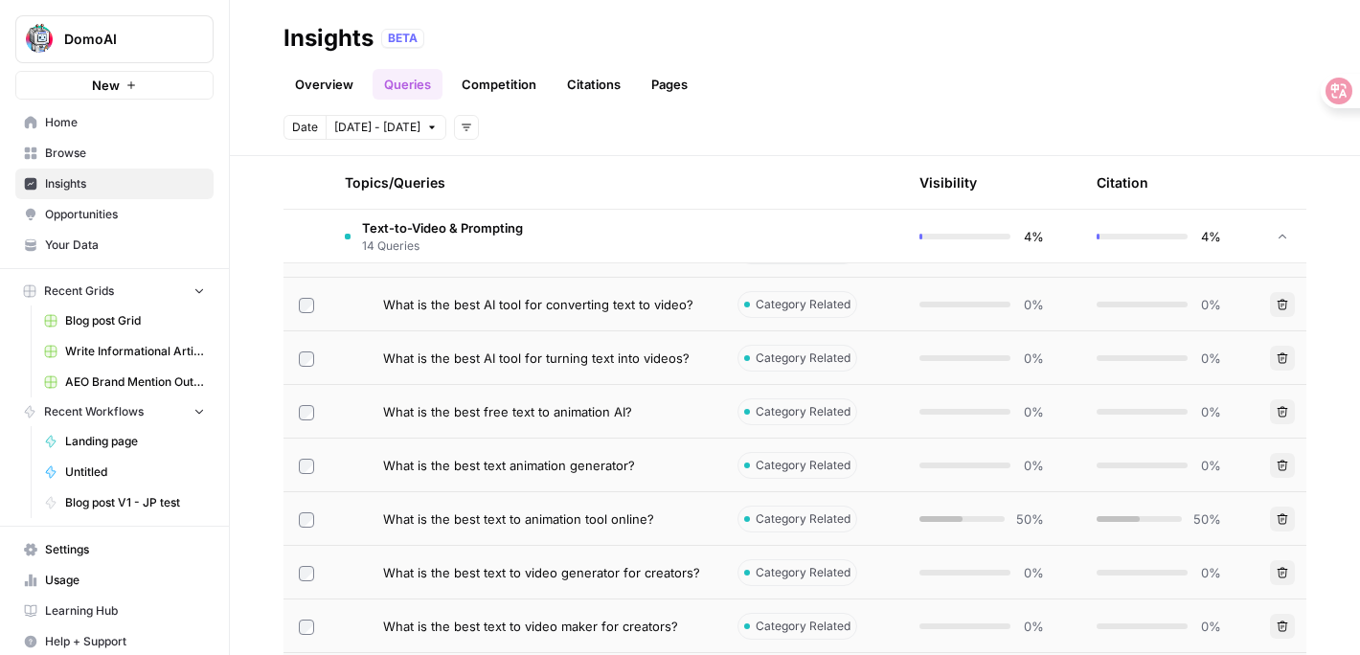
scroll to position [1248, 0]
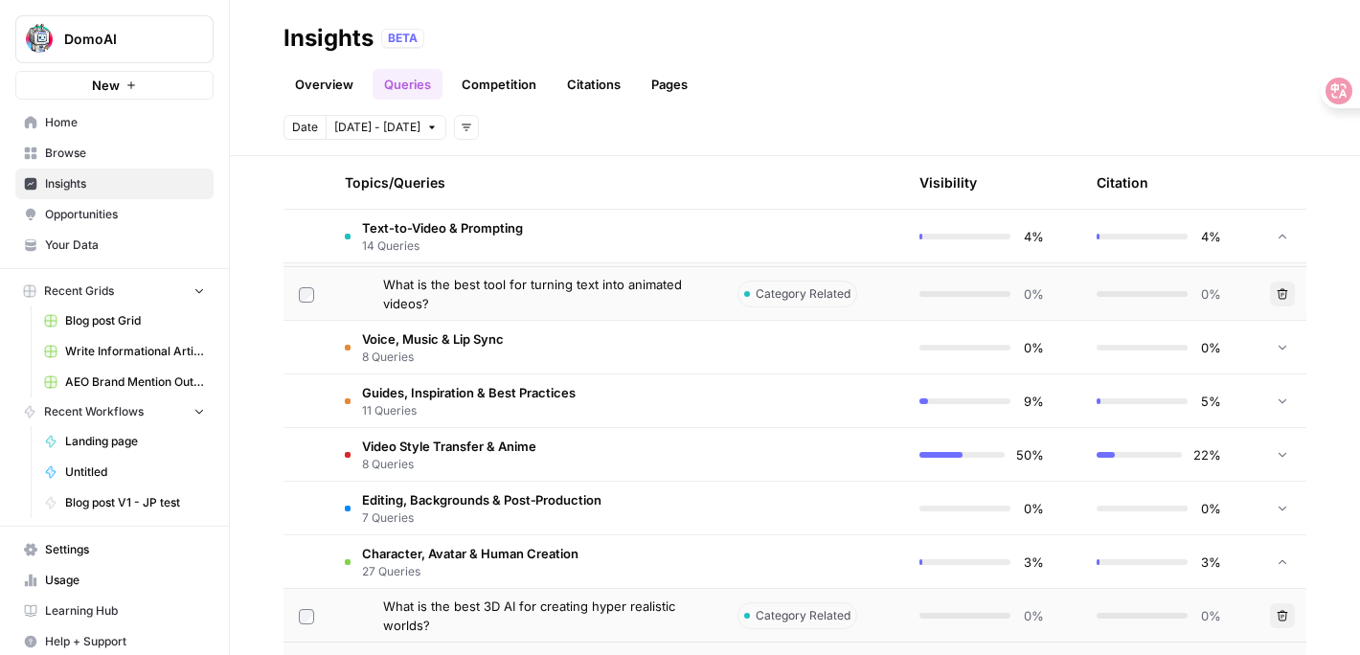
click at [449, 226] on span "Text-to-Video & Prompting" at bounding box center [442, 227] width 161 height 19
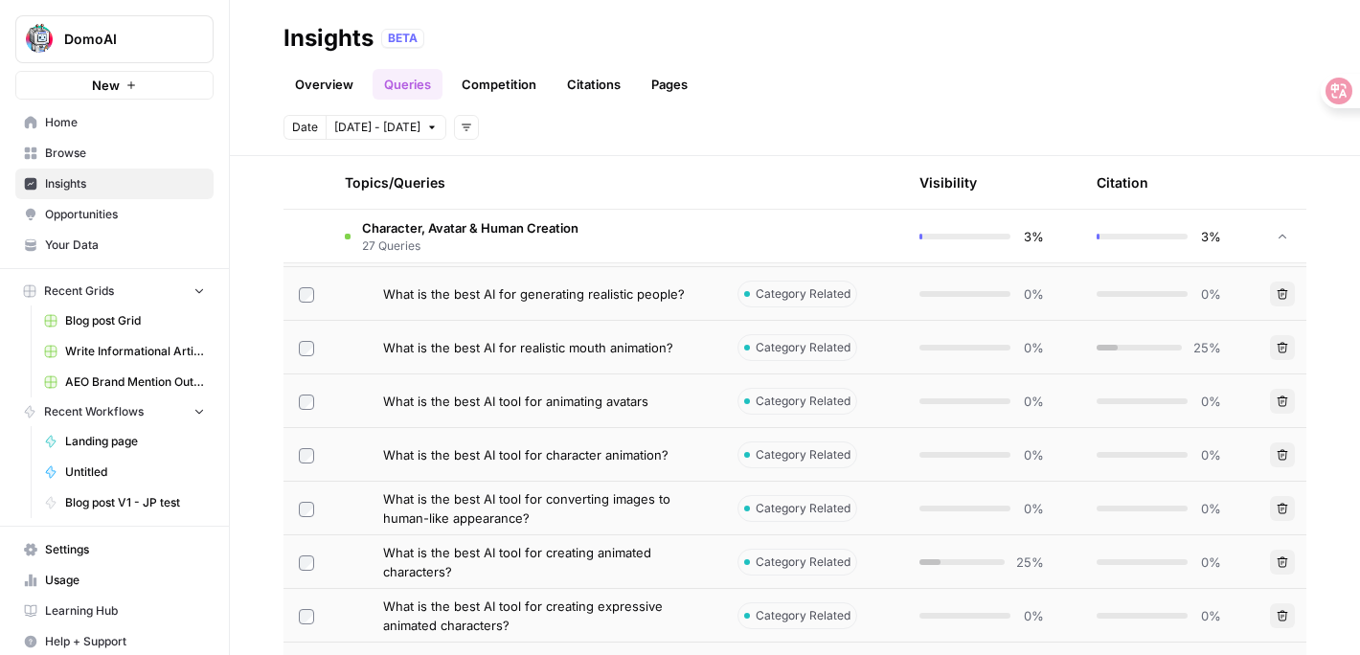
click at [449, 228] on span "Character, Avatar & Human Creation" at bounding box center [470, 227] width 216 height 19
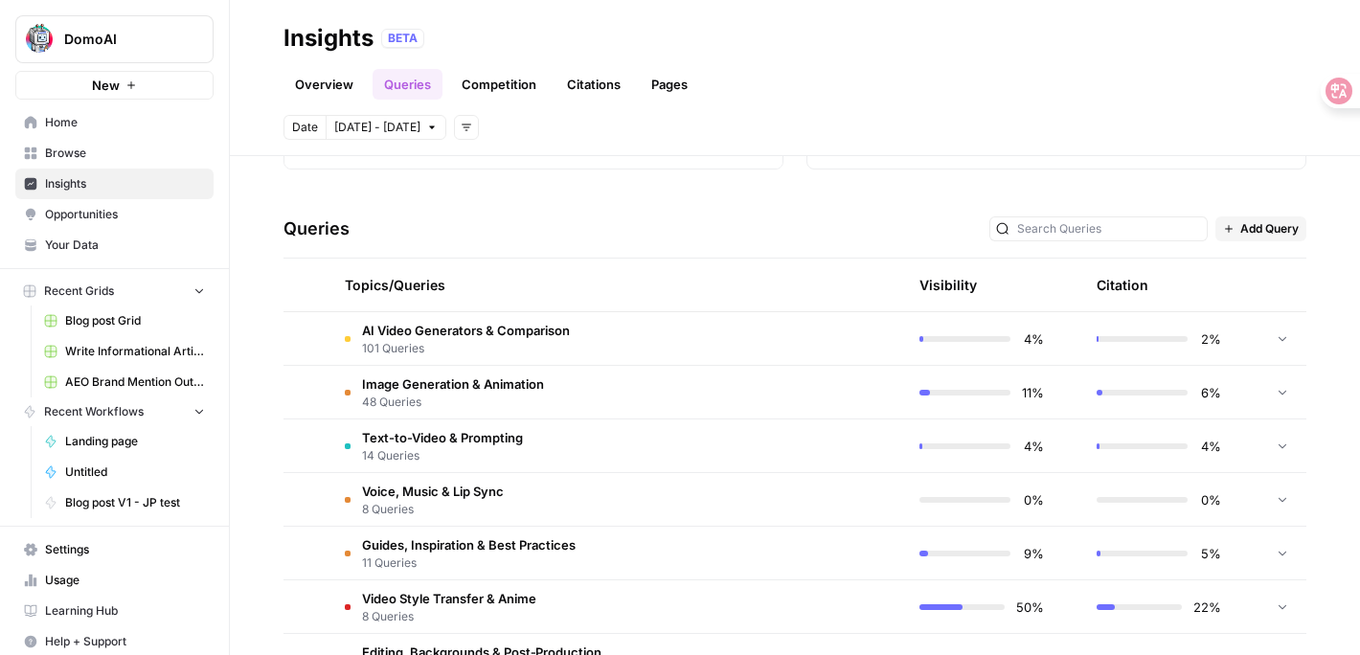
scroll to position [323, 0]
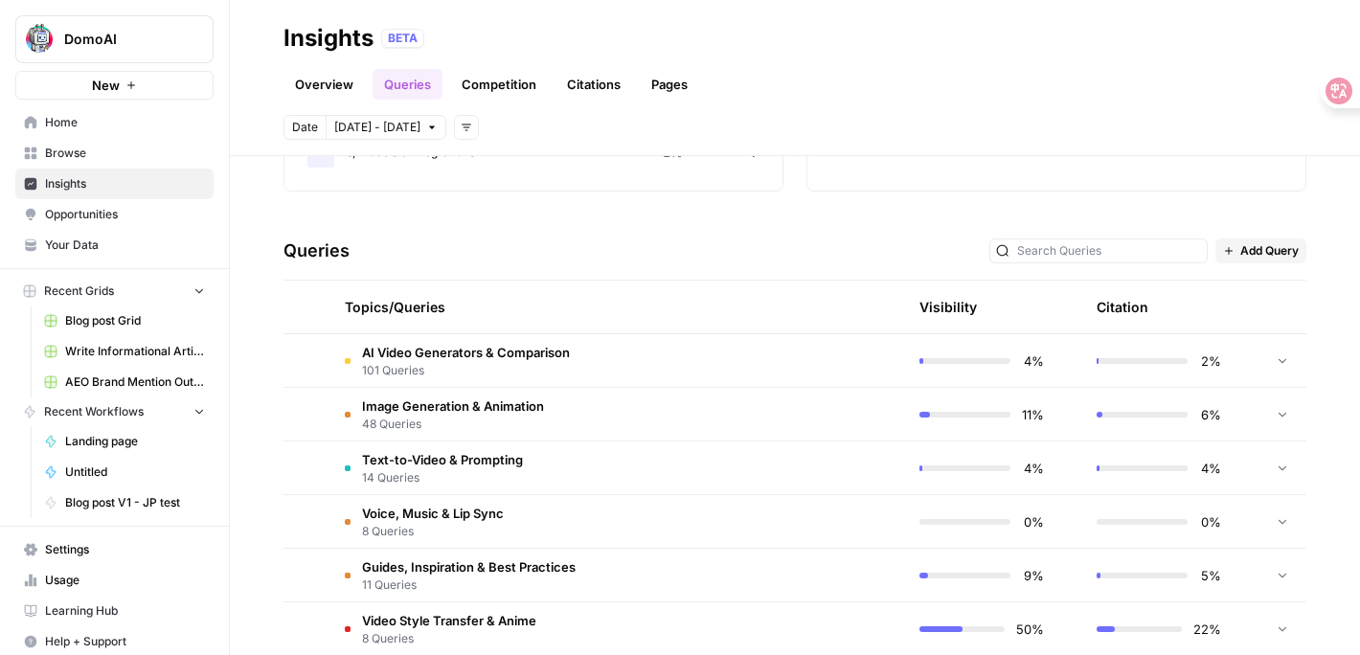
click at [464, 351] on span "AI Video Generators & Comparison" at bounding box center [466, 352] width 208 height 19
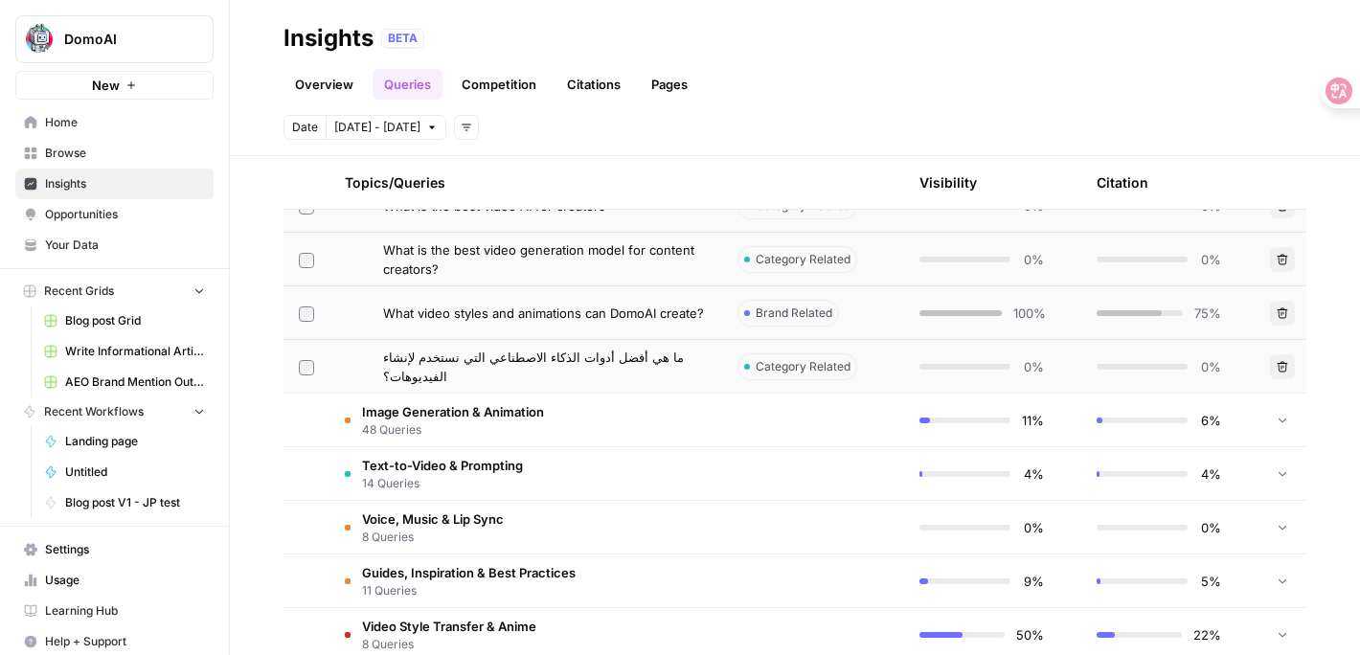
scroll to position [5735, 0]
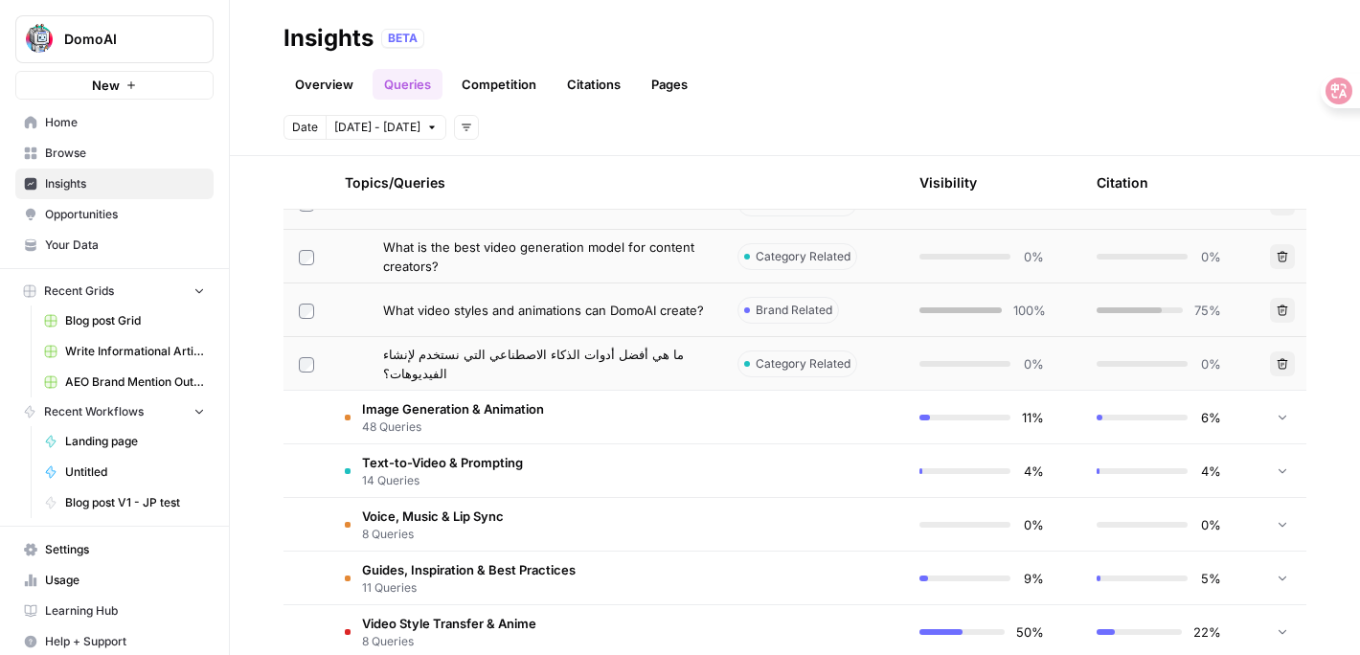
click at [389, 485] on span "14 Queries" at bounding box center [442, 480] width 161 height 17
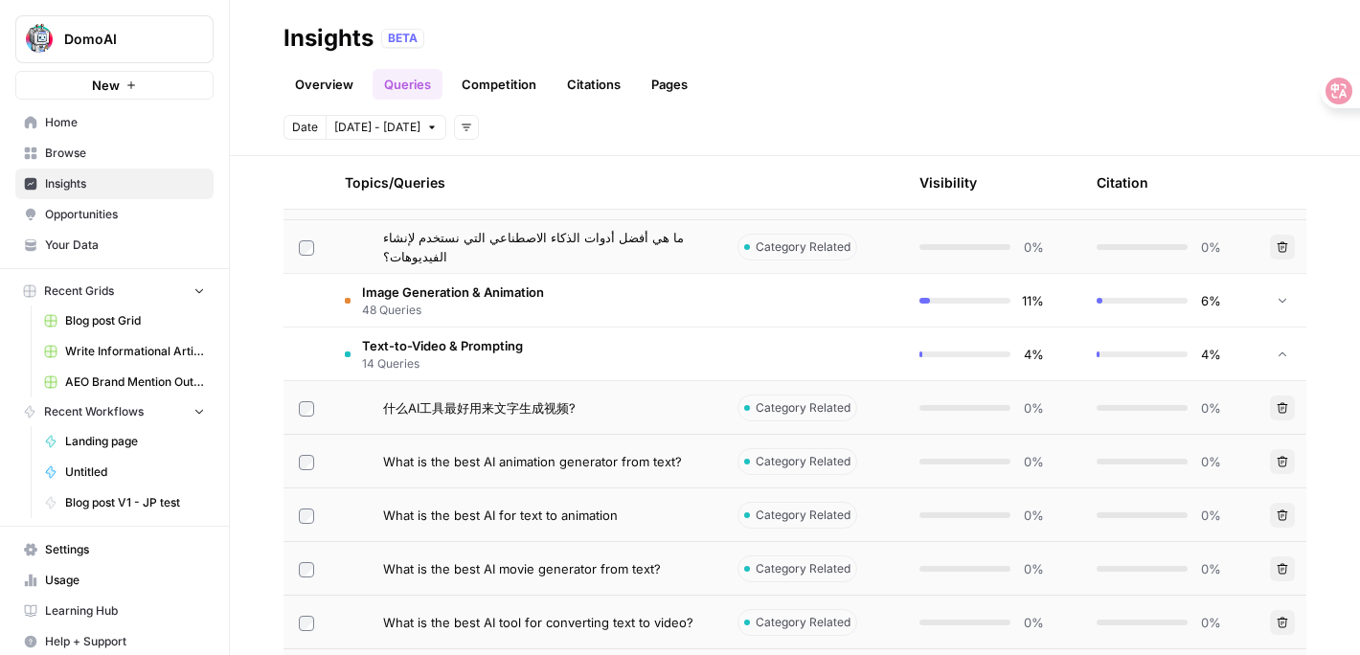
scroll to position [5851, 0]
click at [424, 357] on span "14 Queries" at bounding box center [442, 364] width 161 height 17
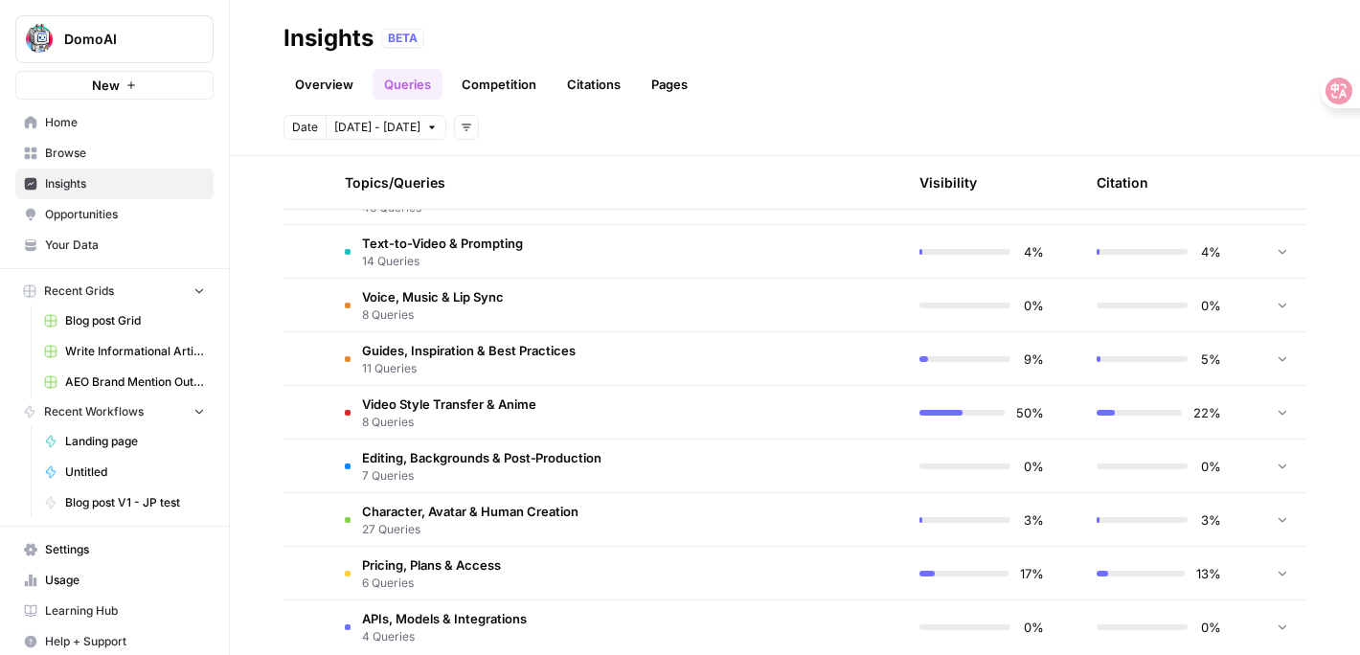
scroll to position [5984, 0]
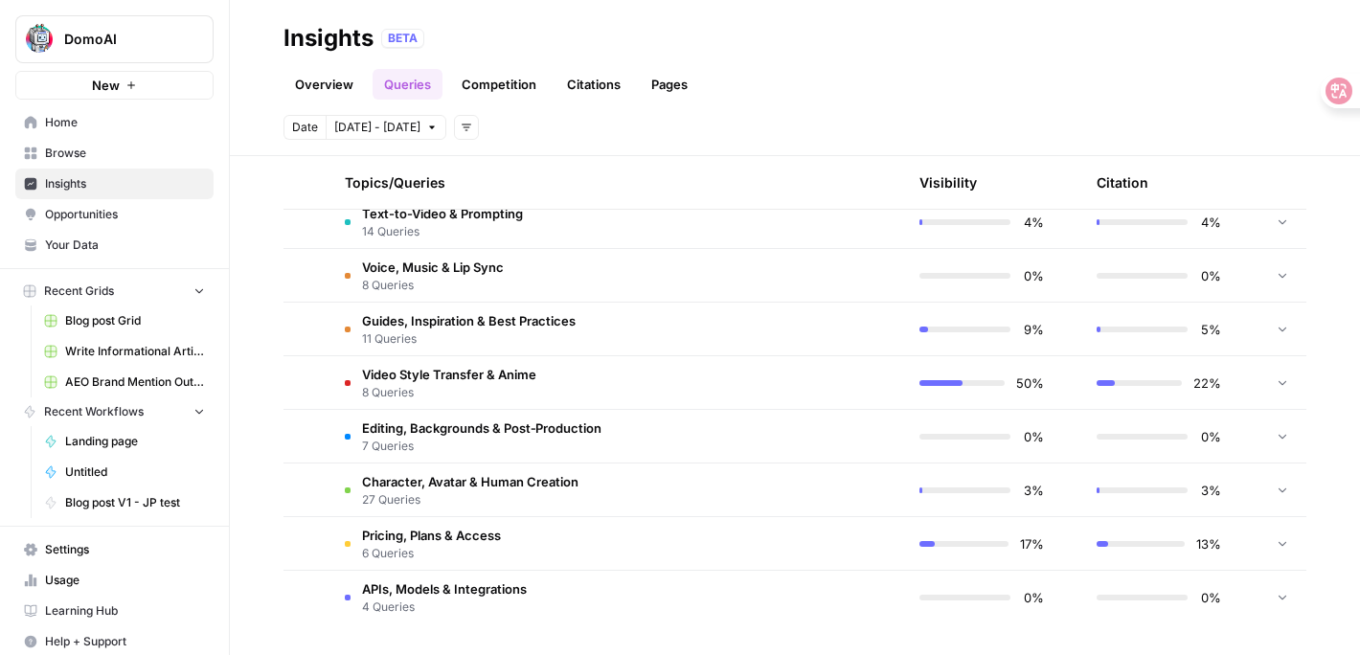
click at [404, 475] on span "Character, Avatar & Human Creation" at bounding box center [470, 481] width 216 height 19
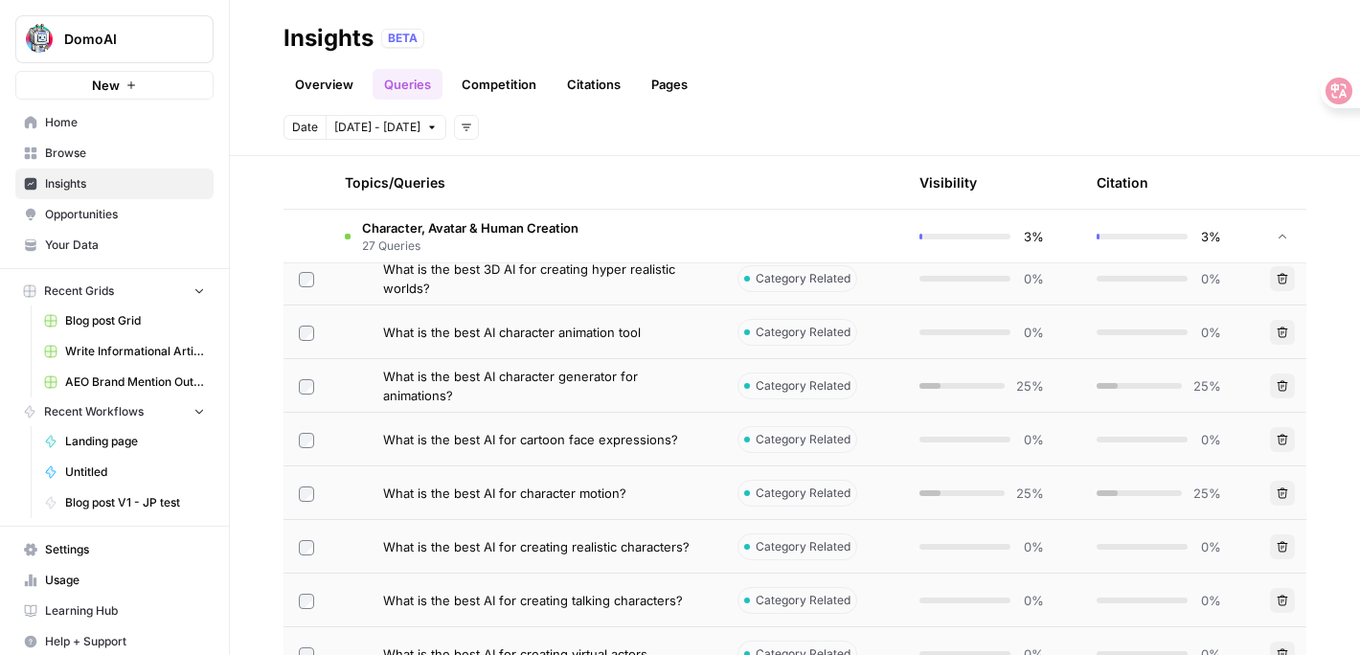
scroll to position [6160, 0]
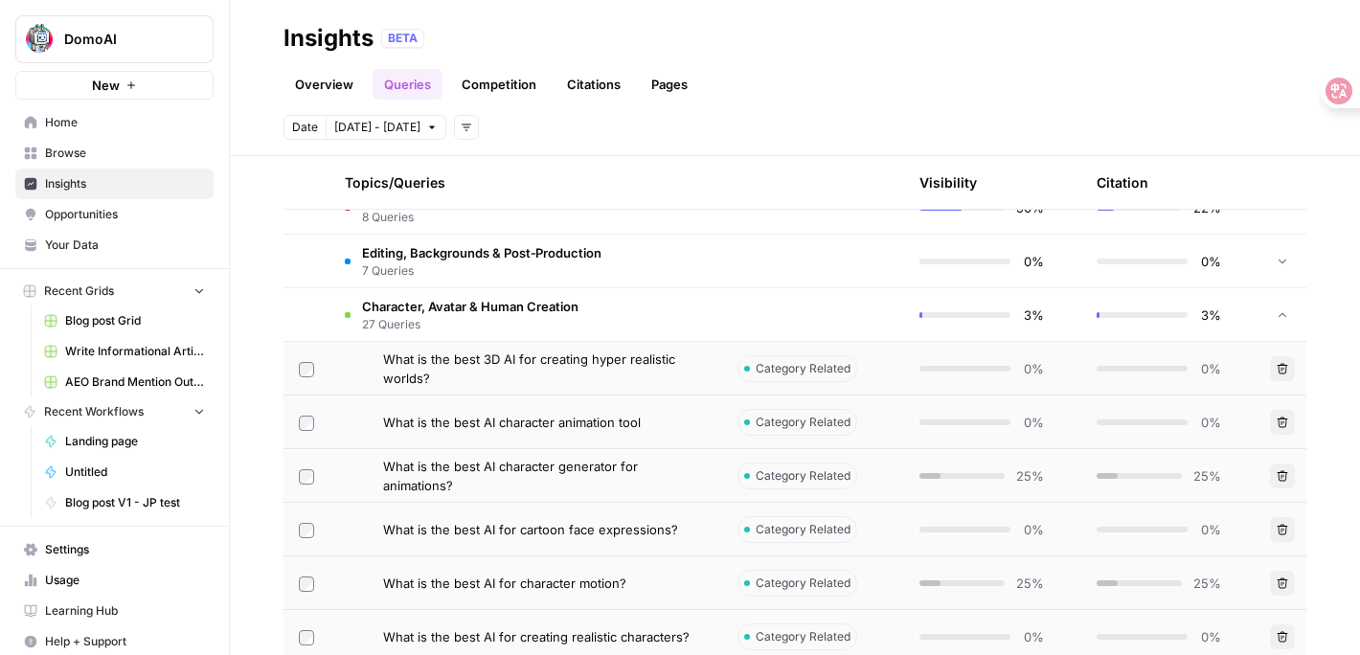
click at [607, 419] on span "What is the best AI character animation tool" at bounding box center [512, 422] width 258 height 19
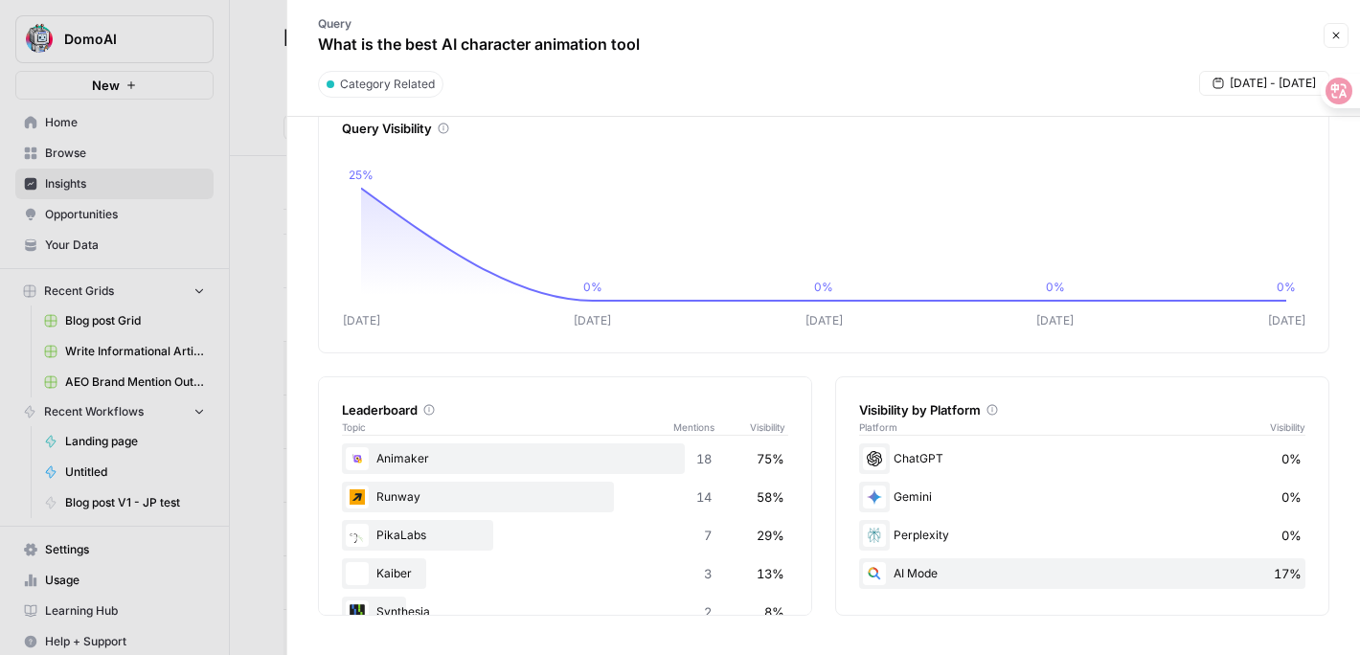
scroll to position [68, 0]
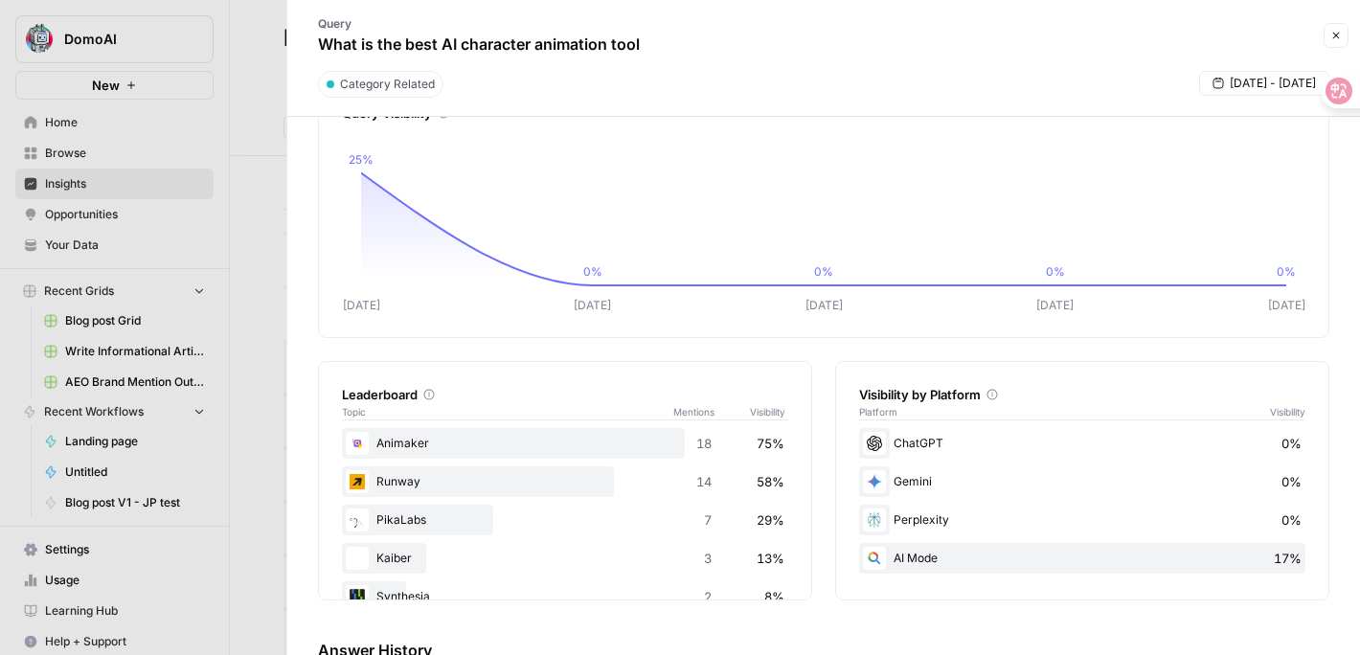
drag, startPoint x: 459, startPoint y: 44, endPoint x: 649, endPoint y: 47, distance: 190.6
click at [649, 47] on div "Query What is the best AI character animation tool" at bounding box center [479, 36] width 360 height 56
copy p "character animation tool"
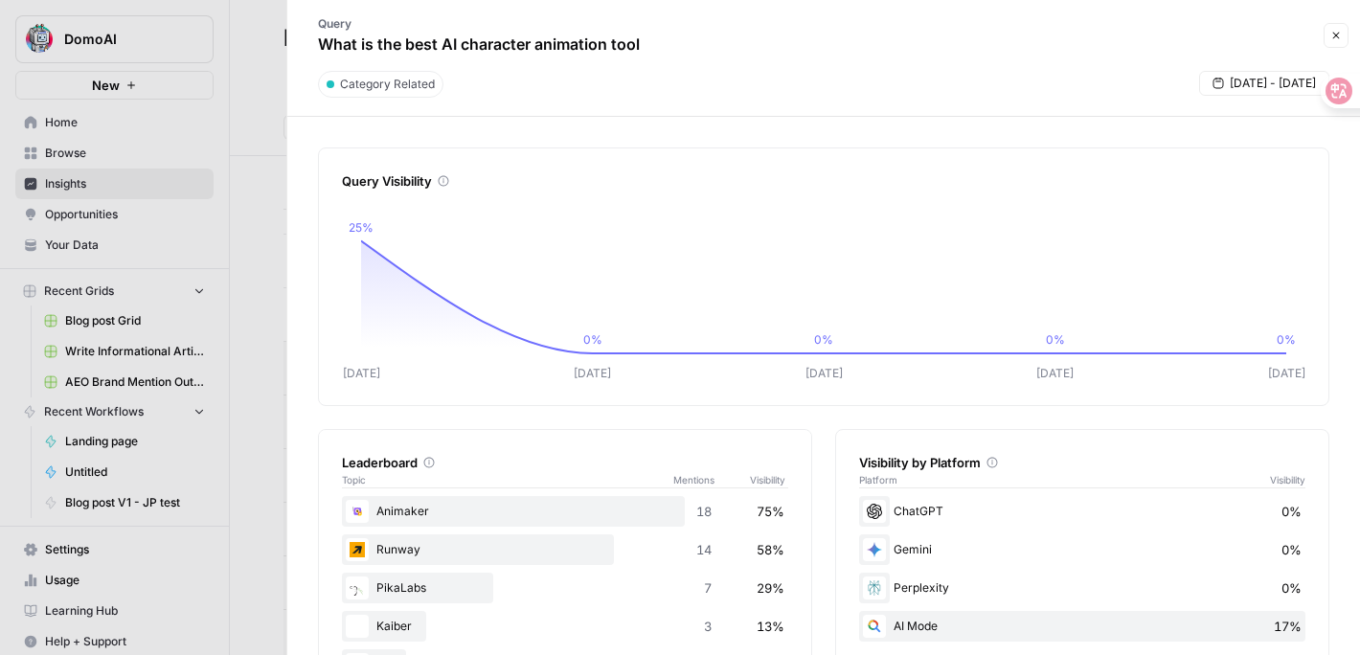
drag, startPoint x: 942, startPoint y: 158, endPoint x: 716, endPoint y: 144, distance: 226.4
click at [716, 144] on div "Query Visibility Oct 07 Oct 08 Oct 09 Oct 11 Oct 12 25% 0% 0% 0% 0% Oct 09 unde…" at bounding box center [823, 386] width 1072 height 538
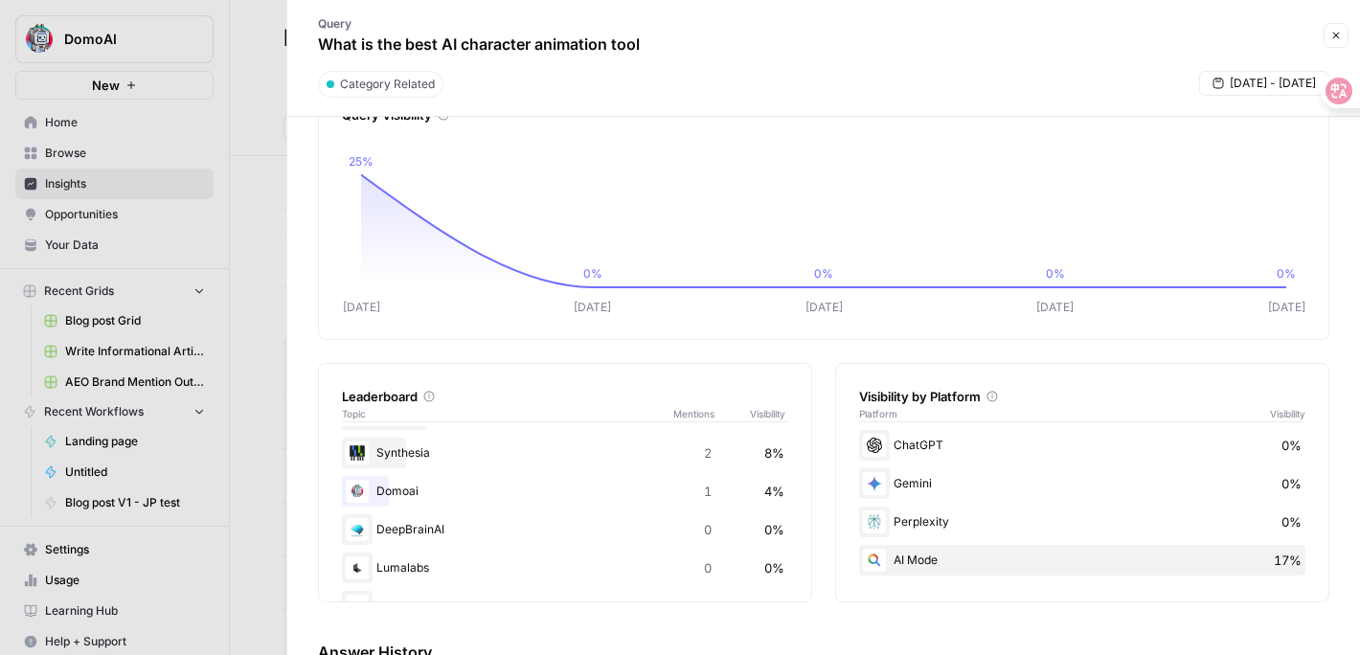
scroll to position [143, 0]
drag, startPoint x: 774, startPoint y: 492, endPoint x: 791, endPoint y: 492, distance: 17.2
click at [791, 492] on div "Leaderboard Topic Mentions Visibility Animaker 18 75% Runway 14 58% PikaLabs 7 …" at bounding box center [565, 482] width 494 height 239
click at [718, 507] on div "Domoai 1 4%" at bounding box center [565, 494] width 446 height 31
click at [719, 494] on div "Domoai 1 4%" at bounding box center [565, 494] width 446 height 31
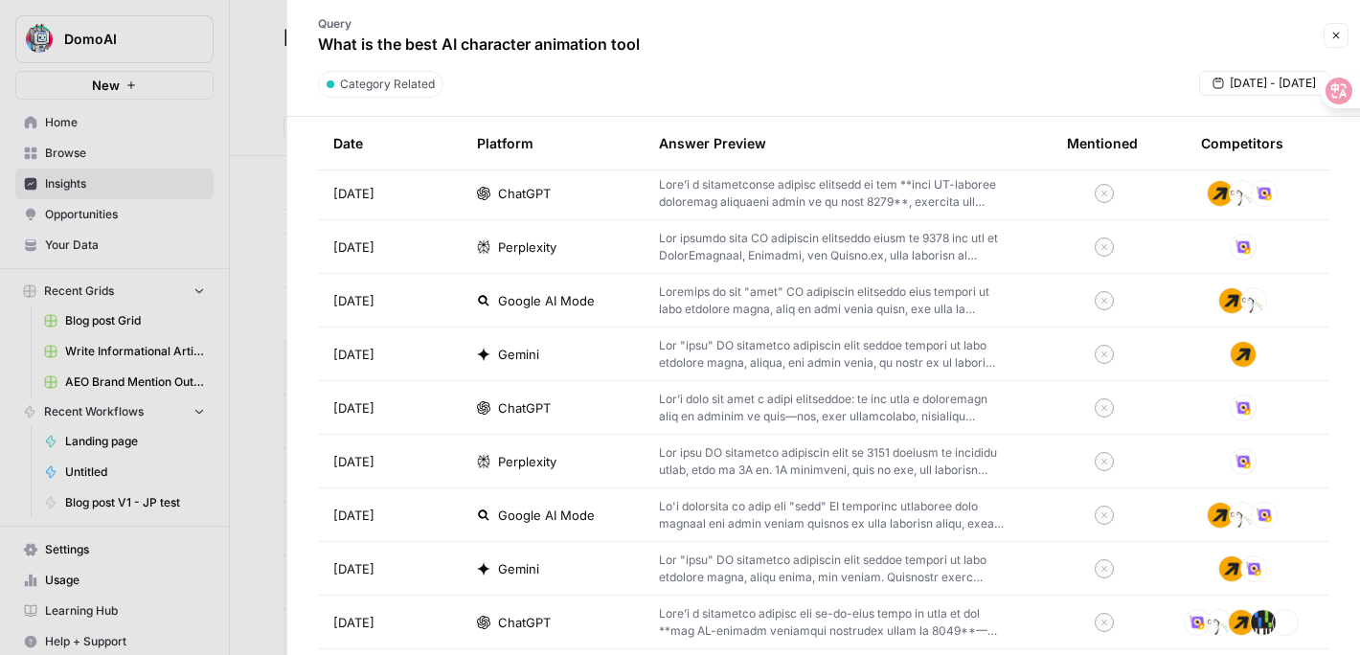
scroll to position [776, 0]
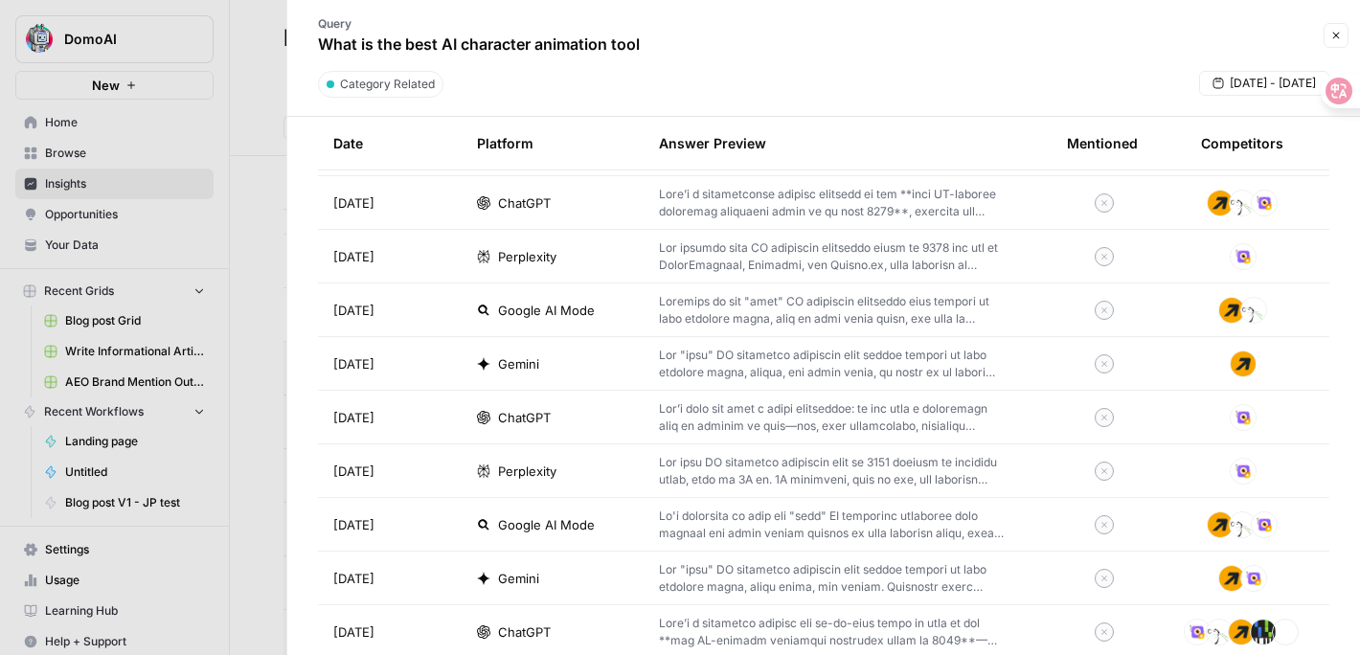
click at [760, 214] on p at bounding box center [832, 203] width 347 height 34
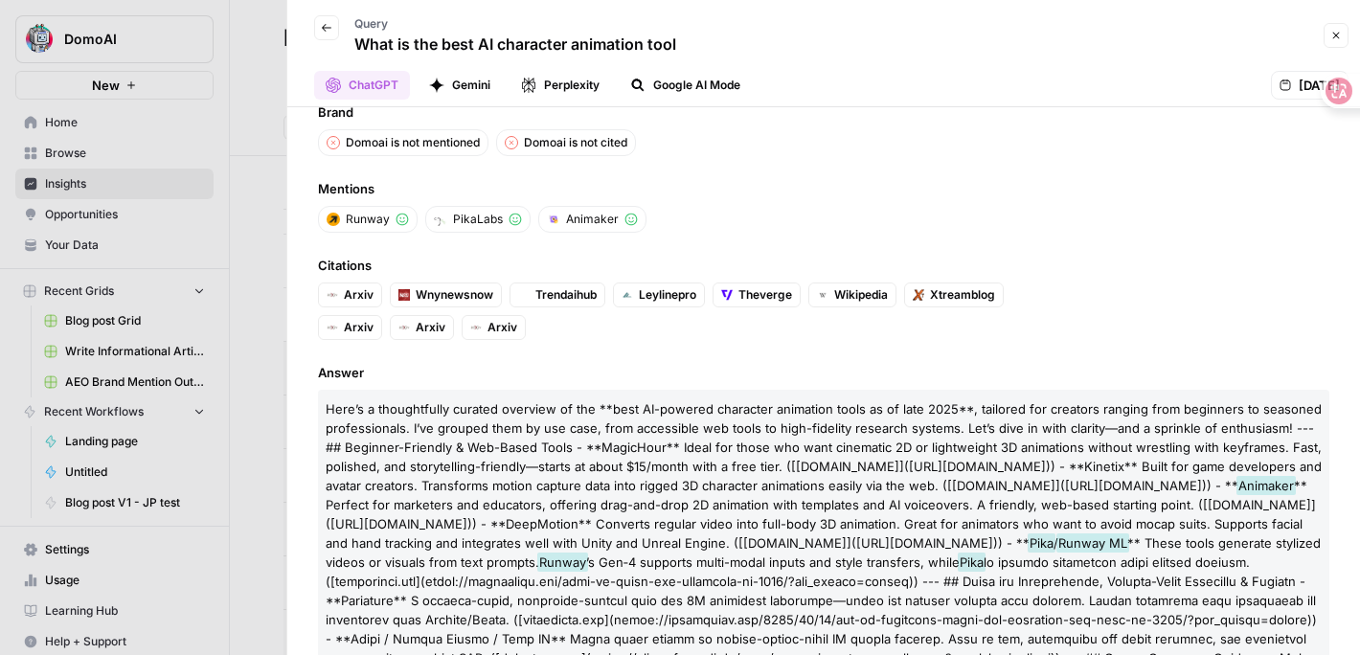
scroll to position [41, 0]
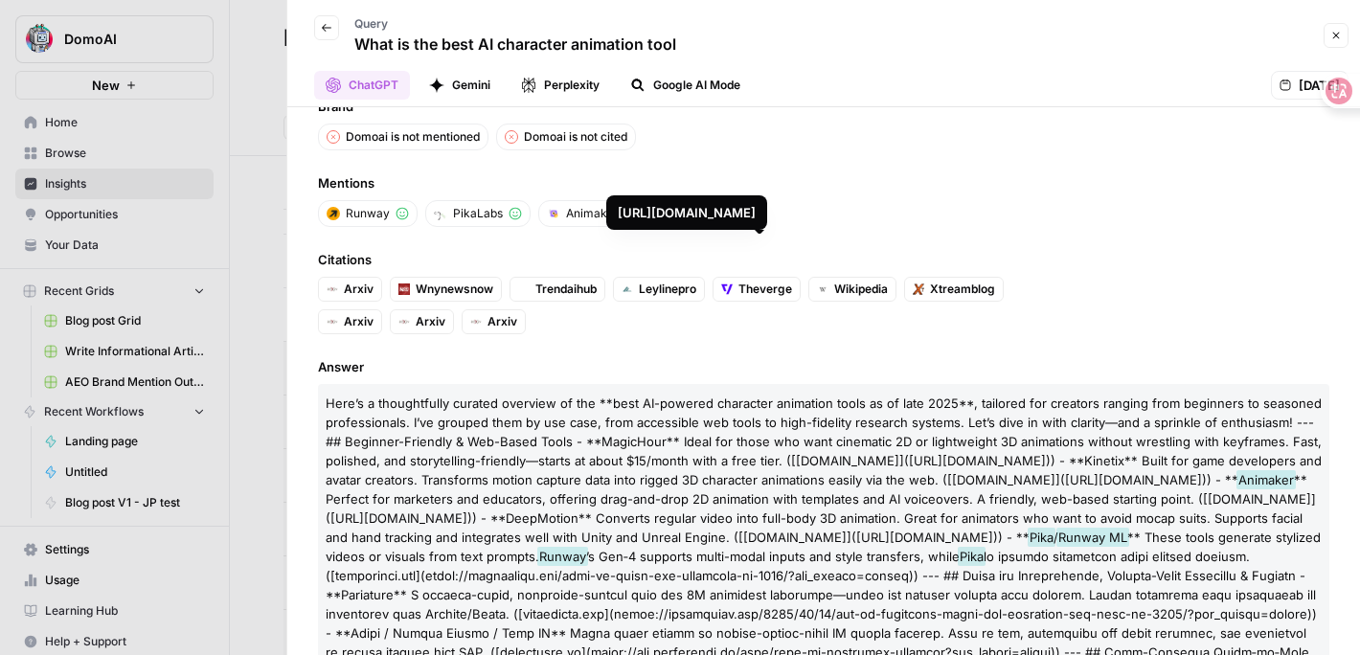
click at [754, 284] on span "Theverge" at bounding box center [765, 289] width 54 height 17
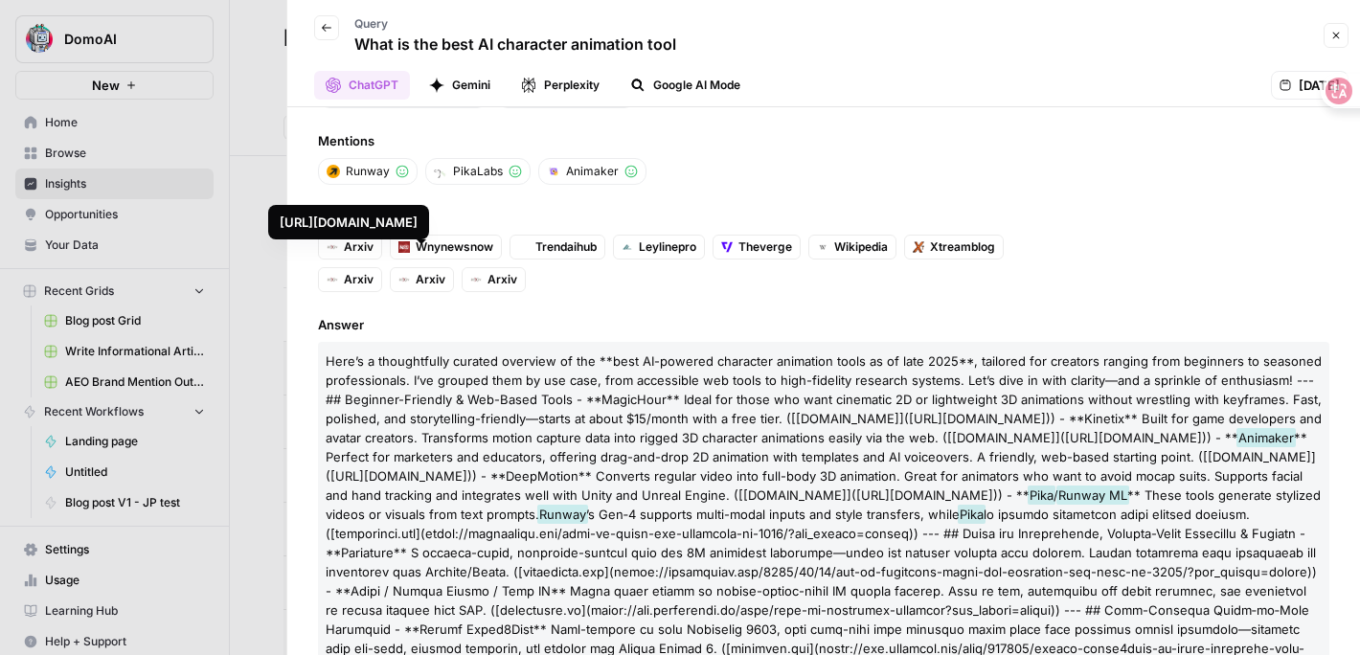
click at [434, 282] on span "Arxiv" at bounding box center [431, 279] width 30 height 17
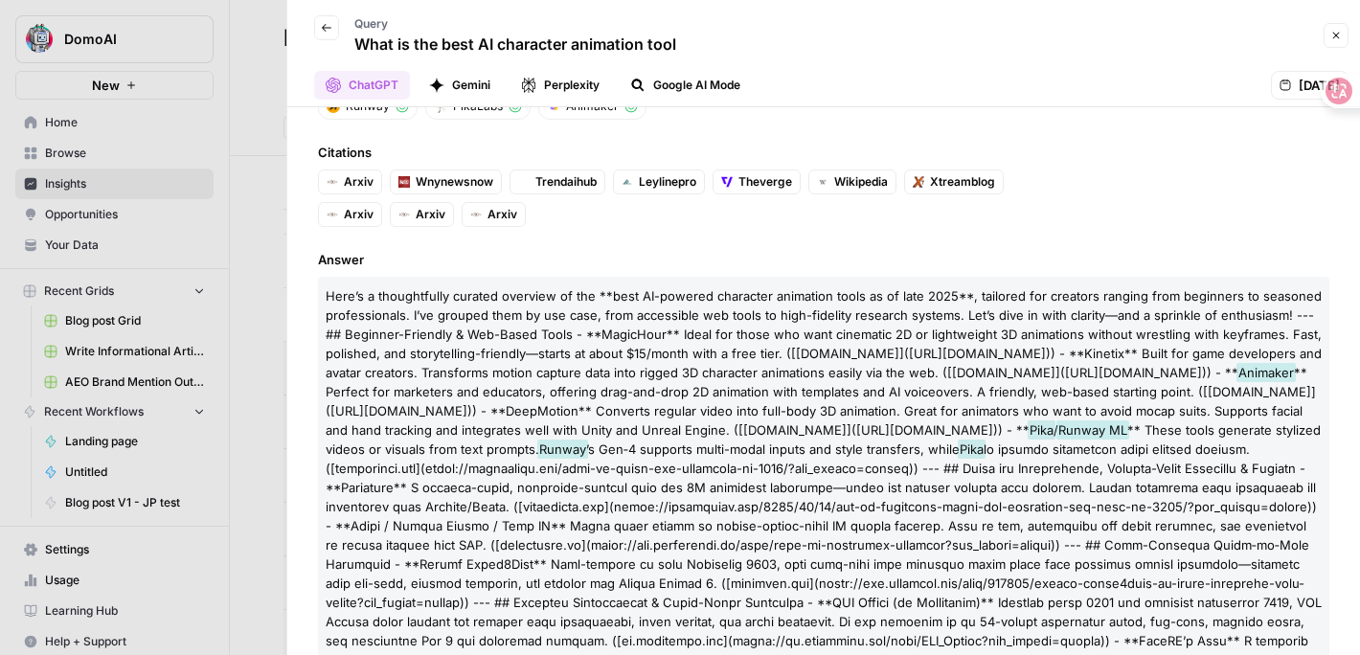
scroll to position [152, 0]
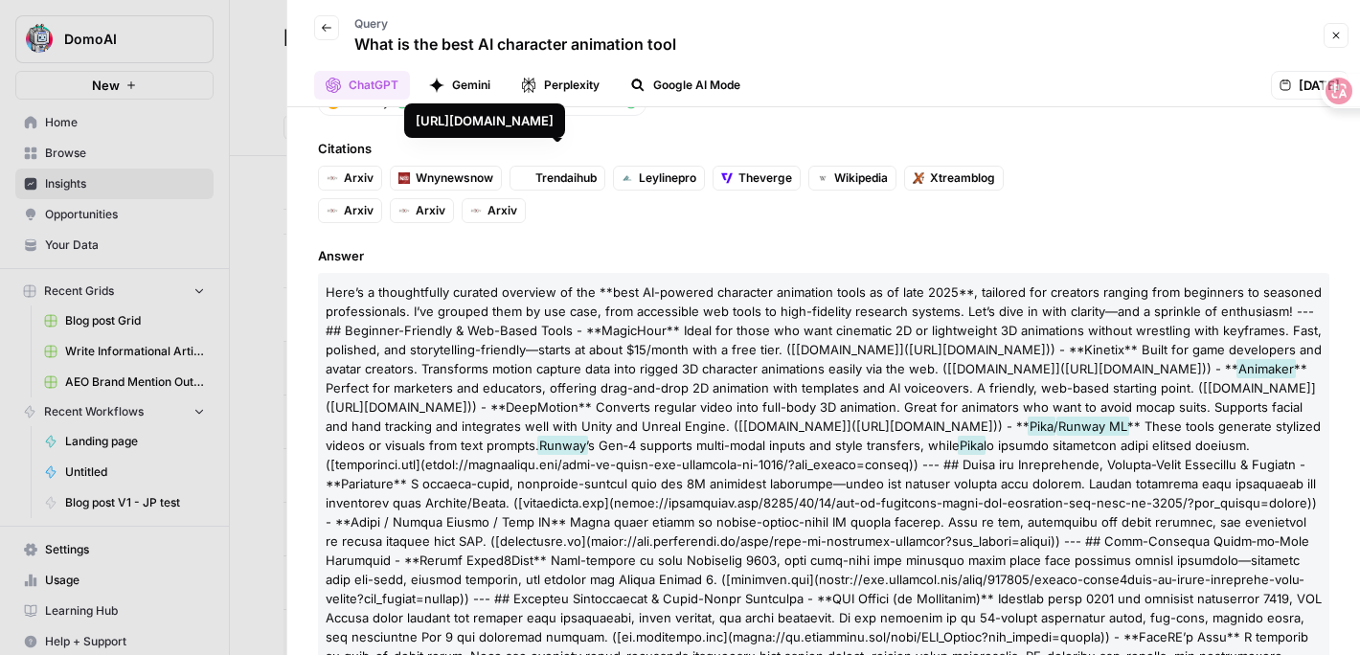
click at [576, 169] on span "Trendaihub" at bounding box center [565, 177] width 61 height 17
click at [561, 167] on link "Trendaihub" at bounding box center [557, 178] width 96 height 25
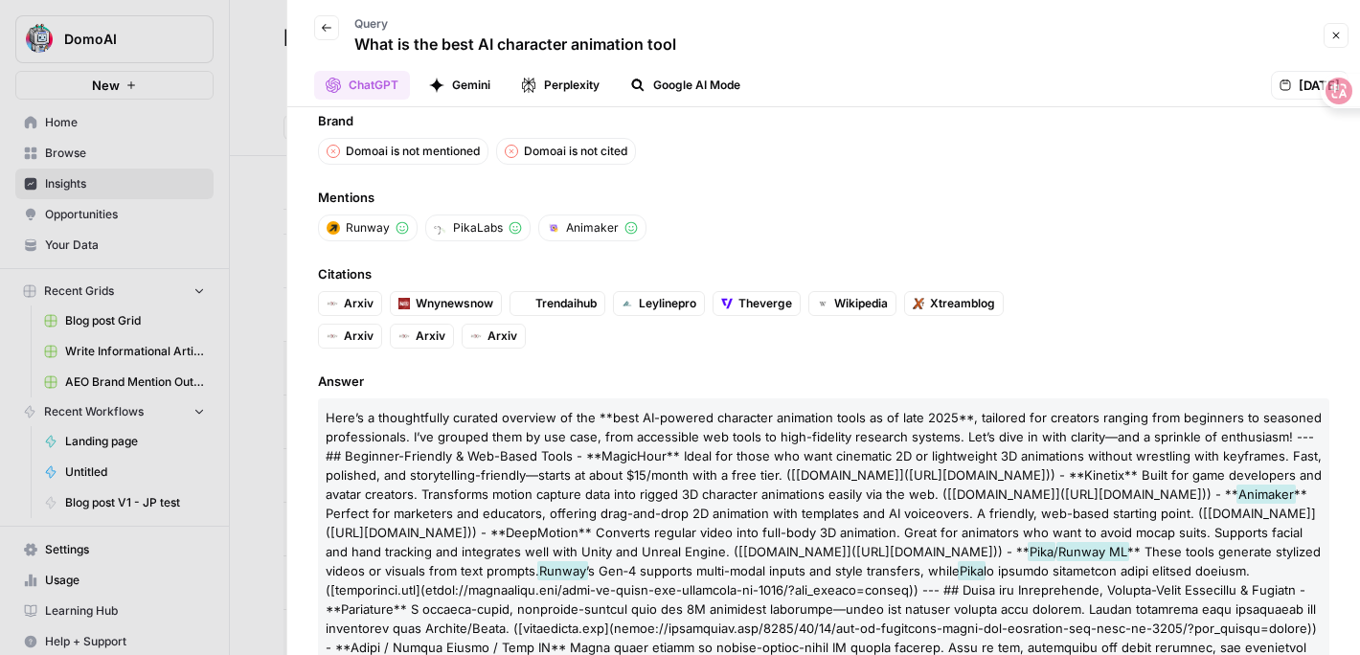
scroll to position [62, 0]
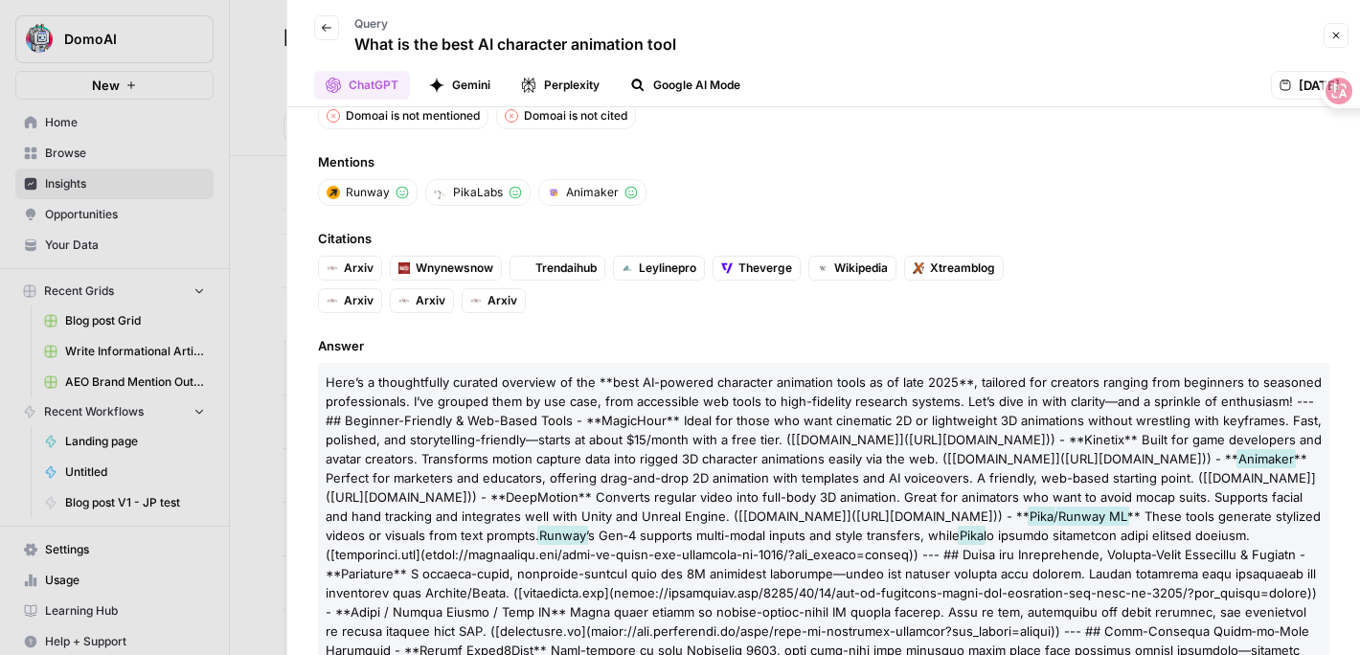
click at [855, 274] on span "Wikipedia" at bounding box center [861, 267] width 54 height 17
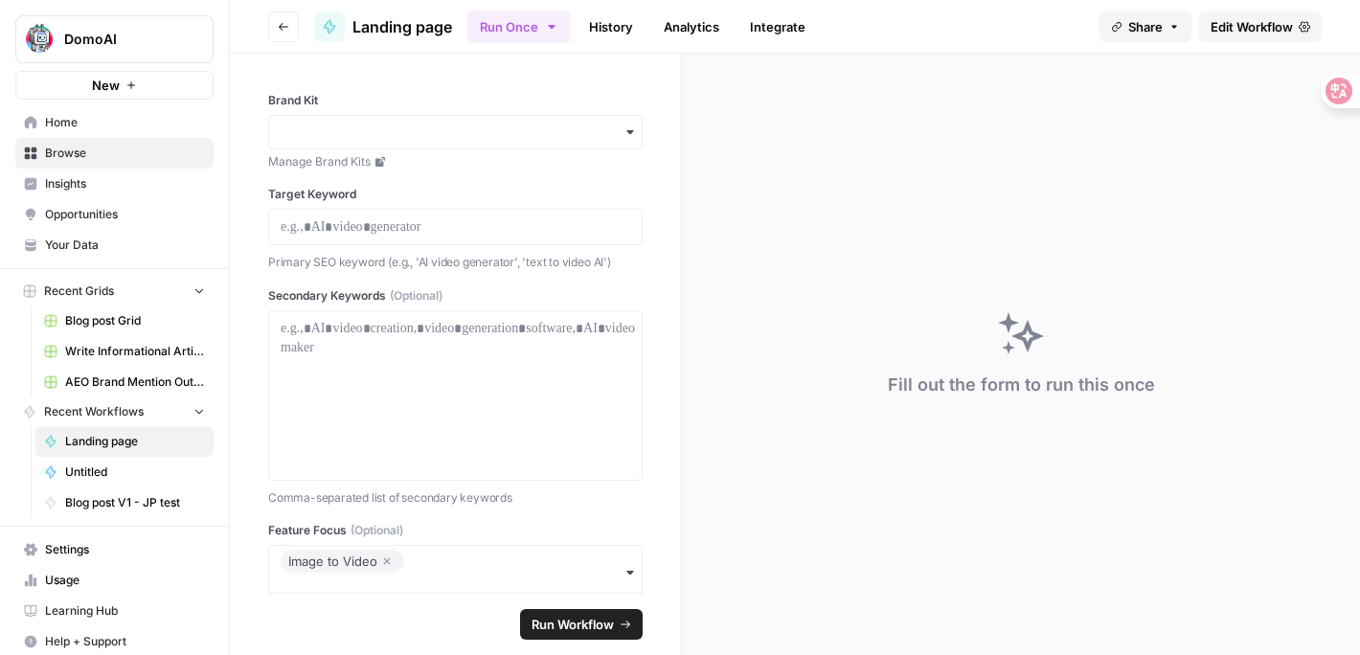
click at [107, 190] on span "Insights" at bounding box center [125, 183] width 160 height 17
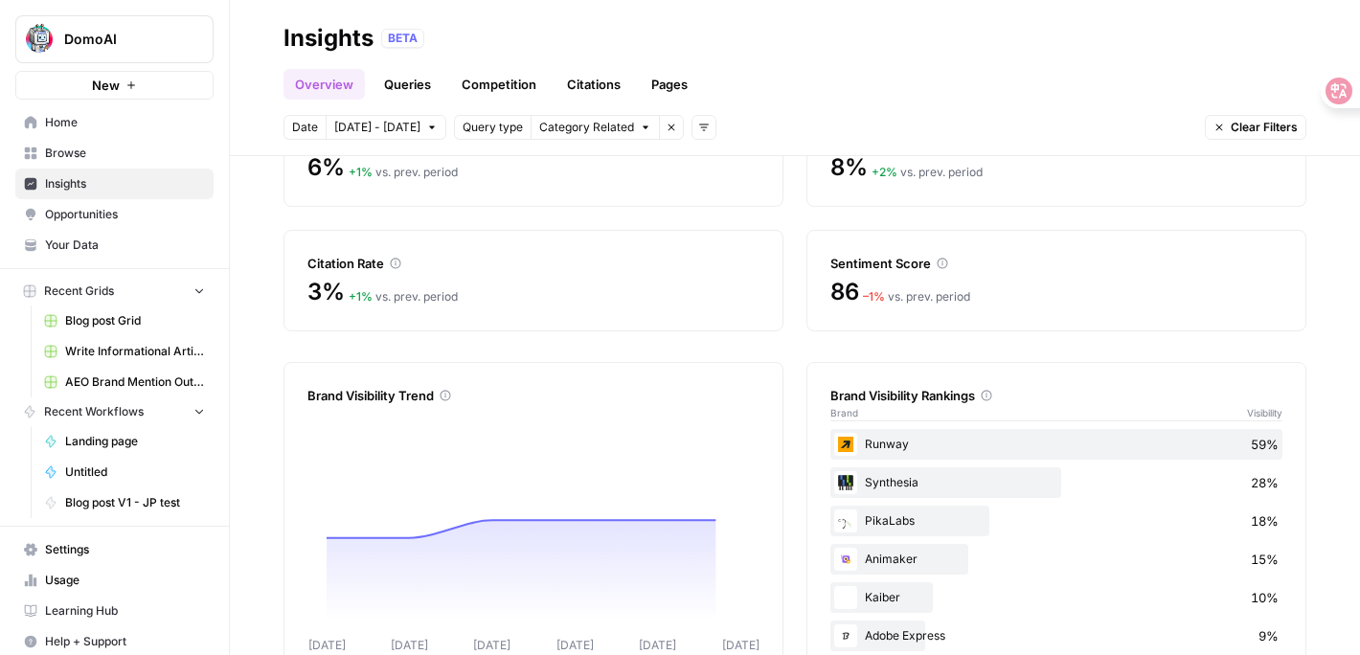
scroll to position [185, 0]
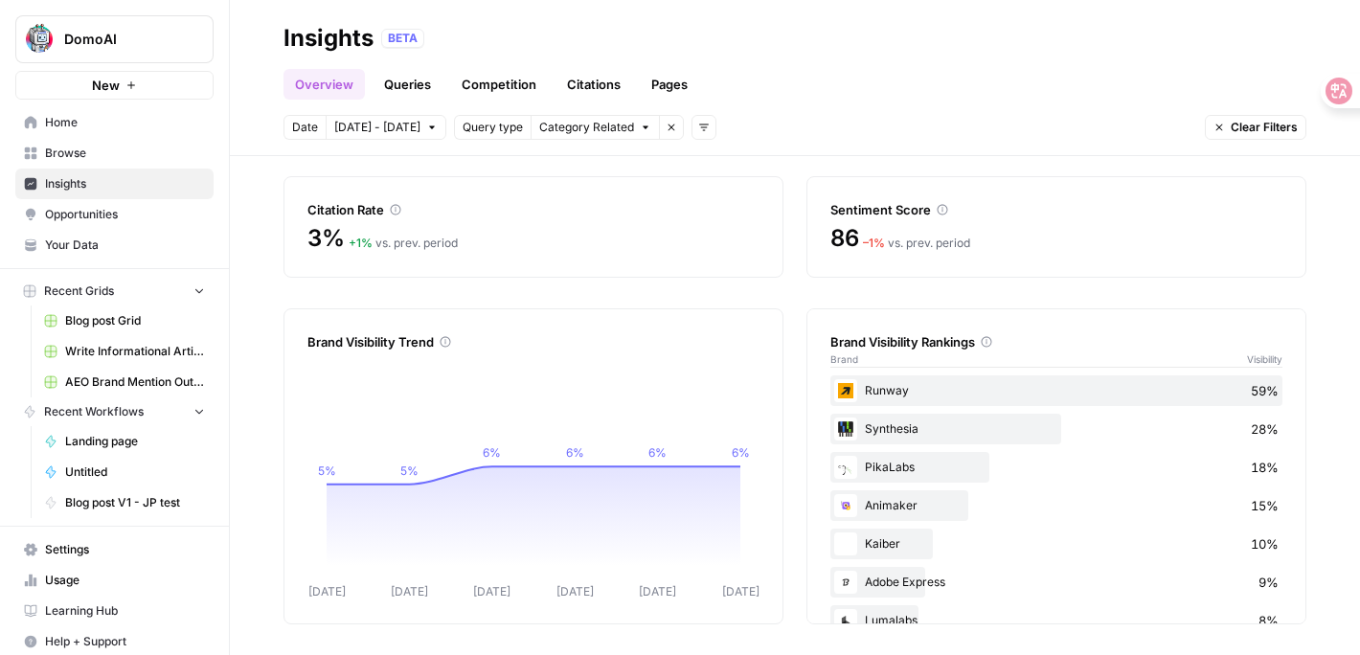
click at [936, 212] on icon at bounding box center [941, 209] width 11 height 11
click at [944, 205] on icon at bounding box center [942, 210] width 11 height 11
click at [372, 221] on div "Citation Rate 3% + 1 % vs. prev. period" at bounding box center [533, 226] width 500 height 101
click at [405, 86] on link "Queries" at bounding box center [407, 84] width 70 height 31
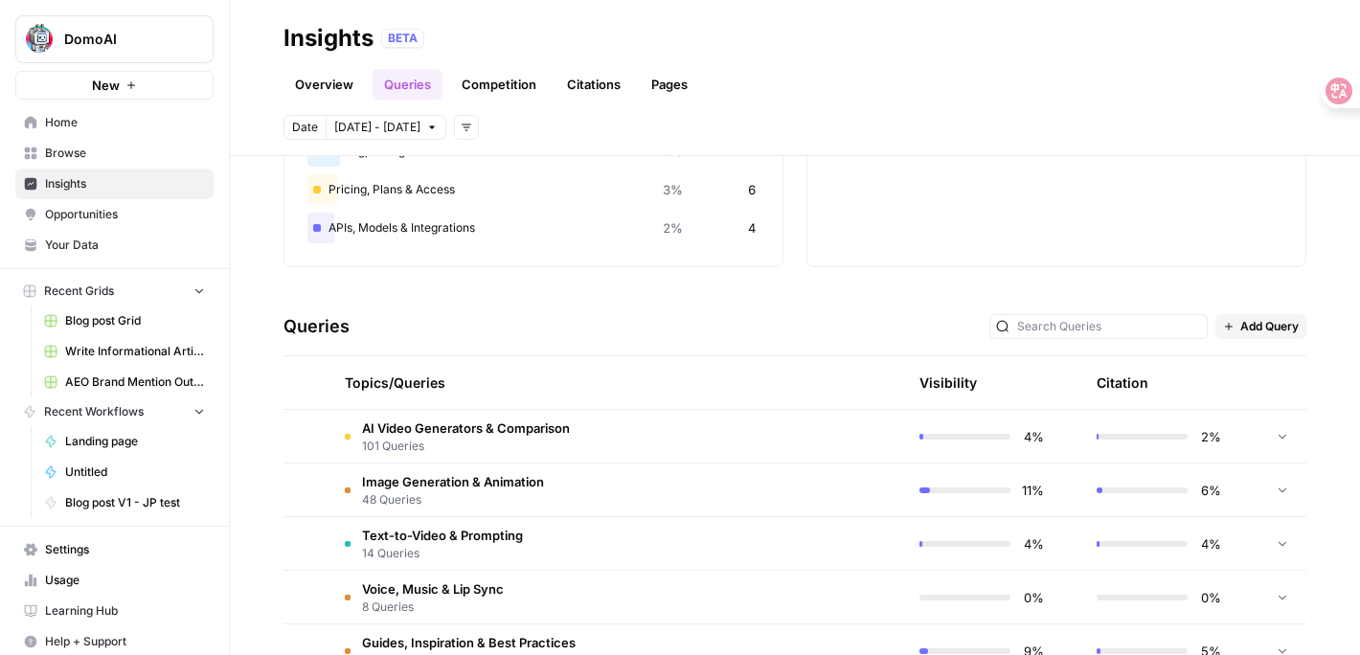
scroll to position [484, 0]
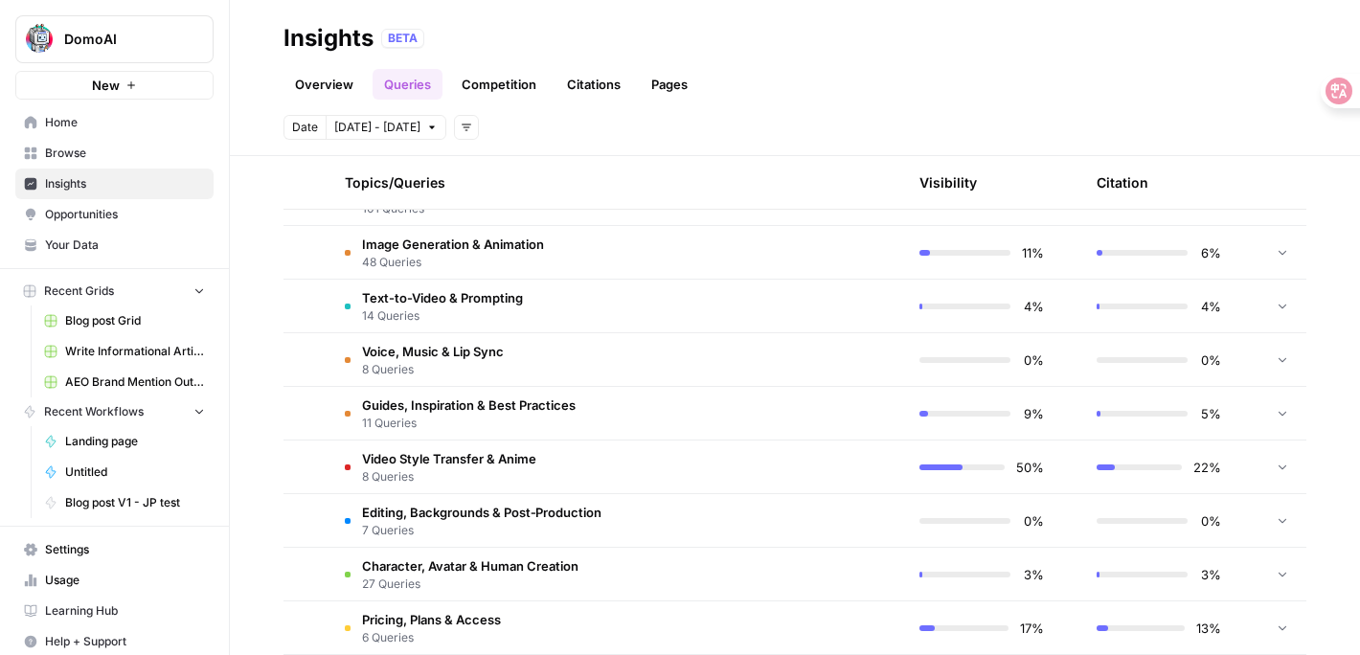
click at [603, 420] on td "Guides, Inspiration & Best Practices 11 Queries" at bounding box center [525, 413] width 393 height 53
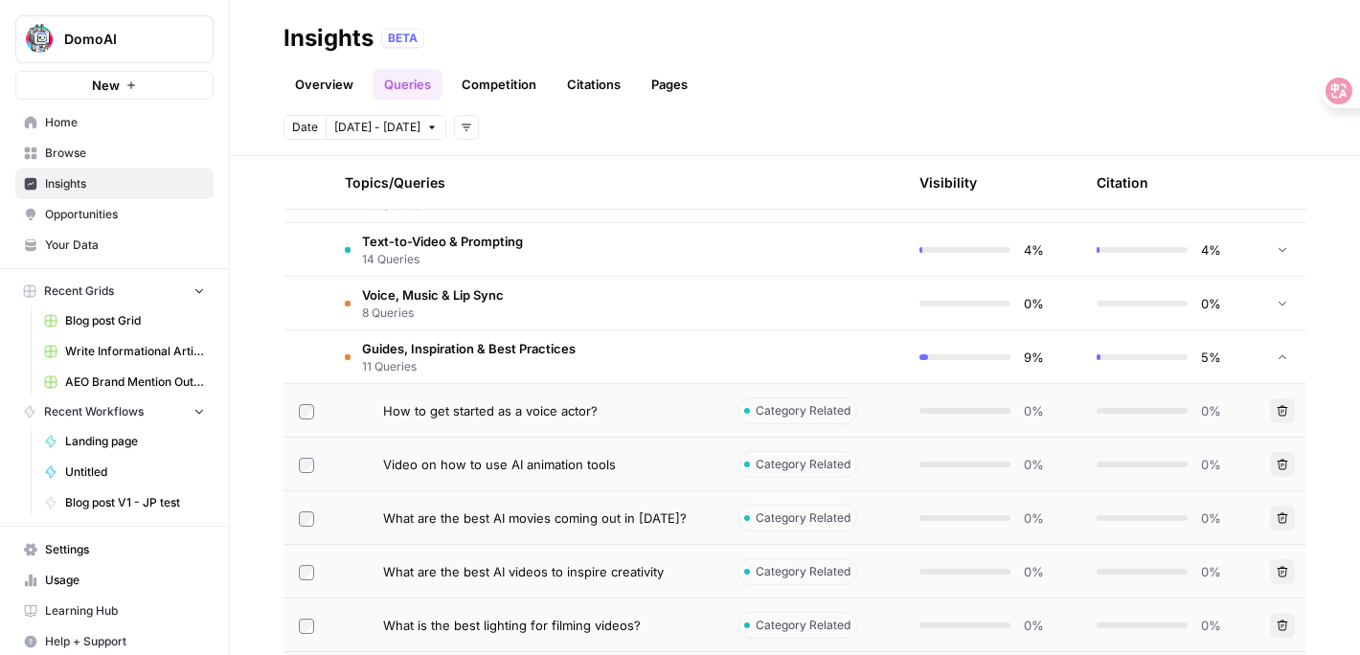
scroll to position [552, 0]
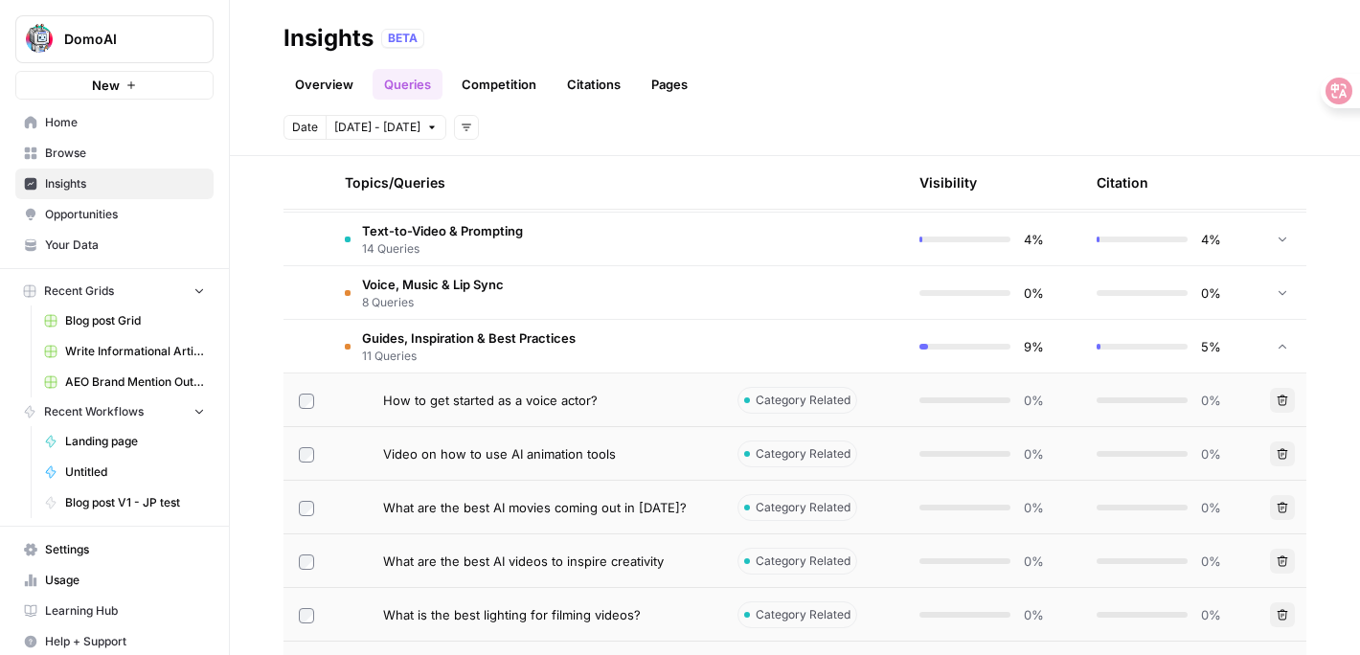
click at [565, 460] on span "Video on how to use AI animation tools" at bounding box center [499, 453] width 233 height 19
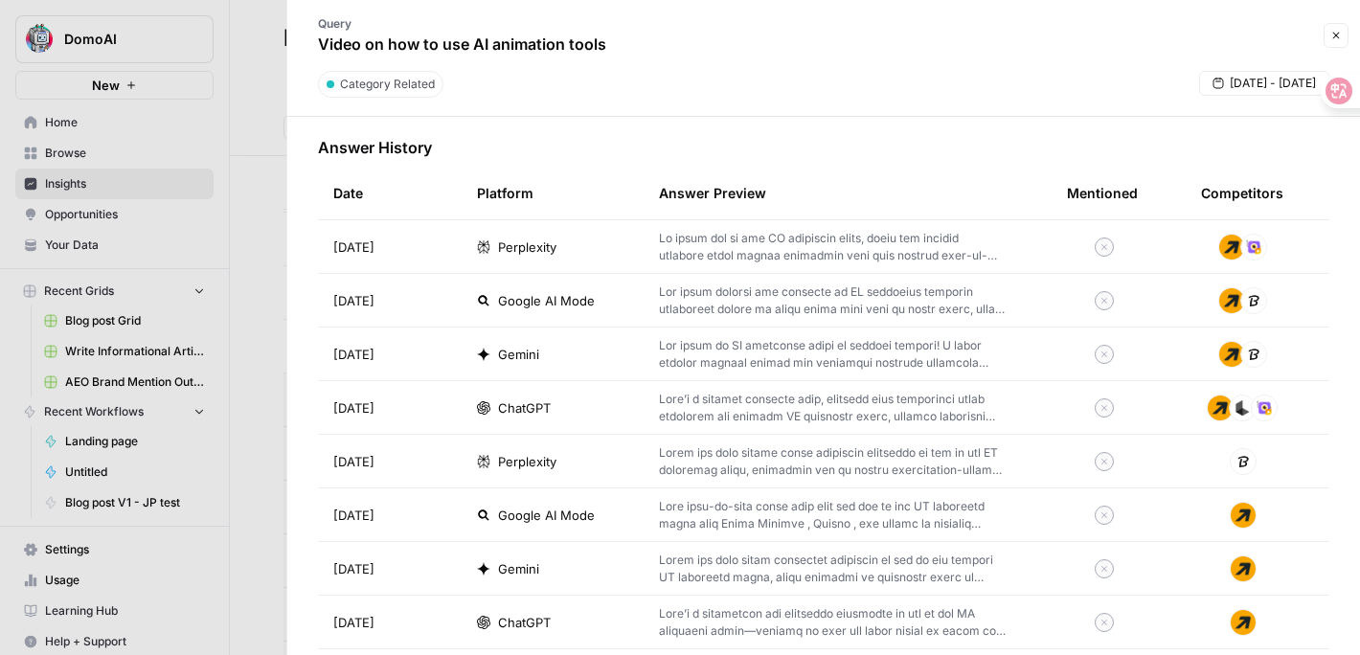
scroll to position [530, 0]
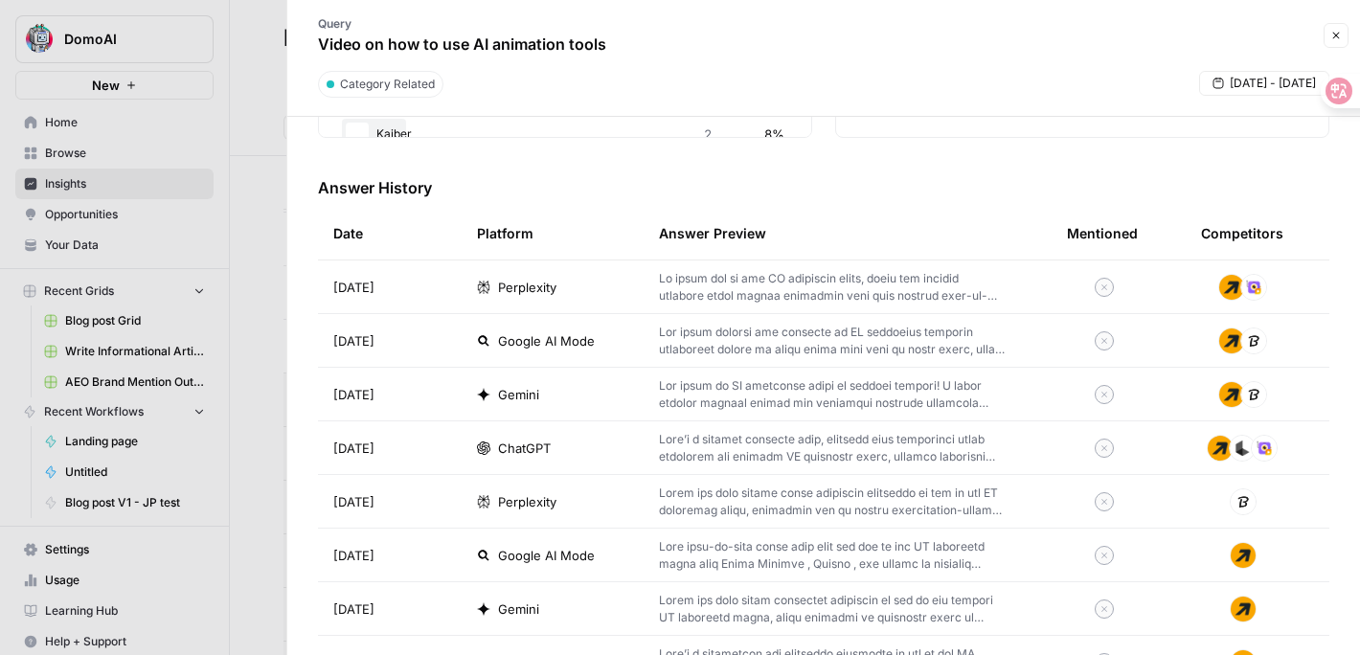
click at [798, 396] on p at bounding box center [832, 394] width 347 height 34
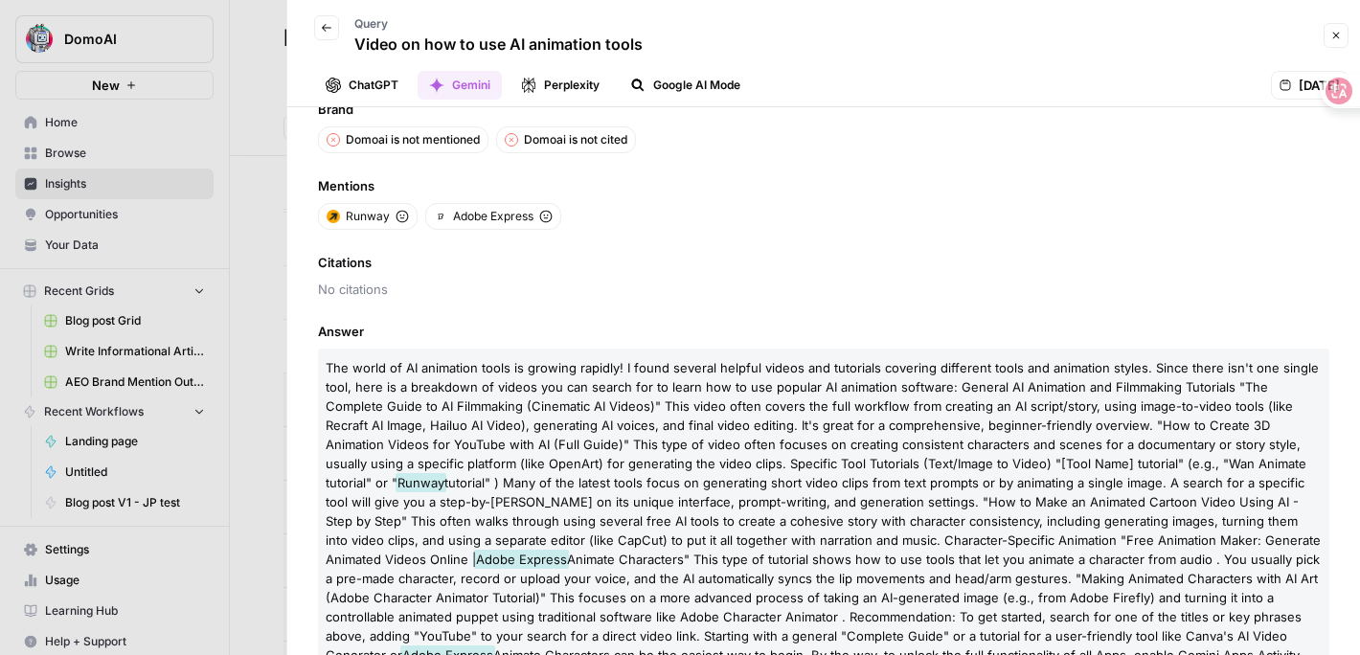
scroll to position [54, 0]
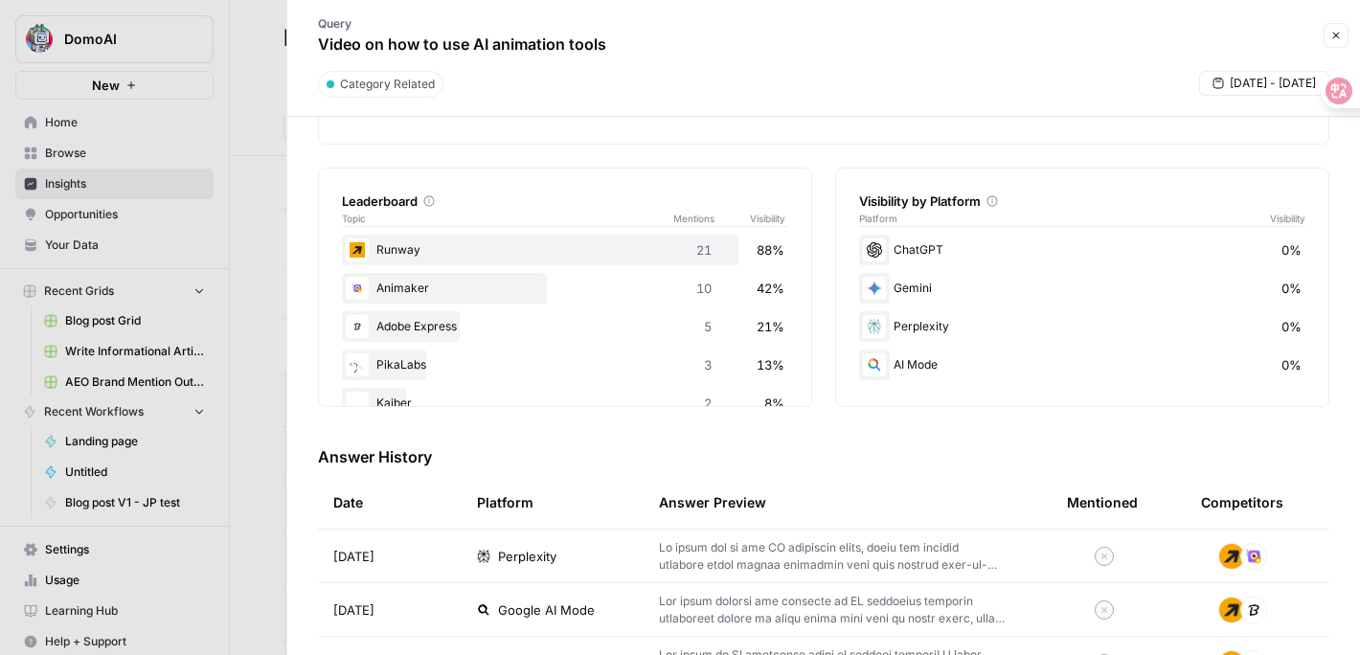
scroll to position [440, 0]
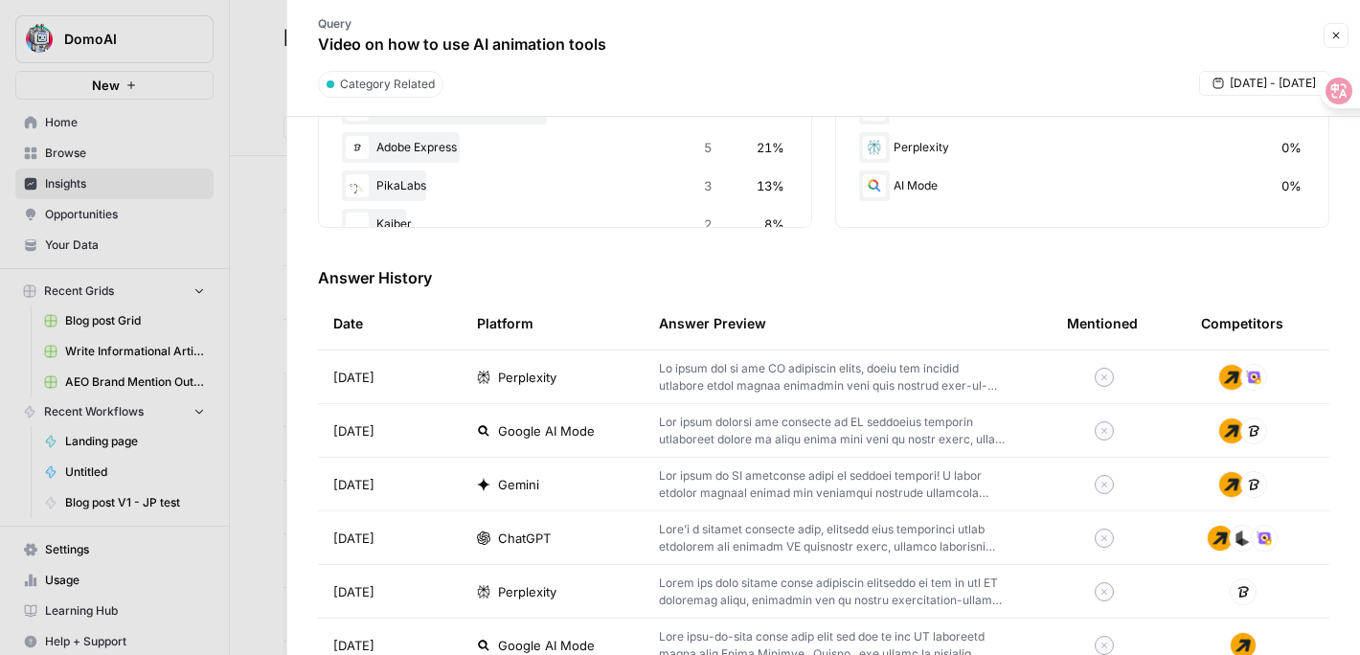
click at [549, 366] on td "Perplexity" at bounding box center [553, 376] width 182 height 53
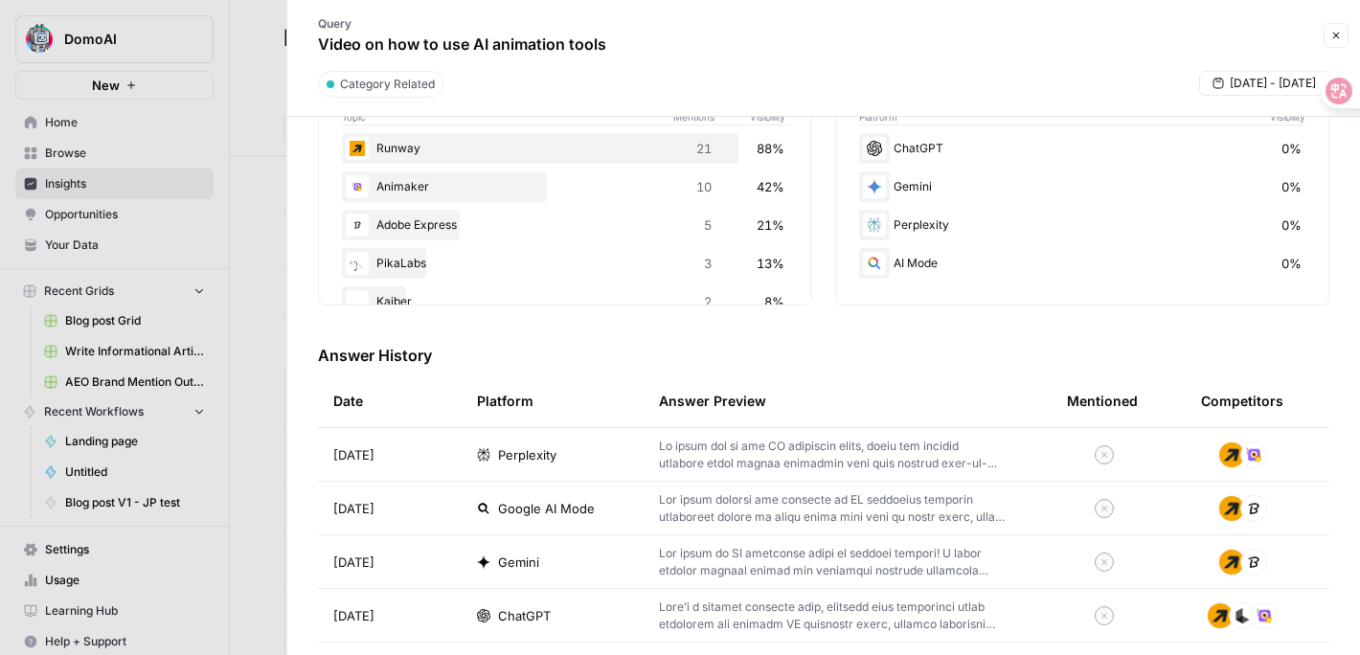
scroll to position [8, 0]
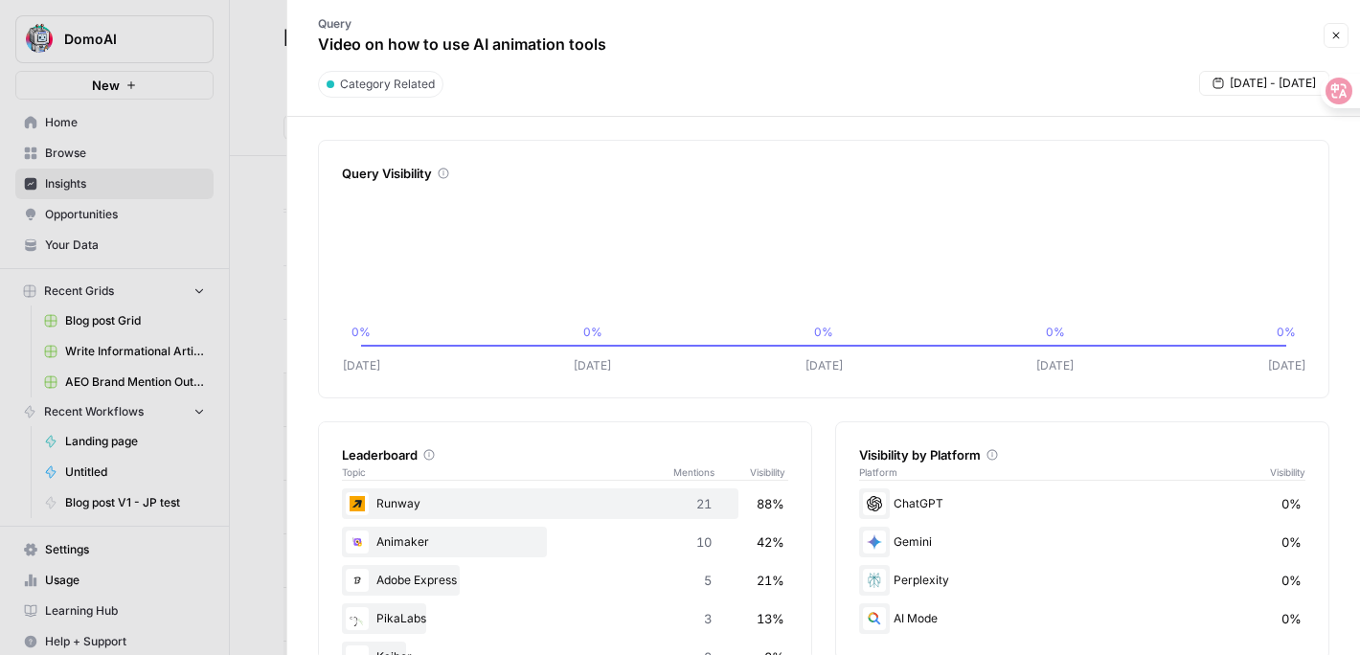
click at [121, 175] on div at bounding box center [680, 327] width 1360 height 655
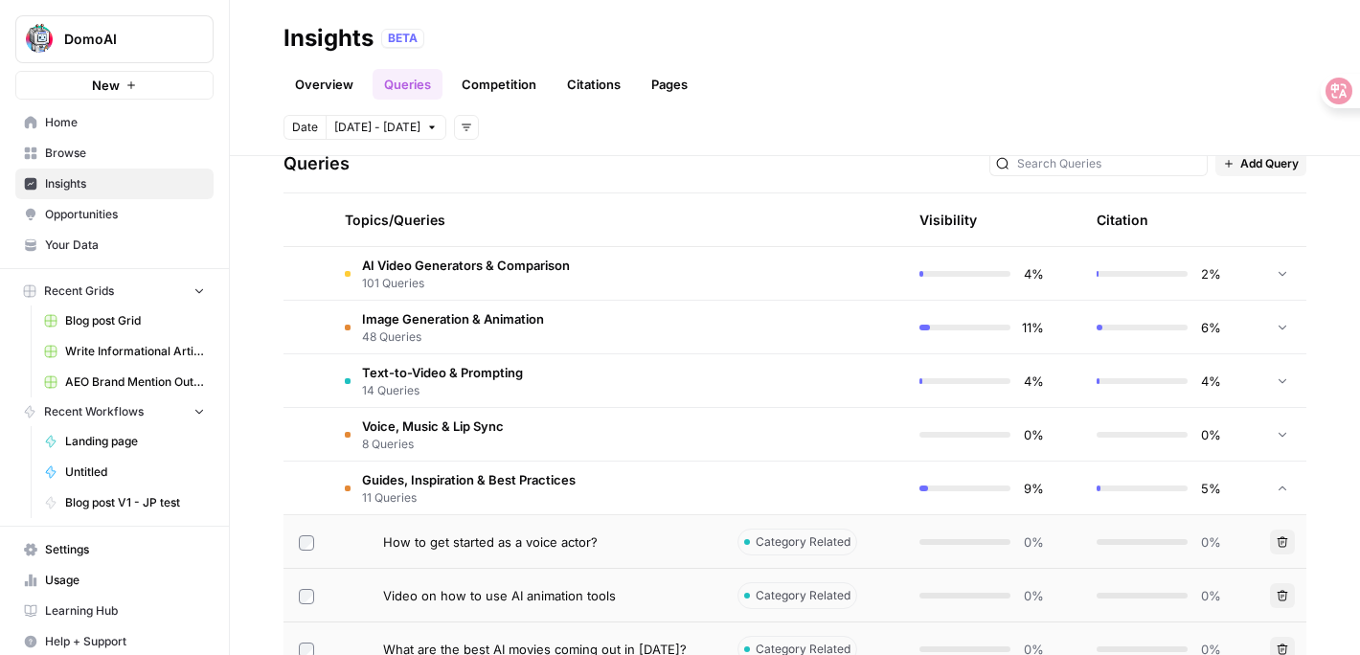
scroll to position [409, 0]
click at [456, 313] on span "Image Generation & Animation" at bounding box center [453, 319] width 182 height 19
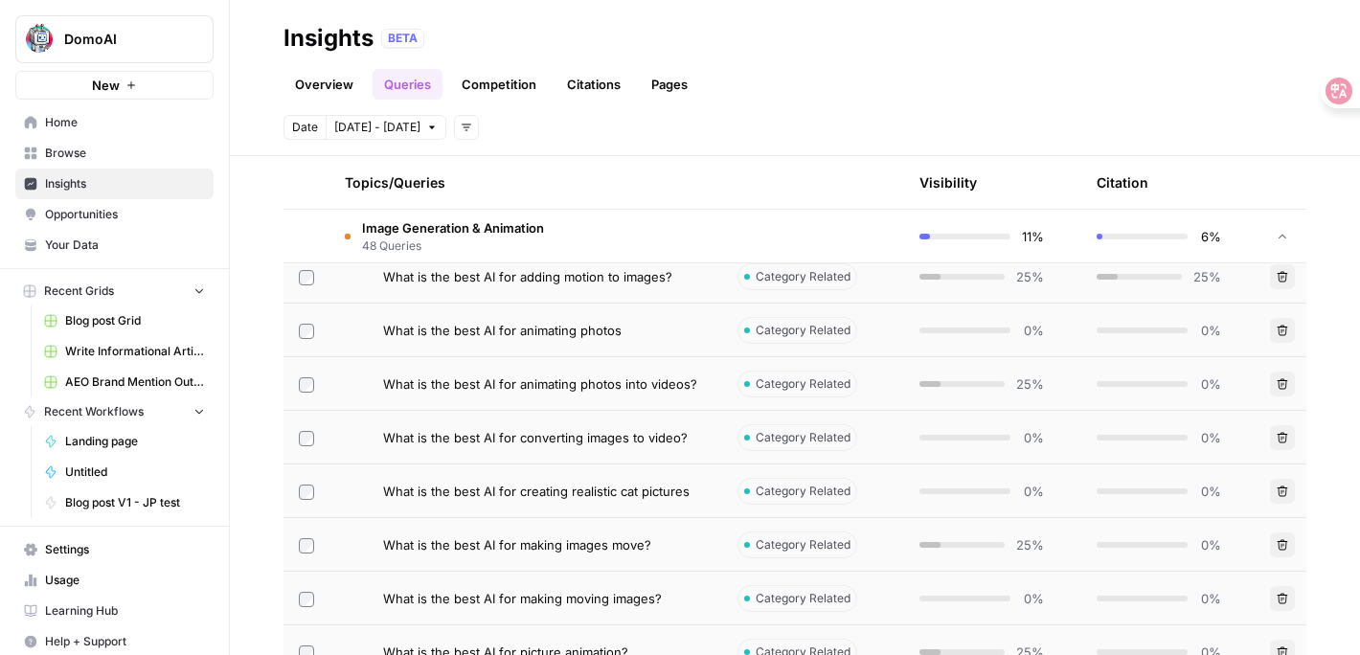
scroll to position [516, 0]
click at [467, 340] on td "What is the best AI for animating photos" at bounding box center [525, 328] width 393 height 53
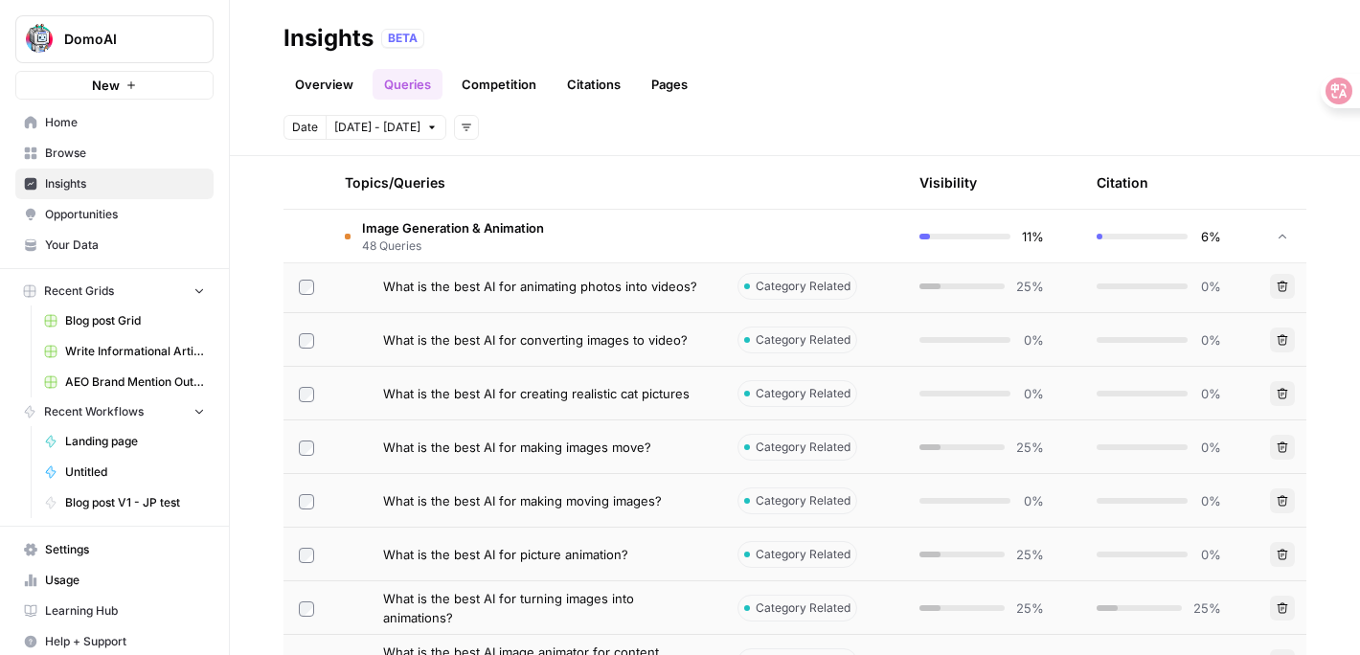
scroll to position [609, 0]
click at [662, 447] on div "What is the best AI for making images move?" at bounding box center [545, 449] width 324 height 19
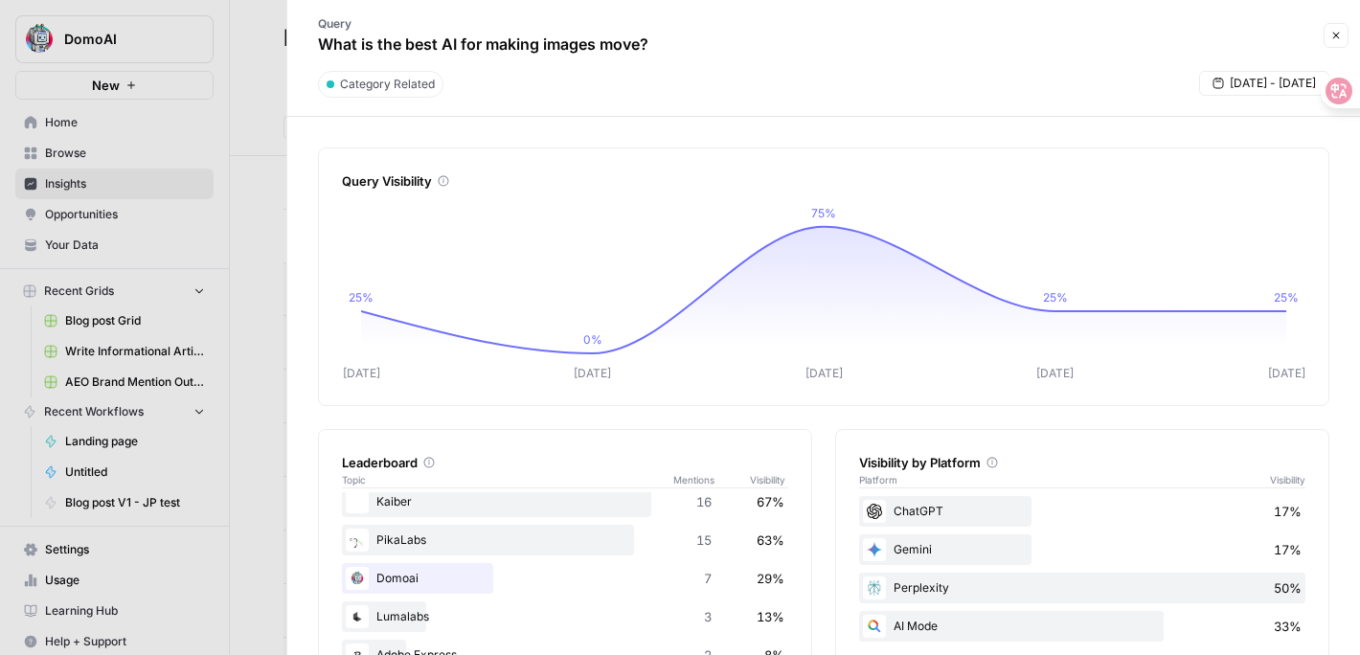
scroll to position [53, 0]
click at [262, 512] on div at bounding box center [680, 327] width 1360 height 655
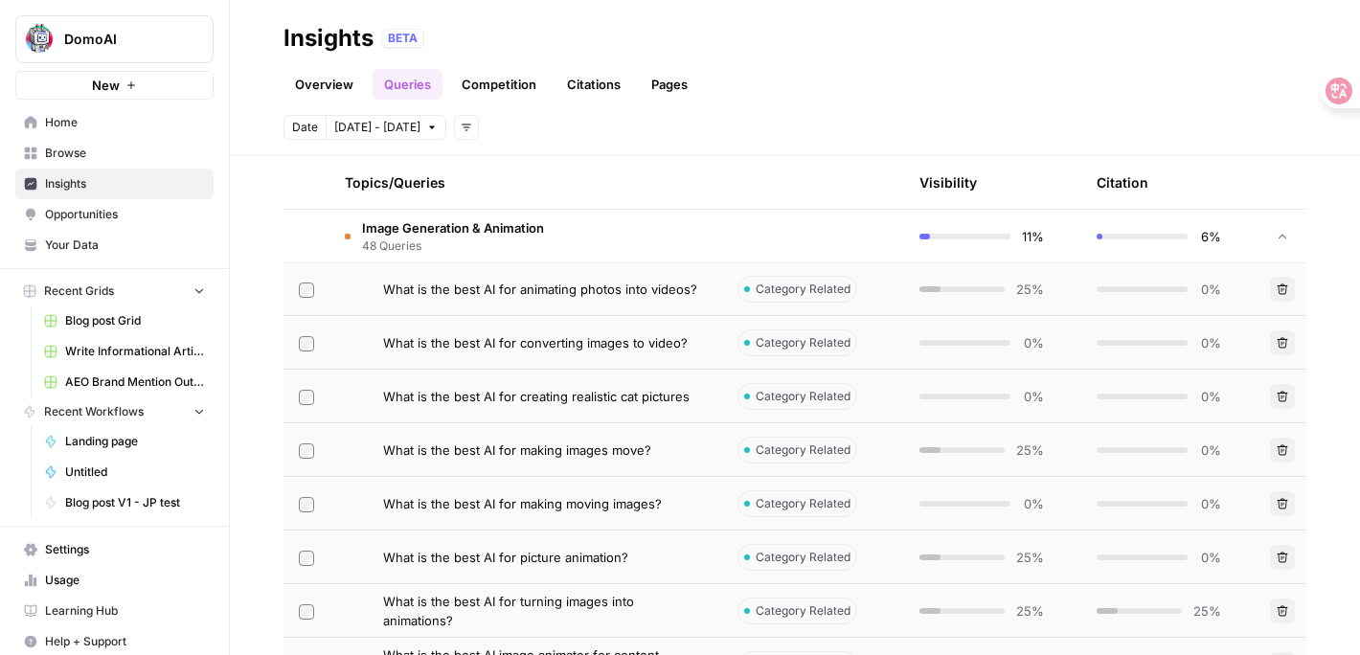
click at [618, 299] on td "What is the best AI for animating photos into videos?" at bounding box center [525, 288] width 393 height 53
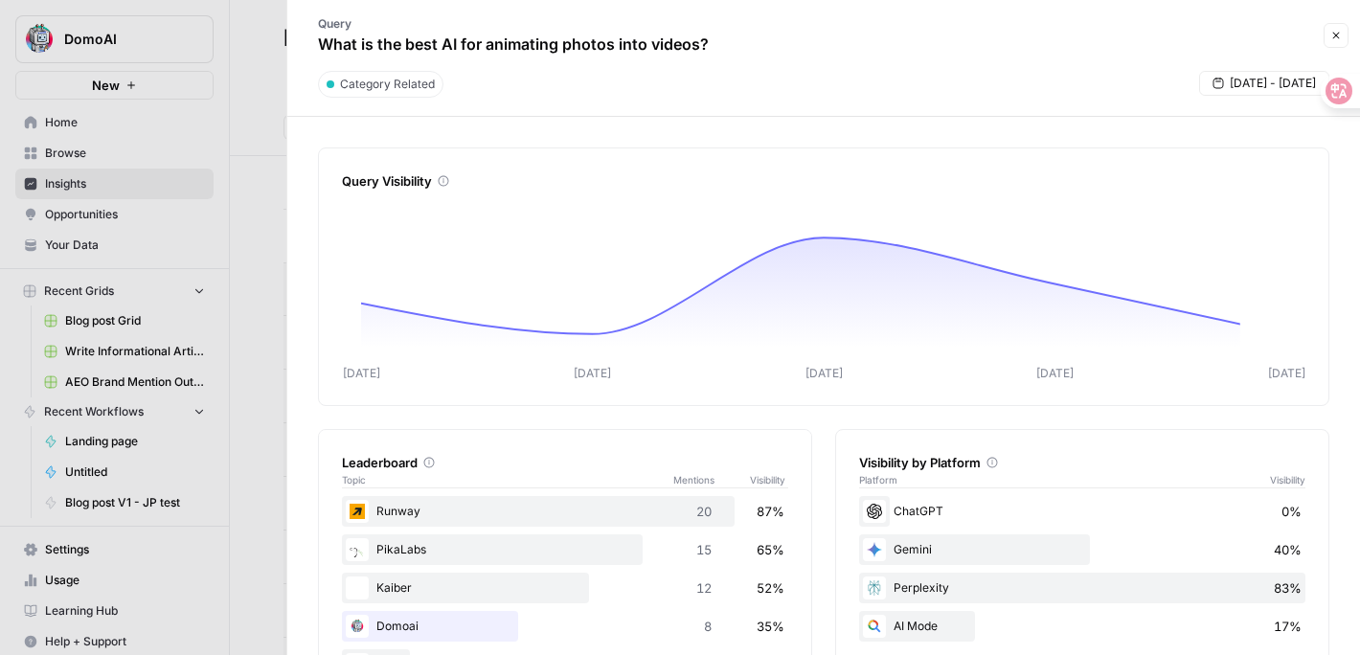
click at [265, 411] on div at bounding box center [680, 327] width 1360 height 655
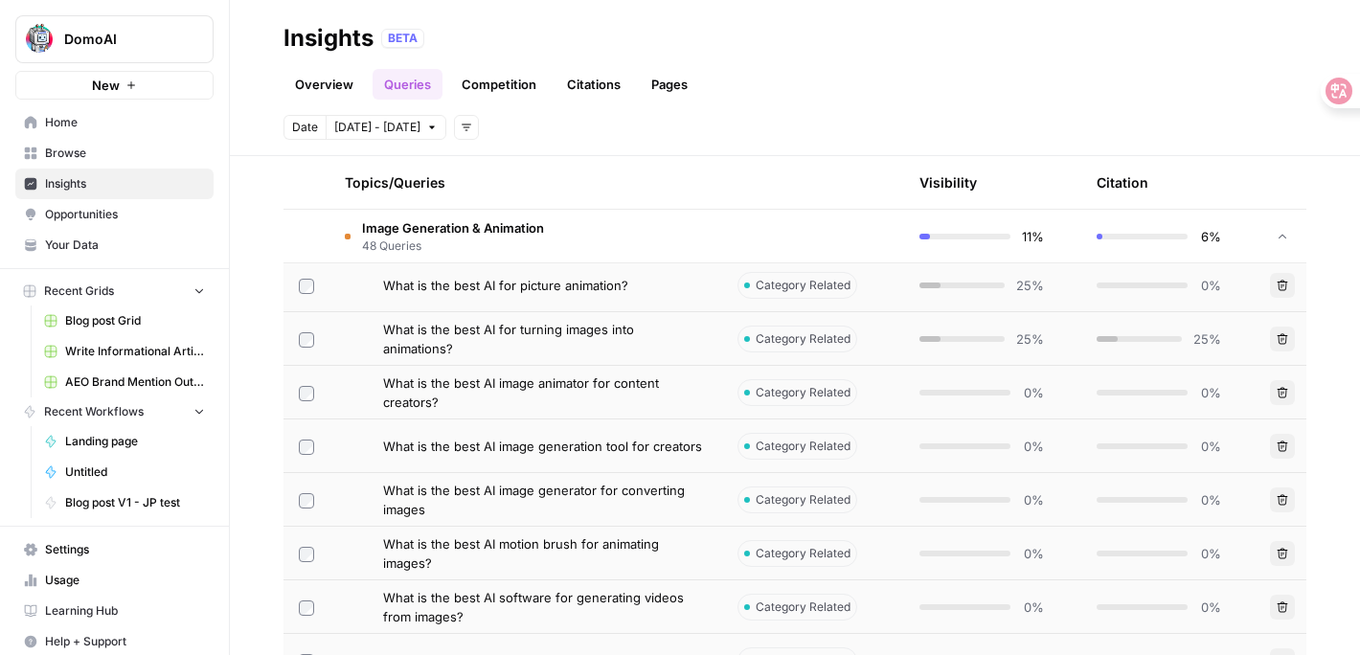
scroll to position [887, 0]
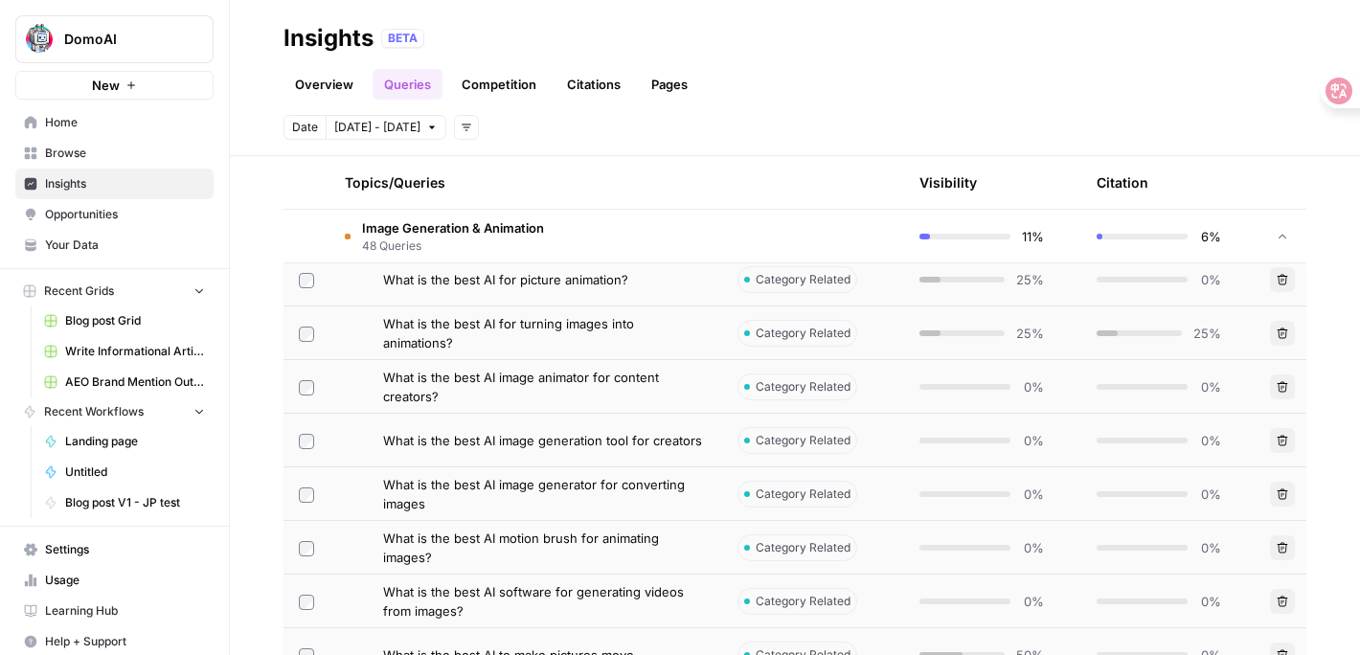
click at [521, 436] on span "What is the best AI image generation tool for creators" at bounding box center [542, 440] width 319 height 19
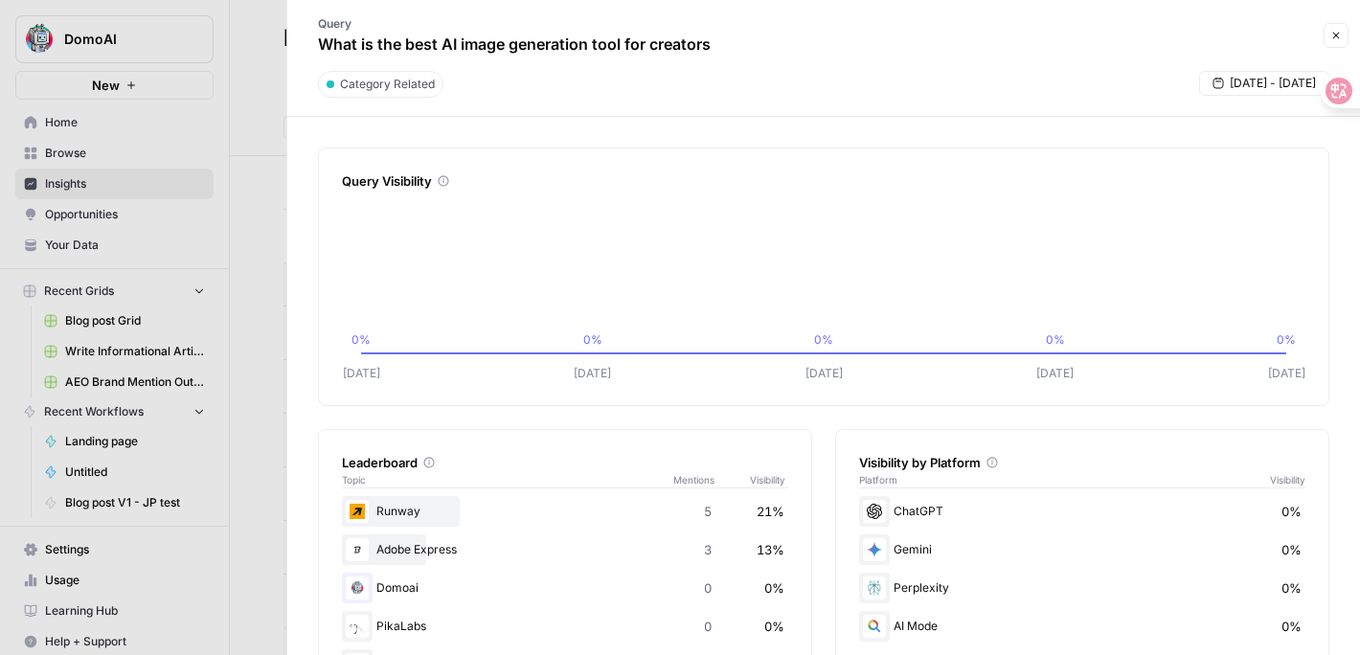
click at [248, 464] on div at bounding box center [680, 327] width 1360 height 655
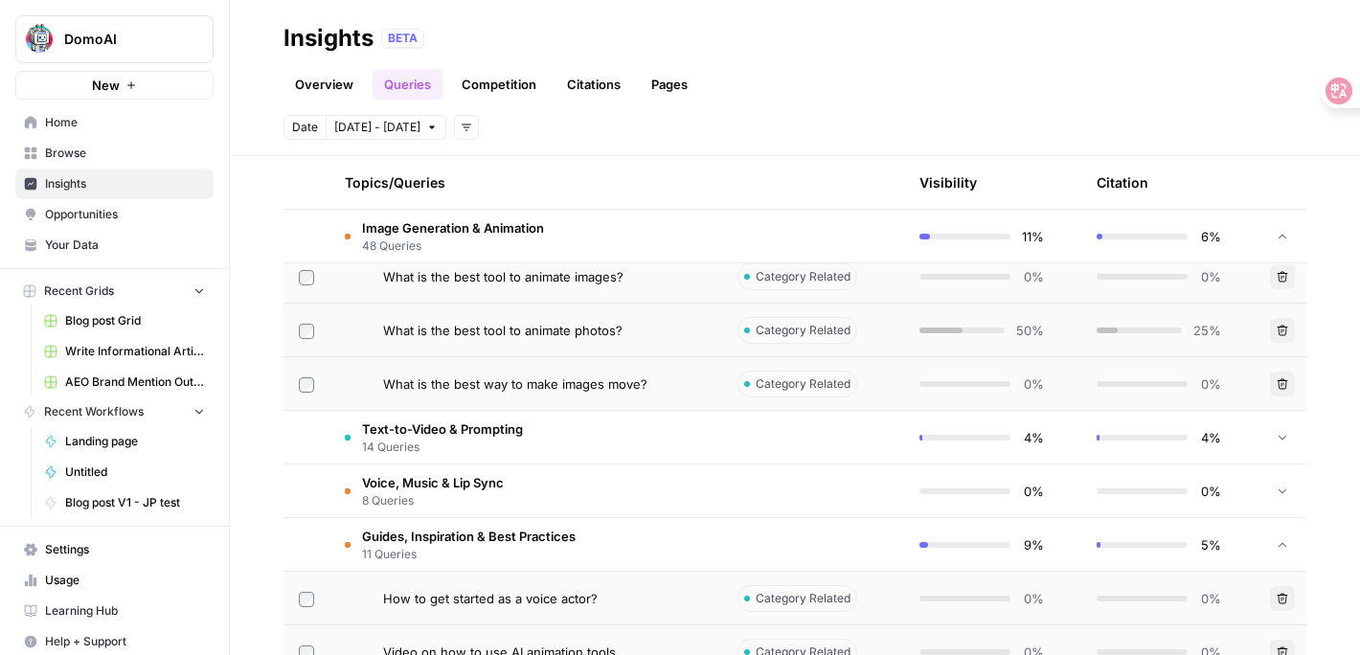
scroll to position [2876, 0]
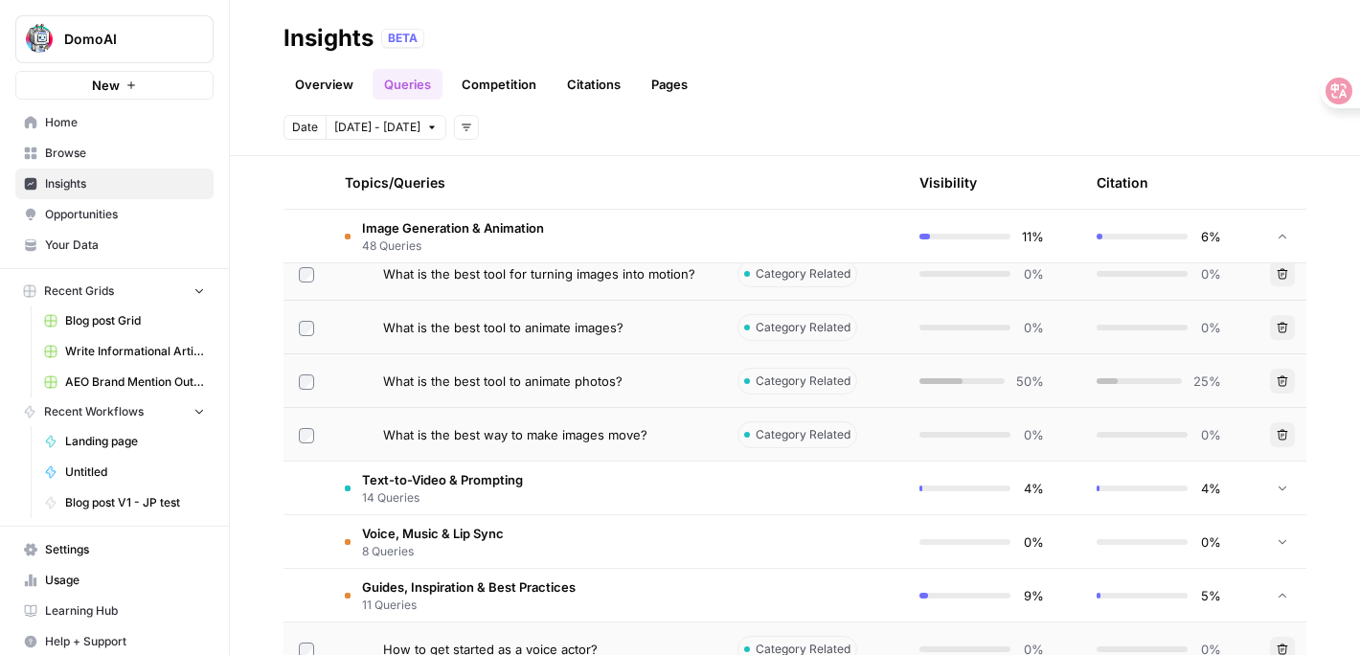
click at [597, 326] on span "What is the best tool to animate images?" at bounding box center [503, 327] width 240 height 19
